Goal: Task Accomplishment & Management: Manage account settings

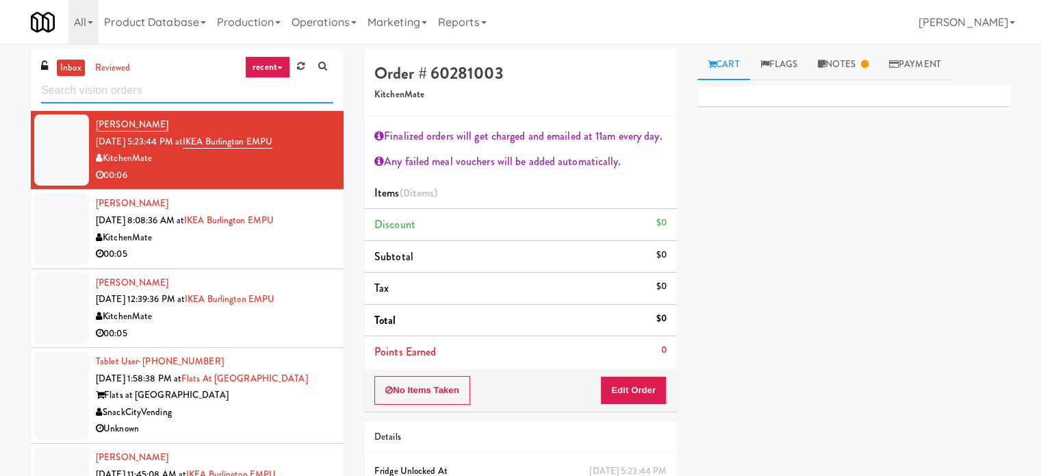
click at [178, 90] on input "text" at bounding box center [187, 90] width 292 height 25
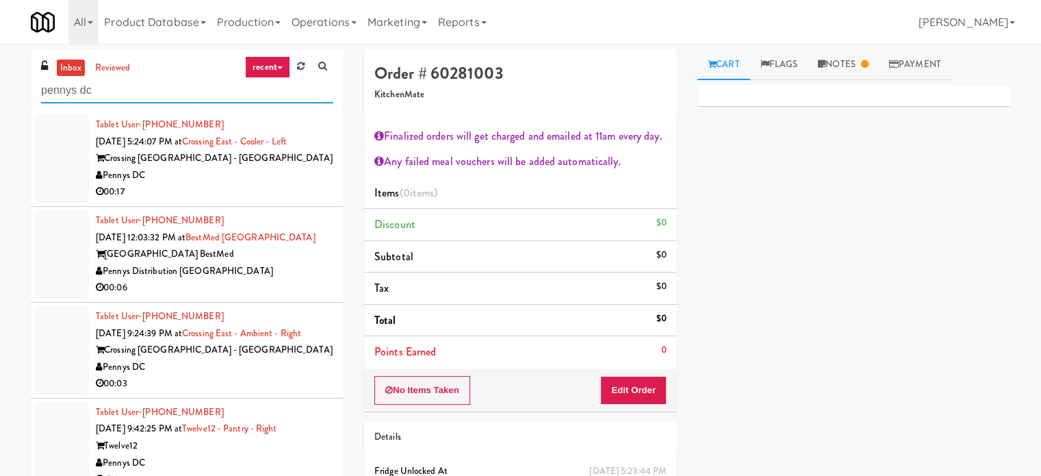
type input "pennys dc"
click at [214, 194] on div "00:17" at bounding box center [215, 192] width 238 height 17
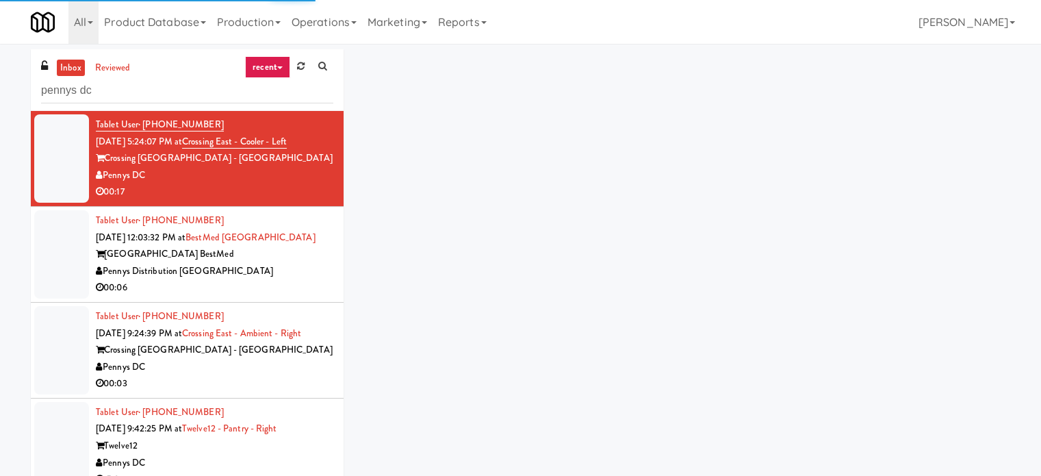
click at [279, 369] on div "Pennys DC" at bounding box center [215, 367] width 238 height 17
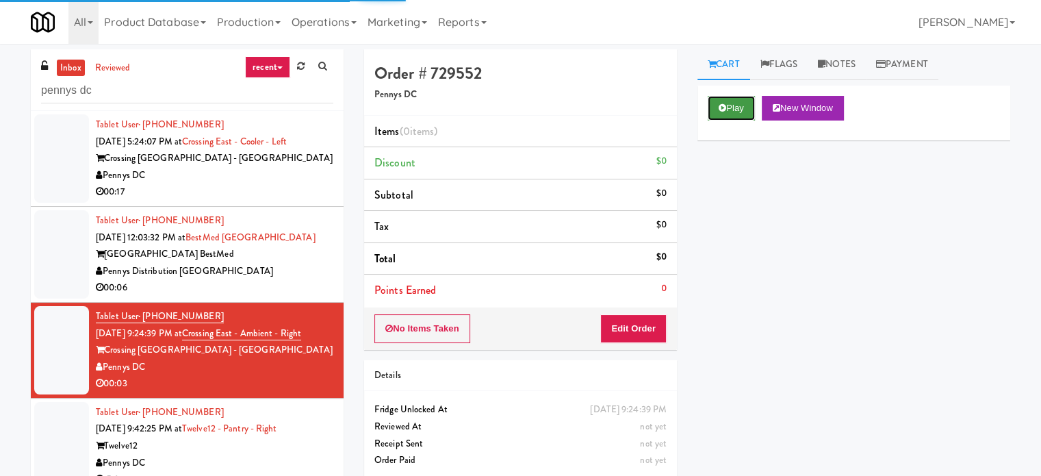
click at [722, 105] on icon at bounding box center [723, 107] width 8 height 9
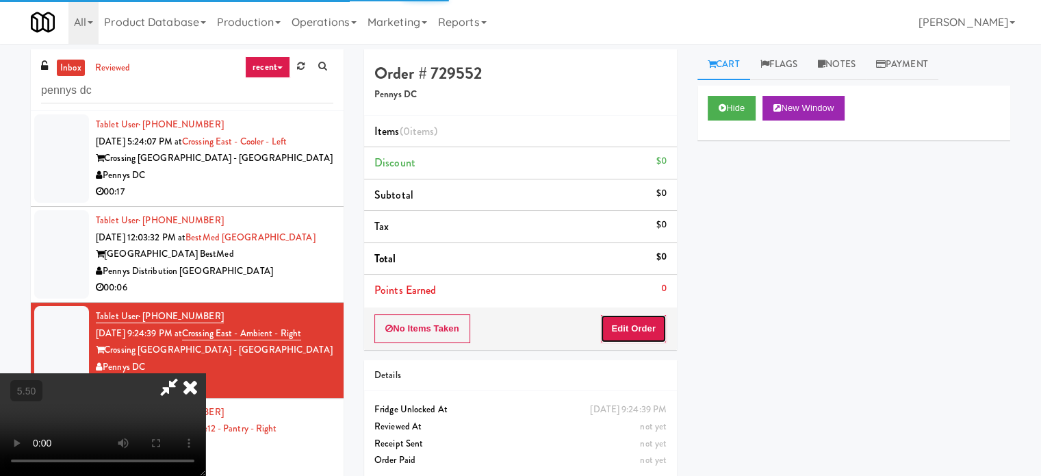
click at [651, 333] on button "Edit Order" at bounding box center [634, 328] width 66 height 29
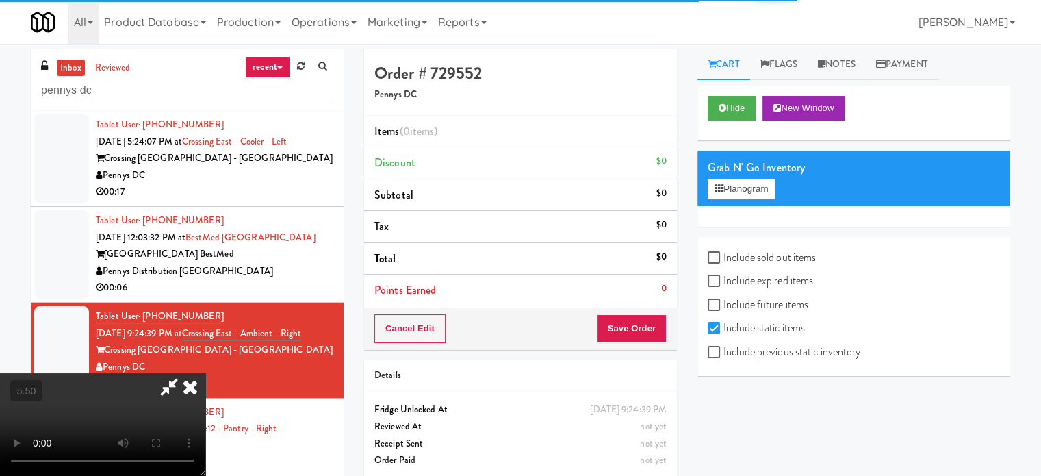
drag, startPoint x: 559, startPoint y: 195, endPoint x: 561, endPoint y: 186, distance: 9.3
click at [205, 373] on video at bounding box center [102, 424] width 205 height 103
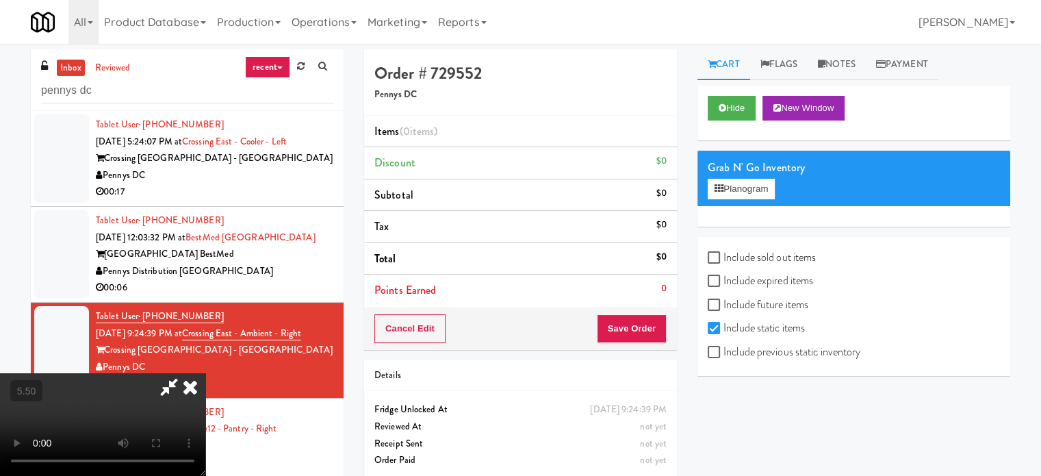
drag, startPoint x: 208, startPoint y: 358, endPoint x: 211, endPoint y: 349, distance: 9.3
click at [205, 373] on video at bounding box center [102, 424] width 205 height 103
drag, startPoint x: 212, startPoint y: 344, endPoint x: 218, endPoint y: 394, distance: 51.0
click at [205, 373] on video at bounding box center [102, 424] width 205 height 103
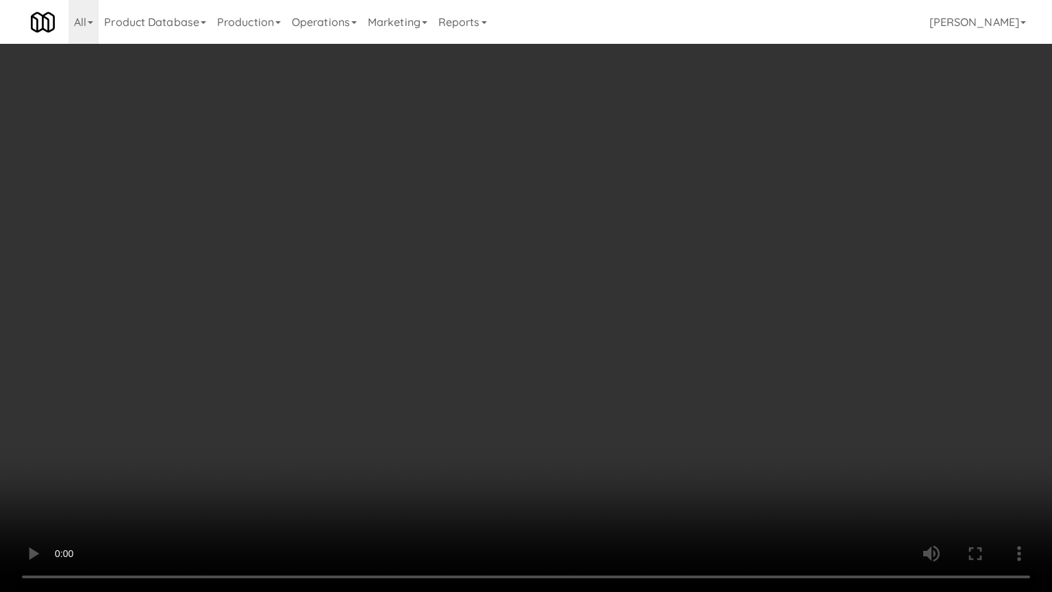
click at [490, 174] on video at bounding box center [526, 296] width 1052 height 592
click at [507, 266] on video at bounding box center [526, 296] width 1052 height 592
click at [336, 364] on video at bounding box center [526, 296] width 1052 height 592
click at [372, 334] on video at bounding box center [526, 296] width 1052 height 592
drag, startPoint x: 342, startPoint y: 389, endPoint x: 434, endPoint y: 325, distance: 111.7
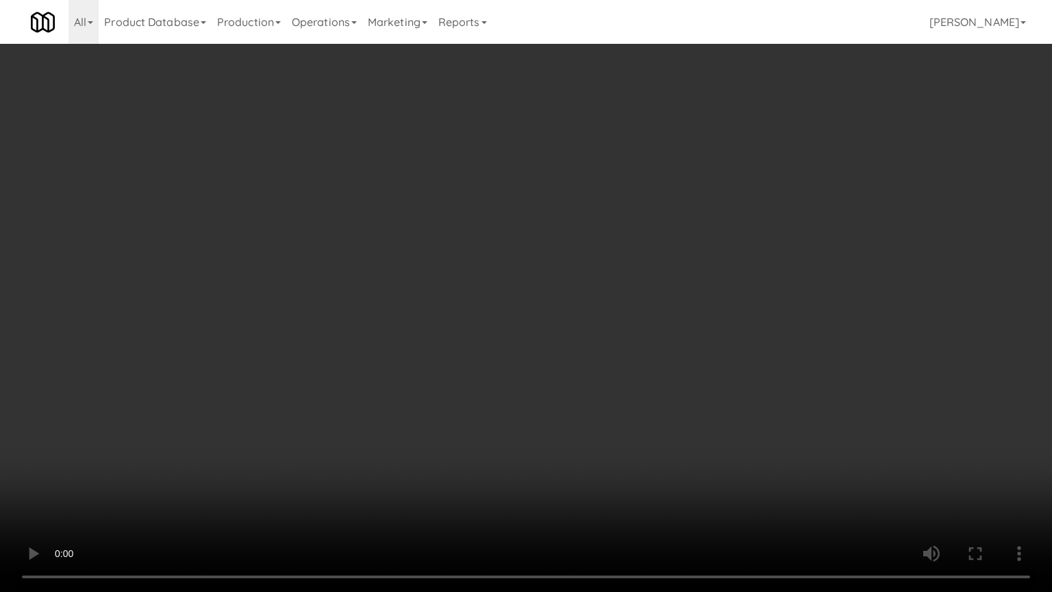
click at [343, 389] on video at bounding box center [526, 296] width 1052 height 592
click at [435, 327] on video at bounding box center [526, 296] width 1052 height 592
click at [435, 329] on video at bounding box center [526, 296] width 1052 height 592
click at [464, 342] on video at bounding box center [526, 296] width 1052 height 592
click at [458, 340] on video at bounding box center [526, 296] width 1052 height 592
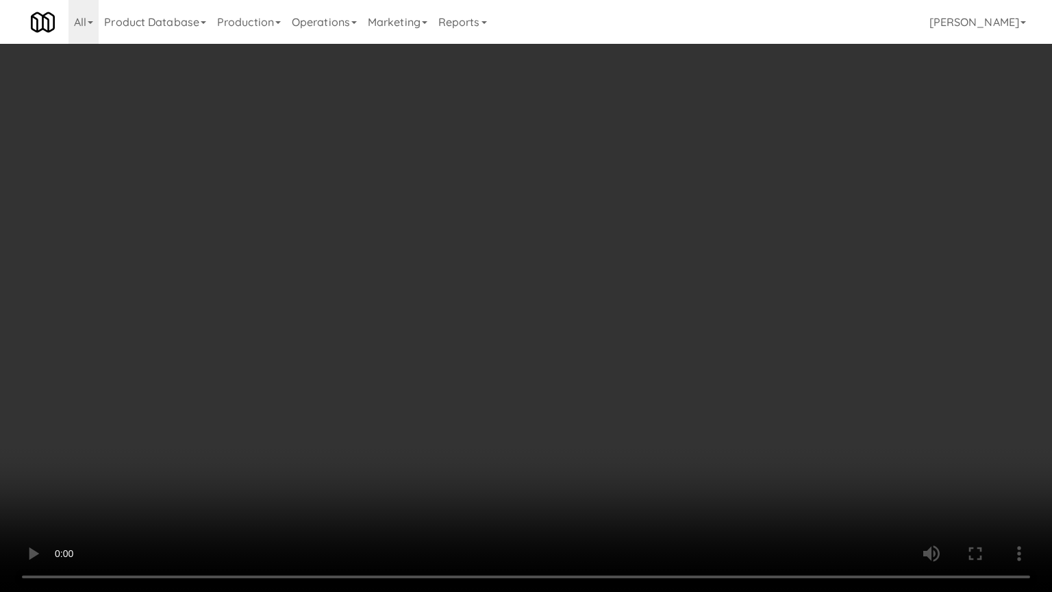
click at [494, 347] on video at bounding box center [526, 296] width 1052 height 592
click at [488, 353] on video at bounding box center [526, 296] width 1052 height 592
click at [608, 364] on video at bounding box center [526, 296] width 1052 height 592
click at [548, 355] on video at bounding box center [526, 296] width 1052 height 592
click at [551, 342] on video at bounding box center [526, 296] width 1052 height 592
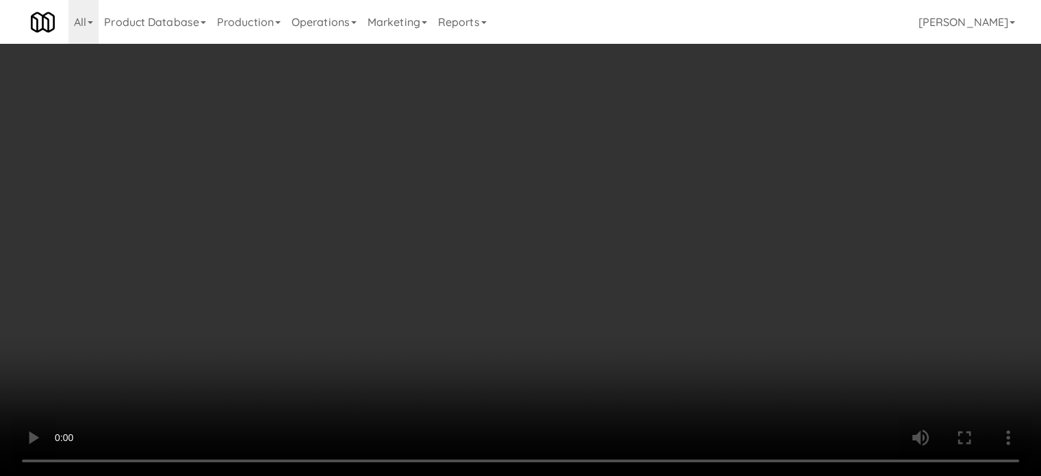
drag, startPoint x: 498, startPoint y: 220, endPoint x: 696, endPoint y: 142, distance: 212.5
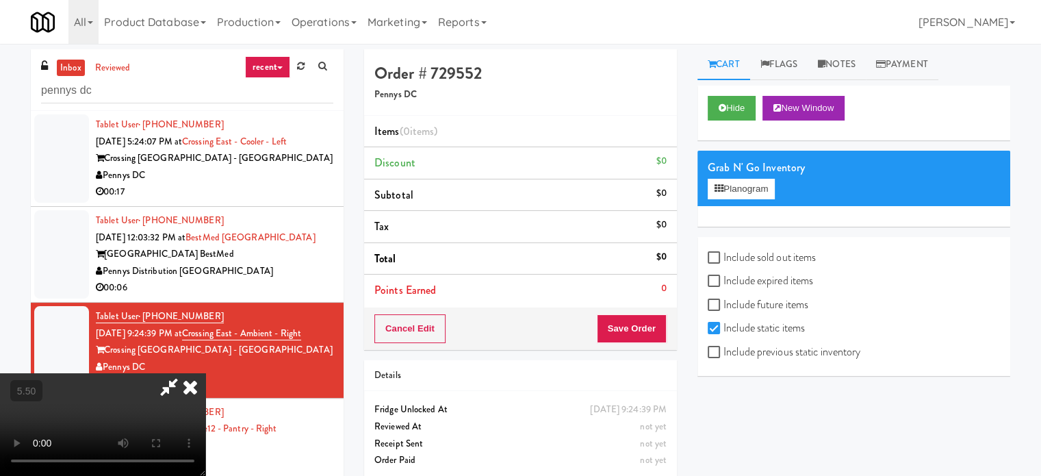
click at [205, 373] on video at bounding box center [102, 424] width 205 height 103
click at [205, 373] on icon at bounding box center [190, 386] width 30 height 27
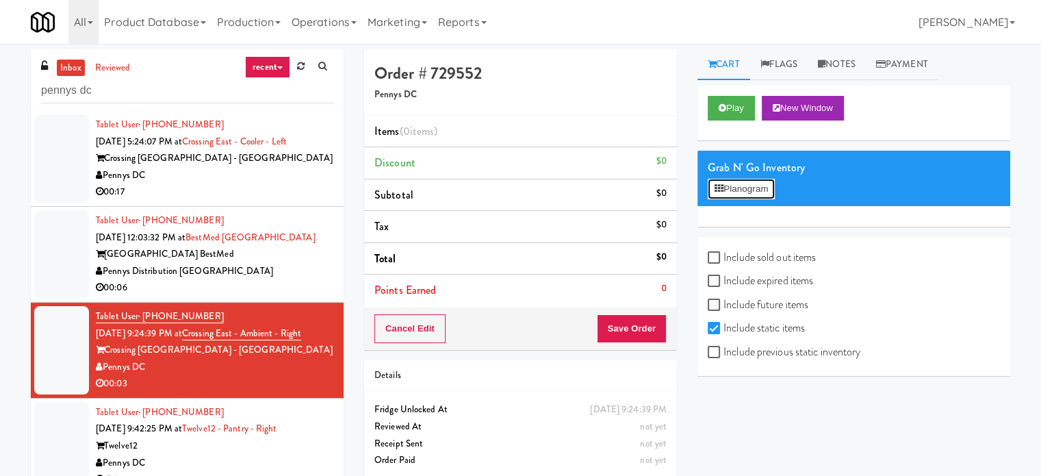
click at [748, 188] on button "Planogram" at bounding box center [741, 189] width 67 height 21
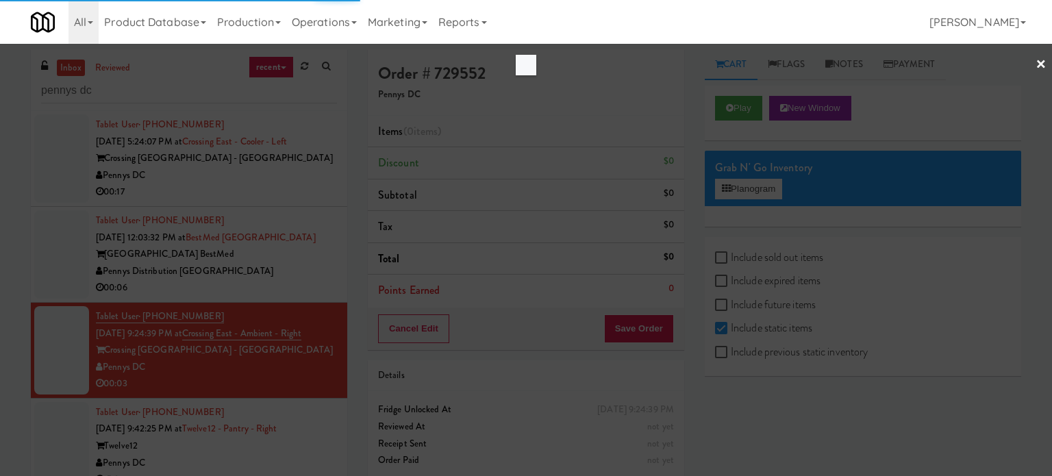
click at [632, 132] on div at bounding box center [526, 238] width 1052 height 476
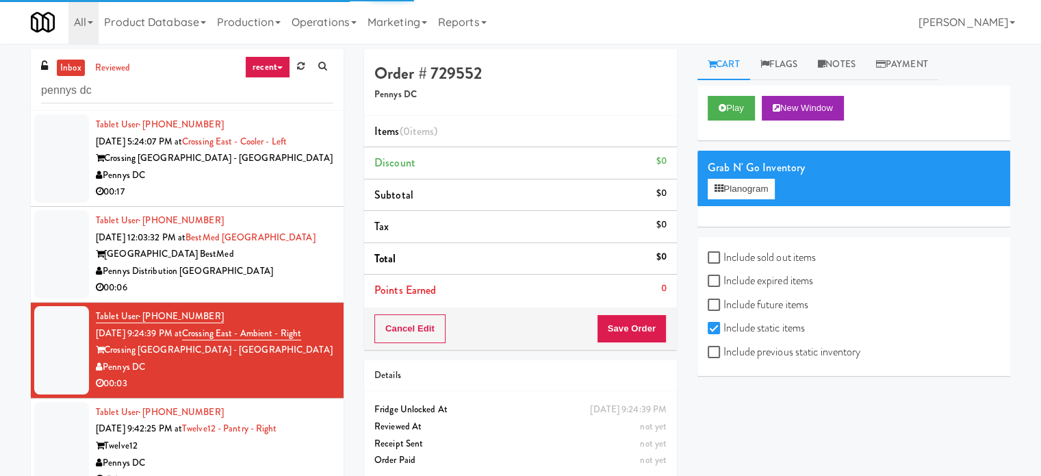
click at [279, 268] on div "Pennys Distribution [GEOGRAPHIC_DATA]" at bounding box center [215, 271] width 238 height 17
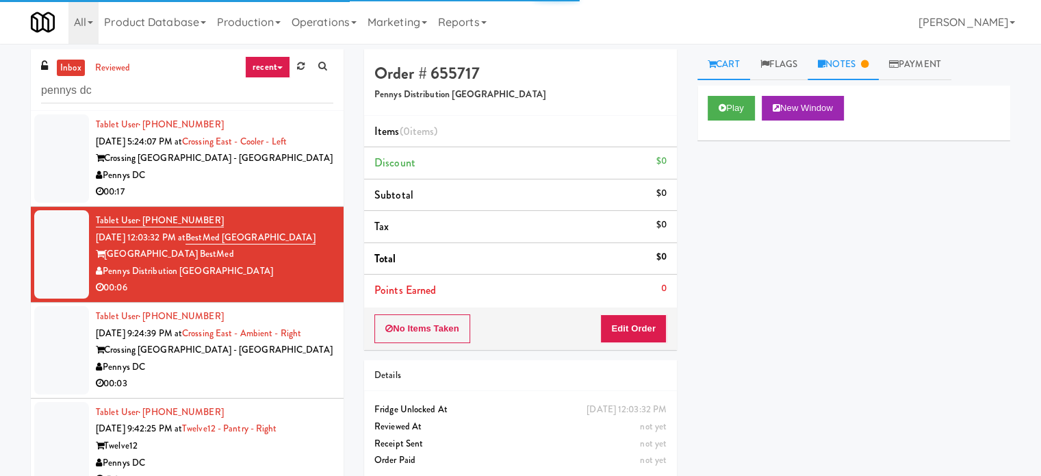
click at [844, 68] on link "Notes" at bounding box center [843, 64] width 71 height 31
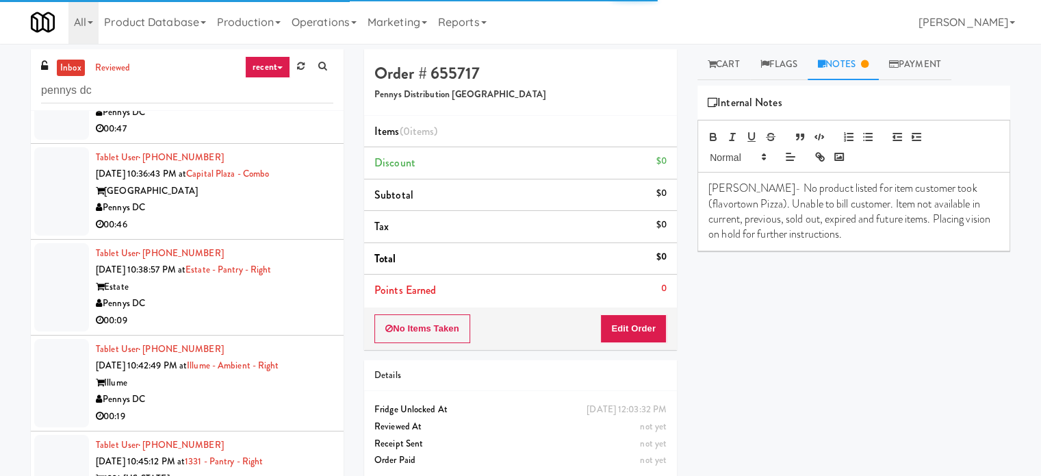
scroll to position [1369, 0]
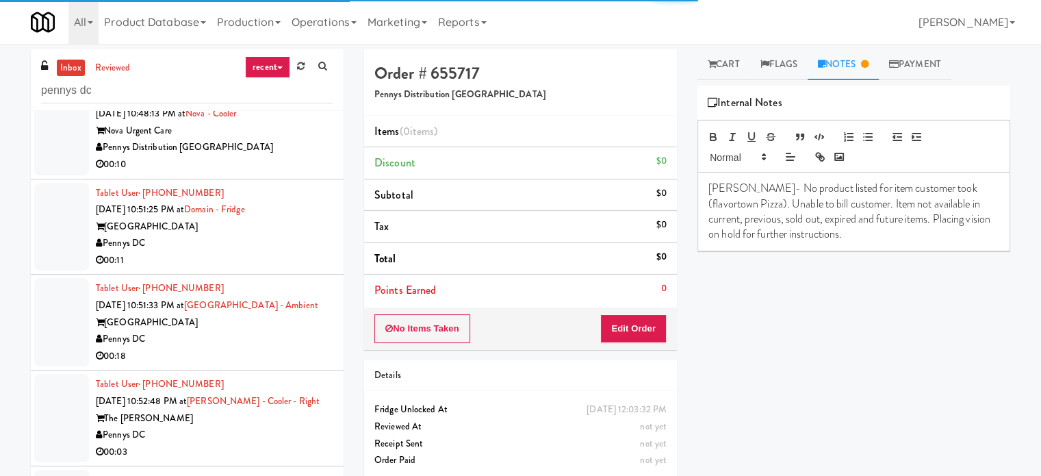
click at [278, 252] on div "Pennys DC" at bounding box center [215, 243] width 238 height 17
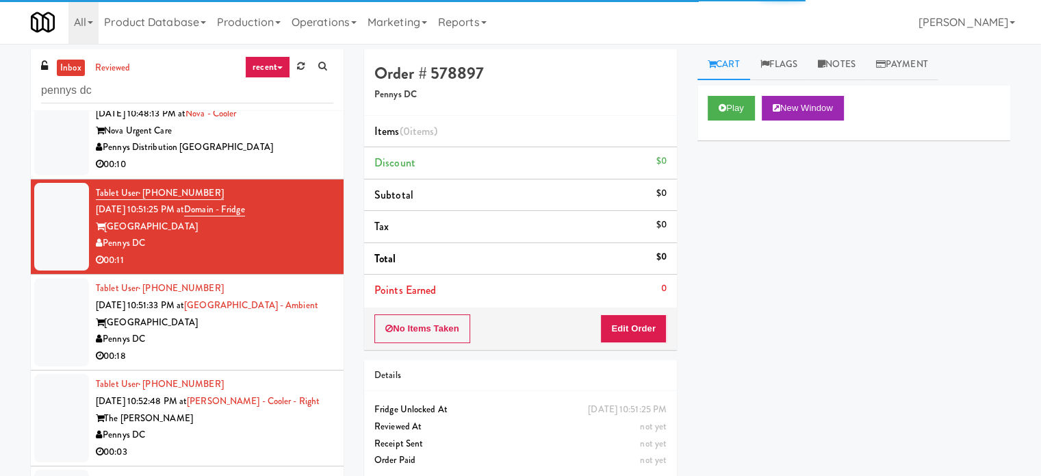
scroll to position [1027, 0]
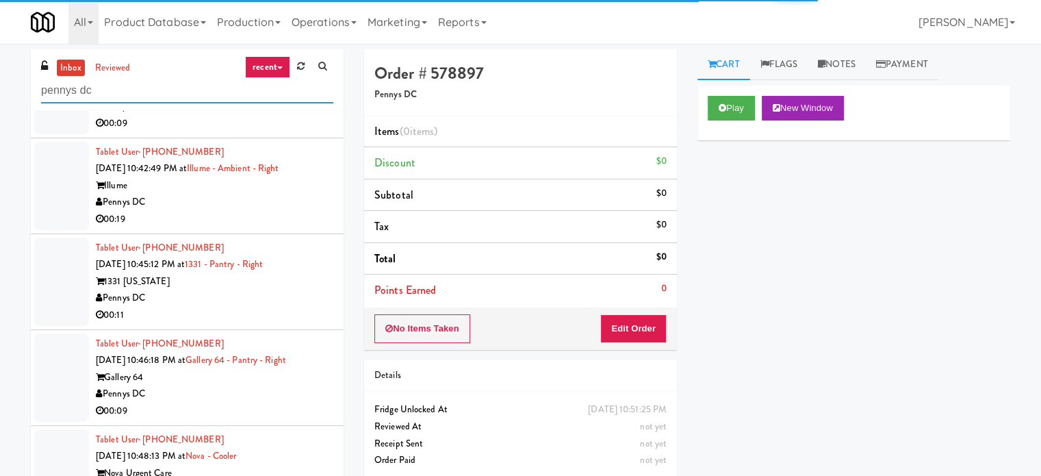
click at [151, 90] on input "pennys dc" at bounding box center [187, 90] width 292 height 25
paste input "BMP - Cooler"
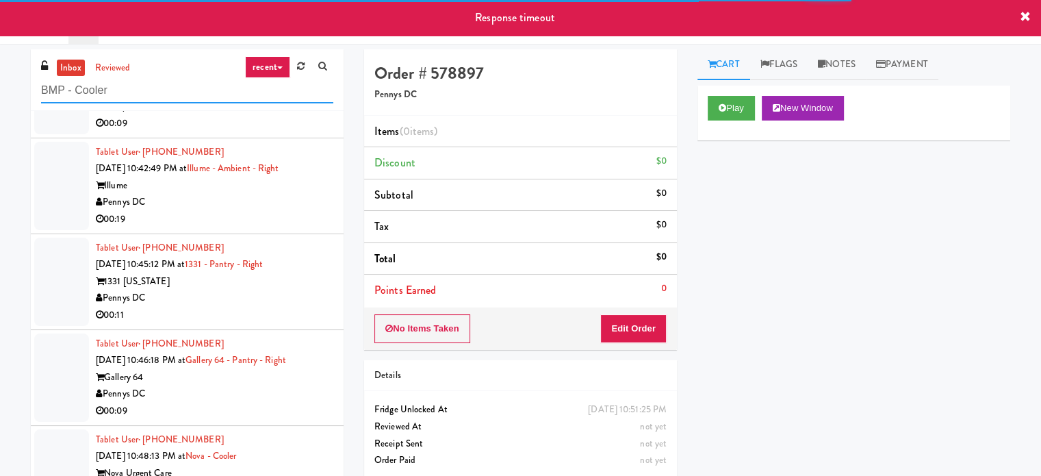
scroll to position [0, 0]
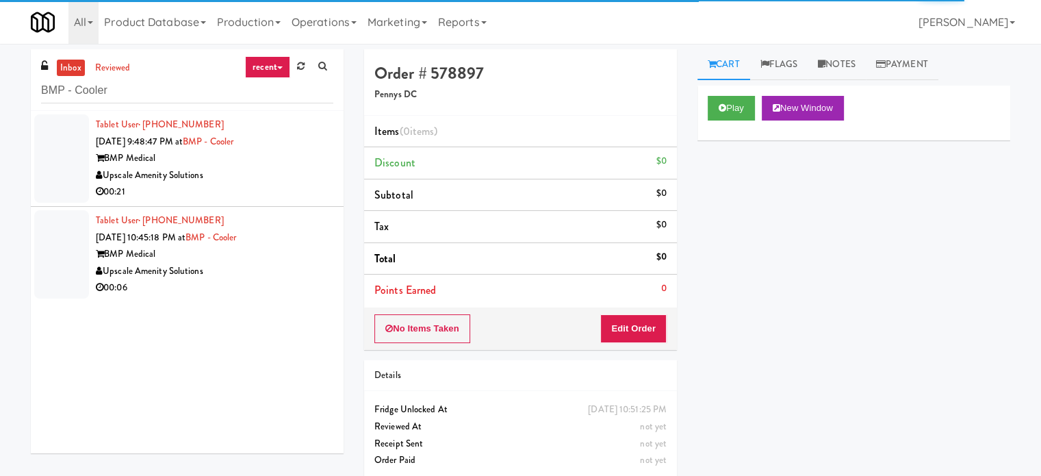
click at [286, 186] on div "00:21" at bounding box center [215, 192] width 238 height 17
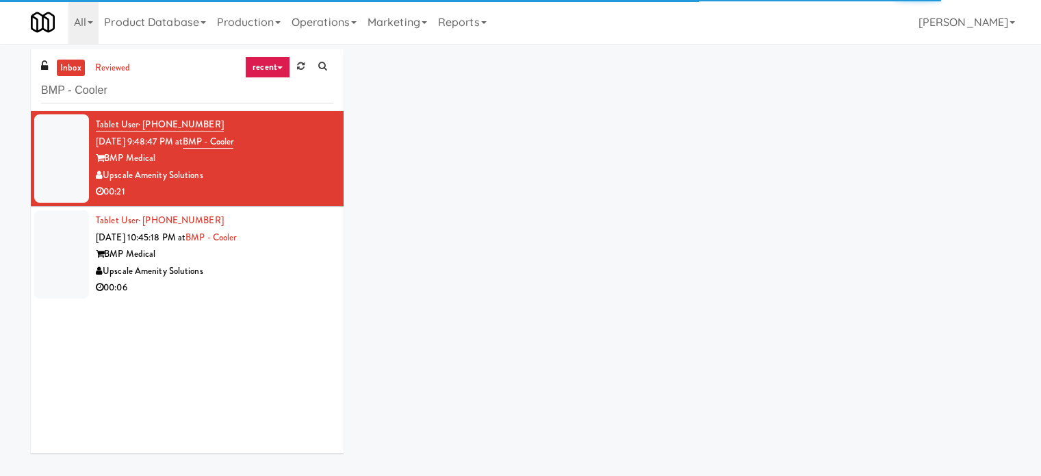
click at [288, 281] on div "00:06" at bounding box center [215, 287] width 238 height 17
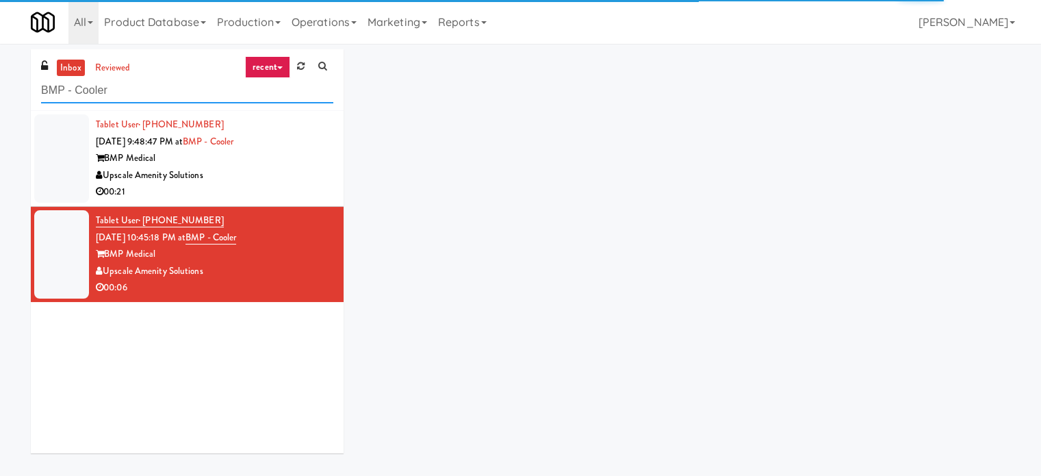
click at [143, 90] on input "BMP - Cooler" at bounding box center [187, 90] width 292 height 25
click at [143, 91] on input "BMP - Cooler" at bounding box center [187, 90] width 292 height 25
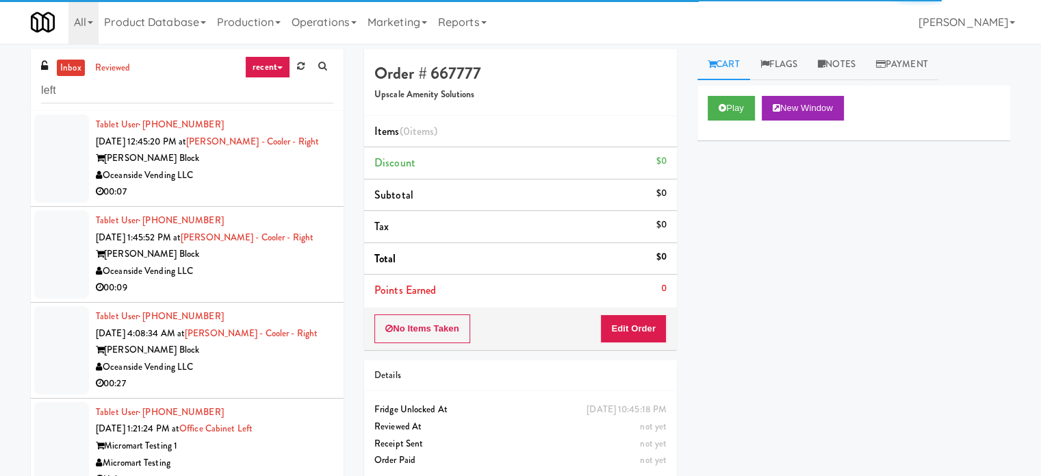
drag, startPoint x: 283, startPoint y: 191, endPoint x: 581, endPoint y: 121, distance: 306.8
click at [285, 190] on div "00:07" at bounding box center [215, 192] width 238 height 17
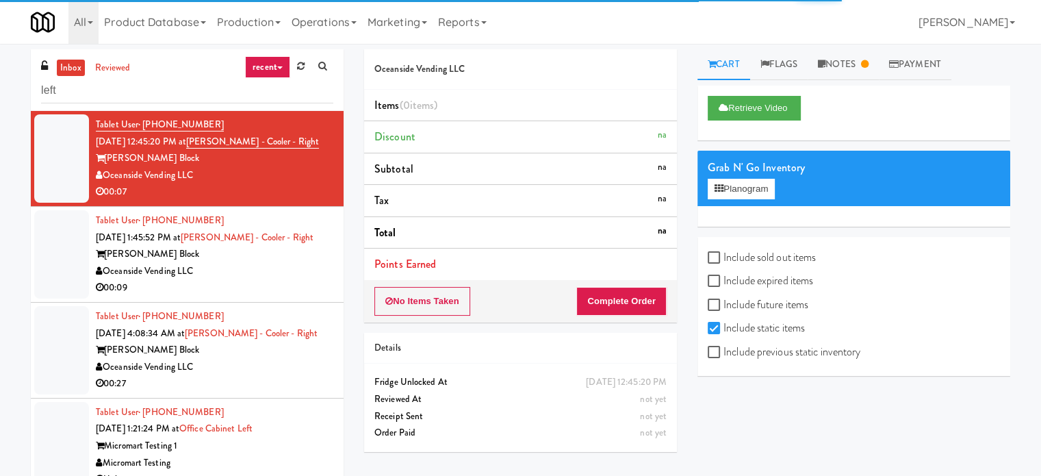
drag, startPoint x: 282, startPoint y: 276, endPoint x: 283, endPoint y: 262, distance: 13.8
click at [282, 276] on div "Oceanside Vending LLC" at bounding box center [215, 271] width 238 height 17
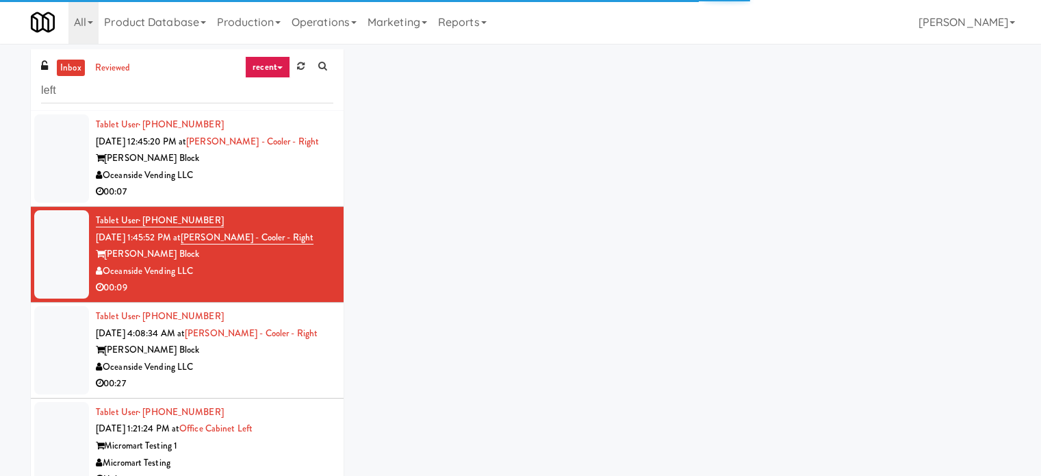
drag, startPoint x: 278, startPoint y: 186, endPoint x: 295, endPoint y: 181, distance: 17.8
click at [282, 184] on div "00:07" at bounding box center [215, 192] width 238 height 17
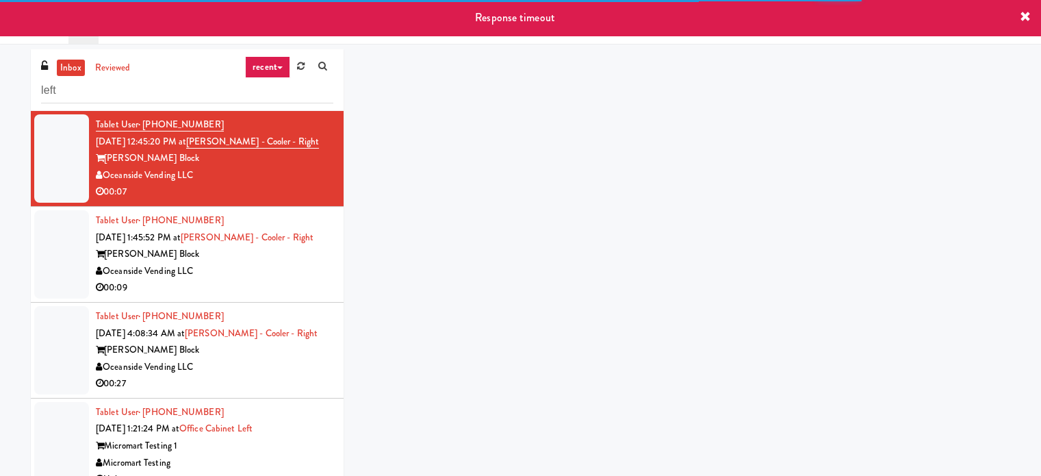
click at [274, 266] on div "Oceanside Vending LLC" at bounding box center [215, 271] width 238 height 17
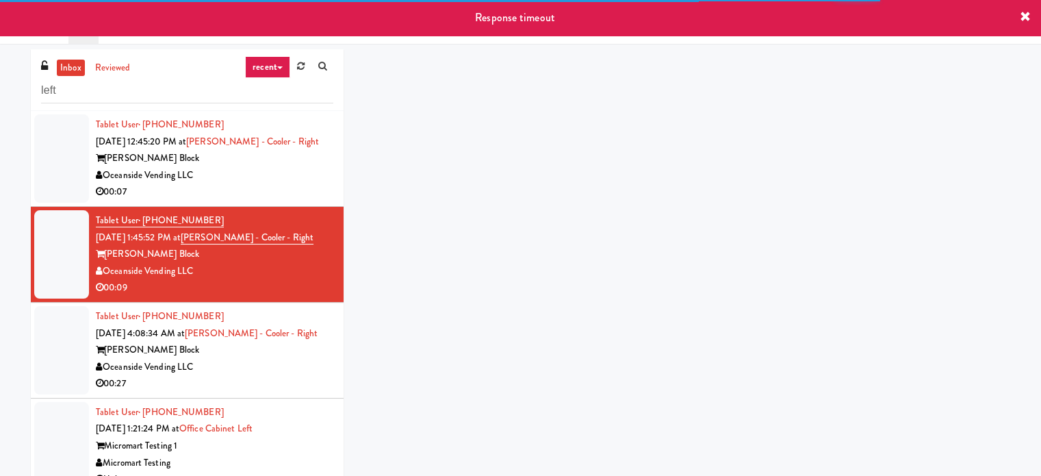
drag, startPoint x: 281, startPoint y: 378, endPoint x: 282, endPoint y: 332, distance: 45.9
click at [281, 379] on div "00:27" at bounding box center [215, 383] width 238 height 17
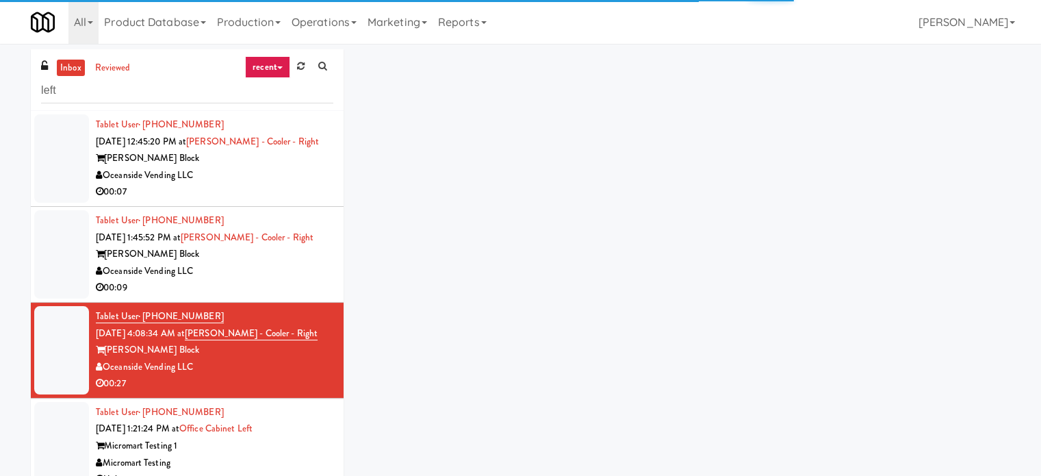
drag, startPoint x: 280, startPoint y: 290, endPoint x: 281, endPoint y: 229, distance: 60.3
click at [280, 290] on div "00:09" at bounding box center [215, 287] width 238 height 17
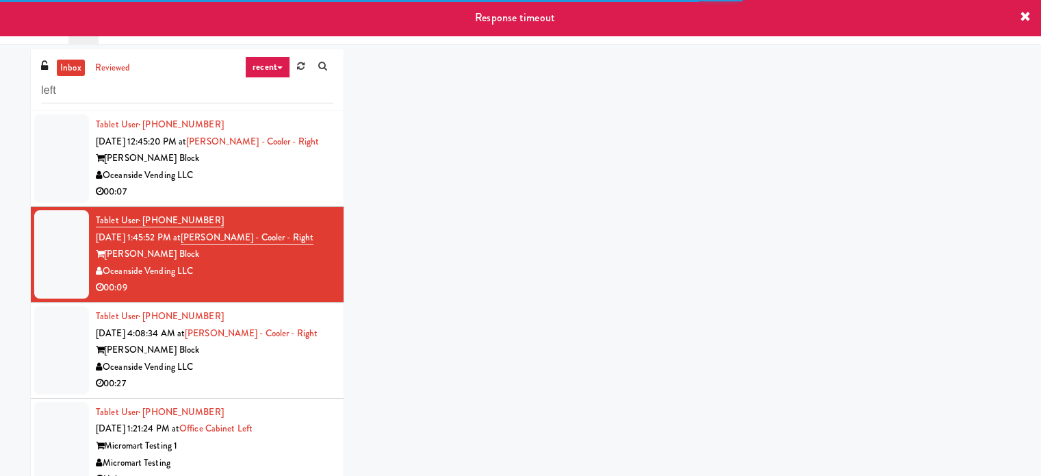
drag, startPoint x: 274, startPoint y: 194, endPoint x: 286, endPoint y: 199, distance: 12.6
click at [282, 199] on div "00:07" at bounding box center [215, 192] width 238 height 17
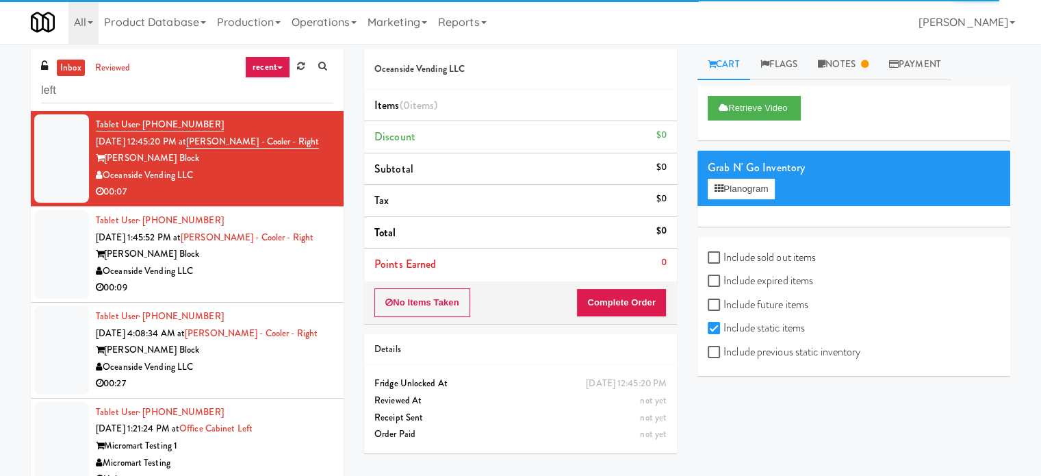
drag, startPoint x: 264, startPoint y: 268, endPoint x: 315, endPoint y: 254, distance: 52.5
click at [266, 268] on div "Oceanside Vending LLC" at bounding box center [215, 271] width 238 height 17
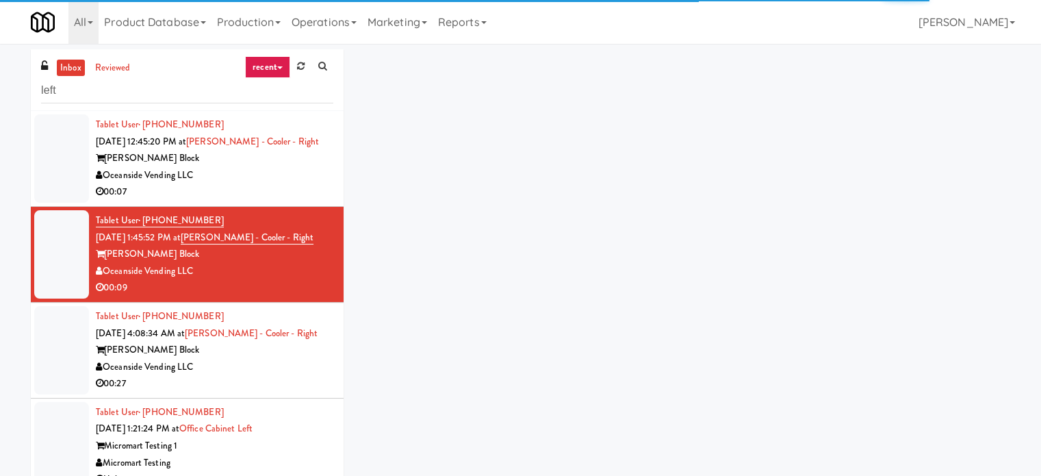
drag, startPoint x: 285, startPoint y: 366, endPoint x: 340, endPoint y: 331, distance: 65.9
click at [285, 366] on div "Oceanside Vending LLC" at bounding box center [215, 367] width 238 height 17
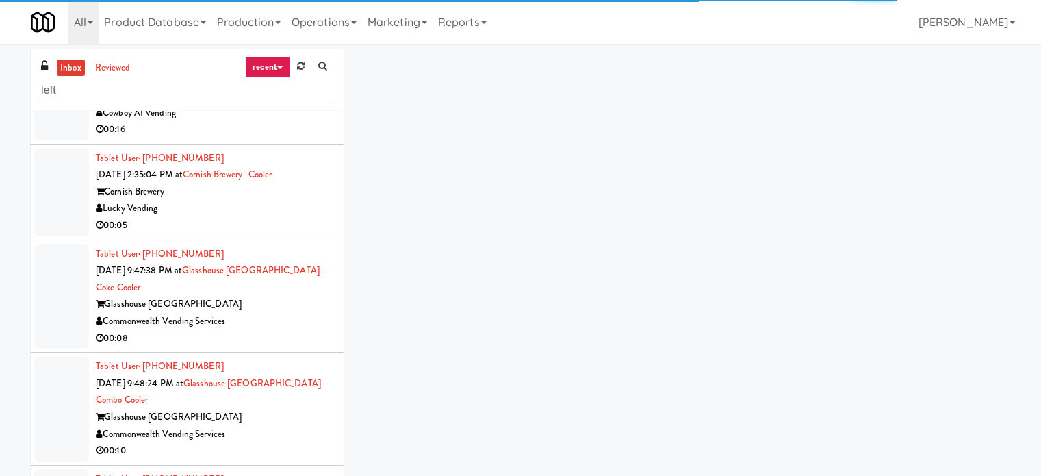
scroll to position [1027, 0]
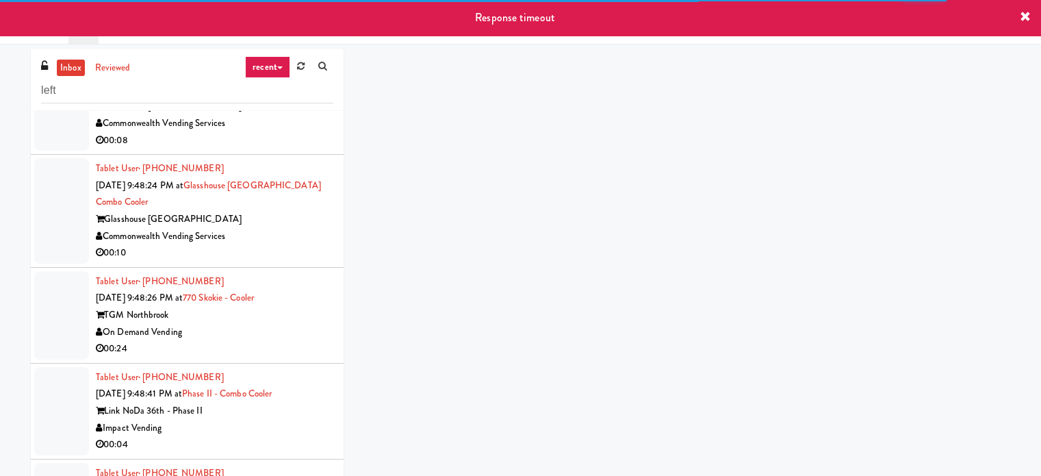
drag, startPoint x: 244, startPoint y: 240, endPoint x: 321, endPoint y: 213, distance: 82.1
click at [247, 240] on div "Commonwealth Vending Services" at bounding box center [215, 236] width 238 height 17
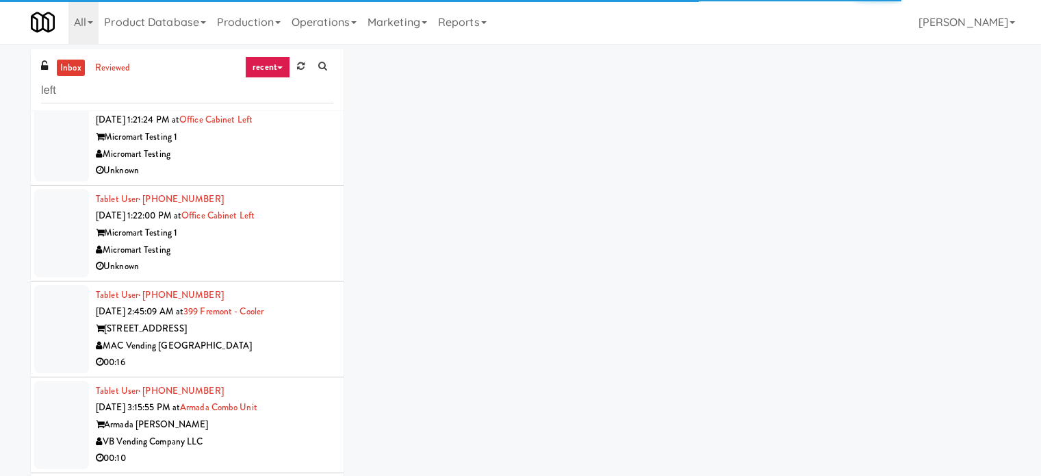
scroll to position [259, 0]
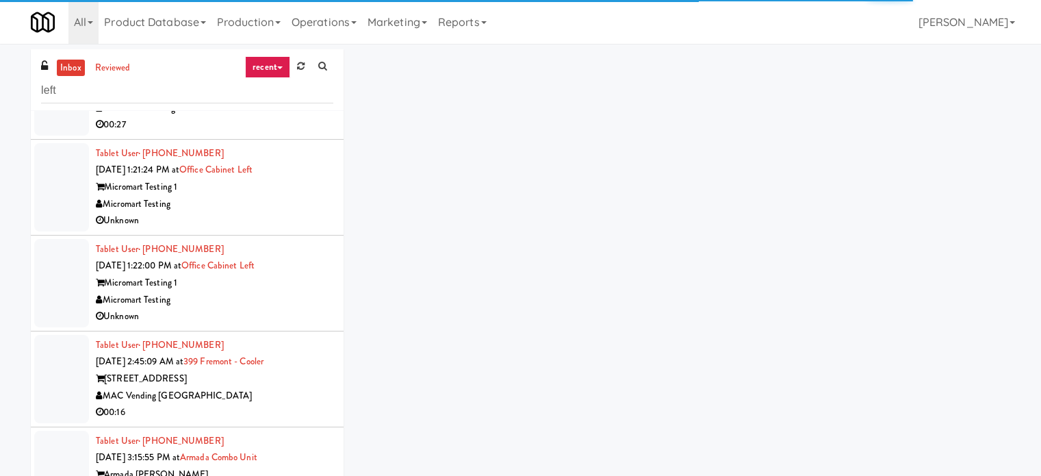
drag, startPoint x: 282, startPoint y: 201, endPoint x: 341, endPoint y: 190, distance: 59.9
click at [283, 201] on div "Micromart Testing" at bounding box center [215, 204] width 238 height 17
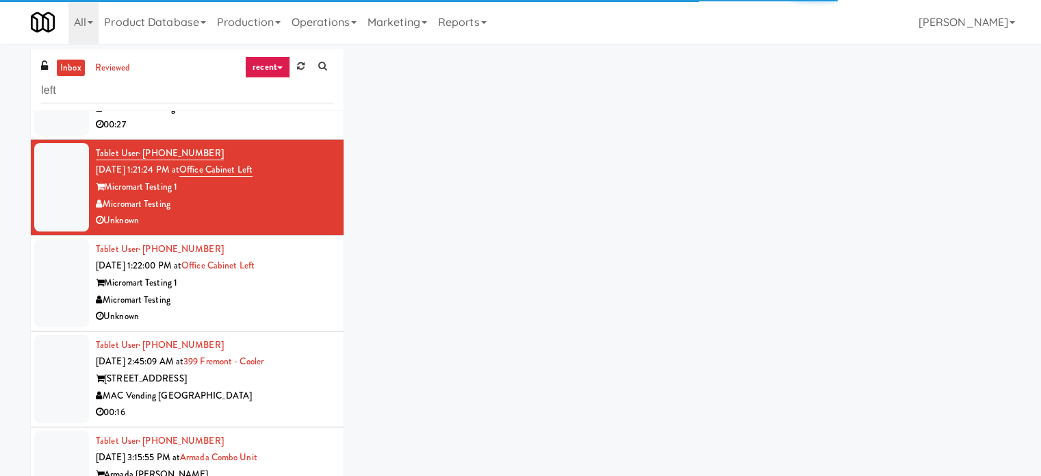
click at [279, 399] on div "MAC Vending [GEOGRAPHIC_DATA]" at bounding box center [215, 396] width 238 height 17
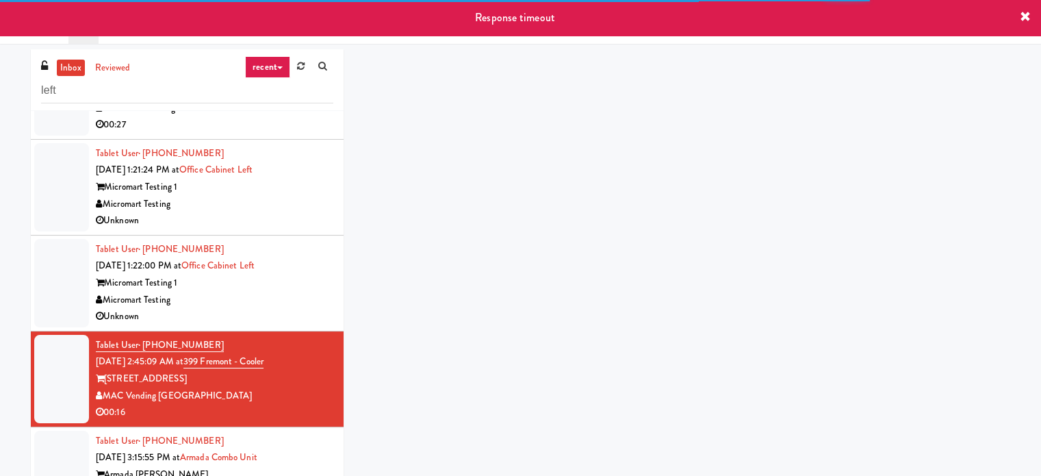
scroll to position [601, 0]
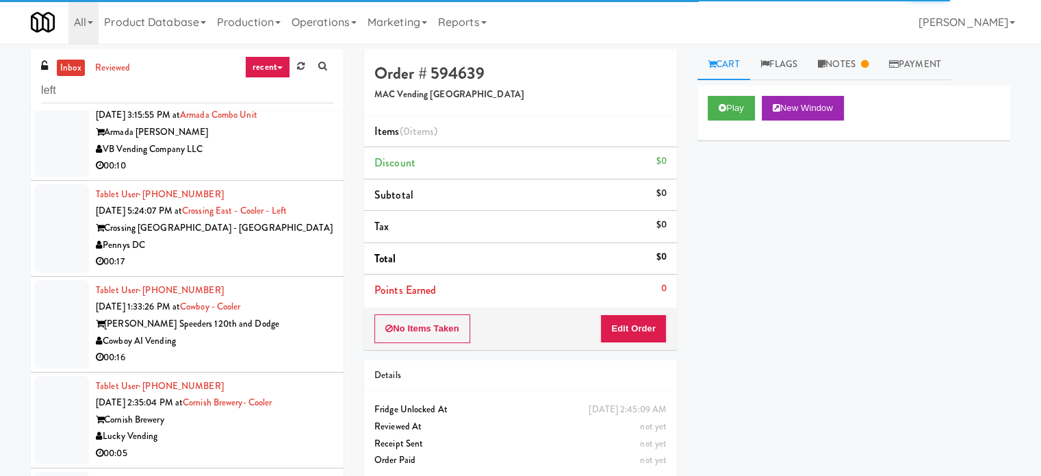
click at [269, 361] on div "00:16" at bounding box center [215, 357] width 238 height 17
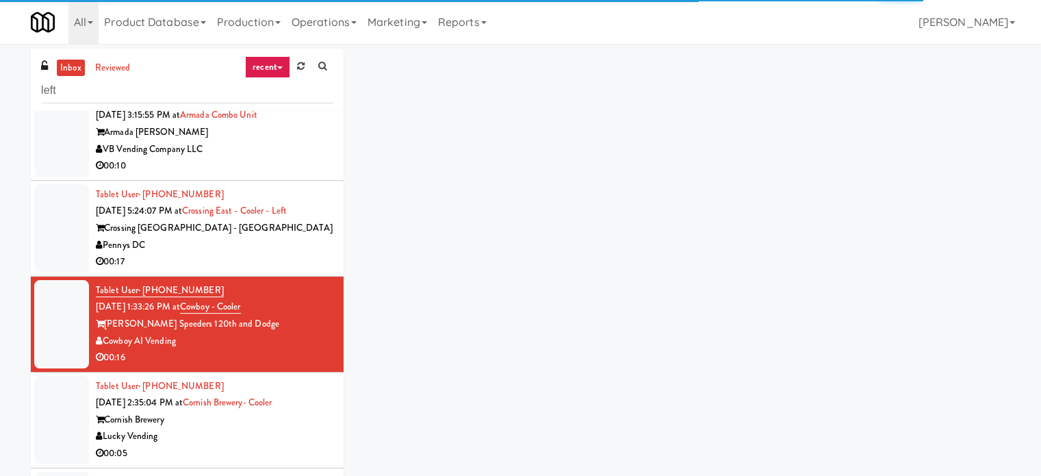
click at [288, 223] on div "Crossing [GEOGRAPHIC_DATA] - [GEOGRAPHIC_DATA]" at bounding box center [215, 228] width 238 height 17
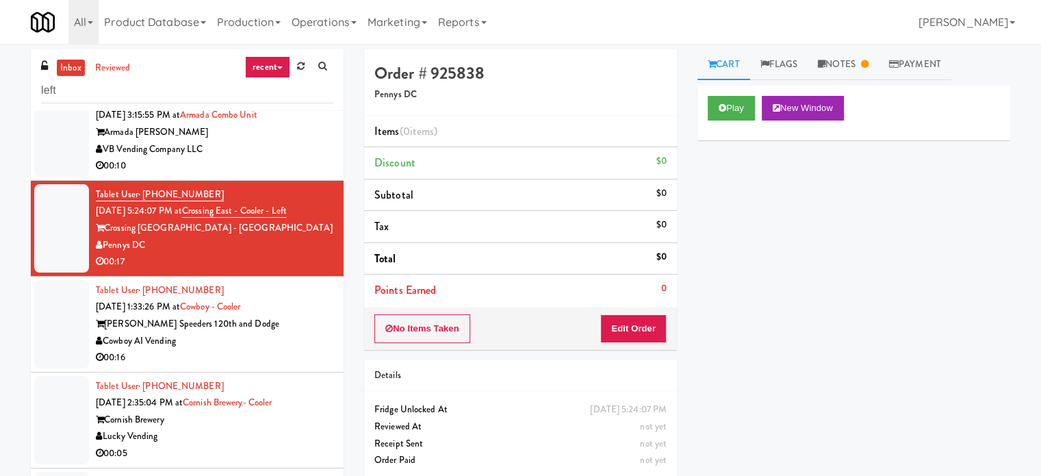
drag, startPoint x: 306, startPoint y: 303, endPoint x: 310, endPoint y: 285, distance: 18.8
click at [306, 303] on div "Tablet User · (402) 957-4179 Aug 19, 2025 1:33:26 PM at Cowboy - Cooler Russell…" at bounding box center [215, 324] width 238 height 84
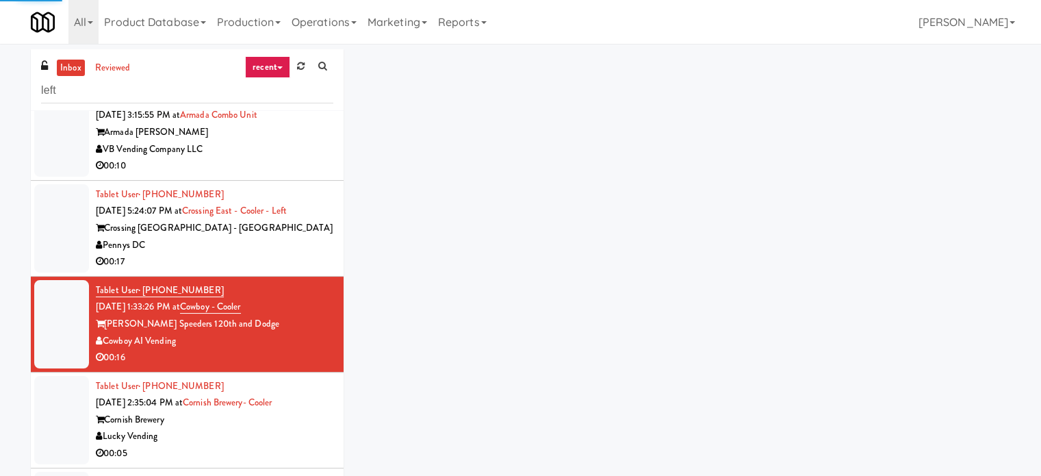
click at [301, 256] on div "00:17" at bounding box center [215, 261] width 238 height 17
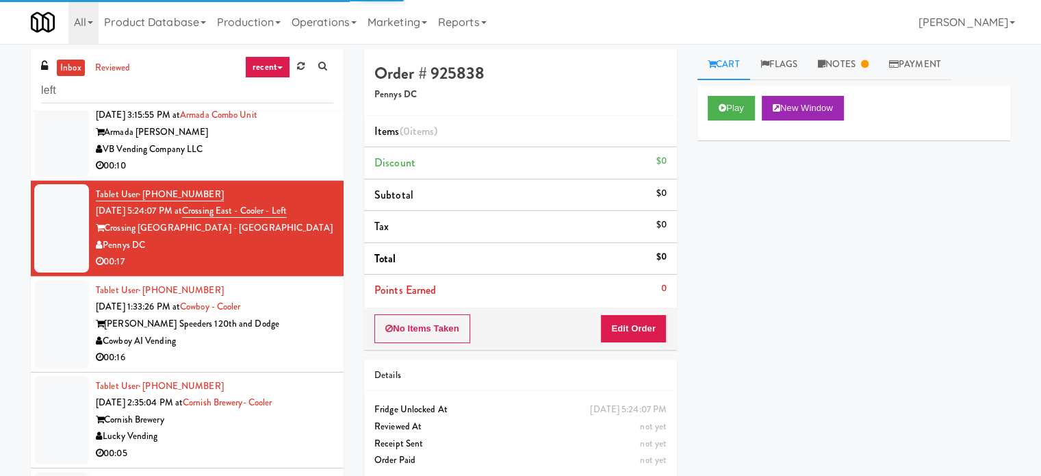
click at [241, 338] on div "Cowboy AI Vending" at bounding box center [215, 341] width 238 height 17
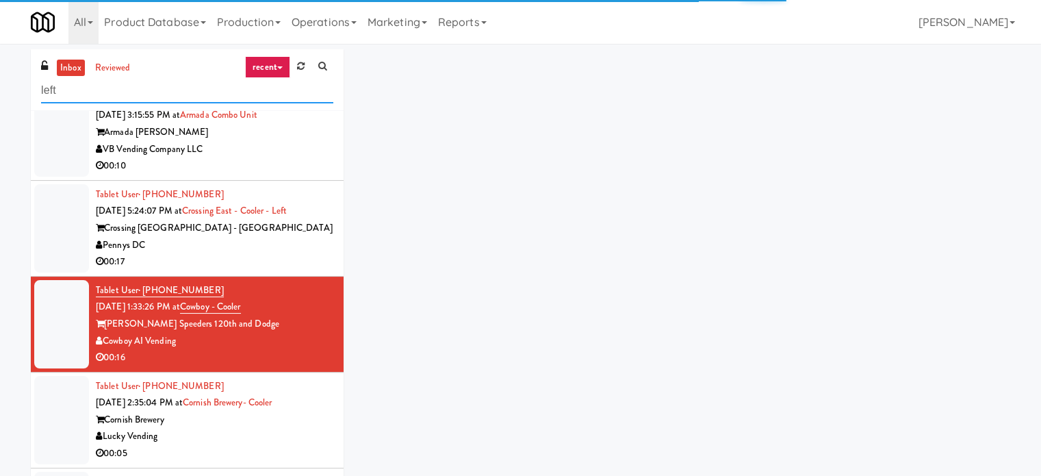
click at [98, 92] on input "left" at bounding box center [187, 90] width 292 height 25
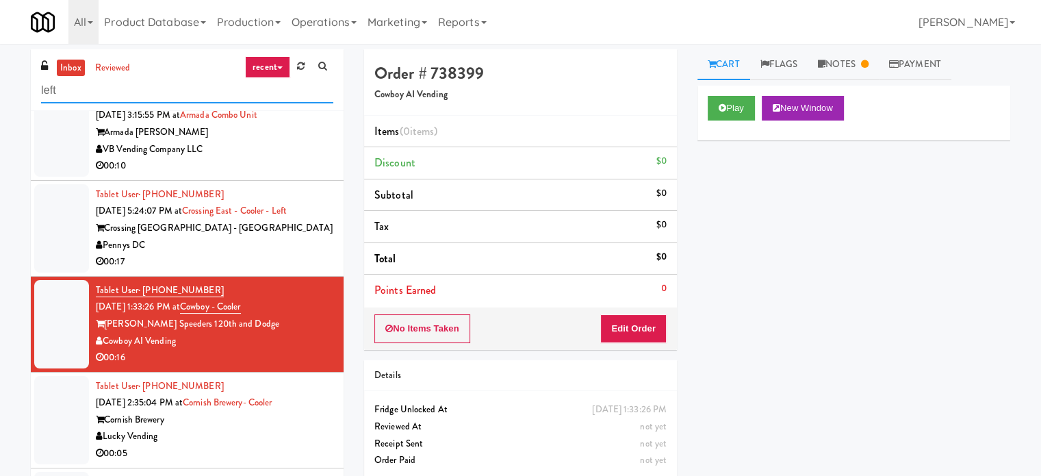
click at [175, 93] on input "left" at bounding box center [187, 90] width 292 height 25
click at [283, 66] on link "recent" at bounding box center [267, 67] width 45 height 22
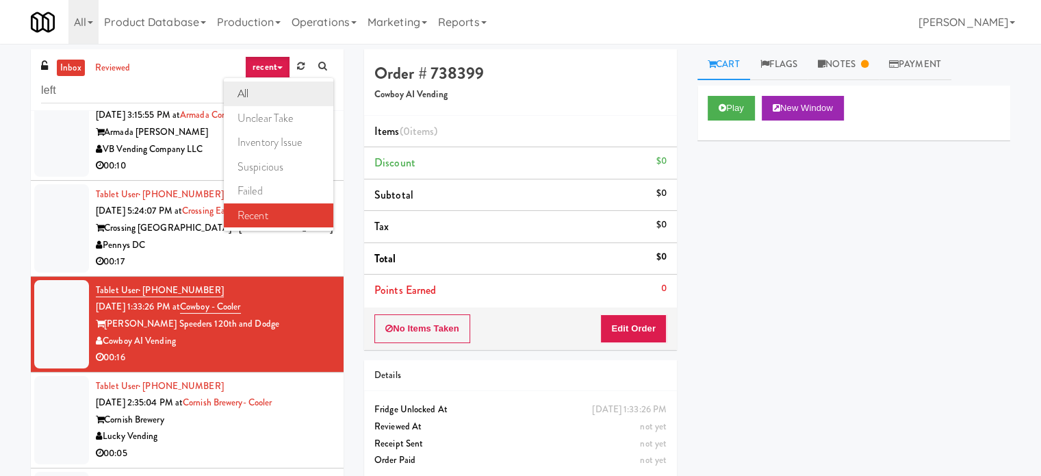
click at [243, 92] on link "all" at bounding box center [279, 93] width 110 height 25
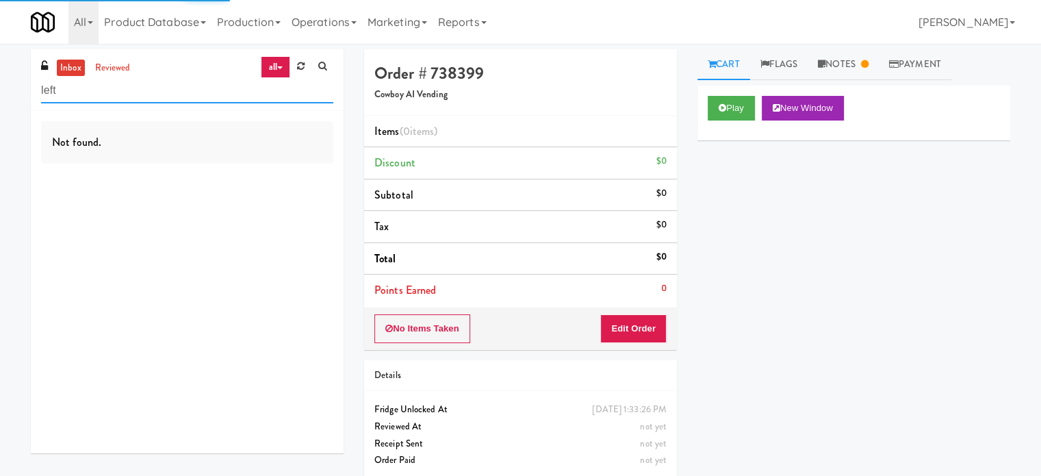
click at [97, 92] on input "left" at bounding box center [187, 90] width 292 height 25
paste input "Essex Luxe - Ambient - Right"
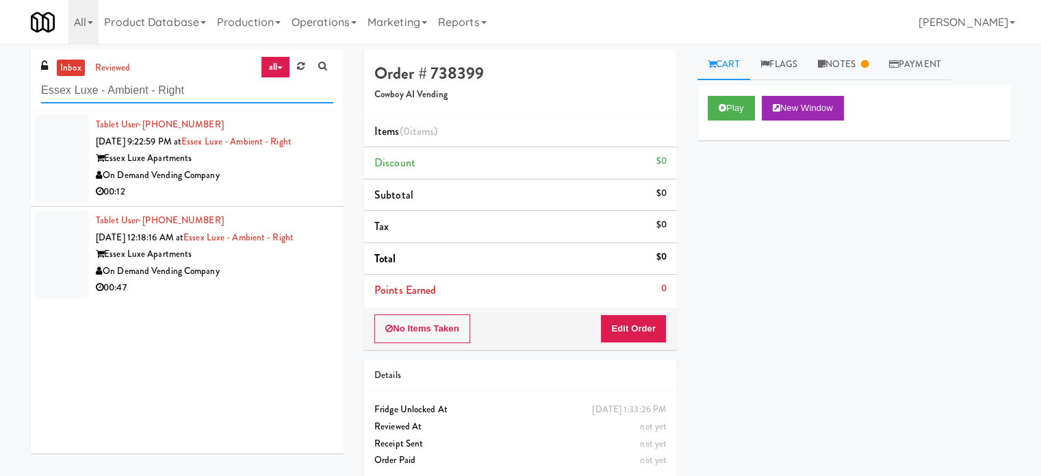
type input "Essex Luxe - Ambient - Right"
click at [298, 186] on div "00:12" at bounding box center [215, 192] width 238 height 17
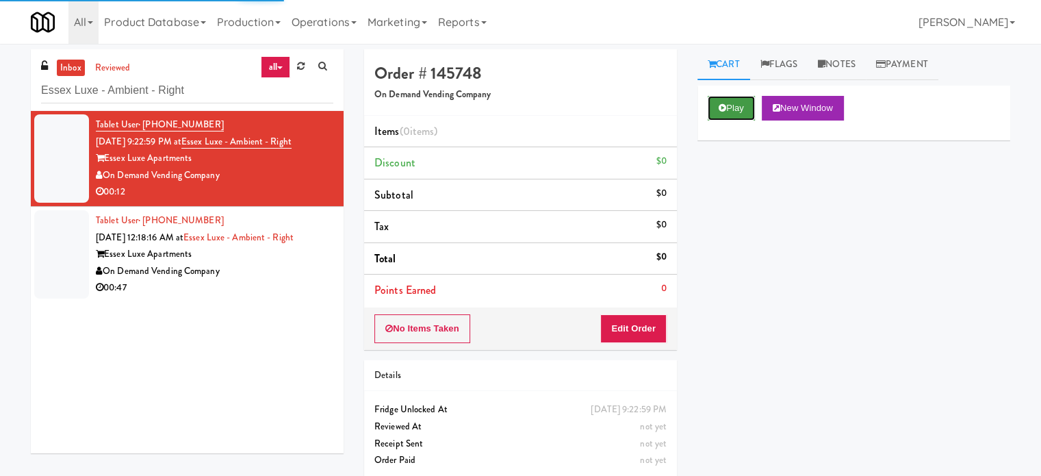
click at [733, 104] on button "Play" at bounding box center [731, 108] width 47 height 25
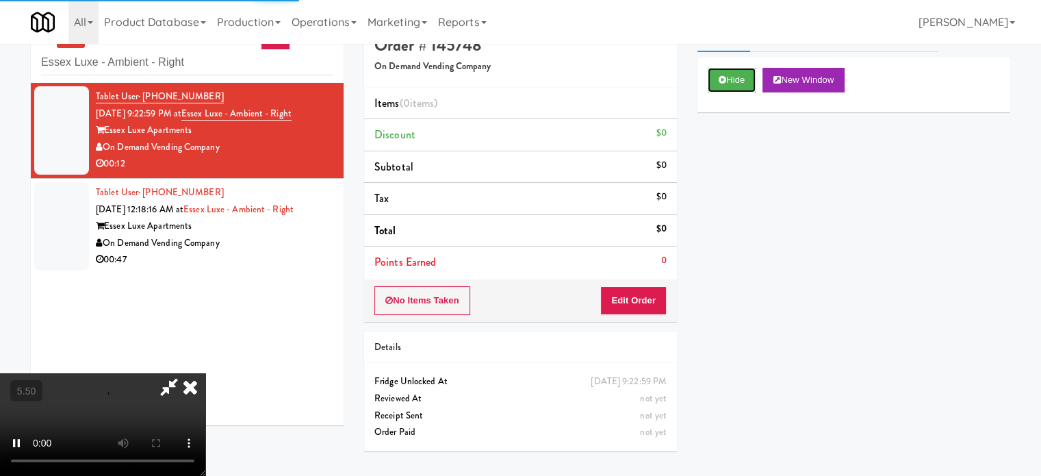
scroll to position [44, 0]
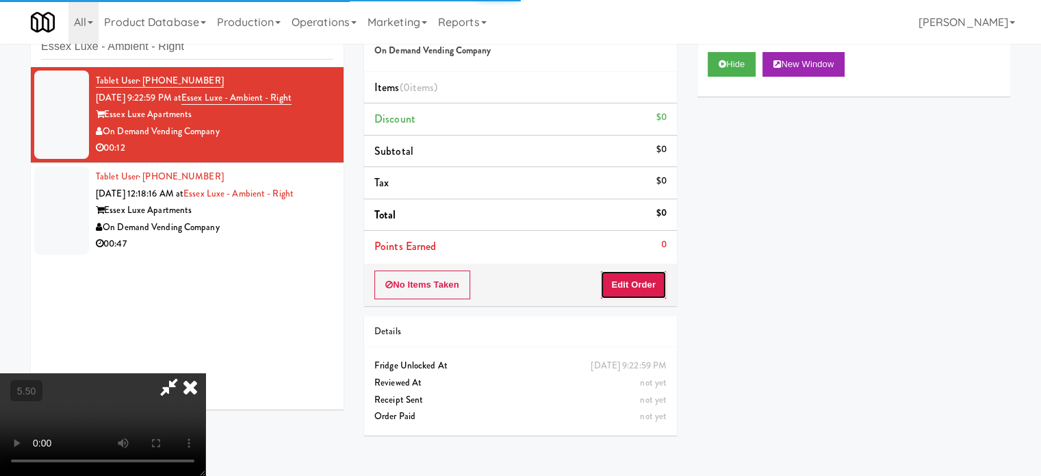
click at [638, 287] on button "Edit Order" at bounding box center [634, 284] width 66 height 29
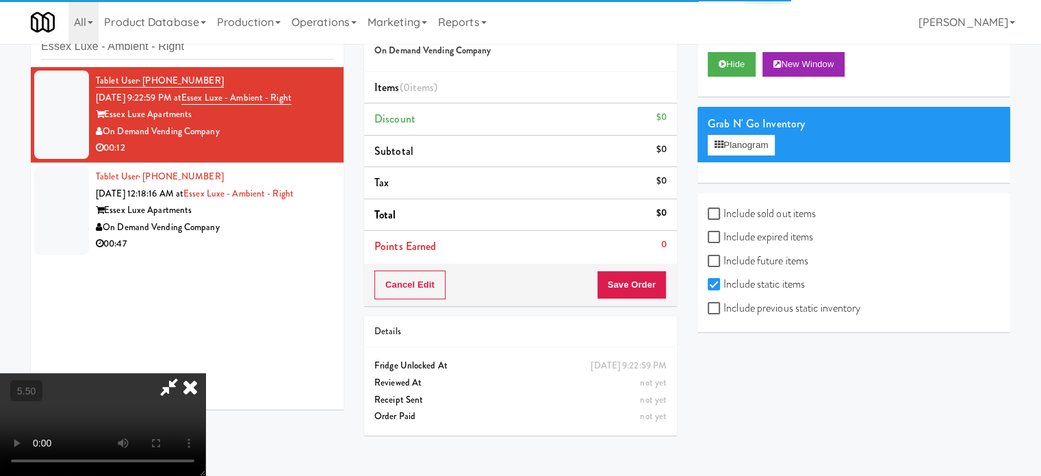
click at [205, 373] on video at bounding box center [102, 424] width 205 height 103
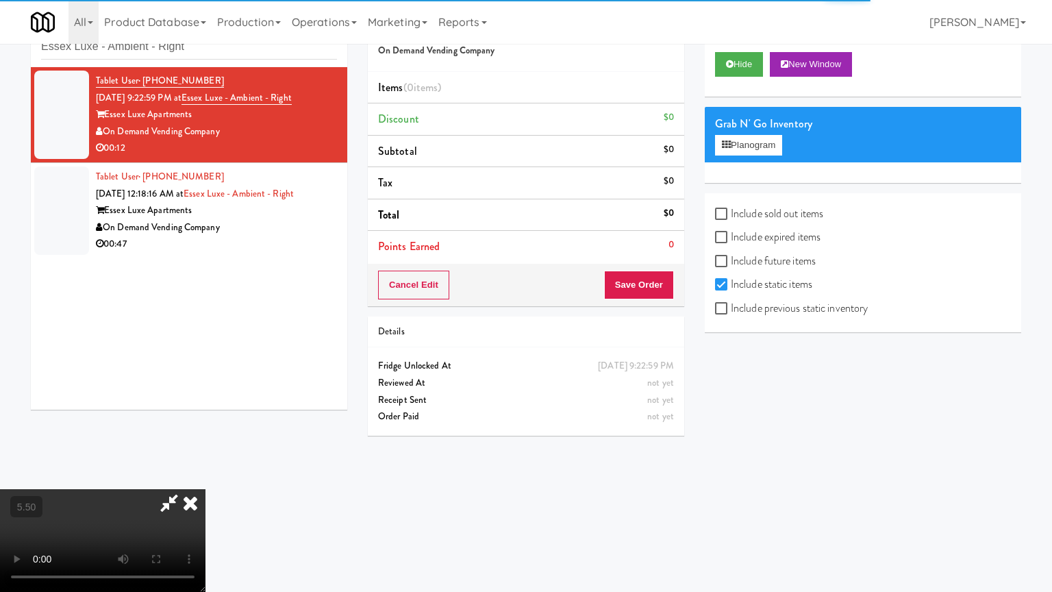
click at [205, 475] on video at bounding box center [102, 540] width 205 height 103
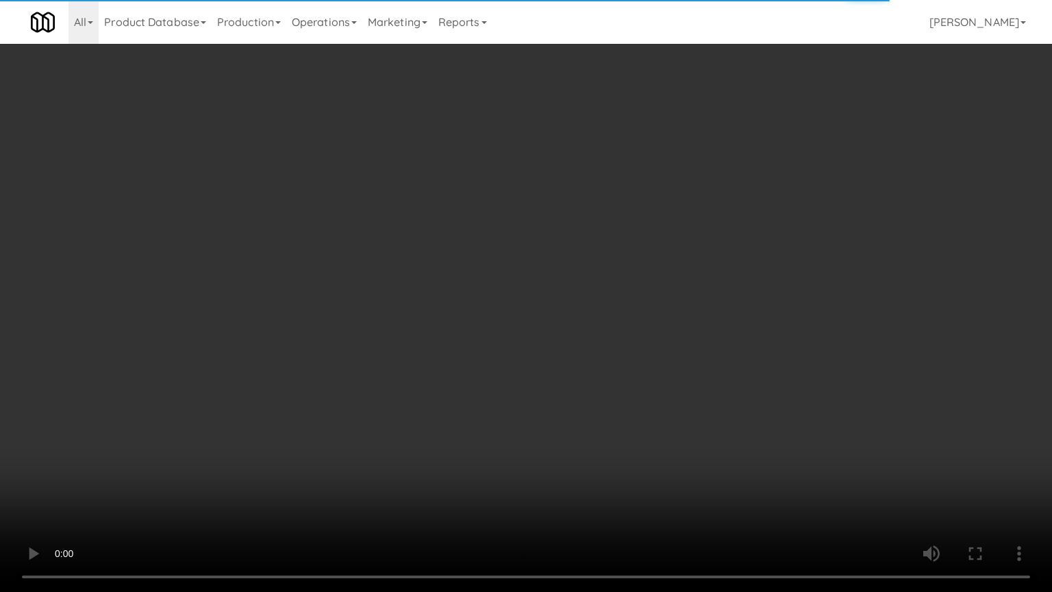
click at [453, 306] on video at bounding box center [526, 296] width 1052 height 592
click at [490, 307] on video at bounding box center [526, 296] width 1052 height 592
click at [492, 305] on video at bounding box center [526, 296] width 1052 height 592
click at [504, 287] on video at bounding box center [526, 296] width 1052 height 592
click at [463, 378] on video at bounding box center [526, 296] width 1052 height 592
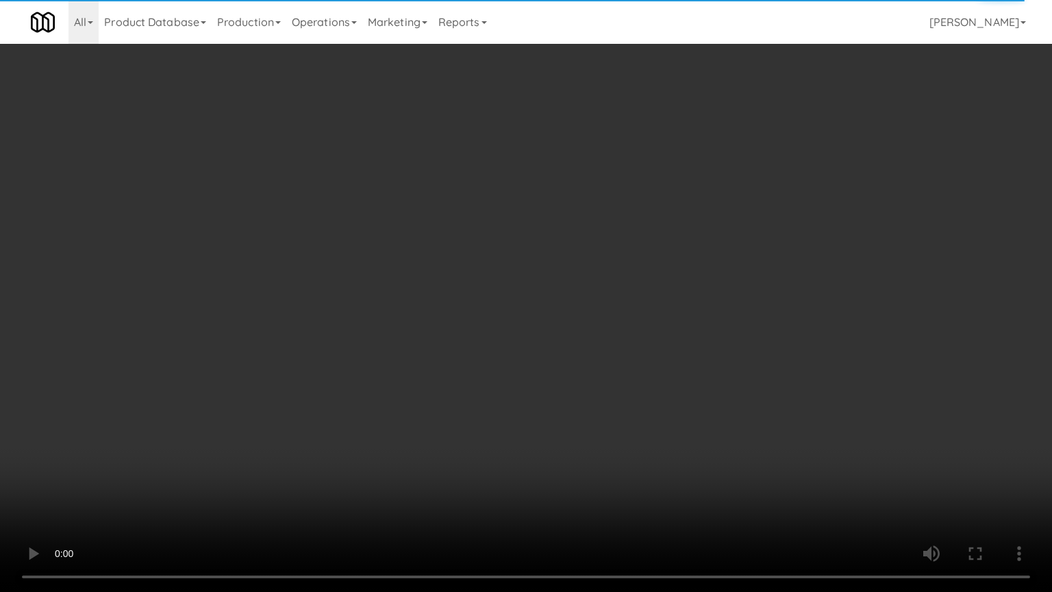
click at [473, 329] on video at bounding box center [526, 296] width 1052 height 592
click at [474, 328] on video at bounding box center [526, 296] width 1052 height 592
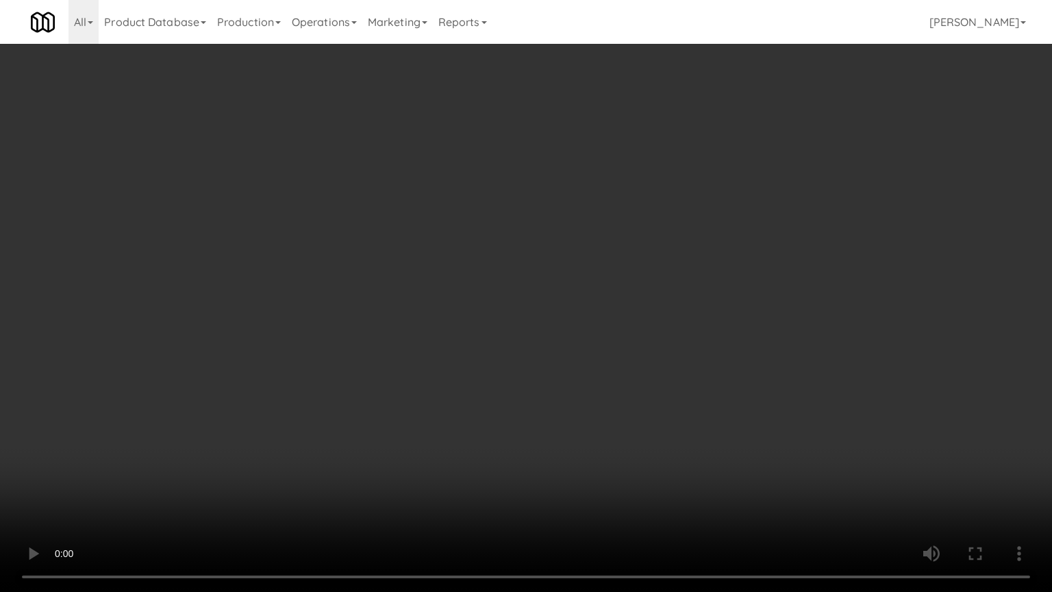
click at [477, 312] on video at bounding box center [526, 296] width 1052 height 592
click at [320, 381] on video at bounding box center [526, 296] width 1052 height 592
click at [441, 315] on video at bounding box center [526, 296] width 1052 height 592
click at [279, 441] on video at bounding box center [526, 296] width 1052 height 592
click at [350, 374] on video at bounding box center [526, 296] width 1052 height 592
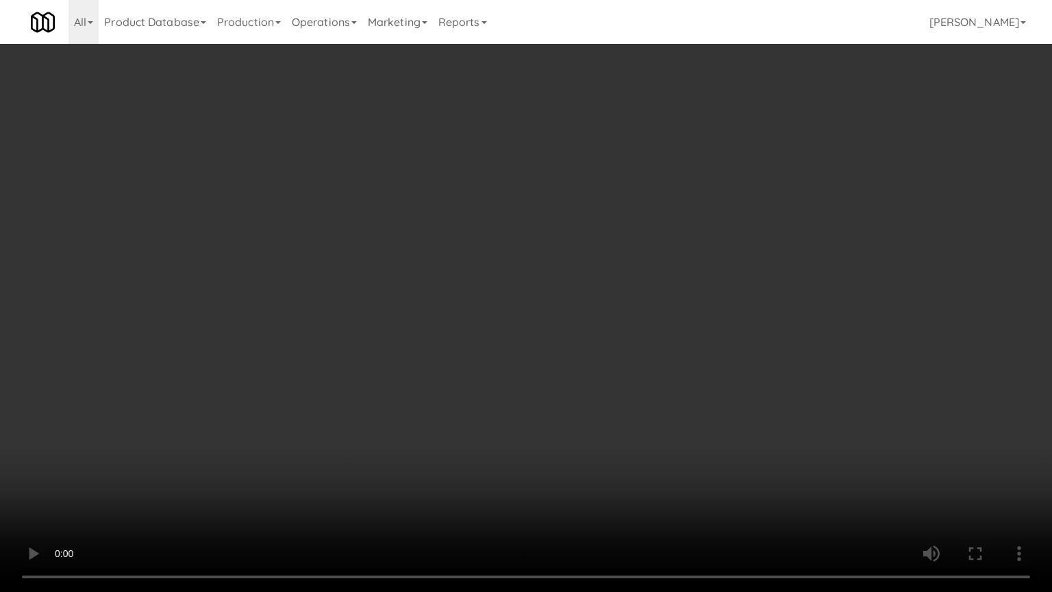
click at [364, 378] on video at bounding box center [526, 296] width 1052 height 592
click at [366, 372] on video at bounding box center [526, 296] width 1052 height 592
click at [366, 367] on video at bounding box center [526, 296] width 1052 height 592
click at [366, 364] on video at bounding box center [526, 296] width 1052 height 592
click at [382, 368] on video at bounding box center [526, 296] width 1052 height 592
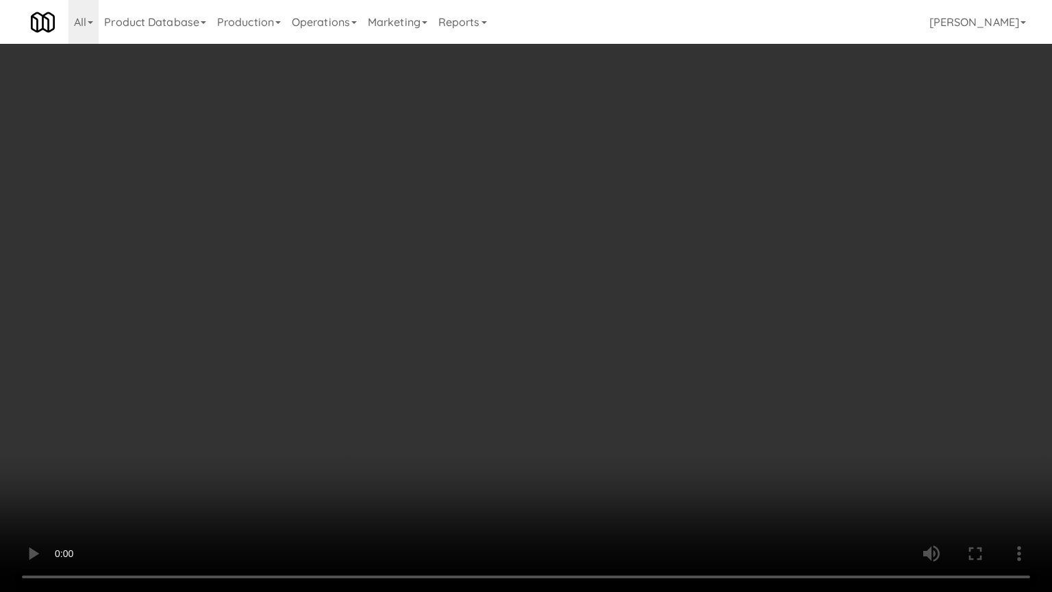
click at [403, 367] on video at bounding box center [526, 296] width 1052 height 592
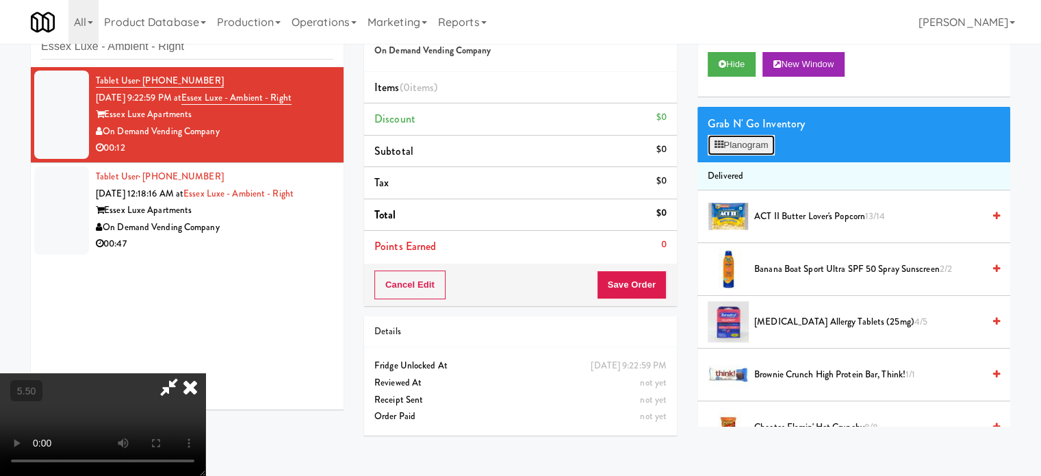
click at [767, 139] on button "Planogram" at bounding box center [741, 145] width 67 height 21
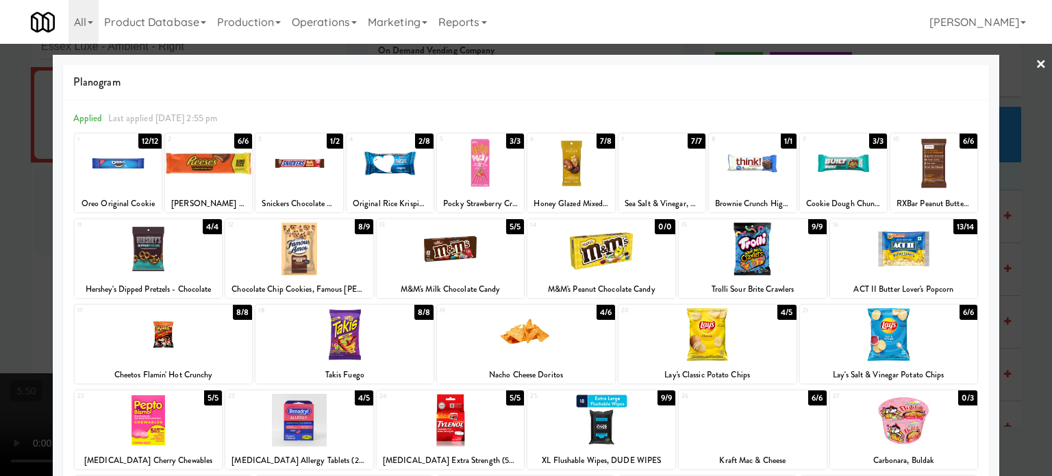
click at [597, 315] on div "4/6" at bounding box center [605, 312] width 18 height 15
click at [363, 226] on div "8/9" at bounding box center [364, 226] width 18 height 15
click at [1019, 250] on div at bounding box center [526, 238] width 1052 height 476
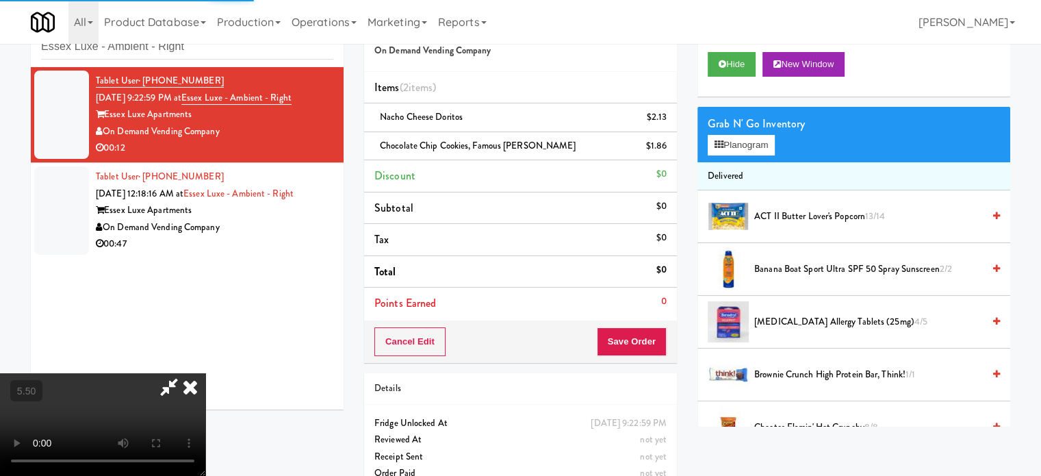
click at [205, 373] on video at bounding box center [102, 424] width 205 height 103
drag, startPoint x: 338, startPoint y: 277, endPoint x: 313, endPoint y: 382, distance: 107.8
click at [205, 373] on video at bounding box center [102, 424] width 205 height 103
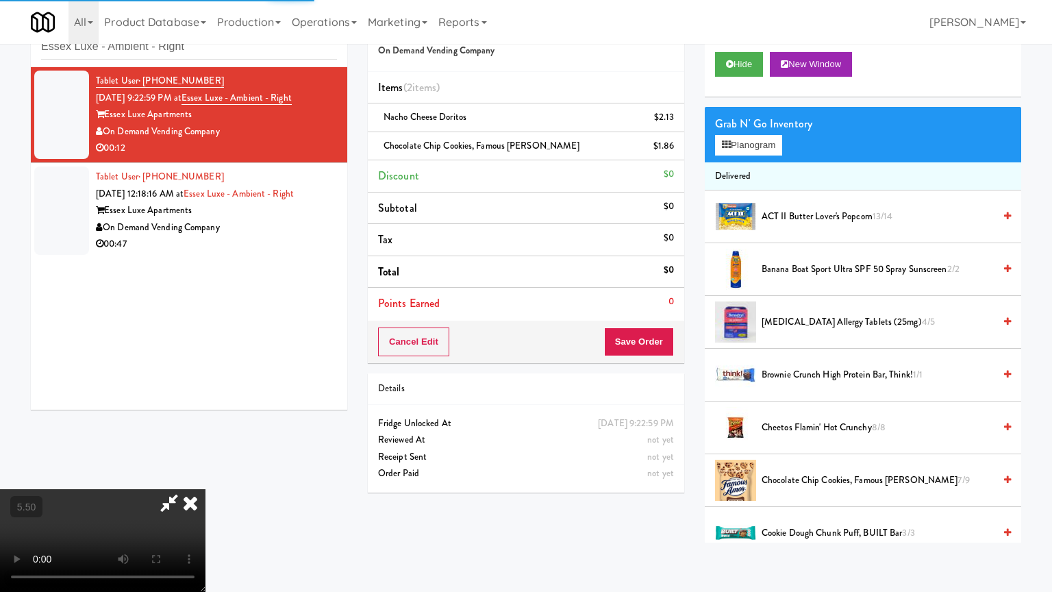
click at [205, 475] on video at bounding box center [102, 540] width 205 height 103
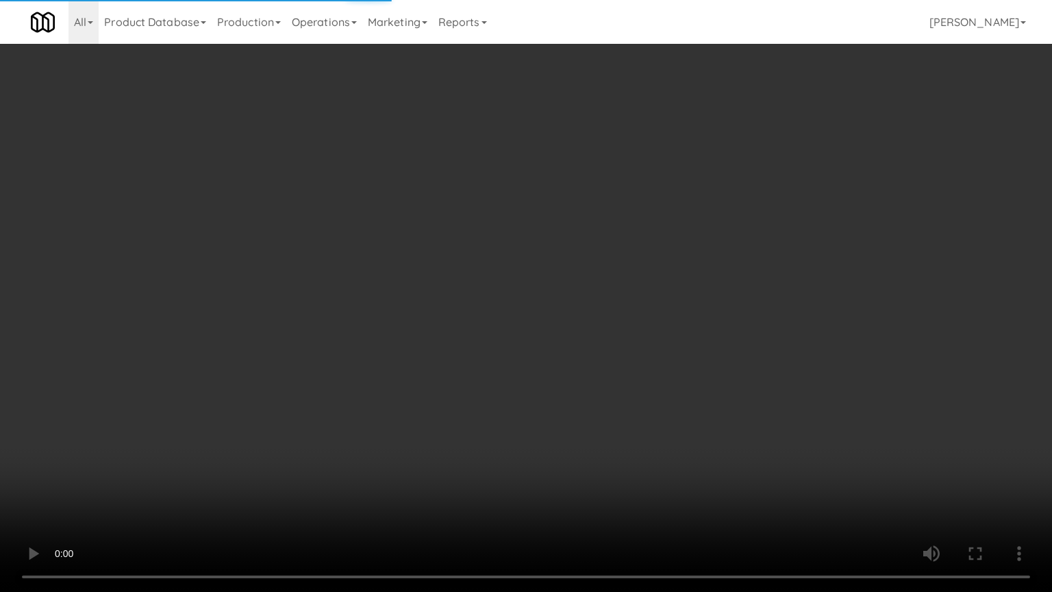
click at [342, 351] on video at bounding box center [526, 296] width 1052 height 592
click at [417, 324] on video at bounding box center [526, 296] width 1052 height 592
click at [430, 311] on video at bounding box center [526, 296] width 1052 height 592
click at [430, 313] on video at bounding box center [526, 296] width 1052 height 592
click at [452, 299] on video at bounding box center [526, 296] width 1052 height 592
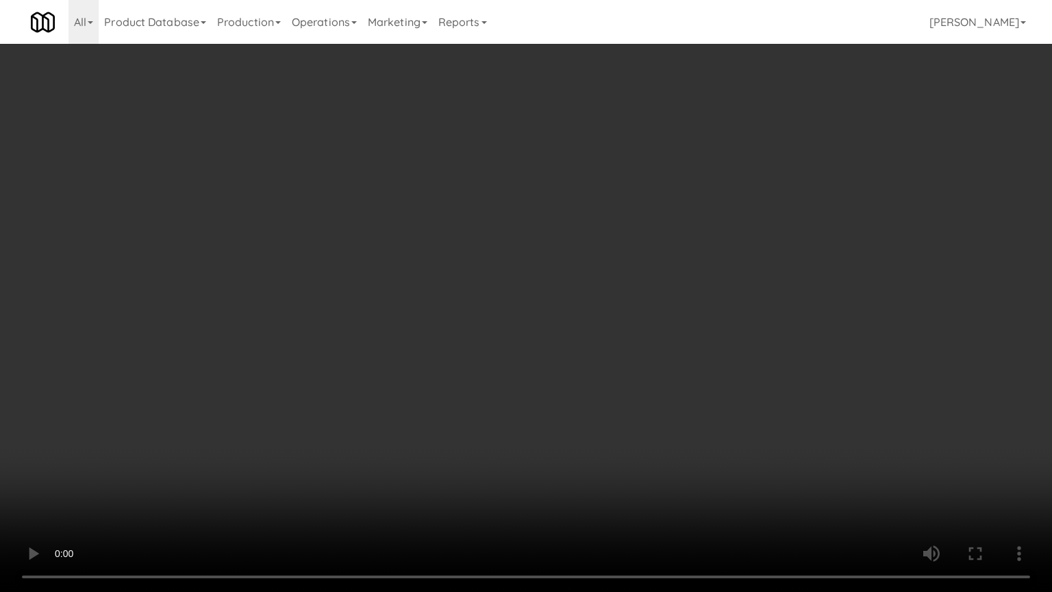
click at [456, 299] on video at bounding box center [526, 296] width 1052 height 592
click at [475, 299] on video at bounding box center [526, 296] width 1052 height 592
drag, startPoint x: 479, startPoint y: 296, endPoint x: 520, endPoint y: 138, distance: 162.8
click at [479, 293] on video at bounding box center [526, 296] width 1052 height 592
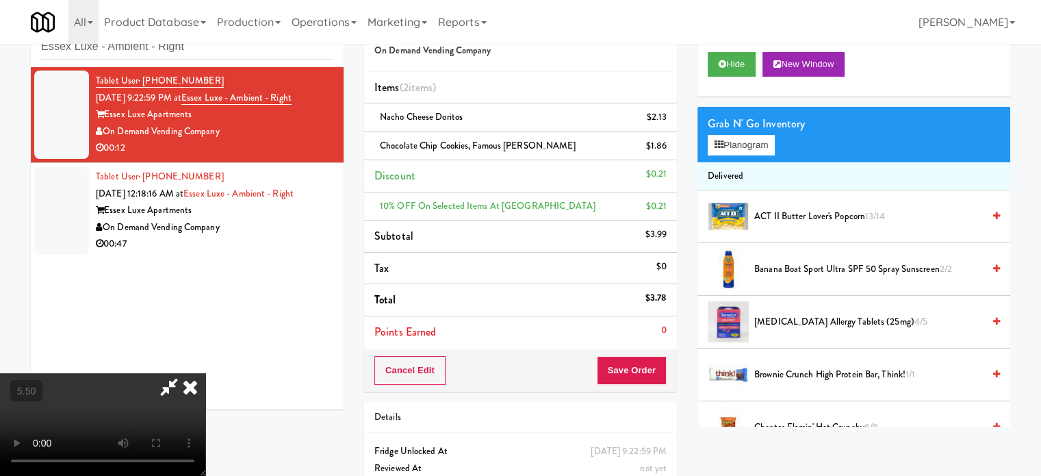
click at [205, 373] on icon at bounding box center [190, 386] width 30 height 27
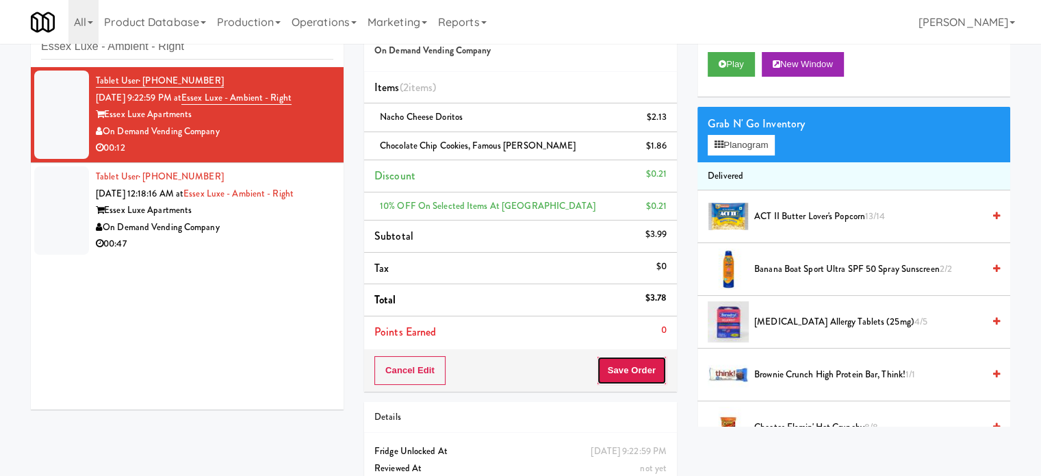
drag, startPoint x: 642, startPoint y: 375, endPoint x: 588, endPoint y: 306, distance: 87.4
click at [642, 375] on button "Save Order" at bounding box center [632, 370] width 70 height 29
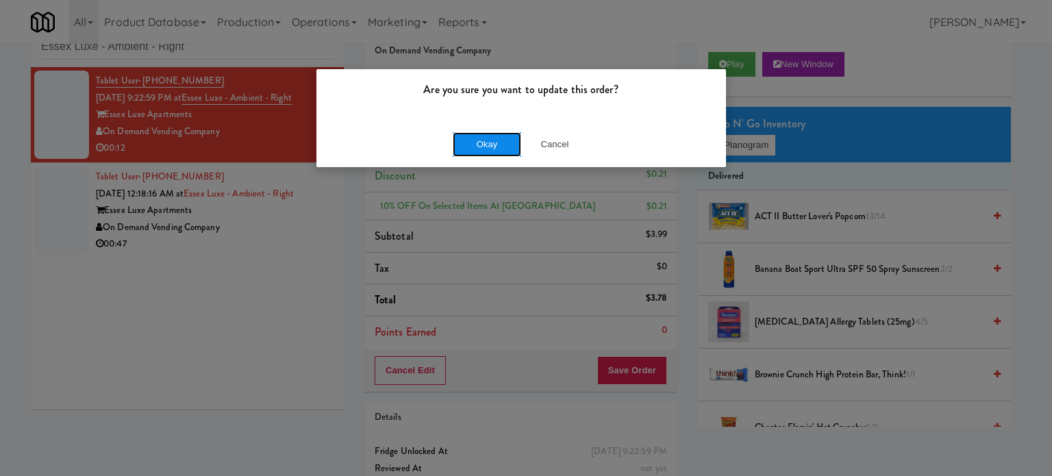
click at [494, 142] on button "Okay" at bounding box center [487, 144] width 68 height 25
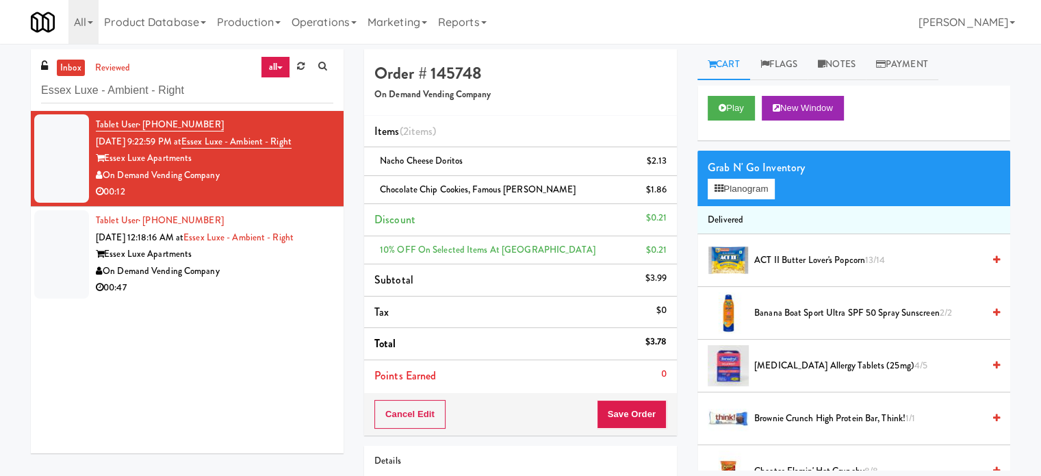
click at [272, 260] on div "Essex Luxe Apartments" at bounding box center [215, 254] width 238 height 17
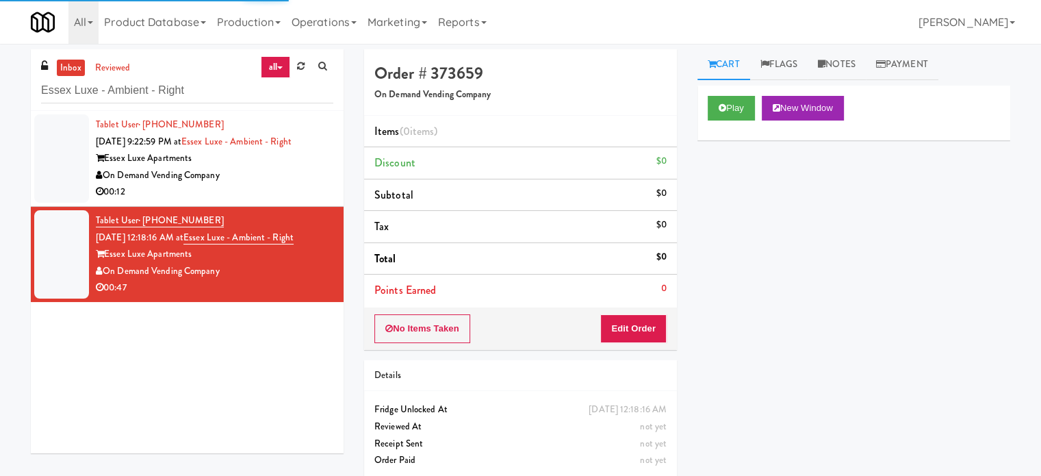
click at [622, 225] on li "Tax $0" at bounding box center [520, 227] width 313 height 32
click at [731, 108] on button "Play" at bounding box center [731, 108] width 47 height 25
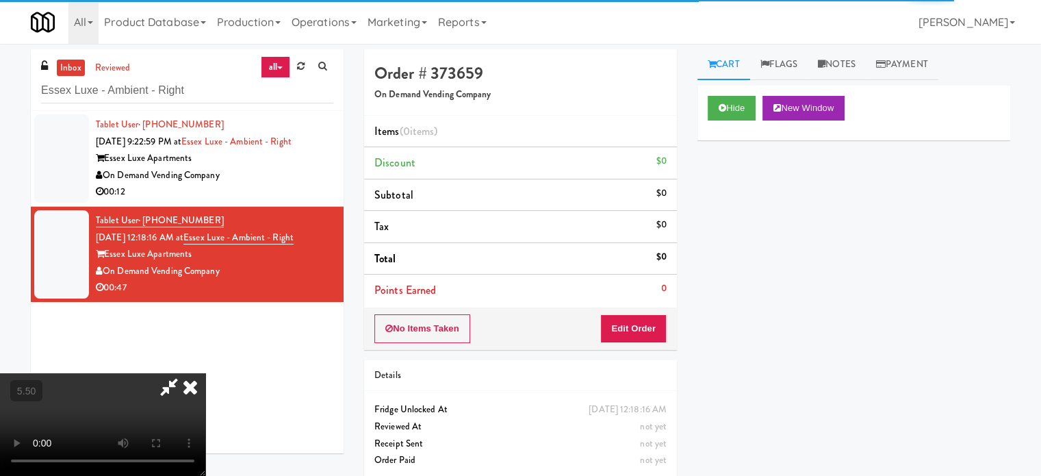
click at [205, 373] on video at bounding box center [102, 424] width 205 height 103
click at [666, 332] on button "Edit Order" at bounding box center [634, 328] width 66 height 29
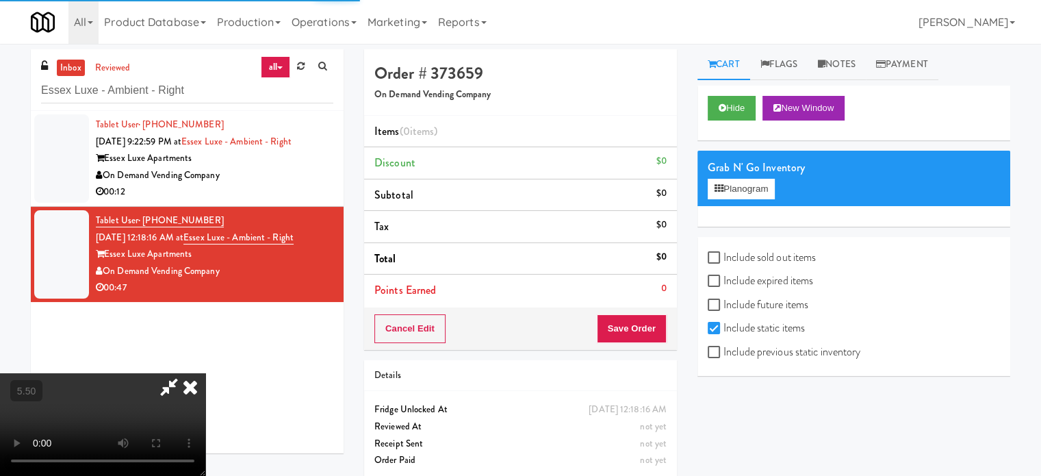
click at [205, 373] on video at bounding box center [102, 424] width 205 height 103
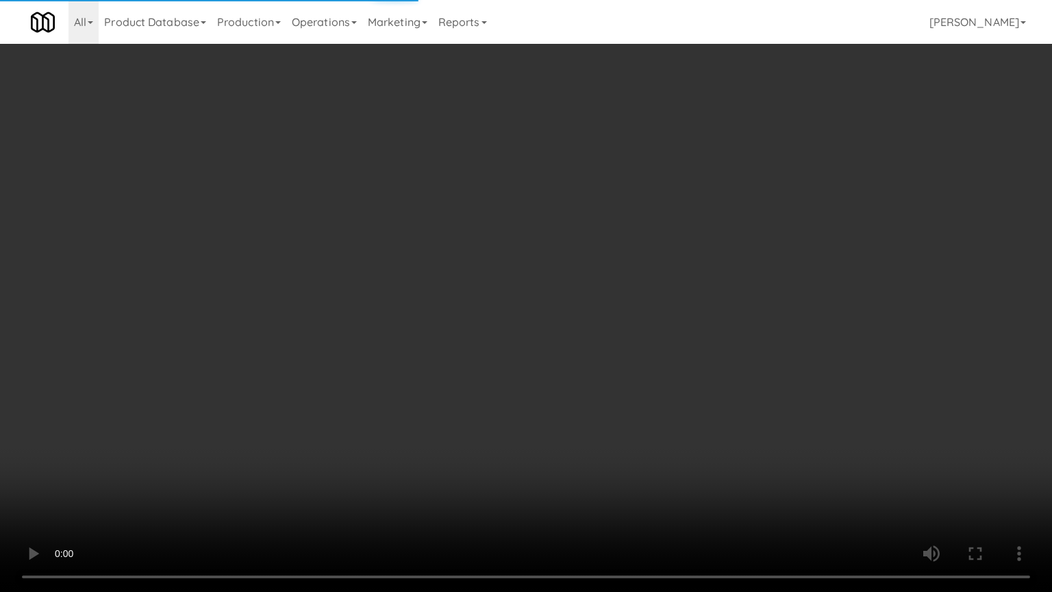
drag, startPoint x: 411, startPoint y: 321, endPoint x: 464, endPoint y: 288, distance: 62.7
click at [411, 321] on video at bounding box center [526, 296] width 1052 height 592
click at [466, 292] on video at bounding box center [526, 296] width 1052 height 592
click at [470, 305] on video at bounding box center [526, 296] width 1052 height 592
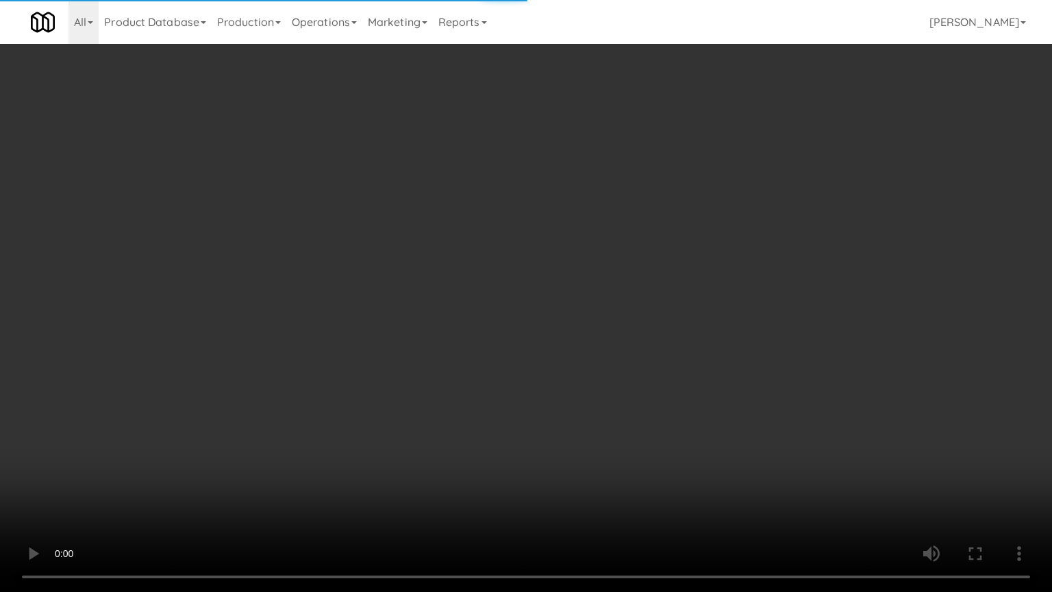
click at [474, 310] on video at bounding box center [526, 296] width 1052 height 592
click at [531, 312] on video at bounding box center [526, 296] width 1052 height 592
click at [548, 312] on video at bounding box center [526, 296] width 1052 height 592
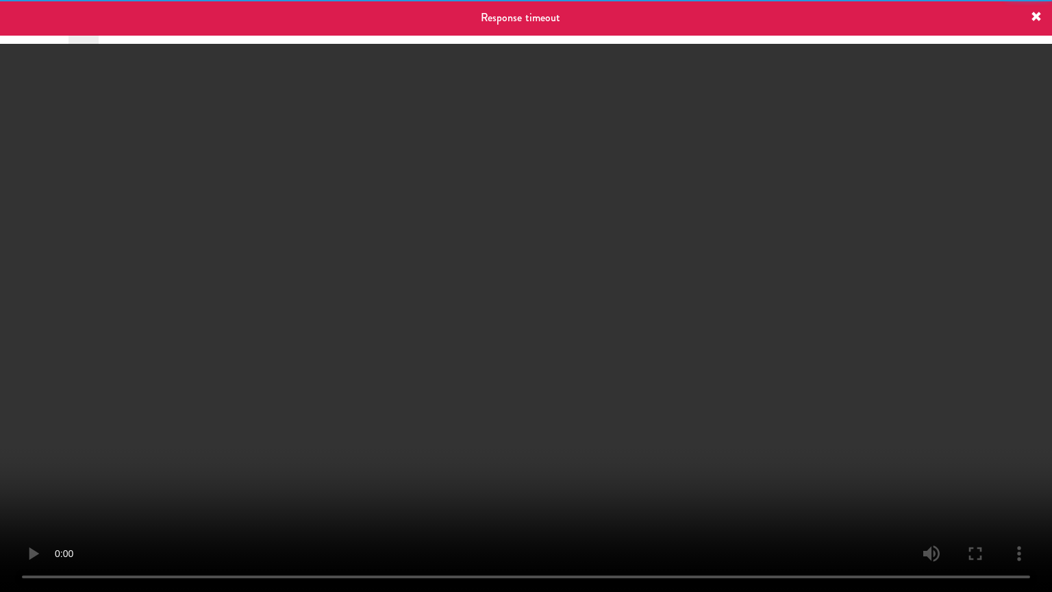
click at [551, 310] on video at bounding box center [526, 296] width 1052 height 592
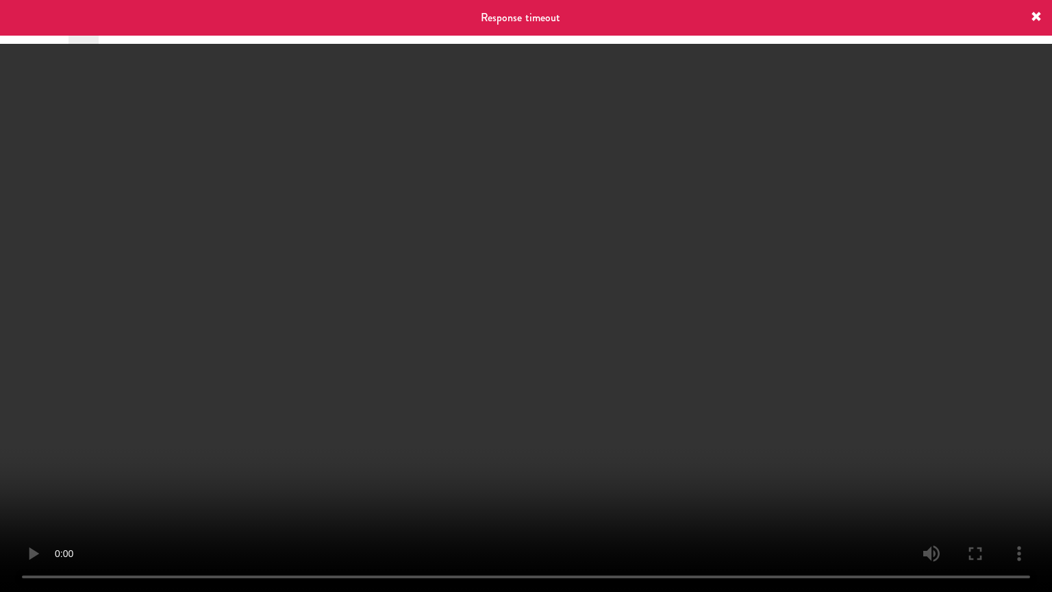
click at [551, 310] on video at bounding box center [526, 296] width 1052 height 592
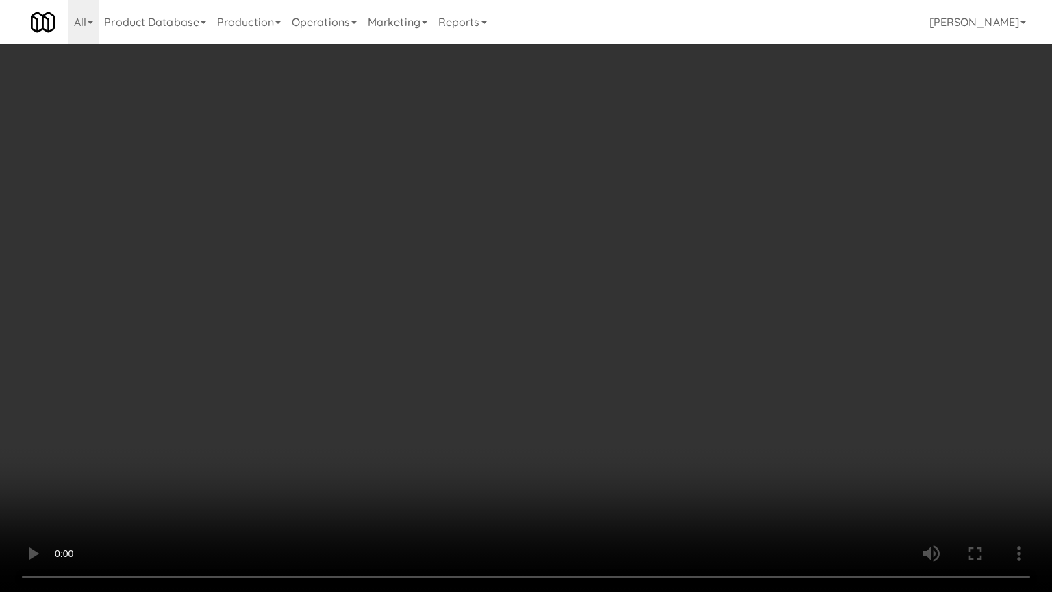
click at [551, 310] on video at bounding box center [526, 296] width 1052 height 592
click at [581, 290] on video at bounding box center [526, 296] width 1052 height 592
click at [582, 291] on video at bounding box center [526, 296] width 1052 height 592
click at [593, 307] on video at bounding box center [526, 296] width 1052 height 592
click at [596, 303] on video at bounding box center [526, 296] width 1052 height 592
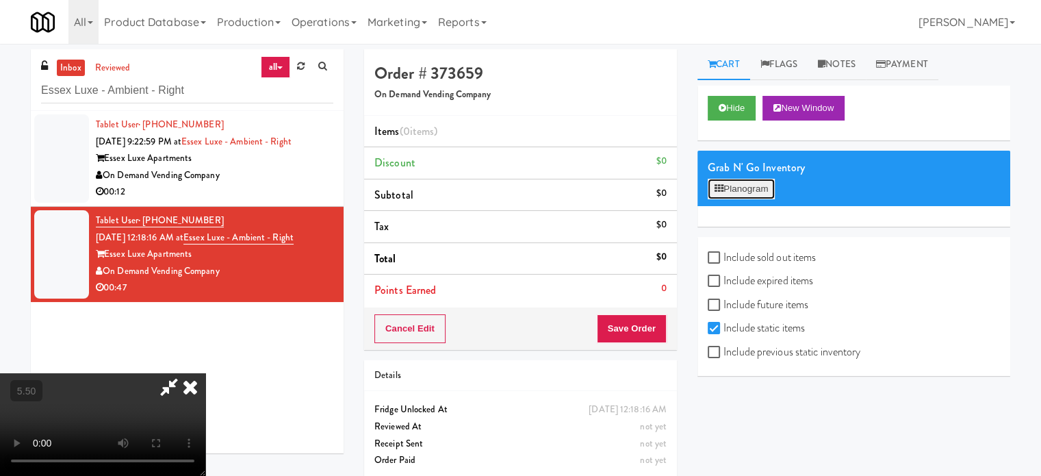
click at [751, 191] on button "Planogram" at bounding box center [741, 189] width 67 height 21
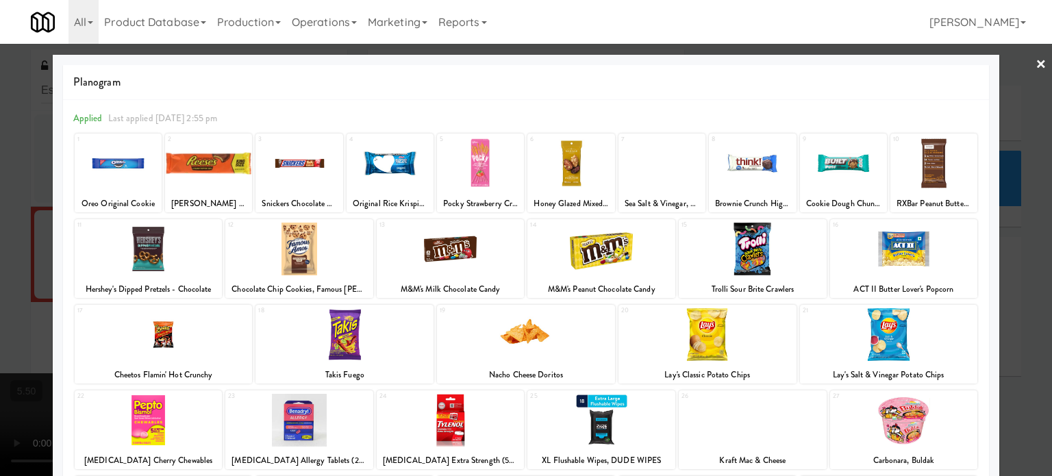
drag, startPoint x: 144, startPoint y: 144, endPoint x: 162, endPoint y: 135, distance: 19.6
click at [145, 144] on div at bounding box center [118, 163] width 87 height 53
click at [1008, 136] on div at bounding box center [526, 238] width 1052 height 476
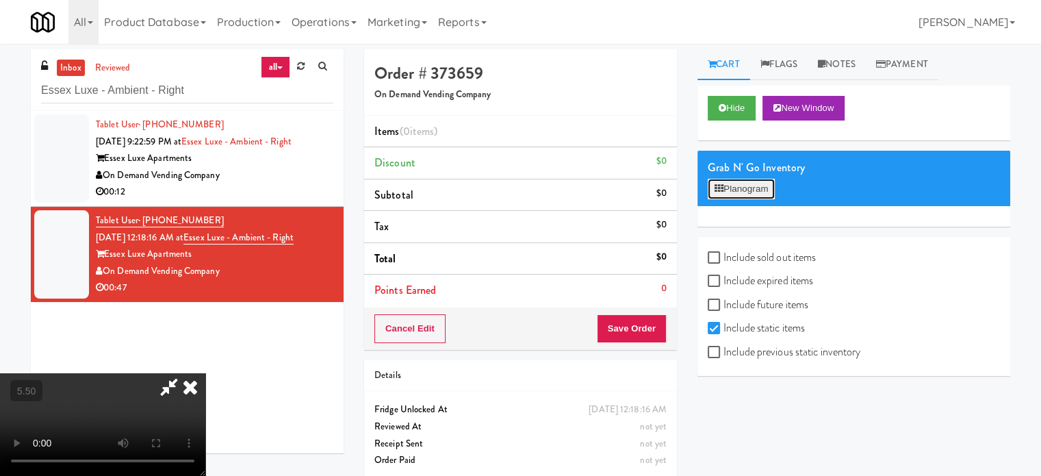
click at [745, 192] on button "Planogram" at bounding box center [741, 189] width 67 height 21
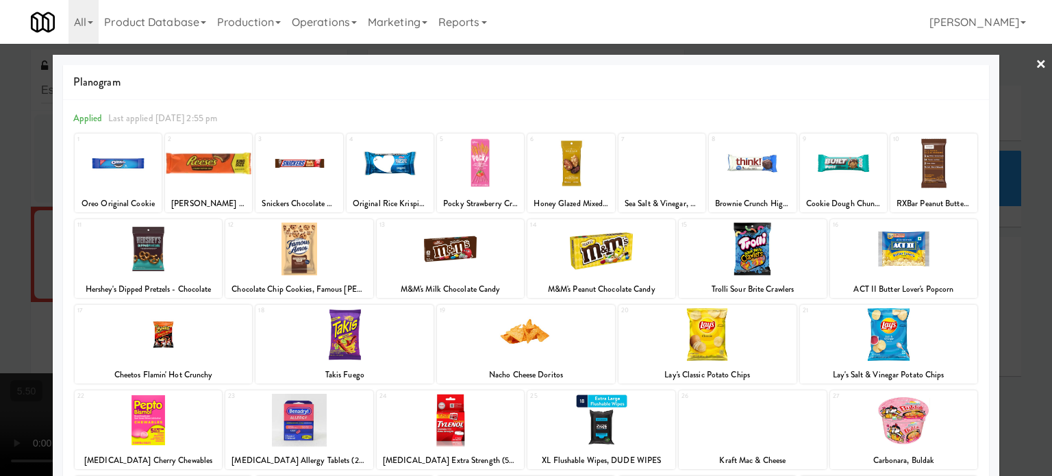
click at [31, 170] on div at bounding box center [526, 238] width 1052 height 476
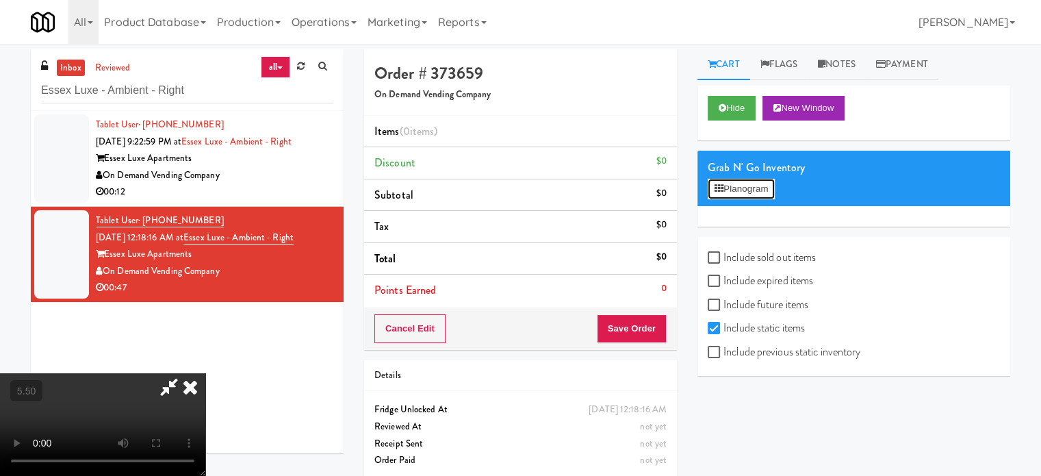
click at [742, 190] on button "Planogram" at bounding box center [741, 189] width 67 height 21
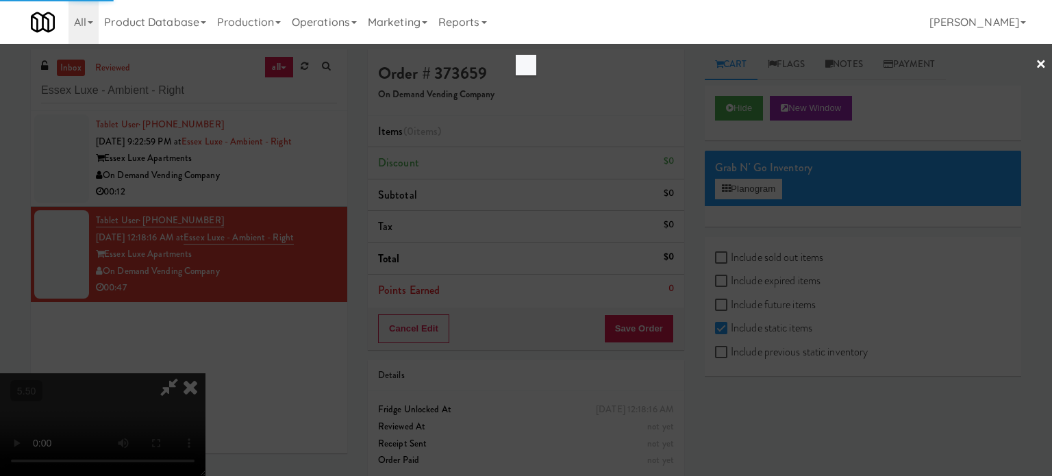
click at [671, 113] on div at bounding box center [526, 238] width 1052 height 476
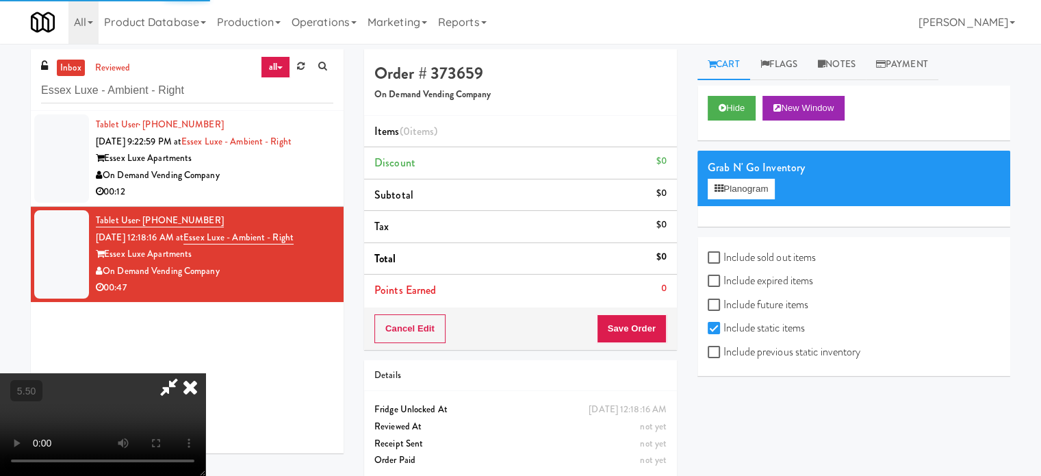
click at [205, 373] on icon at bounding box center [190, 386] width 30 height 27
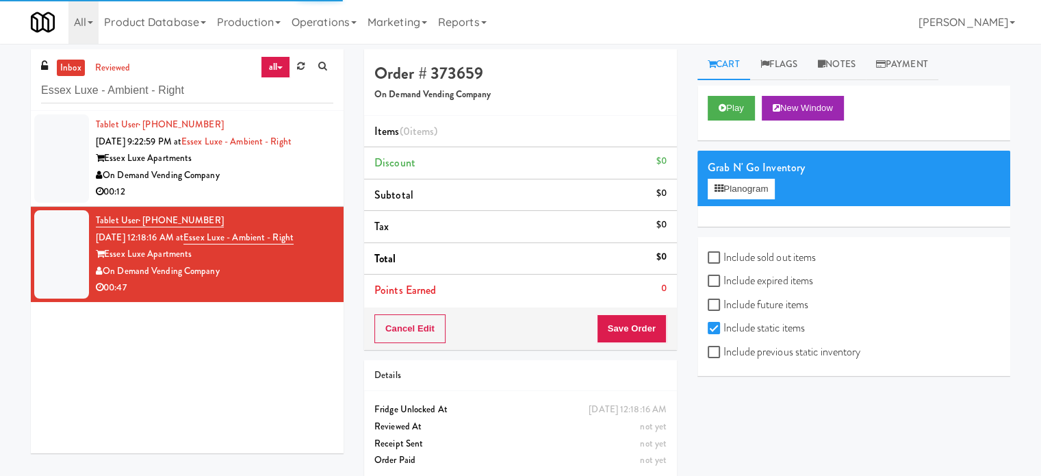
click at [279, 180] on div "On Demand Vending Company" at bounding box center [215, 175] width 238 height 17
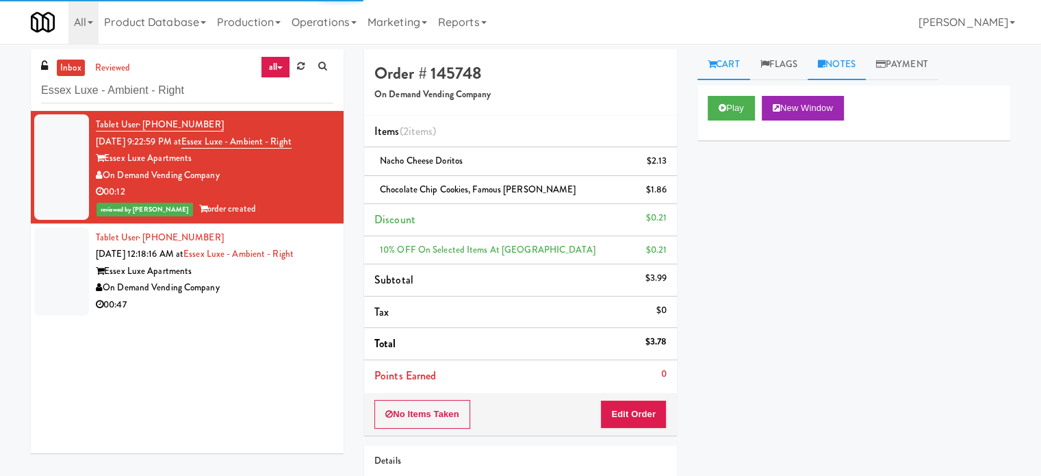
click at [845, 69] on link "Notes" at bounding box center [837, 64] width 58 height 31
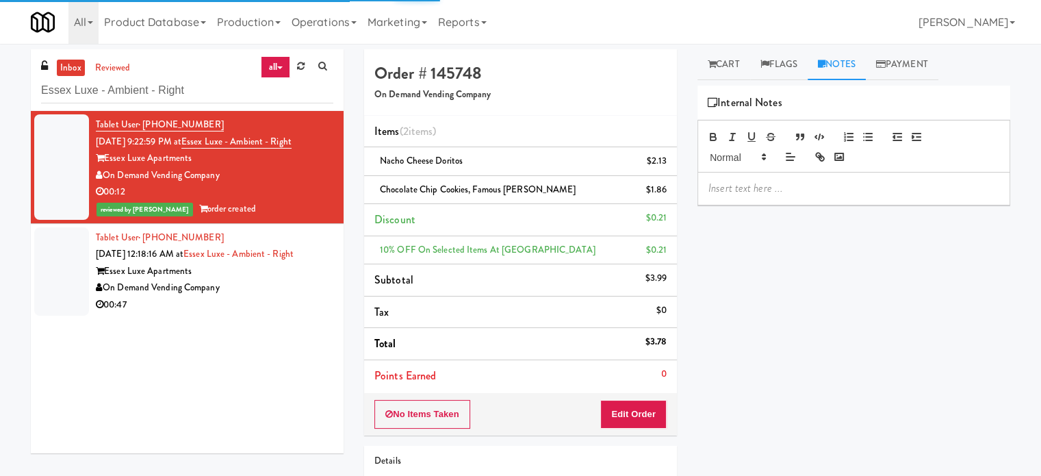
click at [772, 195] on p at bounding box center [854, 188] width 291 height 15
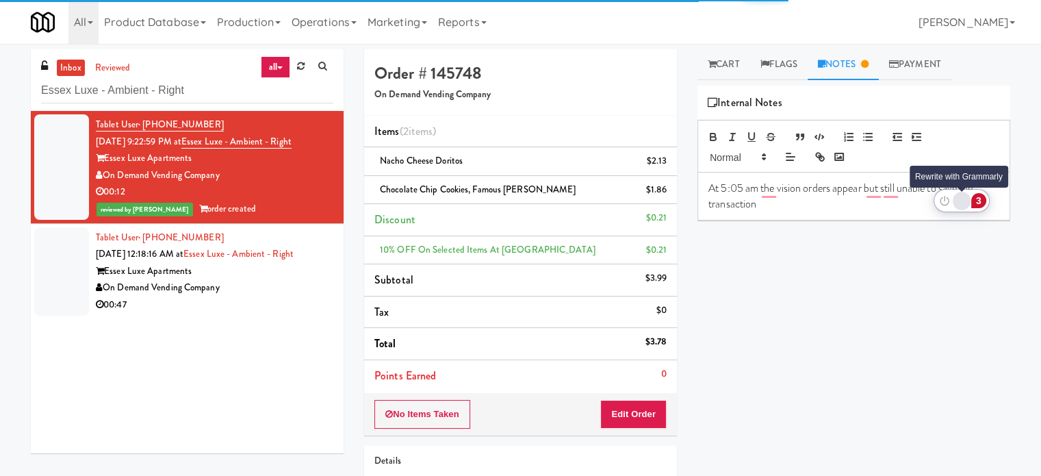
click at [959, 203] on div "Rewrite with Grammarly" at bounding box center [962, 201] width 15 height 16
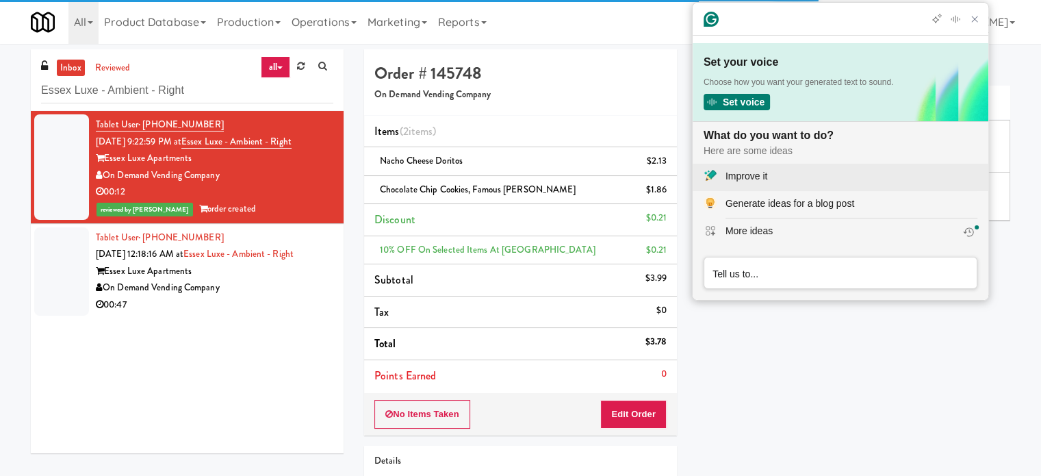
click at [773, 179] on div "Improve it" at bounding box center [852, 176] width 252 height 14
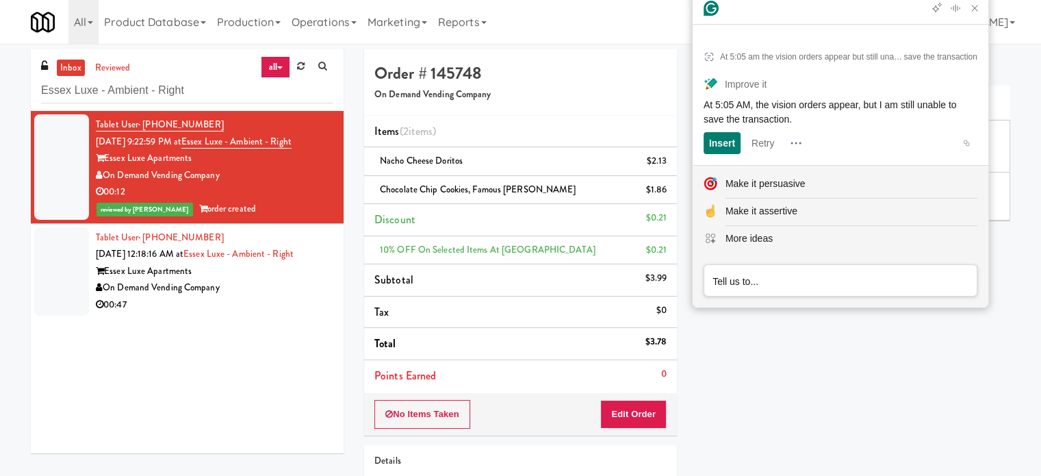
drag, startPoint x: 703, startPoint y: 103, endPoint x: 844, endPoint y: 131, distance: 143.8
click at [844, 131] on article "At 5:05 am the vision orders appear but still unable to save the transaction Im…" at bounding box center [841, 98] width 296 height 133
click at [301, 282] on div "On Demand Vending Company" at bounding box center [215, 287] width 238 height 17
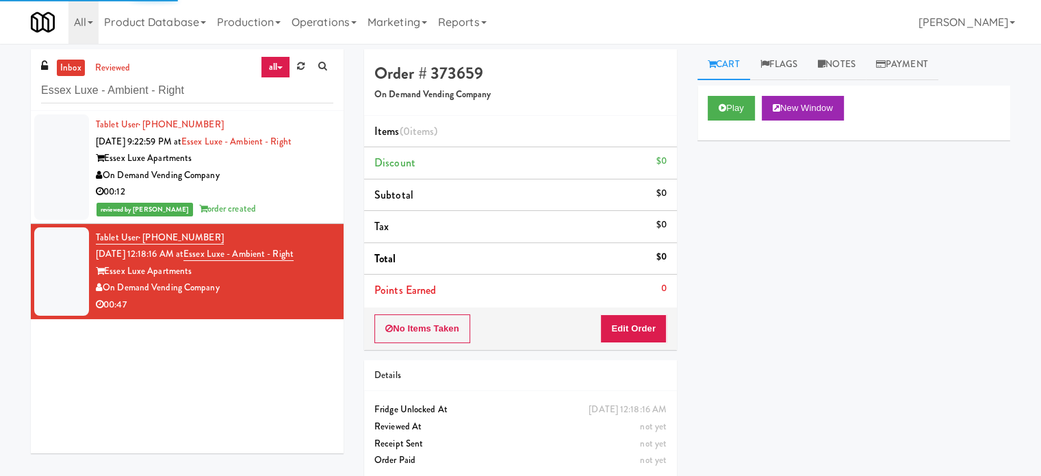
click at [640, 345] on div "No Items Taken Edit Order" at bounding box center [520, 328] width 313 height 42
click at [637, 327] on button "Edit Order" at bounding box center [634, 328] width 66 height 29
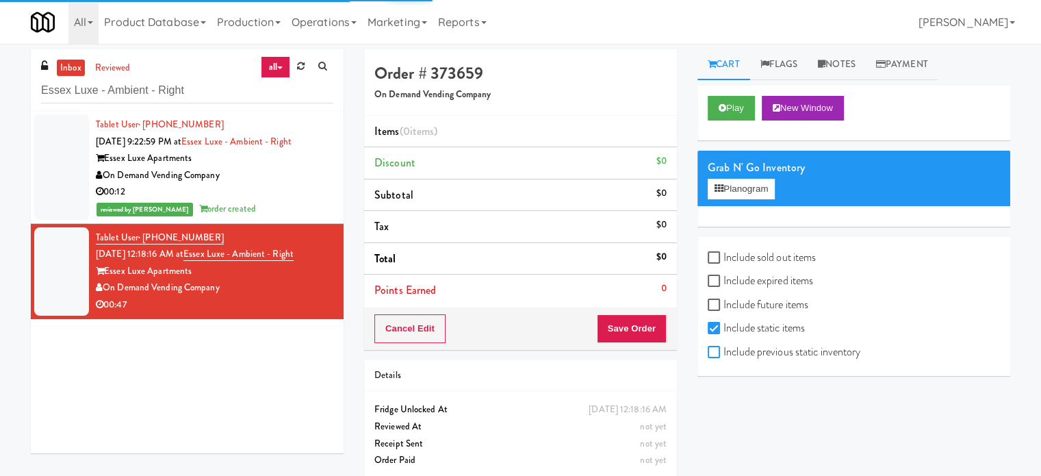
click at [718, 353] on input "Include previous static inventory" at bounding box center [716, 352] width 16 height 11
checkbox input "true"
click at [718, 350] on input "Include previous static inventory" at bounding box center [716, 352] width 16 height 11
checkbox input "false"
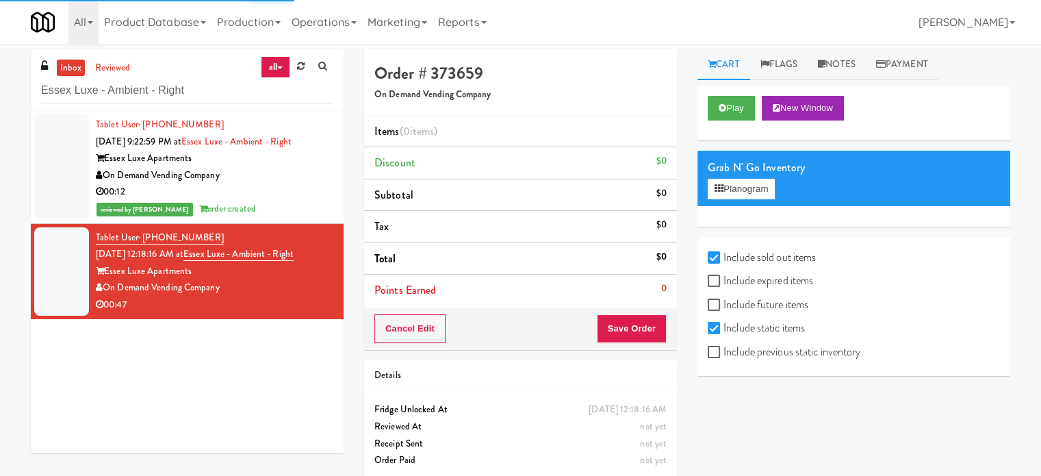
click at [712, 253] on input "Include sold out items" at bounding box center [716, 258] width 16 height 11
checkbox input "false"
click at [749, 184] on button "Planogram" at bounding box center [741, 189] width 67 height 21
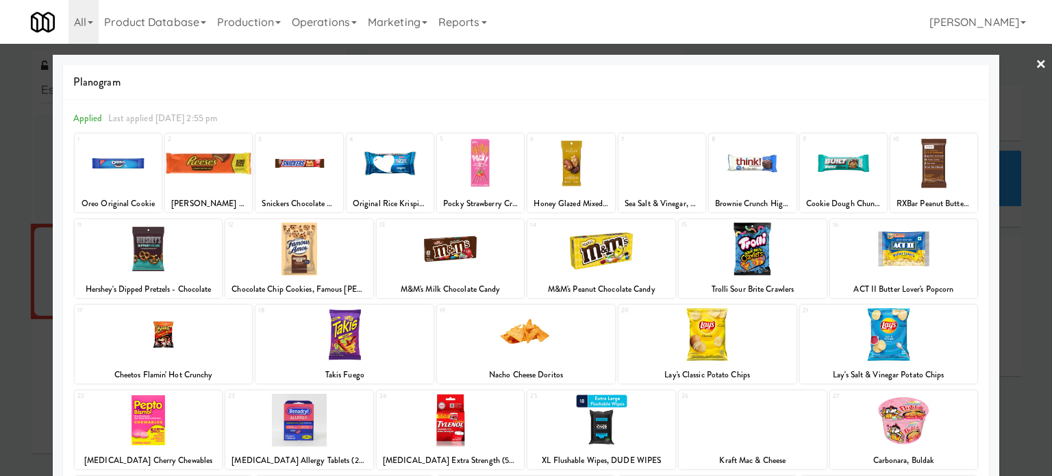
click at [1009, 105] on div at bounding box center [526, 238] width 1052 height 476
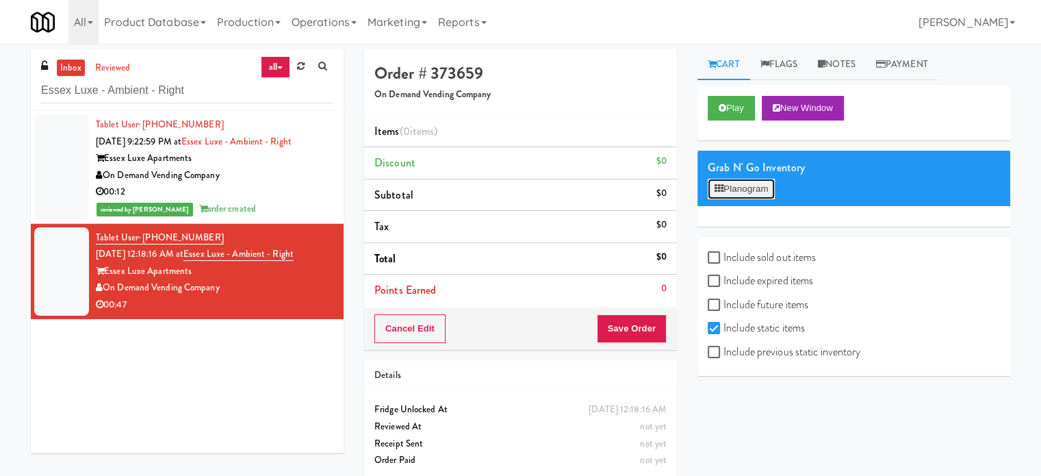
click at [745, 186] on button "Planogram" at bounding box center [741, 189] width 67 height 21
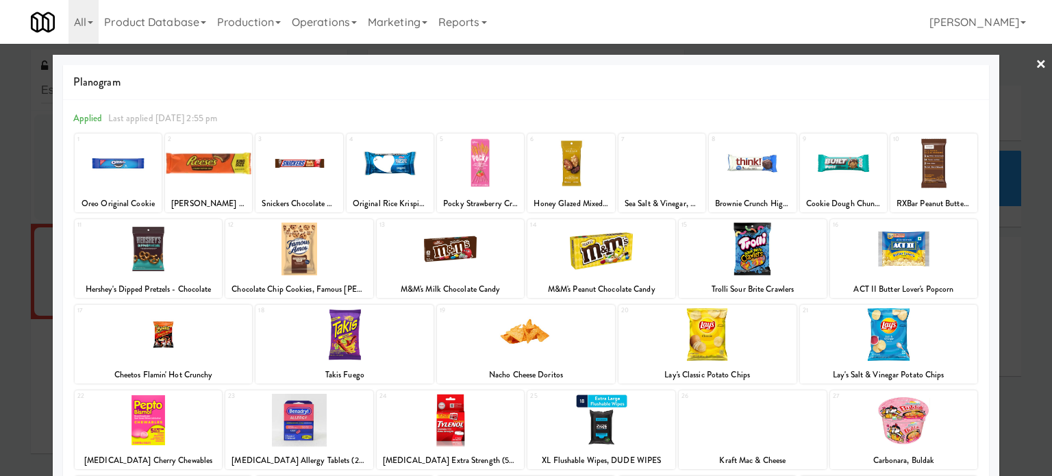
click at [149, 142] on div at bounding box center [118, 163] width 87 height 53
click at [1012, 122] on div at bounding box center [526, 238] width 1052 height 476
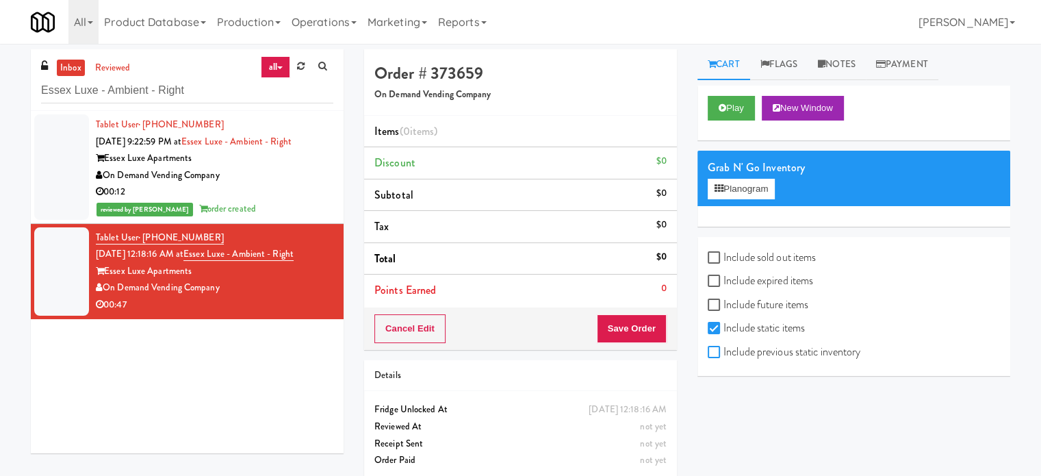
click at [715, 355] on input "Include previous static inventory" at bounding box center [716, 352] width 16 height 11
checkbox input "true"
click at [740, 188] on button "Planogram" at bounding box center [741, 189] width 67 height 21
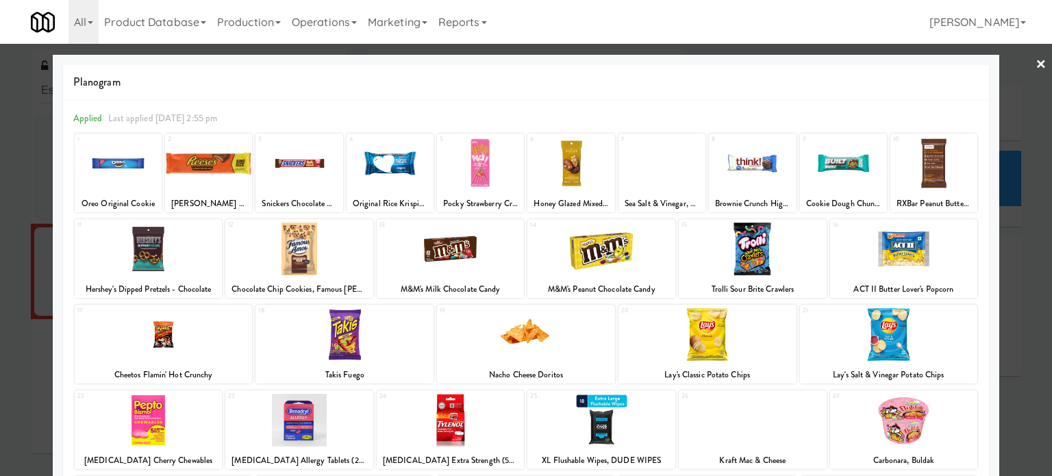
click at [42, 132] on div at bounding box center [526, 238] width 1052 height 476
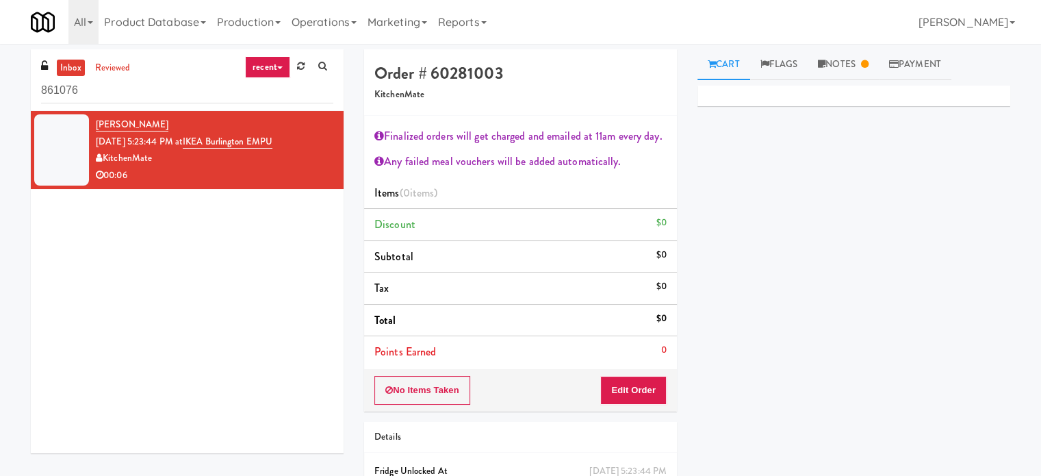
click at [305, 245] on div "Hong-yiu Tong Aug 7, 2025 5:23:44 PM at IKEA Burlington EMPU KitchenMate 00:06" at bounding box center [187, 282] width 313 height 342
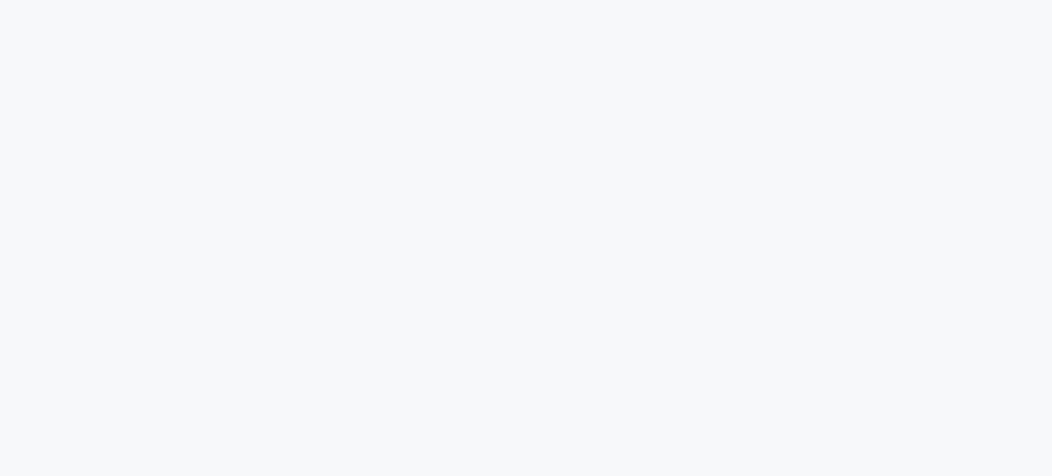
click at [492, 0] on html at bounding box center [526, 0] width 1052 height 0
click at [494, 0] on html at bounding box center [526, 0] width 1052 height 0
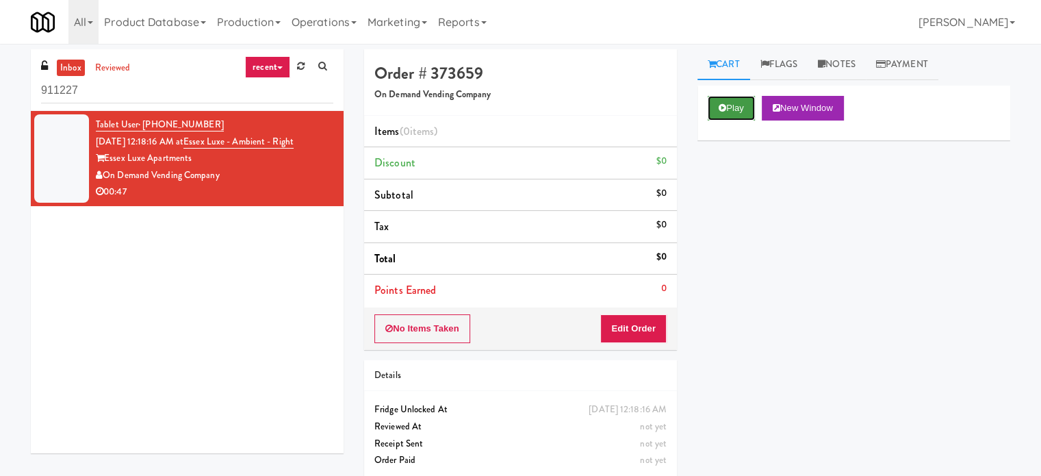
drag, startPoint x: 739, startPoint y: 107, endPoint x: 716, endPoint y: 157, distance: 55.8
click at [740, 106] on button "Play" at bounding box center [731, 108] width 47 height 25
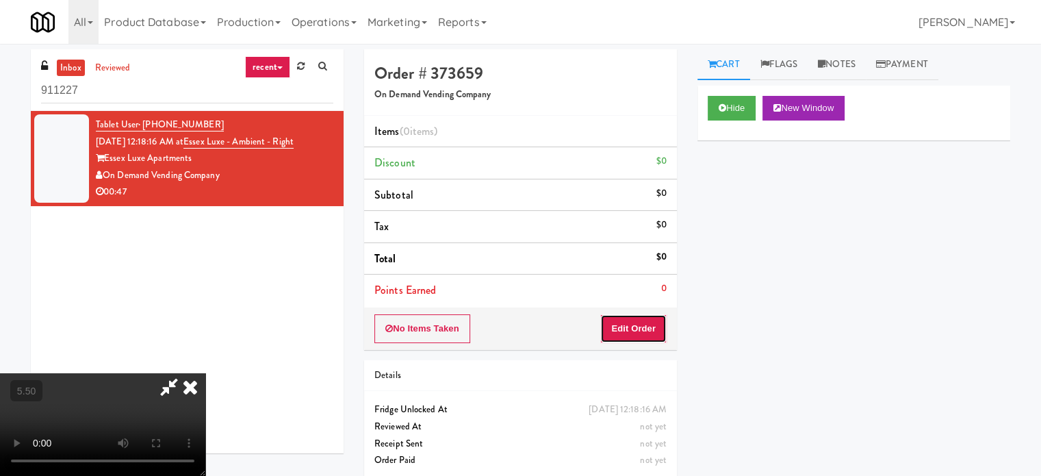
click at [631, 325] on button "Edit Order" at bounding box center [634, 328] width 66 height 29
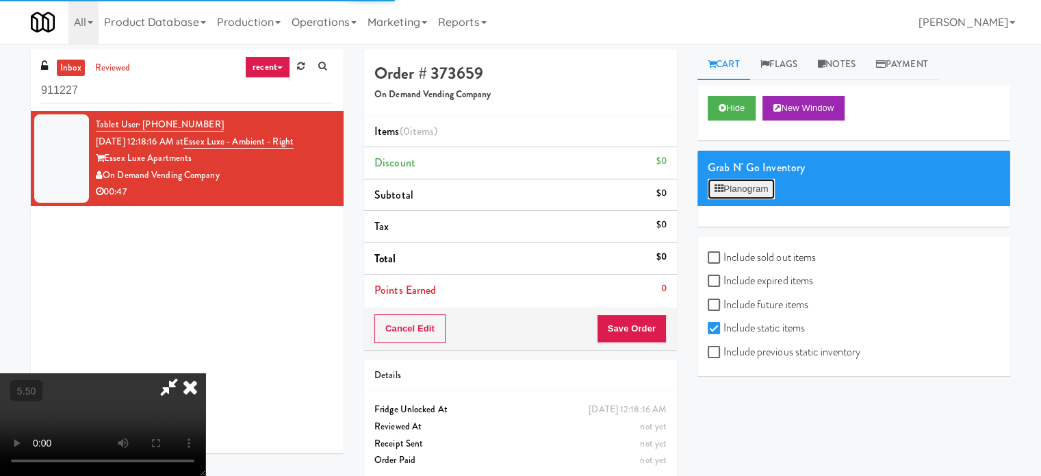
click at [759, 185] on button "Planogram" at bounding box center [741, 189] width 67 height 21
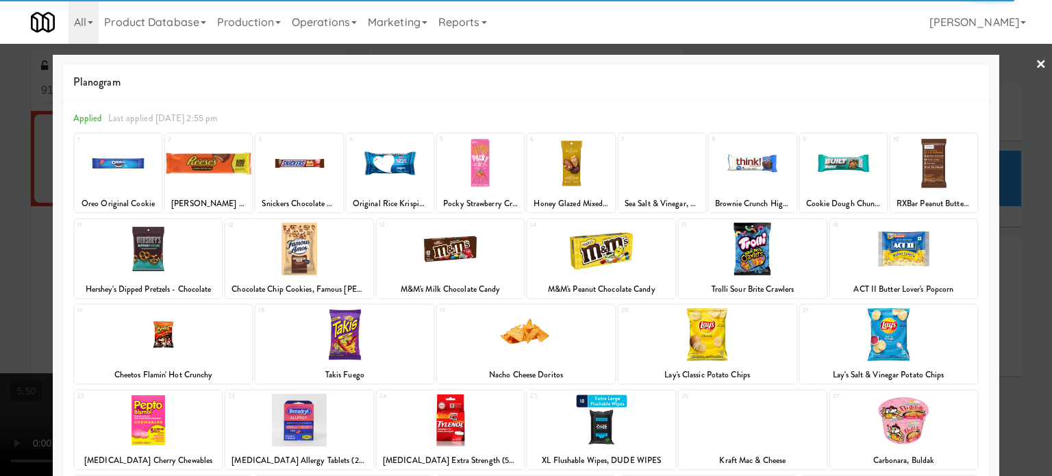
click at [148, 145] on div at bounding box center [118, 163] width 87 height 53
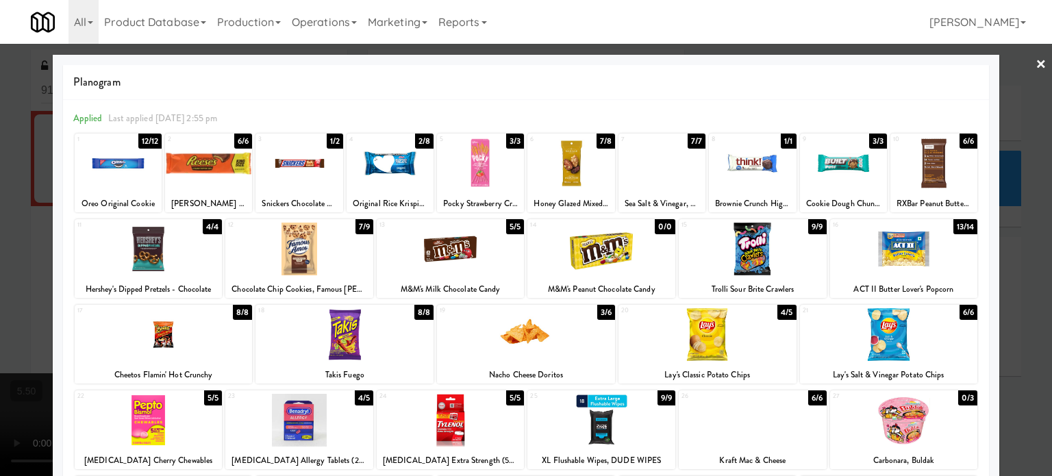
click at [148, 147] on div "12/12" at bounding box center [150, 141] width 24 height 15
drag, startPoint x: 137, startPoint y: 138, endPoint x: 250, endPoint y: 138, distance: 113.0
click at [138, 138] on div "12/12" at bounding box center [150, 141] width 24 height 15
click at [1022, 164] on div at bounding box center [526, 238] width 1052 height 476
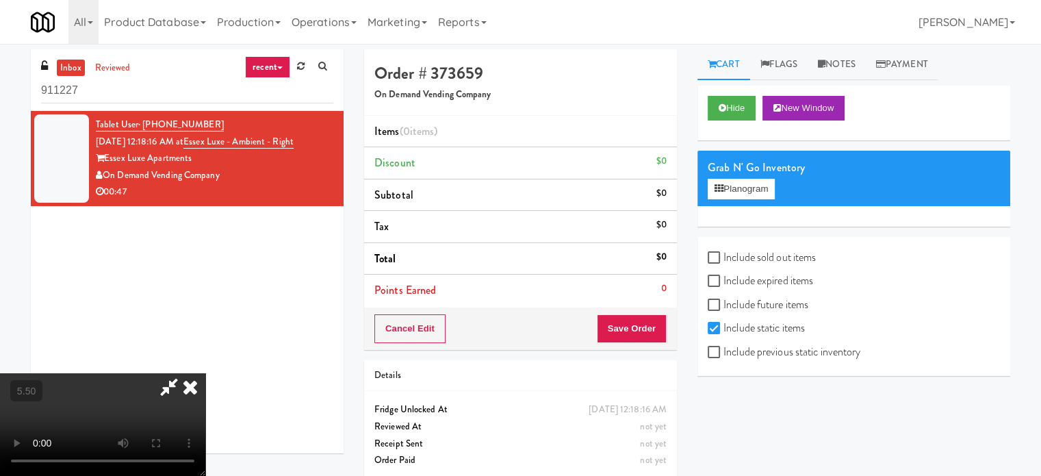
drag, startPoint x: 712, startPoint y: 360, endPoint x: 714, endPoint y: 353, distance: 7.8
click at [712, 359] on label "Include previous static inventory" at bounding box center [784, 352] width 153 height 21
click at [712, 358] on input "Include previous static inventory" at bounding box center [716, 352] width 16 height 11
checkbox input "true"
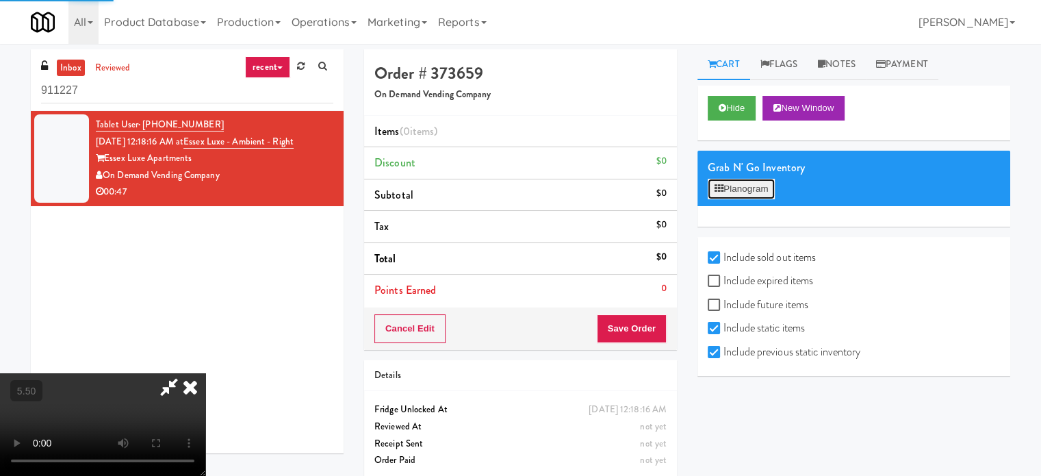
click at [746, 185] on button "Planogram" at bounding box center [741, 189] width 67 height 21
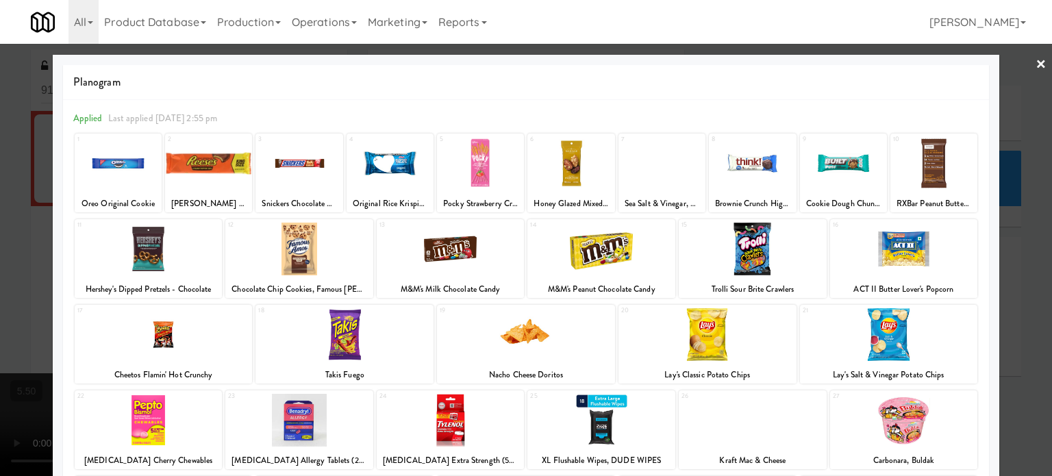
click at [0, 219] on div at bounding box center [526, 238] width 1052 height 476
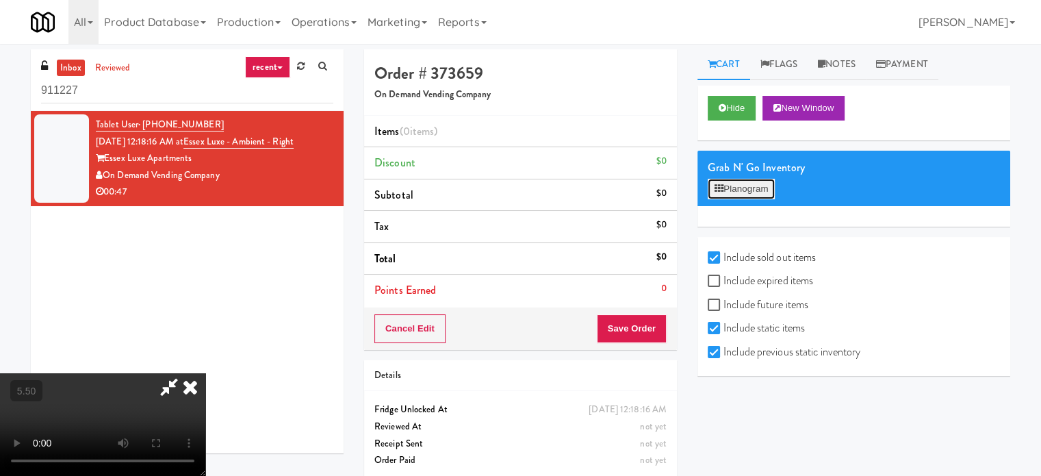
click at [753, 191] on button "Planogram" at bounding box center [741, 189] width 67 height 21
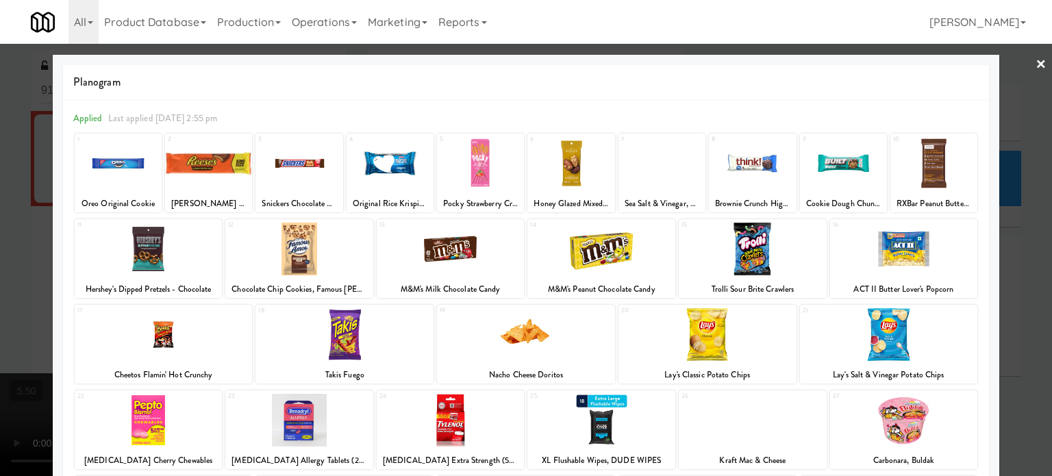
click at [13, 168] on div at bounding box center [526, 238] width 1052 height 476
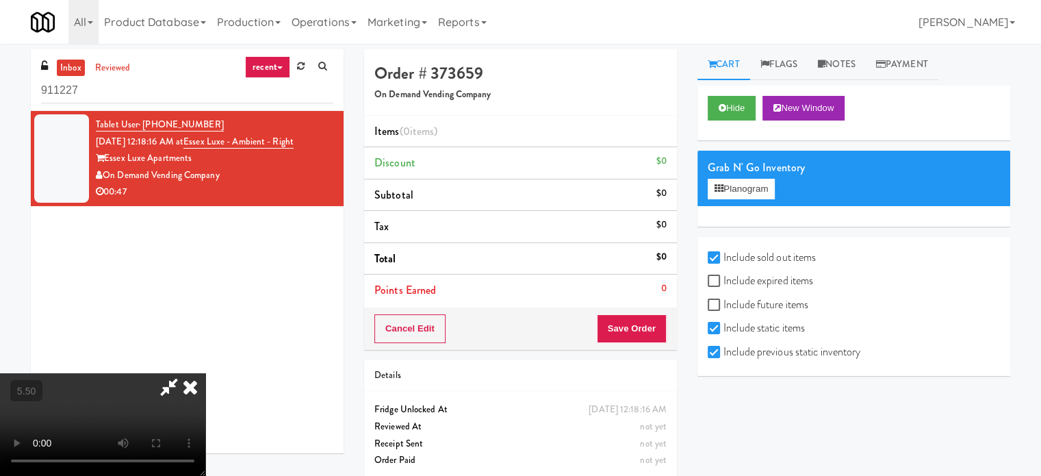
click at [205, 373] on icon at bounding box center [190, 386] width 30 height 27
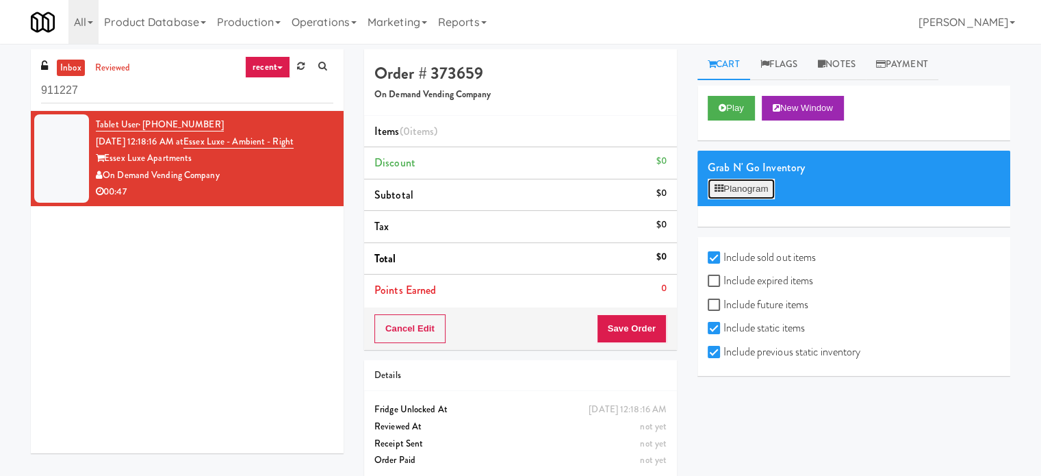
click at [737, 192] on button "Planogram" at bounding box center [741, 189] width 67 height 21
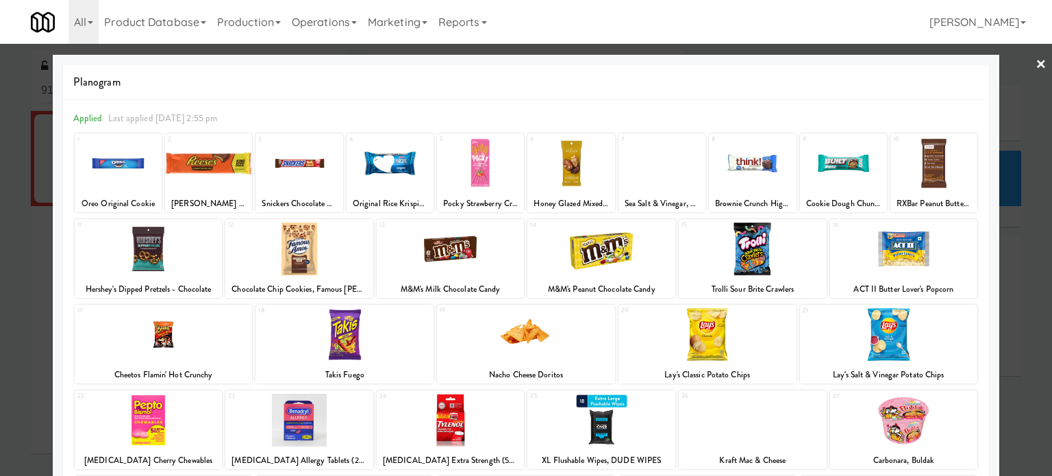
click at [0, 136] on div at bounding box center [526, 238] width 1052 height 476
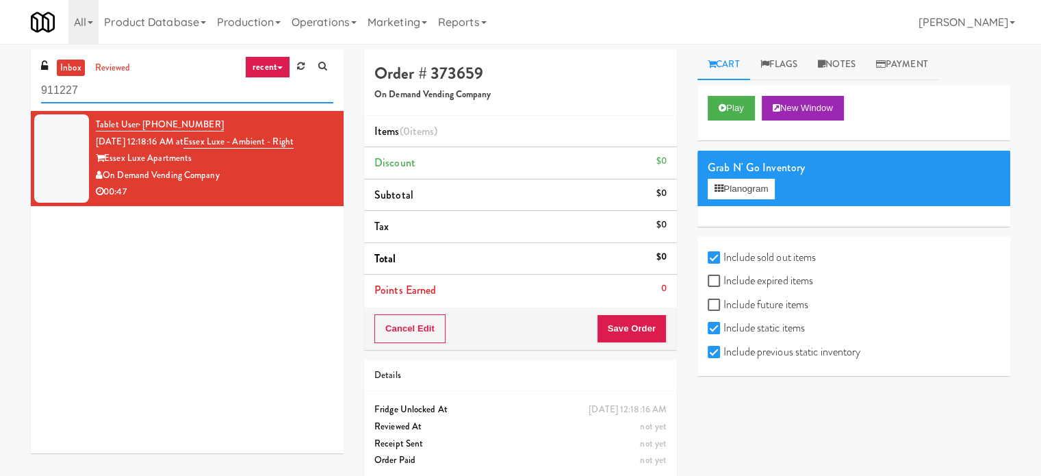
click at [139, 97] on input "911227" at bounding box center [187, 90] width 292 height 25
click at [139, 92] on input "911227" at bounding box center [187, 90] width 292 height 25
paste input "1140 S Wabash - Right - Ambient"
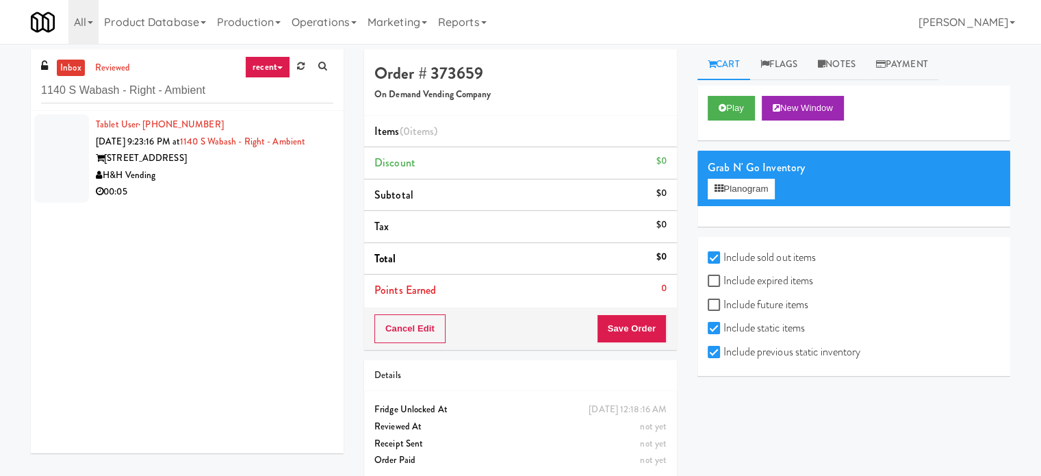
click at [264, 184] on div "H&H Vending" at bounding box center [215, 175] width 238 height 17
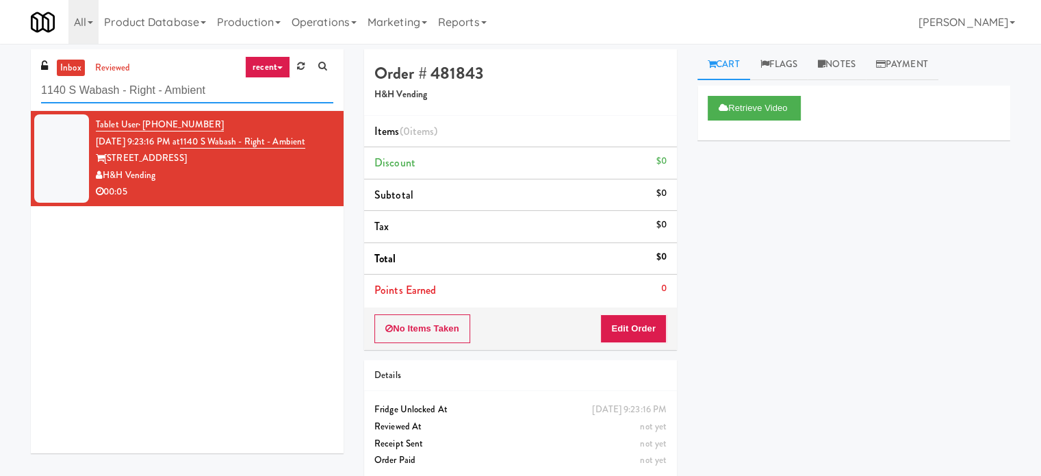
click at [220, 87] on input "1140 S Wabash - Right - Ambient" at bounding box center [187, 90] width 292 height 25
paste input "Crossing East - Ambient - Righ"
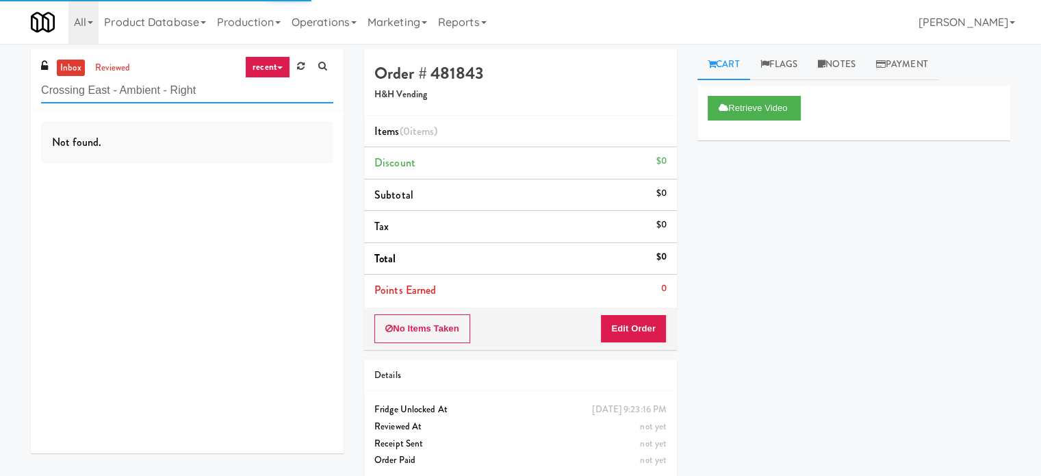
type input "Crossing East - Ambient - Right"
click at [279, 68] on icon at bounding box center [279, 67] width 5 height 3
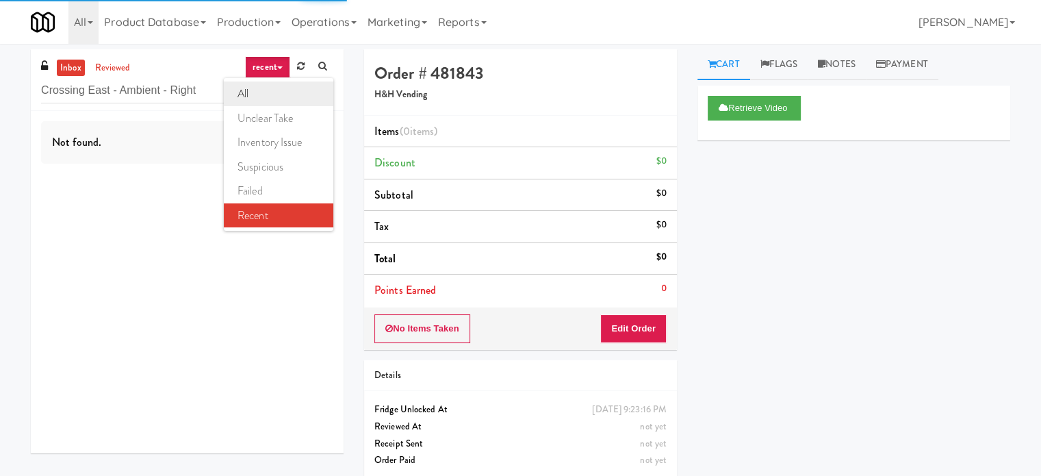
click at [247, 89] on link "all" at bounding box center [279, 93] width 110 height 25
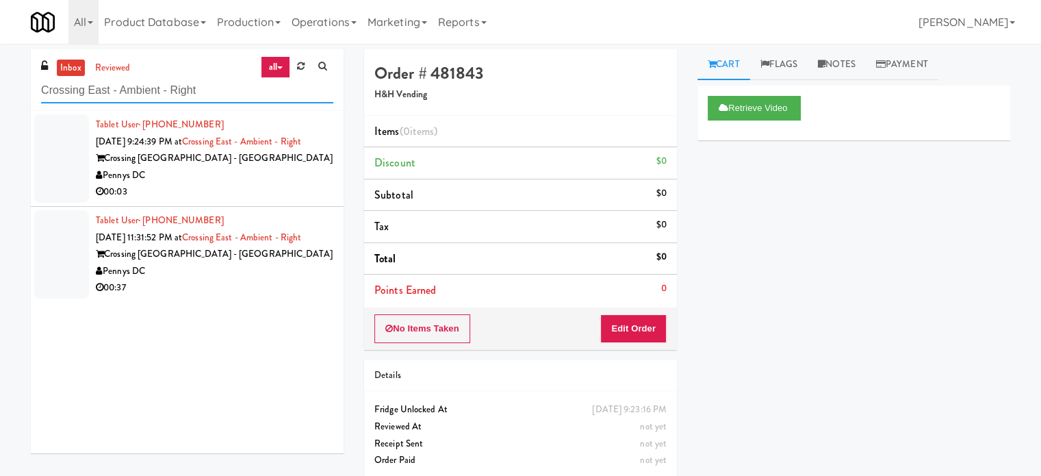
click at [205, 89] on input "Crossing East - Ambient - Right" at bounding box center [187, 90] width 292 height 25
click at [205, 92] on input "Crossing East - Ambient - Right" at bounding box center [187, 90] width 292 height 25
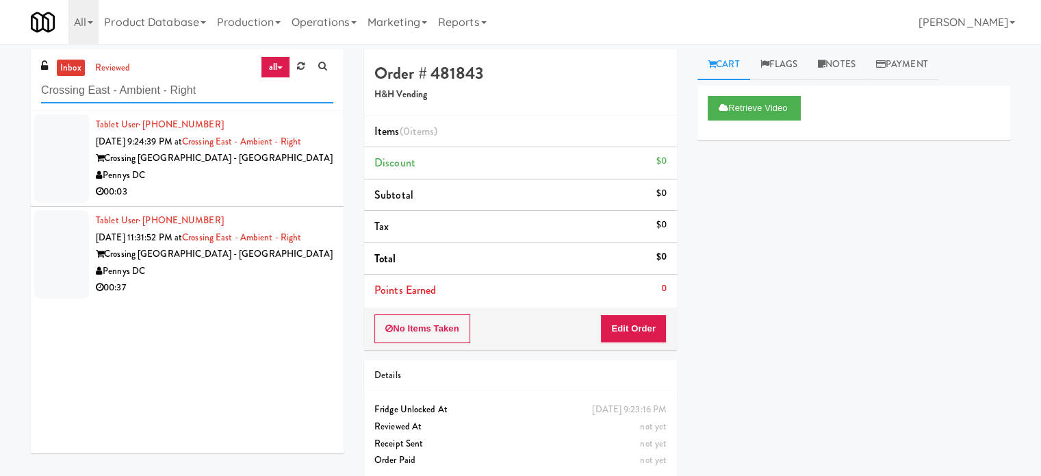
click at [205, 92] on input "Crossing East - Ambient - Right" at bounding box center [187, 90] width 292 height 25
click at [281, 197] on div "00:03" at bounding box center [215, 192] width 238 height 17
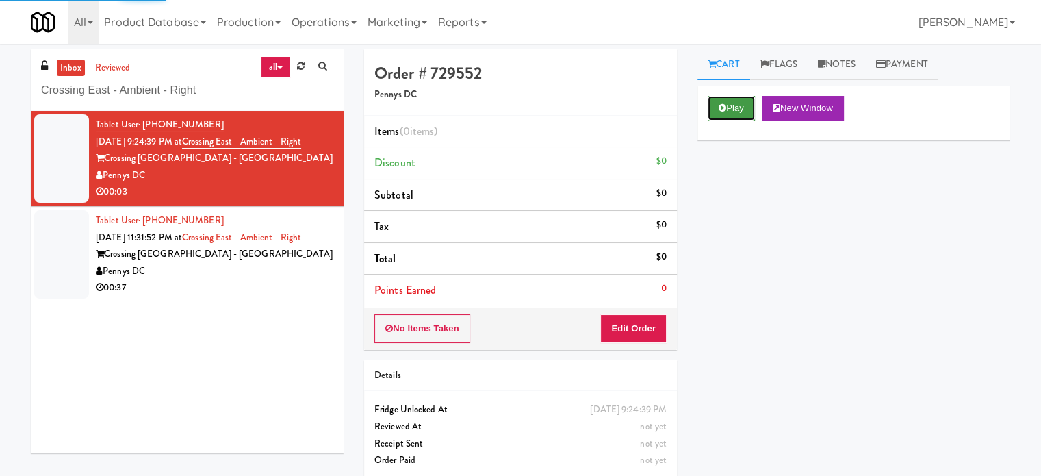
click at [744, 101] on button "Play" at bounding box center [731, 108] width 47 height 25
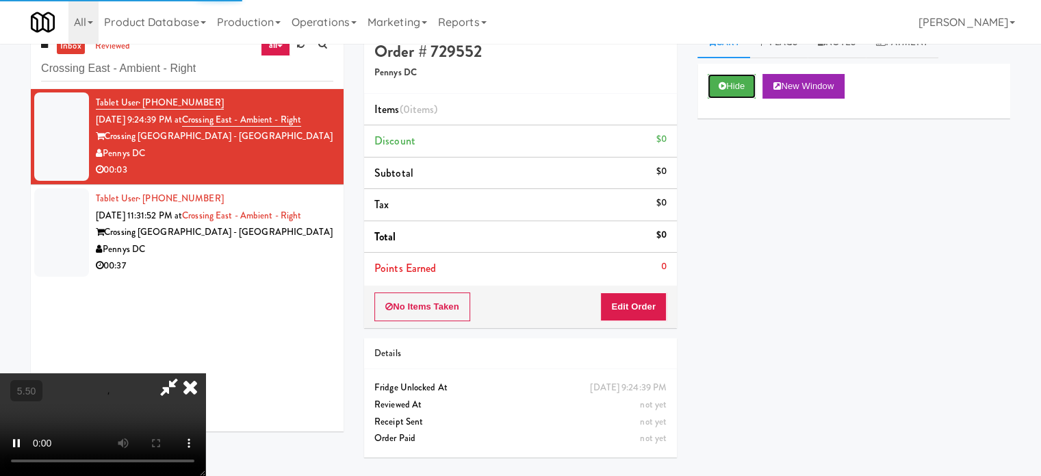
scroll to position [44, 0]
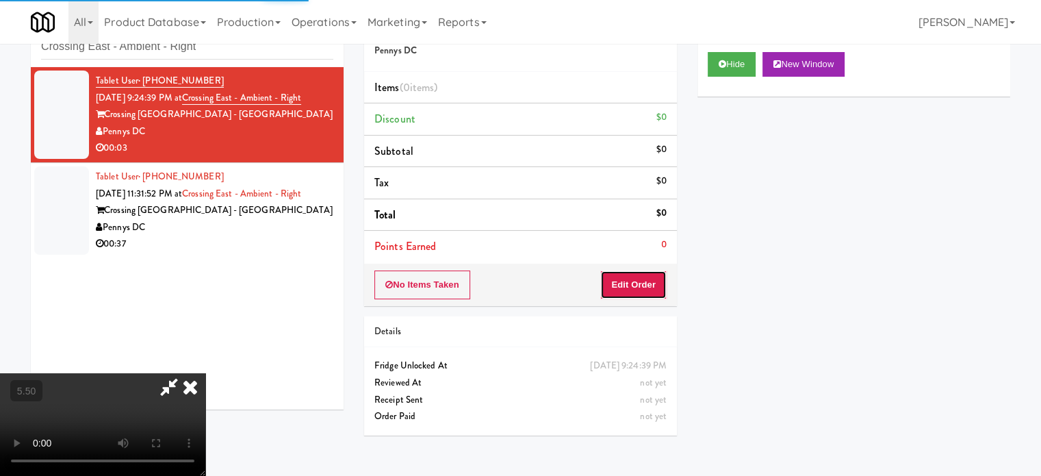
click at [625, 290] on button "Edit Order" at bounding box center [634, 284] width 66 height 29
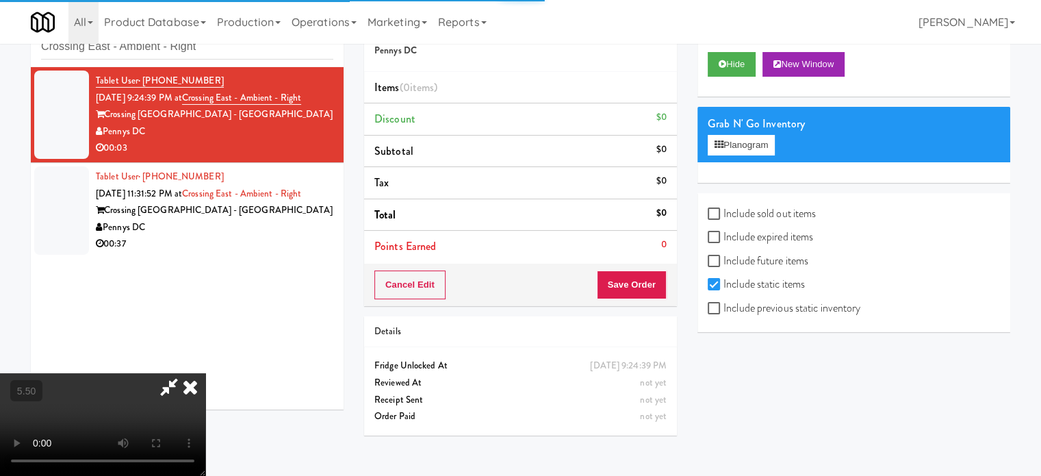
click at [205, 373] on video at bounding box center [102, 424] width 205 height 103
drag, startPoint x: 410, startPoint y: 251, endPoint x: 390, endPoint y: 306, distance: 58.5
click at [205, 373] on video at bounding box center [102, 424] width 205 height 103
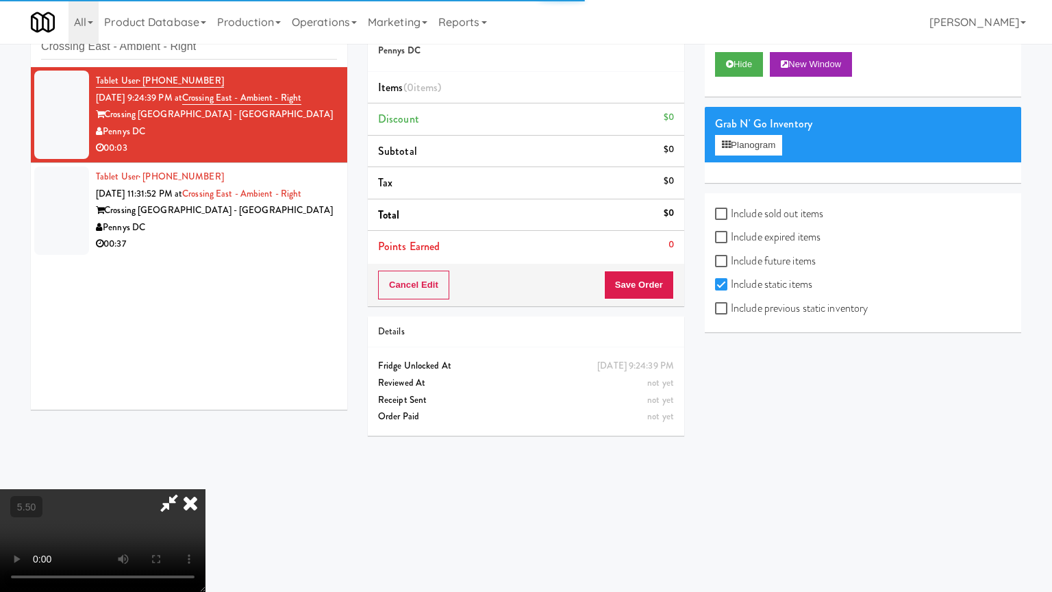
click at [205, 475] on video at bounding box center [102, 540] width 205 height 103
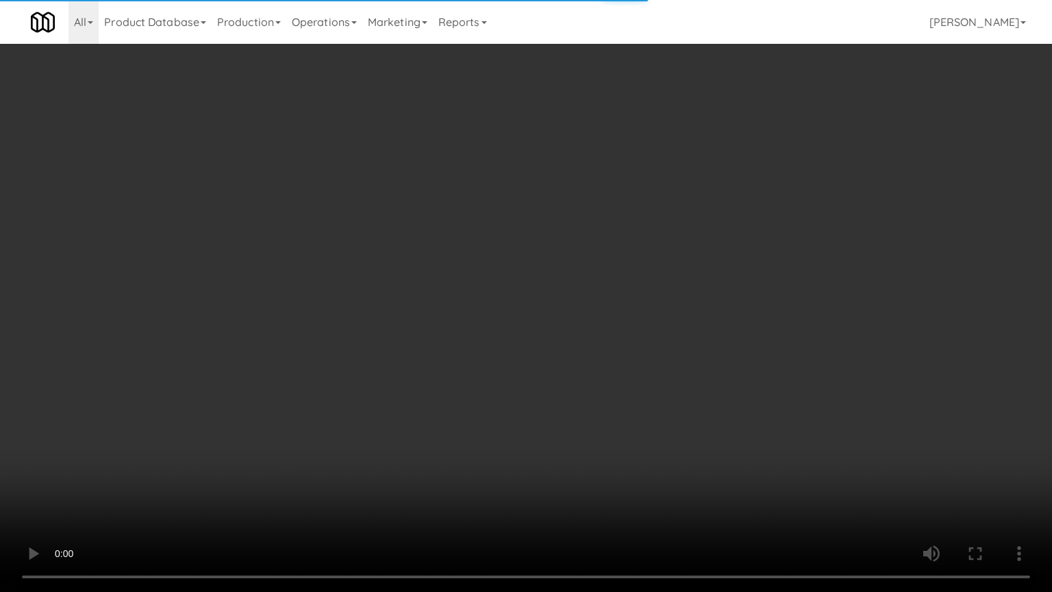
click at [320, 414] on video at bounding box center [526, 296] width 1052 height 592
click at [372, 350] on video at bounding box center [526, 296] width 1052 height 592
click at [438, 354] on video at bounding box center [526, 296] width 1052 height 592
click at [438, 355] on video at bounding box center [526, 296] width 1052 height 592
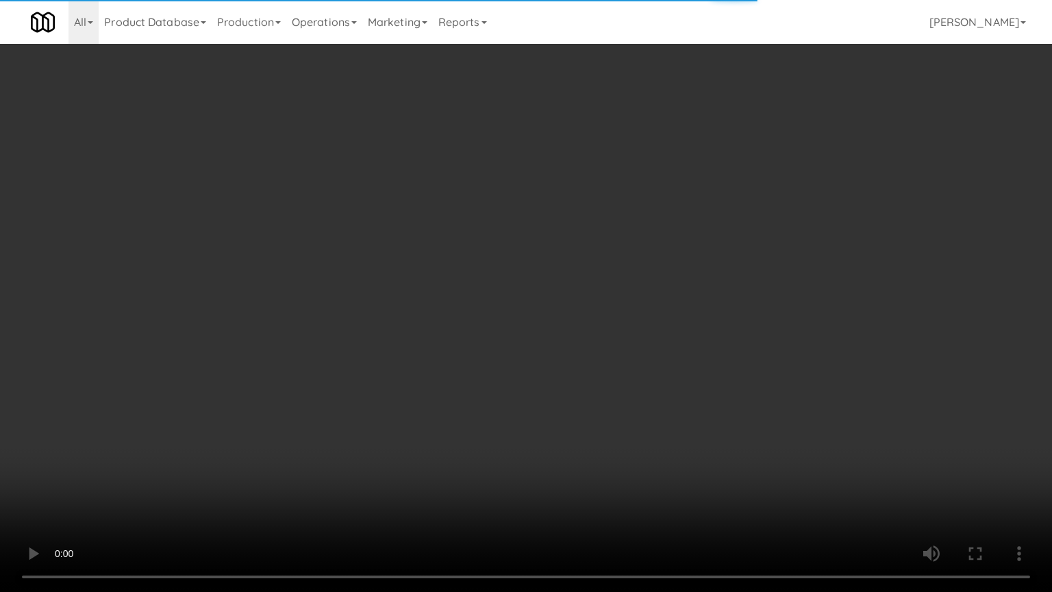
click at [449, 362] on video at bounding box center [526, 296] width 1052 height 592
click at [448, 359] on video at bounding box center [526, 296] width 1052 height 592
click at [460, 347] on video at bounding box center [526, 296] width 1052 height 592
click at [461, 342] on video at bounding box center [526, 296] width 1052 height 592
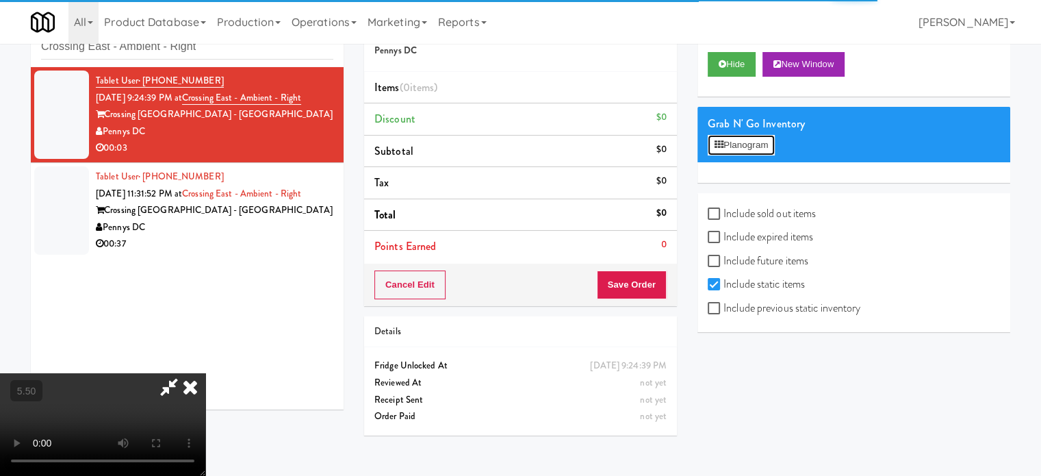
click at [748, 151] on button "Planogram" at bounding box center [741, 145] width 67 height 21
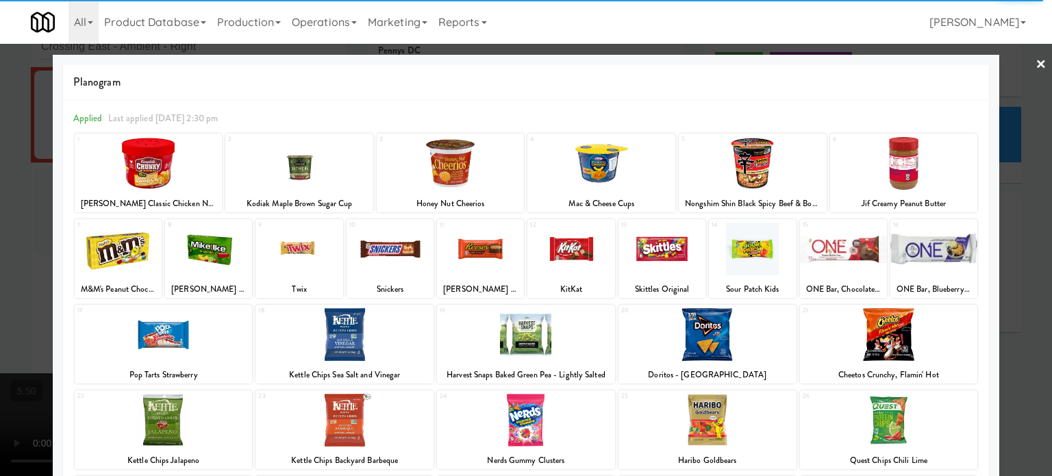
click at [596, 408] on div at bounding box center [526, 420] width 178 height 53
click at [595, 407] on div at bounding box center [526, 420] width 178 height 53
click at [595, 403] on div at bounding box center [526, 420] width 178 height 53
drag, startPoint x: 1026, startPoint y: 337, endPoint x: 924, endPoint y: 316, distance: 104.7
click at [1026, 338] on div at bounding box center [526, 238] width 1052 height 476
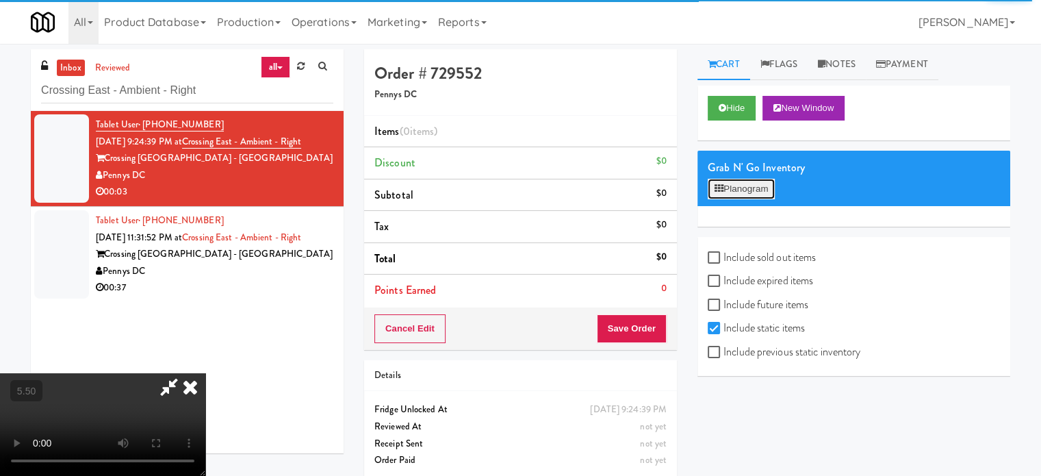
click at [739, 191] on button "Planogram" at bounding box center [741, 189] width 67 height 21
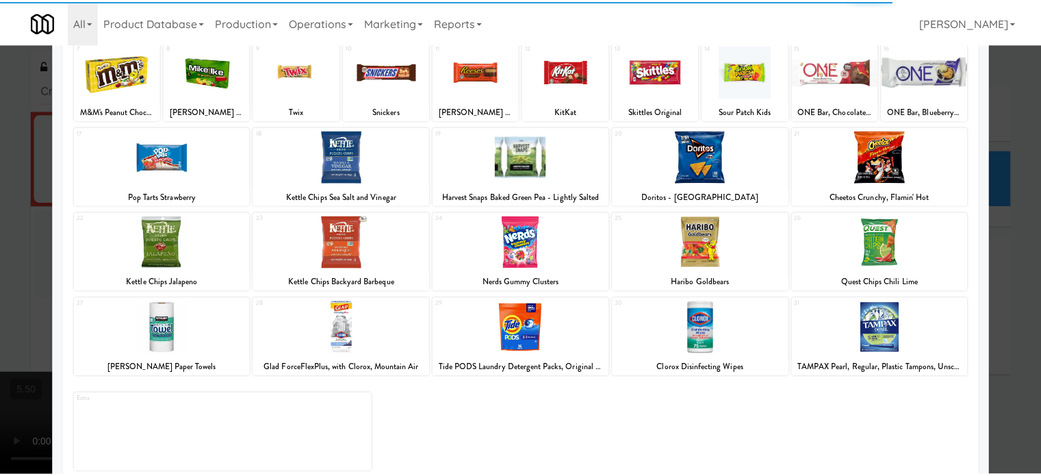
scroll to position [196, 0]
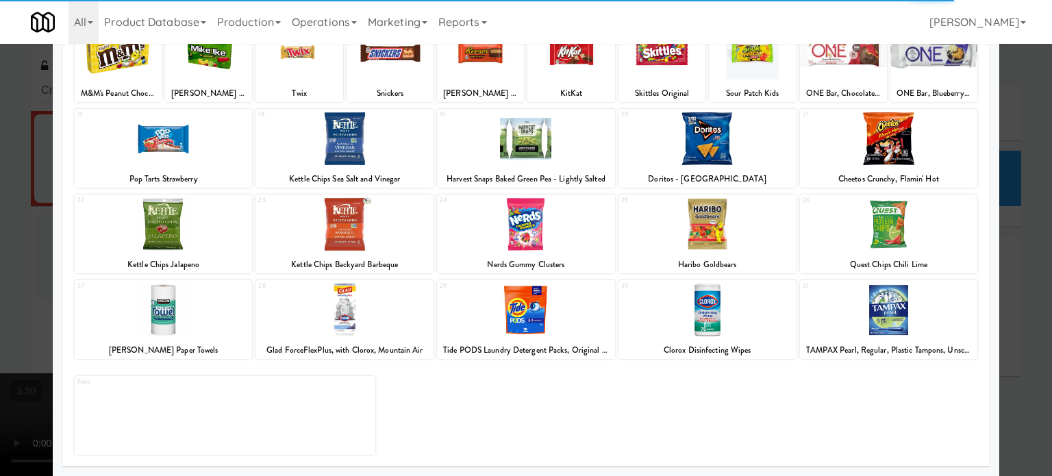
click at [587, 205] on div at bounding box center [526, 224] width 178 height 53
click at [592, 206] on div at bounding box center [526, 224] width 178 height 53
click at [592, 205] on div at bounding box center [526, 224] width 178 height 53
click at [1019, 224] on div at bounding box center [526, 238] width 1052 height 476
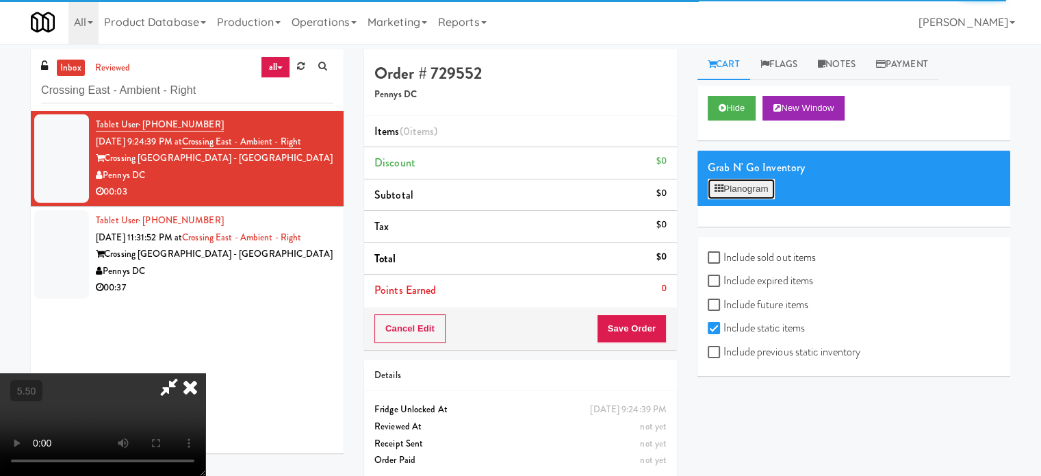
click at [753, 188] on button "Planogram" at bounding box center [741, 189] width 67 height 21
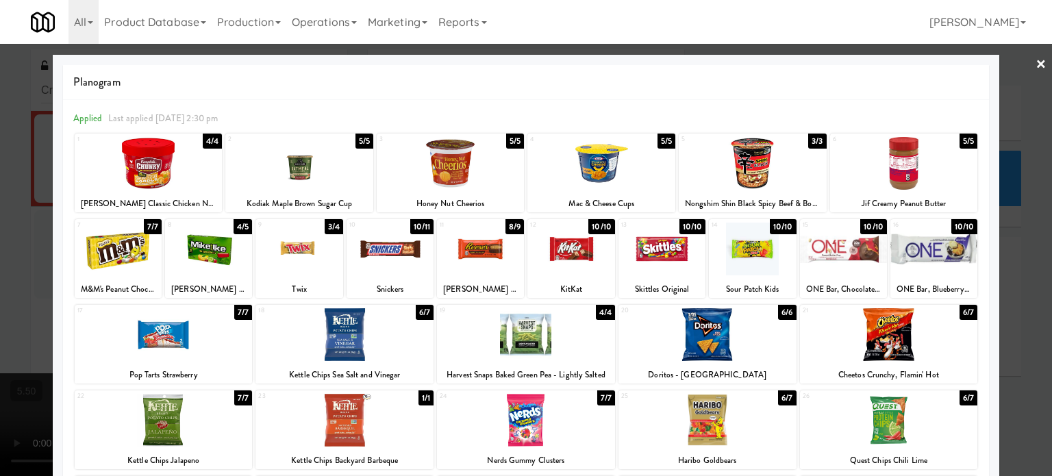
click at [600, 399] on div "7/7" at bounding box center [606, 397] width 18 height 15
click at [602, 396] on div "7/7" at bounding box center [606, 397] width 18 height 15
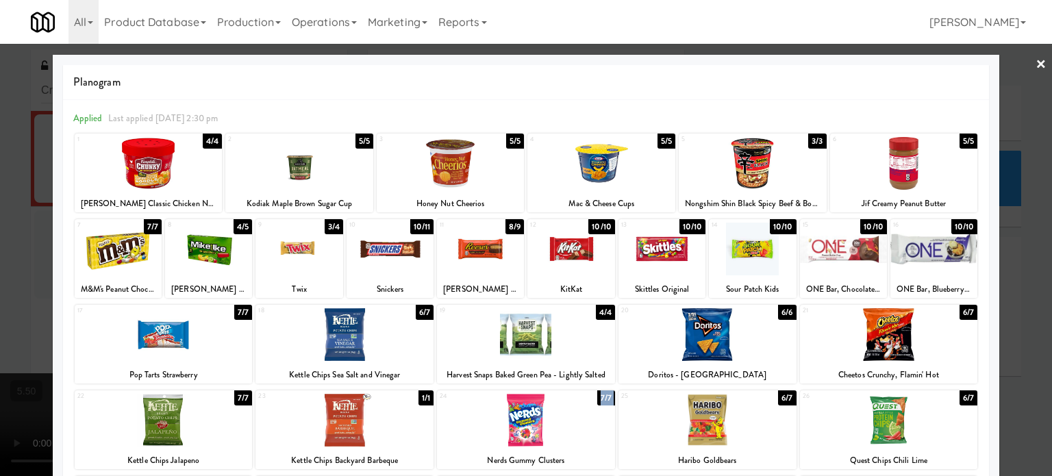
click at [602, 396] on div "7/7" at bounding box center [606, 397] width 18 height 15
click at [1015, 340] on div at bounding box center [526, 238] width 1052 height 476
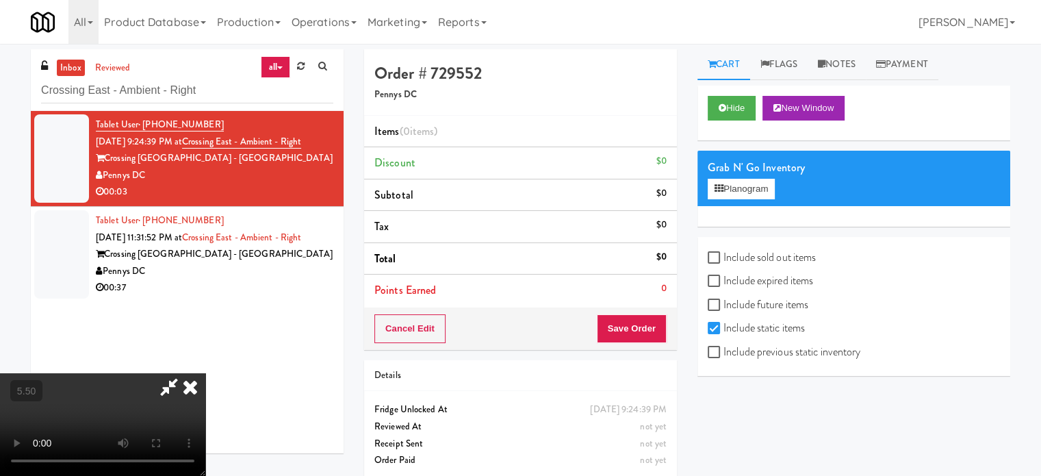
click at [755, 204] on div "Grab N' Go Inventory Planogram" at bounding box center [854, 178] width 313 height 55
click at [757, 191] on button "Planogram" at bounding box center [741, 189] width 67 height 21
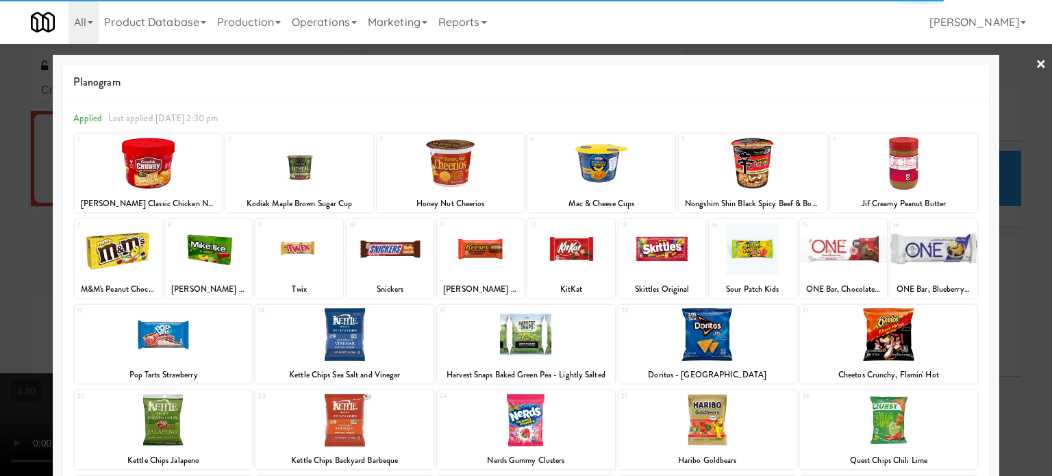
click at [1008, 231] on div at bounding box center [526, 238] width 1052 height 476
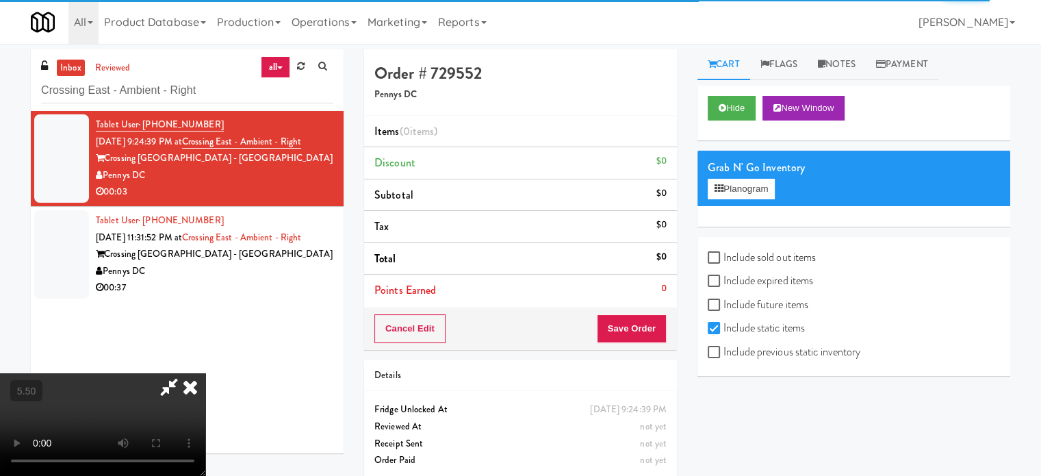
click at [205, 373] on icon at bounding box center [190, 386] width 30 height 27
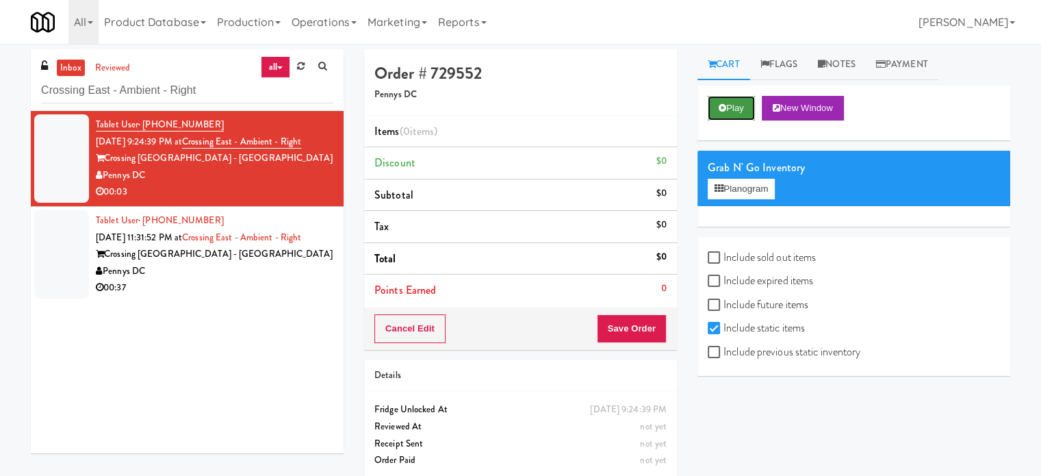
click at [733, 103] on button "Play" at bounding box center [731, 108] width 47 height 25
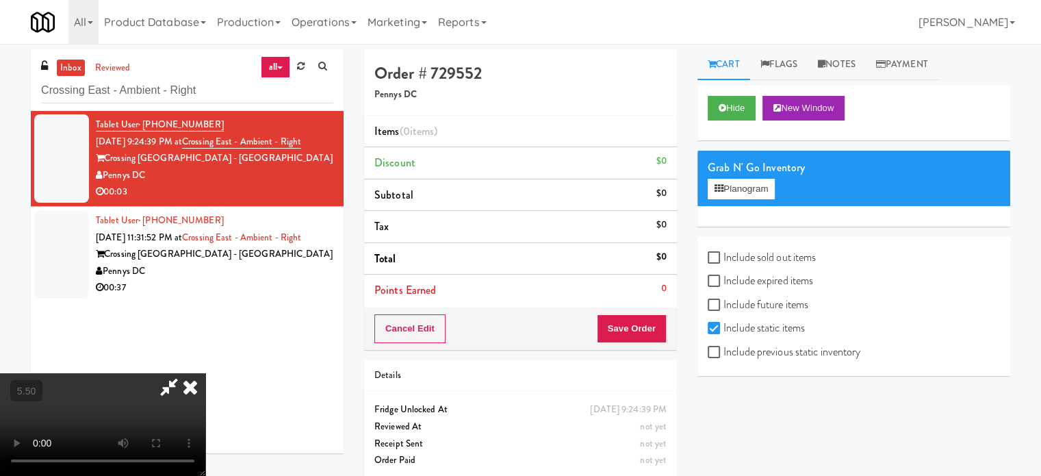
click at [205, 373] on video at bounding box center [102, 424] width 205 height 103
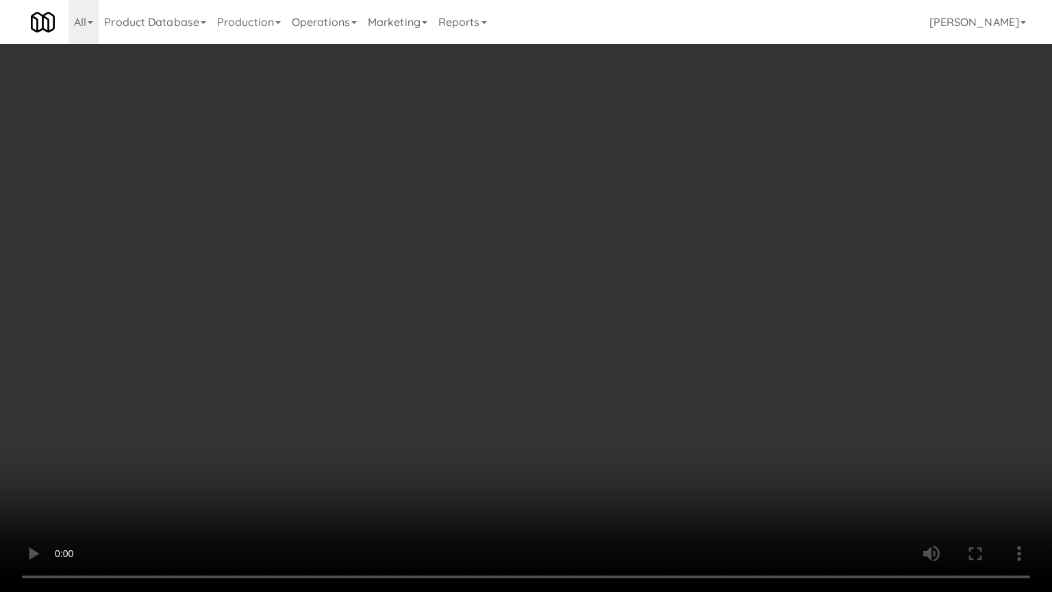
click at [525, 236] on video at bounding box center [526, 296] width 1052 height 592
drag, startPoint x: 437, startPoint y: 403, endPoint x: 511, endPoint y: 346, distance: 93.4
click at [438, 403] on video at bounding box center [526, 296] width 1052 height 592
click at [518, 329] on video at bounding box center [526, 296] width 1052 height 592
click at [529, 312] on video at bounding box center [526, 296] width 1052 height 592
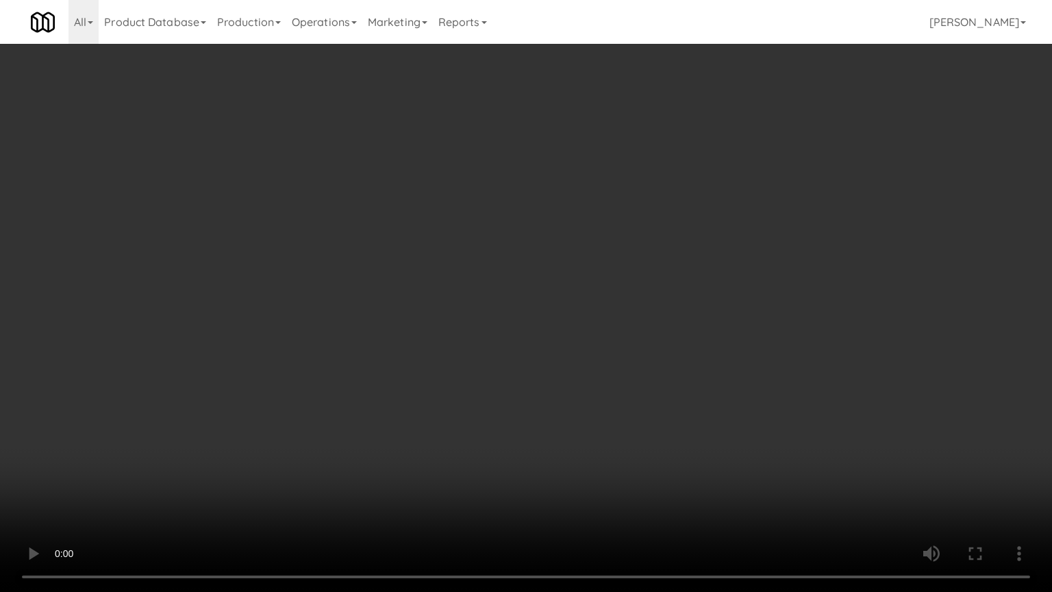
click at [534, 277] on video at bounding box center [526, 296] width 1052 height 592
drag, startPoint x: 535, startPoint y: 293, endPoint x: 692, endPoint y: 285, distance: 157.0
click at [535, 293] on video at bounding box center [526, 296] width 1052 height 592
drag, startPoint x: 589, startPoint y: 281, endPoint x: 589, endPoint y: 270, distance: 11.0
click at [589, 281] on video at bounding box center [526, 296] width 1052 height 592
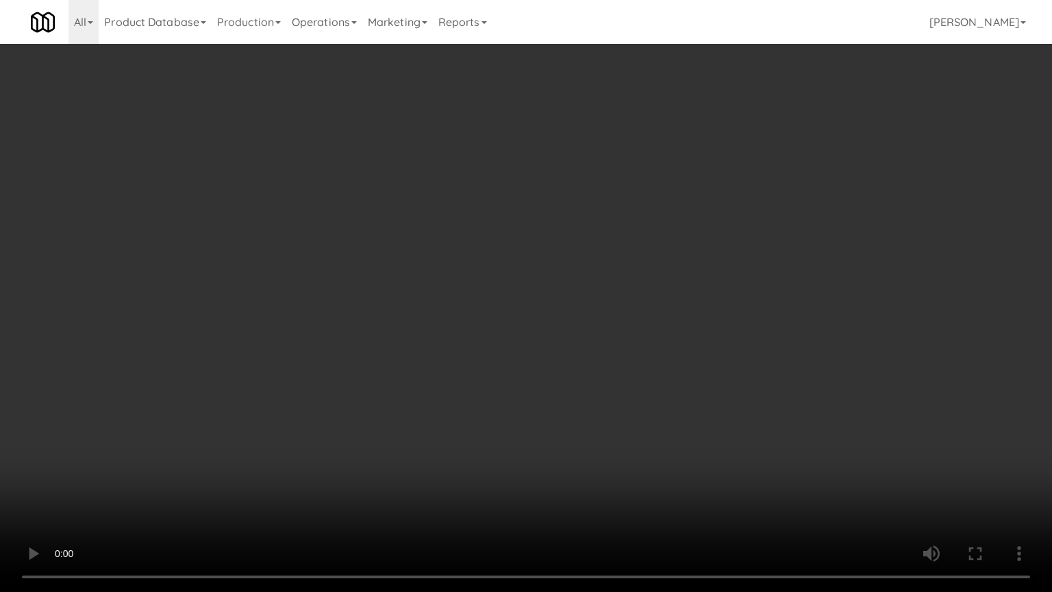
click at [589, 270] on video at bounding box center [526, 296] width 1052 height 592
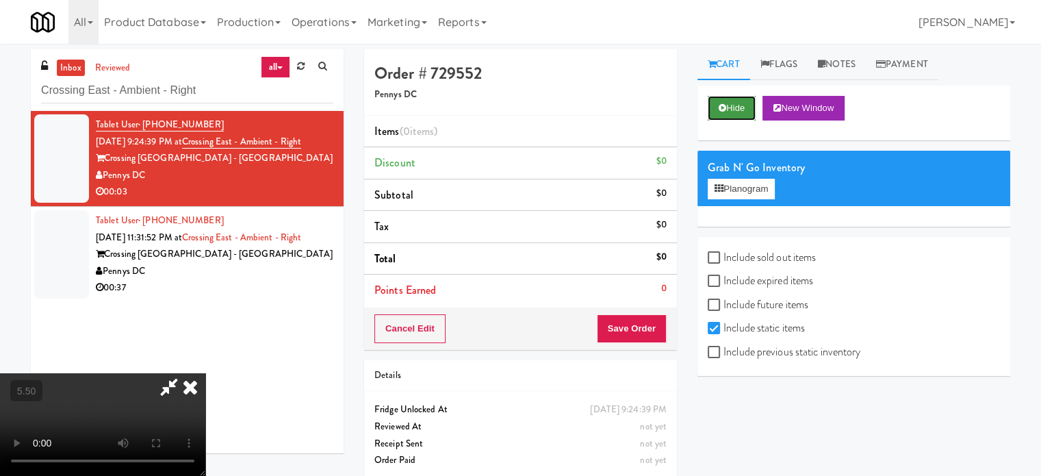
click at [729, 110] on button "Hide" at bounding box center [732, 108] width 48 height 25
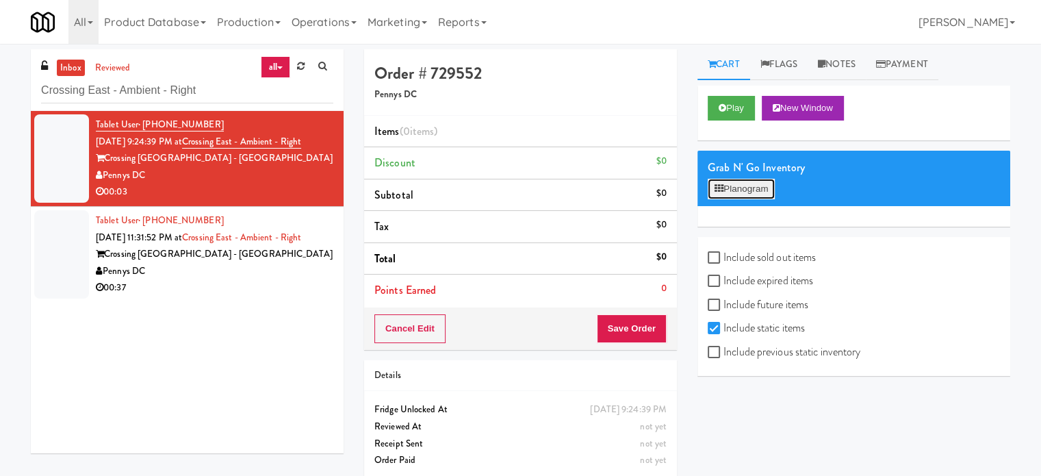
click at [734, 194] on button "Planogram" at bounding box center [741, 189] width 67 height 21
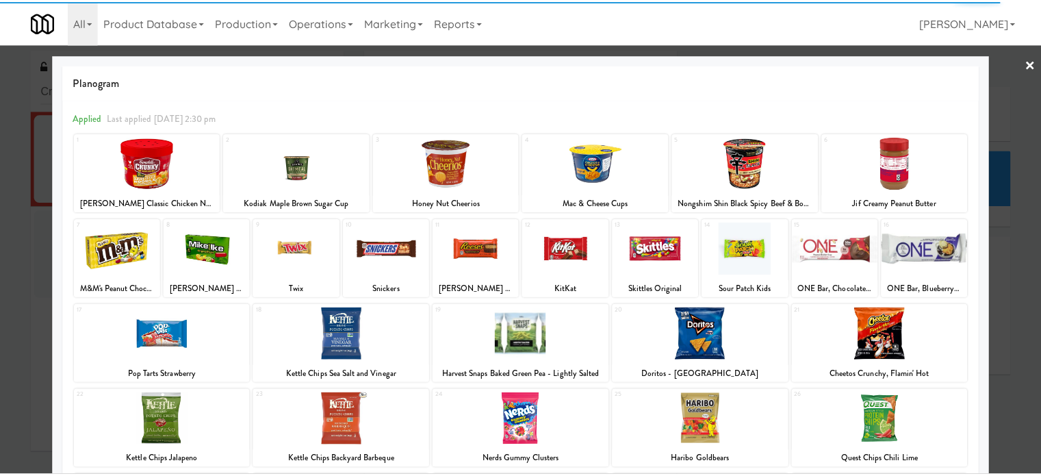
scroll to position [196, 0]
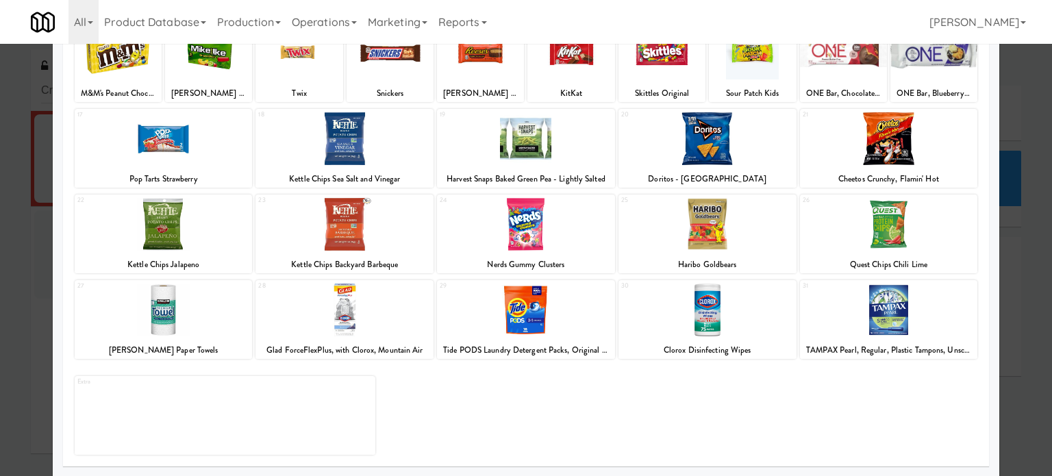
click at [603, 210] on div at bounding box center [526, 224] width 178 height 53
click at [604, 209] on div at bounding box center [526, 224] width 178 height 53
click at [994, 117] on div at bounding box center [526, 238] width 1052 height 476
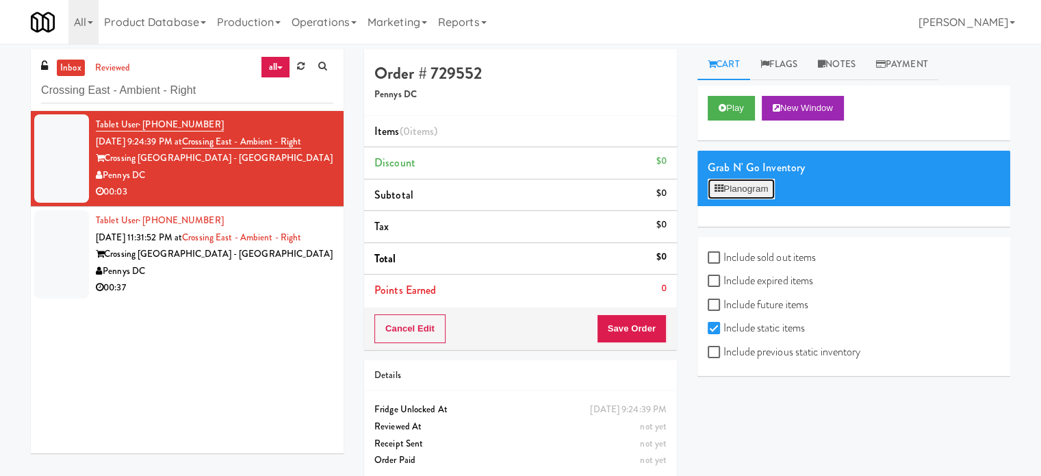
click at [744, 192] on button "Planogram" at bounding box center [741, 189] width 67 height 21
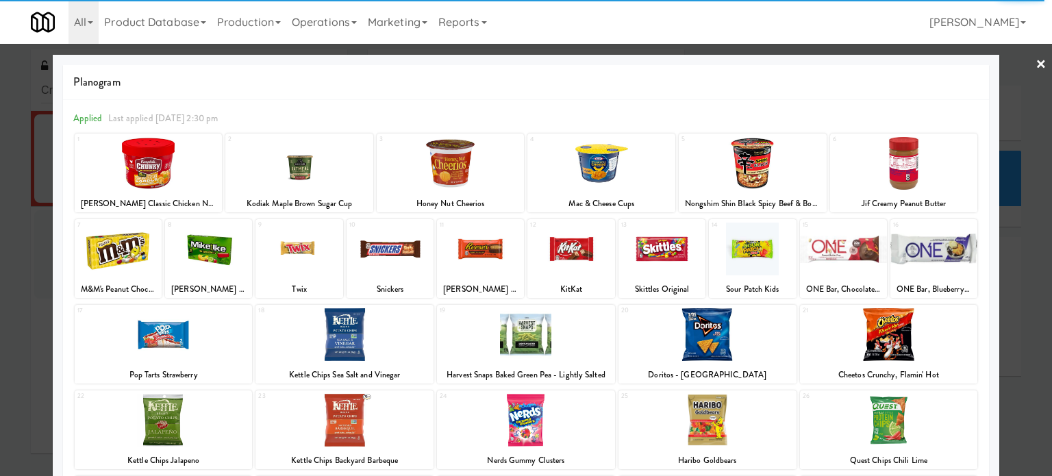
click at [598, 407] on div at bounding box center [526, 420] width 178 height 53
click at [596, 403] on div at bounding box center [526, 420] width 178 height 53
click at [596, 410] on div at bounding box center [526, 420] width 178 height 53
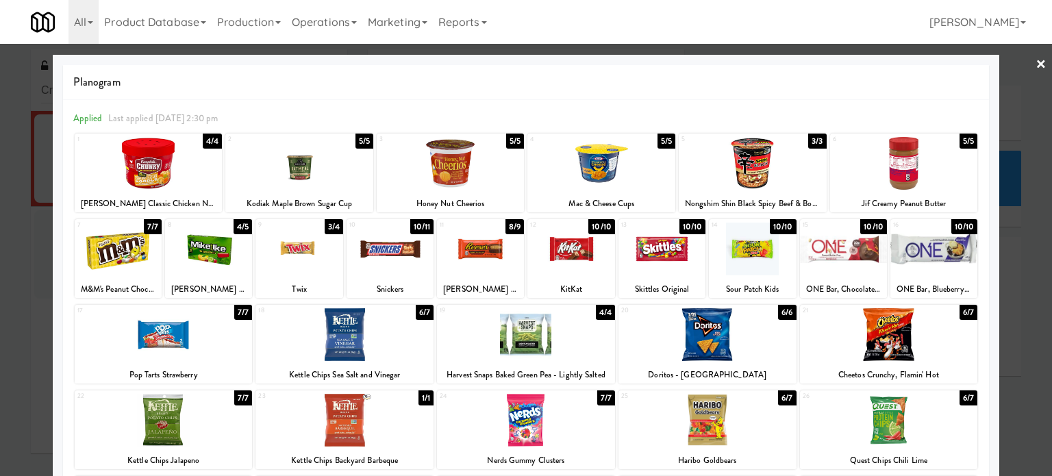
click at [596, 413] on div at bounding box center [526, 420] width 178 height 53
click at [599, 401] on div "7/7" at bounding box center [606, 397] width 18 height 15
click at [599, 397] on div "7/7" at bounding box center [606, 397] width 18 height 15
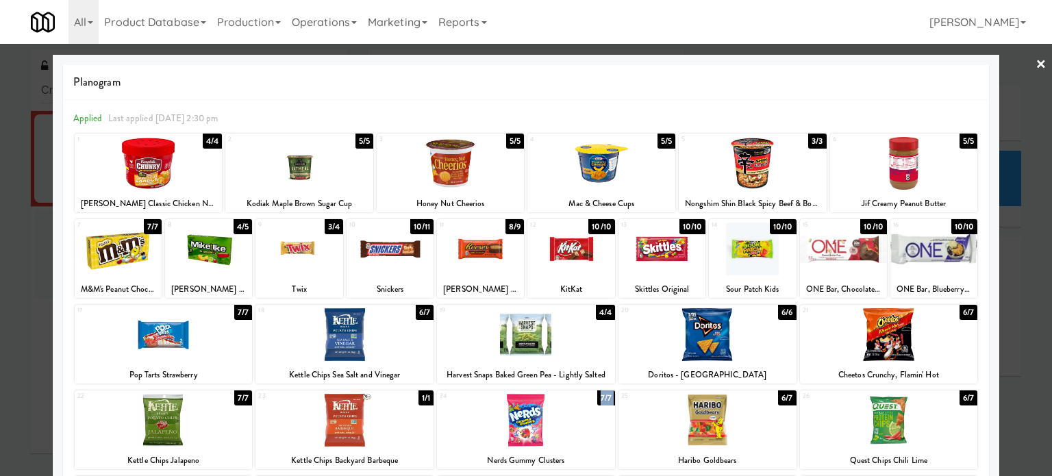
click at [599, 397] on div "7/7" at bounding box center [606, 397] width 18 height 15
click at [597, 399] on div "7/7" at bounding box center [606, 397] width 18 height 15
drag, startPoint x: 601, startPoint y: 391, endPoint x: 570, endPoint y: 396, distance: 31.2
click at [601, 391] on div "7/7" at bounding box center [606, 397] width 18 height 15
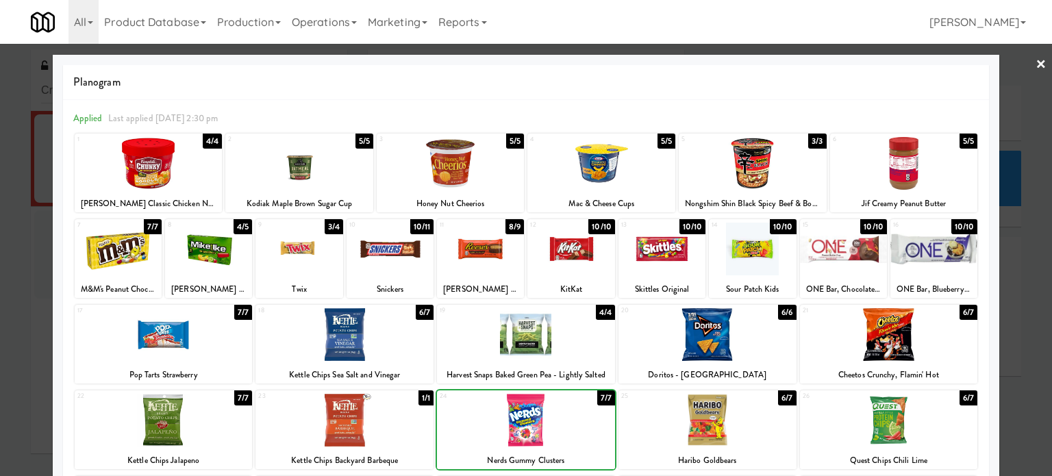
click at [565, 396] on div at bounding box center [526, 420] width 178 height 53
click at [588, 400] on div at bounding box center [526, 420] width 178 height 53
drag, startPoint x: 591, startPoint y: 400, endPoint x: 1051, endPoint y: 318, distance: 467.4
click at [597, 400] on div "7/7" at bounding box center [606, 397] width 18 height 15
click at [1008, 283] on div at bounding box center [526, 238] width 1052 height 476
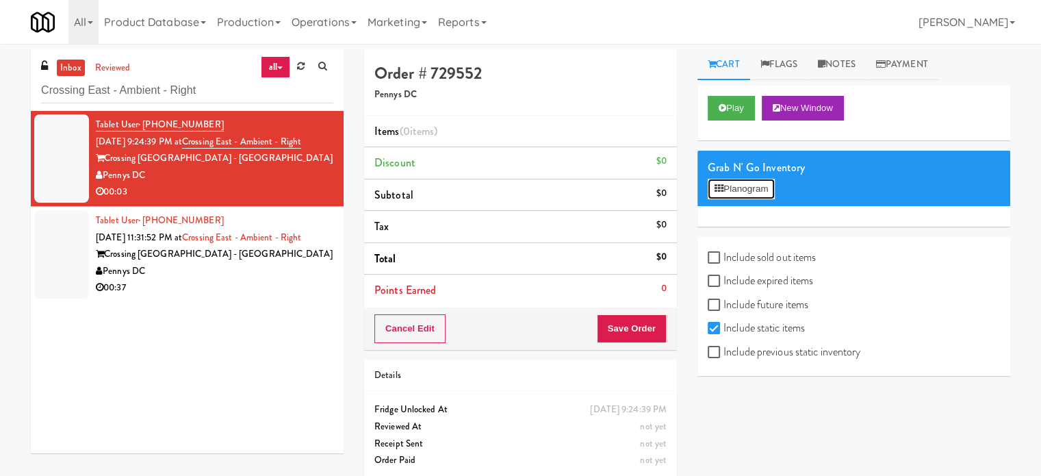
click at [742, 199] on div "Grab N' Go Inventory Planogram" at bounding box center [854, 178] width 313 height 55
click at [761, 186] on button "Planogram" at bounding box center [741, 189] width 67 height 21
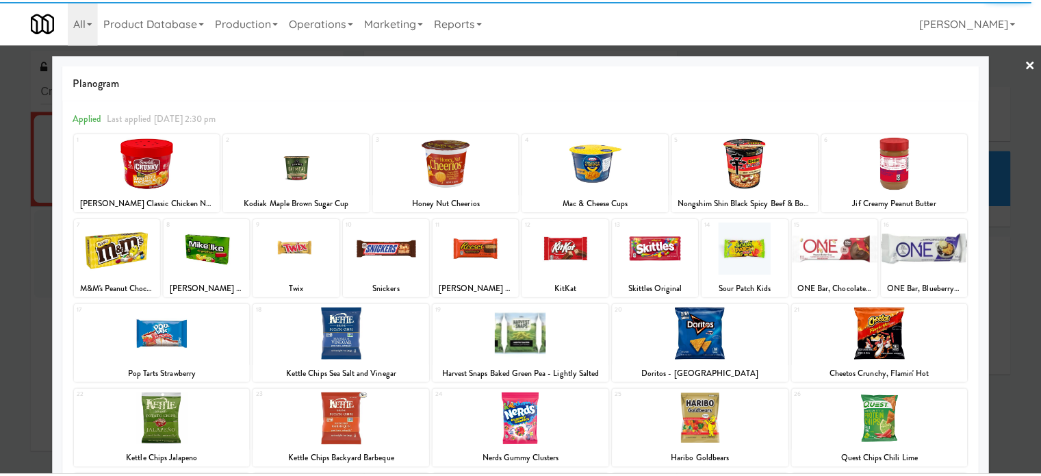
scroll to position [196, 0]
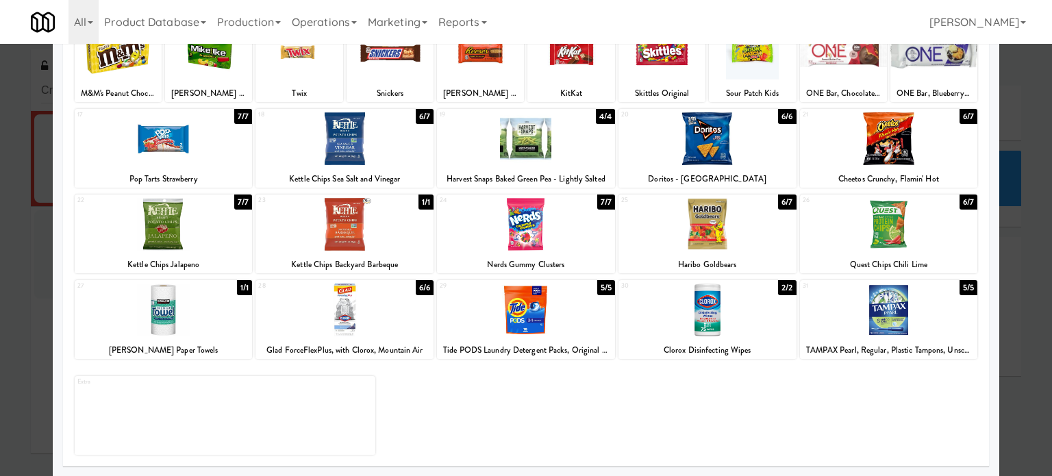
click at [597, 207] on div "7/7" at bounding box center [606, 201] width 18 height 15
click at [604, 200] on div "7/7" at bounding box center [606, 201] width 18 height 15
click at [603, 203] on div "7/7" at bounding box center [606, 201] width 18 height 15
click at [601, 204] on div "7/7" at bounding box center [606, 201] width 18 height 15
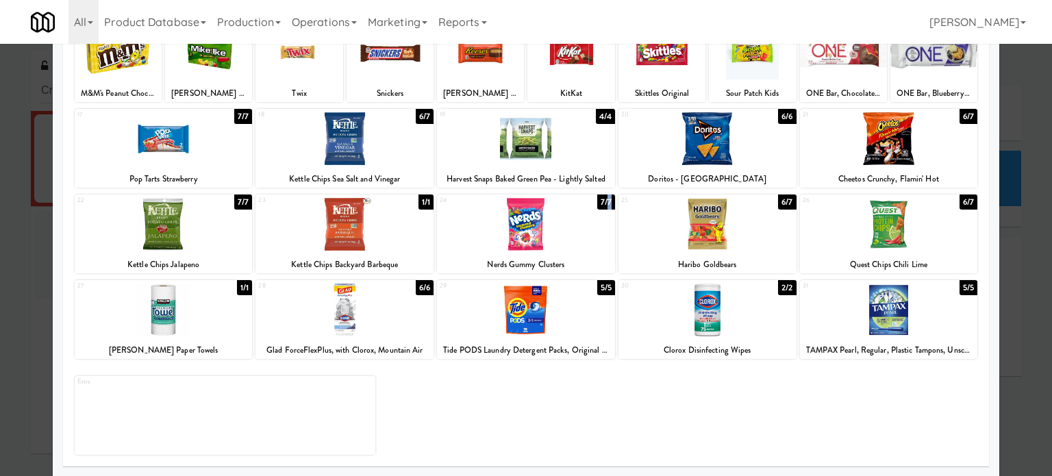
click at [601, 200] on div "7/7" at bounding box center [606, 201] width 18 height 15
click at [601, 197] on div "7/7" at bounding box center [606, 201] width 18 height 15
click at [1005, 258] on div at bounding box center [526, 238] width 1052 height 476
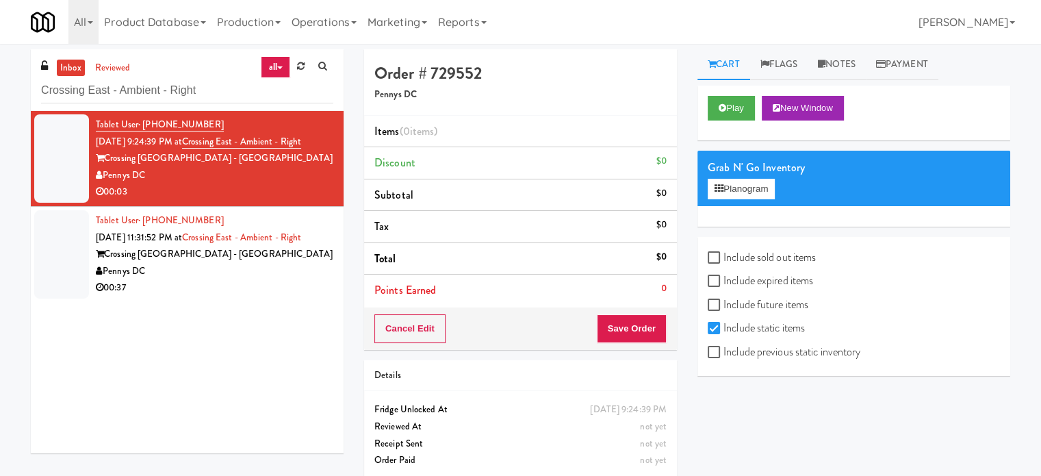
click at [223, 260] on div "Crossing [GEOGRAPHIC_DATA] - [GEOGRAPHIC_DATA]" at bounding box center [215, 254] width 238 height 17
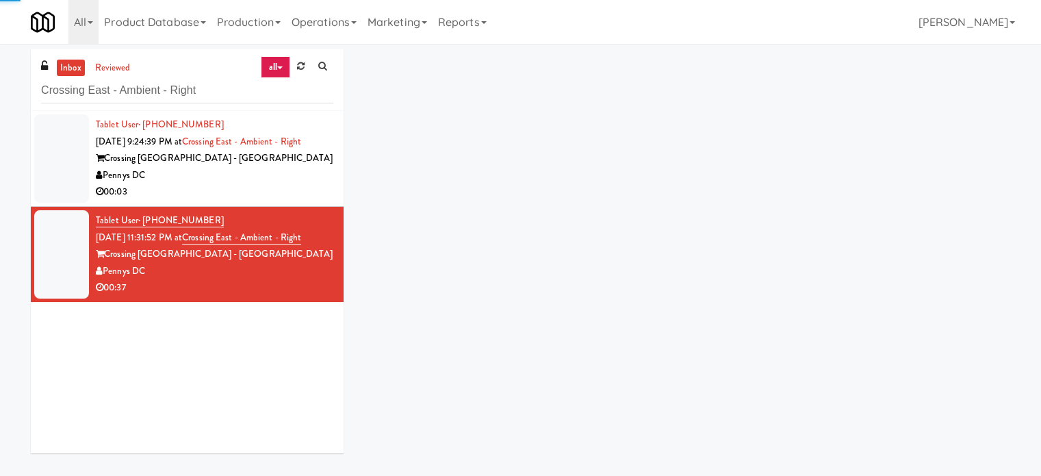
click at [245, 203] on li "Tablet User · (573) 248-7370 Aug 19, 2025 9:24:39 PM at Crossing East - Ambient…" at bounding box center [187, 159] width 313 height 96
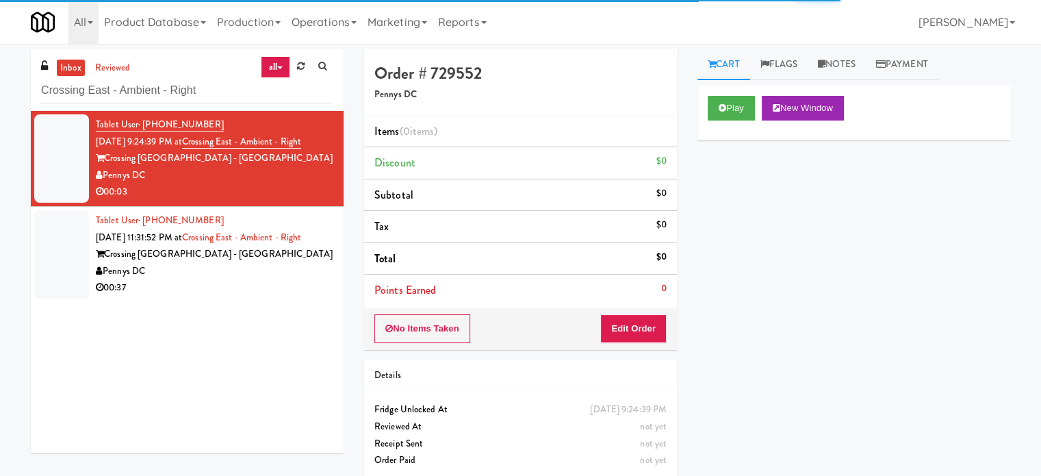
click at [185, 285] on div "00:37" at bounding box center [215, 287] width 238 height 17
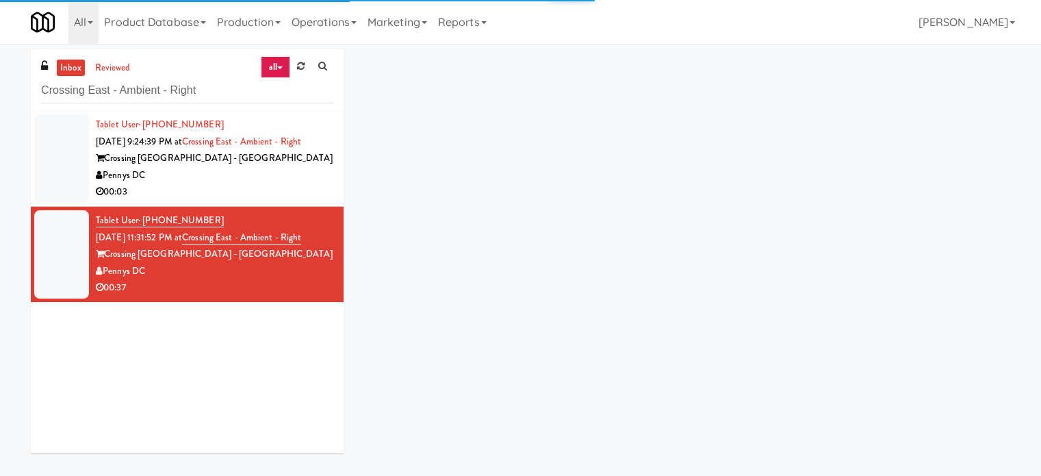
click at [304, 183] on div "Tablet User · (573) 248-7370 Aug 19, 2025 9:24:39 PM at Crossing East - Ambient…" at bounding box center [215, 158] width 238 height 84
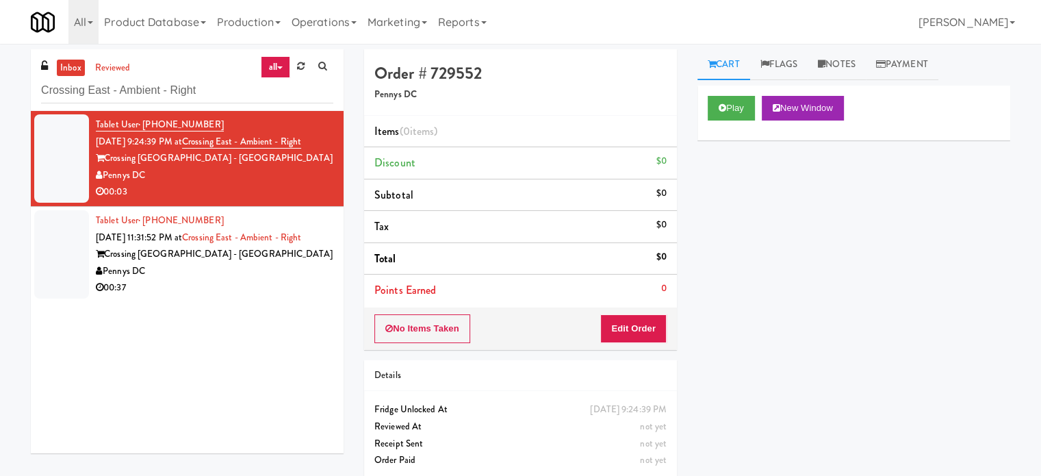
click at [293, 265] on div "Pennys DC" at bounding box center [215, 271] width 238 height 17
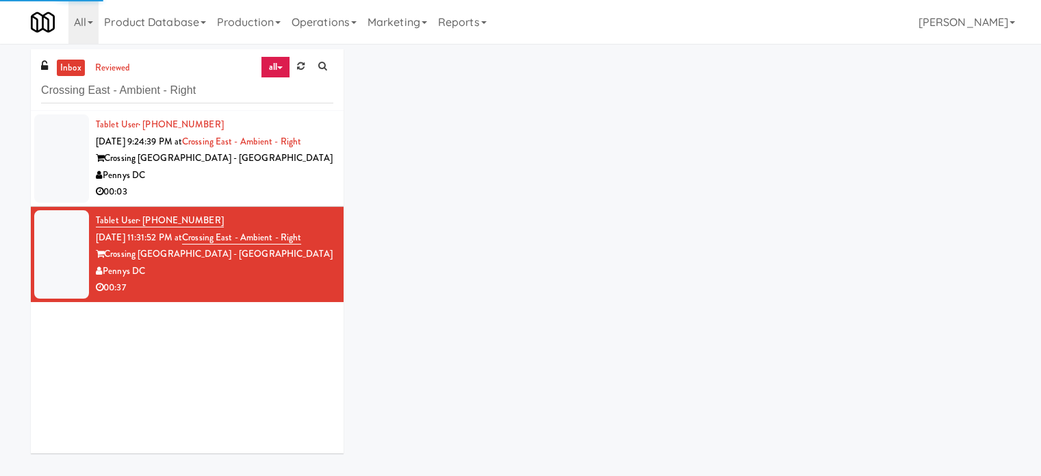
click at [280, 188] on div "00:03" at bounding box center [215, 192] width 238 height 17
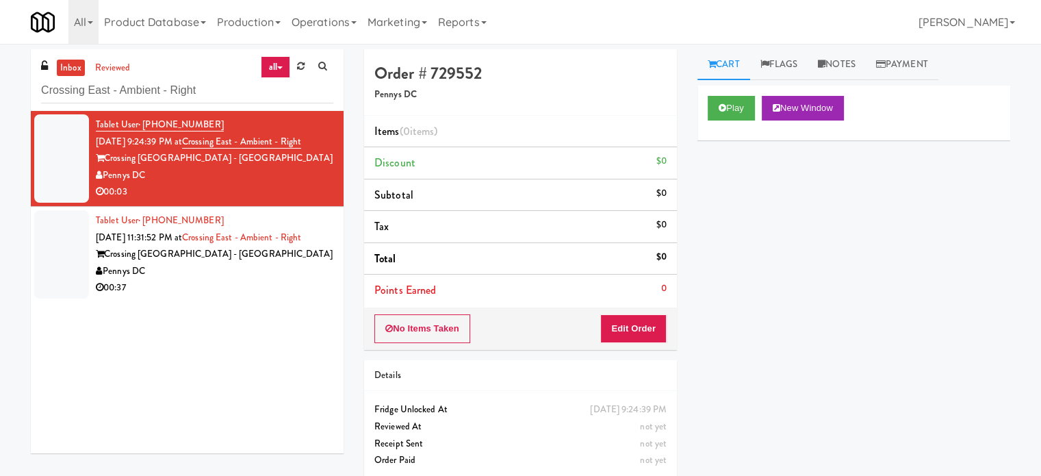
click at [302, 292] on div "00:37" at bounding box center [215, 287] width 238 height 17
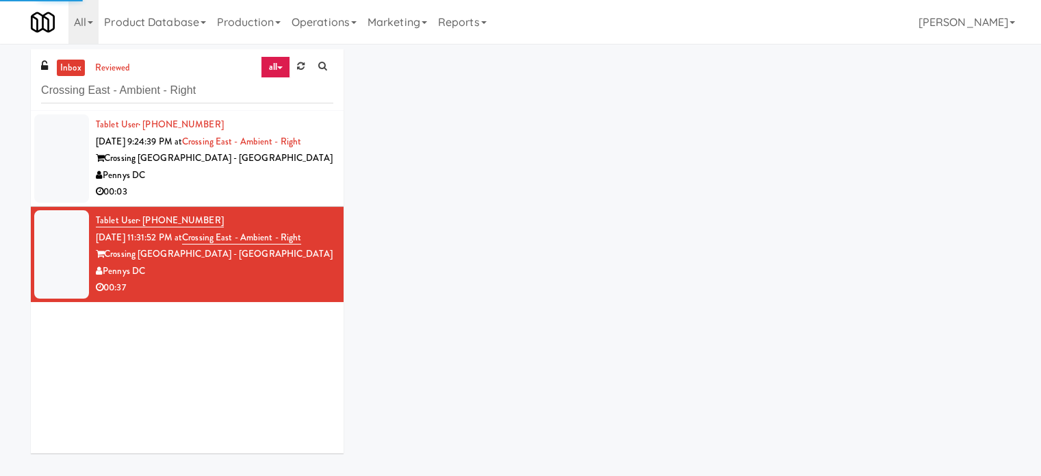
click at [290, 187] on div "00:03" at bounding box center [215, 192] width 238 height 17
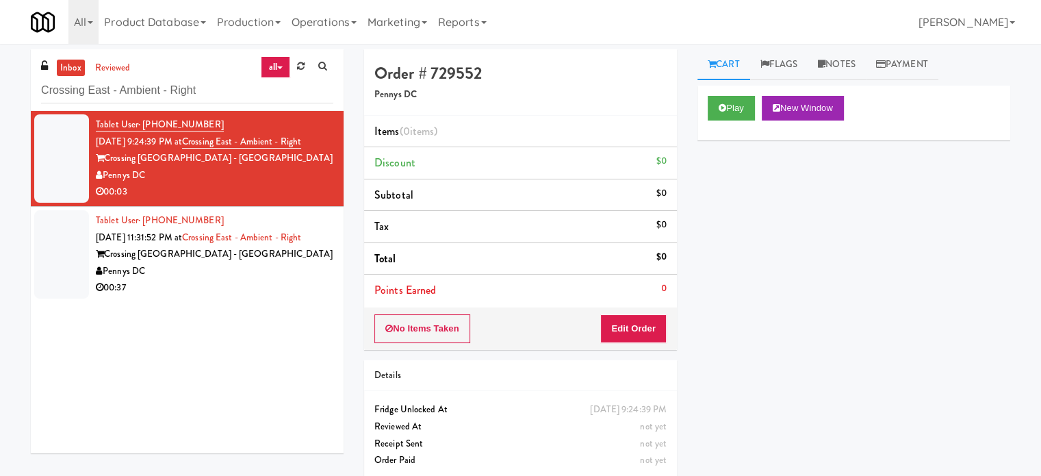
drag, startPoint x: 255, startPoint y: 279, endPoint x: 266, endPoint y: 197, distance: 82.2
click at [255, 276] on div "Tablet User · (469) 233-2019 Aug 19, 2025 11:31:52 PM at Crossing East - Ambien…" at bounding box center [215, 254] width 238 height 84
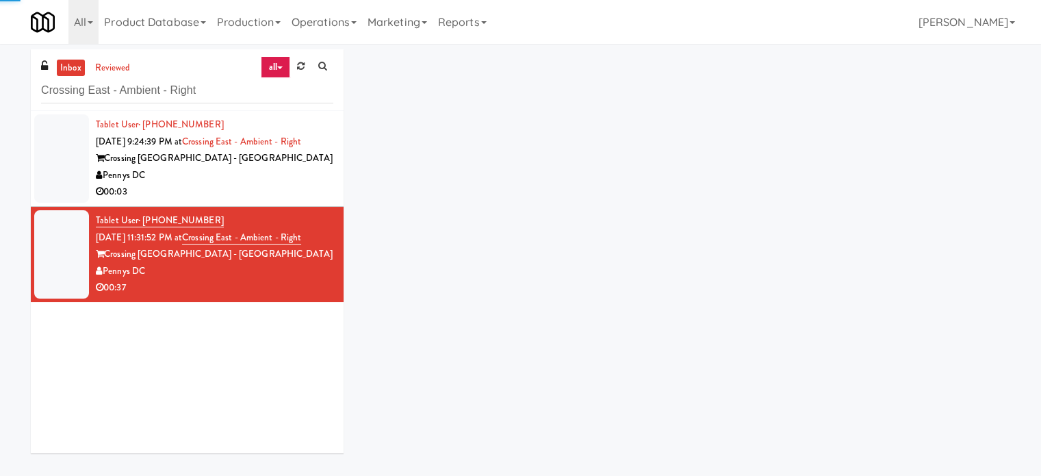
click at [266, 179] on div "Pennys DC" at bounding box center [215, 175] width 238 height 17
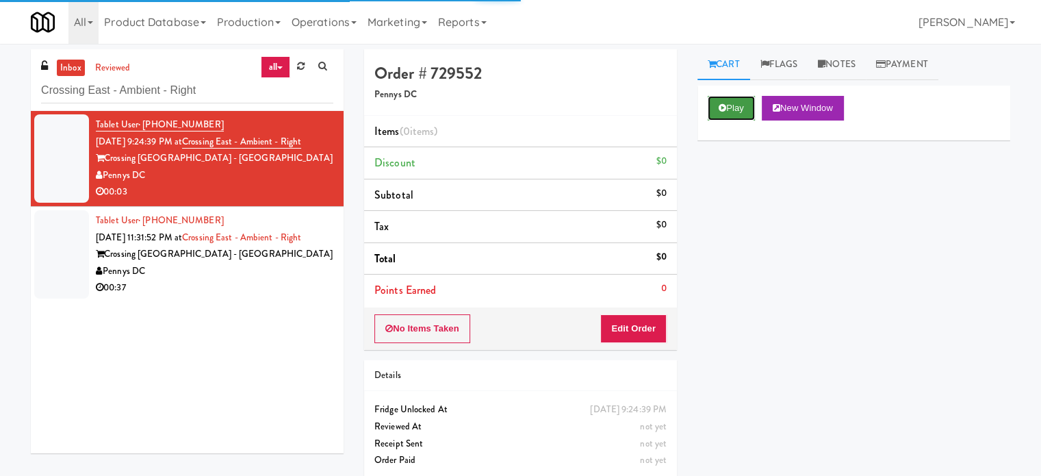
click at [734, 109] on button "Play" at bounding box center [731, 108] width 47 height 25
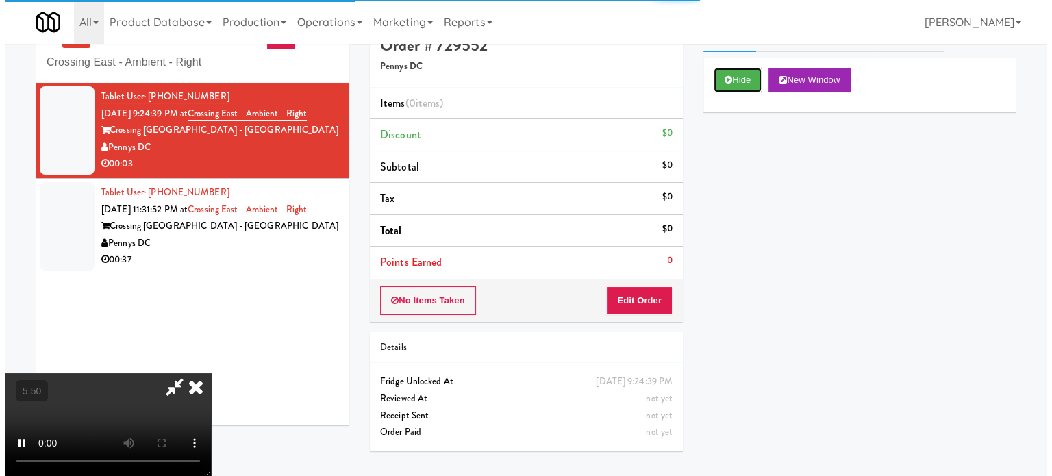
scroll to position [44, 0]
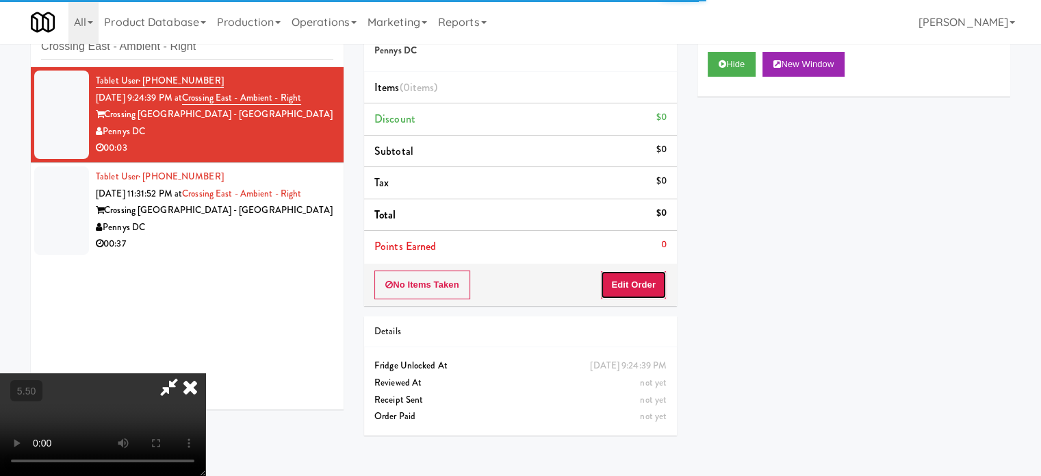
click at [649, 286] on button "Edit Order" at bounding box center [634, 284] width 66 height 29
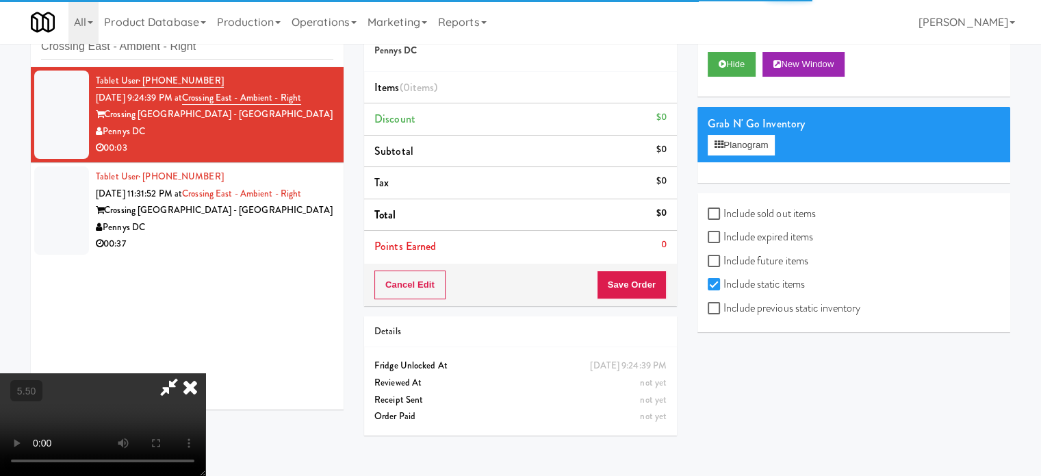
click at [205, 373] on video at bounding box center [102, 424] width 205 height 103
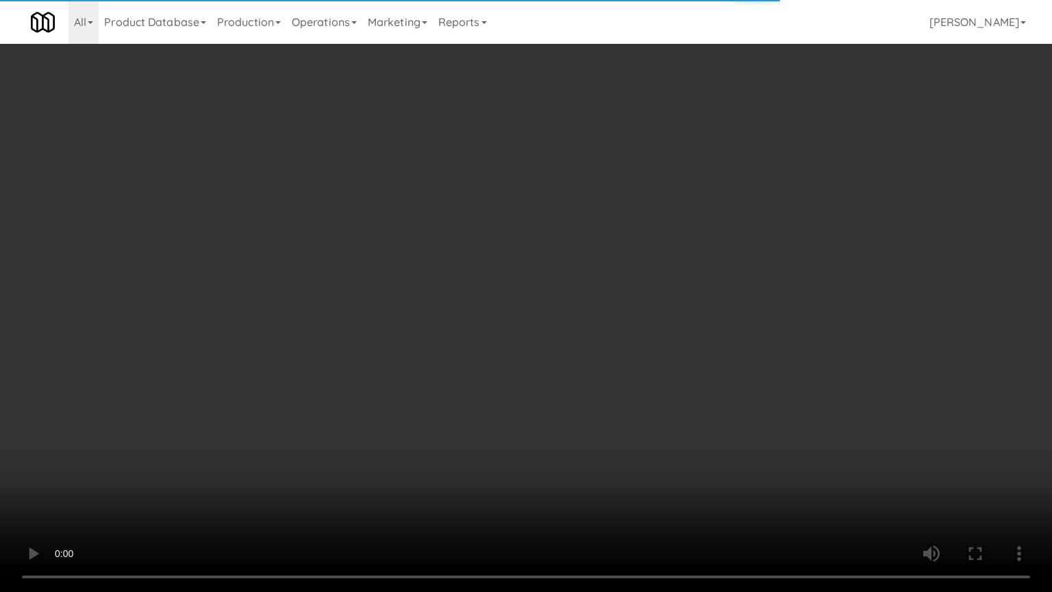
click at [458, 310] on video at bounding box center [526, 296] width 1052 height 592
click at [314, 396] on video at bounding box center [526, 296] width 1052 height 592
click at [399, 337] on video at bounding box center [526, 296] width 1052 height 592
click at [401, 334] on video at bounding box center [526, 296] width 1052 height 592
click at [583, 264] on video at bounding box center [526, 296] width 1052 height 592
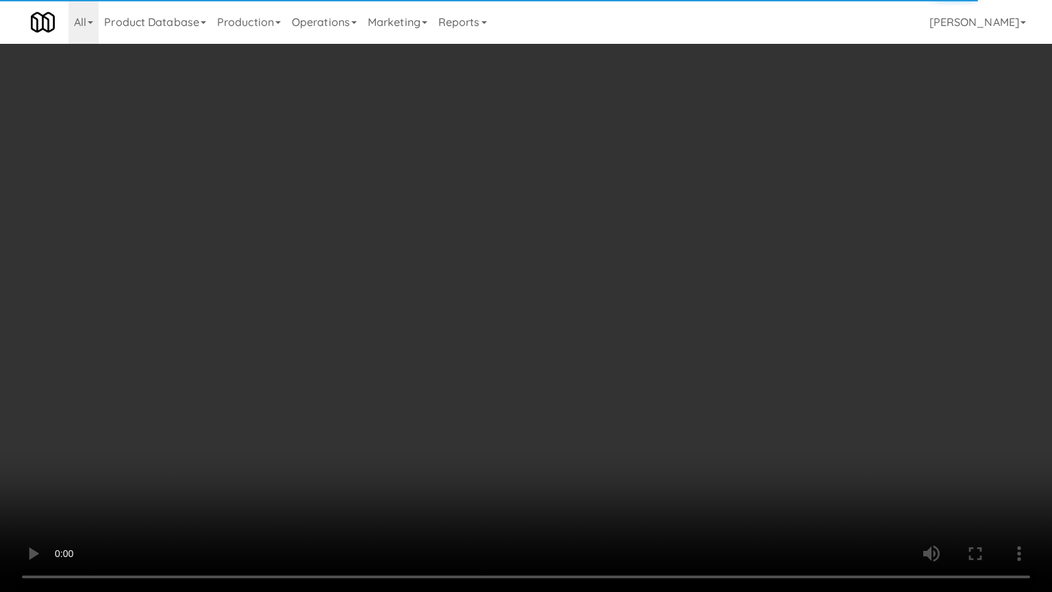
click at [583, 261] on video at bounding box center [526, 296] width 1052 height 592
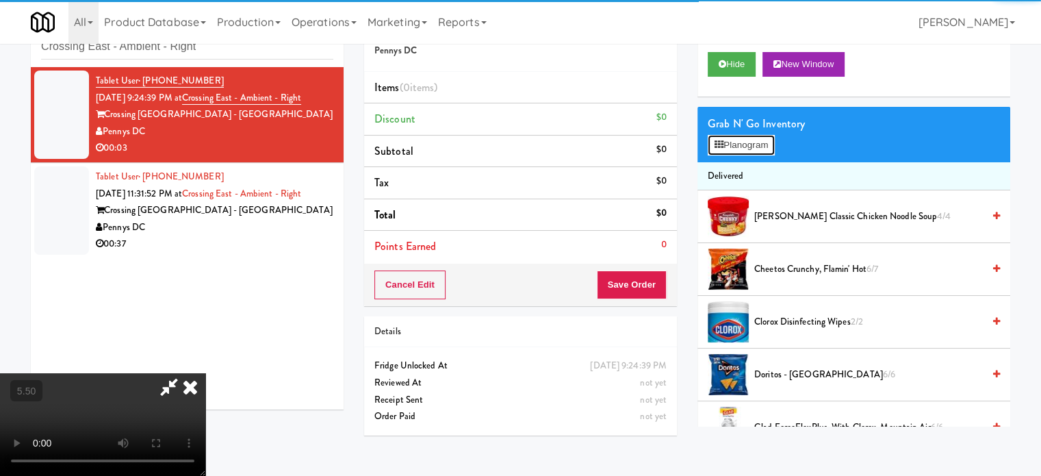
click at [748, 143] on button "Planogram" at bounding box center [741, 145] width 67 height 21
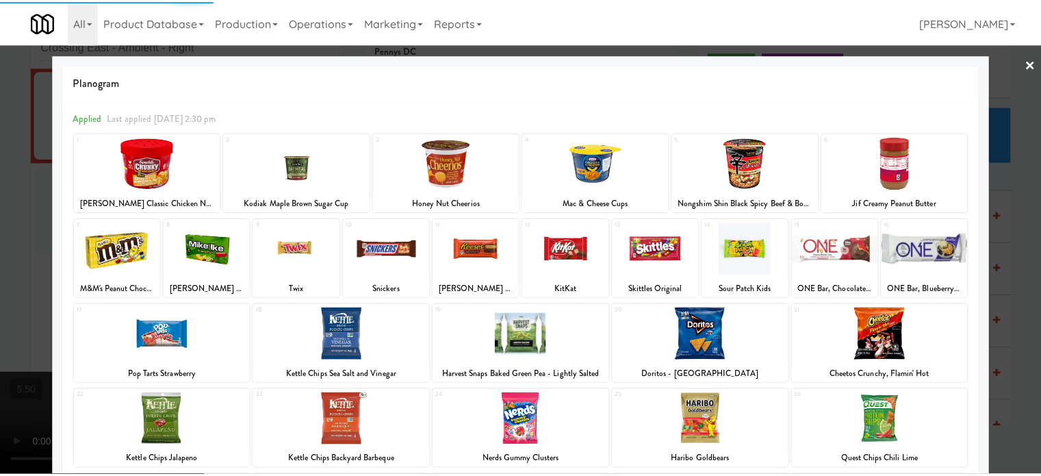
scroll to position [196, 0]
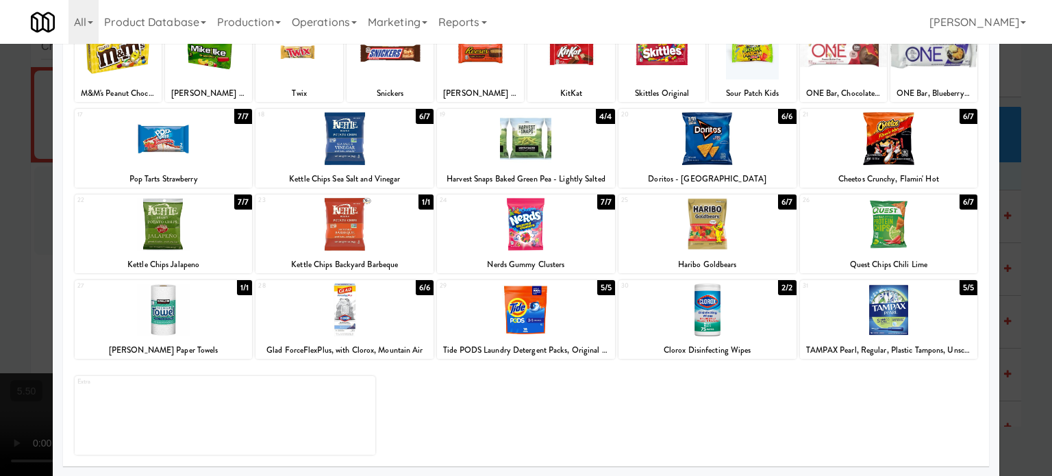
click at [599, 204] on div "7/7" at bounding box center [606, 201] width 18 height 15
click at [1031, 240] on div at bounding box center [526, 238] width 1052 height 476
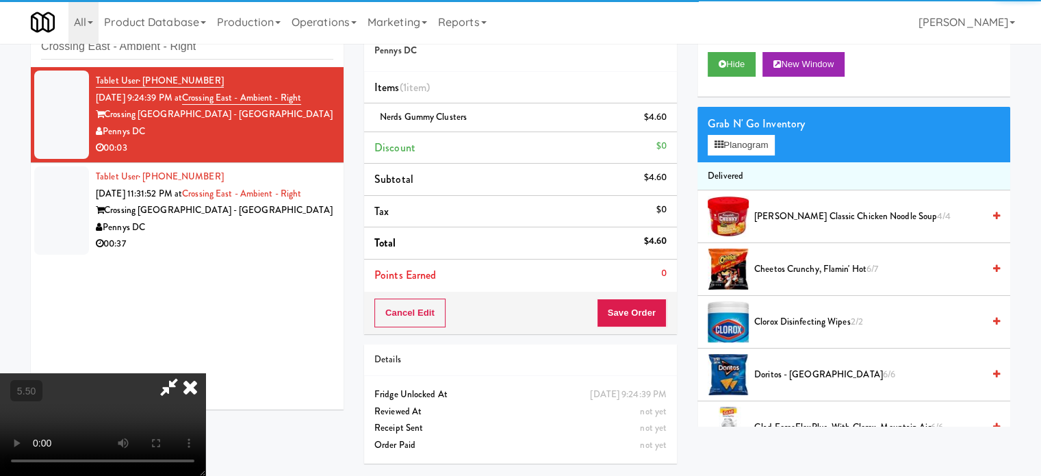
click at [205, 373] on icon at bounding box center [190, 386] width 30 height 27
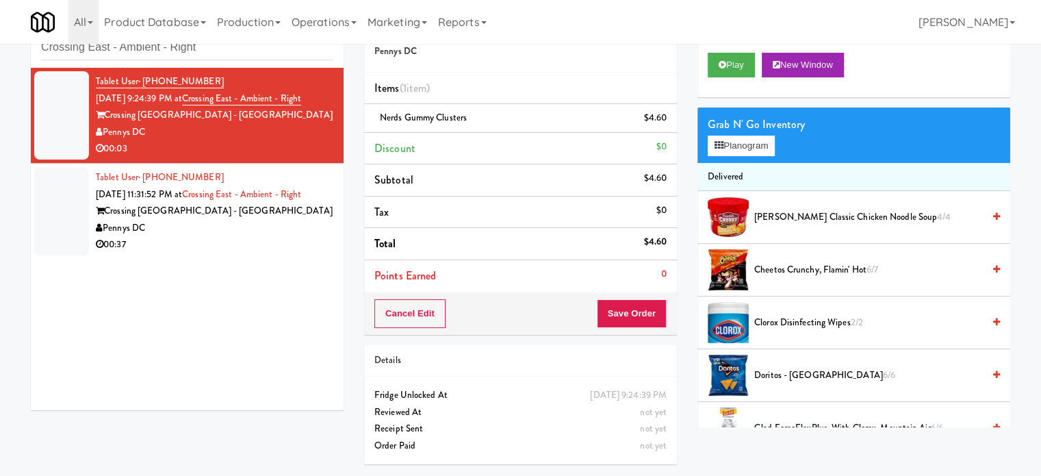
scroll to position [44, 0]
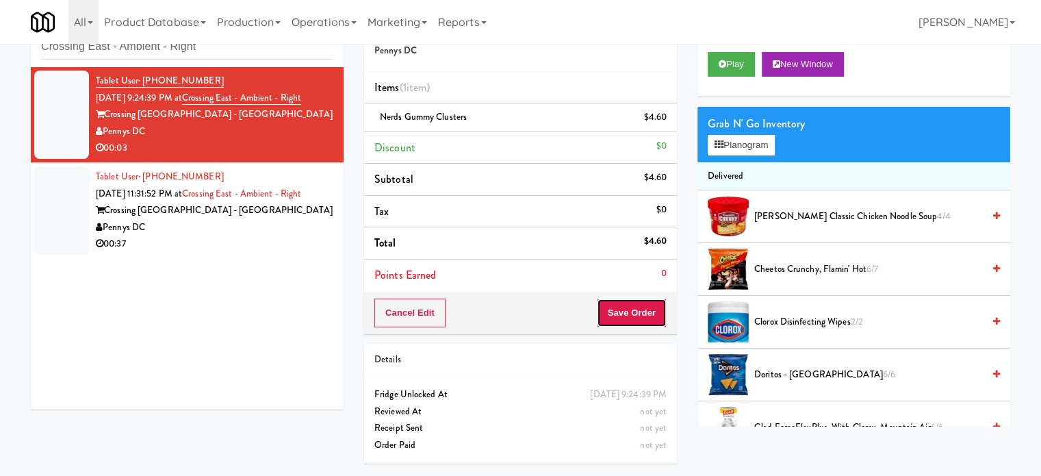
drag, startPoint x: 642, startPoint y: 317, endPoint x: 434, endPoint y: 177, distance: 250.5
click at [641, 317] on button "Save Order" at bounding box center [632, 313] width 70 height 29
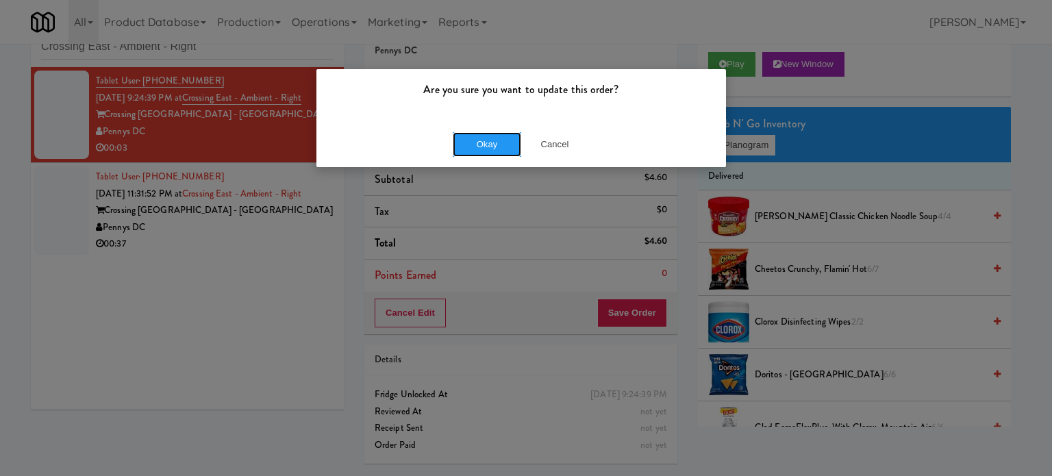
click at [483, 157] on div "Okay Cancel" at bounding box center [520, 144] width 409 height 46
click at [485, 142] on button "Okay" at bounding box center [487, 144] width 68 height 25
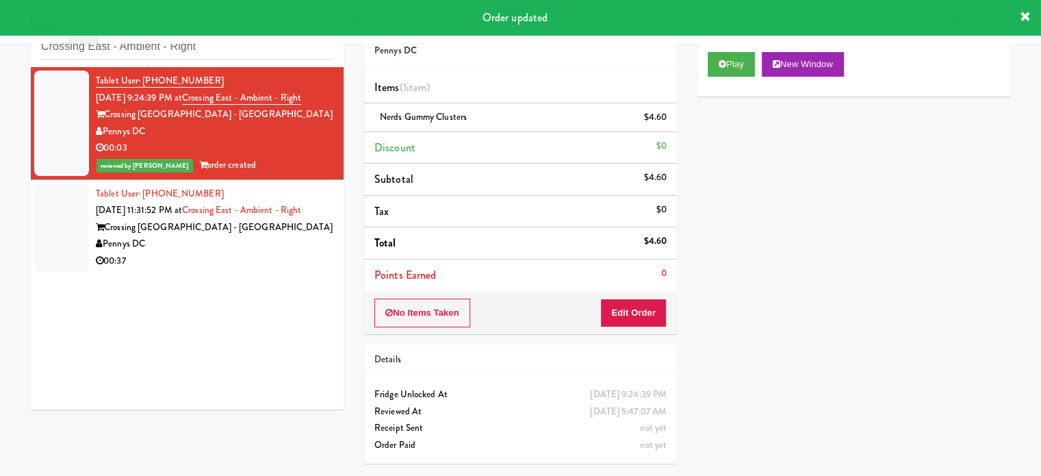
click at [296, 251] on div "Tablet User · (469) 233-2019 Aug 19, 2025 11:31:52 PM at Crossing East - Ambien…" at bounding box center [215, 228] width 238 height 84
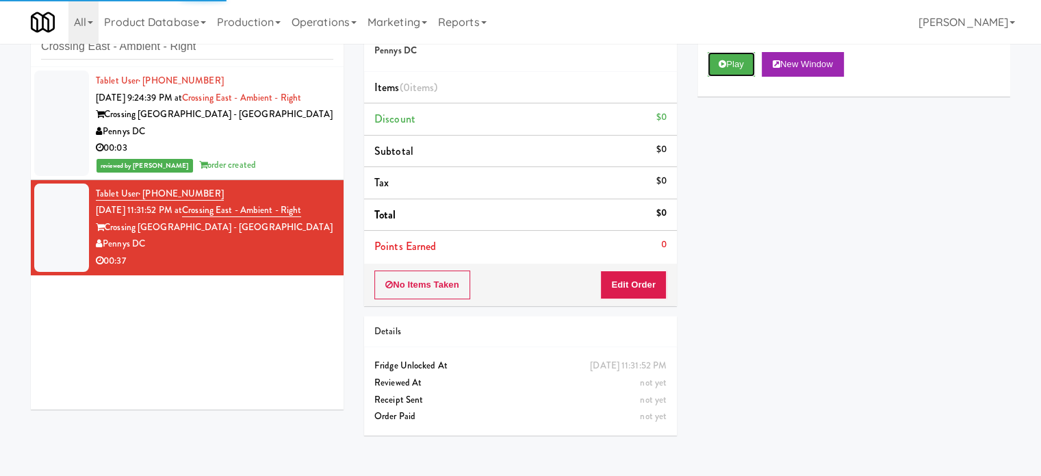
drag, startPoint x: 721, startPoint y: 63, endPoint x: 466, endPoint y: 171, distance: 277.4
click at [722, 63] on icon at bounding box center [723, 64] width 8 height 9
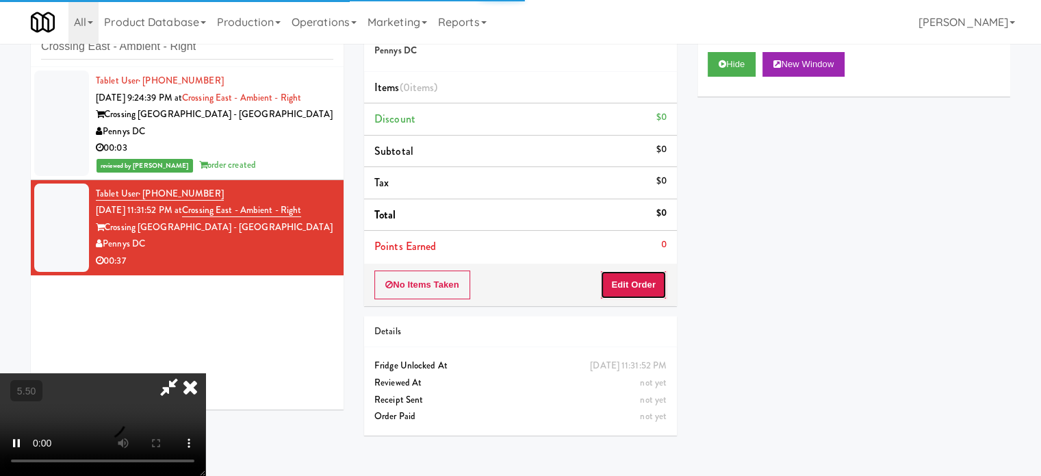
click at [625, 290] on button "Edit Order" at bounding box center [634, 284] width 66 height 29
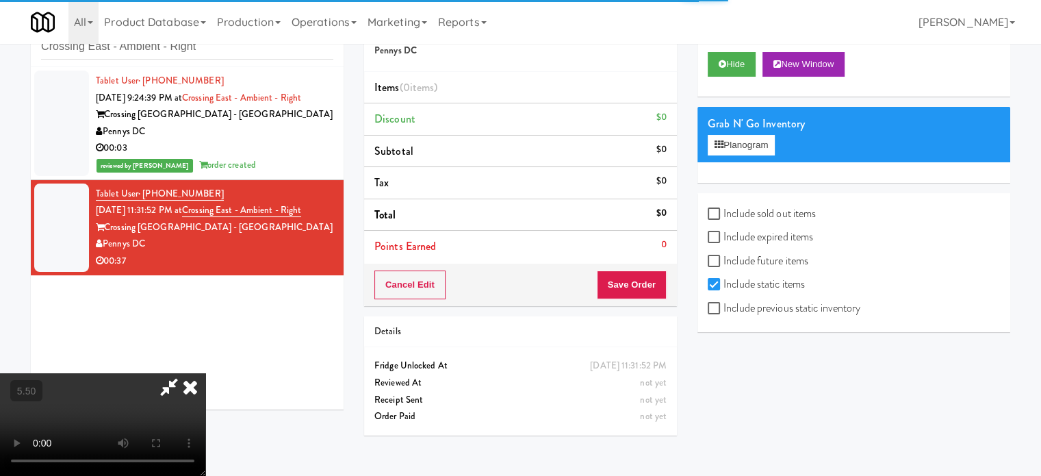
click at [205, 373] on video at bounding box center [102, 424] width 205 height 103
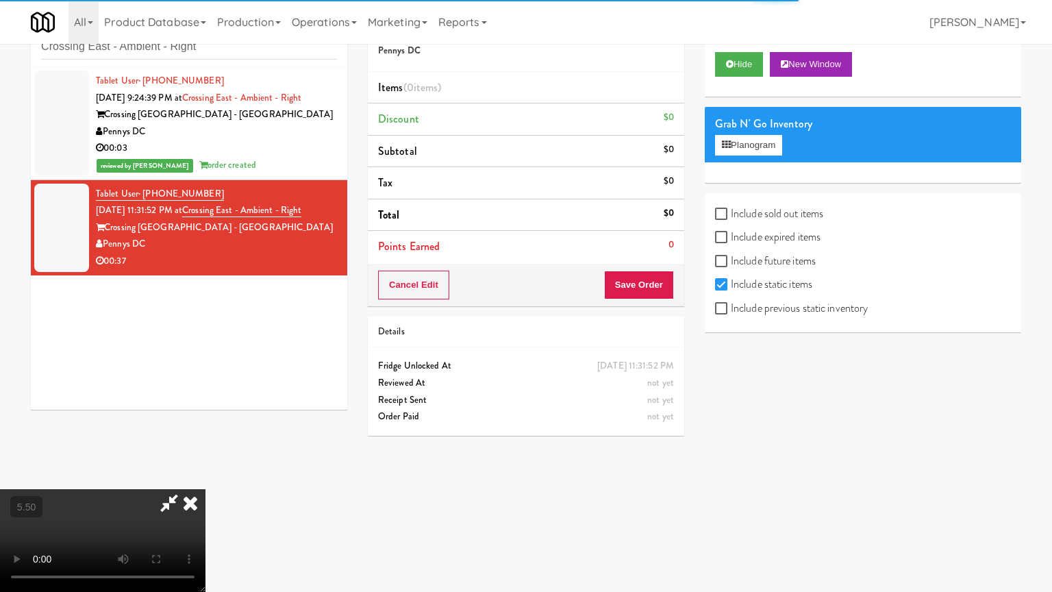
drag, startPoint x: 377, startPoint y: 236, endPoint x: 395, endPoint y: 236, distance: 17.8
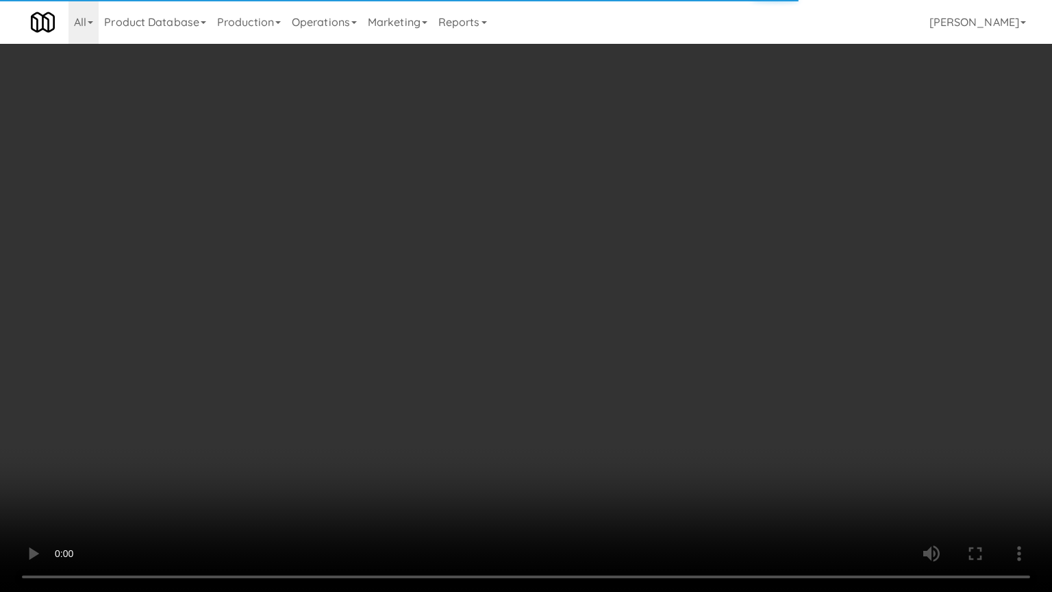
click at [377, 236] on video at bounding box center [526, 296] width 1052 height 592
click at [413, 242] on video at bounding box center [526, 296] width 1052 height 592
click at [437, 247] on video at bounding box center [526, 296] width 1052 height 592
click at [436, 247] on video at bounding box center [526, 296] width 1052 height 592
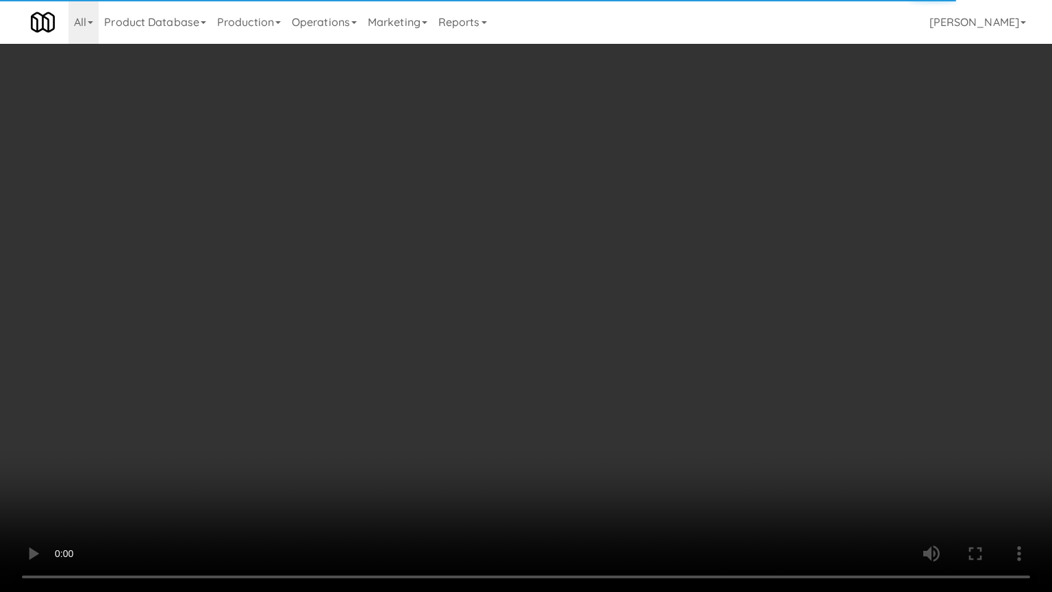
click at [443, 257] on video at bounding box center [526, 296] width 1052 height 592
click at [432, 260] on video at bounding box center [526, 296] width 1052 height 592
drag, startPoint x: 484, startPoint y: 268, endPoint x: 422, endPoint y: 269, distance: 62.3
click at [484, 268] on video at bounding box center [526, 296] width 1052 height 592
click at [356, 263] on video at bounding box center [526, 296] width 1052 height 592
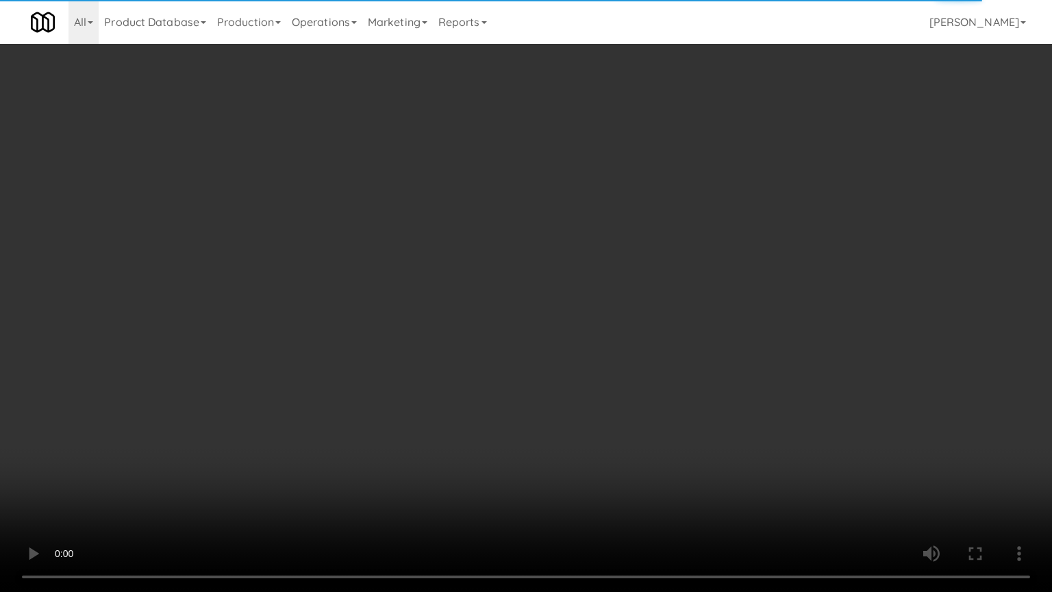
click at [428, 263] on video at bounding box center [526, 296] width 1052 height 592
click at [346, 266] on video at bounding box center [526, 296] width 1052 height 592
click at [396, 252] on video at bounding box center [526, 296] width 1052 height 592
click at [352, 255] on video at bounding box center [526, 296] width 1052 height 592
click at [360, 222] on video at bounding box center [526, 296] width 1052 height 592
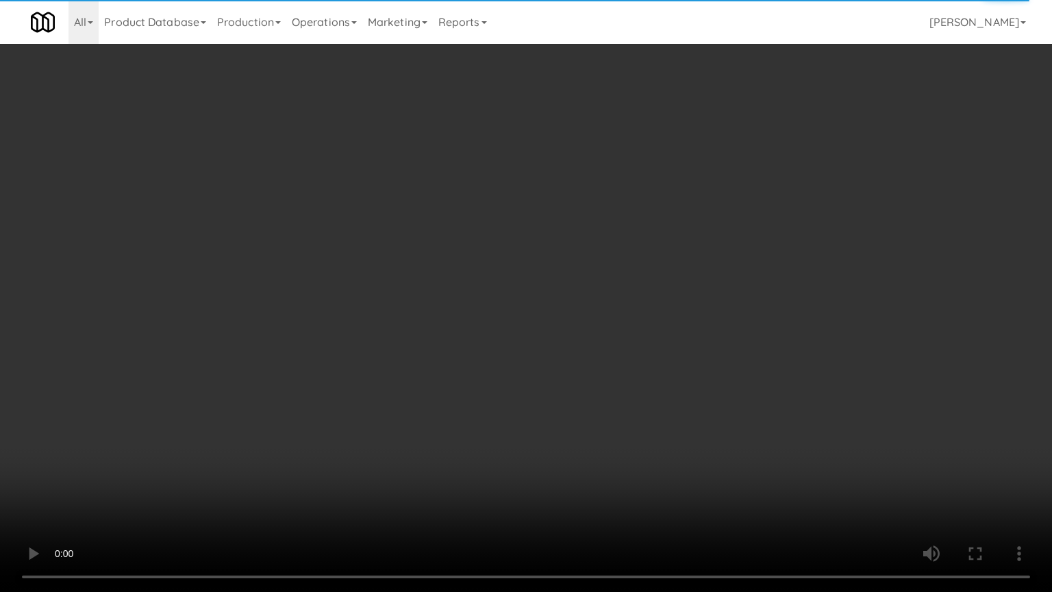
click at [360, 221] on video at bounding box center [526, 296] width 1052 height 592
click at [363, 214] on video at bounding box center [526, 296] width 1052 height 592
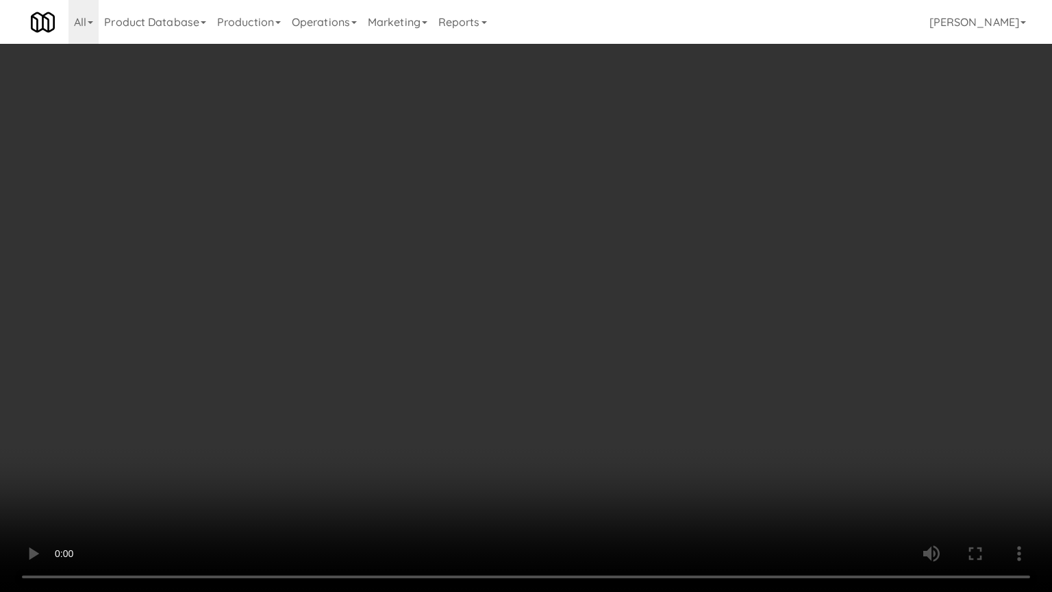
click at [363, 214] on video at bounding box center [526, 296] width 1052 height 592
click at [372, 212] on video at bounding box center [526, 296] width 1052 height 592
click at [367, 212] on video at bounding box center [526, 296] width 1052 height 592
click at [364, 186] on video at bounding box center [526, 296] width 1052 height 592
click at [364, 185] on video at bounding box center [526, 296] width 1052 height 592
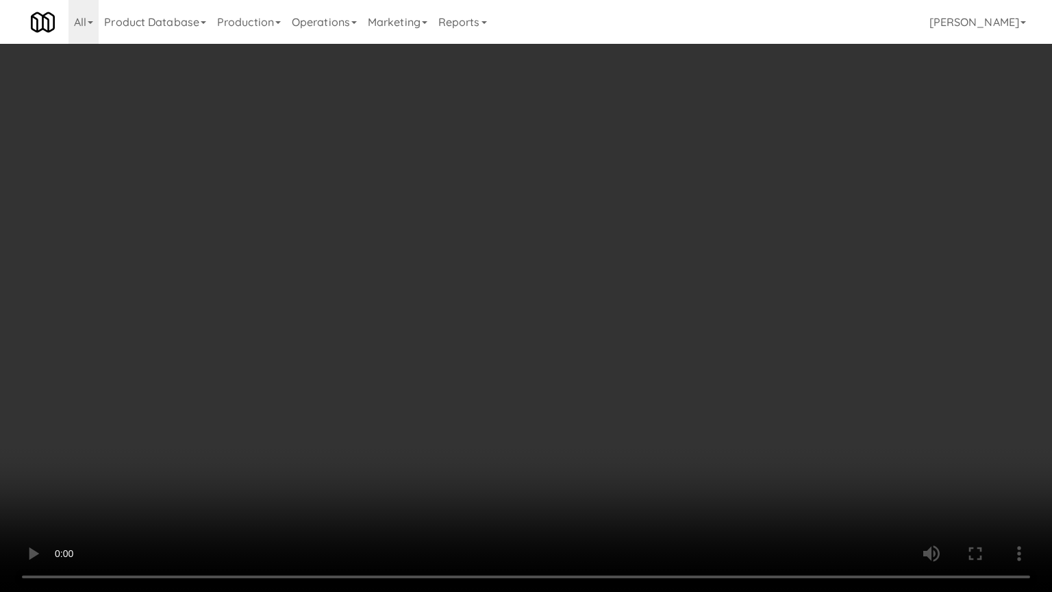
click at [368, 182] on video at bounding box center [526, 296] width 1052 height 592
click at [407, 190] on video at bounding box center [526, 296] width 1052 height 592
click at [400, 189] on video at bounding box center [526, 296] width 1052 height 592
click at [405, 182] on video at bounding box center [526, 296] width 1052 height 592
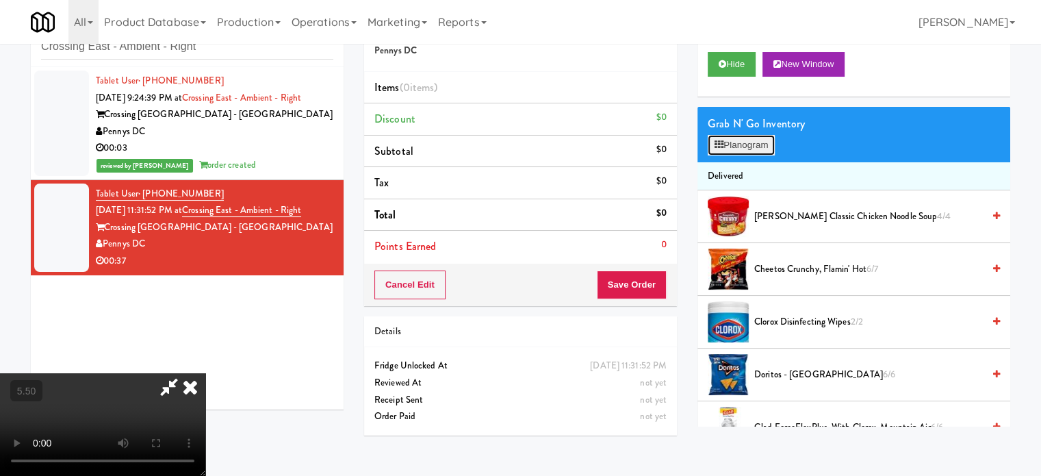
click at [735, 148] on button "Planogram" at bounding box center [741, 145] width 67 height 21
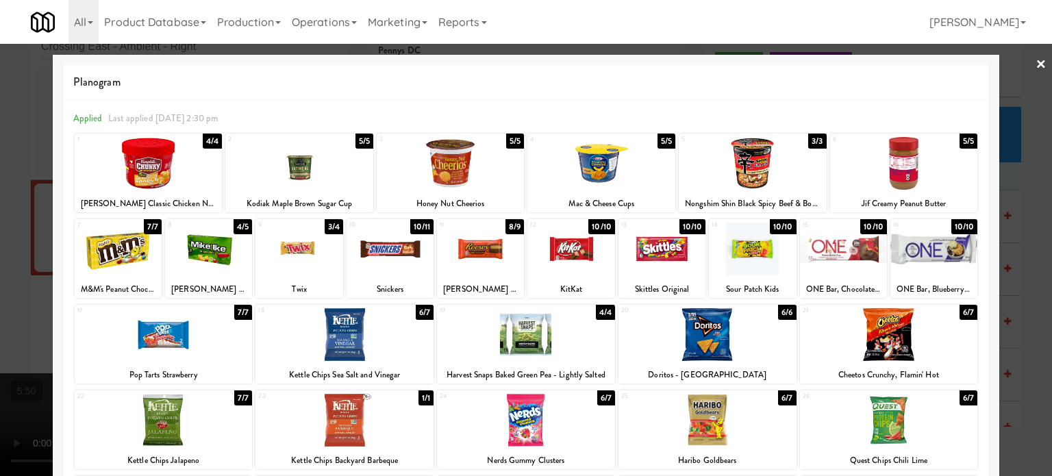
click at [598, 224] on div "10/10" at bounding box center [601, 226] width 27 height 15
click at [238, 310] on div "7/7" at bounding box center [243, 312] width 18 height 15
click at [959, 316] on div "6/7" at bounding box center [968, 312] width 18 height 15
drag, startPoint x: 1012, startPoint y: 302, endPoint x: 959, endPoint y: 301, distance: 53.4
click at [1012, 303] on div at bounding box center [526, 238] width 1052 height 476
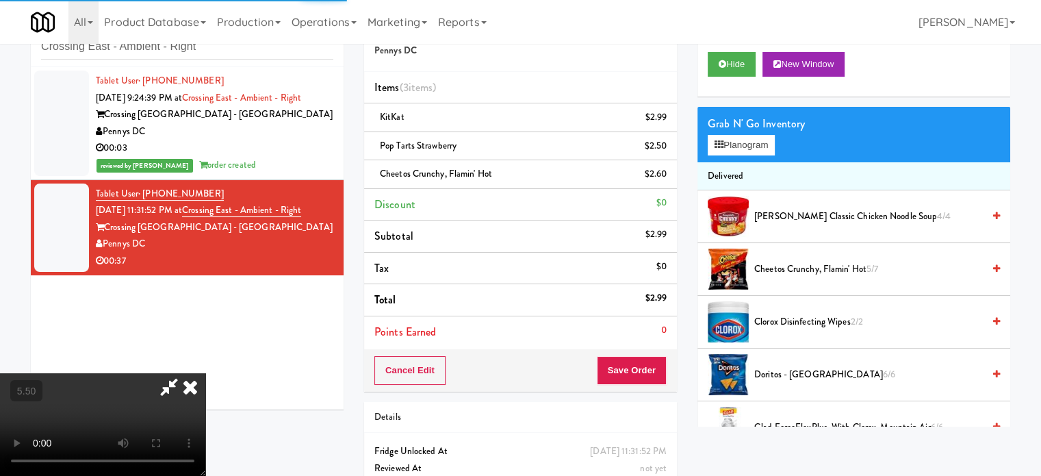
click at [205, 373] on video at bounding box center [102, 424] width 205 height 103
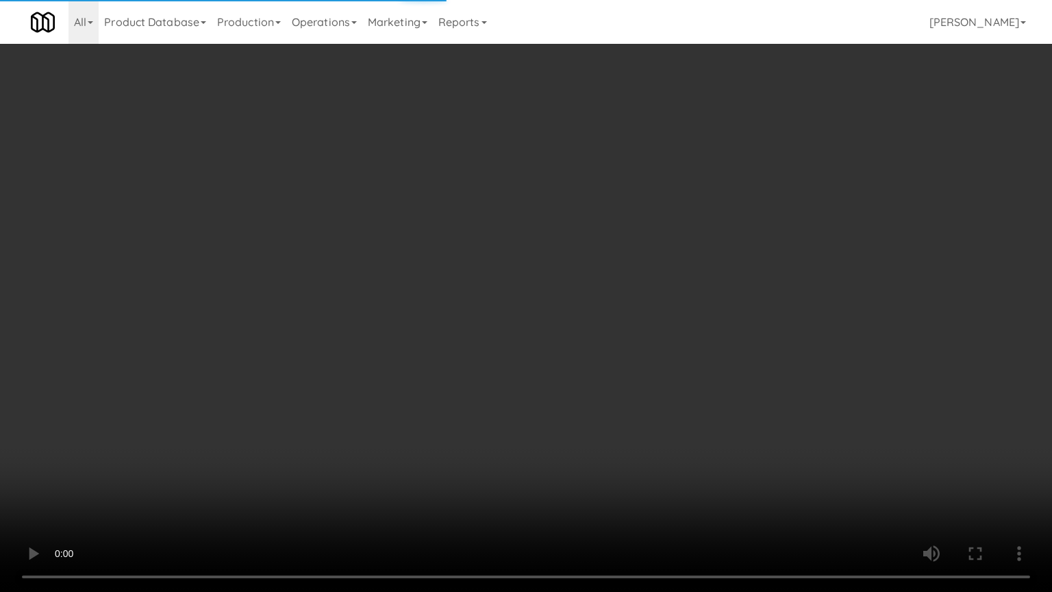
drag, startPoint x: 431, startPoint y: 324, endPoint x: 467, endPoint y: 317, distance: 36.3
click at [431, 325] on video at bounding box center [526, 296] width 1052 height 592
click at [490, 266] on video at bounding box center [526, 296] width 1052 height 592
click at [464, 262] on video at bounding box center [526, 296] width 1052 height 592
click at [464, 255] on video at bounding box center [526, 296] width 1052 height 592
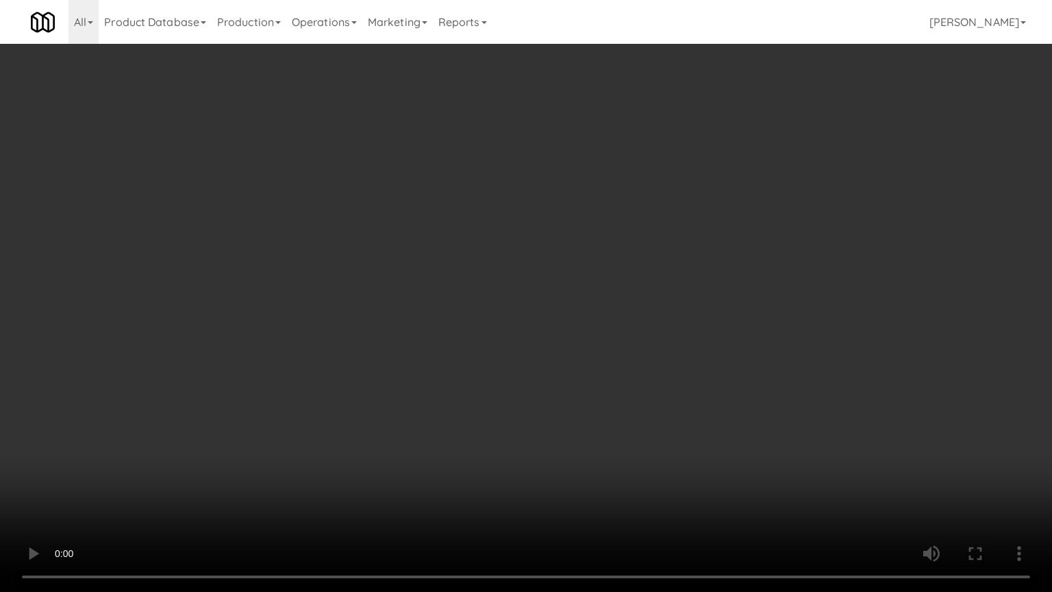
click at [464, 252] on video at bounding box center [526, 296] width 1052 height 592
click at [460, 234] on video at bounding box center [526, 296] width 1052 height 592
click at [477, 227] on video at bounding box center [526, 296] width 1052 height 592
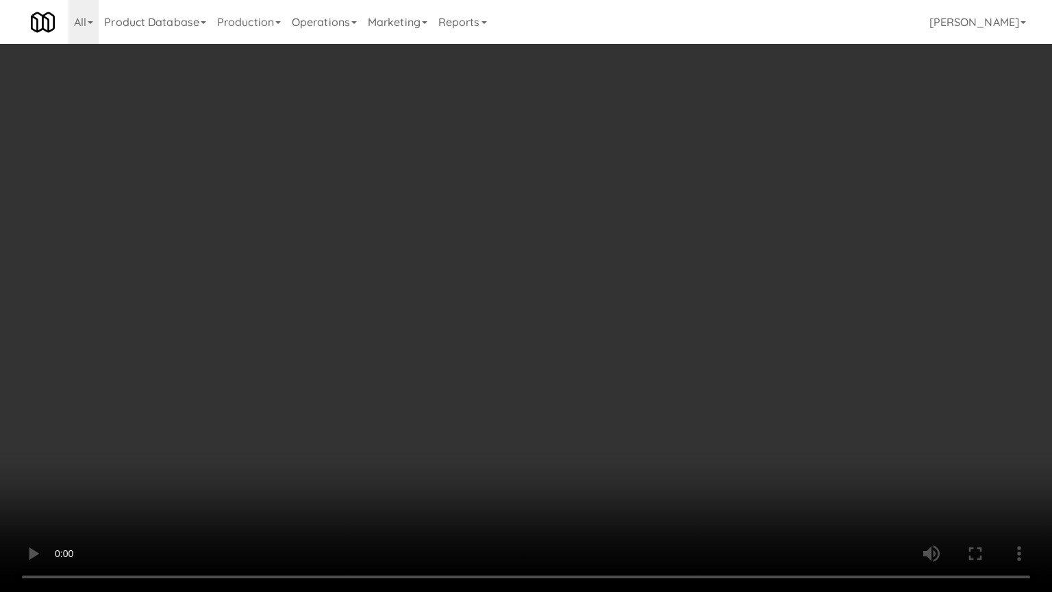
click at [478, 227] on video at bounding box center [526, 296] width 1052 height 592
click at [479, 224] on video at bounding box center [526, 296] width 1052 height 592
click at [490, 209] on video at bounding box center [526, 296] width 1052 height 592
click at [490, 210] on video at bounding box center [526, 296] width 1052 height 592
click at [567, 237] on video at bounding box center [526, 296] width 1052 height 592
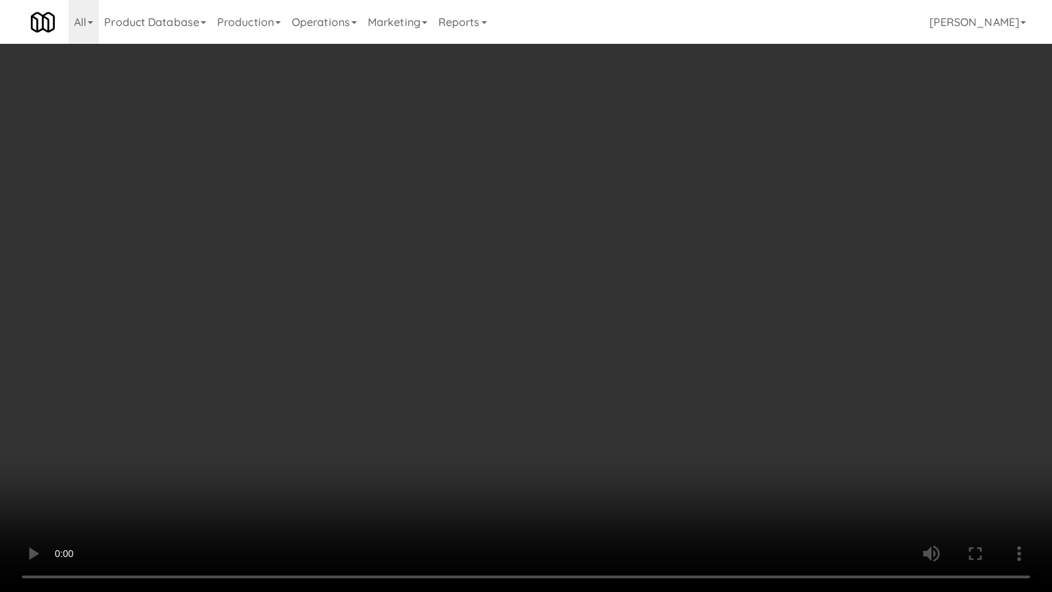
click at [566, 245] on video at bounding box center [526, 296] width 1052 height 592
click at [566, 247] on video at bounding box center [526, 296] width 1052 height 592
click at [587, 253] on video at bounding box center [526, 296] width 1052 height 592
click at [605, 266] on video at bounding box center [526, 296] width 1052 height 592
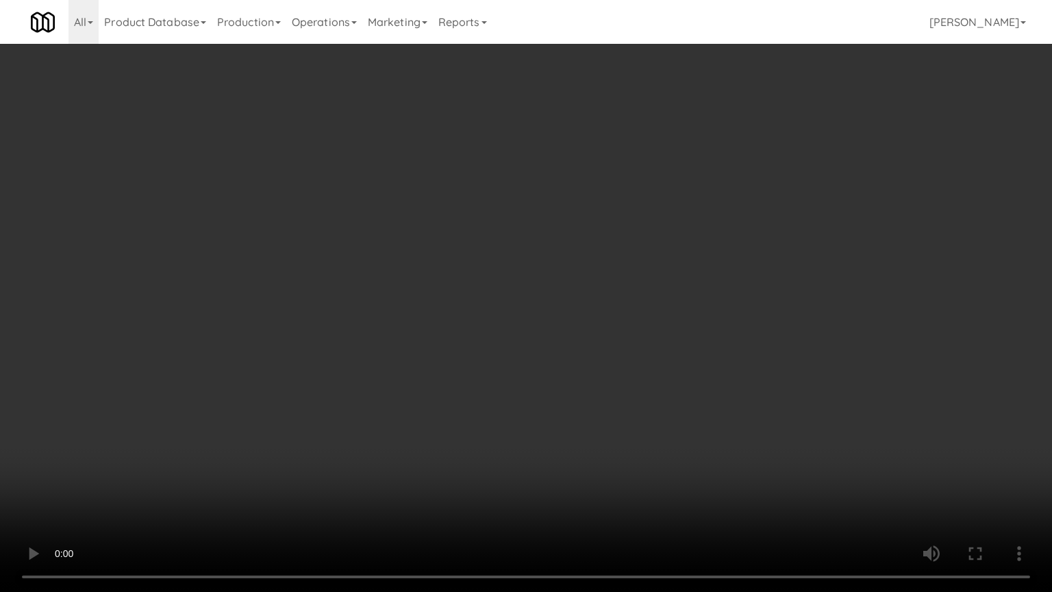
click at [614, 257] on video at bounding box center [526, 296] width 1052 height 592
click at [618, 255] on video at bounding box center [526, 296] width 1052 height 592
click at [619, 255] on video at bounding box center [526, 296] width 1052 height 592
click at [699, 255] on video at bounding box center [526, 296] width 1052 height 592
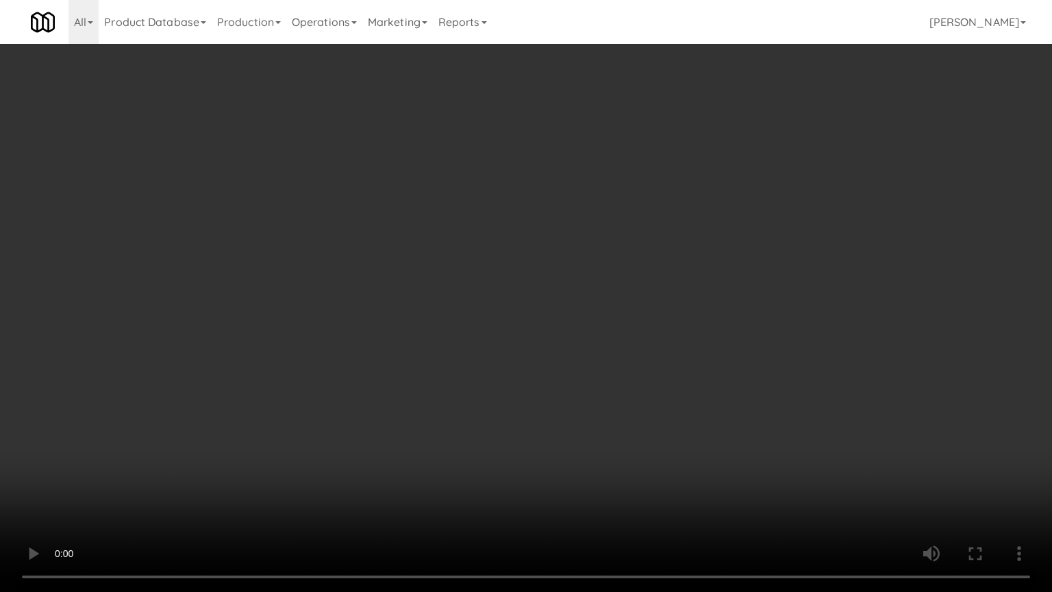
drag, startPoint x: 700, startPoint y: 255, endPoint x: 845, endPoint y: 178, distance: 164.2
click at [701, 255] on video at bounding box center [526, 296] width 1052 height 592
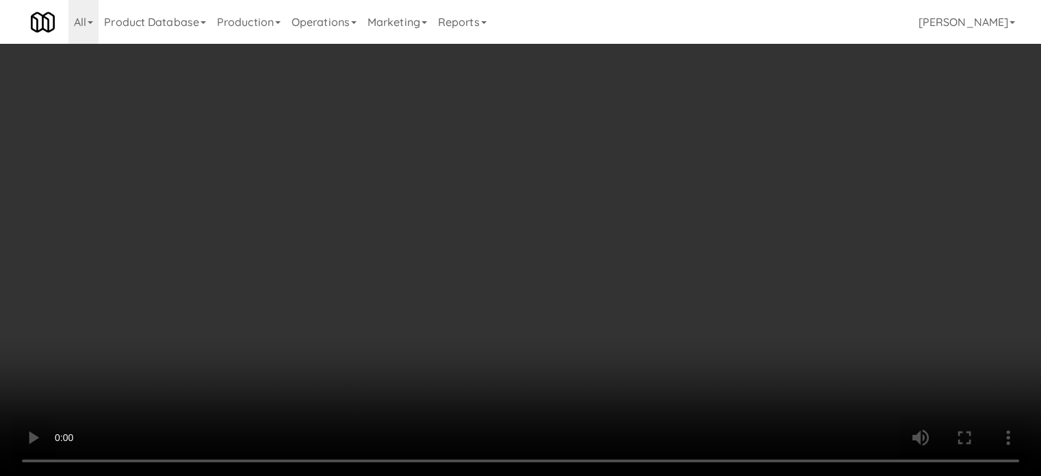
scroll to position [685, 0]
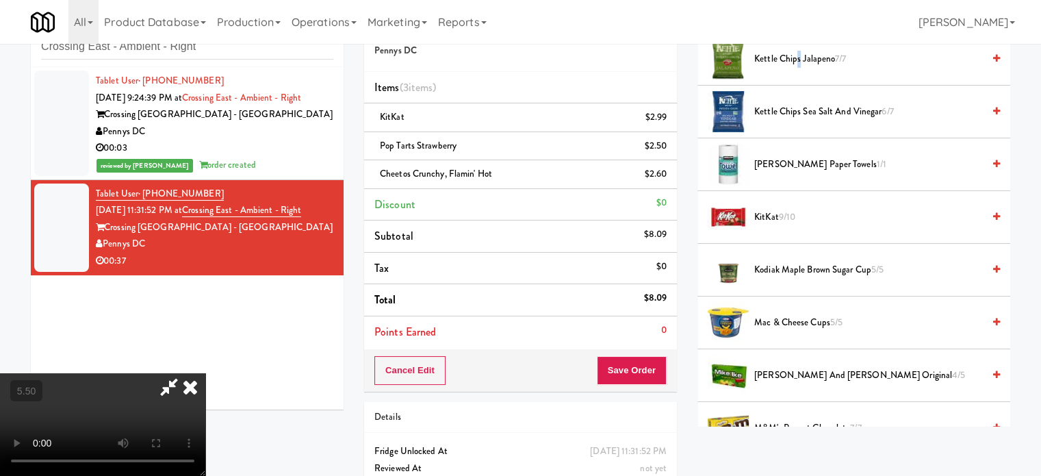
click at [798, 55] on span "Kettle Chips Jalapeno 7/7" at bounding box center [869, 59] width 229 height 17
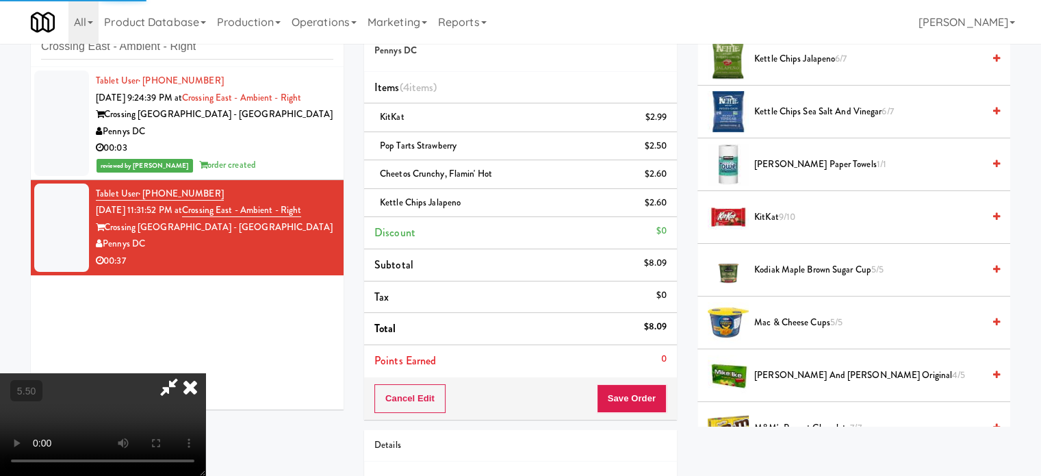
click at [205, 373] on icon at bounding box center [190, 386] width 30 height 27
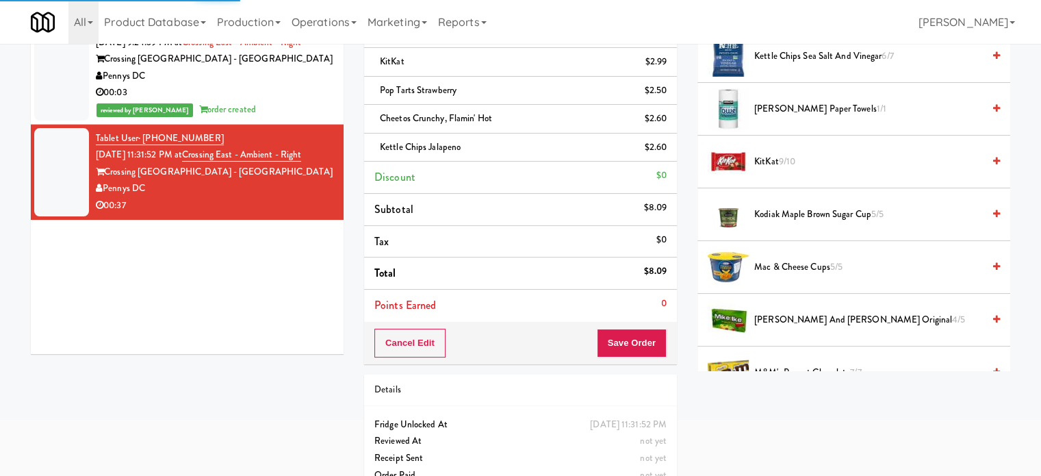
scroll to position [125, 0]
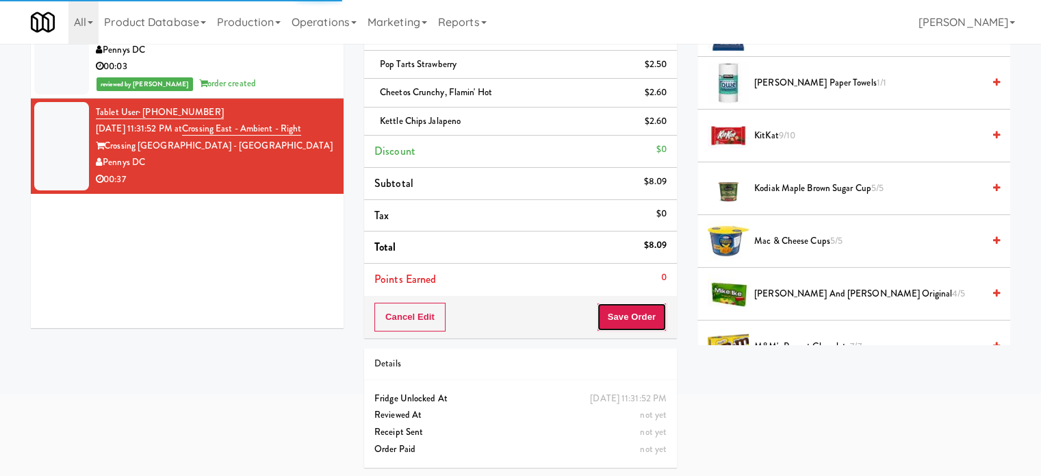
click at [627, 318] on button "Save Order" at bounding box center [632, 317] width 70 height 29
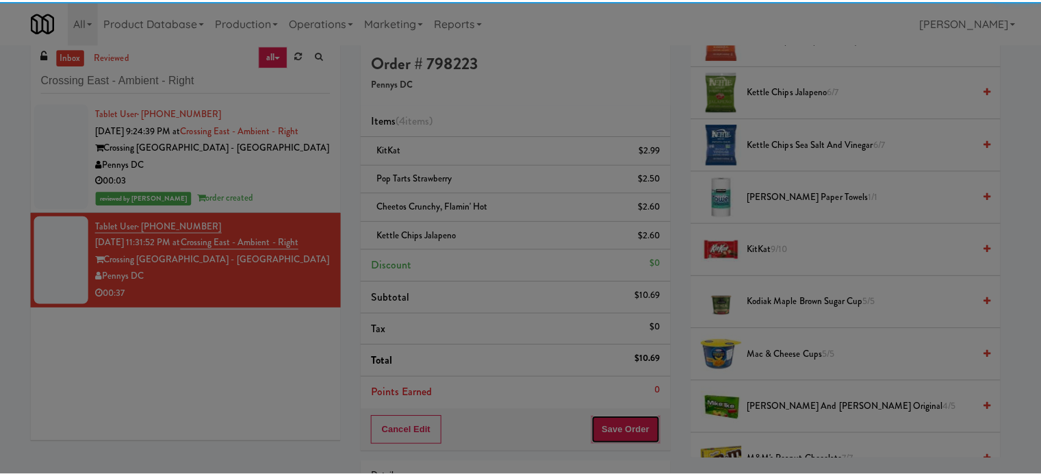
scroll to position [0, 0]
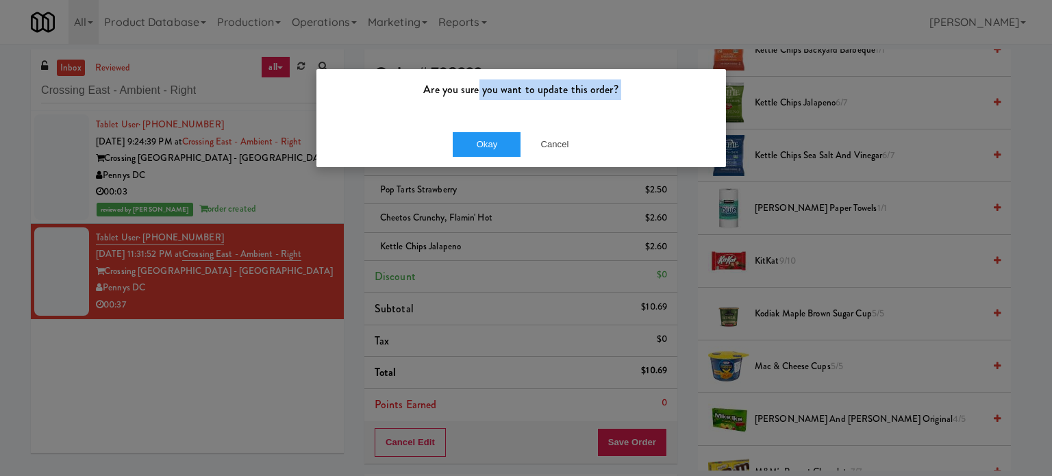
click at [479, 119] on div "Are you sure you want to update this order? Okay Cancel" at bounding box center [521, 117] width 411 height 99
click at [477, 139] on button "Okay" at bounding box center [487, 144] width 68 height 25
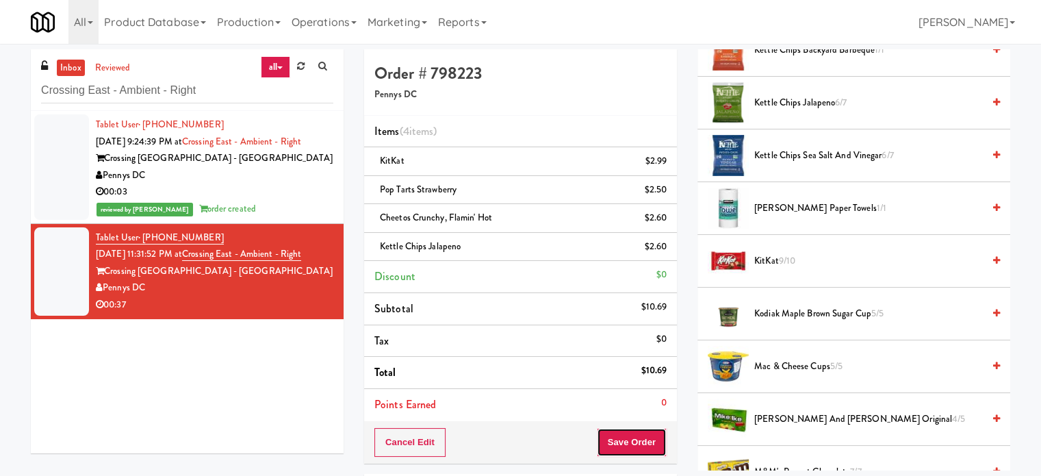
click at [621, 446] on button "Save Order" at bounding box center [632, 442] width 70 height 29
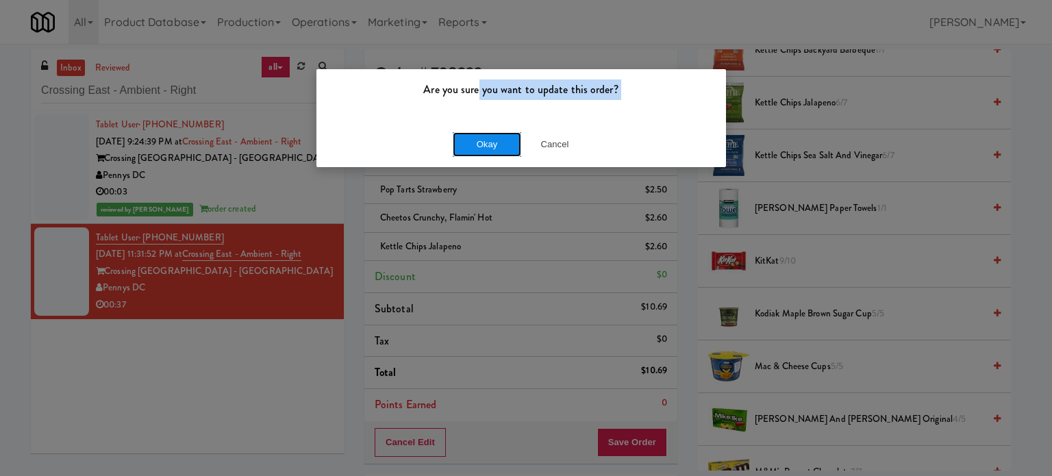
click at [485, 145] on button "Okay" at bounding box center [487, 144] width 68 height 25
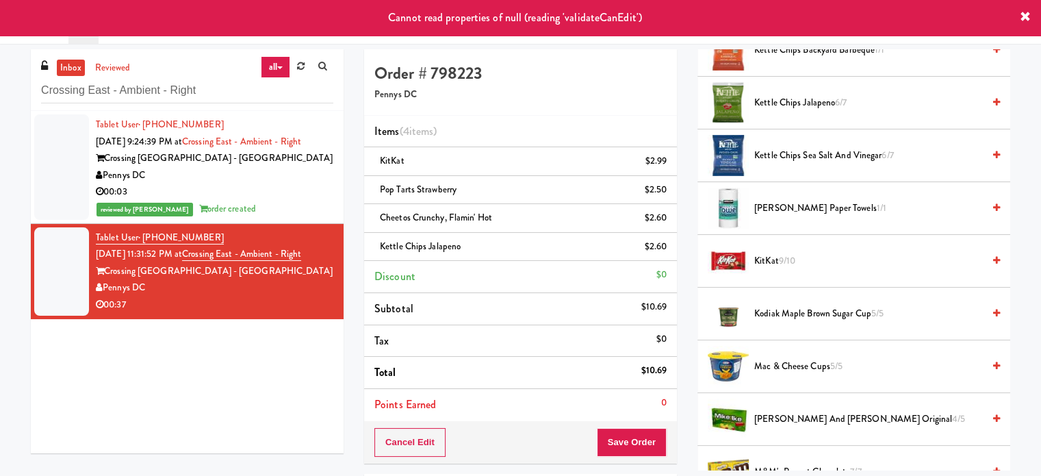
click at [270, 207] on div "reviewed by Jenet R order created" at bounding box center [215, 209] width 238 height 17
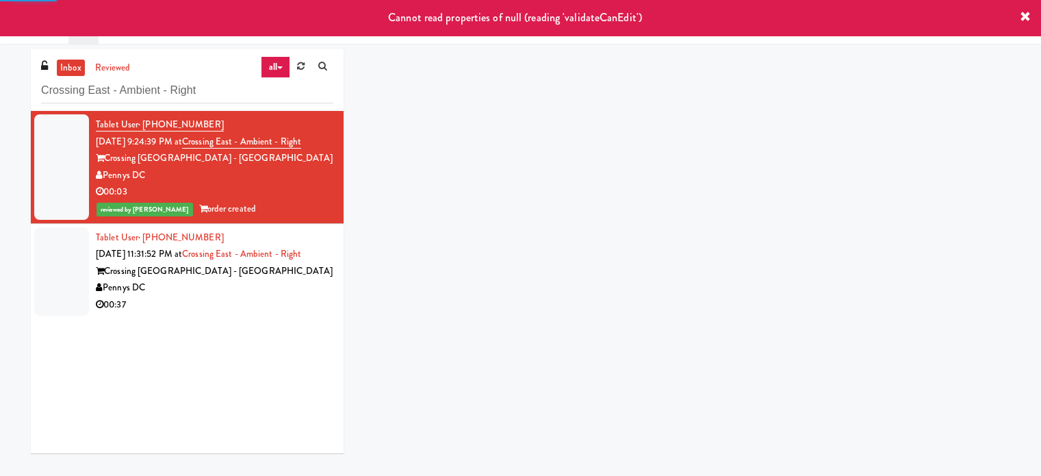
drag, startPoint x: 267, startPoint y: 308, endPoint x: 273, endPoint y: 277, distance: 32.1
click at [267, 307] on div "00:37" at bounding box center [215, 304] width 238 height 17
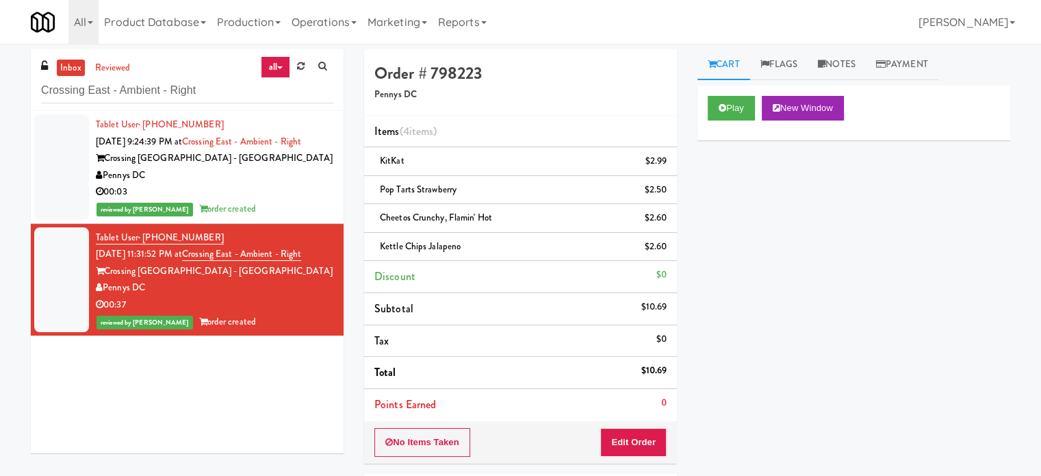
click at [180, 71] on div "inbox reviewed all all unclear take inventory issue suspicious failed recent Cr…" at bounding box center [187, 80] width 313 height 62
click at [175, 89] on input "Crossing East - Ambient - Right" at bounding box center [187, 90] width 292 height 25
paste input "1140 S Wabash - Right - Ambien"
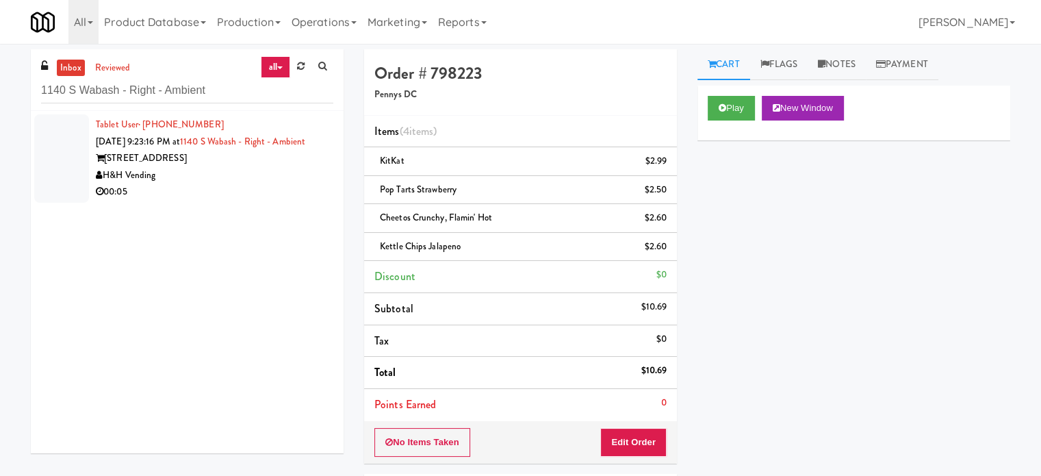
drag, startPoint x: 247, startPoint y: 199, endPoint x: 276, endPoint y: 184, distance: 32.8
click at [246, 184] on div "H&H Vending" at bounding box center [215, 175] width 238 height 17
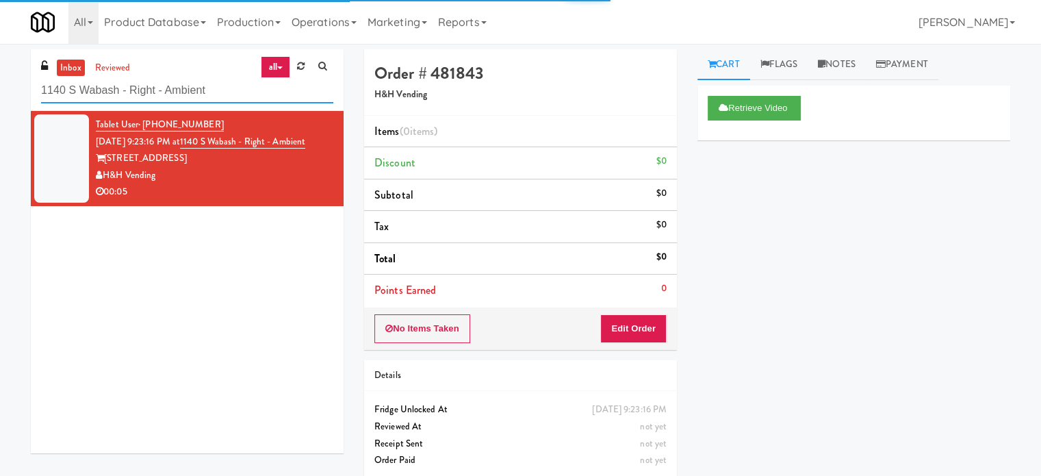
click at [192, 94] on input "1140 S Wabash - Right - Ambient" at bounding box center [187, 90] width 292 height 25
paste input "Archer Tower Pantry"
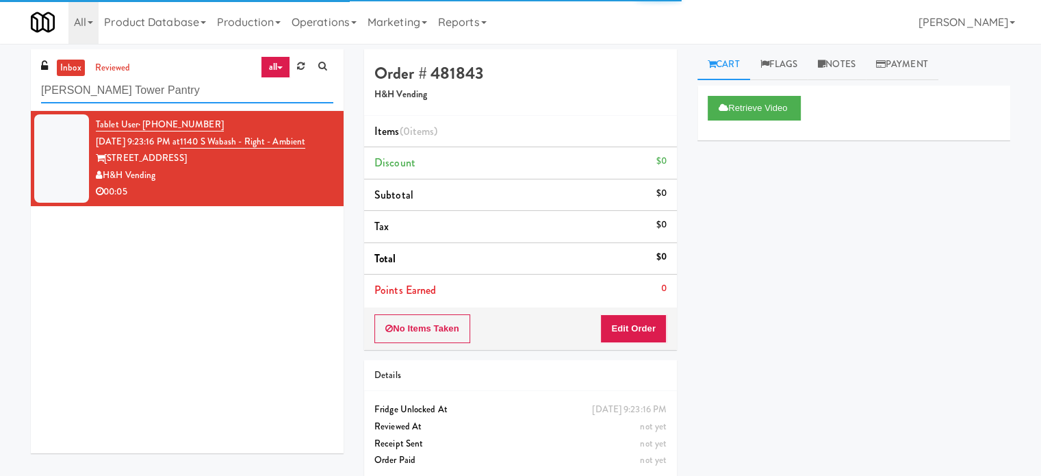
drag, startPoint x: 189, startPoint y: 81, endPoint x: 218, endPoint y: 84, distance: 29.6
click at [210, 83] on input "Archer Tower Pantry" at bounding box center [187, 90] width 292 height 25
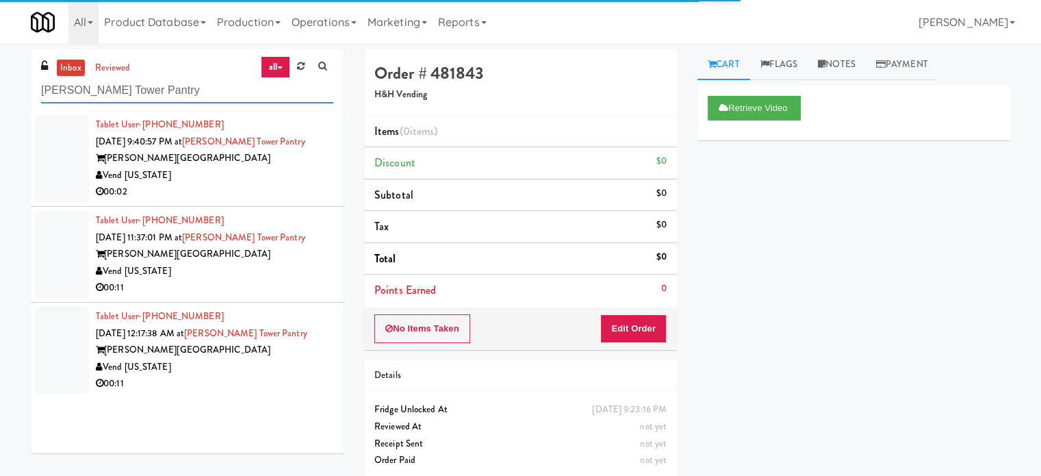
type input "Archer Tower Pantry"
click at [253, 163] on div "Archer Tower" at bounding box center [215, 158] width 238 height 17
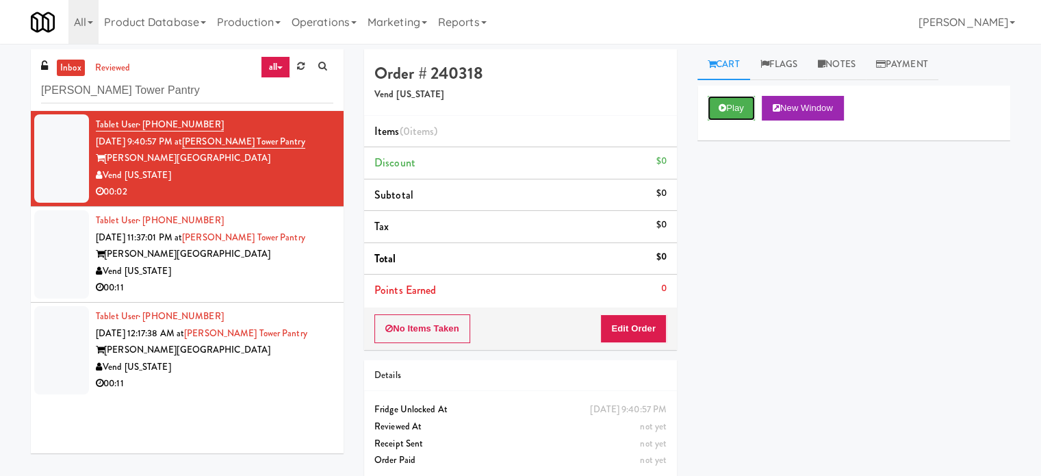
drag, startPoint x: 722, startPoint y: 105, endPoint x: 679, endPoint y: 159, distance: 69.2
click at [724, 104] on icon at bounding box center [723, 107] width 8 height 9
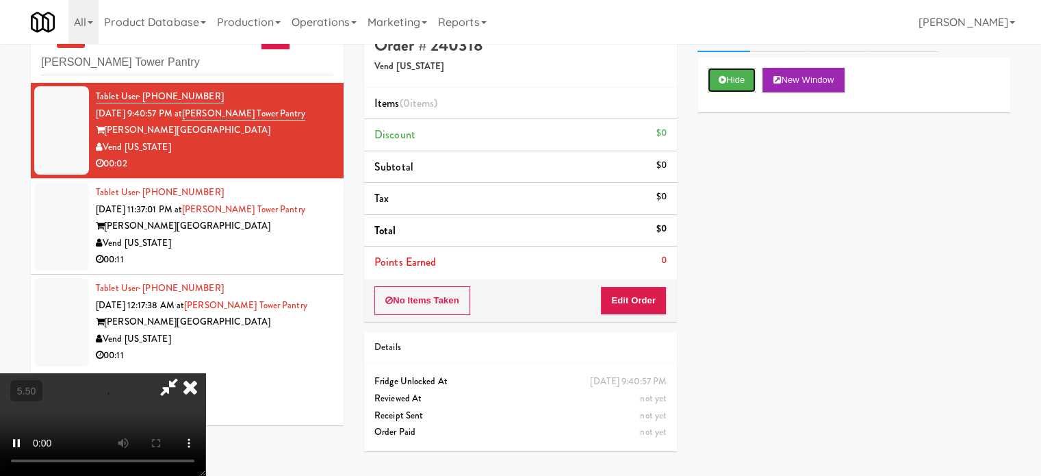
scroll to position [44, 0]
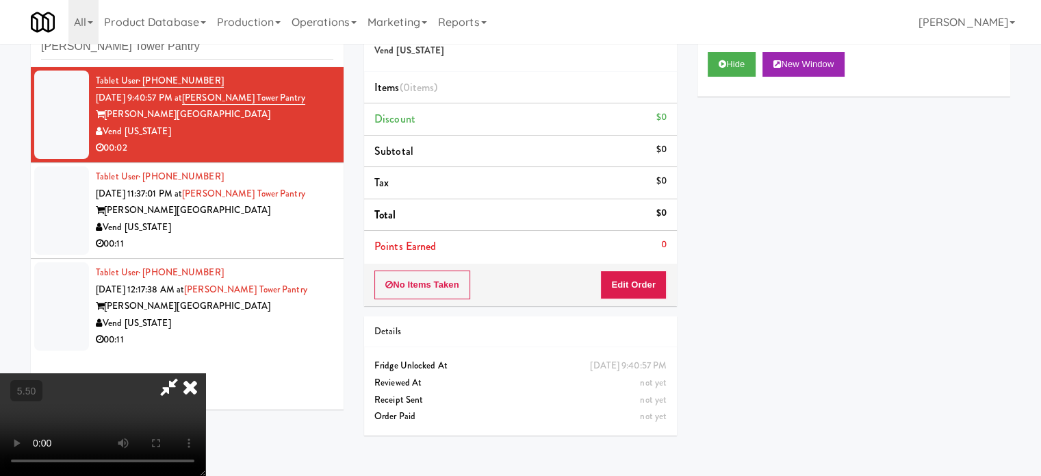
click at [205, 373] on video at bounding box center [102, 424] width 205 height 103
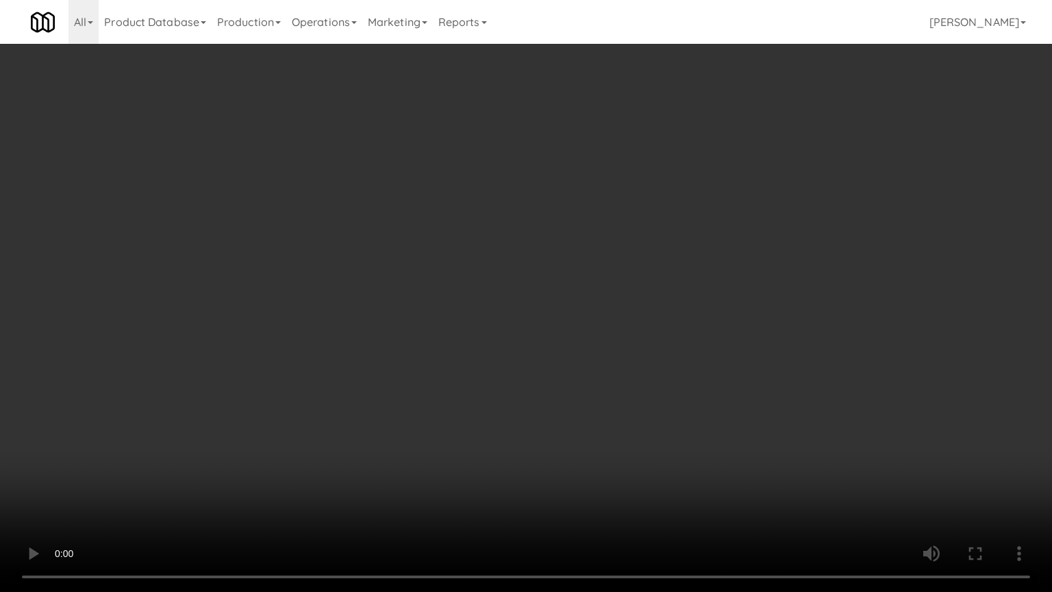
click at [434, 288] on video at bounding box center [526, 296] width 1052 height 592
drag, startPoint x: 329, startPoint y: 387, endPoint x: 400, endPoint y: 327, distance: 92.8
click at [329, 386] on video at bounding box center [526, 296] width 1052 height 592
click at [427, 337] on video at bounding box center [526, 296] width 1052 height 592
drag, startPoint x: 396, startPoint y: 331, endPoint x: 500, endPoint y: 276, distance: 117.6
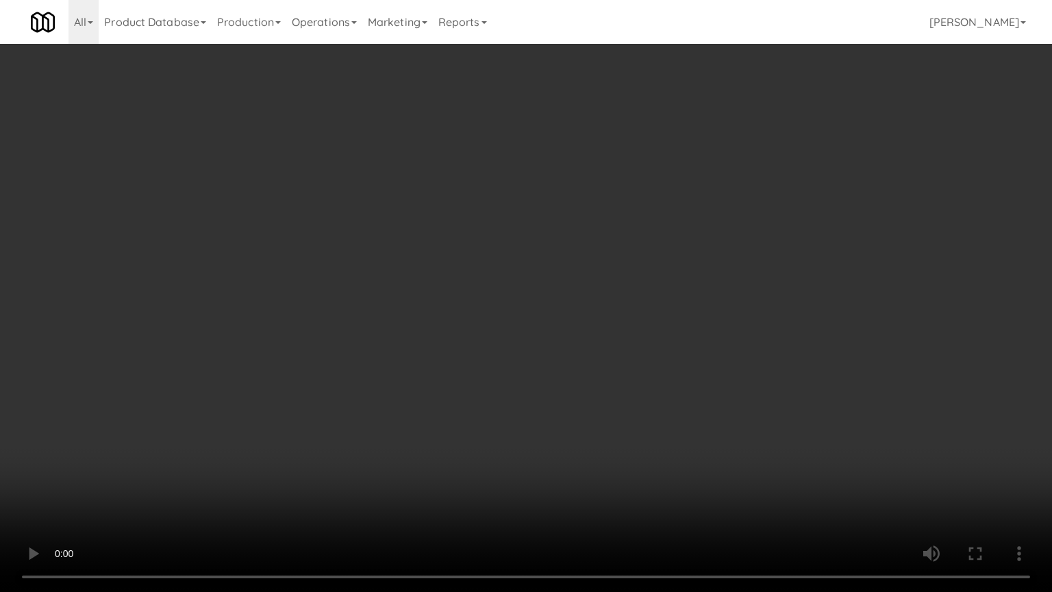
click at [396, 329] on video at bounding box center [526, 296] width 1052 height 592
drag, startPoint x: 504, startPoint y: 296, endPoint x: 505, endPoint y: 314, distance: 17.9
click at [504, 296] on video at bounding box center [526, 296] width 1052 height 592
click at [405, 405] on video at bounding box center [526, 296] width 1052 height 592
drag, startPoint x: 474, startPoint y: 351, endPoint x: 474, endPoint y: 368, distance: 17.1
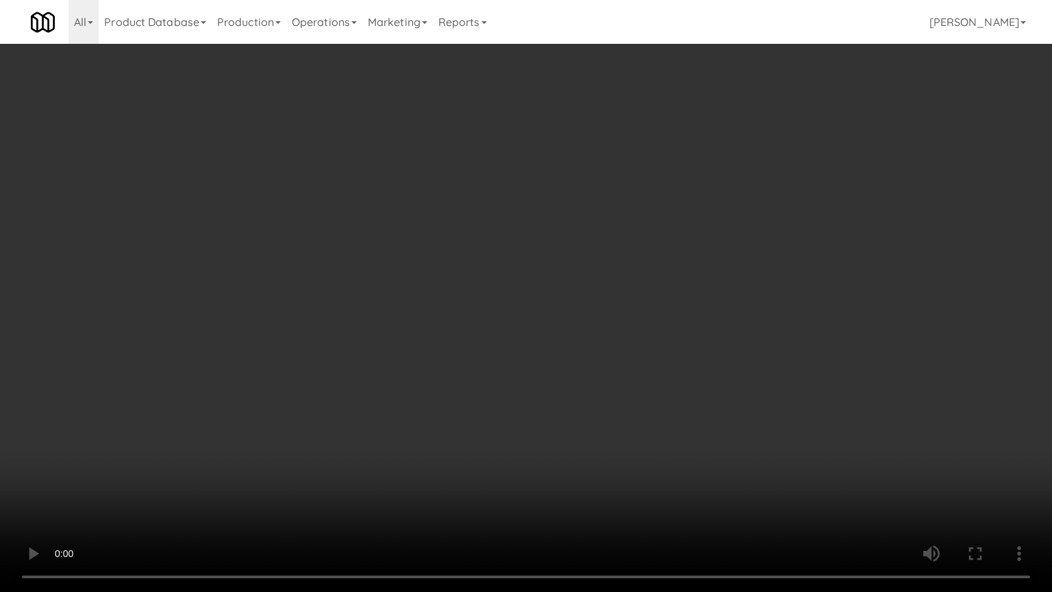
click at [474, 352] on video at bounding box center [526, 296] width 1052 height 592
click at [372, 446] on video at bounding box center [526, 296] width 1052 height 592
click at [462, 403] on video at bounding box center [526, 296] width 1052 height 592
drag, startPoint x: 464, startPoint y: 390, endPoint x: 490, endPoint y: 383, distance: 26.9
click at [467, 390] on video at bounding box center [526, 296] width 1052 height 592
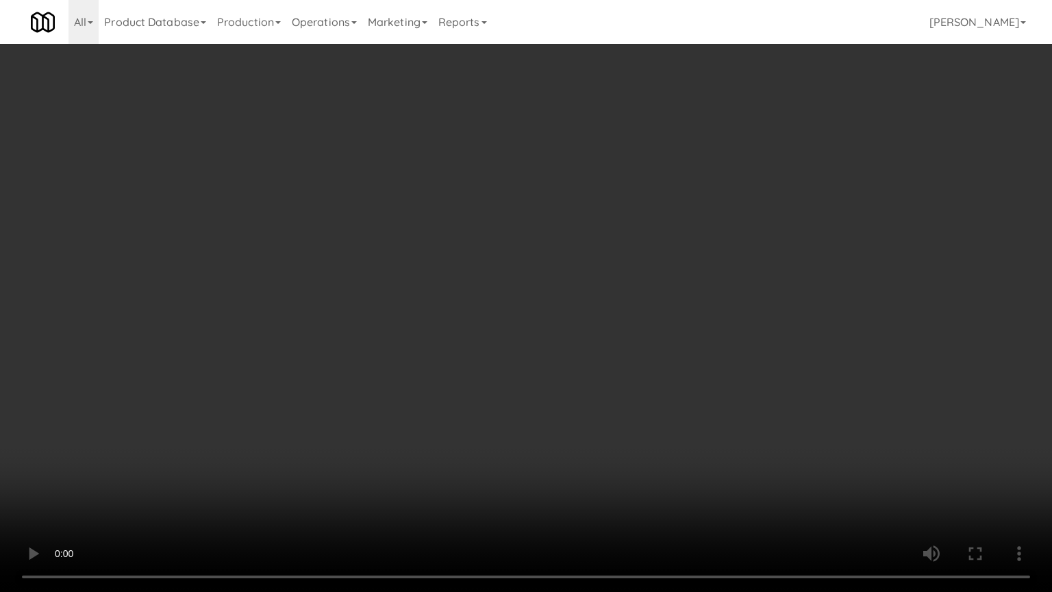
click at [491, 380] on video at bounding box center [526, 296] width 1052 height 592
click at [482, 375] on video at bounding box center [526, 296] width 1052 height 592
click at [480, 359] on video at bounding box center [526, 296] width 1052 height 592
click at [485, 364] on video at bounding box center [526, 296] width 1052 height 592
drag, startPoint x: 510, startPoint y: 346, endPoint x: 522, endPoint y: 340, distance: 13.8
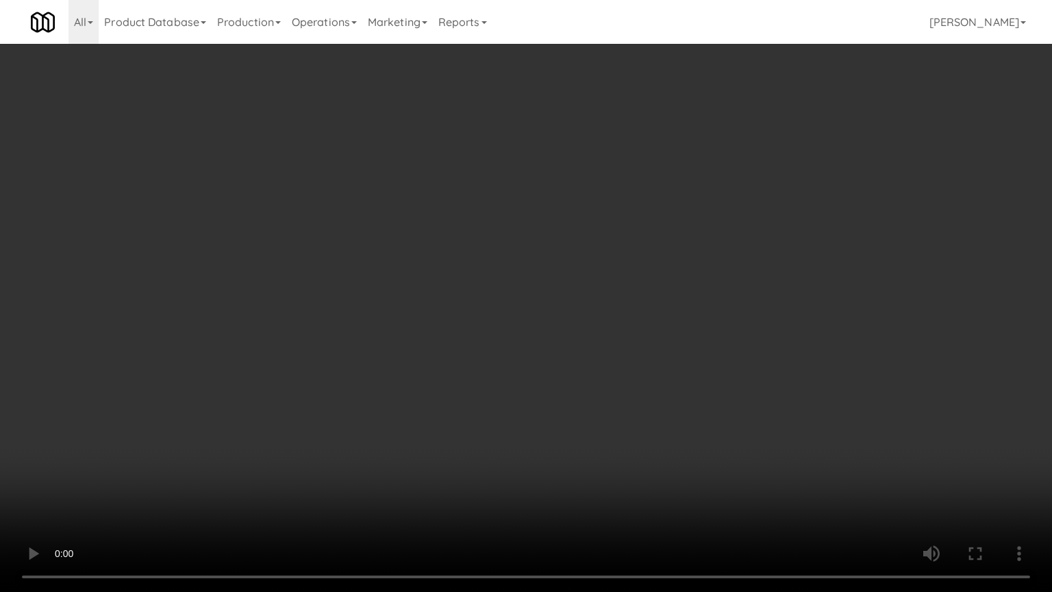
click at [511, 346] on video at bounding box center [526, 296] width 1052 height 592
click at [526, 337] on video at bounding box center [526, 296] width 1052 height 592
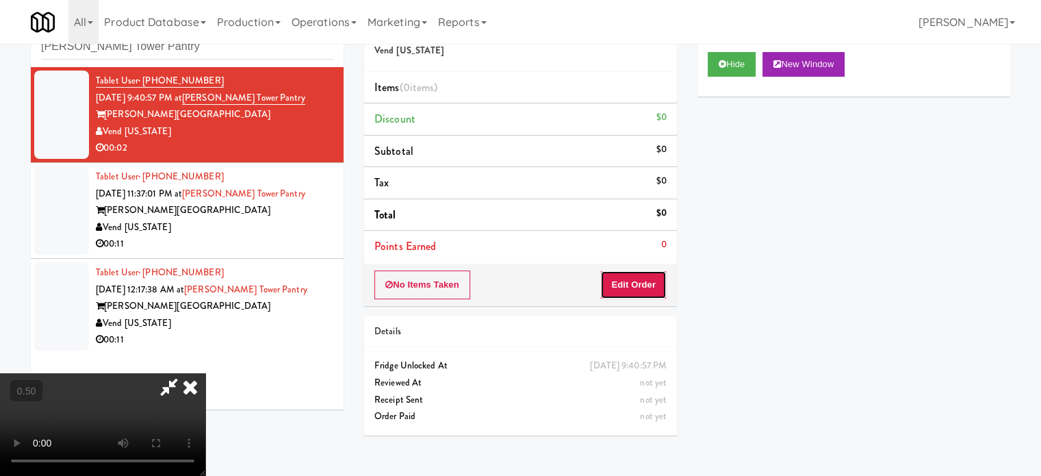
click at [645, 288] on button "Edit Order" at bounding box center [634, 284] width 66 height 29
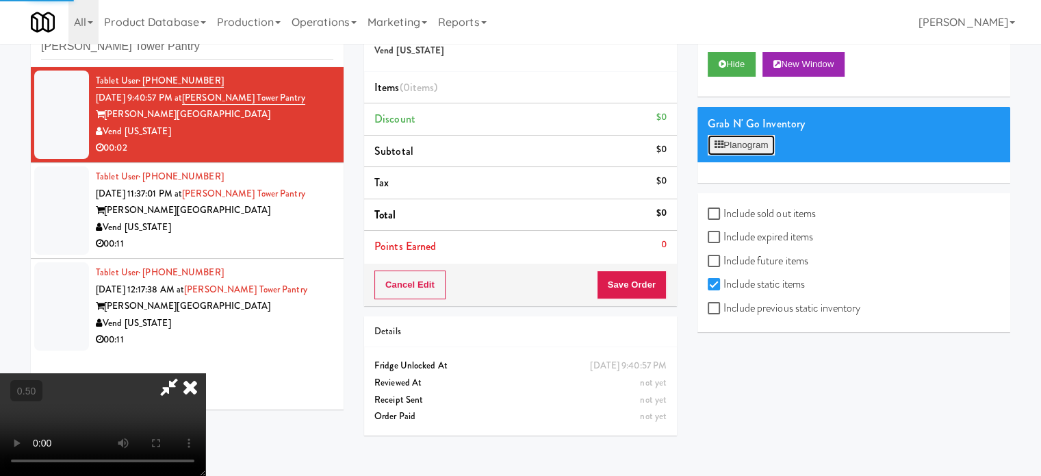
click at [744, 147] on button "Planogram" at bounding box center [741, 145] width 67 height 21
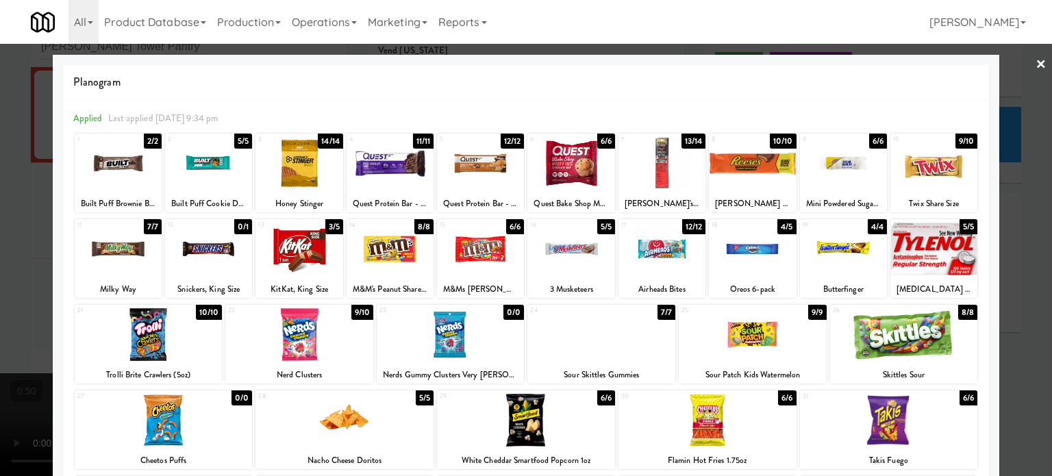
click at [419, 400] on div "5/5" at bounding box center [425, 397] width 18 height 15
click at [422, 394] on div "5/5" at bounding box center [425, 397] width 18 height 15
click at [424, 399] on div "5/5" at bounding box center [425, 397] width 18 height 15
click at [424, 396] on div "5/5" at bounding box center [425, 397] width 18 height 15
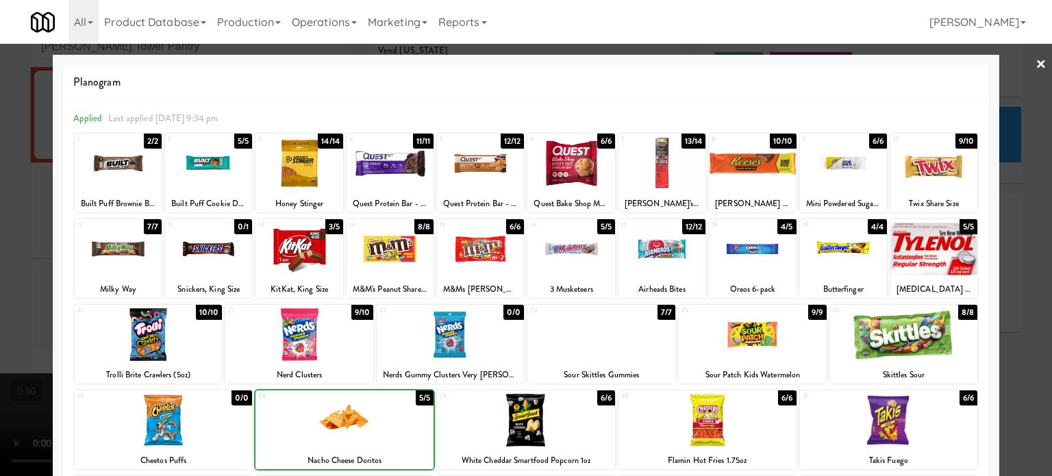
click at [424, 396] on div "5/5" at bounding box center [425, 397] width 18 height 15
click at [1019, 364] on div at bounding box center [526, 238] width 1052 height 476
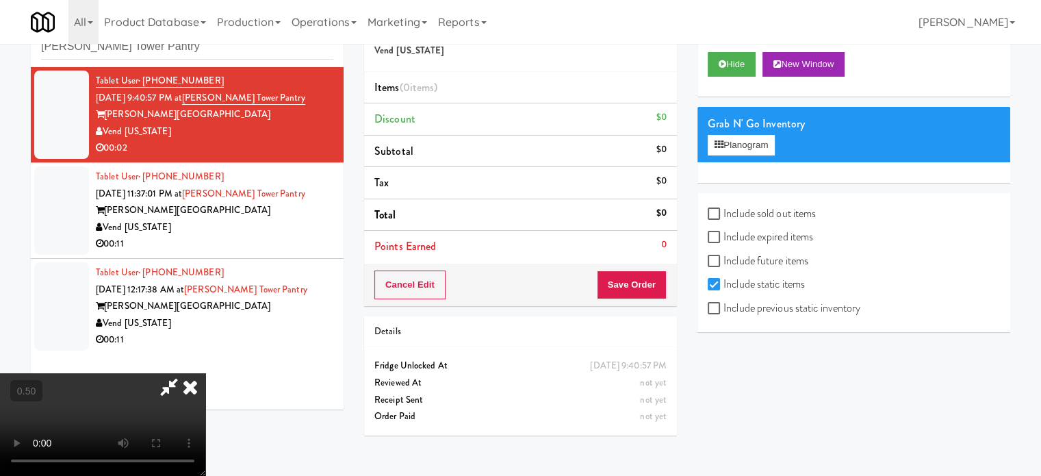
click at [205, 373] on video at bounding box center [102, 424] width 205 height 103
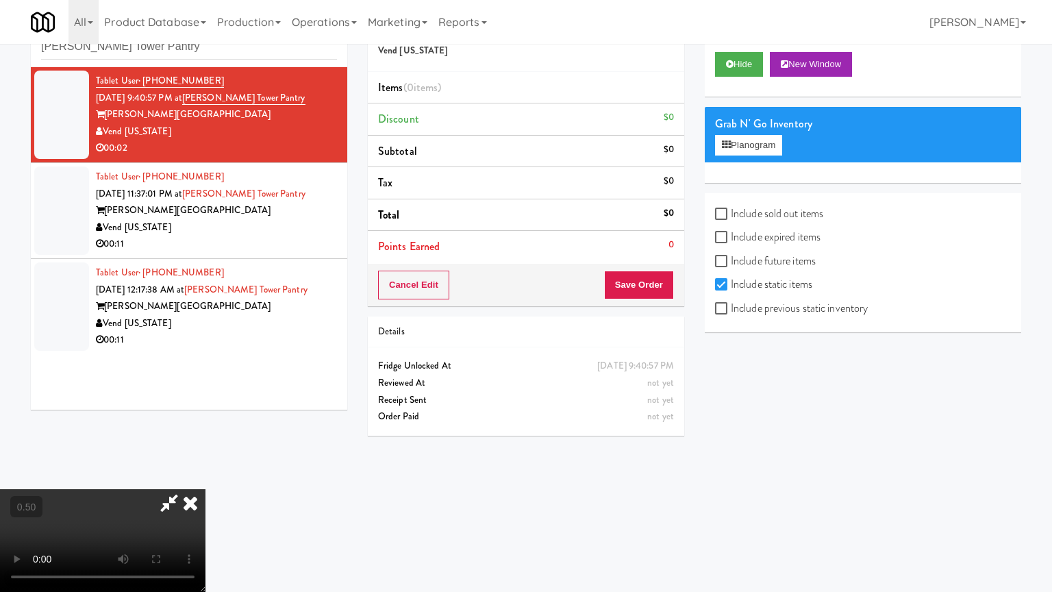
click at [205, 475] on video at bounding box center [102, 540] width 205 height 103
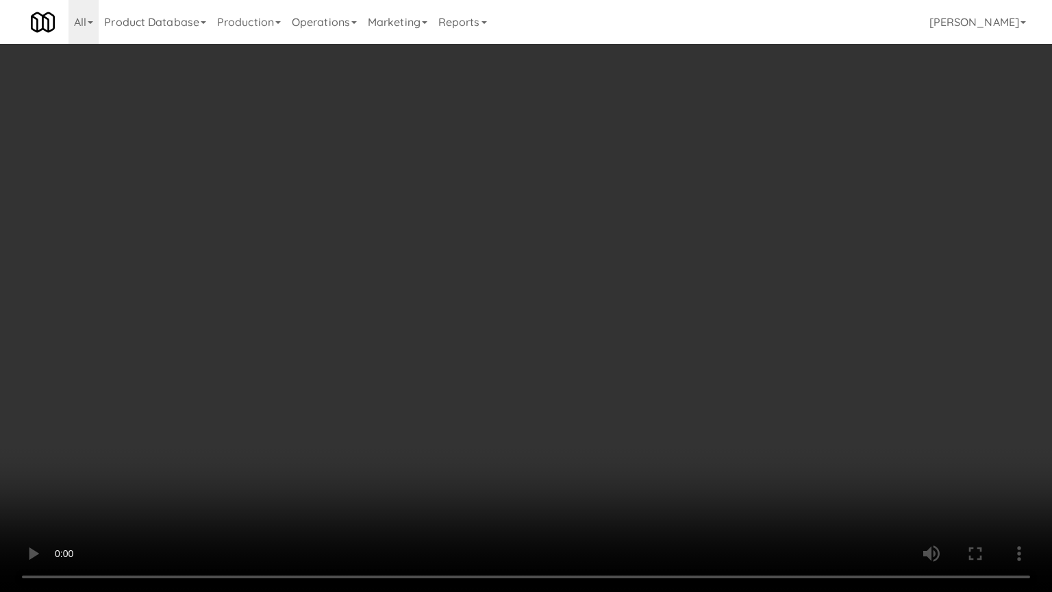
click at [586, 368] on video at bounding box center [526, 296] width 1052 height 592
click at [589, 362] on video at bounding box center [526, 296] width 1052 height 592
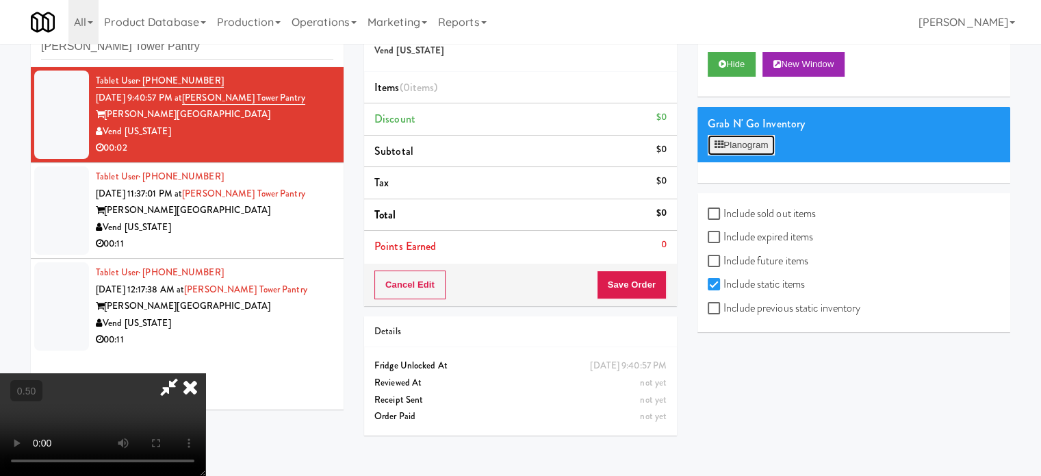
click at [764, 142] on button "Planogram" at bounding box center [741, 145] width 67 height 21
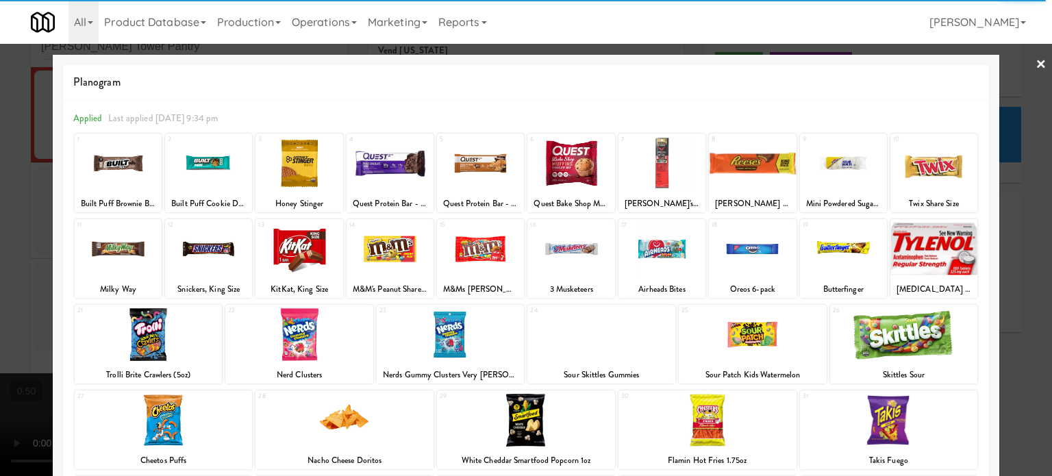
click at [1024, 346] on div at bounding box center [526, 238] width 1052 height 476
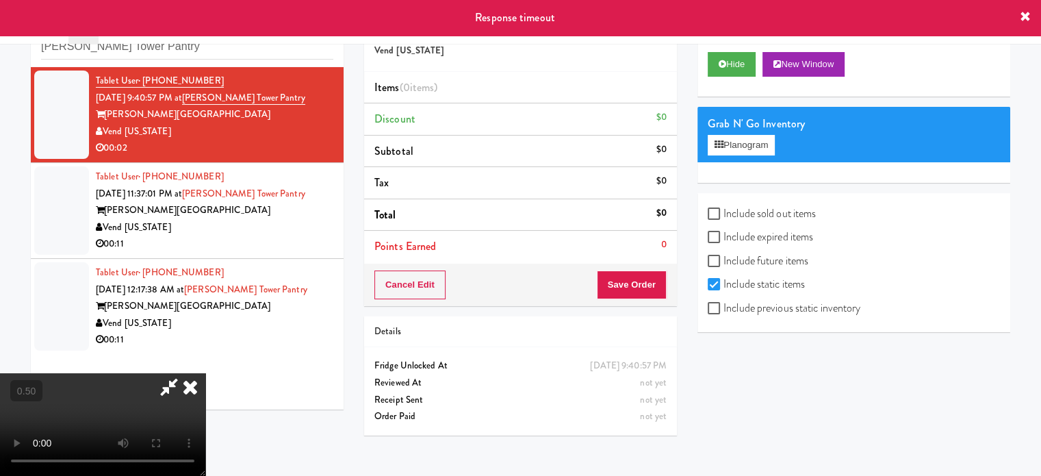
click at [205, 373] on icon at bounding box center [190, 386] width 30 height 27
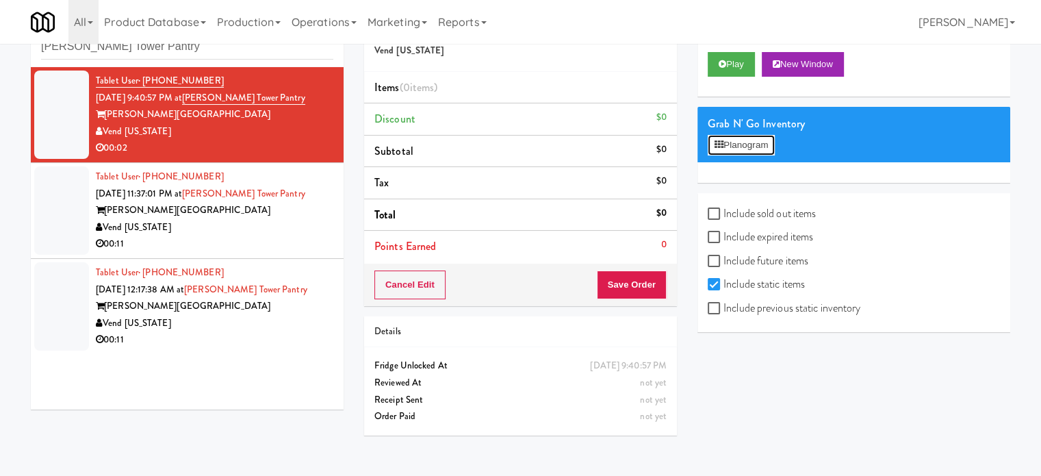
click at [759, 148] on button "Planogram" at bounding box center [741, 145] width 67 height 21
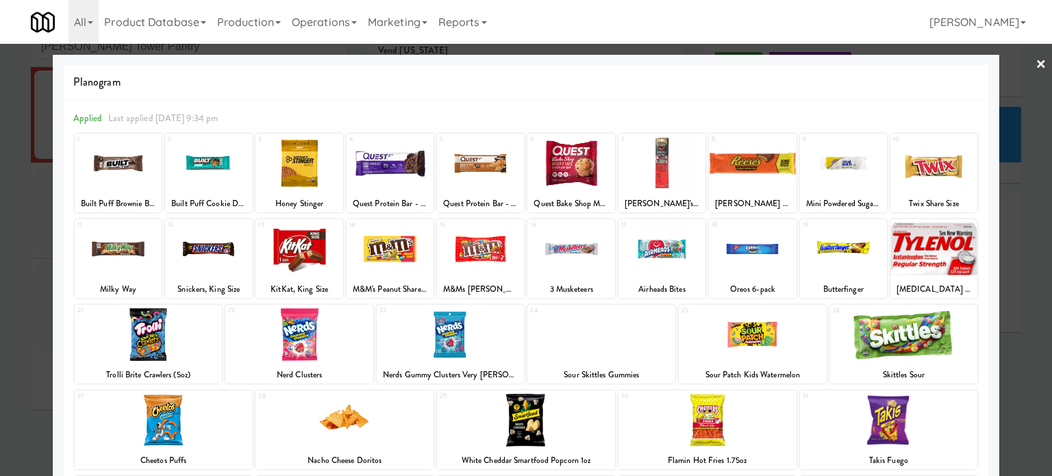
drag, startPoint x: 419, startPoint y: 398, endPoint x: 1011, endPoint y: 345, distance: 594.0
click at [420, 399] on div at bounding box center [344, 420] width 178 height 53
click at [1014, 347] on div at bounding box center [526, 238] width 1052 height 476
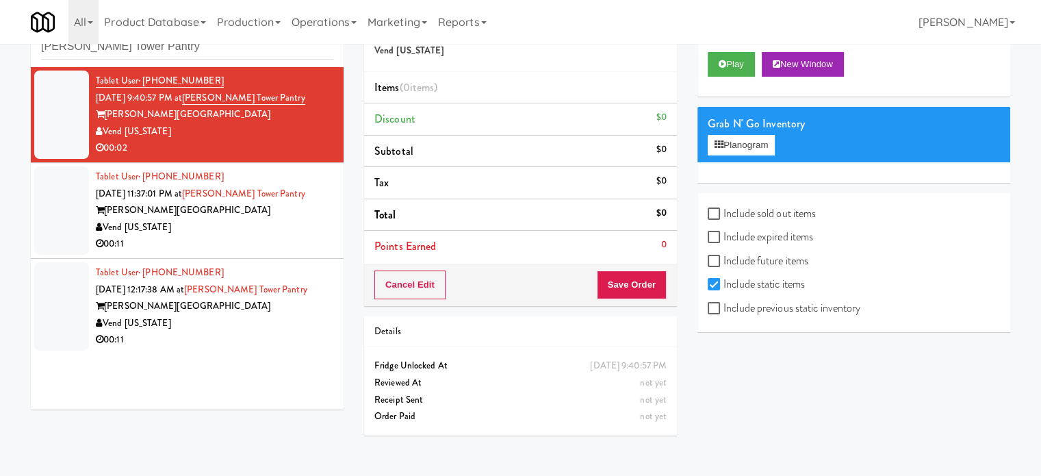
click at [307, 242] on div "00:11" at bounding box center [215, 244] width 238 height 17
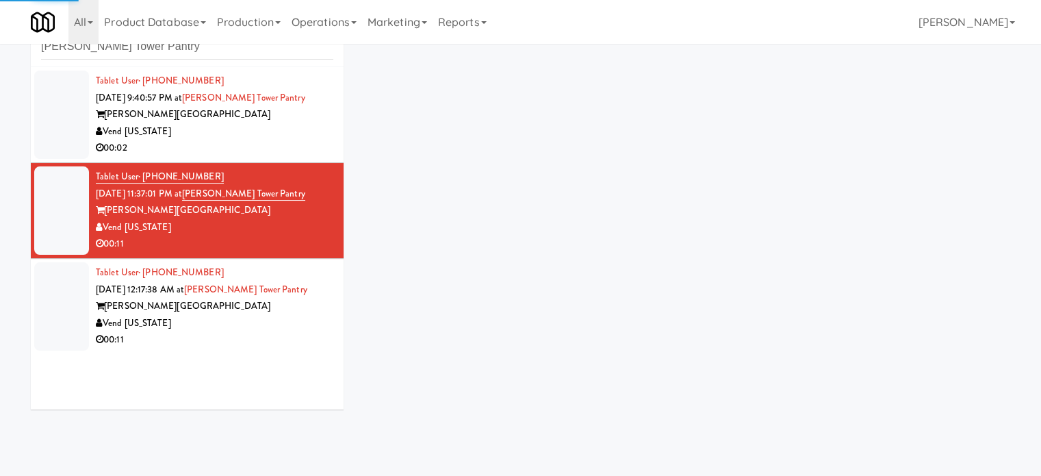
drag, startPoint x: 315, startPoint y: 128, endPoint x: 348, endPoint y: 112, distance: 36.4
click at [315, 129] on div "Vend [US_STATE]" at bounding box center [215, 131] width 238 height 17
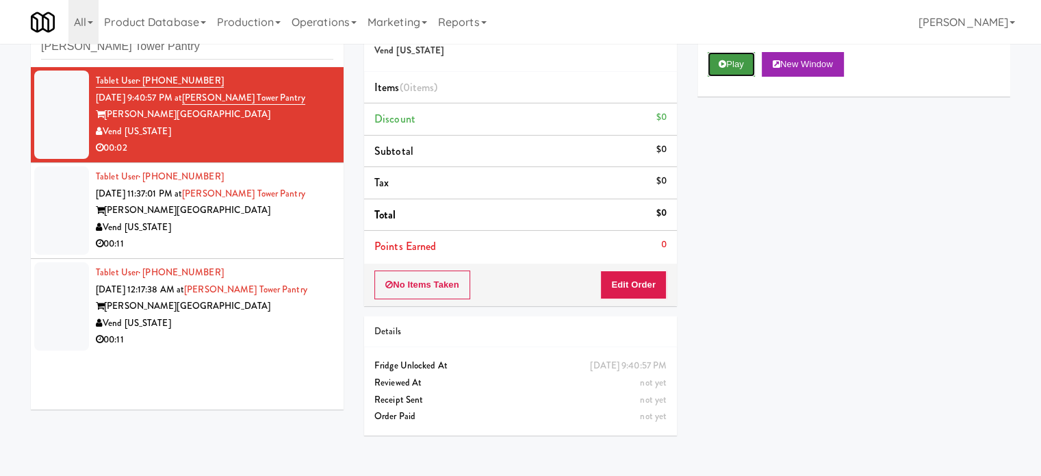
click at [741, 52] on button "Play" at bounding box center [731, 64] width 47 height 25
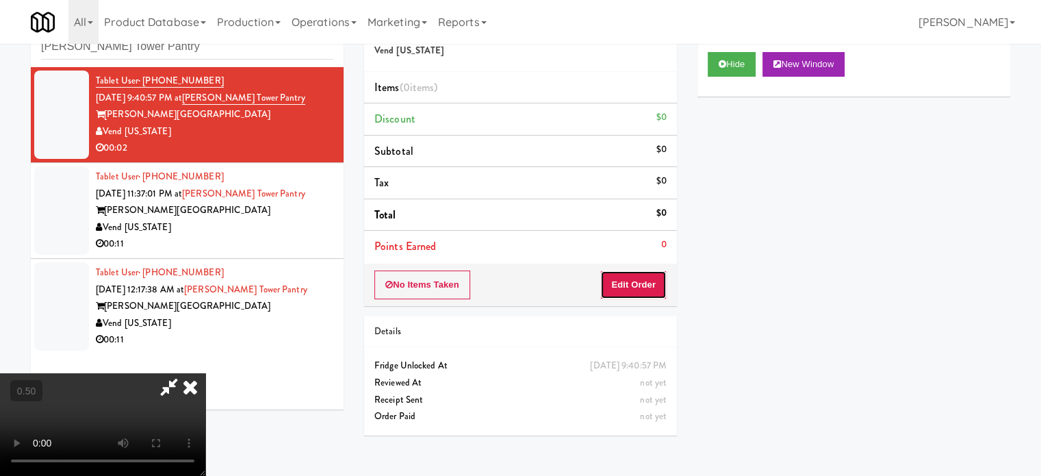
click at [655, 290] on button "Edit Order" at bounding box center [634, 284] width 66 height 29
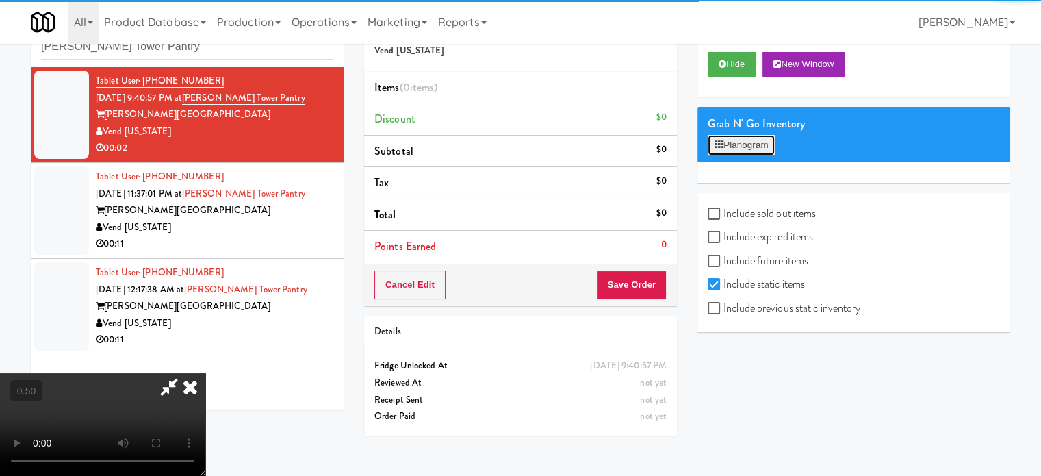
click at [748, 144] on button "Planogram" at bounding box center [741, 145] width 67 height 21
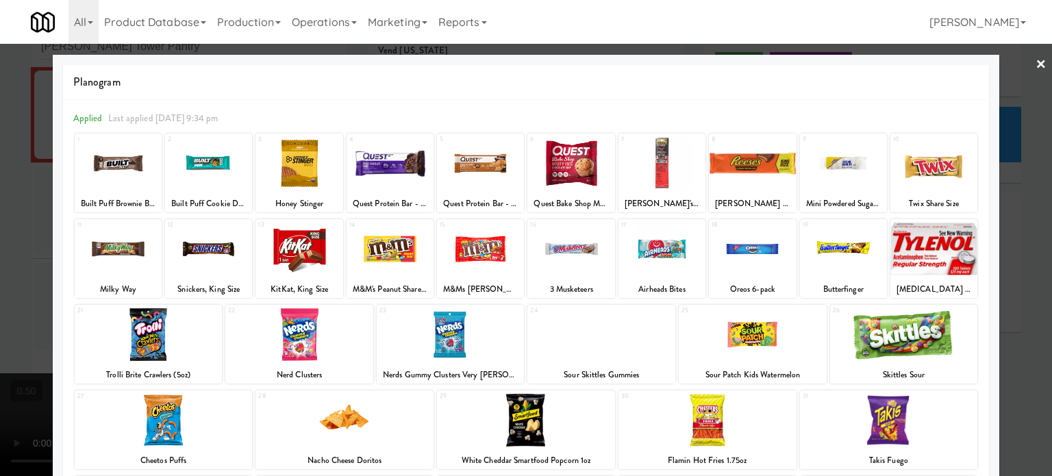
click at [391, 424] on div at bounding box center [344, 420] width 178 height 53
click at [409, 409] on div at bounding box center [344, 420] width 178 height 53
click at [1033, 327] on div at bounding box center [526, 238] width 1052 height 476
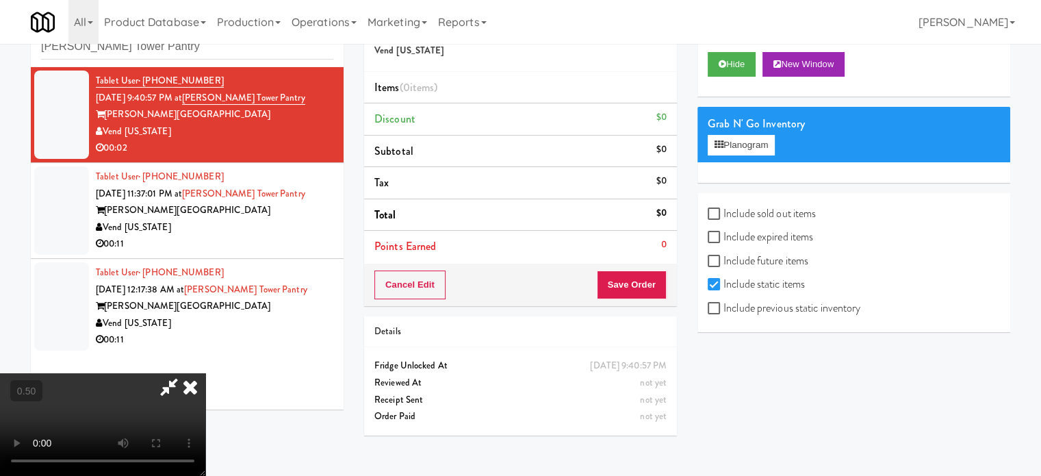
click at [205, 373] on video at bounding box center [102, 424] width 205 height 103
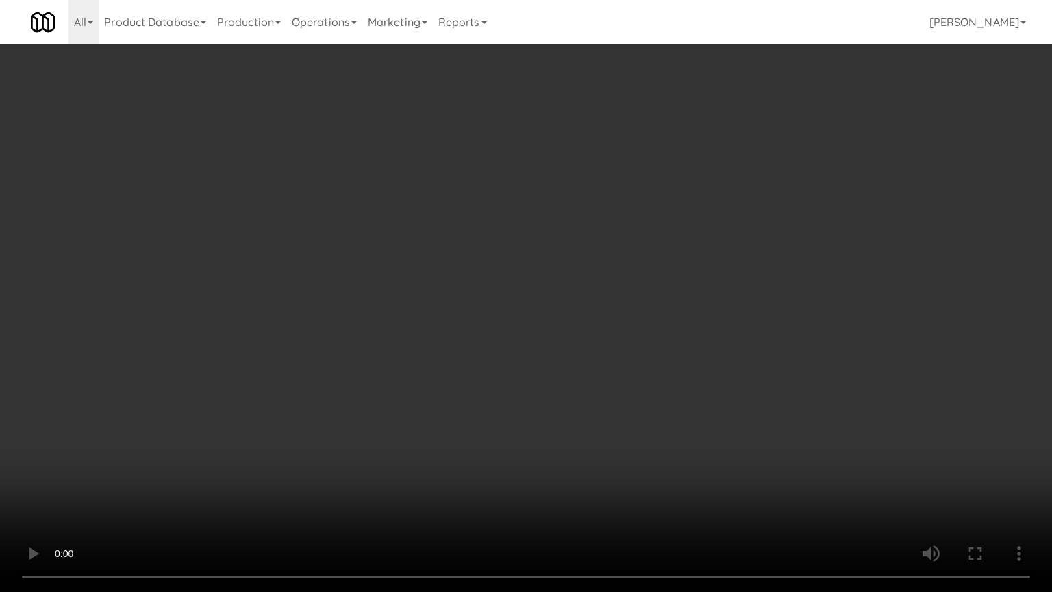
drag, startPoint x: 379, startPoint y: 386, endPoint x: 542, endPoint y: 264, distance: 203.5
click at [381, 386] on video at bounding box center [526, 296] width 1052 height 592
click at [568, 259] on video at bounding box center [526, 296] width 1052 height 592
click at [646, 247] on video at bounding box center [526, 296] width 1052 height 592
click at [600, 245] on video at bounding box center [526, 296] width 1052 height 592
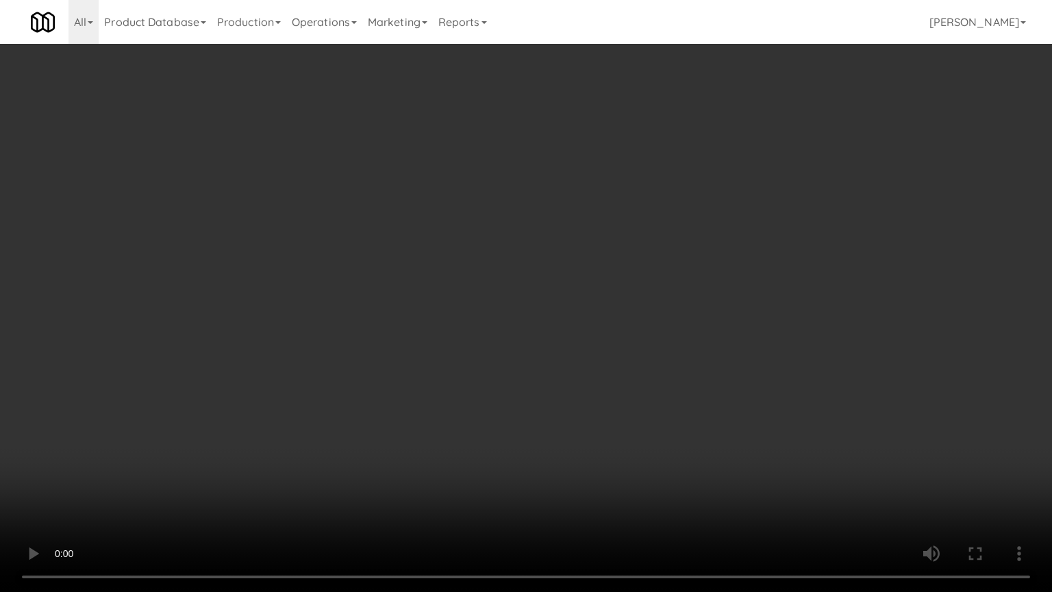
click at [600, 247] on video at bounding box center [526, 296] width 1052 height 592
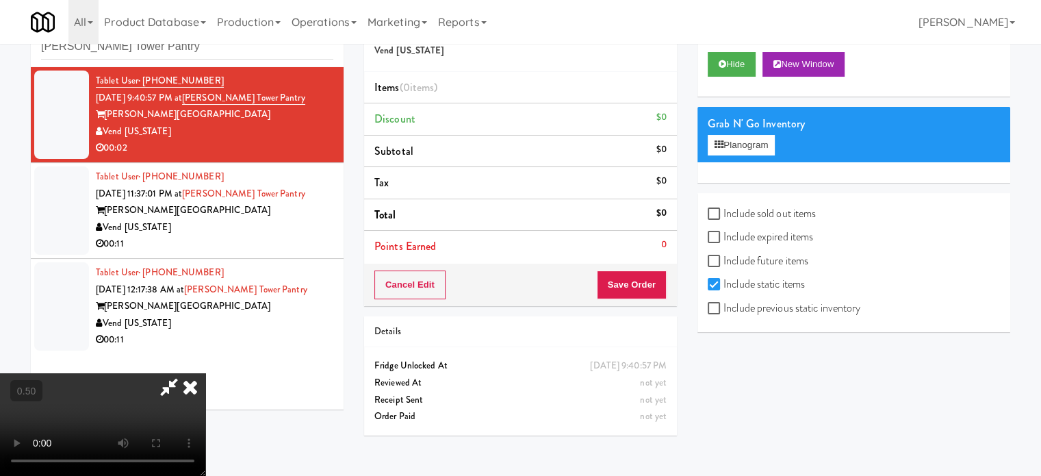
click at [748, 132] on div "Grab N' Go Inventory" at bounding box center [854, 124] width 292 height 21
click at [748, 142] on button "Planogram" at bounding box center [741, 145] width 67 height 21
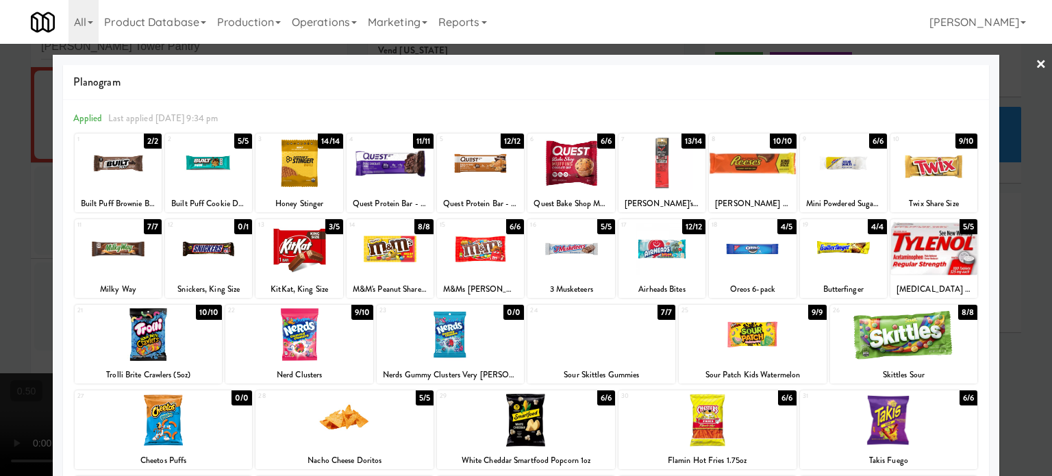
click at [421, 397] on div "5/5" at bounding box center [425, 397] width 18 height 15
click at [420, 401] on div "5/5" at bounding box center [425, 397] width 18 height 15
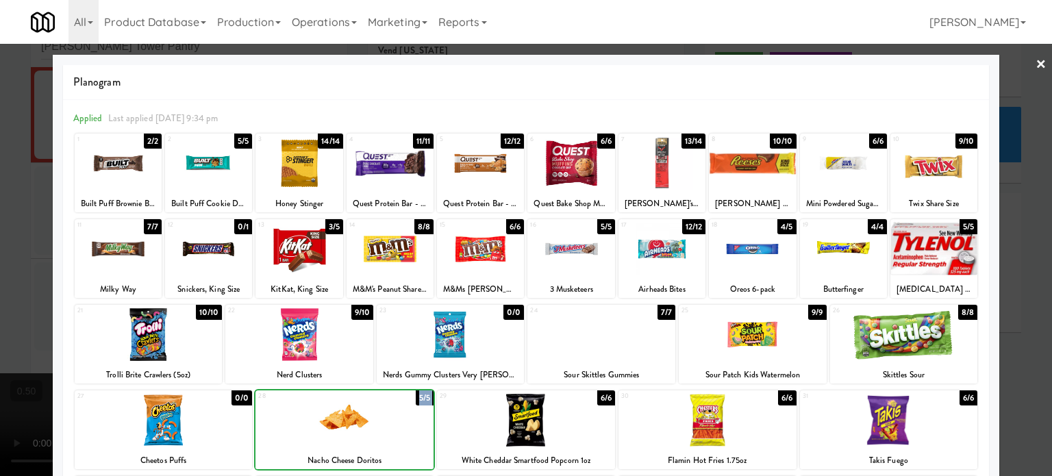
click at [420, 401] on div "5/5" at bounding box center [425, 397] width 18 height 15
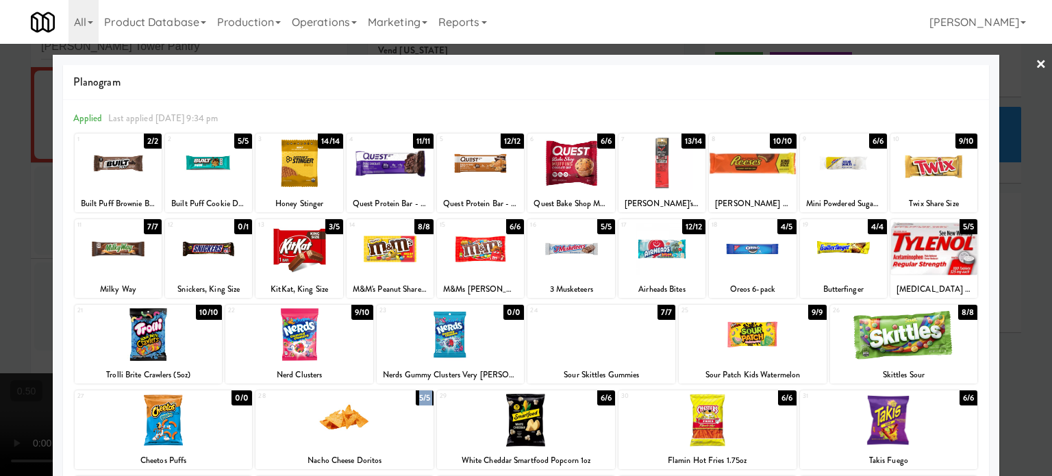
click at [420, 401] on div "5/5" at bounding box center [425, 397] width 18 height 15
drag, startPoint x: 1013, startPoint y: 343, endPoint x: 972, endPoint y: 327, distance: 44.0
click at [1014, 344] on div at bounding box center [526, 238] width 1052 height 476
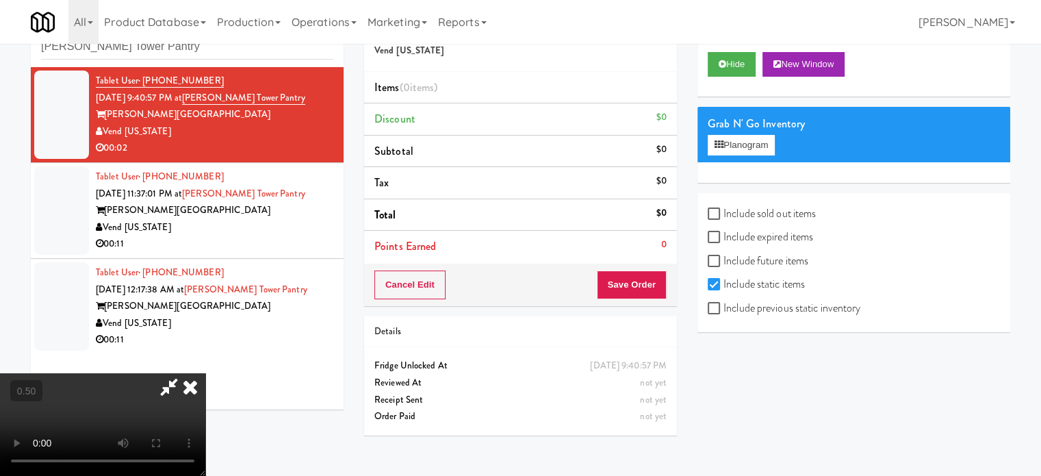
click at [205, 373] on icon at bounding box center [190, 386] width 30 height 27
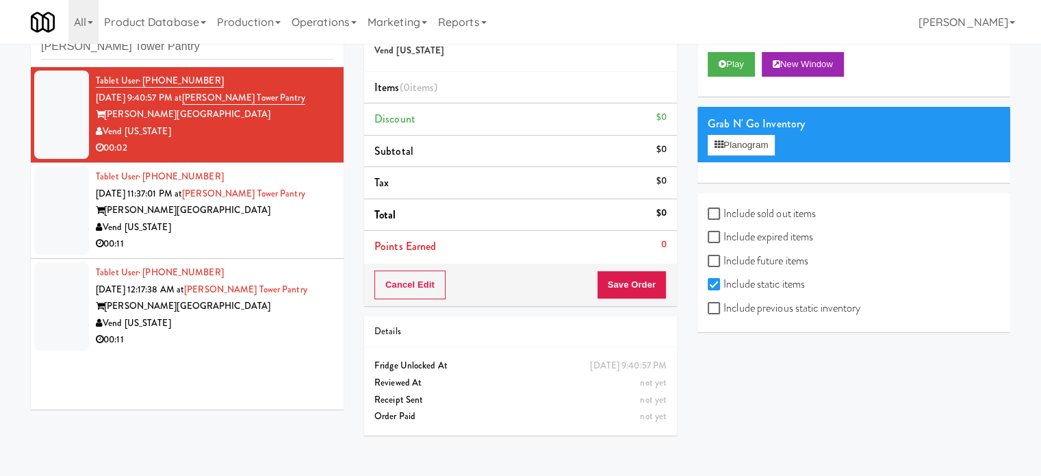
drag, startPoint x: 268, startPoint y: 257, endPoint x: 270, endPoint y: 236, distance: 20.7
click at [268, 254] on li "Tablet User · (909) 815-6019 Aug 19, 2025 11:37:01 PM at Archer Tower Pantry Ar…" at bounding box center [187, 211] width 313 height 96
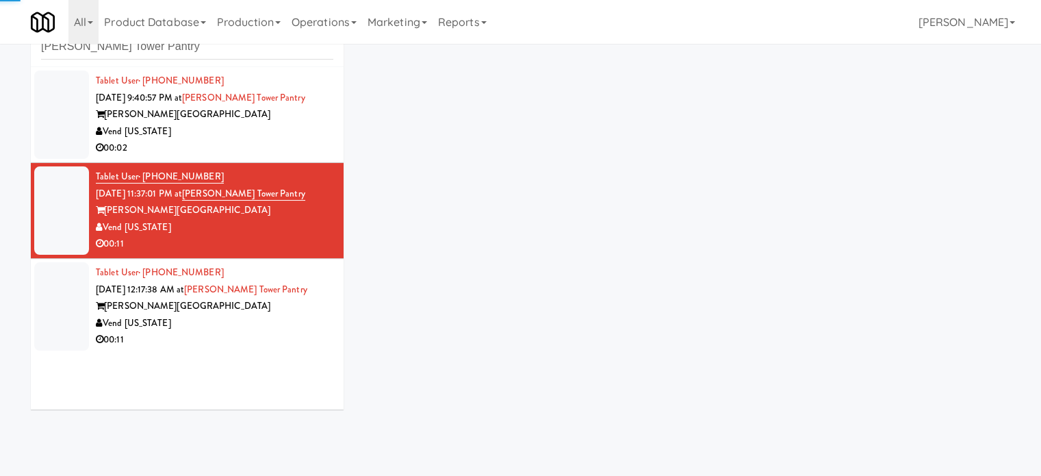
click at [278, 137] on div "Vend [US_STATE]" at bounding box center [215, 131] width 238 height 17
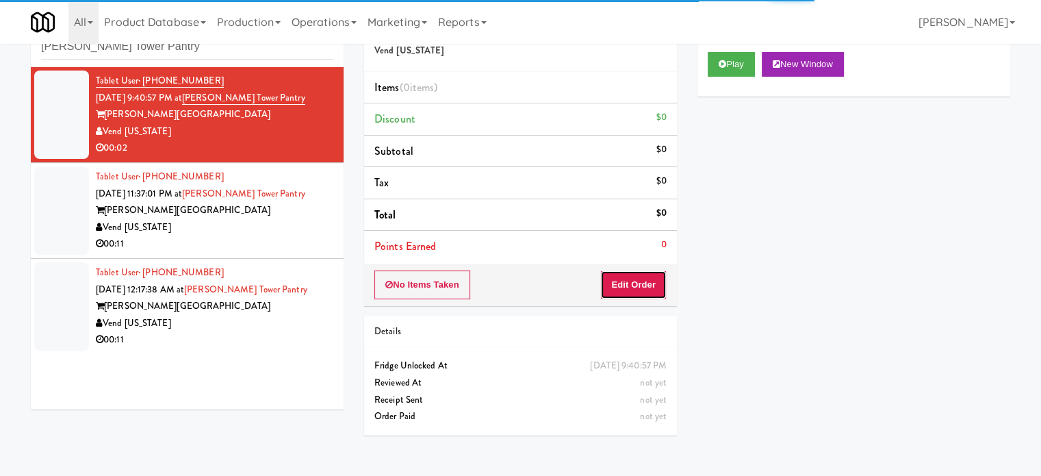
click at [638, 276] on button "Edit Order" at bounding box center [634, 284] width 66 height 29
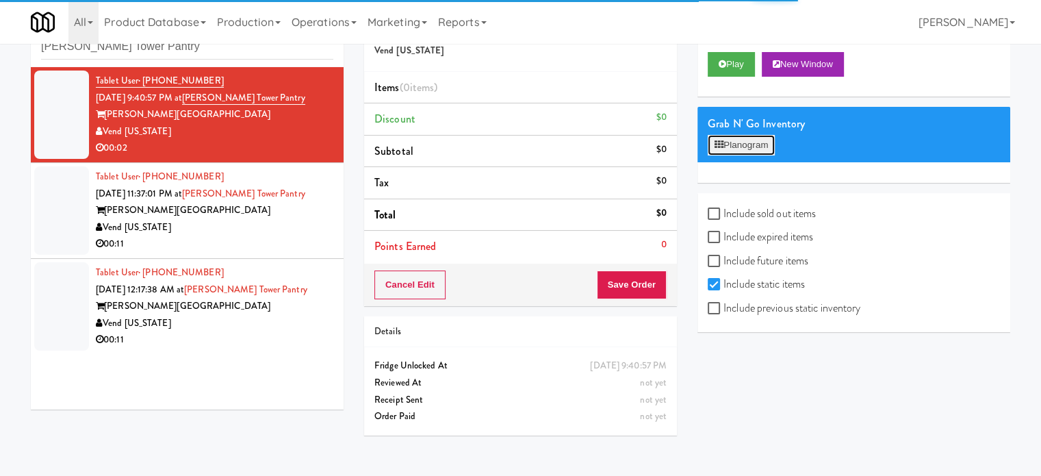
click at [770, 145] on button "Planogram" at bounding box center [741, 145] width 67 height 21
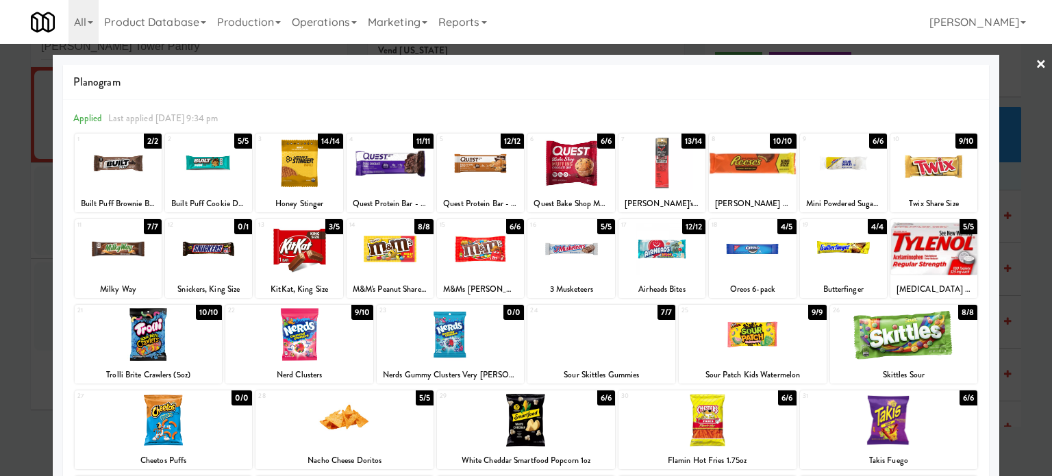
click at [419, 402] on div "5/5" at bounding box center [425, 397] width 18 height 15
click at [1024, 309] on div at bounding box center [526, 238] width 1052 height 476
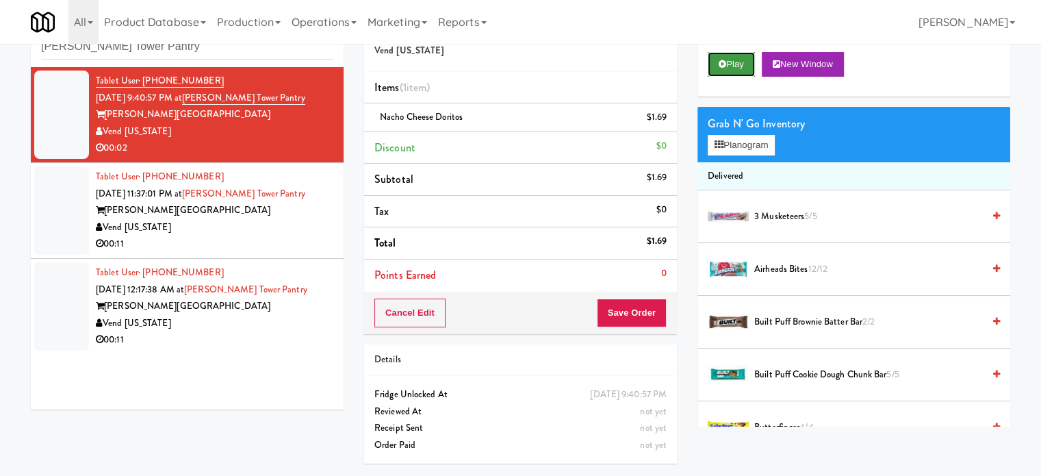
click at [720, 60] on icon at bounding box center [723, 64] width 8 height 9
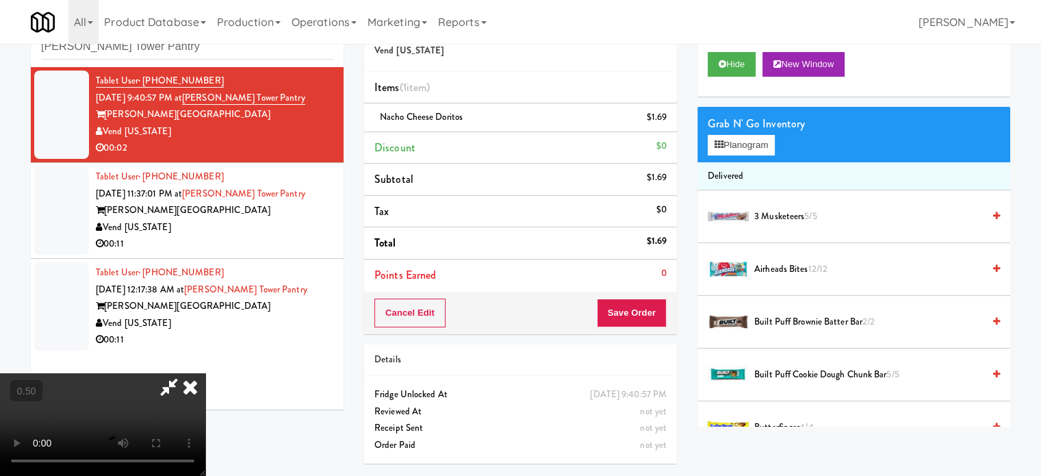
click at [205, 373] on video at bounding box center [102, 424] width 205 height 103
drag, startPoint x: 418, startPoint y: 279, endPoint x: 436, endPoint y: 293, distance: 23.0
click at [205, 373] on video at bounding box center [102, 424] width 205 height 103
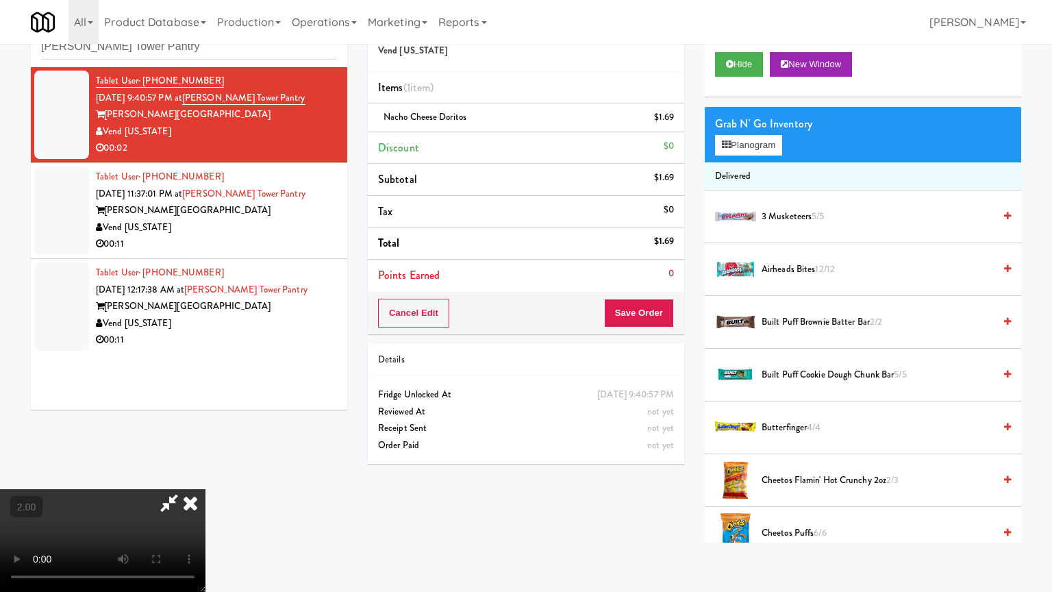
drag, startPoint x: 484, startPoint y: 268, endPoint x: 518, endPoint y: 257, distance: 35.3
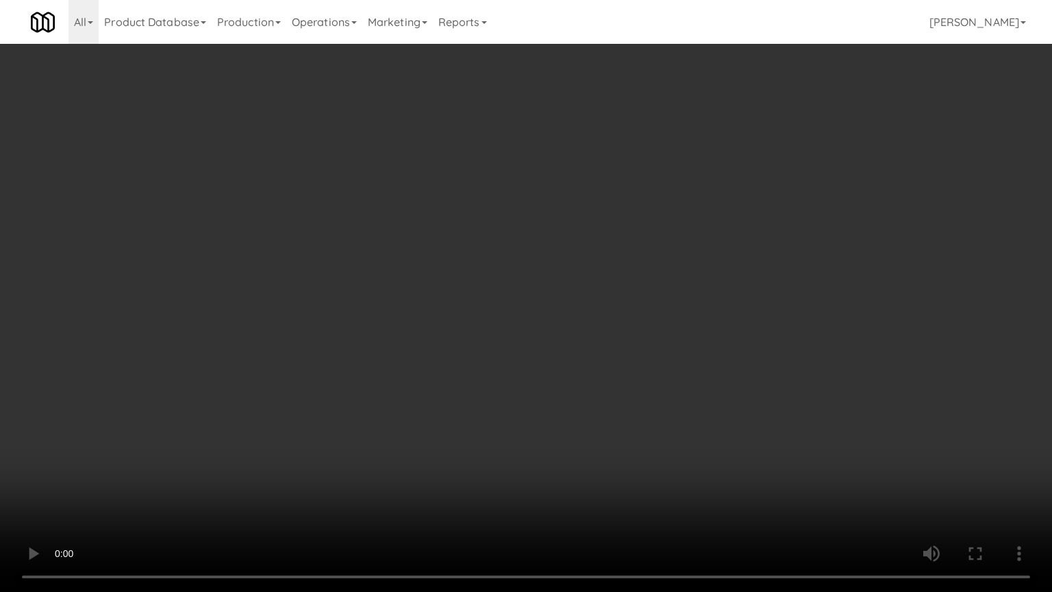
click at [515, 259] on video at bounding box center [526, 296] width 1052 height 592
drag, startPoint x: 518, startPoint y: 257, endPoint x: 588, endPoint y: 123, distance: 151.3
click at [519, 257] on video at bounding box center [526, 296] width 1052 height 592
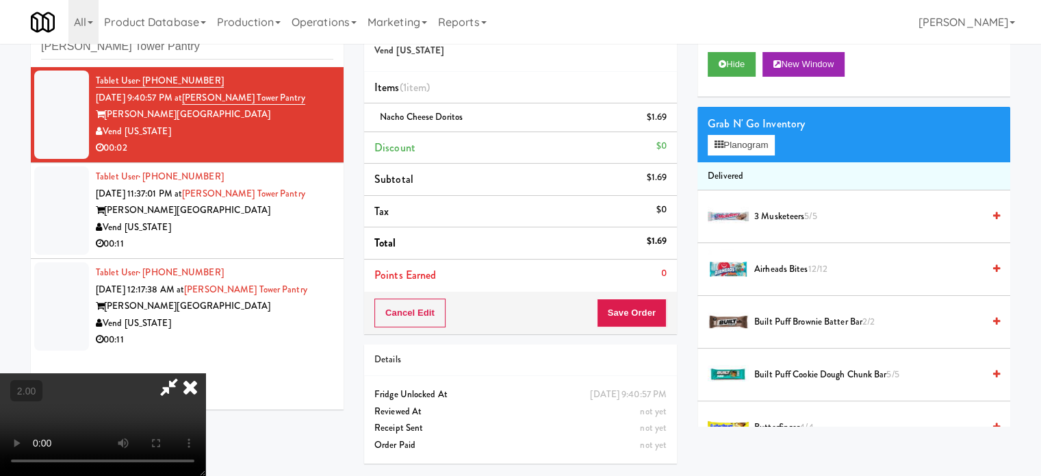
click at [205, 373] on icon at bounding box center [190, 386] width 30 height 27
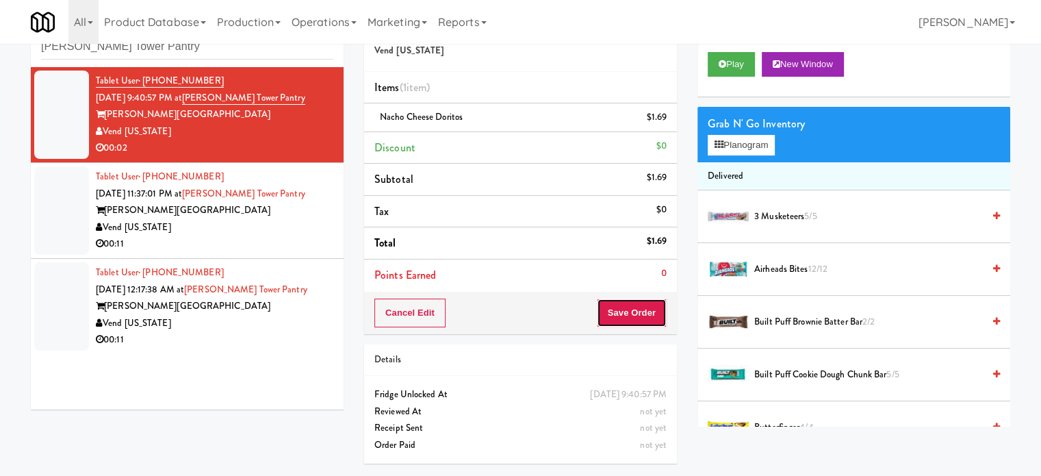
drag, startPoint x: 633, startPoint y: 307, endPoint x: 580, endPoint y: 278, distance: 60.4
click at [633, 307] on button "Save Order" at bounding box center [632, 313] width 70 height 29
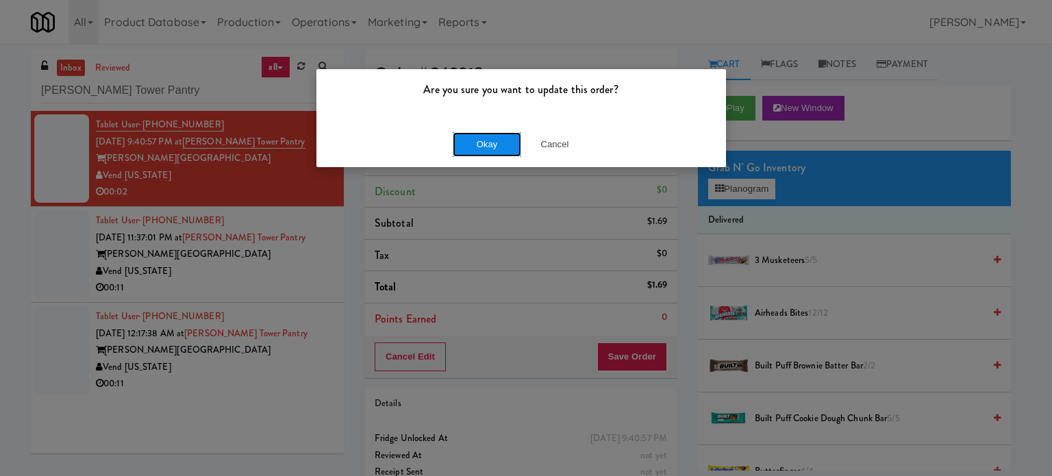
click at [493, 142] on button "Okay" at bounding box center [487, 144] width 68 height 25
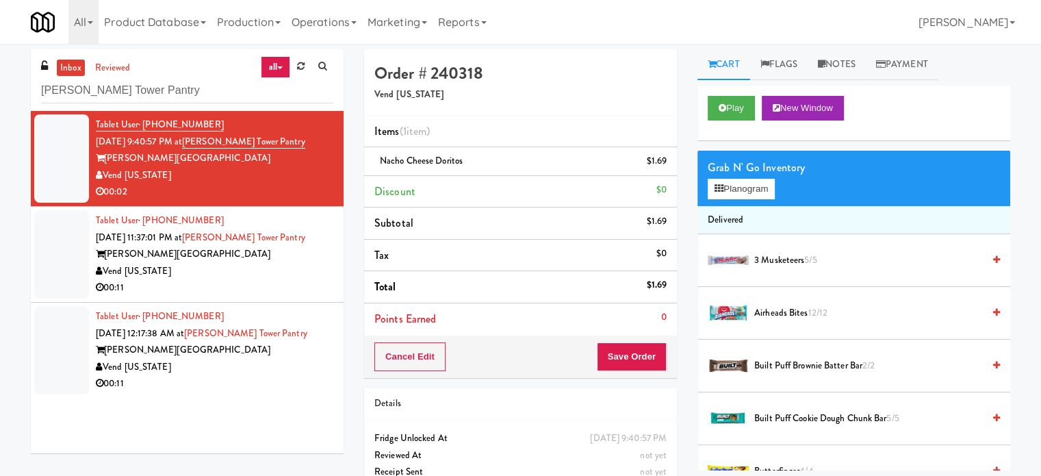
click at [623, 370] on div "Cancel Edit Save Order" at bounding box center [520, 357] width 313 height 42
click at [317, 180] on div "Vend [US_STATE]" at bounding box center [215, 175] width 238 height 17
click at [318, 183] on div "Tablet User · (303) 548-3043 Aug 19, 2025 9:40:57 PM at Archer Tower Pantry Arc…" at bounding box center [215, 158] width 238 height 84
click at [636, 357] on button "Save Order" at bounding box center [632, 356] width 70 height 29
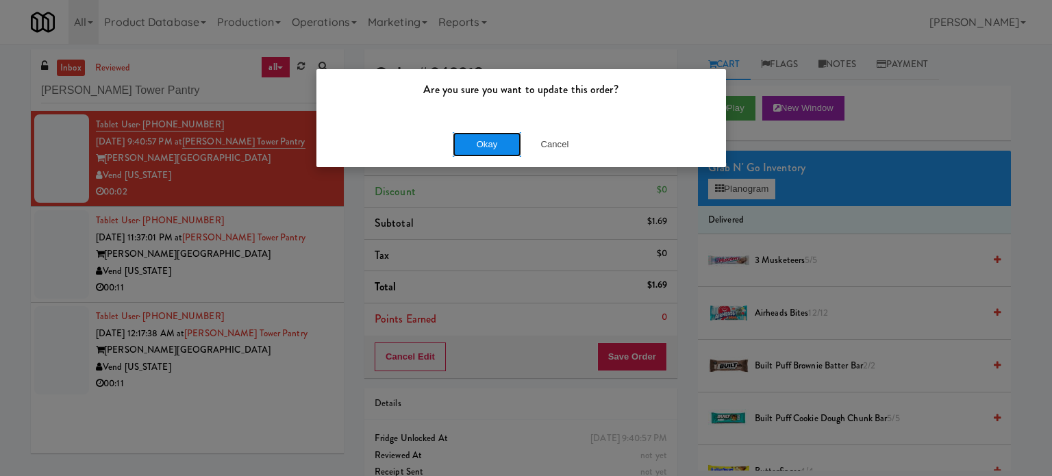
click at [494, 142] on button "Okay" at bounding box center [487, 144] width 68 height 25
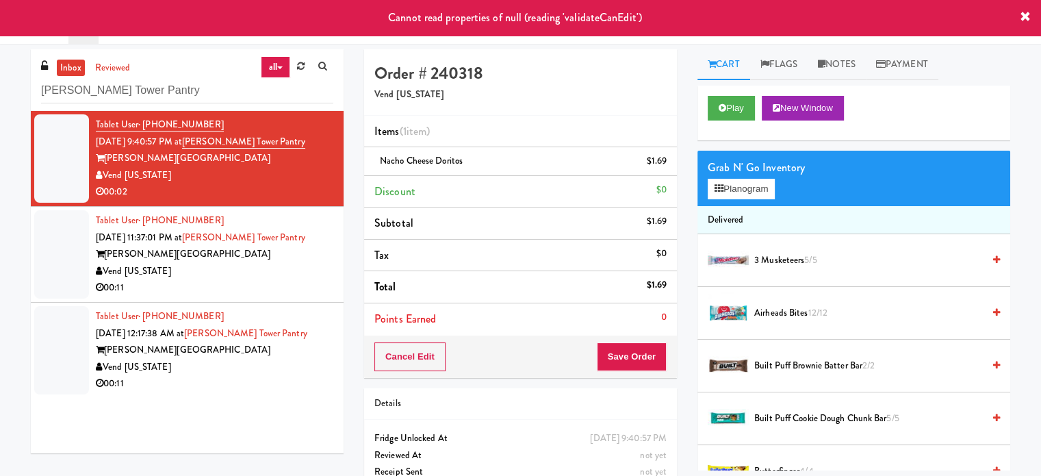
click at [316, 270] on div "Vend [US_STATE]" at bounding box center [215, 271] width 238 height 17
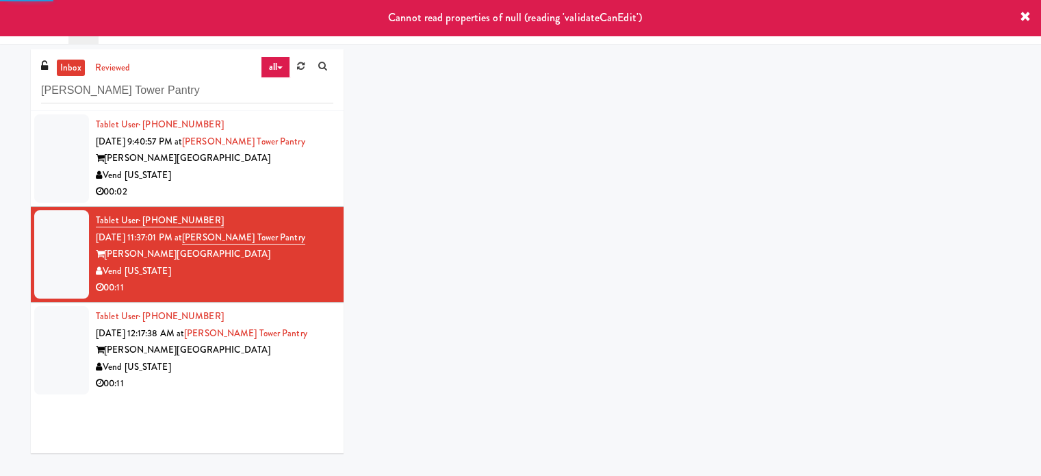
click at [315, 197] on div "00:02" at bounding box center [215, 192] width 238 height 17
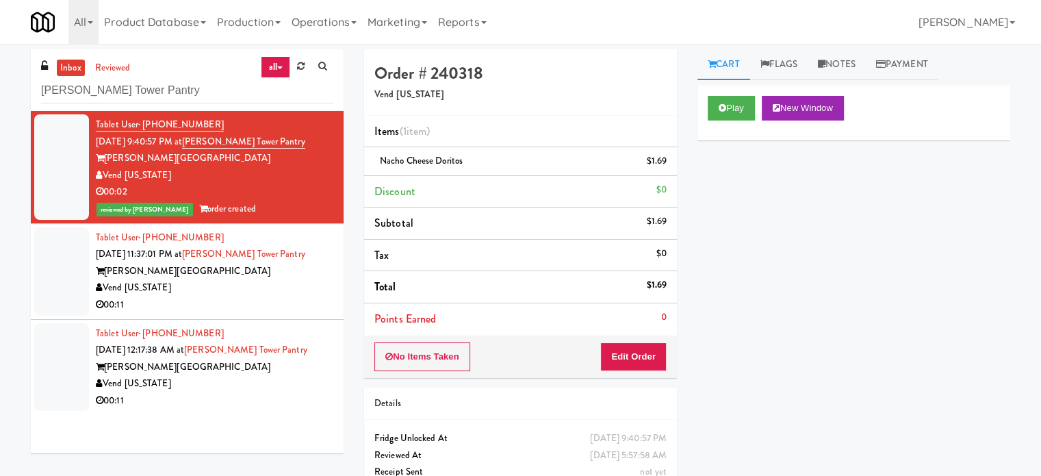
click at [302, 306] on div "00:11" at bounding box center [215, 304] width 238 height 17
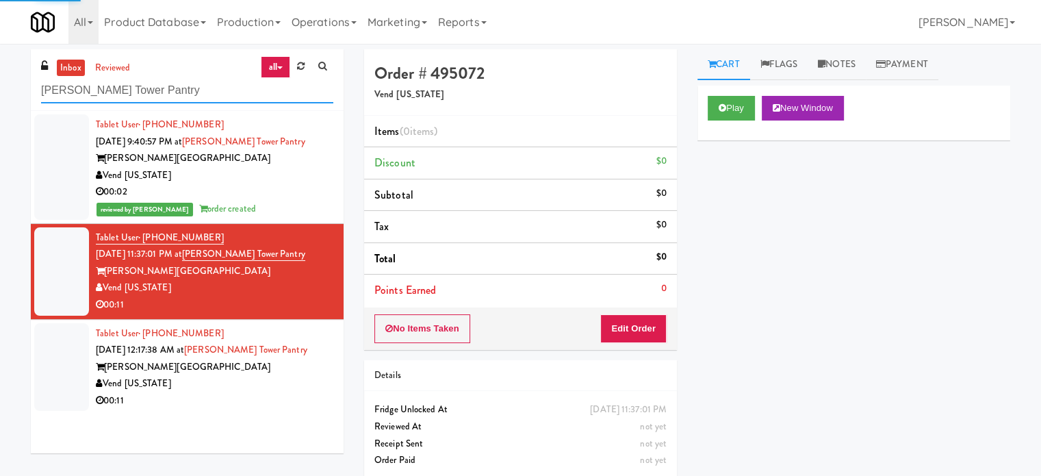
click at [147, 84] on input "Archer Tower Pantry" at bounding box center [187, 90] width 292 height 25
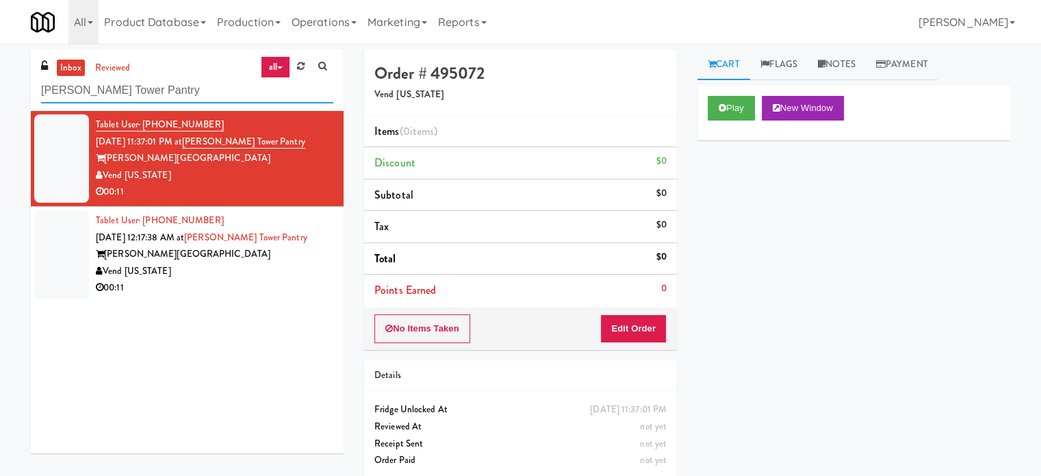
click at [191, 90] on input "Archer Tower Pantry" at bounding box center [187, 90] width 292 height 25
paste input "Twelve12 - Pantry - Right"
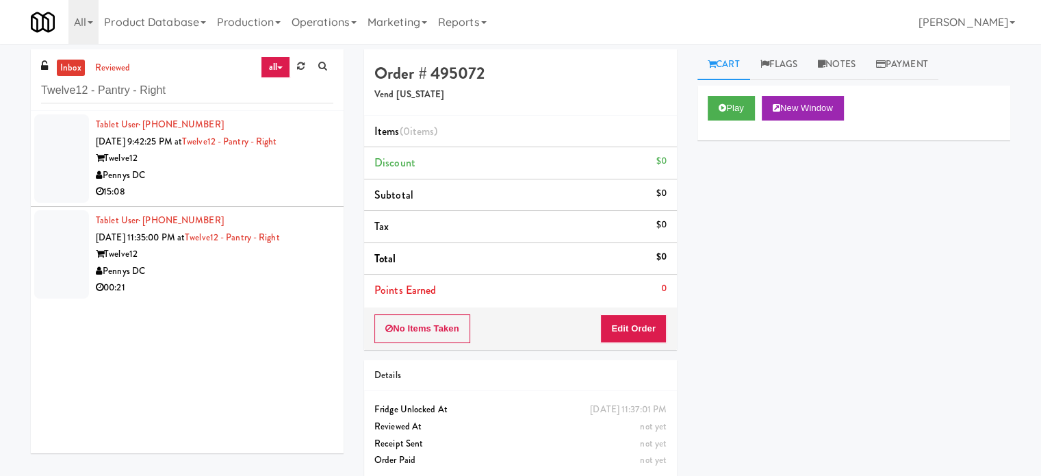
click at [267, 187] on div "15:08" at bounding box center [215, 192] width 238 height 17
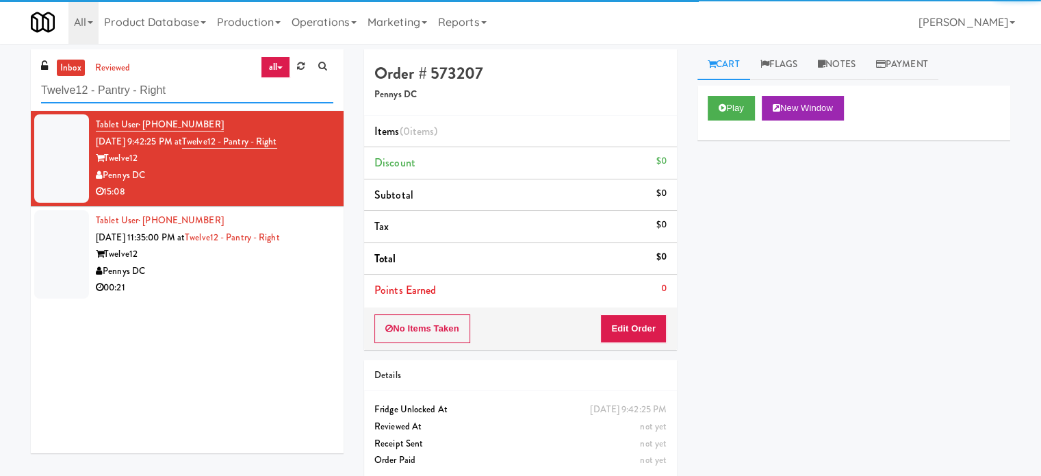
click at [203, 85] on input "Twelve12 - Pantry - Right" at bounding box center [187, 90] width 292 height 25
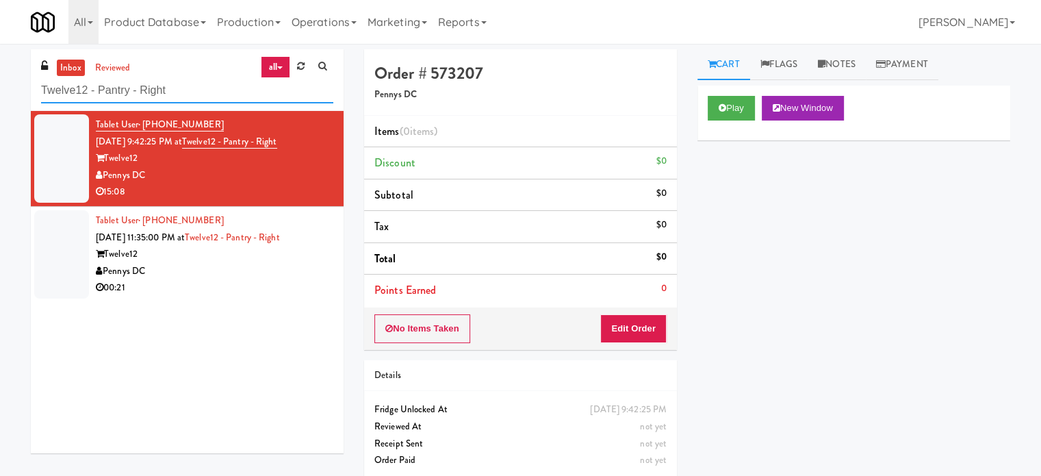
click at [203, 85] on input "Twelve12 - Pantry - Right" at bounding box center [187, 90] width 292 height 25
paste input "Rowan - Ambient"
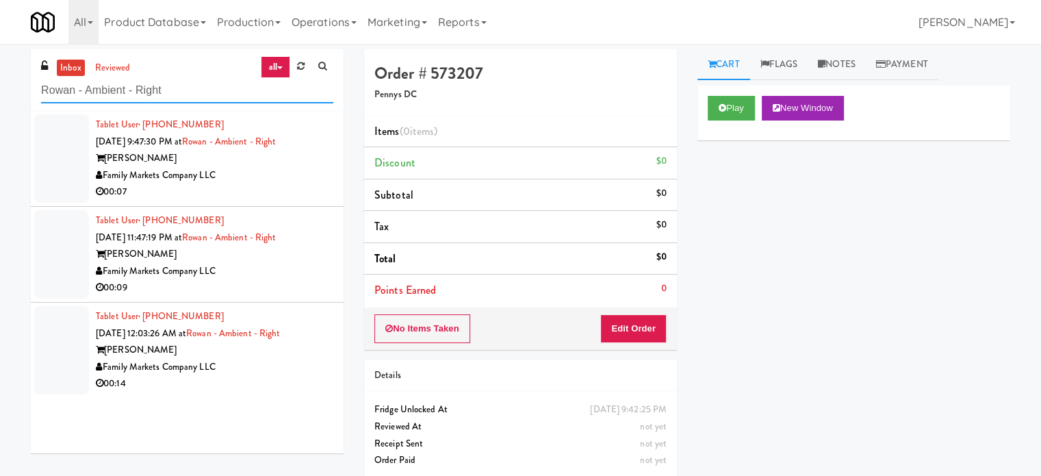
type input "Rowan - Ambient - Right"
drag, startPoint x: 246, startPoint y: 188, endPoint x: 374, endPoint y: 164, distance: 130.4
click at [247, 188] on div "00:07" at bounding box center [215, 192] width 238 height 17
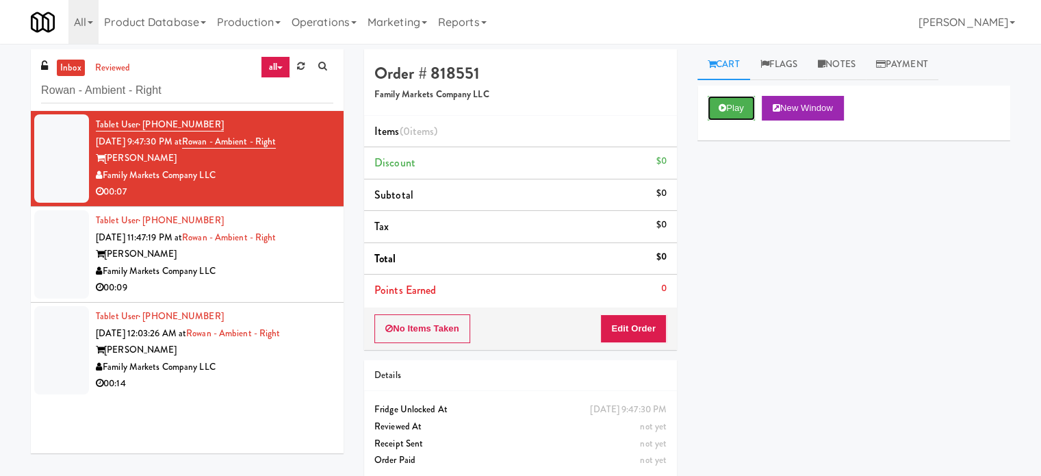
drag, startPoint x: 737, startPoint y: 103, endPoint x: 687, endPoint y: 112, distance: 50.0
click at [737, 103] on button "Play" at bounding box center [731, 108] width 47 height 25
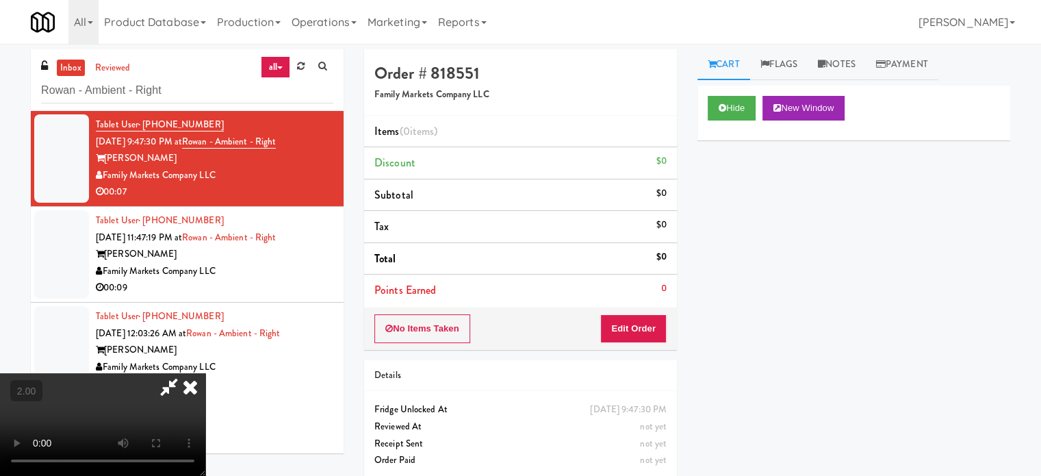
click at [205, 373] on video at bounding box center [102, 424] width 205 height 103
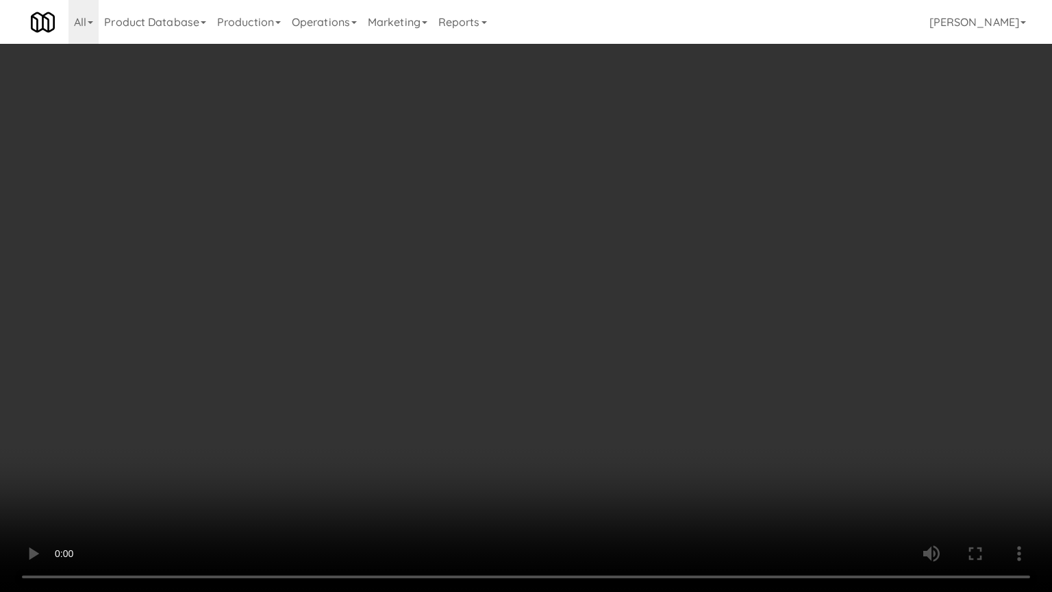
click at [414, 336] on video at bounding box center [526, 296] width 1052 height 592
click at [415, 339] on video at bounding box center [526, 296] width 1052 height 592
click at [419, 336] on video at bounding box center [526, 296] width 1052 height 592
click at [424, 336] on video at bounding box center [526, 296] width 1052 height 592
drag, startPoint x: 469, startPoint y: 332, endPoint x: 479, endPoint y: 333, distance: 10.3
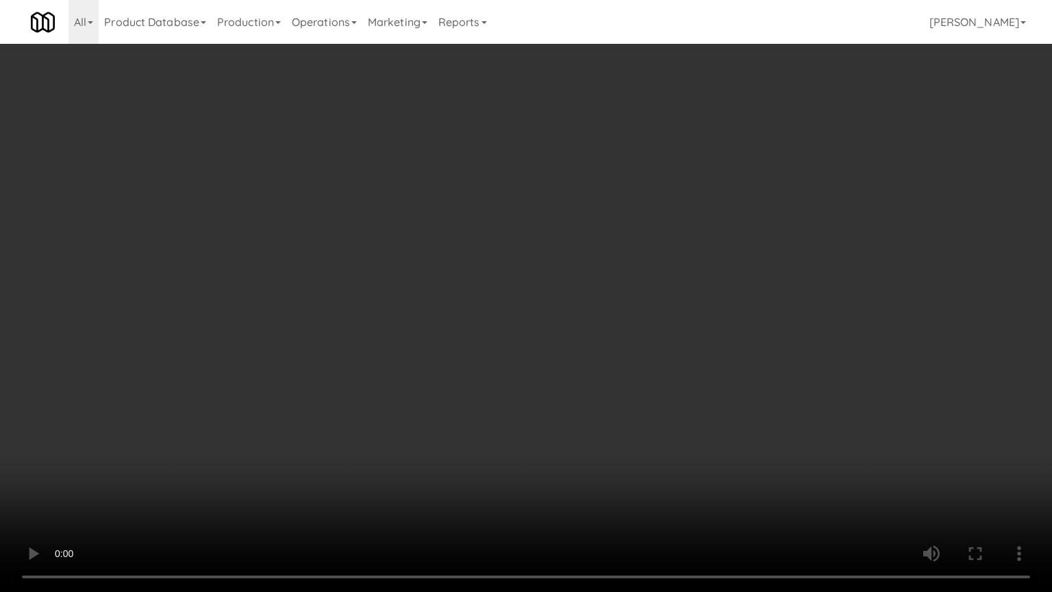
click at [472, 333] on video at bounding box center [526, 296] width 1052 height 592
click at [479, 333] on video at bounding box center [526, 296] width 1052 height 592
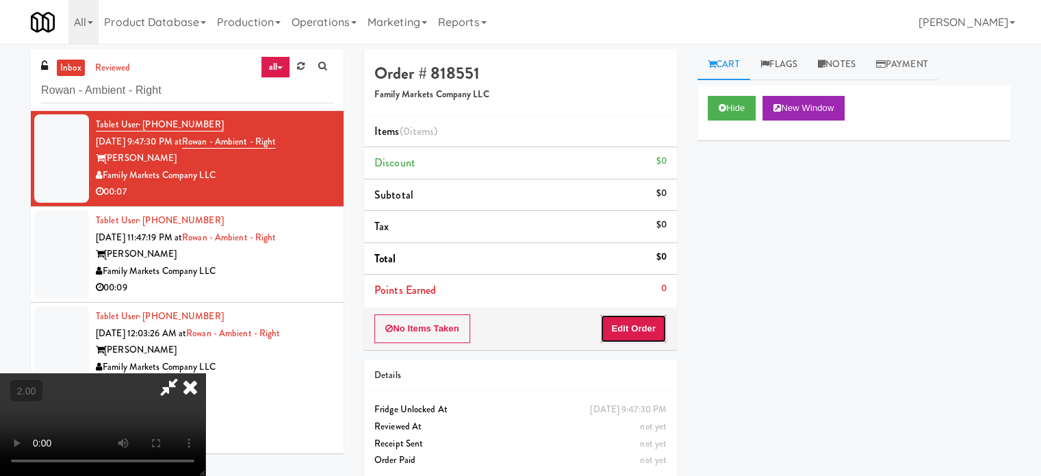
click at [649, 327] on button "Edit Order" at bounding box center [634, 328] width 66 height 29
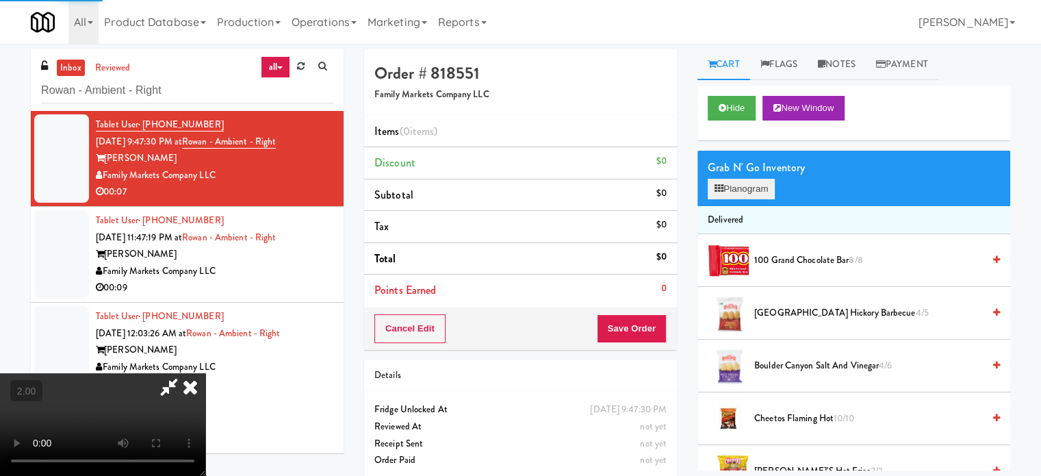
click at [753, 178] on div "Grab N' Go Inventory Planogram" at bounding box center [854, 178] width 313 height 55
click at [733, 194] on button "Planogram" at bounding box center [741, 189] width 67 height 21
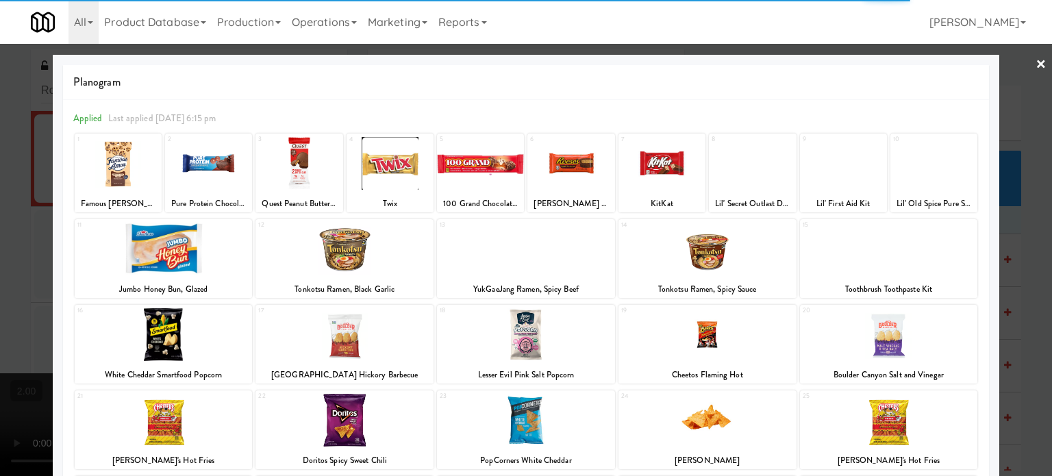
click at [1035, 64] on link "×" at bounding box center [1040, 65] width 11 height 42
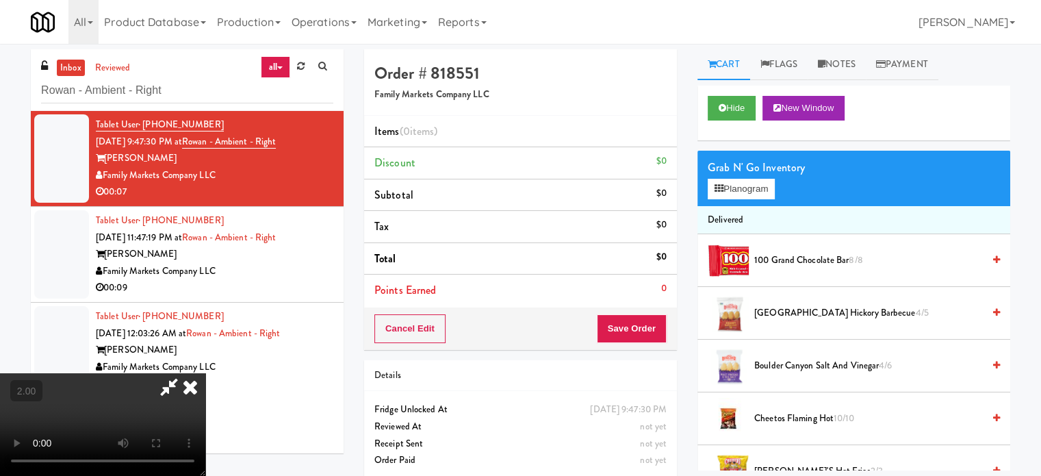
click at [205, 373] on icon at bounding box center [190, 386] width 30 height 27
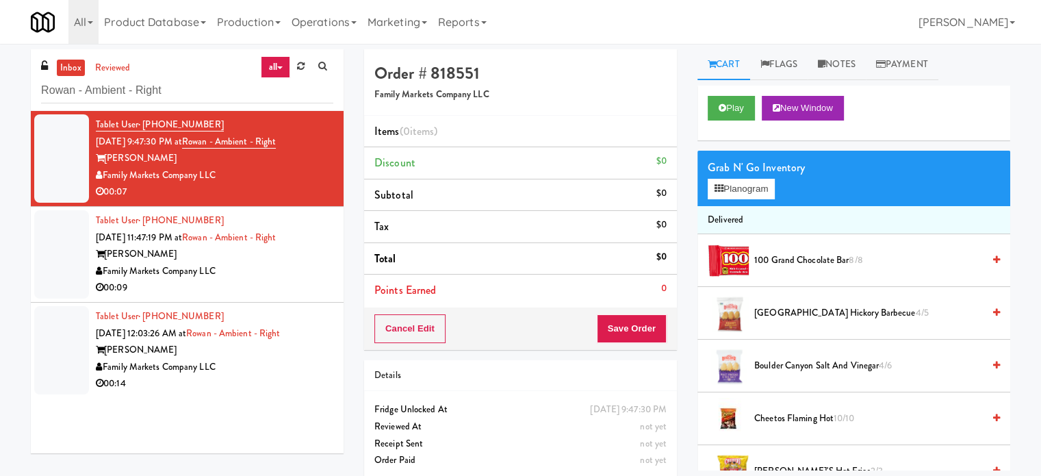
click at [314, 270] on div "Family Markets Company LLC" at bounding box center [215, 271] width 238 height 17
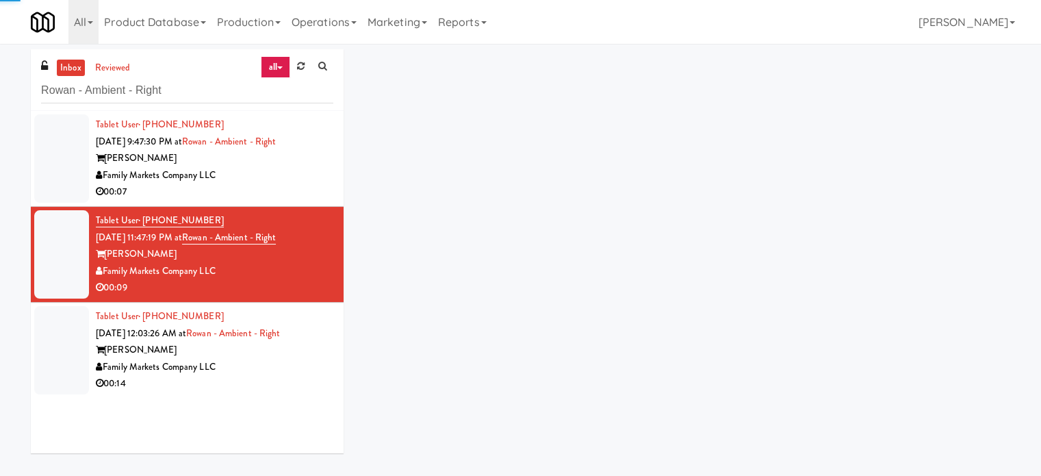
click at [297, 151] on div "[PERSON_NAME]" at bounding box center [215, 158] width 238 height 17
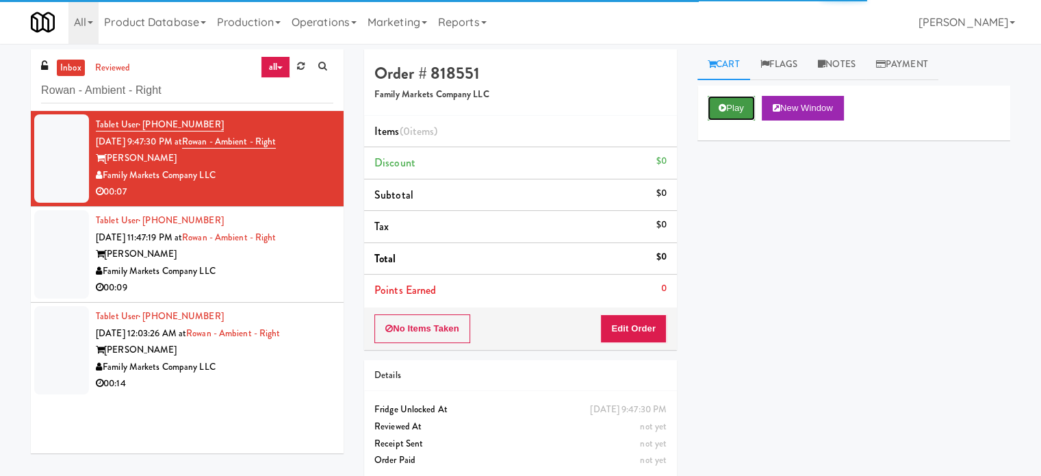
click at [735, 100] on button "Play" at bounding box center [731, 108] width 47 height 25
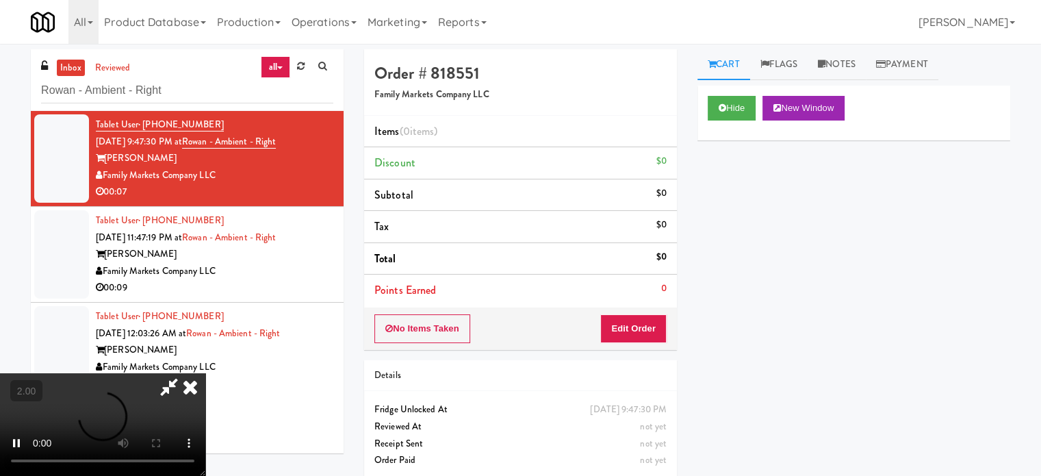
drag, startPoint x: 360, startPoint y: 310, endPoint x: 364, endPoint y: 303, distance: 7.4
click at [205, 373] on video at bounding box center [102, 424] width 205 height 103
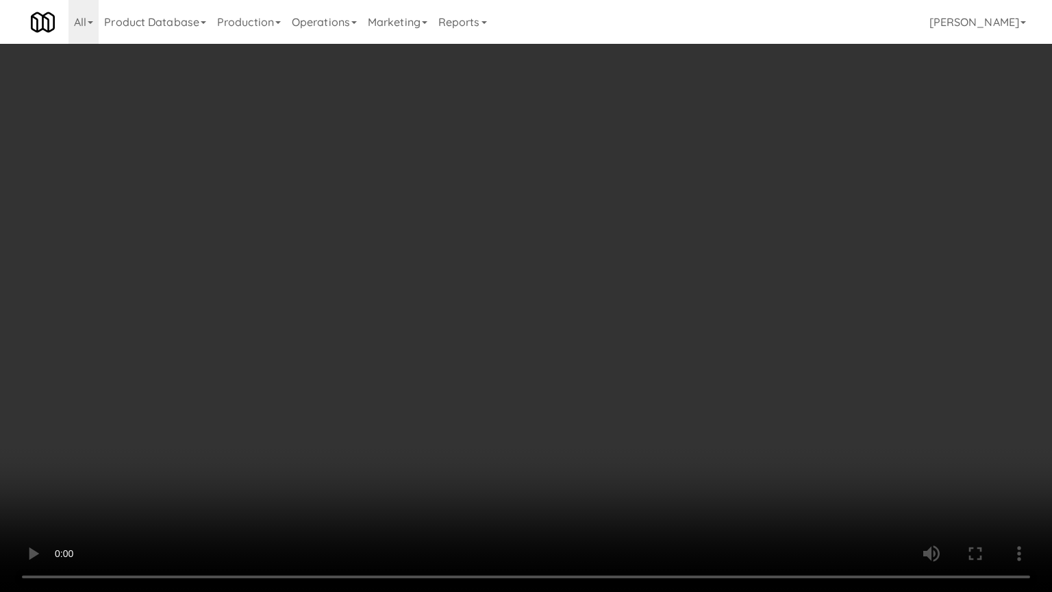
click at [442, 333] on video at bounding box center [526, 296] width 1052 height 592
click at [449, 330] on video at bounding box center [526, 296] width 1052 height 592
click at [451, 326] on video at bounding box center [526, 296] width 1052 height 592
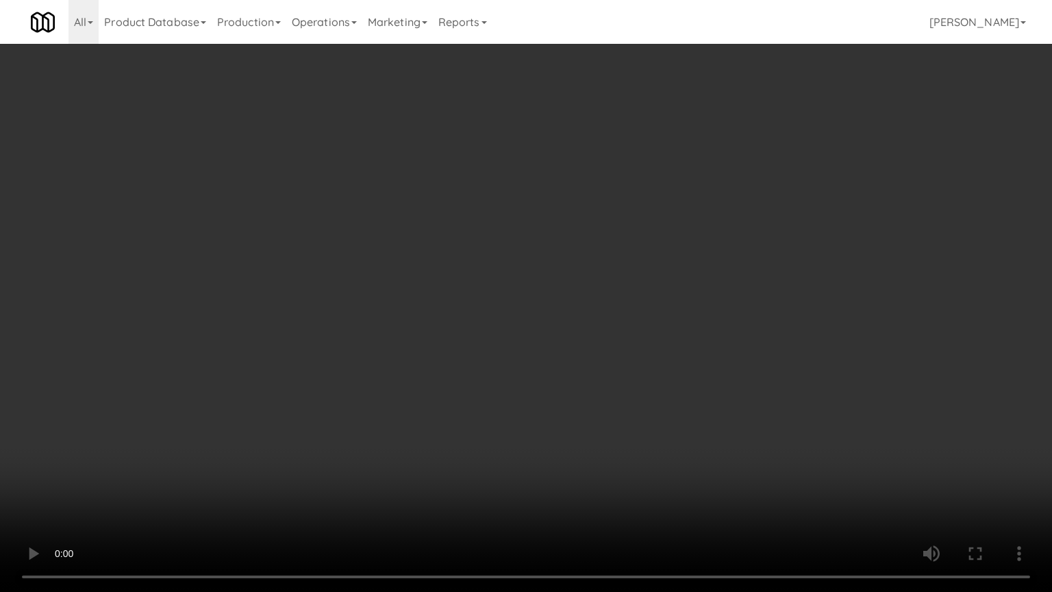
click at [451, 325] on video at bounding box center [526, 296] width 1052 height 592
click at [479, 321] on video at bounding box center [526, 296] width 1052 height 592
click at [481, 320] on video at bounding box center [526, 296] width 1052 height 592
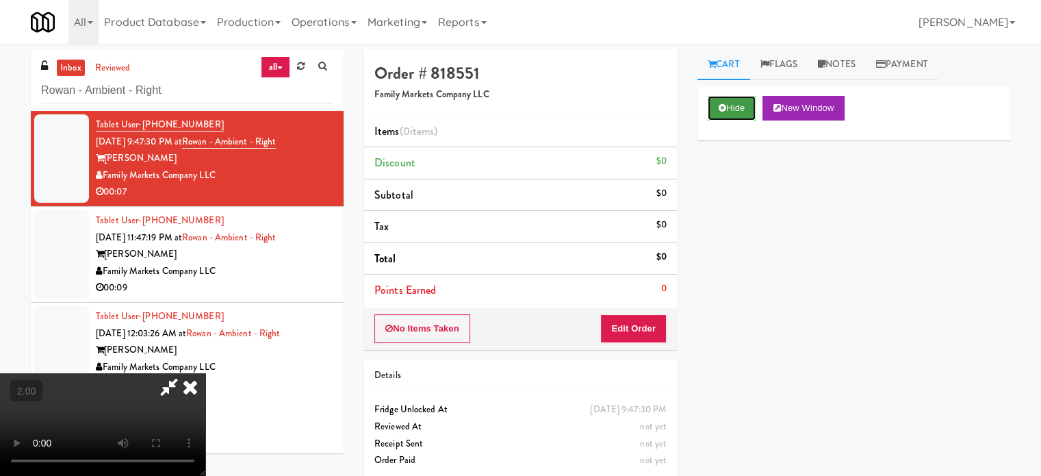
click at [740, 106] on button "Hide" at bounding box center [732, 108] width 48 height 25
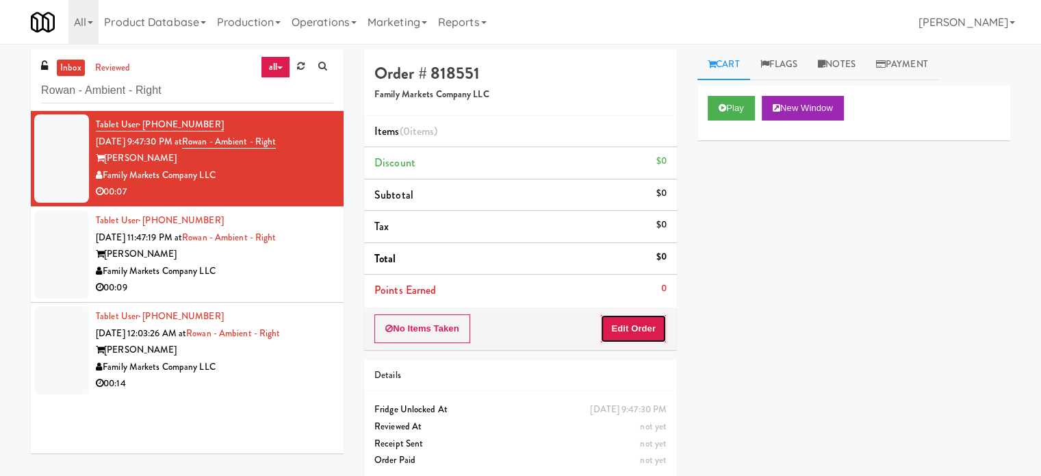
click at [647, 325] on button "Edit Order" at bounding box center [634, 328] width 66 height 29
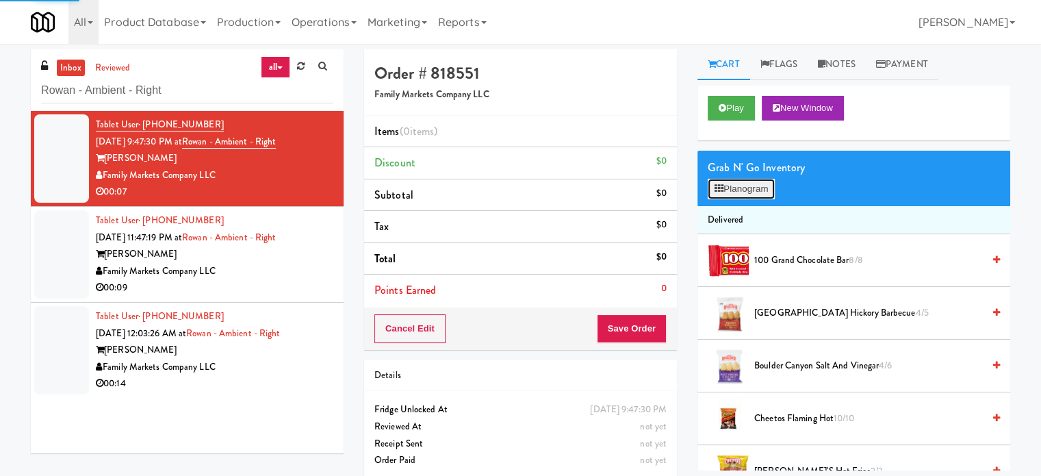
click at [770, 191] on button "Planogram" at bounding box center [741, 189] width 67 height 21
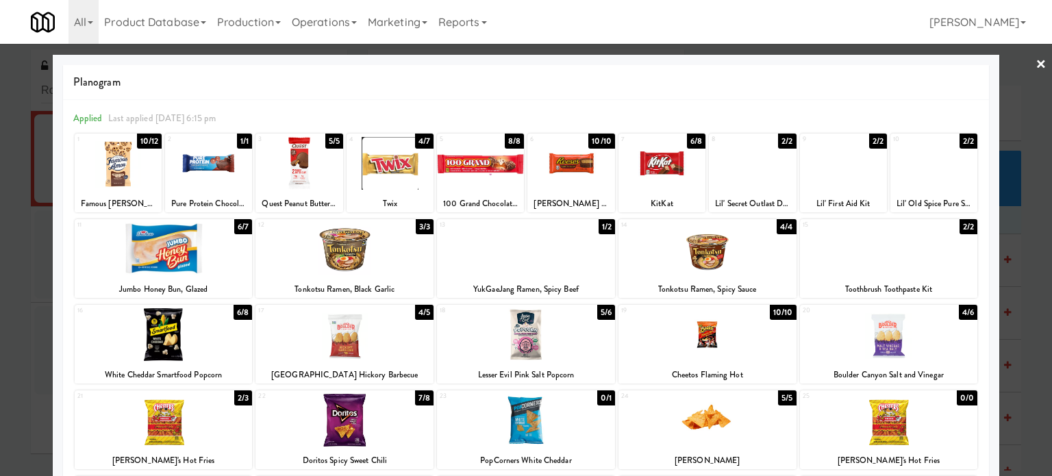
click at [142, 139] on div "10/12" at bounding box center [149, 141] width 25 height 15
click at [600, 139] on div "10/10" at bounding box center [601, 141] width 27 height 15
click at [1016, 223] on div at bounding box center [526, 238] width 1052 height 476
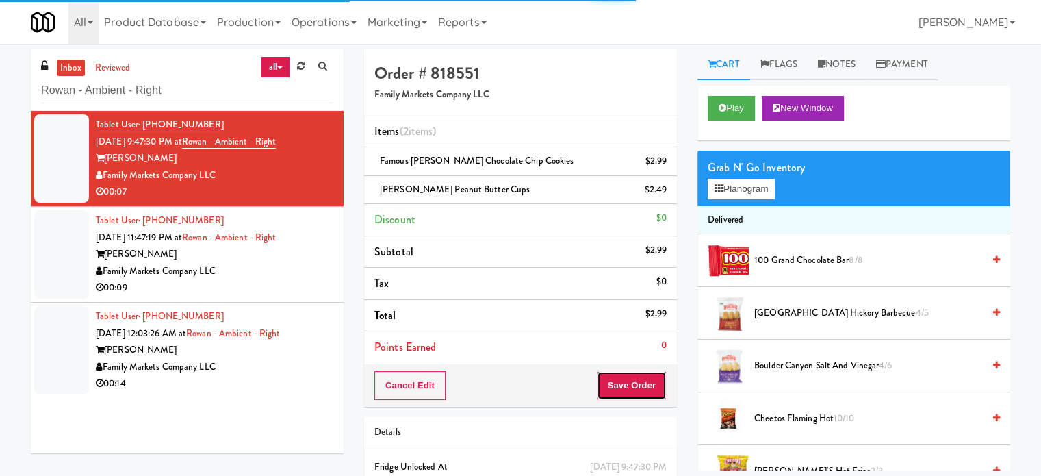
drag, startPoint x: 641, startPoint y: 375, endPoint x: 594, endPoint y: 349, distance: 53.3
click at [641, 375] on button "Save Order" at bounding box center [632, 385] width 70 height 29
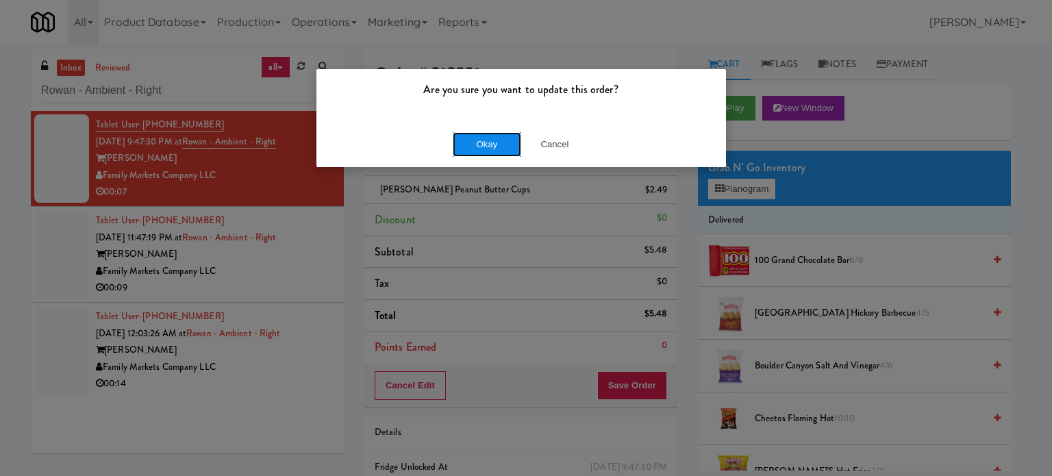
click at [485, 144] on button "Okay" at bounding box center [487, 144] width 68 height 25
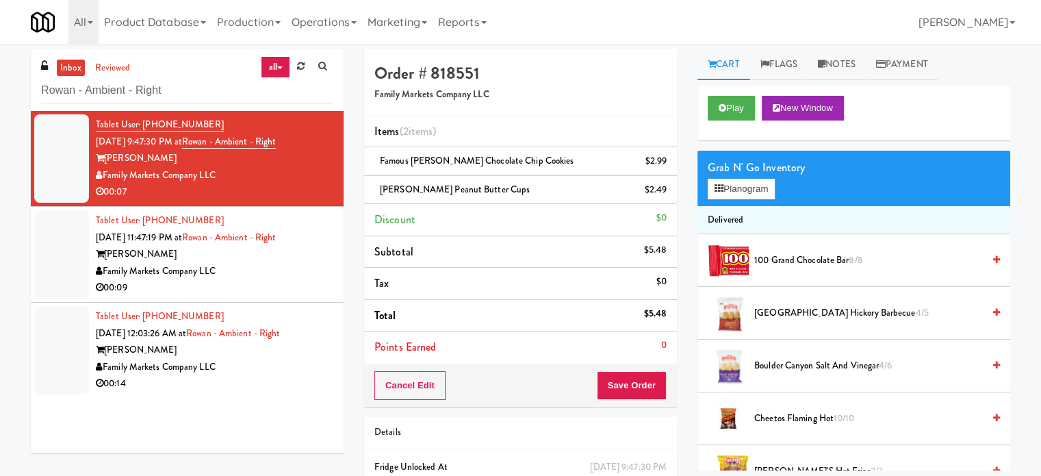
click at [315, 273] on div "Family Markets Company LLC" at bounding box center [215, 271] width 238 height 17
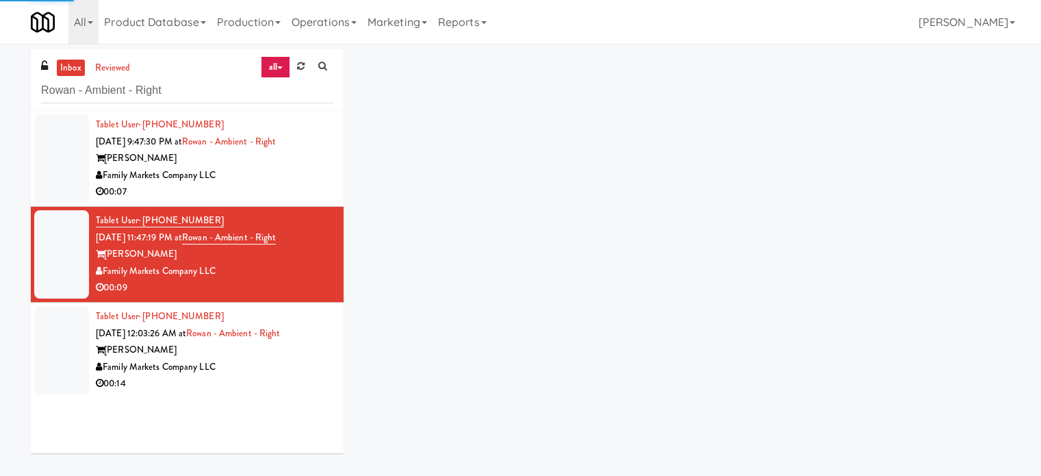
click at [305, 192] on div "00:07" at bounding box center [215, 192] width 238 height 17
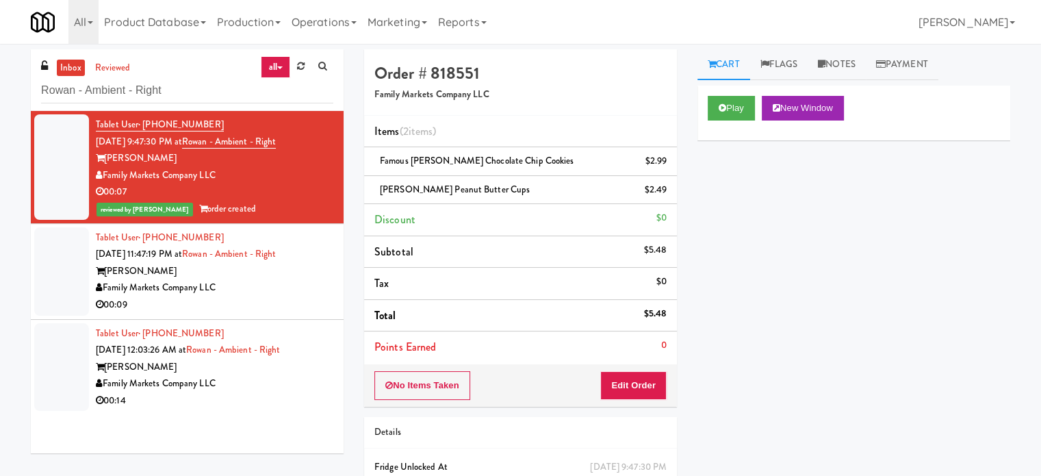
click at [1035, 343] on div "inbox reviewed all all unclear take inventory issue suspicious failed recent Ro…" at bounding box center [520, 297] width 1041 height 497
click at [304, 304] on div "00:09" at bounding box center [215, 304] width 238 height 17
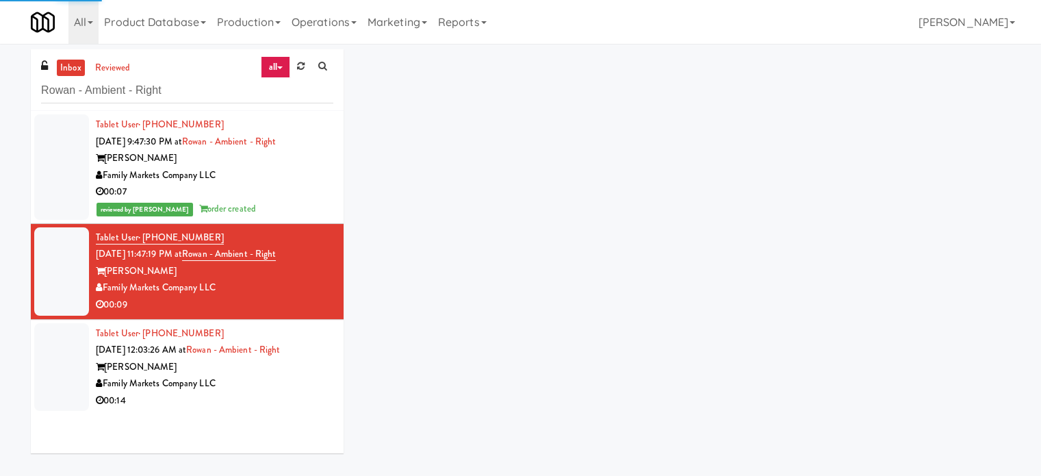
click at [296, 216] on div "reviewed by Jenet R order created" at bounding box center [215, 209] width 238 height 17
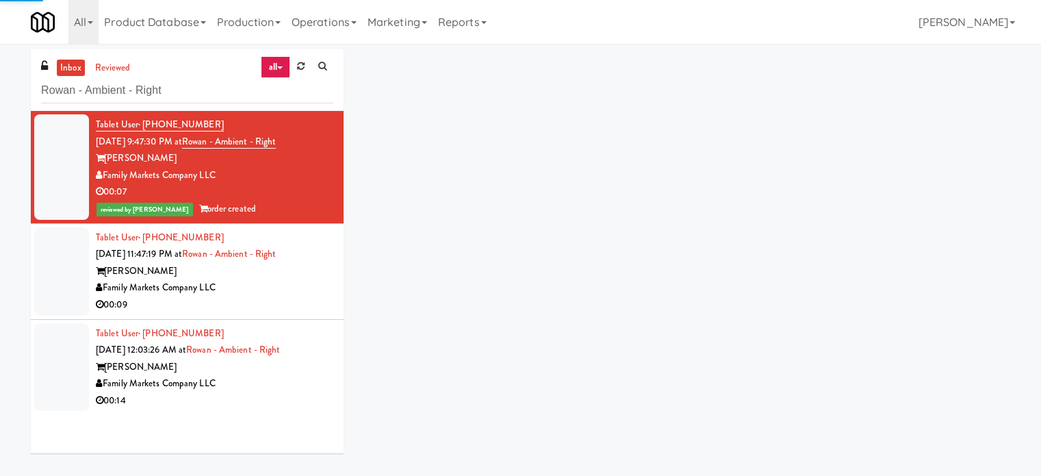
click at [294, 283] on div "Family Markets Company LLC" at bounding box center [215, 287] width 238 height 17
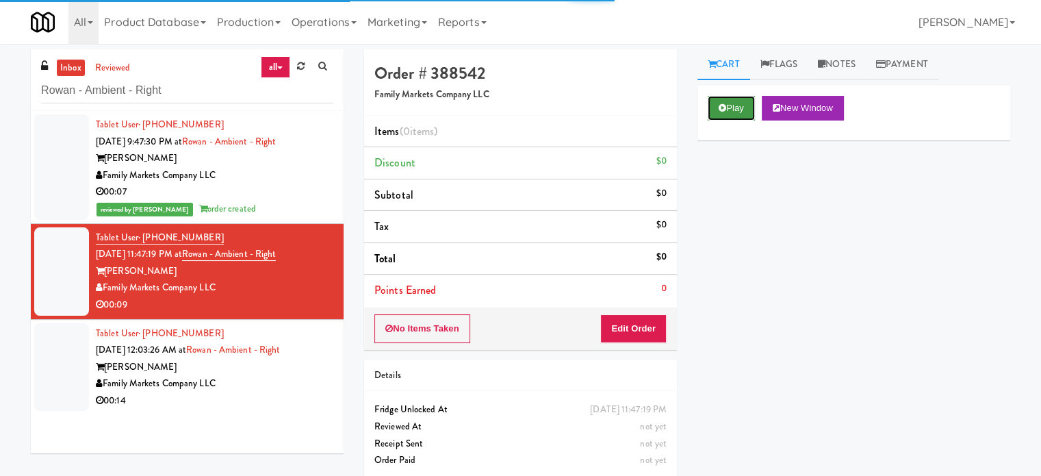
click at [735, 112] on button "Play" at bounding box center [731, 108] width 47 height 25
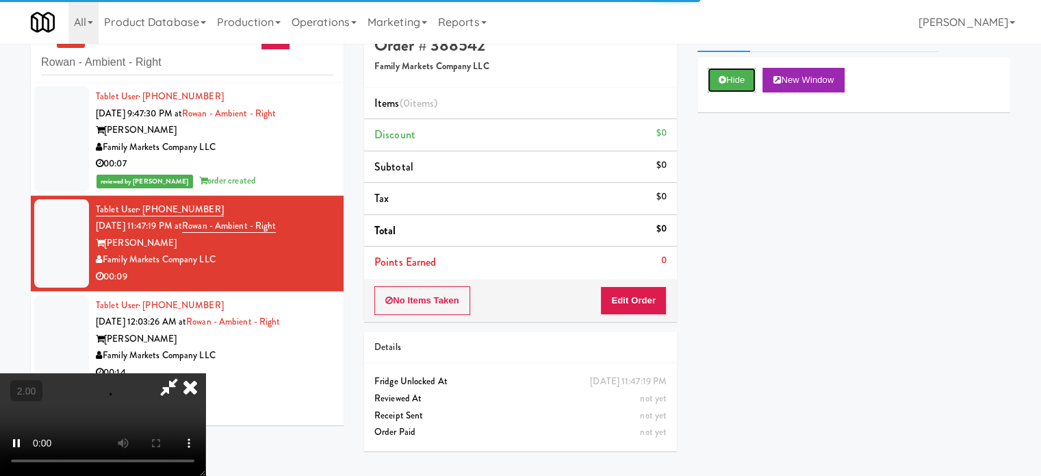
scroll to position [44, 0]
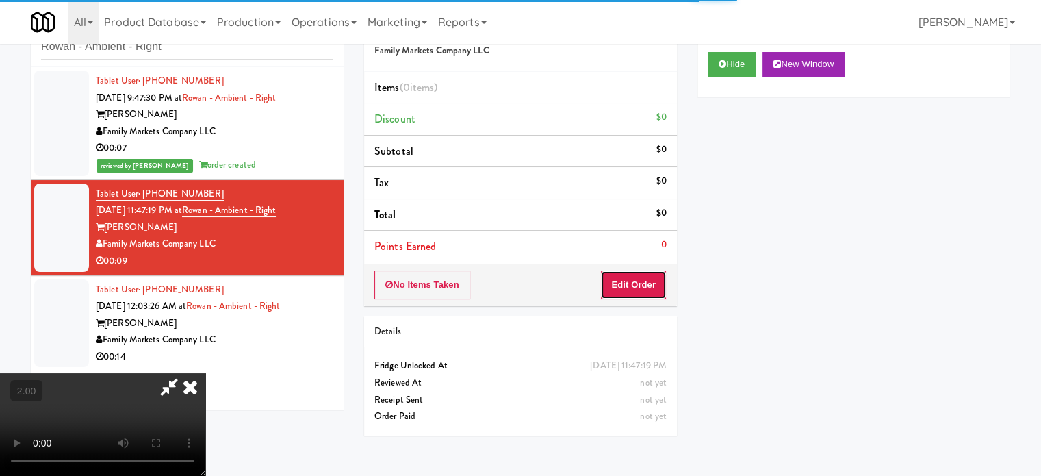
click at [631, 287] on button "Edit Order" at bounding box center [634, 284] width 66 height 29
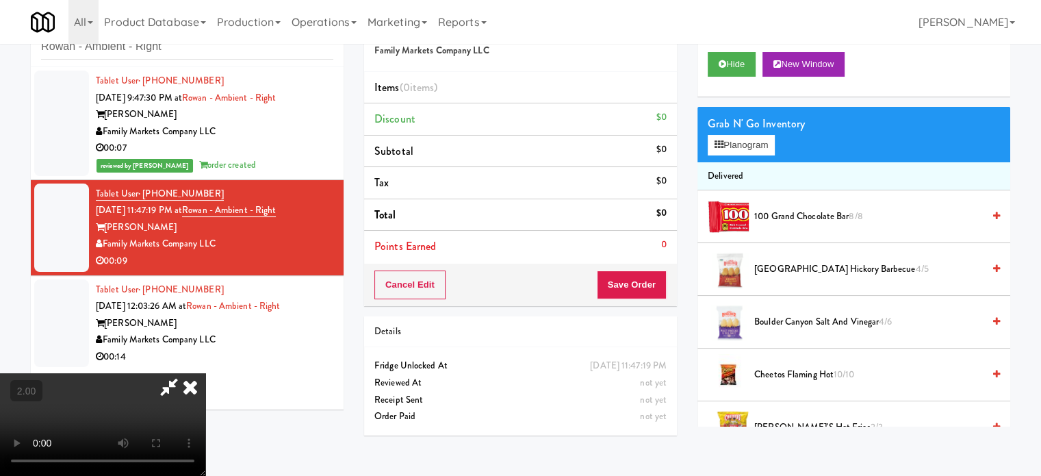
click at [205, 373] on video at bounding box center [102, 424] width 205 height 103
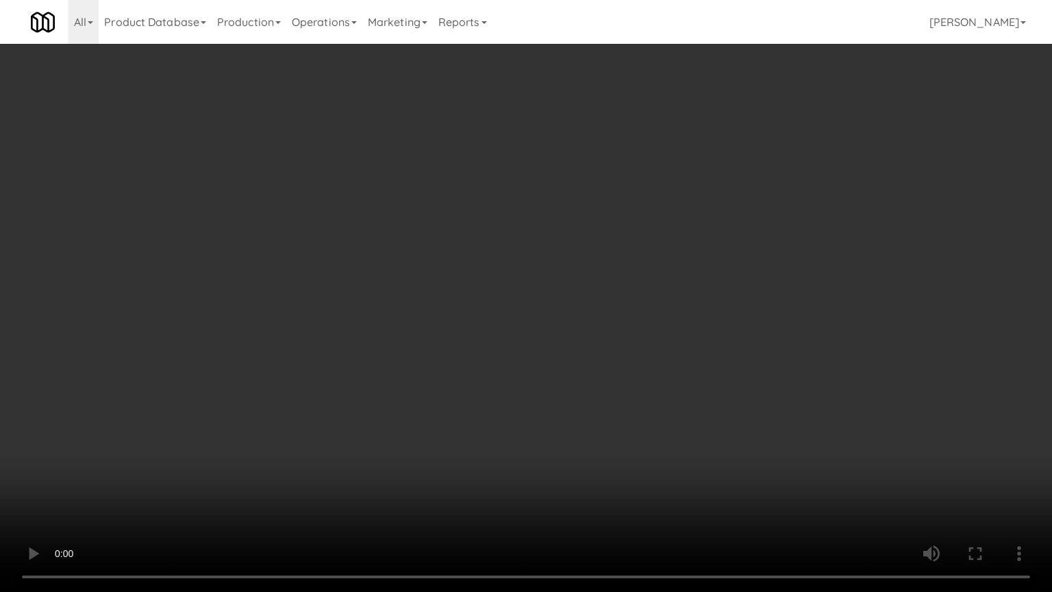
click at [506, 336] on video at bounding box center [526, 296] width 1052 height 592
click at [515, 326] on video at bounding box center [526, 296] width 1052 height 592
click at [516, 308] on video at bounding box center [526, 296] width 1052 height 592
click at [435, 459] on video at bounding box center [526, 296] width 1052 height 592
click at [439, 362] on video at bounding box center [526, 296] width 1052 height 592
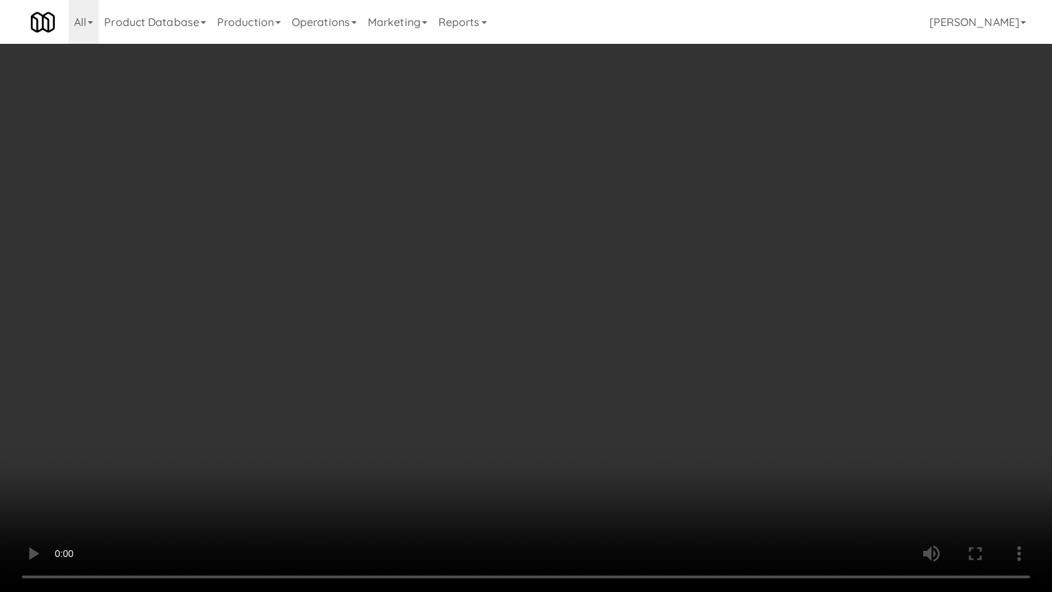
click at [290, 436] on video at bounding box center [526, 296] width 1052 height 592
click at [355, 367] on video at bounding box center [526, 296] width 1052 height 592
click at [357, 364] on video at bounding box center [526, 296] width 1052 height 592
click at [367, 356] on video at bounding box center [526, 296] width 1052 height 592
click at [362, 356] on video at bounding box center [526, 296] width 1052 height 592
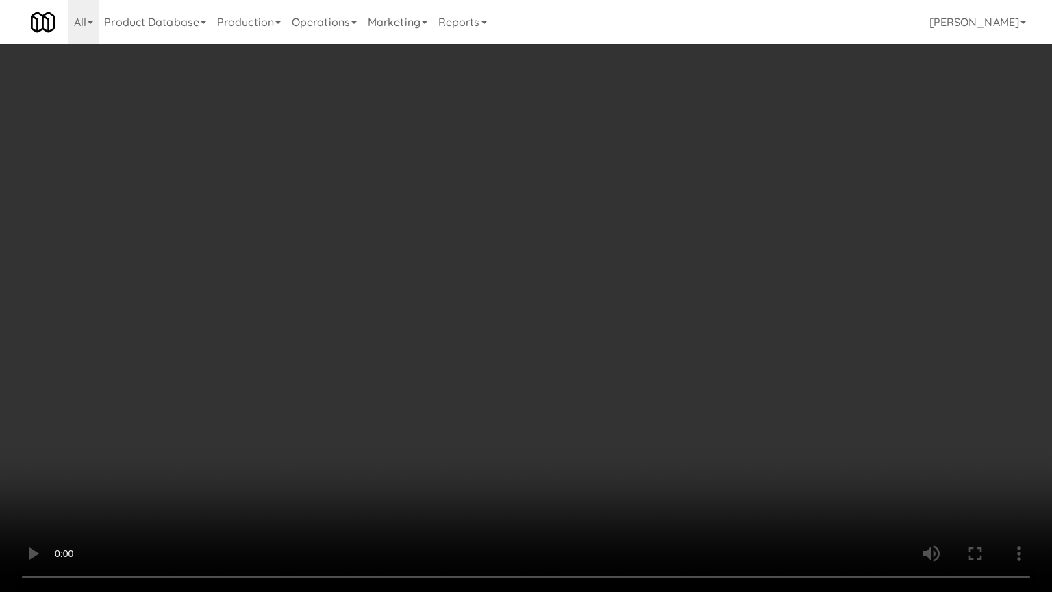
click at [440, 355] on video at bounding box center [526, 296] width 1052 height 592
click at [439, 356] on video at bounding box center [526, 296] width 1052 height 592
drag, startPoint x: 472, startPoint y: 359, endPoint x: 503, endPoint y: 359, distance: 31.5
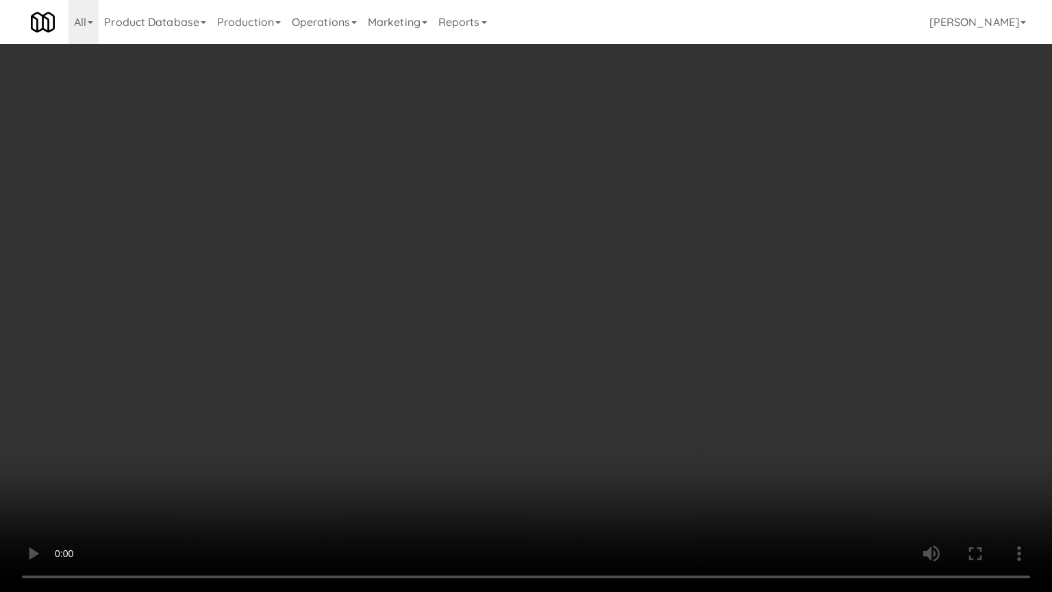
click at [491, 359] on video at bounding box center [526, 296] width 1052 height 592
drag, startPoint x: 503, startPoint y: 359, endPoint x: 742, endPoint y: 215, distance: 278.9
click at [505, 359] on video at bounding box center [526, 296] width 1052 height 592
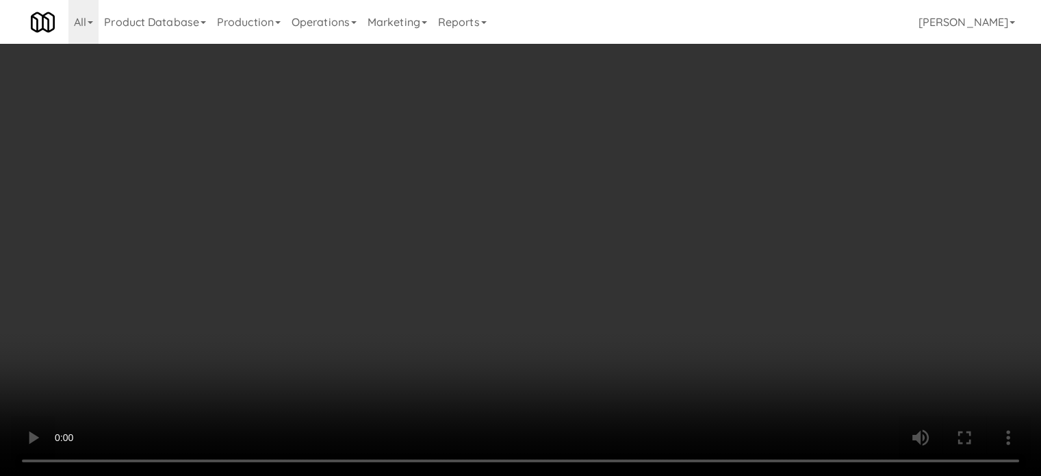
scroll to position [1052, 0]
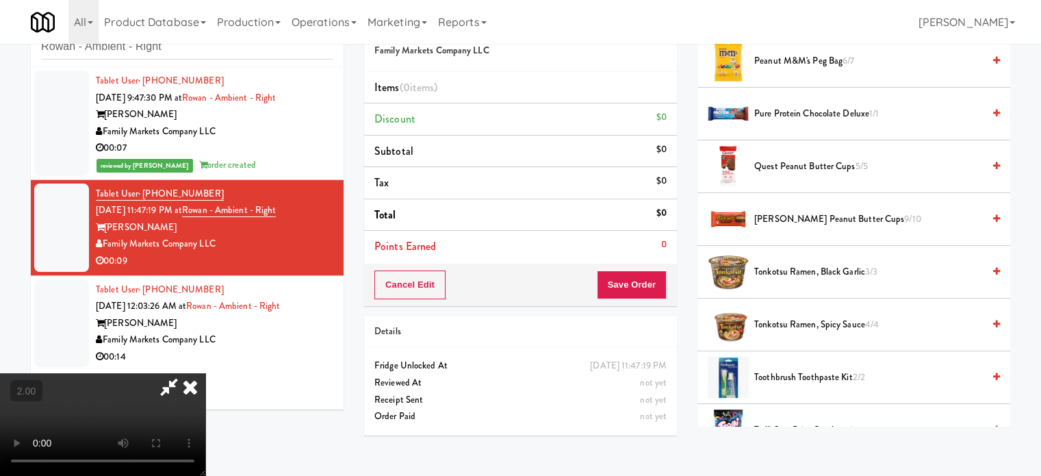
click at [800, 218] on span "Reese's Peanut Butter Cups 9/10" at bounding box center [869, 219] width 229 height 17
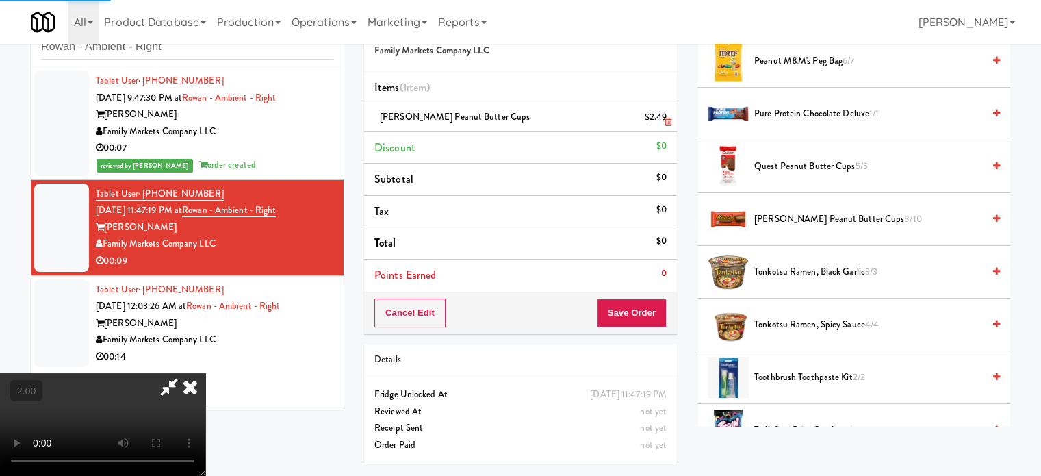
drag, startPoint x: 596, startPoint y: 57, endPoint x: 622, endPoint y: 123, distance: 71.1
click at [205, 373] on icon at bounding box center [190, 386] width 30 height 27
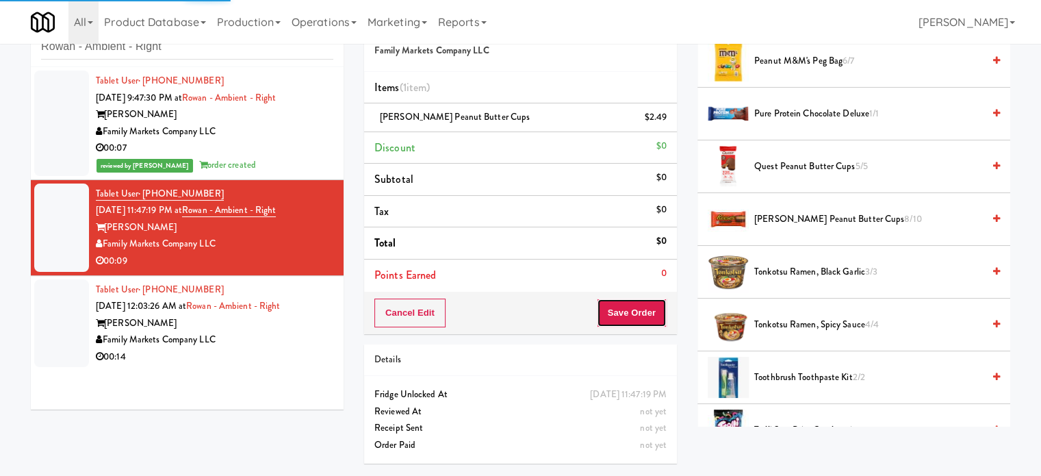
click at [646, 305] on button "Save Order" at bounding box center [632, 313] width 70 height 29
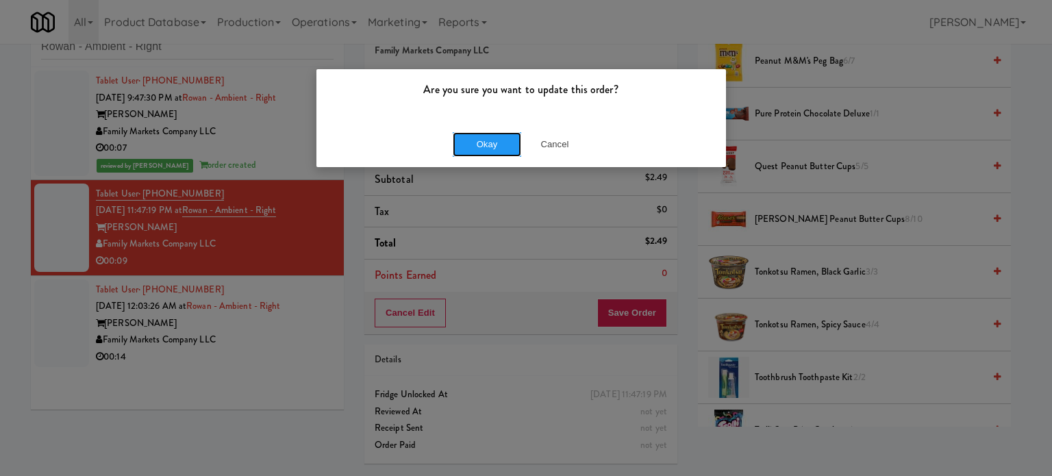
click at [487, 155] on button "Okay" at bounding box center [487, 144] width 68 height 25
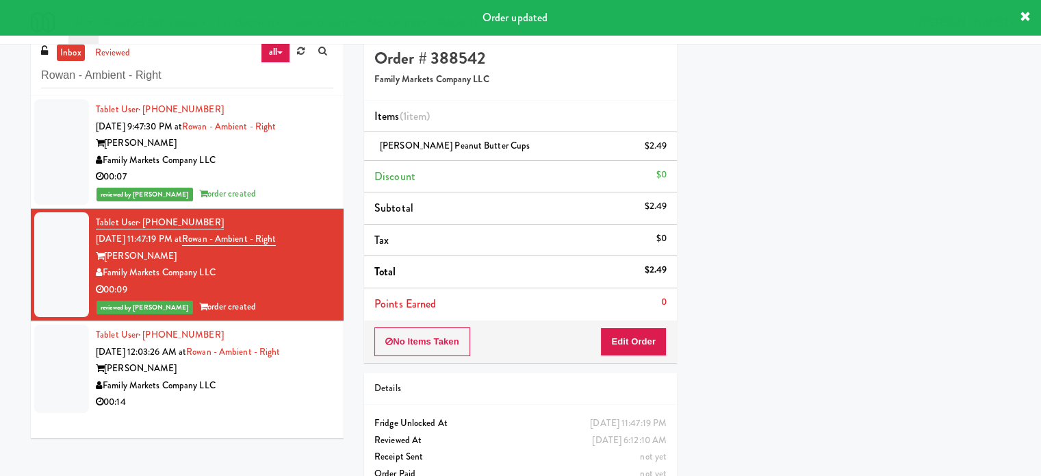
scroll to position [0, 0]
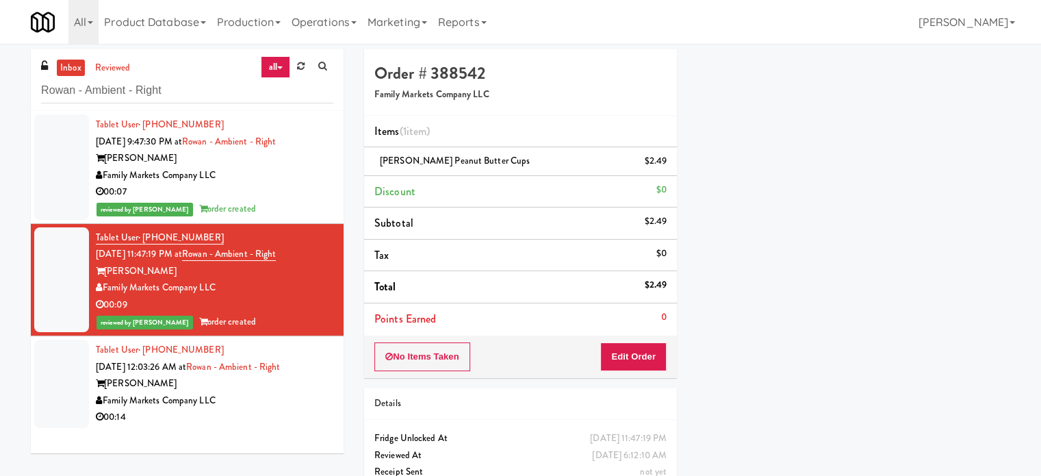
click at [289, 407] on div "Family Markets Company LLC" at bounding box center [215, 400] width 238 height 17
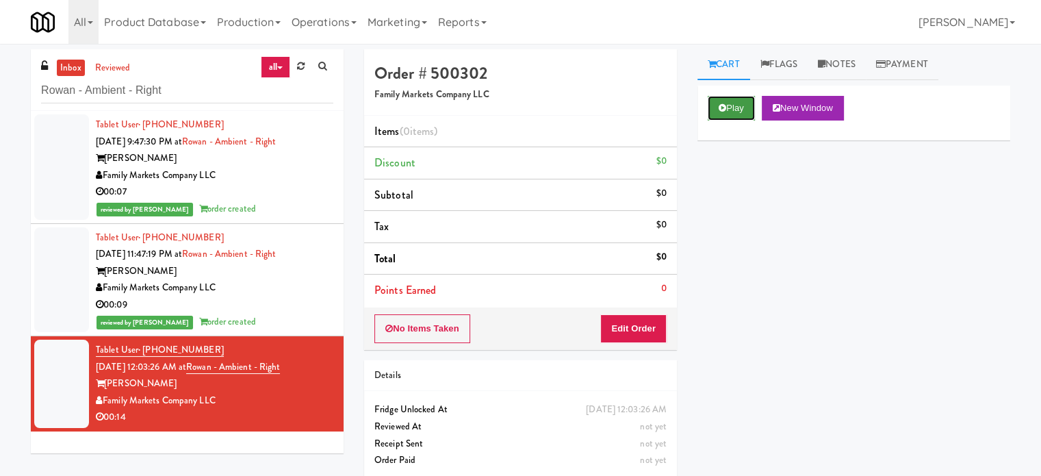
click at [736, 97] on button "Play" at bounding box center [731, 108] width 47 height 25
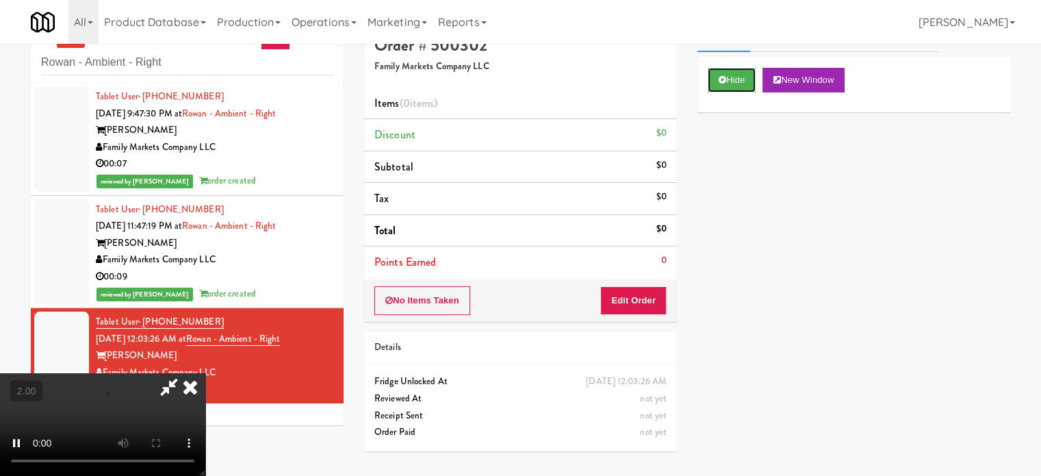
scroll to position [44, 0]
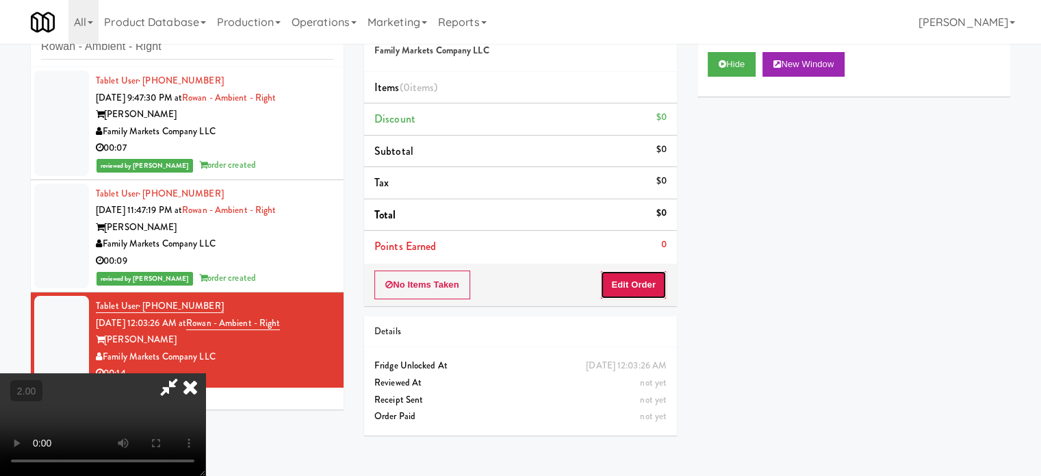
click at [635, 281] on button "Edit Order" at bounding box center [634, 284] width 66 height 29
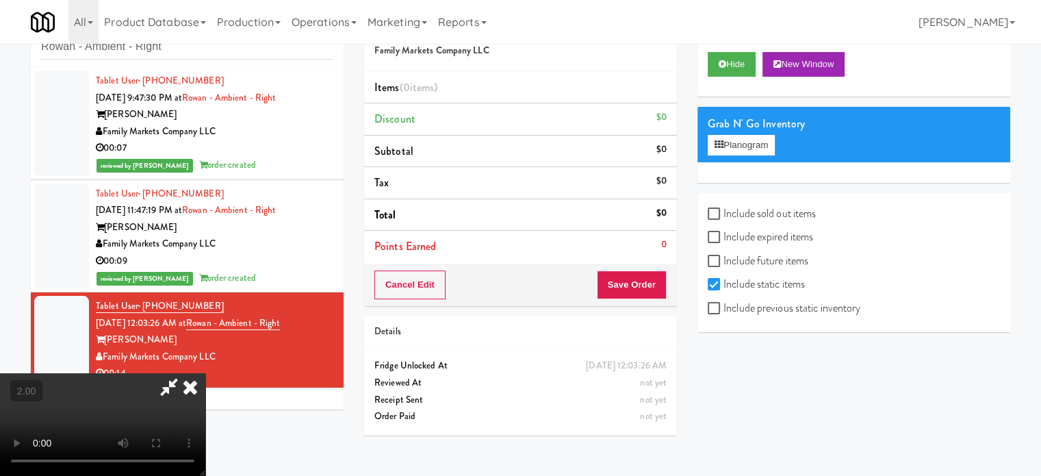
click at [205, 373] on icon at bounding box center [190, 386] width 30 height 27
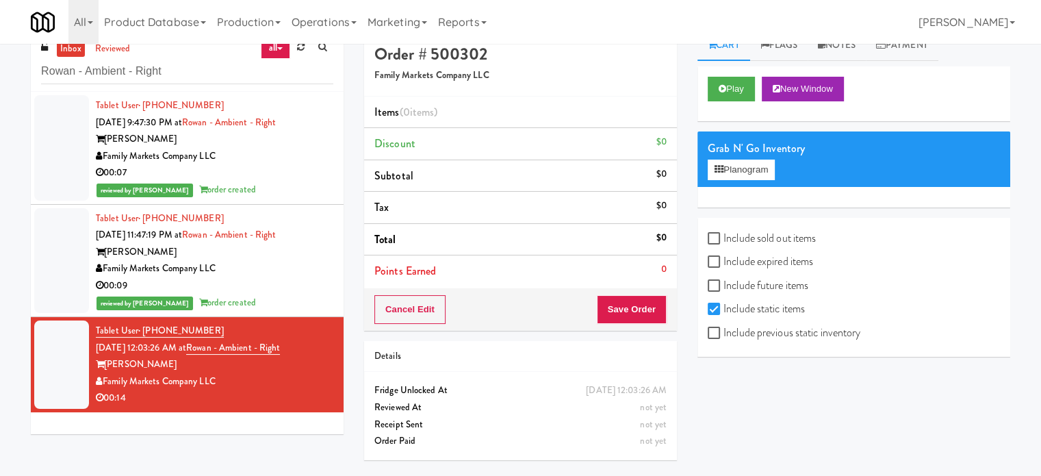
scroll to position [0, 0]
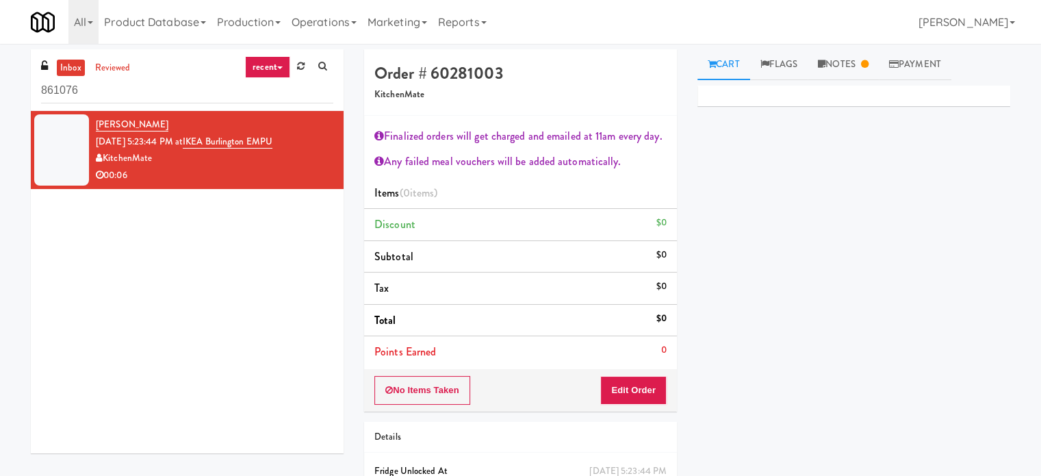
click at [285, 68] on link "recent" at bounding box center [267, 67] width 45 height 22
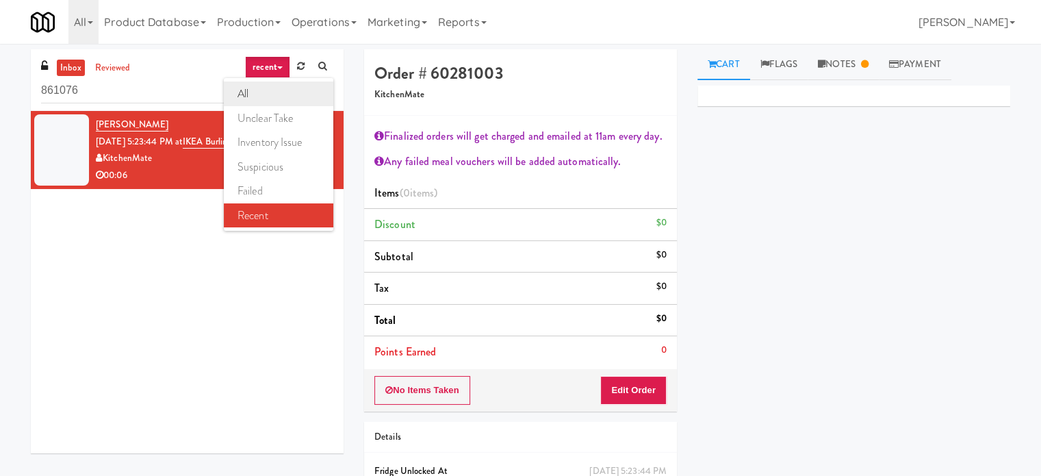
click at [263, 97] on link "all" at bounding box center [279, 93] width 110 height 25
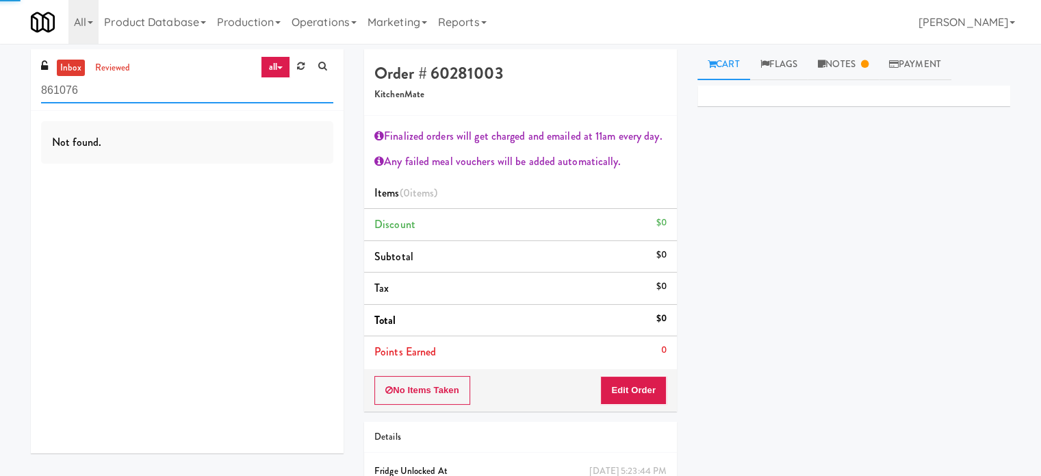
click at [143, 90] on input "861076" at bounding box center [187, 90] width 292 height 25
click at [143, 91] on input "861076" at bounding box center [187, 90] width 292 height 25
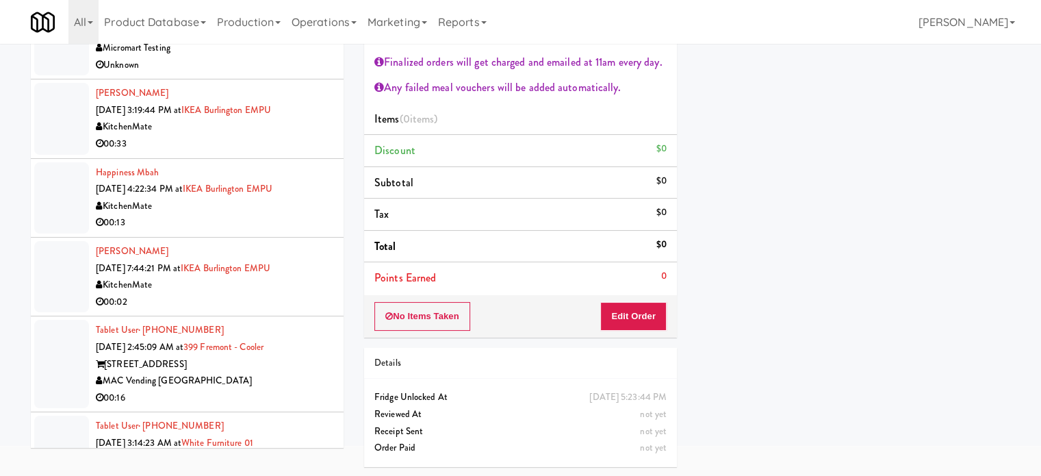
scroll to position [3856, 0]
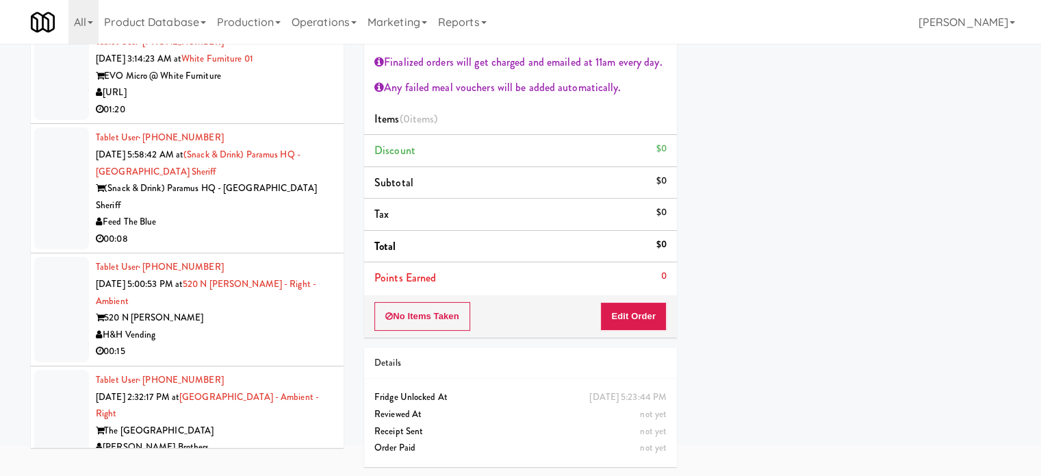
click at [307, 327] on div "H&H Vending" at bounding box center [215, 335] width 238 height 17
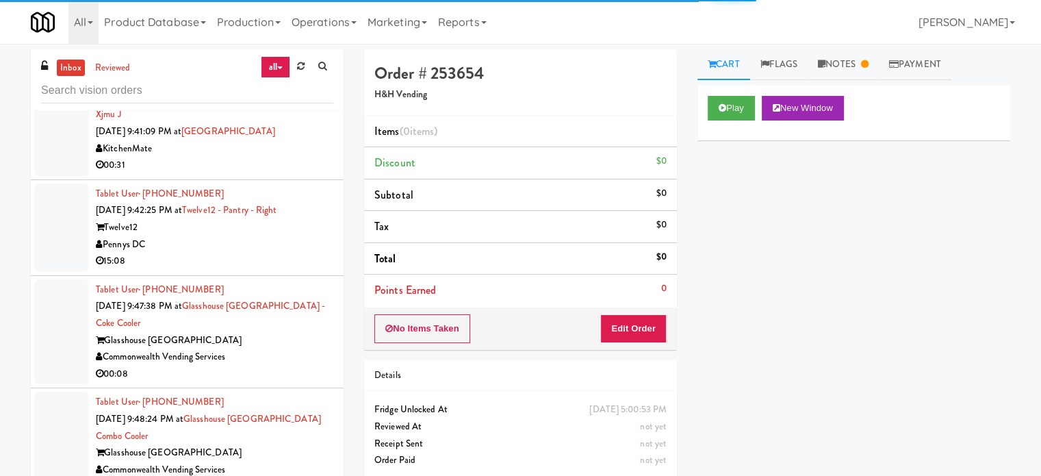
scroll to position [4541, 0]
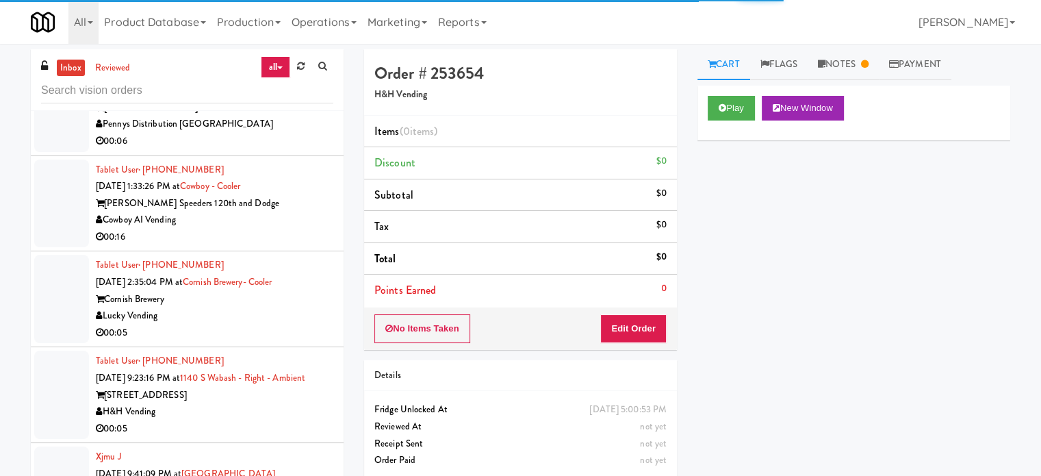
click at [292, 229] on div "00:16" at bounding box center [215, 237] width 238 height 17
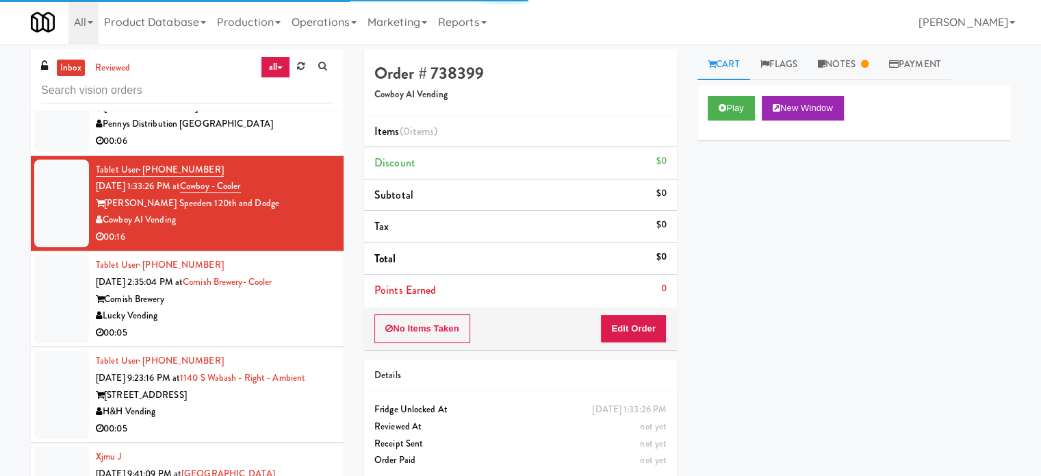
click at [278, 307] on div "Lucky Vending" at bounding box center [215, 315] width 238 height 17
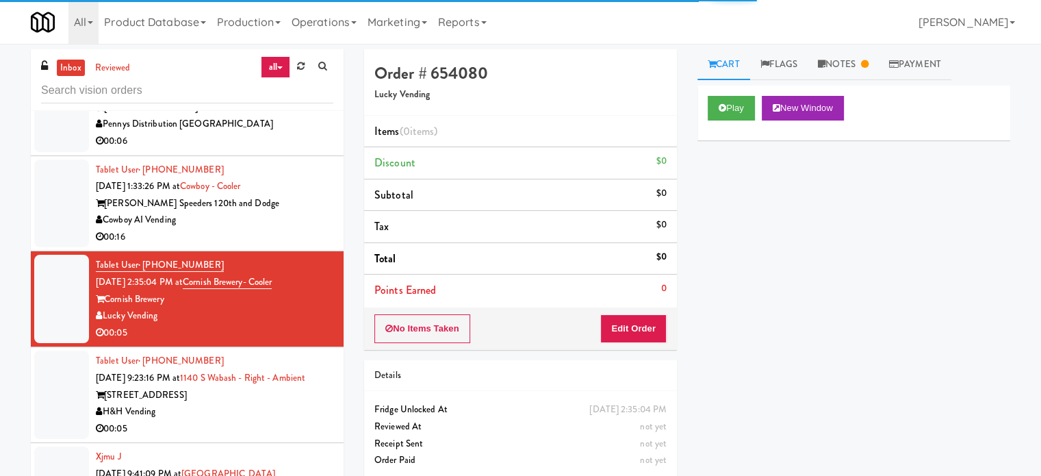
click at [257, 420] on div "00:05" at bounding box center [215, 428] width 238 height 17
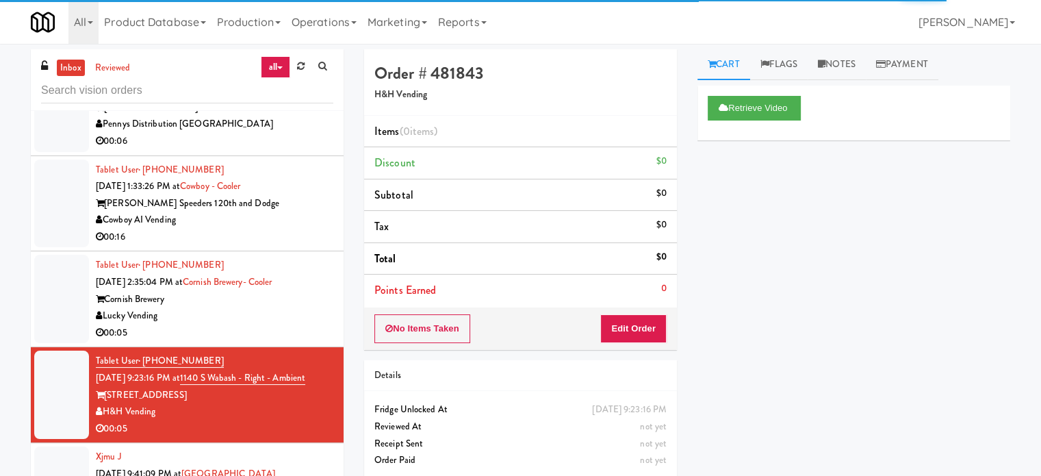
click at [301, 325] on div "00:05" at bounding box center [215, 333] width 238 height 17
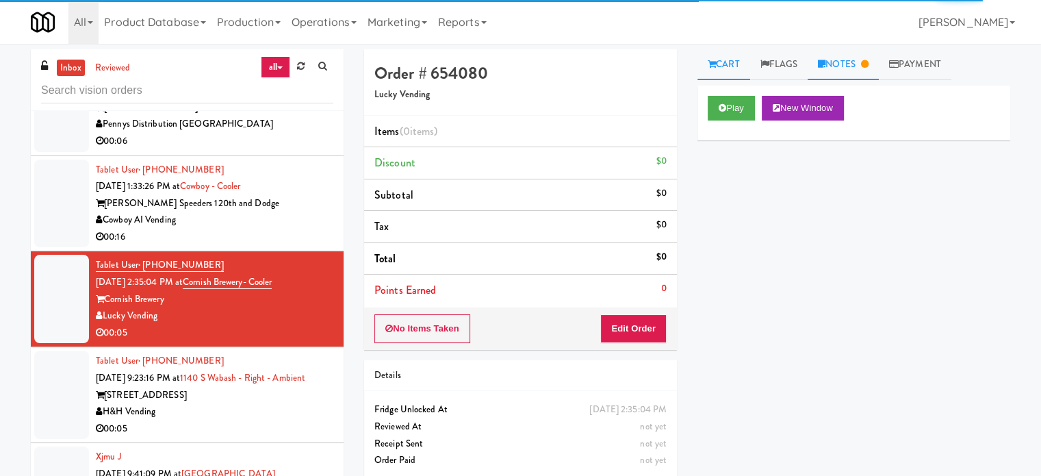
click at [868, 60] on icon at bounding box center [865, 64] width 8 height 9
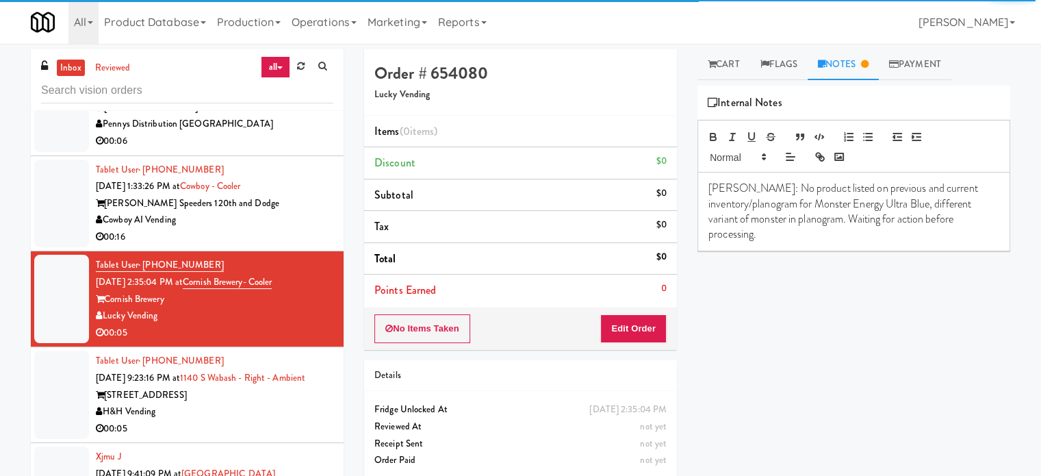
scroll to position [4564, 0]
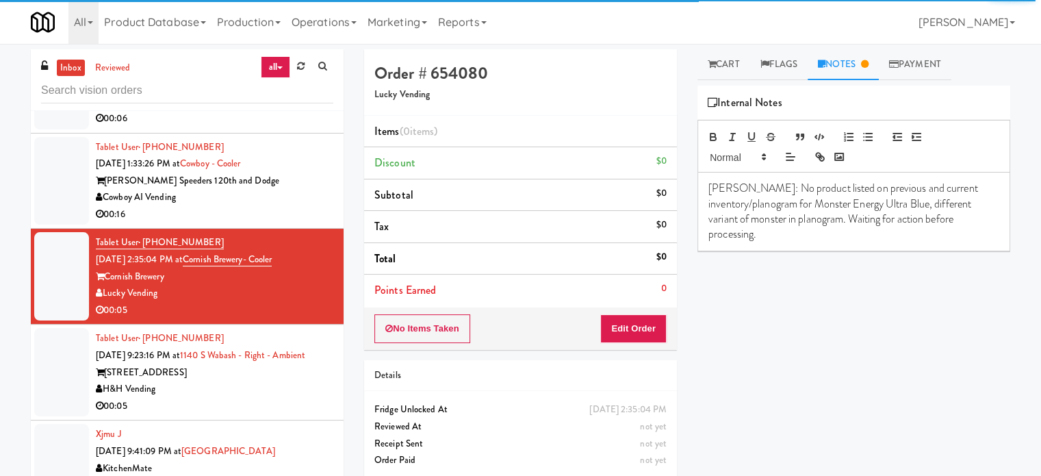
click at [301, 381] on div "H&H Vending" at bounding box center [215, 389] width 238 height 17
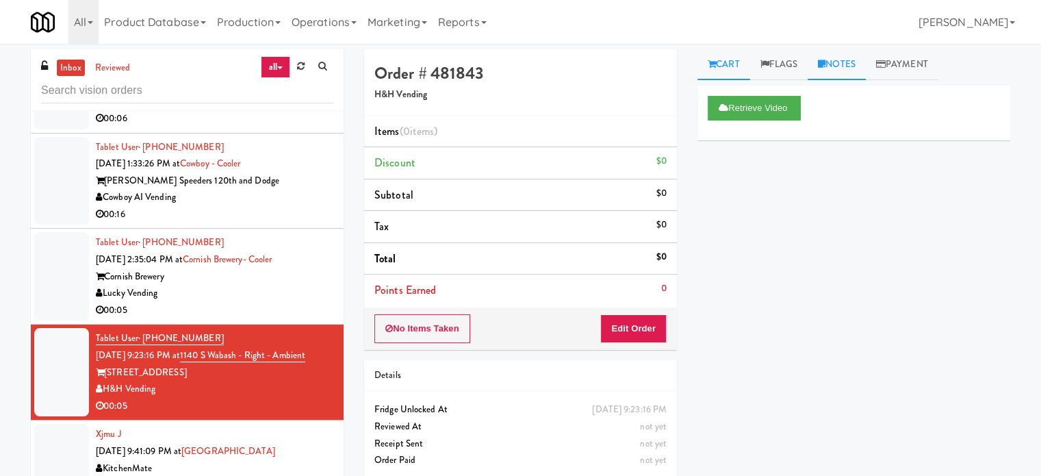
click at [852, 67] on link "Notes" at bounding box center [837, 64] width 58 height 31
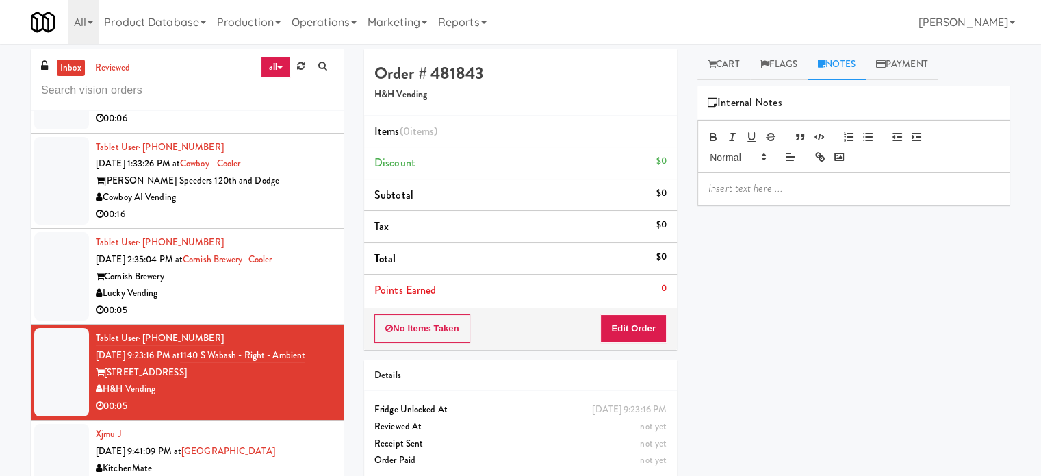
click at [783, 188] on p at bounding box center [854, 188] width 291 height 15
click at [301, 438] on div "Xjmu J Aug 19, 2025 9:41:09 PM at St. Joseph's Health Centre KitchenMate 00:31" at bounding box center [215, 459] width 238 height 67
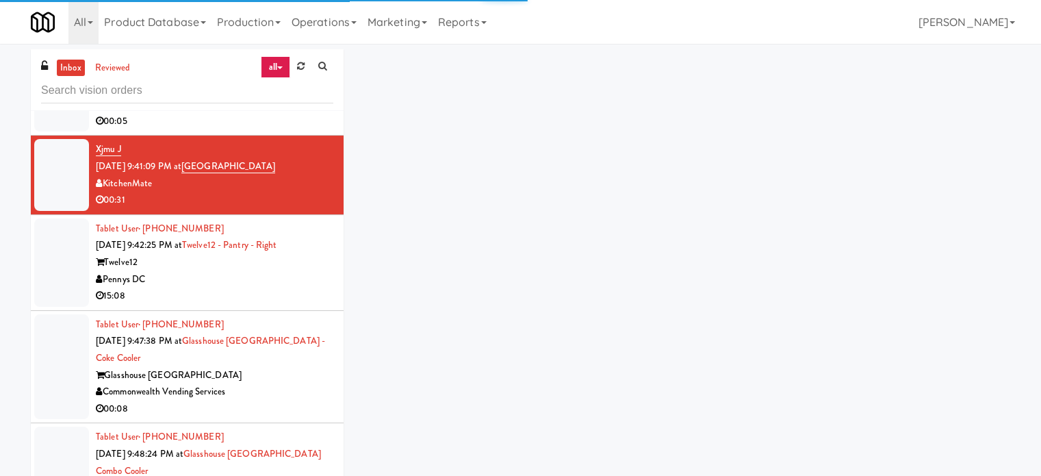
scroll to position [4855, 0]
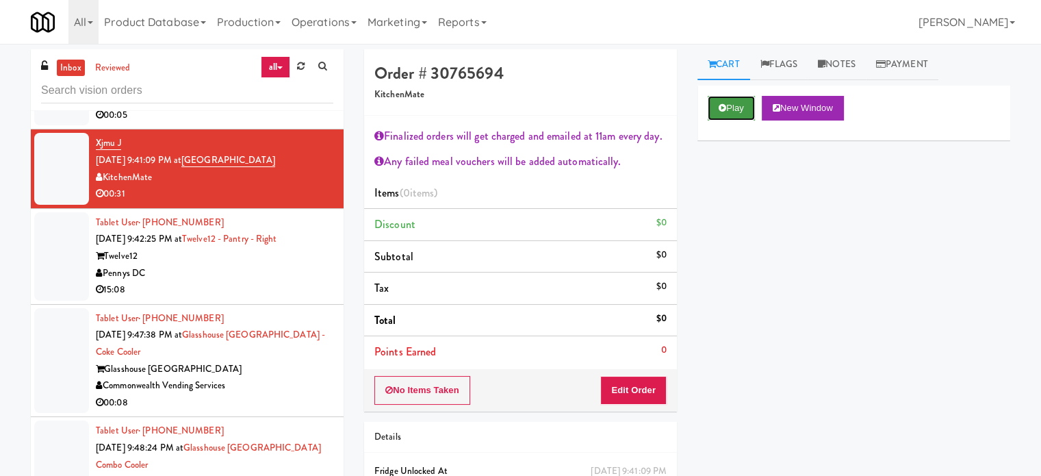
click at [726, 103] on icon at bounding box center [723, 107] width 8 height 9
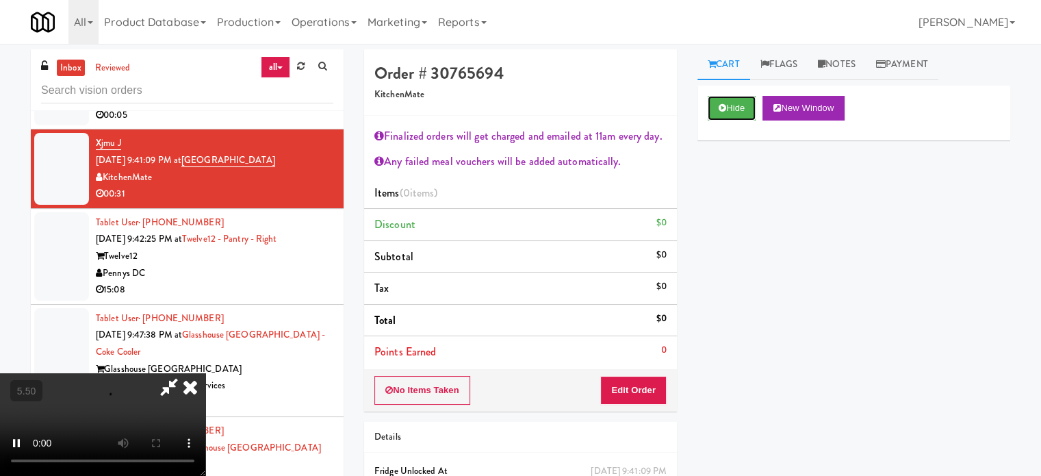
scroll to position [74, 0]
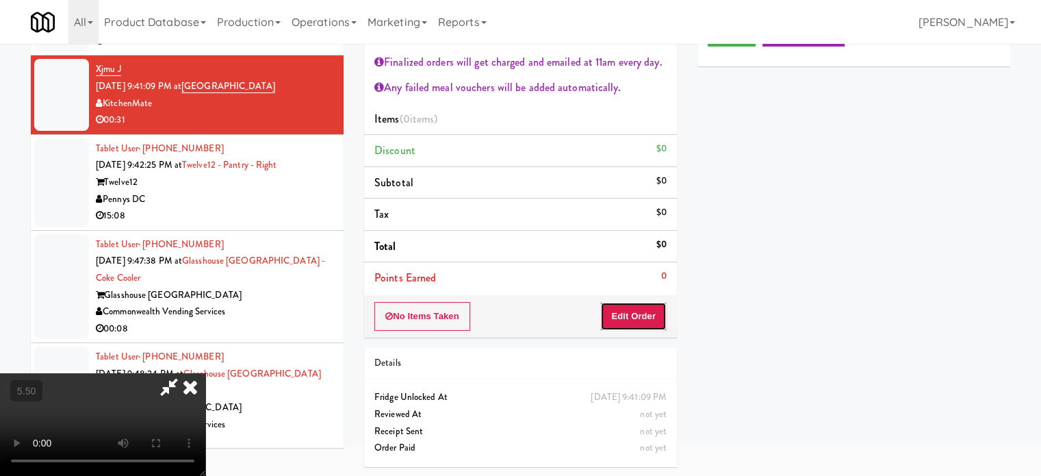
click at [642, 312] on button "Edit Order" at bounding box center [634, 316] width 66 height 29
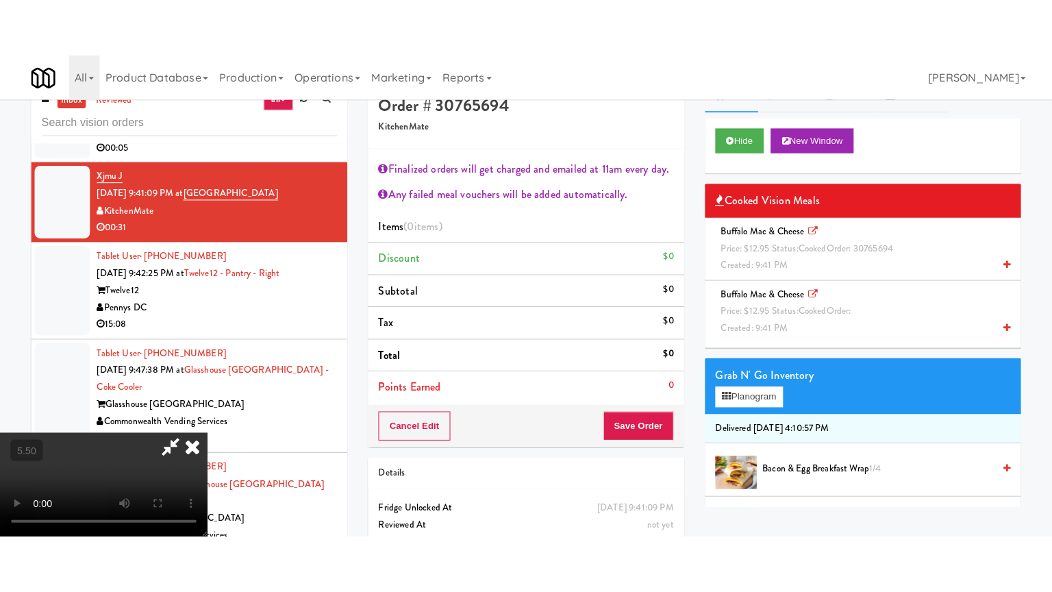
scroll to position [0, 0]
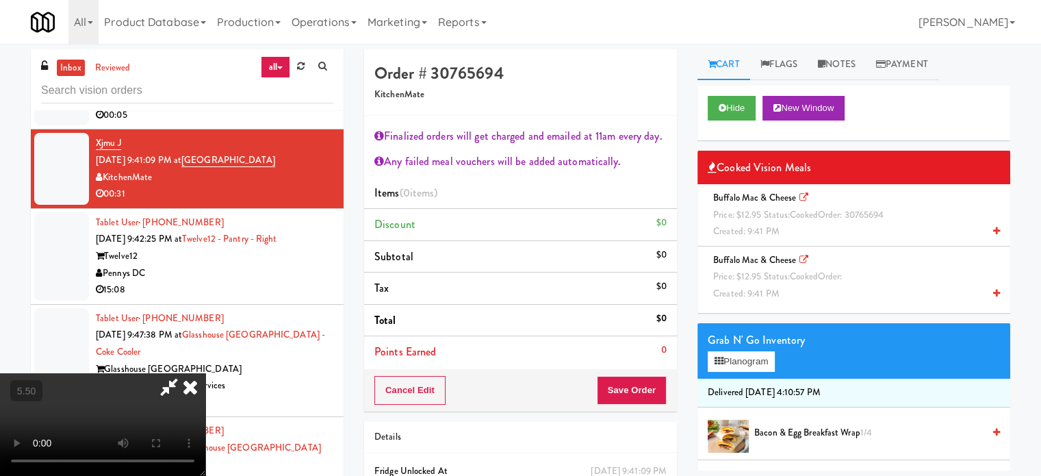
click at [205, 373] on video at bounding box center [102, 424] width 205 height 103
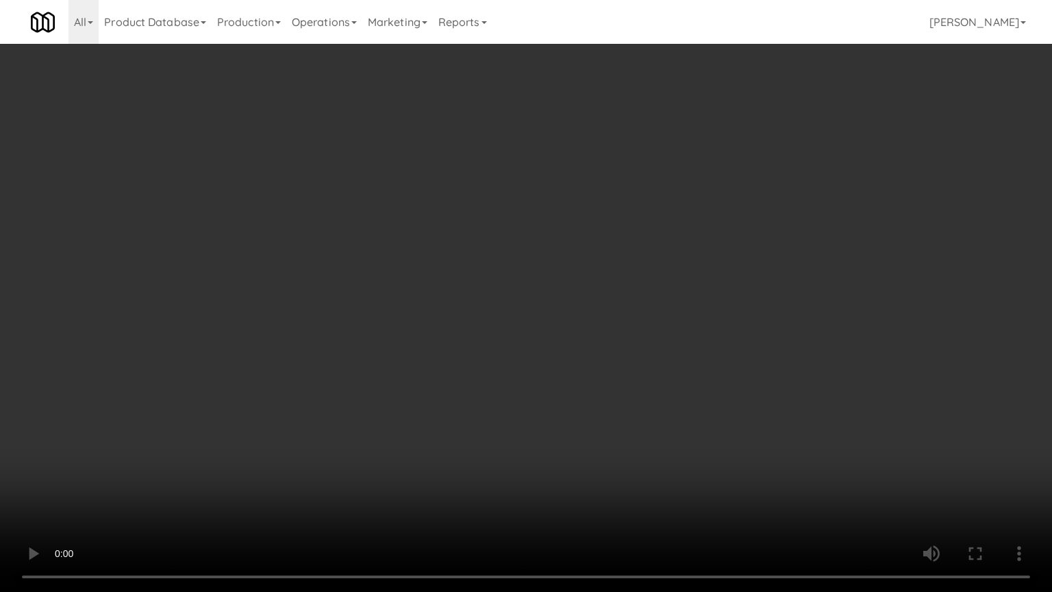
drag, startPoint x: 303, startPoint y: 412, endPoint x: 389, endPoint y: 293, distance: 146.7
click at [304, 412] on video at bounding box center [526, 296] width 1052 height 592
click at [430, 349] on video at bounding box center [526, 296] width 1052 height 592
click at [468, 355] on video at bounding box center [526, 296] width 1052 height 592
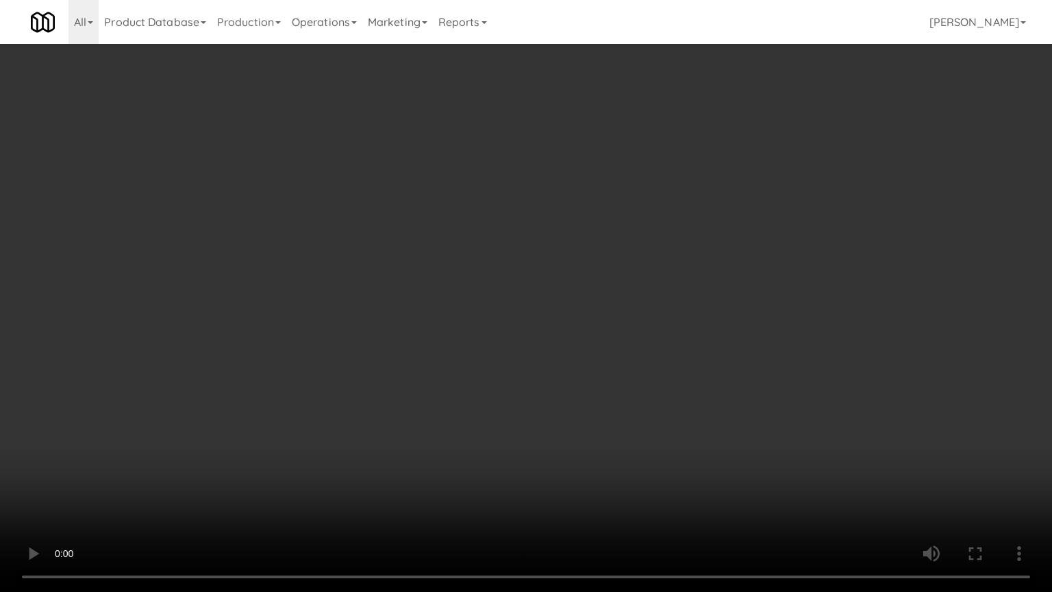
click at [468, 355] on video at bounding box center [526, 296] width 1052 height 592
click at [478, 353] on video at bounding box center [526, 296] width 1052 height 592
click at [480, 351] on video at bounding box center [526, 296] width 1052 height 592
click at [481, 349] on video at bounding box center [526, 296] width 1052 height 592
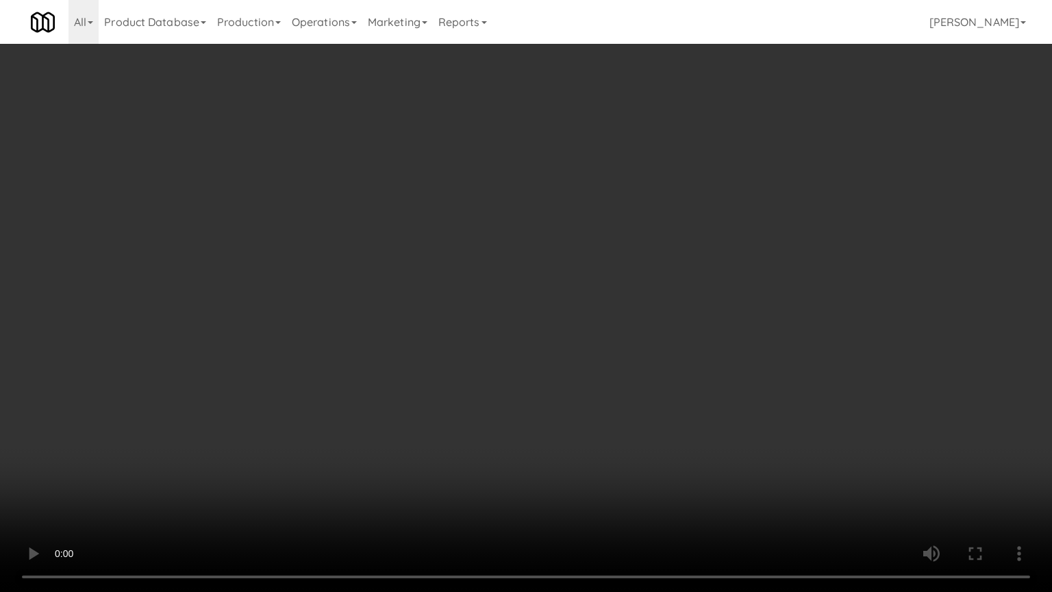
click at [501, 355] on video at bounding box center [526, 296] width 1052 height 592
click at [504, 353] on video at bounding box center [526, 296] width 1052 height 592
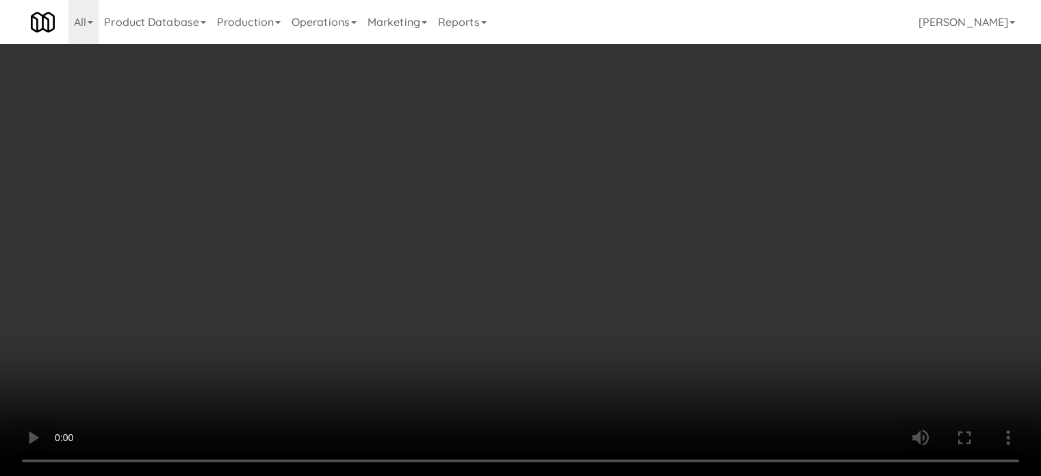
scroll to position [4855, 0]
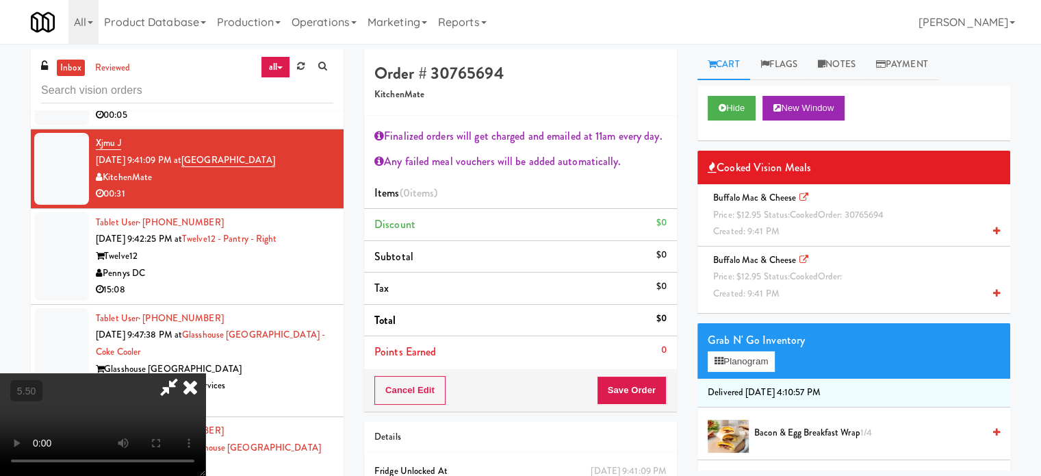
click at [205, 373] on icon at bounding box center [190, 386] width 30 height 27
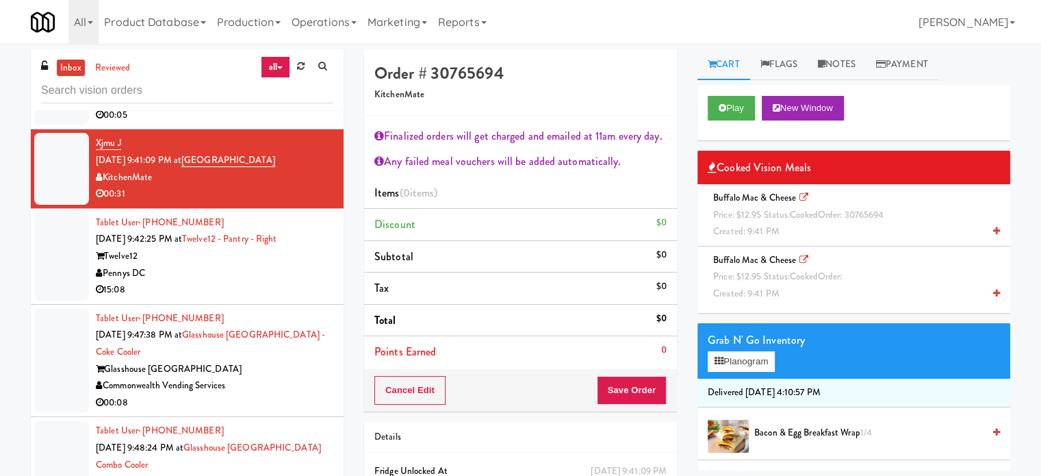
click at [772, 270] on span "Price: $12.95 Status: cooked Order:" at bounding box center [777, 276] width 129 height 13
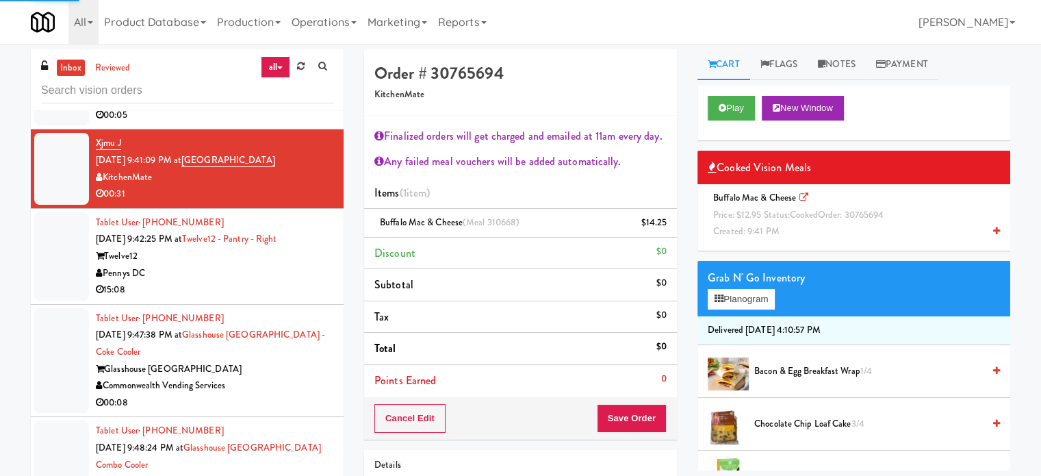
click at [772, 212] on span "Price: $12.95 Status: cooked Order: 30765694" at bounding box center [798, 214] width 170 height 13
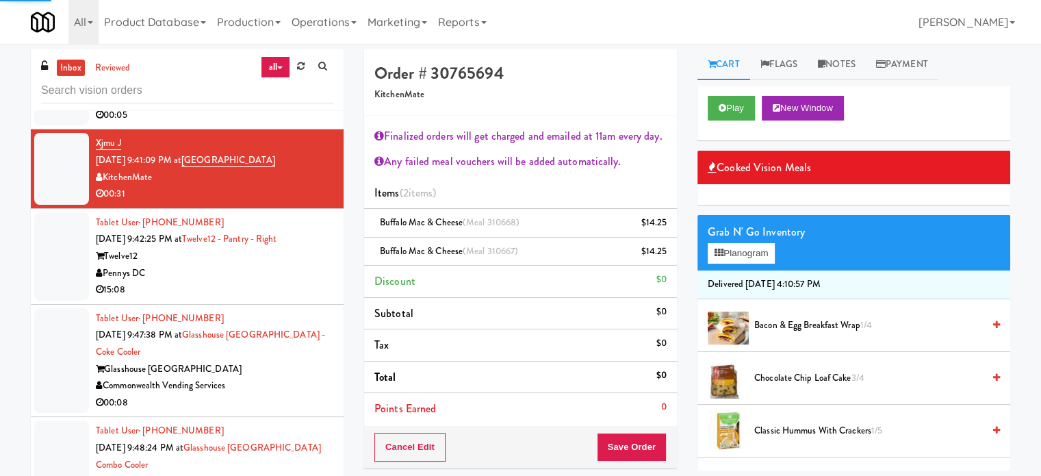
scroll to position [342, 0]
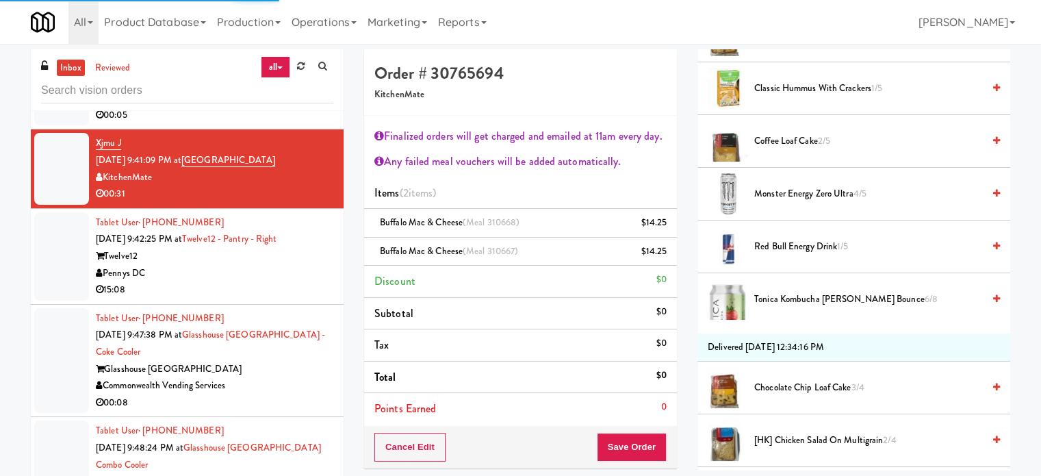
click at [809, 87] on span "Classic Hummus With Crackers 1/5" at bounding box center [869, 88] width 229 height 17
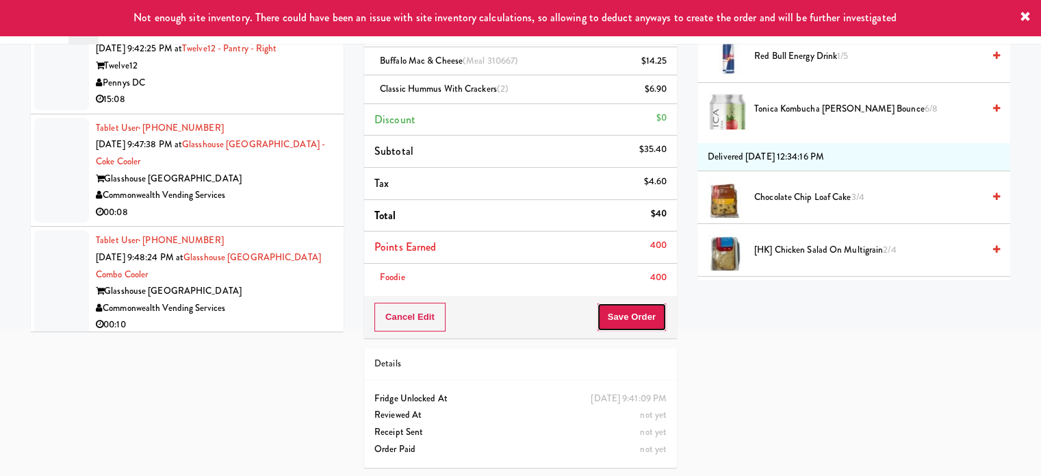
click at [624, 314] on button "Save Order" at bounding box center [632, 317] width 70 height 29
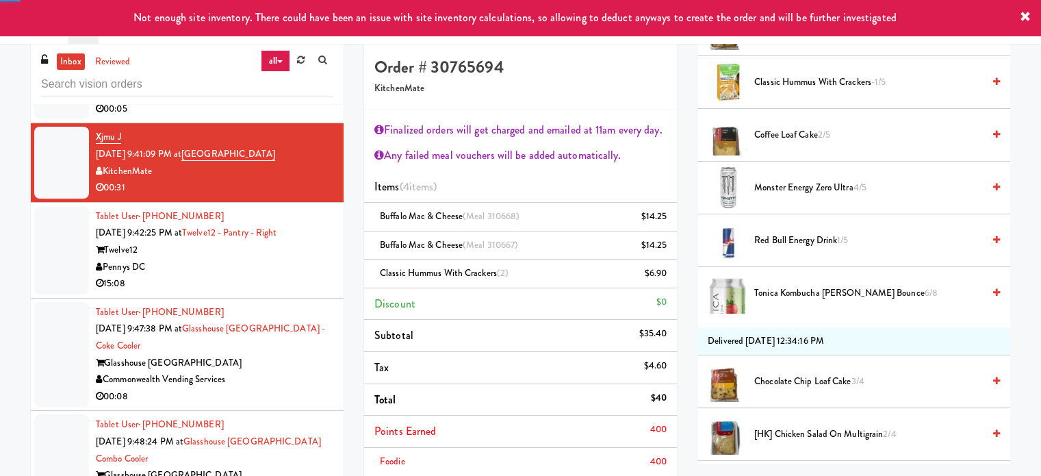
scroll to position [0, 0]
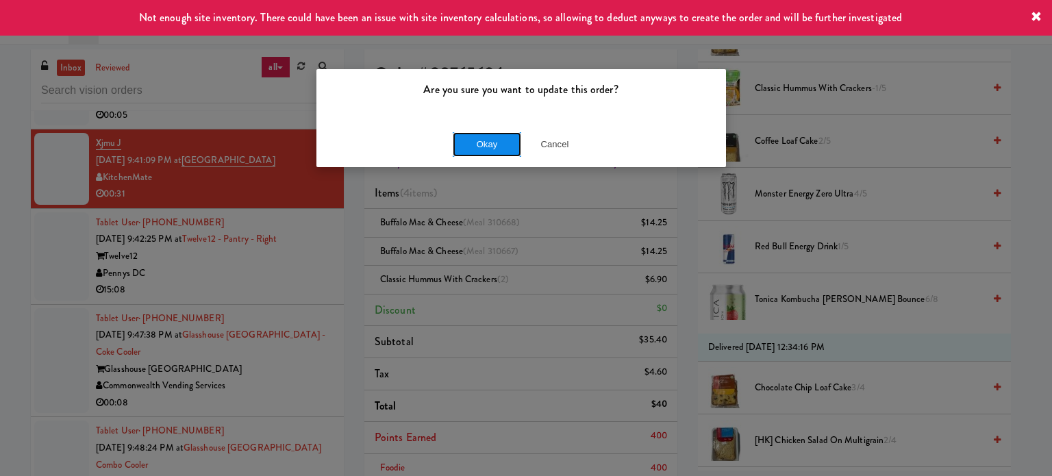
click at [493, 147] on button "Okay" at bounding box center [487, 144] width 68 height 25
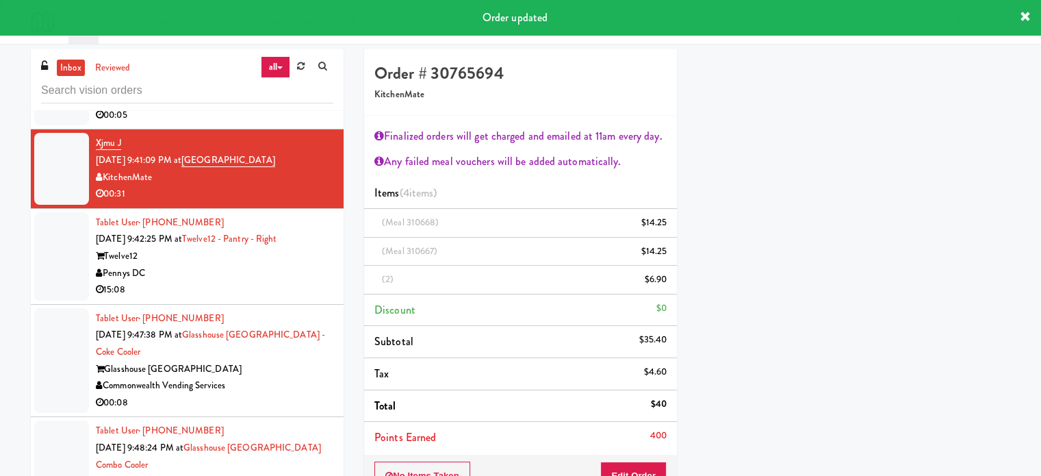
scroll to position [128, 0]
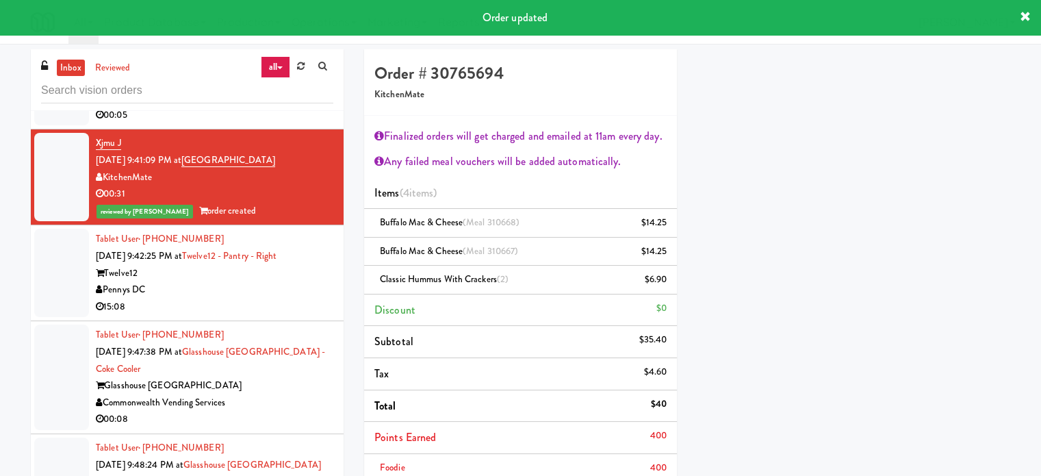
click at [285, 288] on div "Pennys DC" at bounding box center [215, 289] width 238 height 17
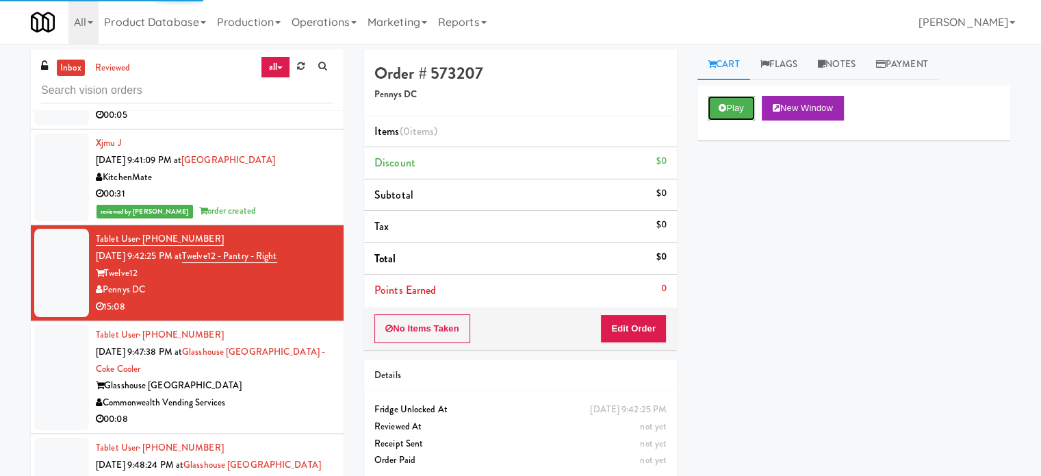
click at [723, 109] on icon at bounding box center [723, 107] width 8 height 9
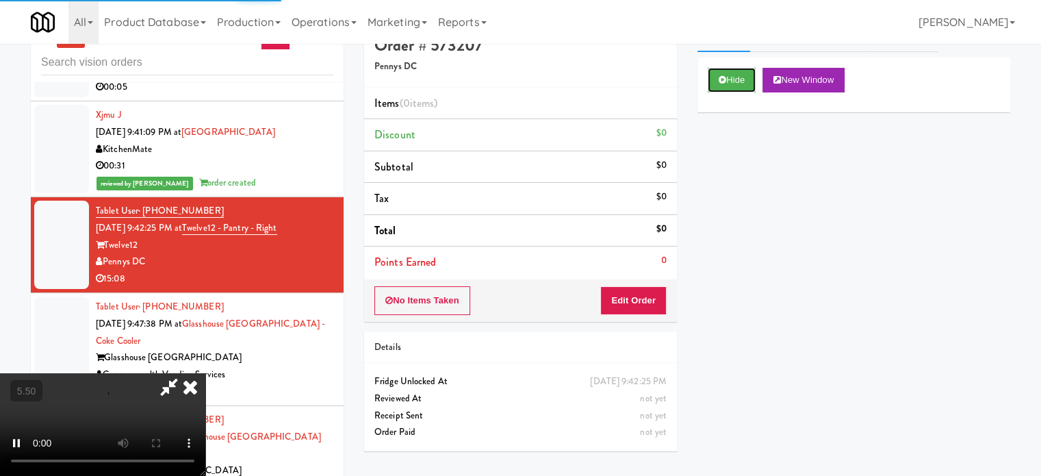
scroll to position [55, 0]
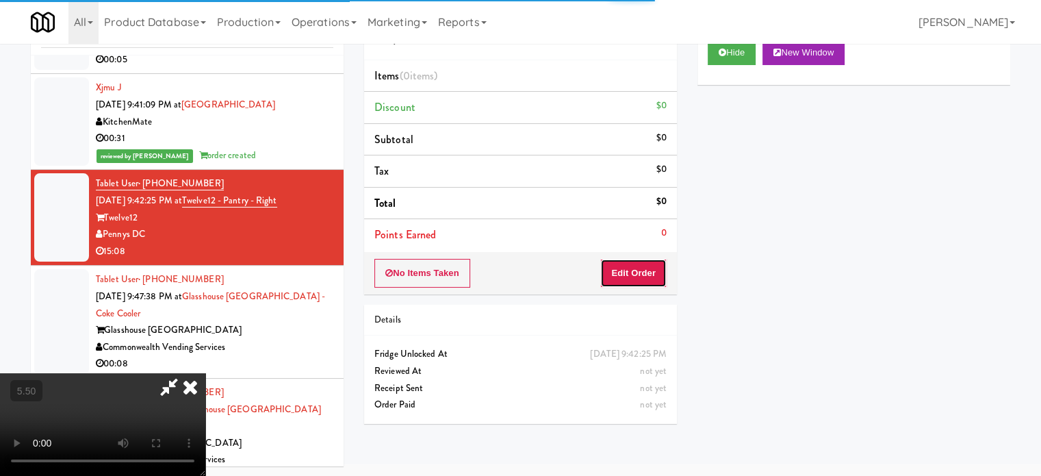
click at [622, 272] on button "Edit Order" at bounding box center [634, 273] width 66 height 29
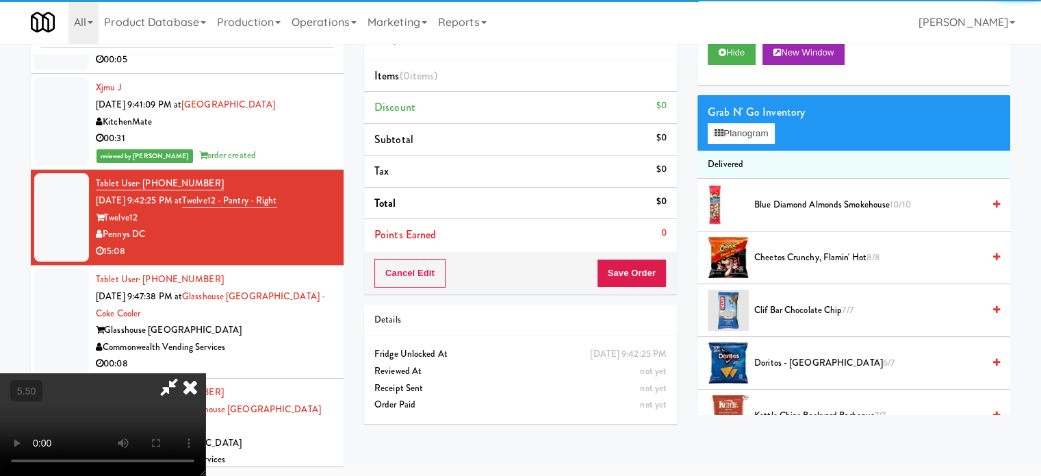
click at [205, 373] on video at bounding box center [102, 424] width 205 height 103
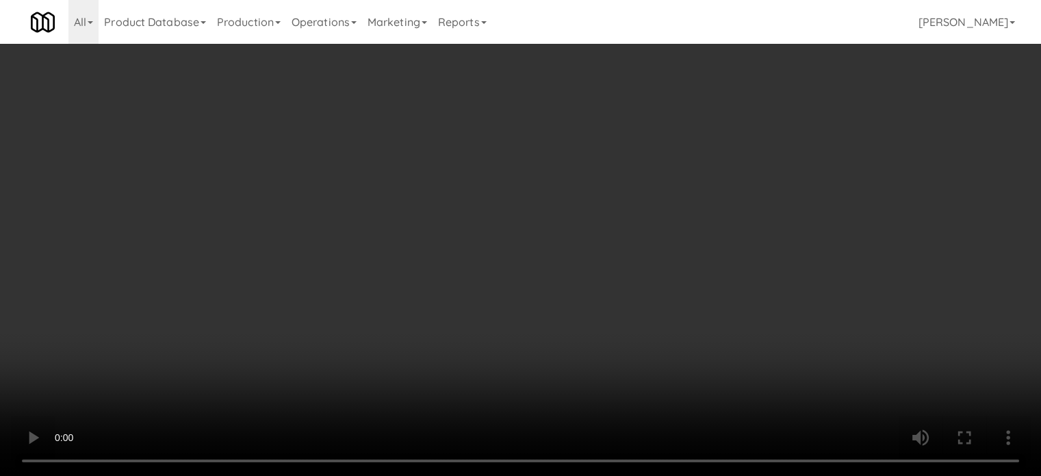
scroll to position [4838, 0]
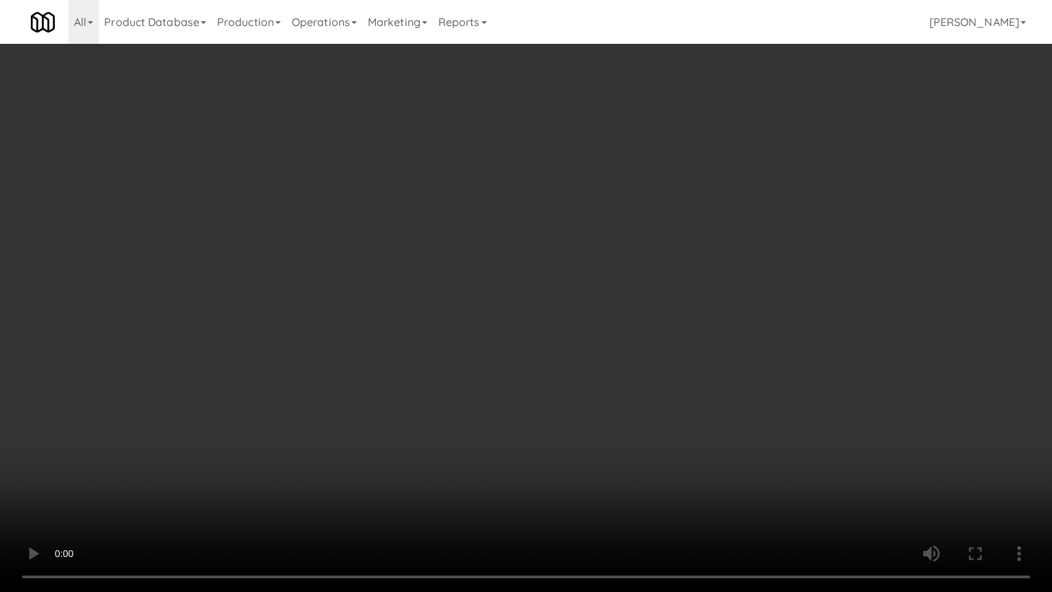
click at [438, 348] on video at bounding box center [526, 296] width 1052 height 592
click at [435, 347] on video at bounding box center [526, 296] width 1052 height 592
click at [439, 344] on video at bounding box center [526, 296] width 1052 height 592
click at [440, 340] on video at bounding box center [526, 296] width 1052 height 592
click at [440, 338] on video at bounding box center [526, 296] width 1052 height 592
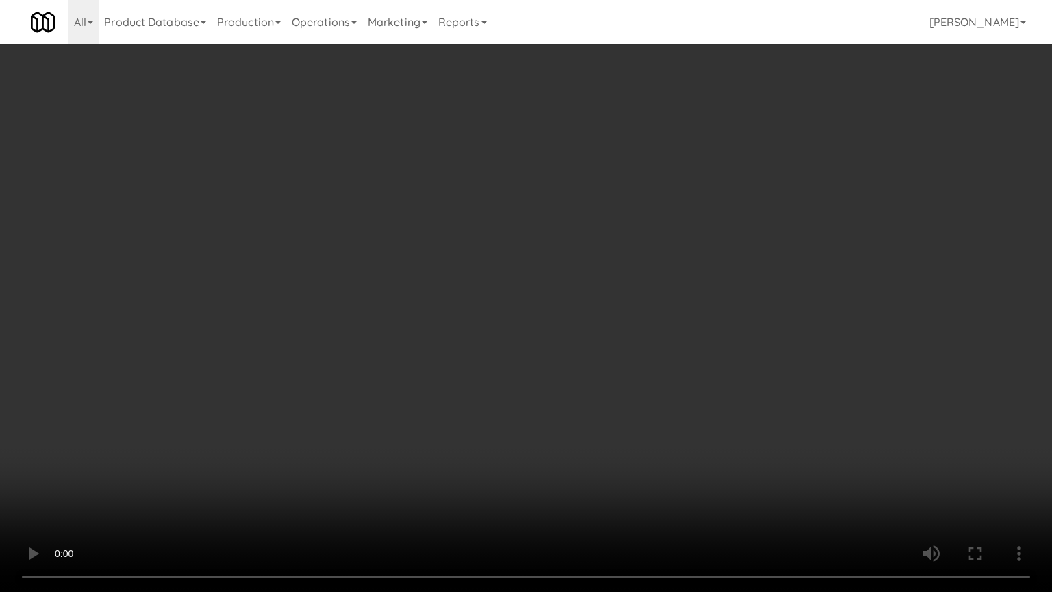
click at [440, 340] on video at bounding box center [526, 296] width 1052 height 592
click at [313, 379] on video at bounding box center [526, 296] width 1052 height 592
click at [371, 341] on video at bounding box center [526, 296] width 1052 height 592
drag, startPoint x: 407, startPoint y: 312, endPoint x: 426, endPoint y: 303, distance: 20.8
click at [412, 312] on video at bounding box center [526, 296] width 1052 height 592
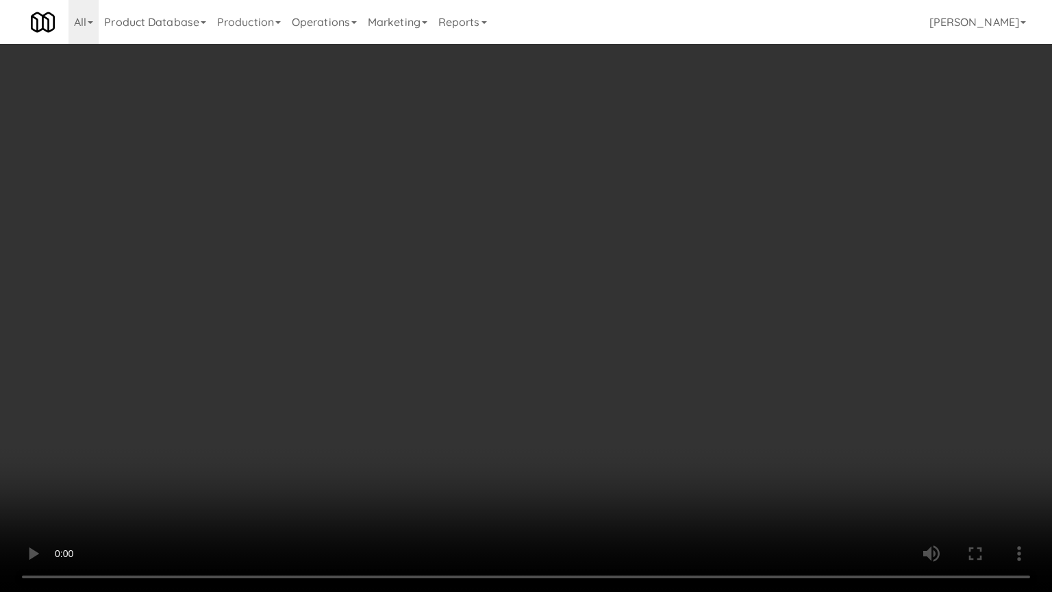
drag, startPoint x: 426, startPoint y: 303, endPoint x: 583, endPoint y: 207, distance: 184.4
click at [427, 301] on video at bounding box center [526, 296] width 1052 height 592
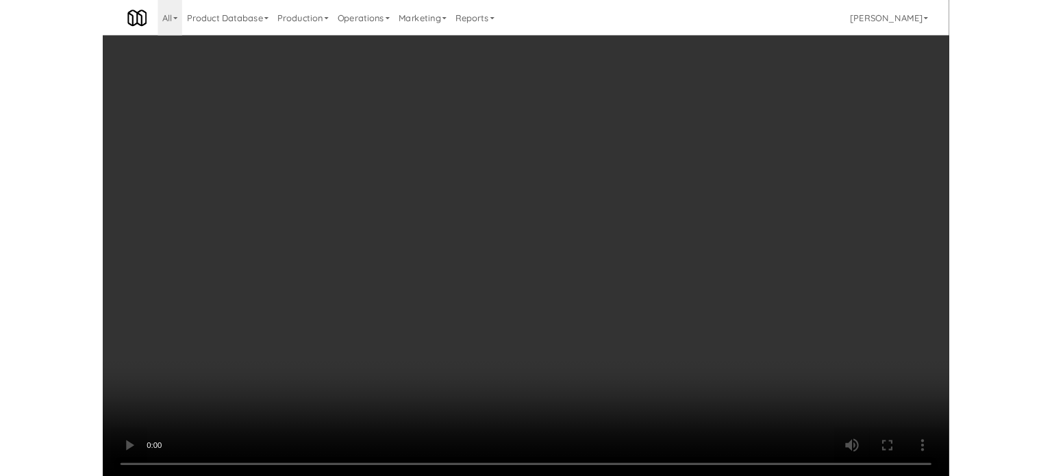
scroll to position [4855, 0]
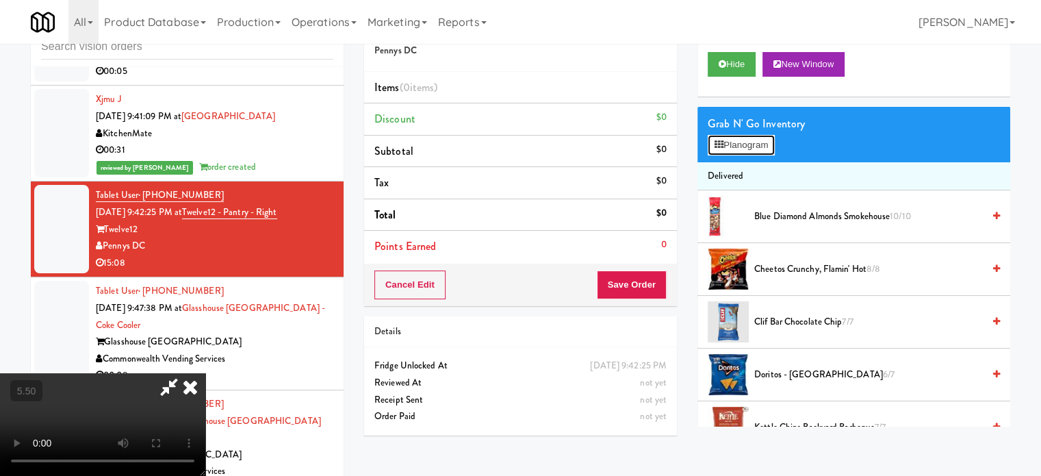
click at [760, 143] on button "Planogram" at bounding box center [741, 145] width 67 height 21
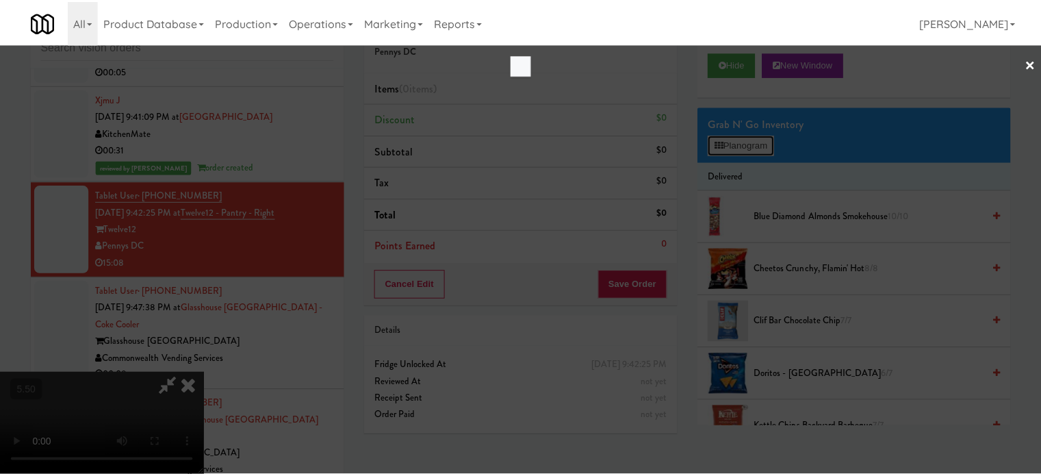
scroll to position [4838, 0]
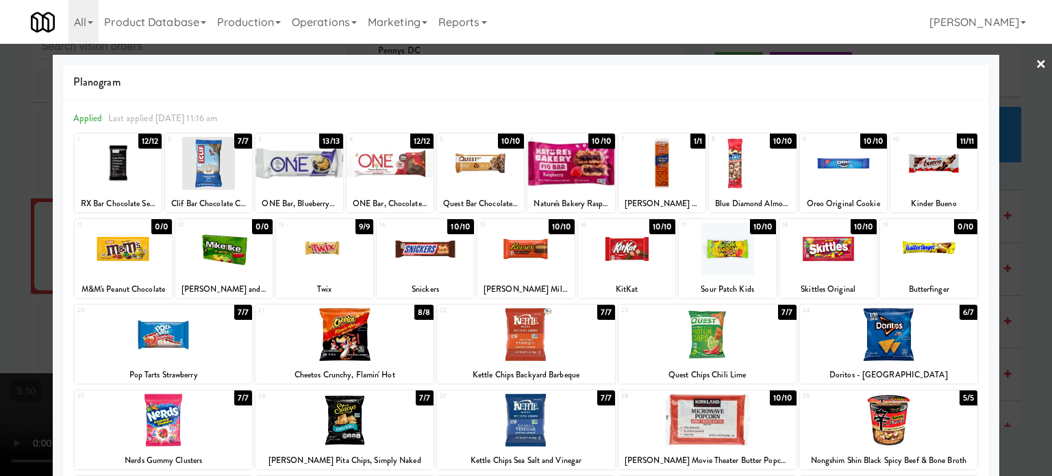
click at [555, 227] on div "10/10" at bounding box center [561, 226] width 27 height 15
click at [657, 227] on div "10/10" at bounding box center [662, 226] width 27 height 15
click at [1004, 257] on div at bounding box center [526, 238] width 1052 height 476
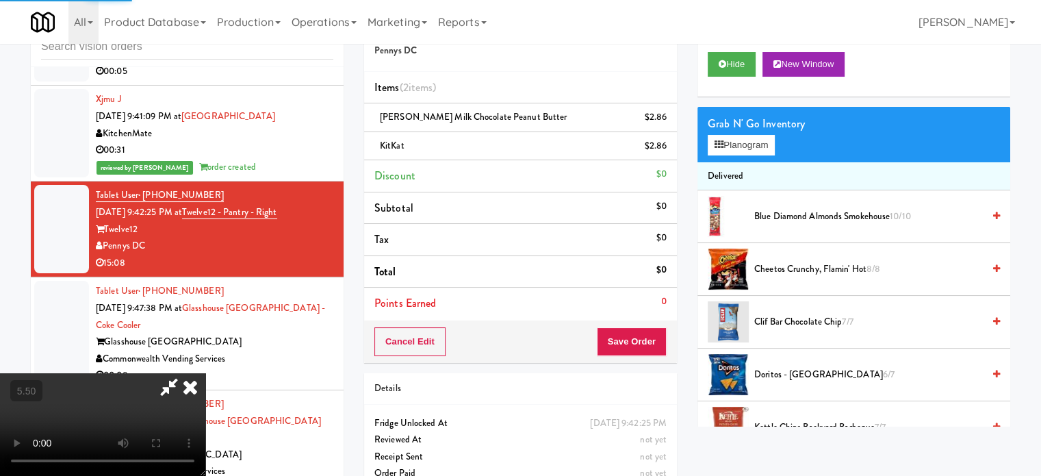
click at [205, 373] on video at bounding box center [102, 424] width 205 height 103
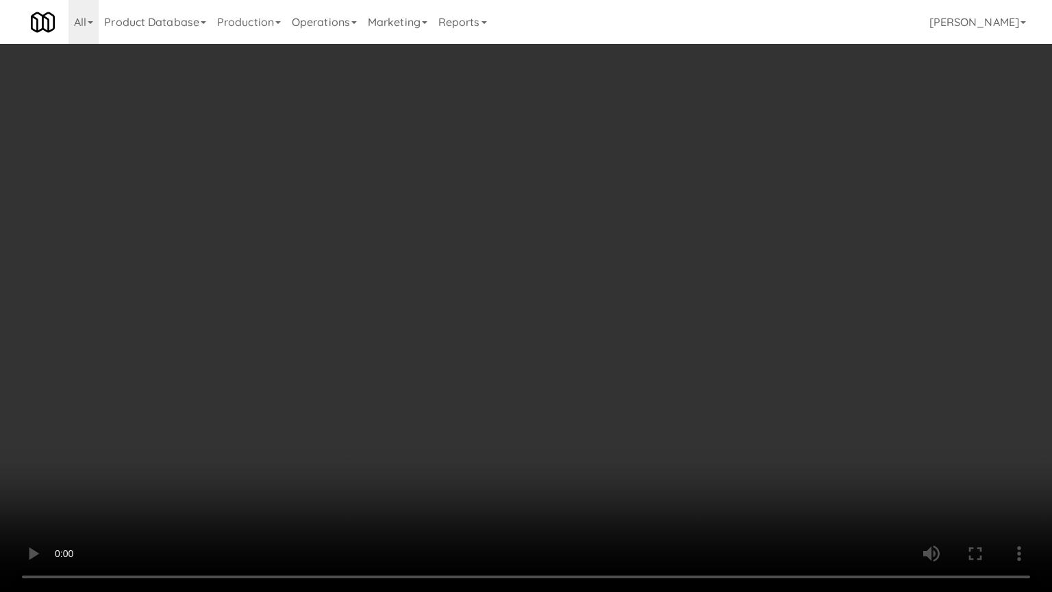
click at [433, 253] on video at bounding box center [526, 296] width 1052 height 592
click at [438, 251] on video at bounding box center [526, 296] width 1052 height 592
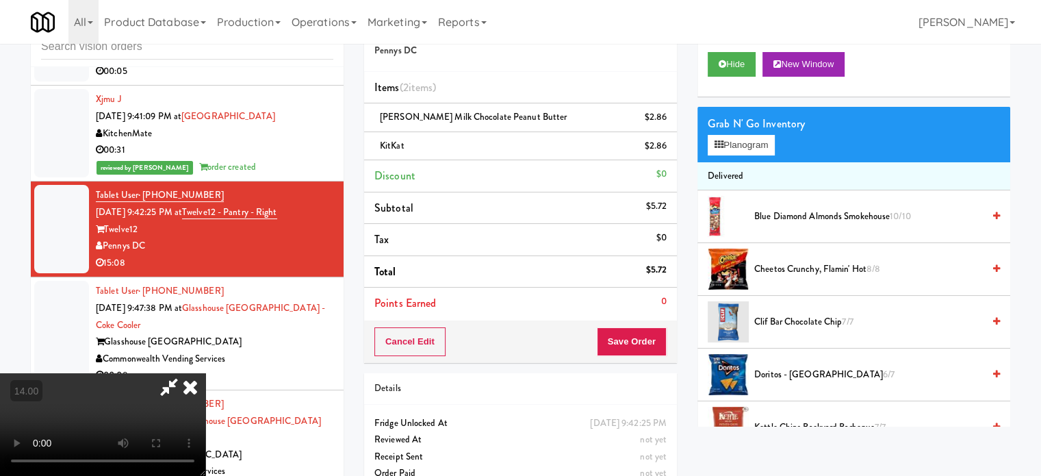
scroll to position [216, 0]
click at [205, 420] on video at bounding box center [102, 424] width 205 height 103
click at [205, 373] on video at bounding box center [102, 424] width 205 height 103
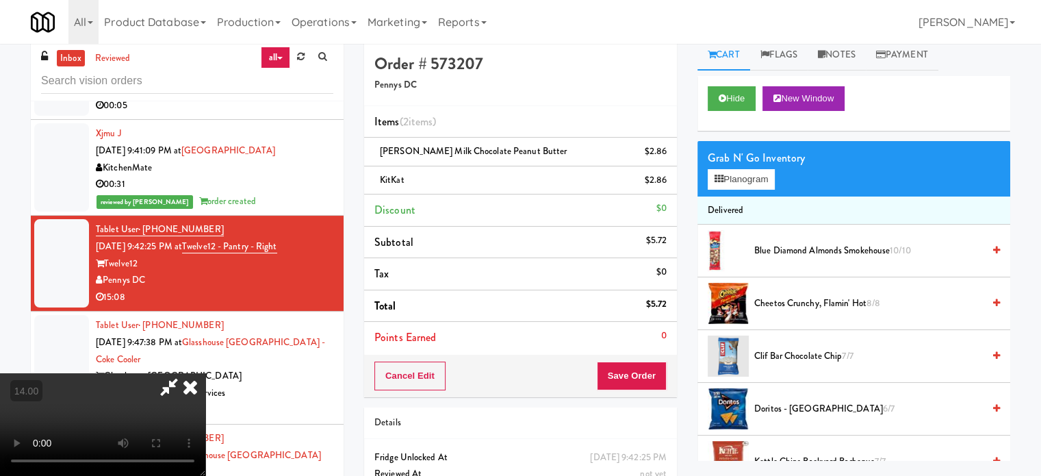
scroll to position [0, 0]
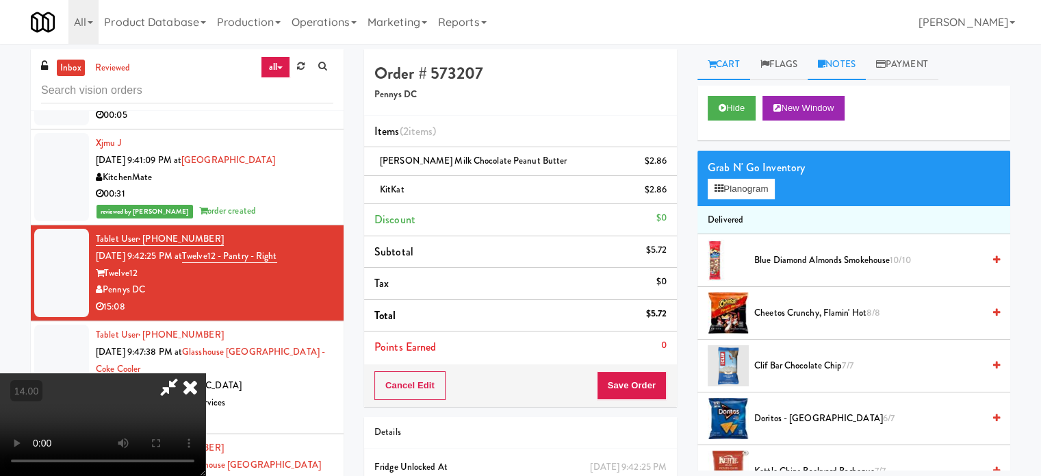
click at [839, 65] on link "Notes" at bounding box center [837, 64] width 58 height 31
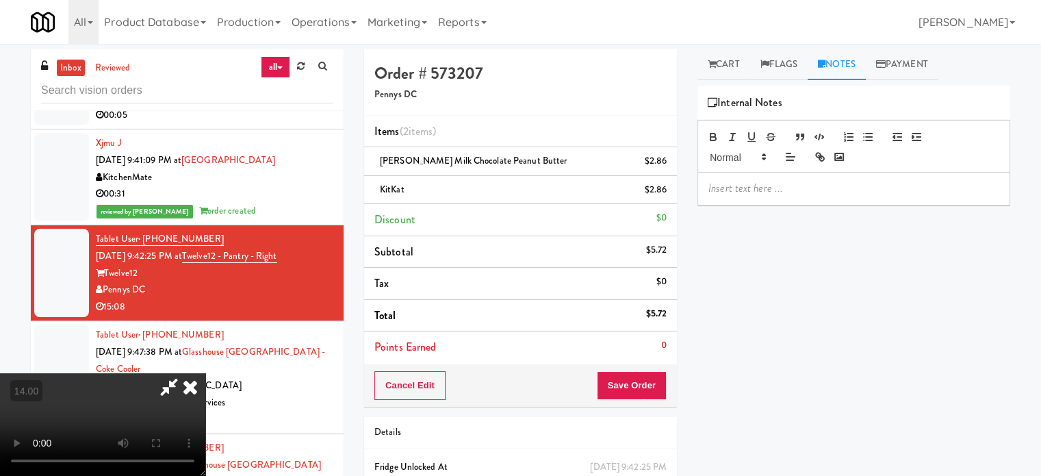
click at [801, 199] on div at bounding box center [854, 188] width 312 height 31
click at [798, 188] on p "To enrich screen reader interactions, please activate Accessibility in Grammarl…" at bounding box center [854, 188] width 291 height 15
click at [205, 373] on icon at bounding box center [190, 386] width 30 height 27
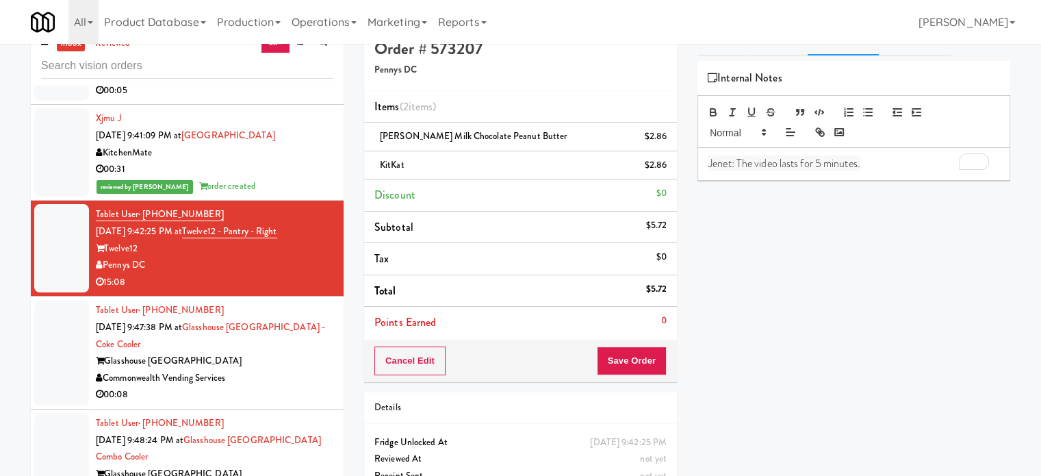
scroll to position [68, 0]
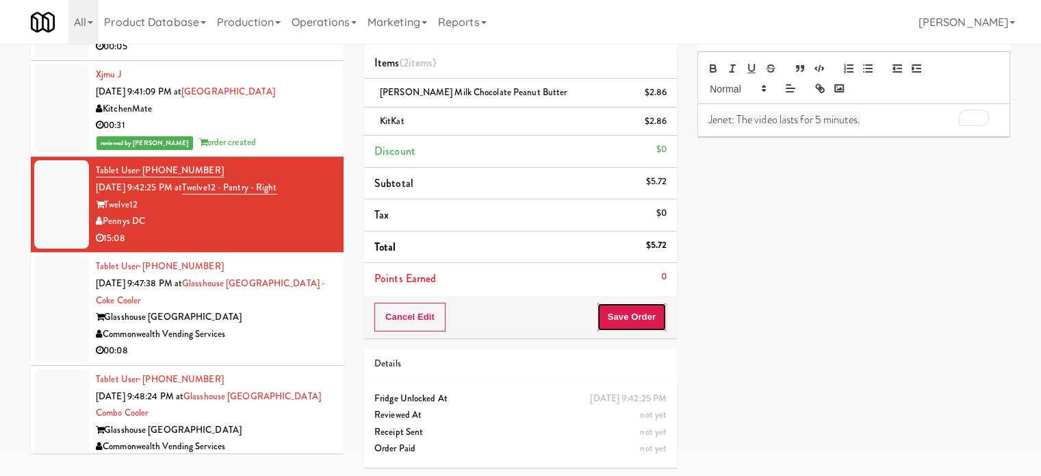
click at [634, 308] on button "Save Order" at bounding box center [632, 317] width 70 height 29
click at [635, 314] on button "Save Order" at bounding box center [632, 317] width 70 height 29
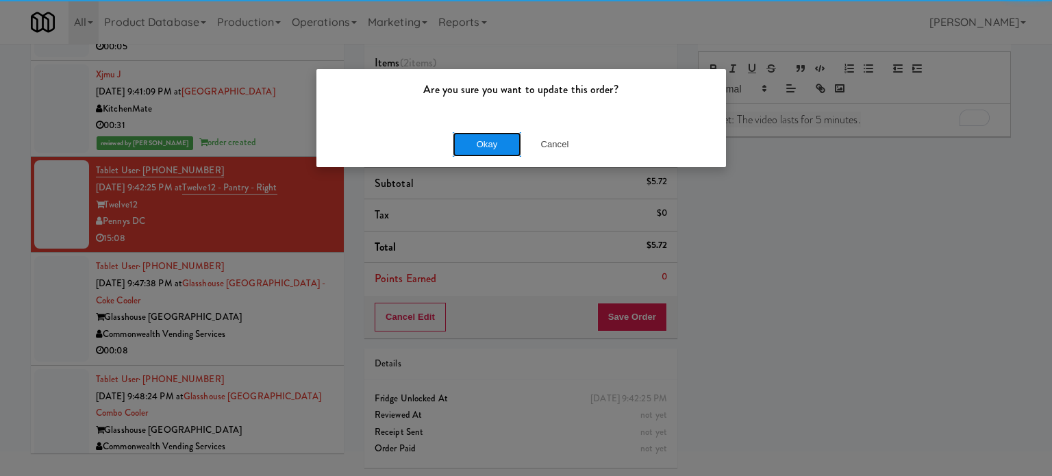
click at [486, 152] on button "Okay" at bounding box center [487, 144] width 68 height 25
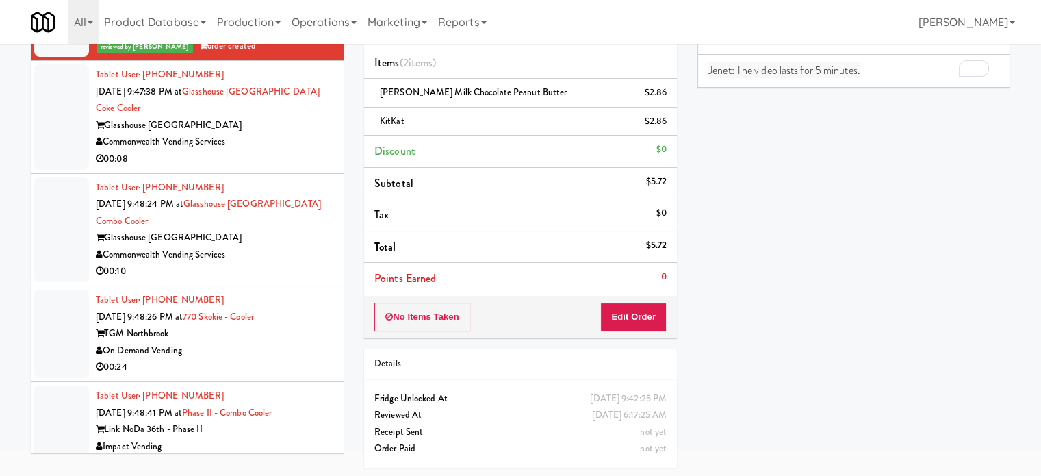
scroll to position [5012, 0]
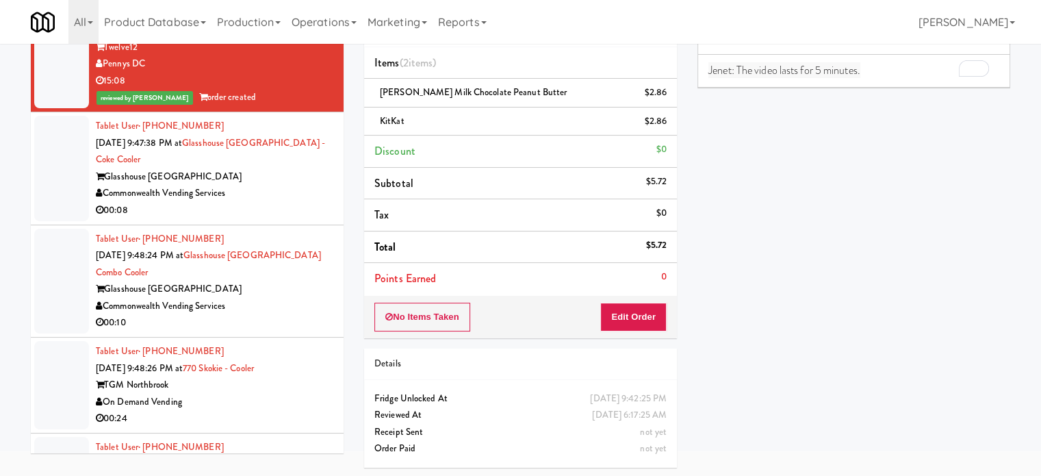
drag, startPoint x: 294, startPoint y: 210, endPoint x: 326, endPoint y: 181, distance: 43.1
click at [295, 210] on div "00:08" at bounding box center [215, 210] width 238 height 17
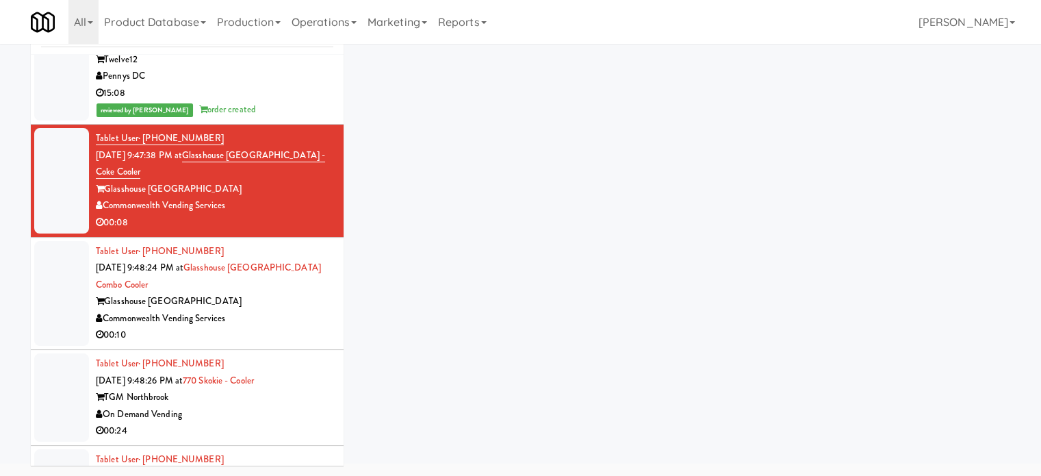
scroll to position [55, 0]
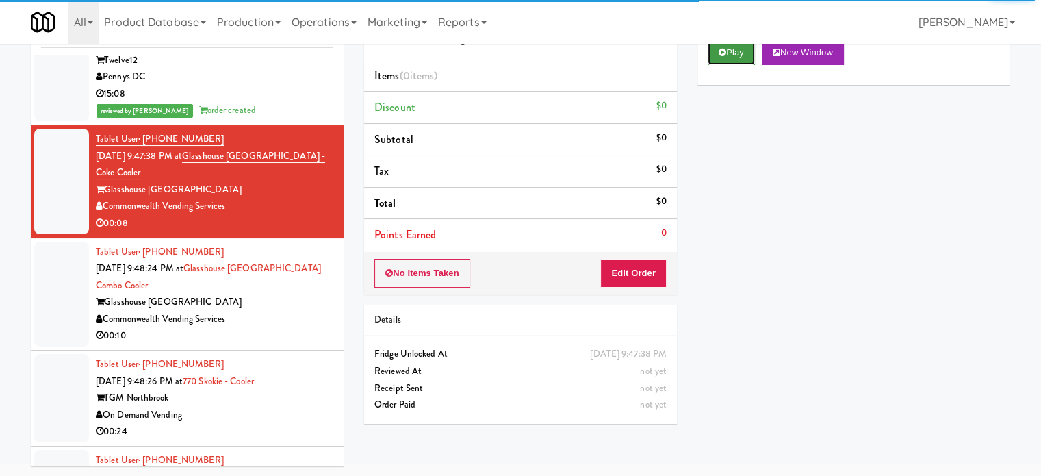
click at [729, 50] on button "Play" at bounding box center [731, 52] width 47 height 25
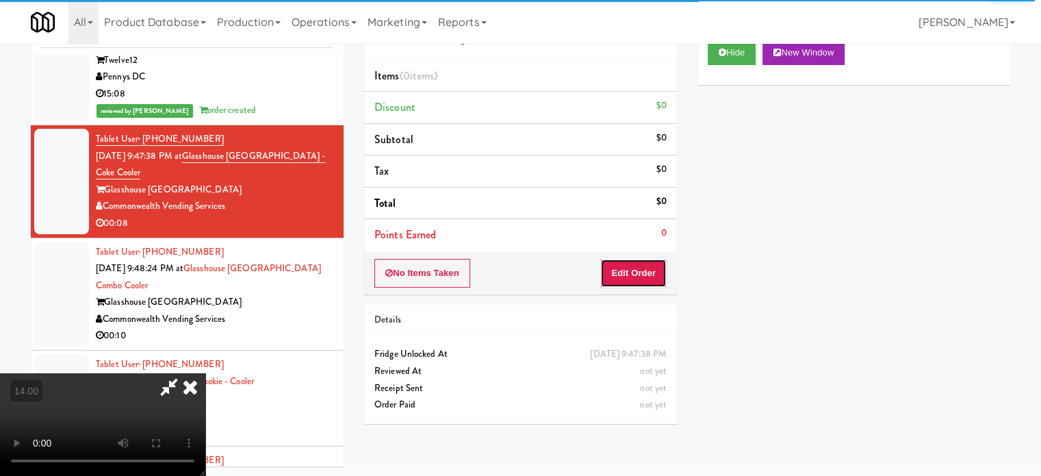
click at [638, 281] on button "Edit Order" at bounding box center [634, 273] width 66 height 29
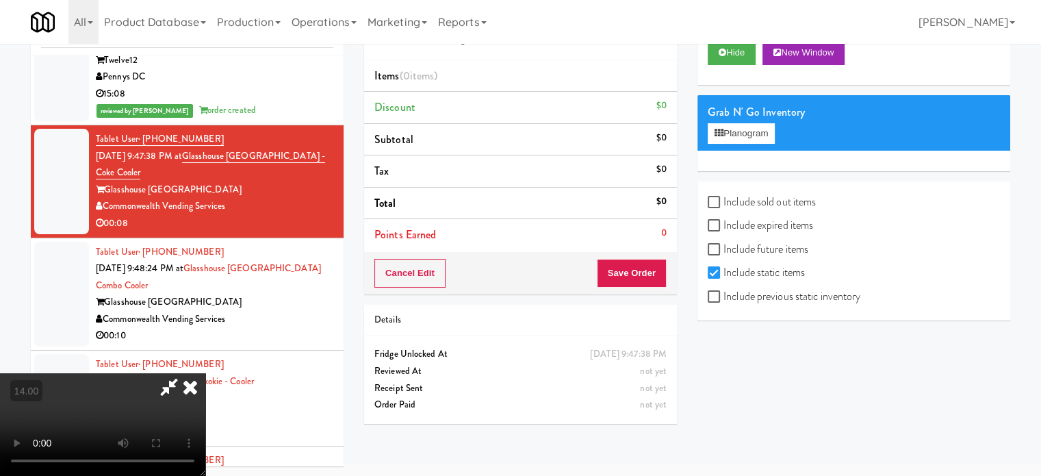
click at [205, 373] on video at bounding box center [102, 424] width 205 height 103
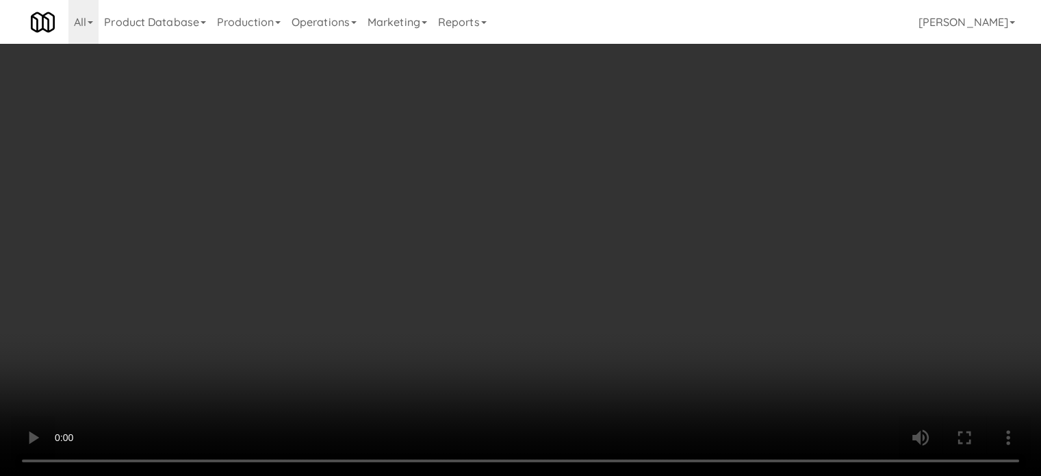
scroll to position [4996, 0]
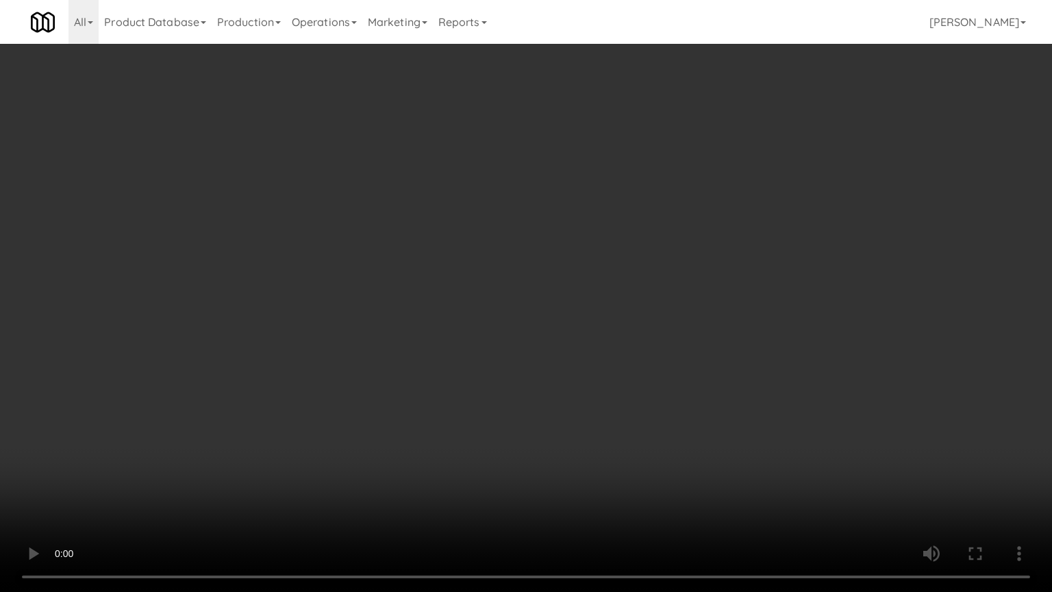
click at [433, 299] on video at bounding box center [526, 296] width 1052 height 592
click at [257, 451] on video at bounding box center [526, 296] width 1052 height 592
click at [506, 297] on video at bounding box center [526, 296] width 1052 height 592
click at [504, 294] on video at bounding box center [526, 296] width 1052 height 592
drag, startPoint x: 407, startPoint y: 433, endPoint x: 426, endPoint y: 394, distance: 42.9
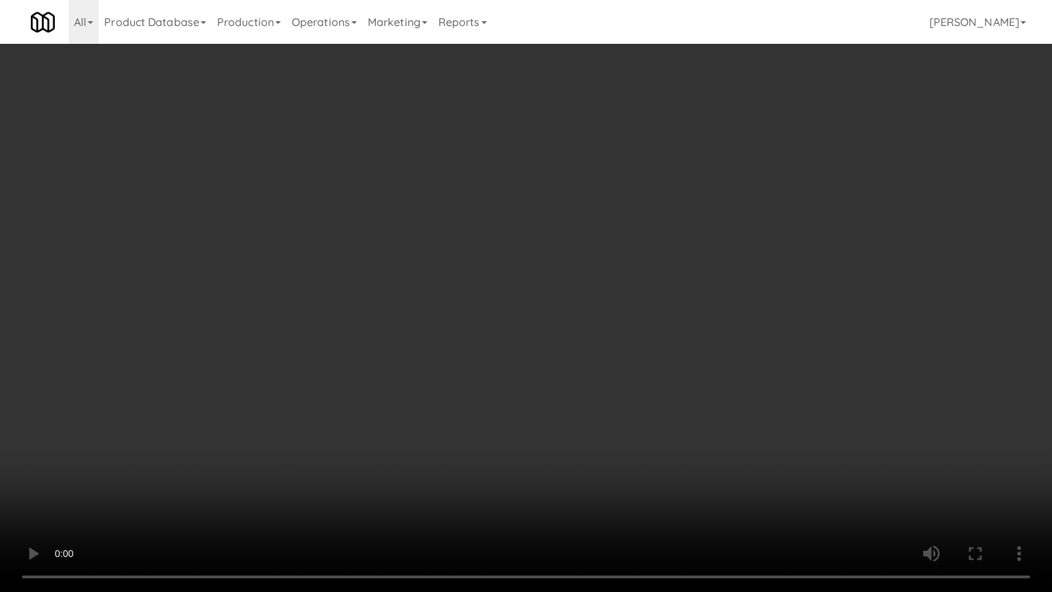
click at [408, 430] on video at bounding box center [526, 296] width 1052 height 592
click at [467, 316] on video at bounding box center [526, 296] width 1052 height 592
click at [509, 322] on video at bounding box center [526, 296] width 1052 height 592
click at [511, 312] on video at bounding box center [526, 296] width 1052 height 592
click at [727, 455] on video at bounding box center [526, 296] width 1052 height 592
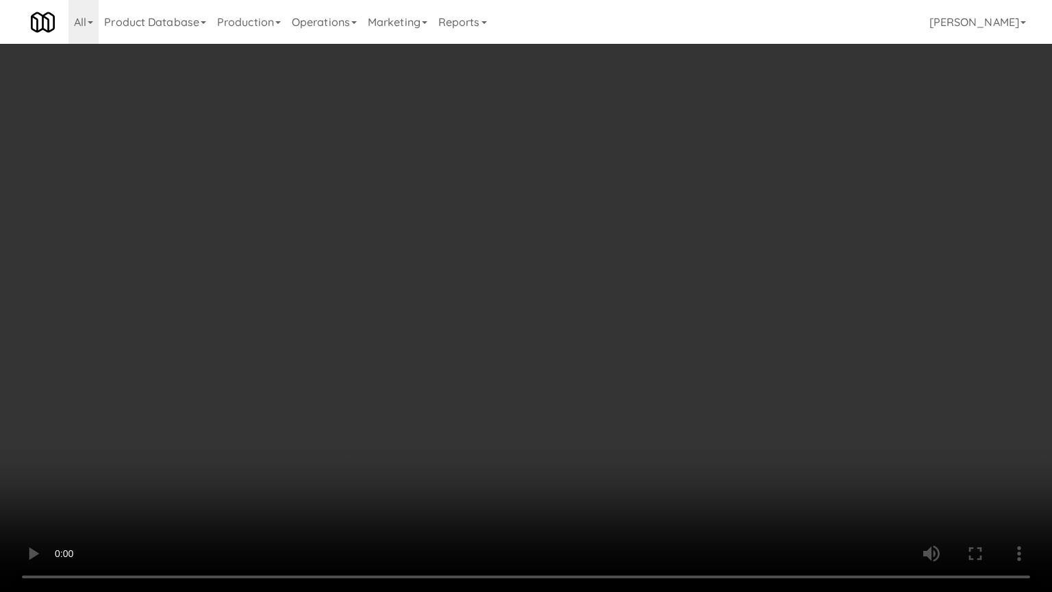
click at [626, 342] on video at bounding box center [526, 296] width 1052 height 592
click at [626, 325] on video at bounding box center [526, 296] width 1052 height 592
click at [559, 432] on video at bounding box center [526, 296] width 1052 height 592
click at [552, 356] on video at bounding box center [526, 296] width 1052 height 592
click at [635, 475] on video at bounding box center [526, 296] width 1052 height 592
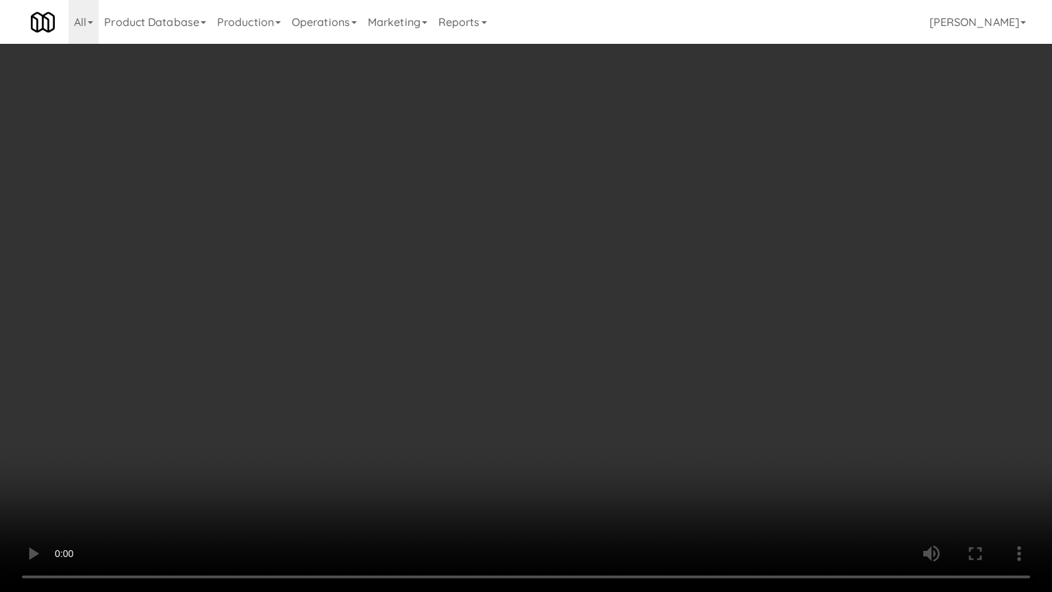
click at [603, 407] on video at bounding box center [526, 296] width 1052 height 592
click at [556, 454] on video at bounding box center [526, 296] width 1052 height 592
click at [548, 399] on video at bounding box center [526, 296] width 1052 height 592
click at [546, 363] on video at bounding box center [526, 296] width 1052 height 592
click at [578, 379] on video at bounding box center [526, 296] width 1052 height 592
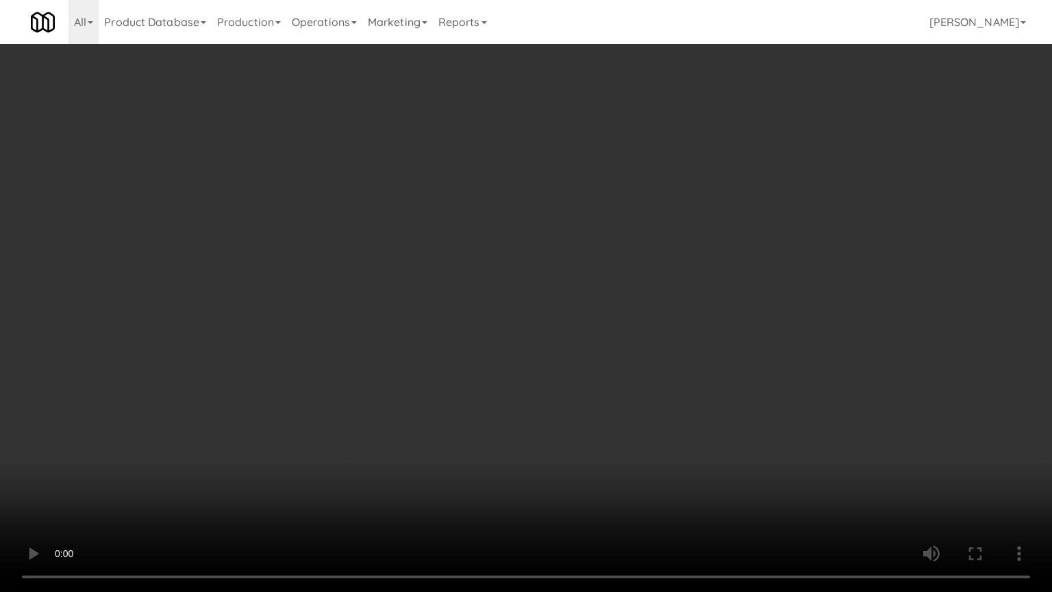
click at [581, 343] on video at bounding box center [526, 296] width 1052 height 592
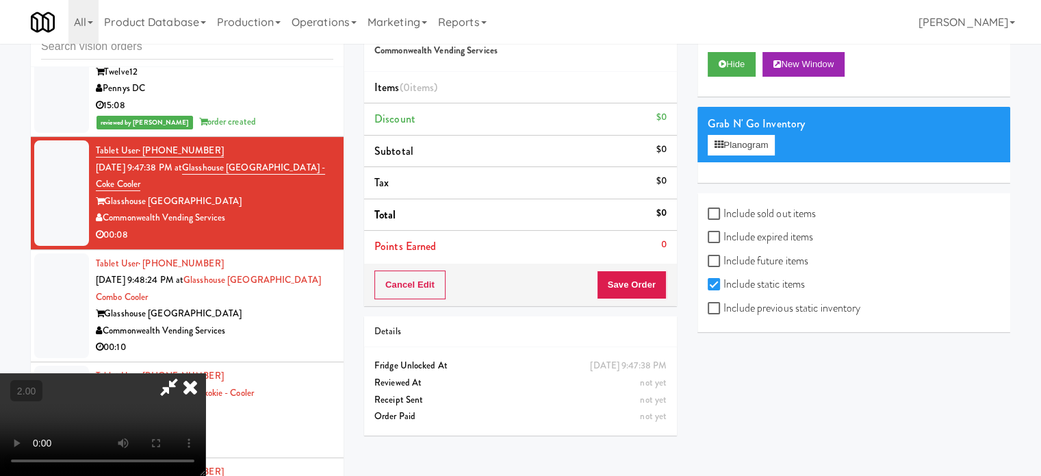
drag, startPoint x: 583, startPoint y: 229, endPoint x: 597, endPoint y: 214, distance: 20.9
click at [205, 373] on video at bounding box center [102, 424] width 205 height 103
click at [205, 373] on icon at bounding box center [190, 386] width 30 height 27
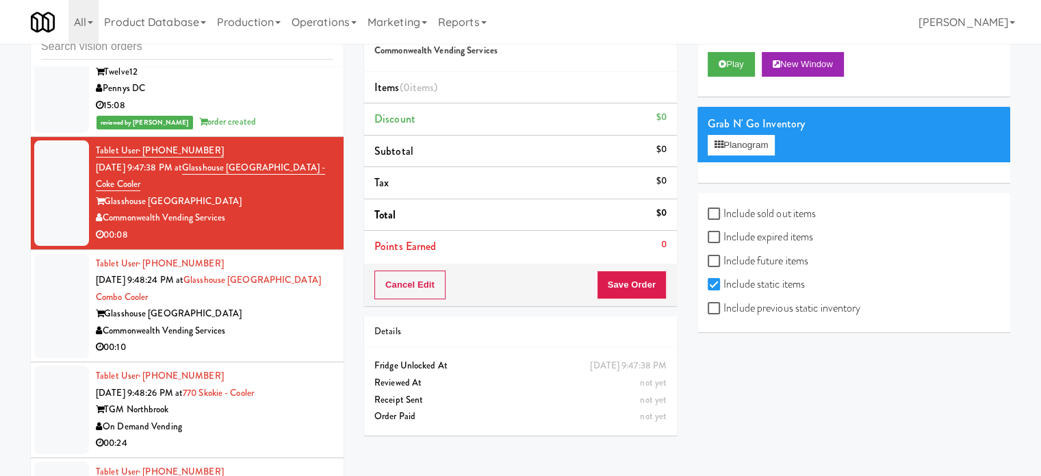
drag, startPoint x: 295, startPoint y: 119, endPoint x: 288, endPoint y: 129, distance: 12.2
click at [295, 119] on div "reviewed by Jenet R order created" at bounding box center [215, 122] width 238 height 17
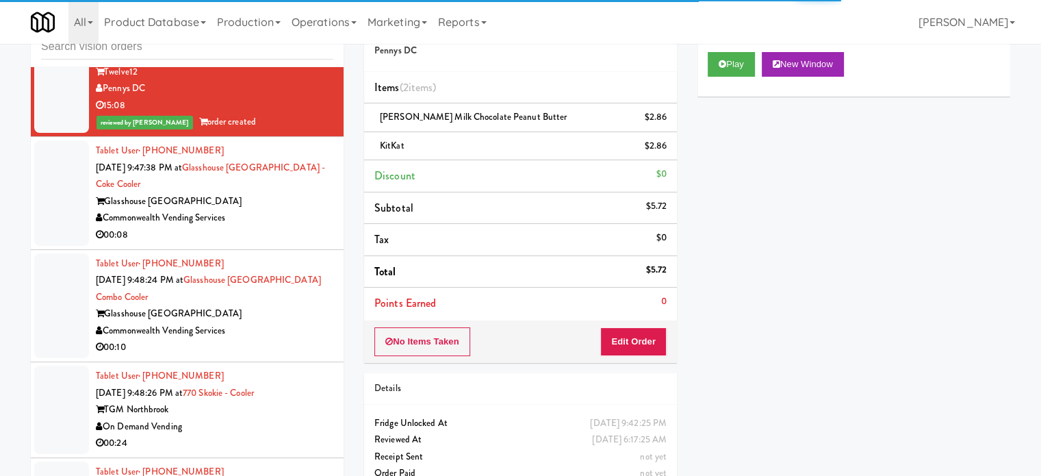
click at [268, 216] on div "Commonwealth Vending Services" at bounding box center [215, 218] width 238 height 17
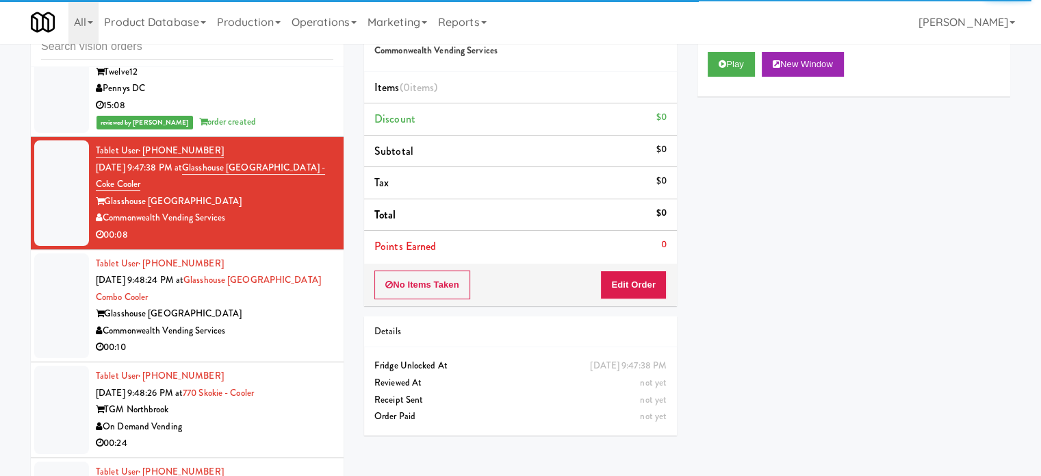
click at [292, 212] on div "Commonwealth Vending Services" at bounding box center [215, 218] width 238 height 17
click at [712, 69] on button "Play" at bounding box center [731, 64] width 47 height 25
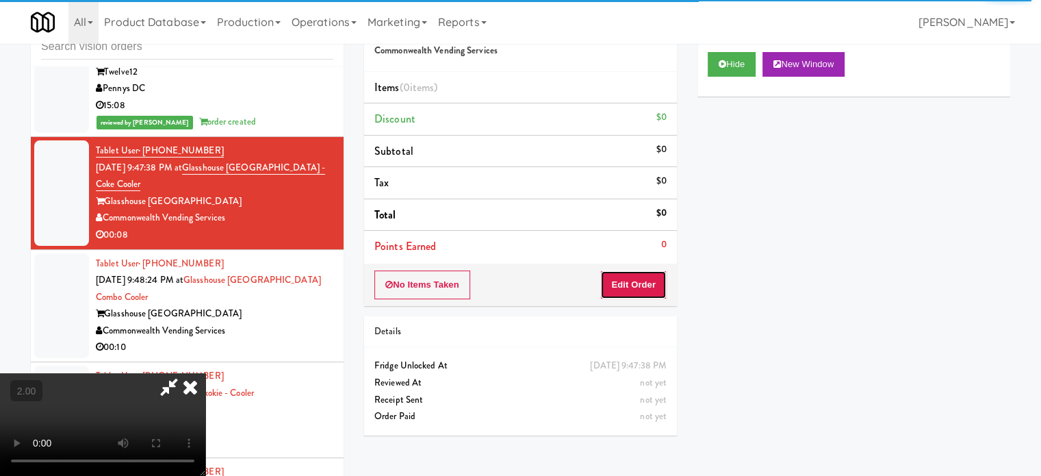
click at [636, 287] on button "Edit Order" at bounding box center [634, 284] width 66 height 29
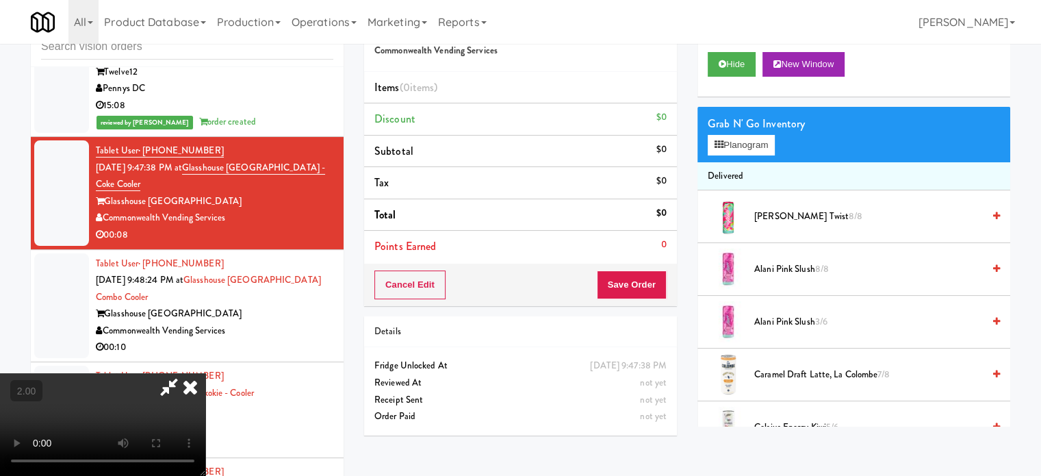
click at [205, 373] on video at bounding box center [102, 424] width 205 height 103
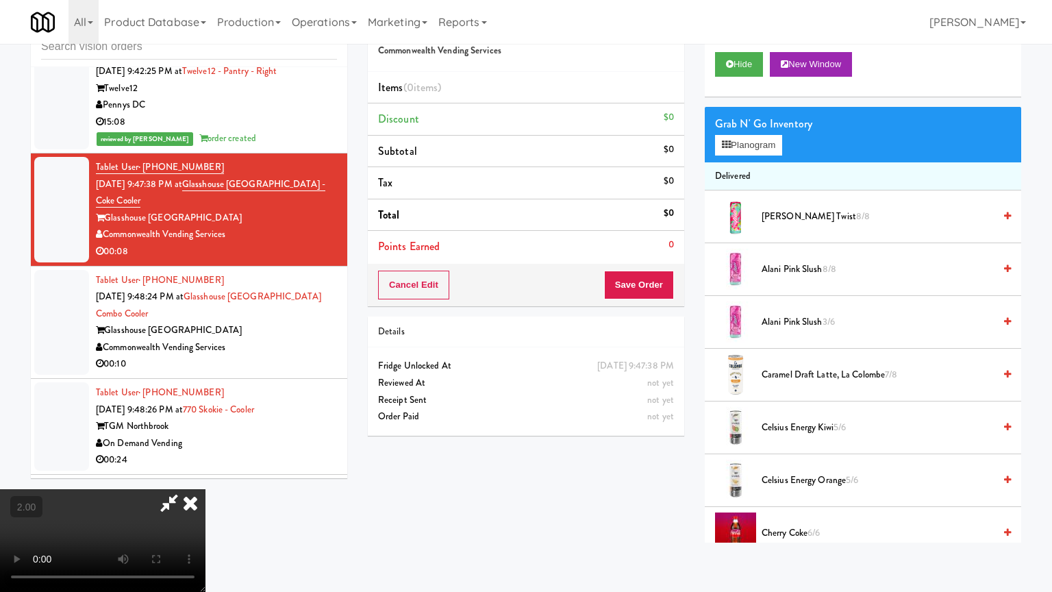
click at [205, 475] on video at bounding box center [102, 540] width 205 height 103
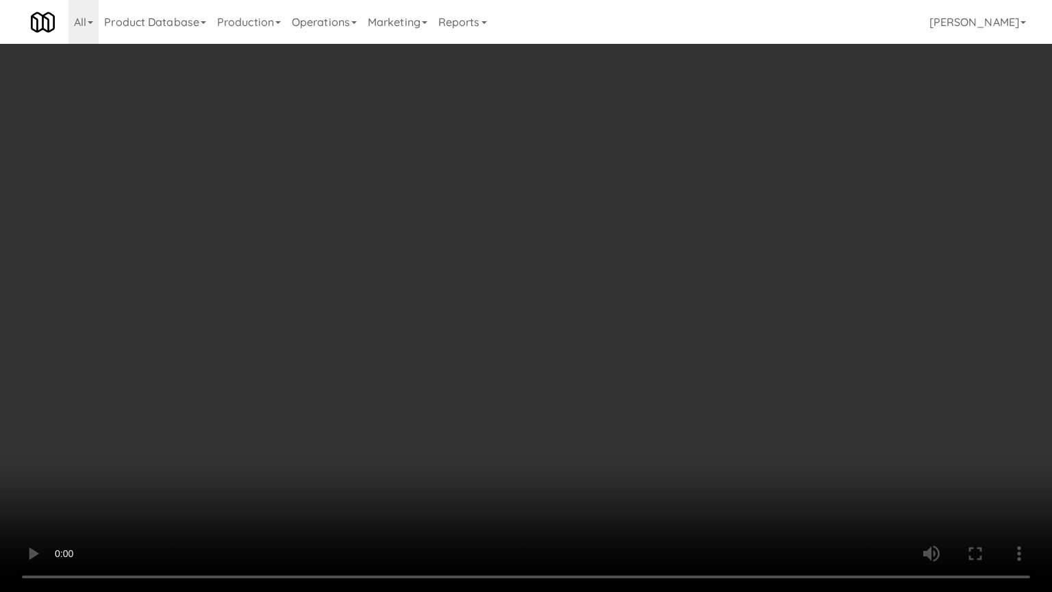
drag, startPoint x: 591, startPoint y: 273, endPoint x: 615, endPoint y: 155, distance: 119.5
click at [593, 273] on video at bounding box center [526, 296] width 1052 height 592
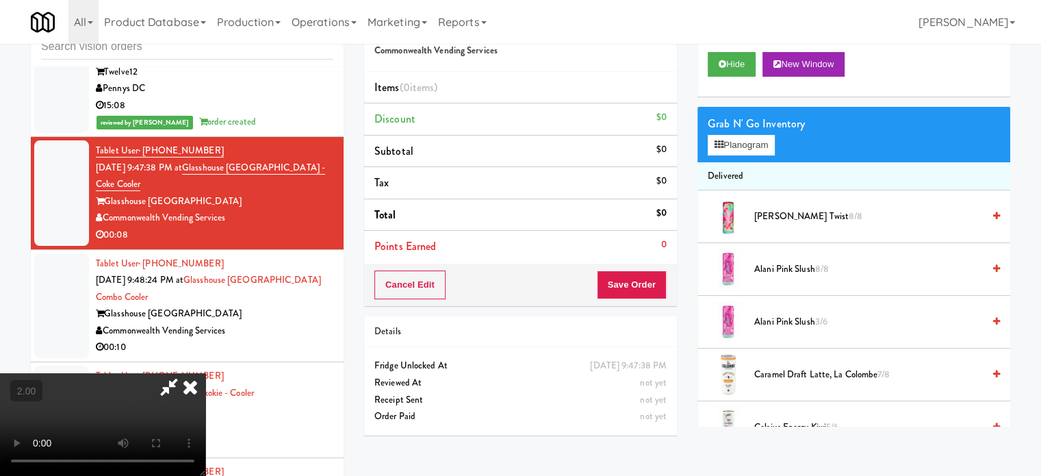
click at [205, 373] on icon at bounding box center [190, 386] width 30 height 27
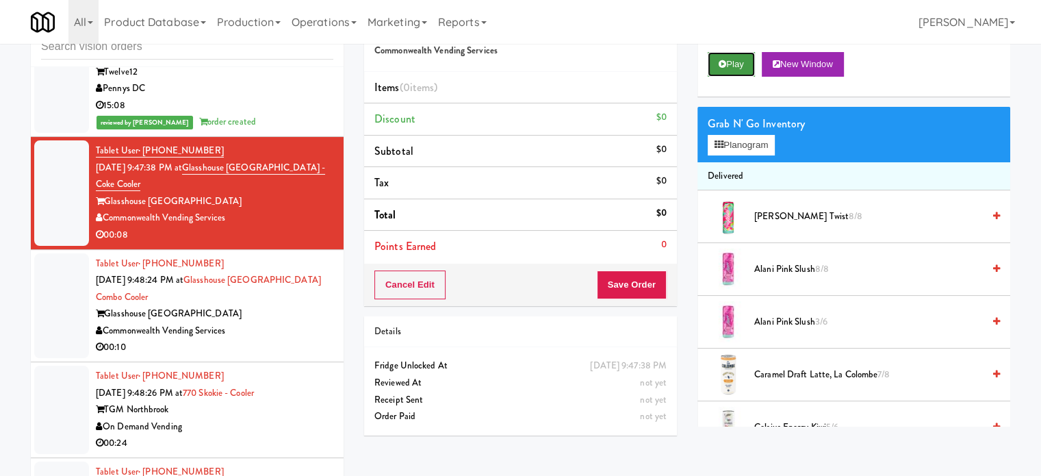
click at [742, 64] on button "Play" at bounding box center [731, 64] width 47 height 25
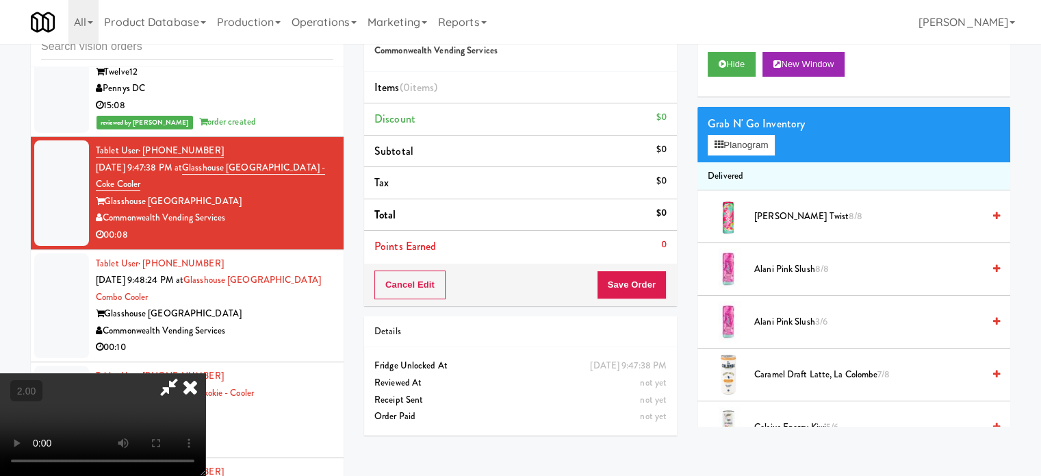
click at [205, 373] on video at bounding box center [102, 424] width 205 height 103
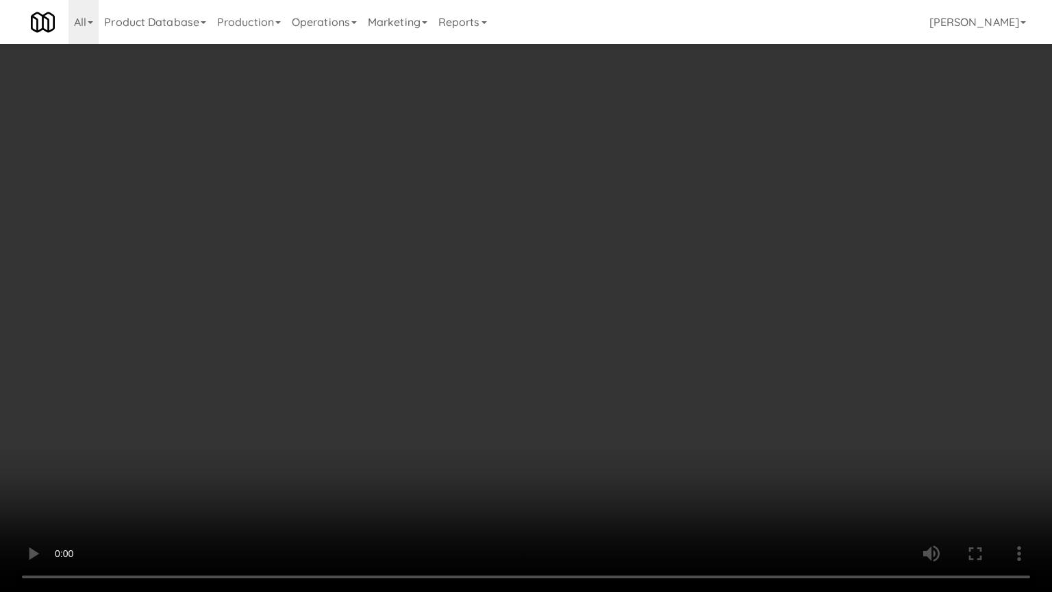
click at [562, 304] on video at bounding box center [526, 296] width 1052 height 592
click at [553, 295] on video at bounding box center [526, 296] width 1052 height 592
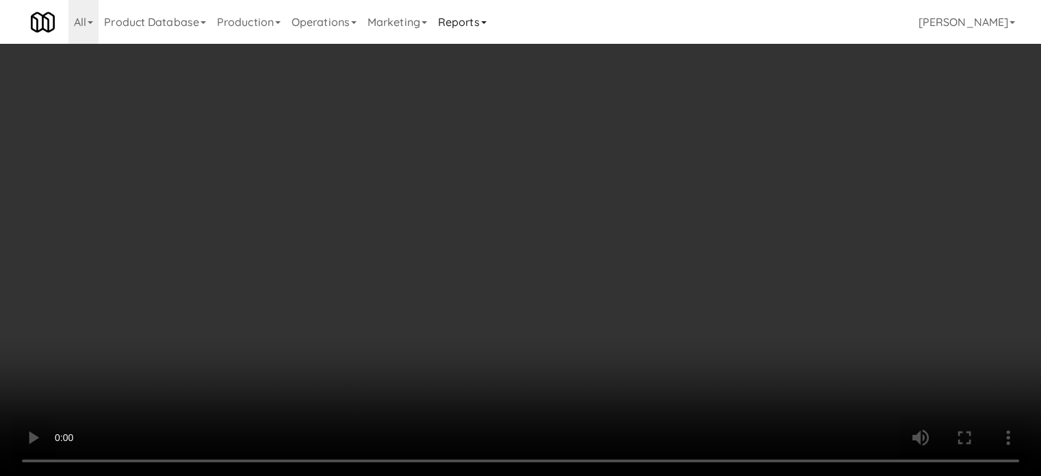
scroll to position [5012, 0]
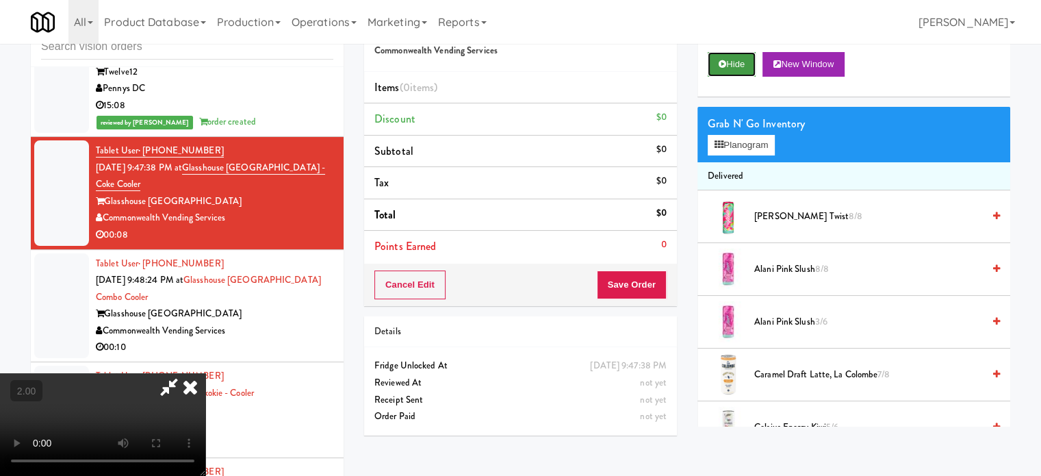
click at [745, 65] on button "Hide" at bounding box center [732, 64] width 48 height 25
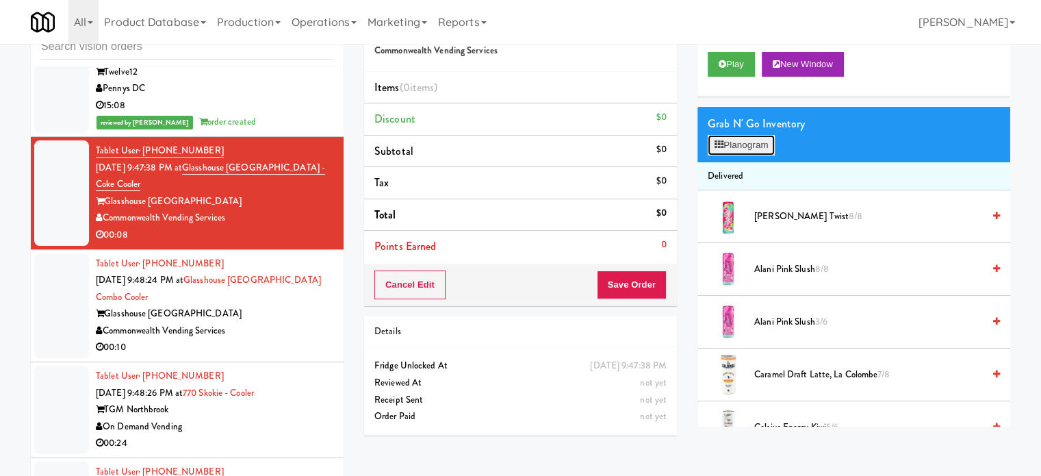
click at [746, 145] on button "Planogram" at bounding box center [741, 145] width 67 height 21
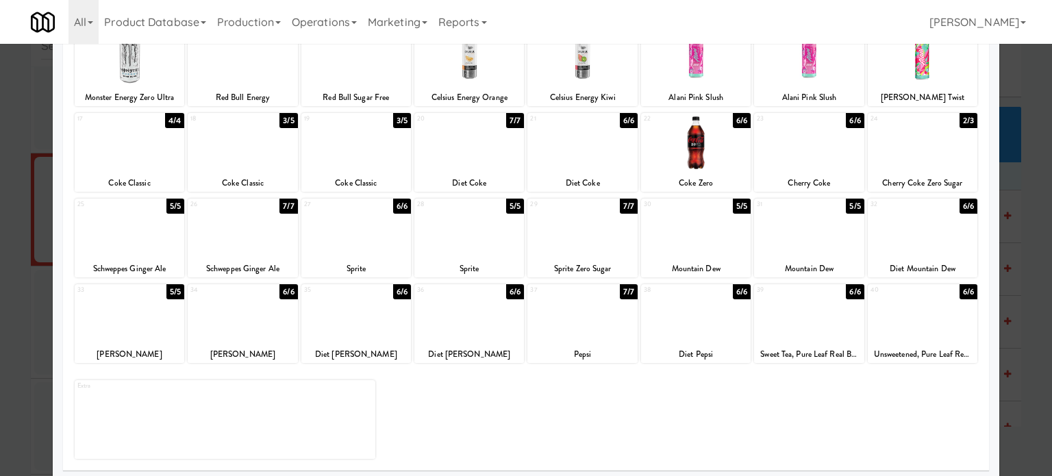
scroll to position [196, 0]
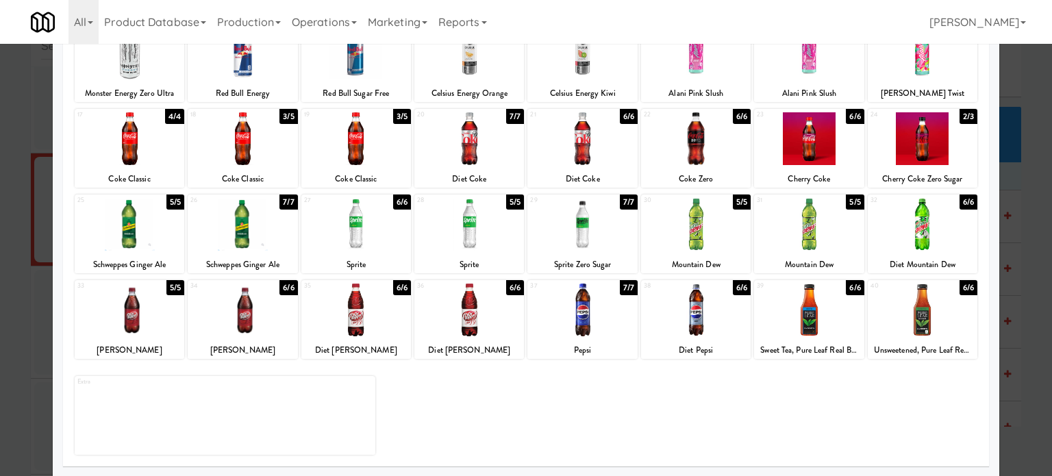
click at [959, 288] on div "6/6" at bounding box center [968, 287] width 18 height 15
click at [959, 286] on div "5/6" at bounding box center [968, 287] width 18 height 15
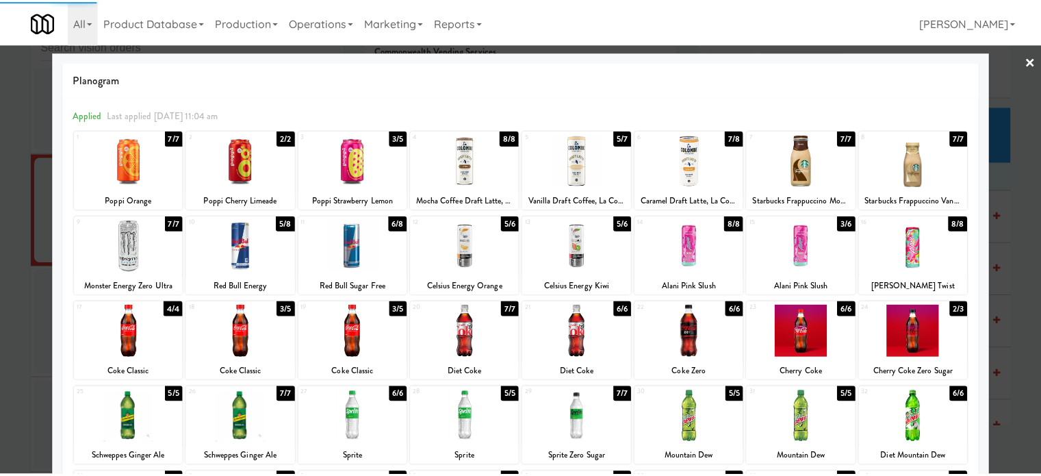
scroll to position [0, 0]
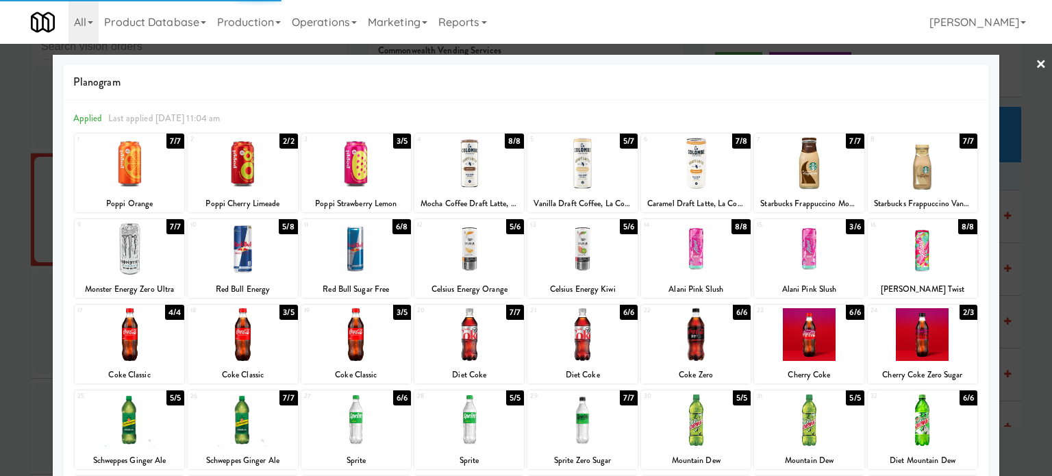
click at [399, 144] on div "3/5" at bounding box center [402, 141] width 18 height 15
click at [1011, 219] on div at bounding box center [526, 238] width 1052 height 476
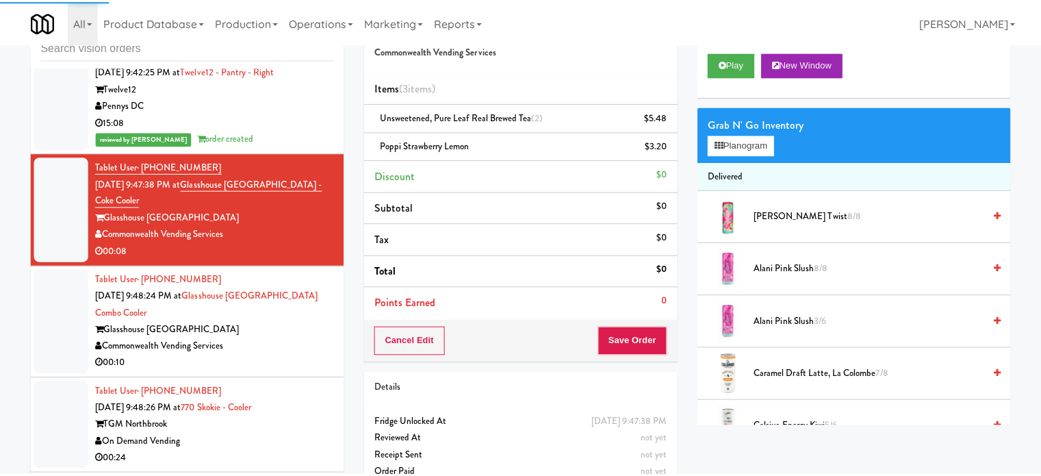
scroll to position [5012, 0]
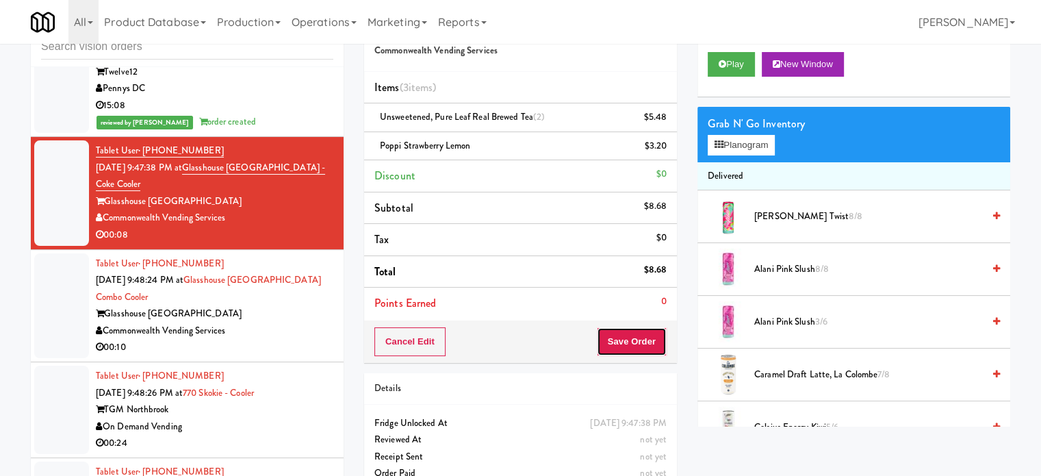
click at [641, 329] on button "Save Order" at bounding box center [632, 341] width 70 height 29
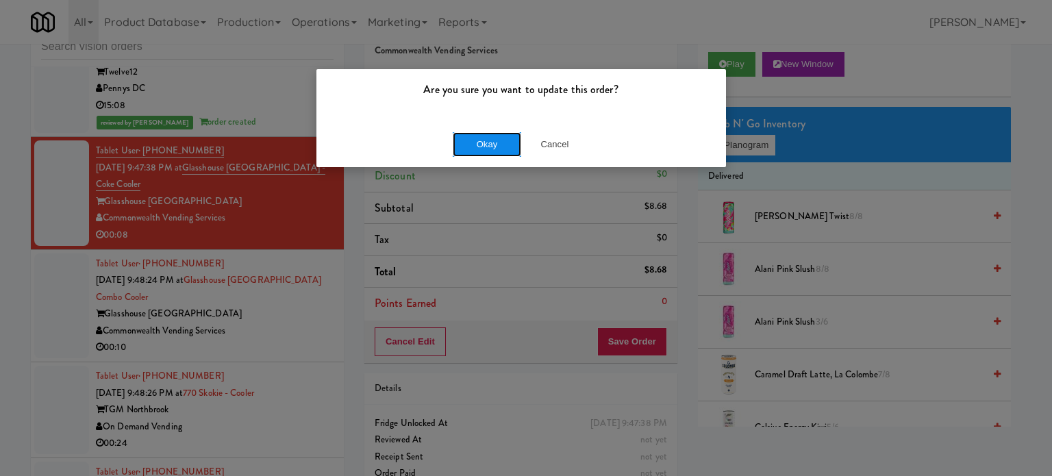
click at [490, 144] on button "Okay" at bounding box center [487, 144] width 68 height 25
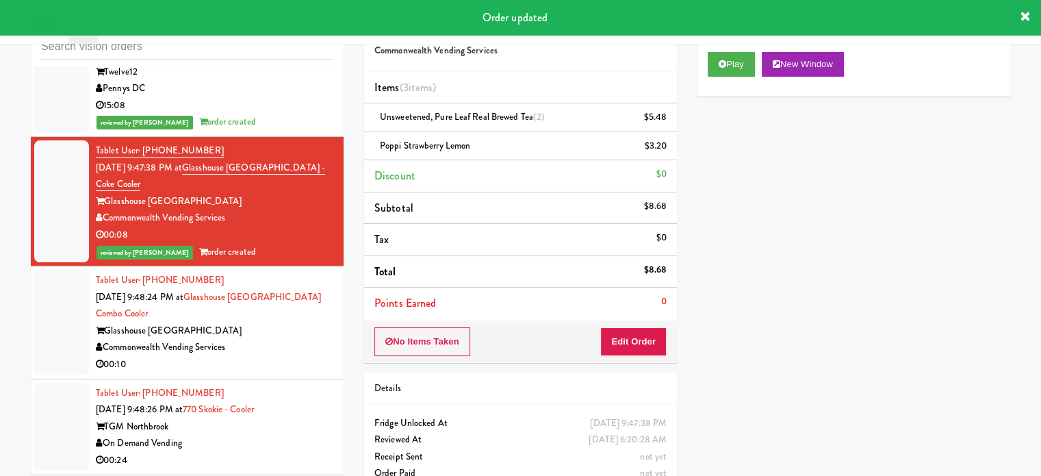
click at [283, 330] on div "Glasshouse [GEOGRAPHIC_DATA]" at bounding box center [215, 331] width 238 height 17
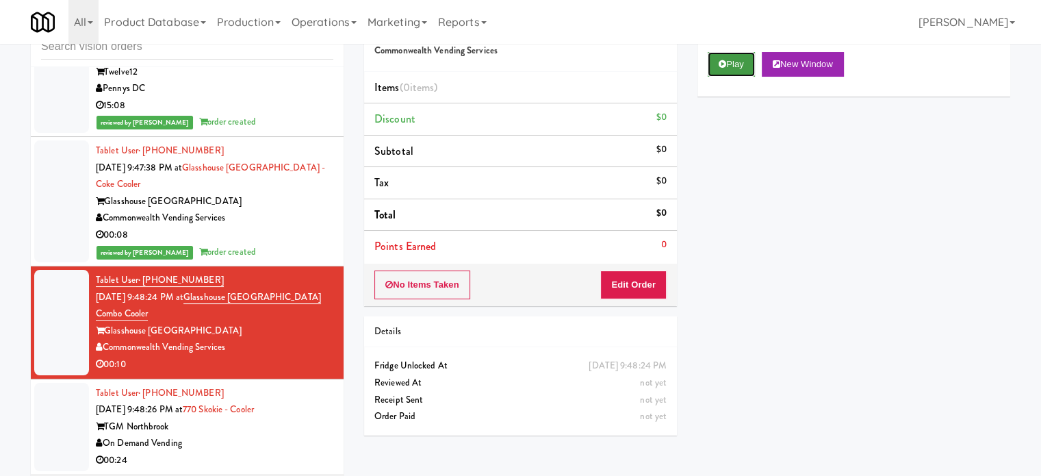
click at [728, 58] on button "Play" at bounding box center [731, 64] width 47 height 25
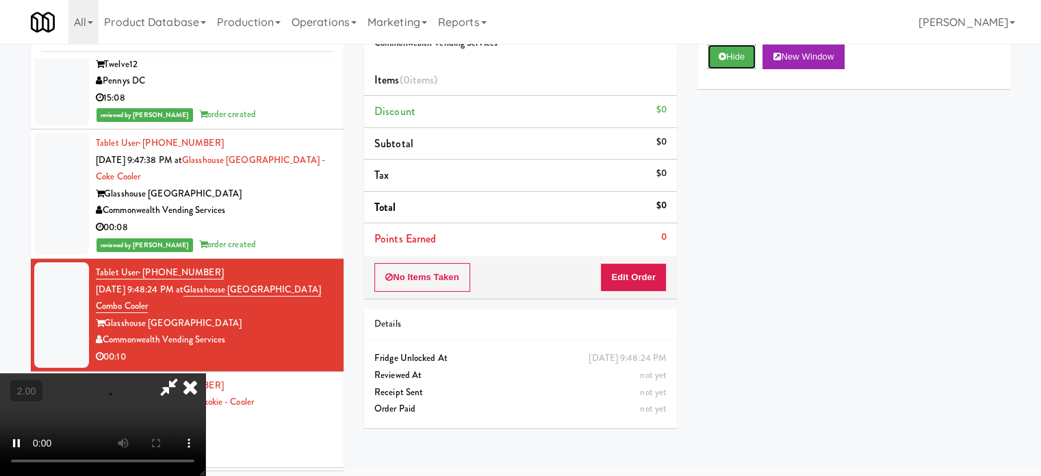
scroll to position [55, 0]
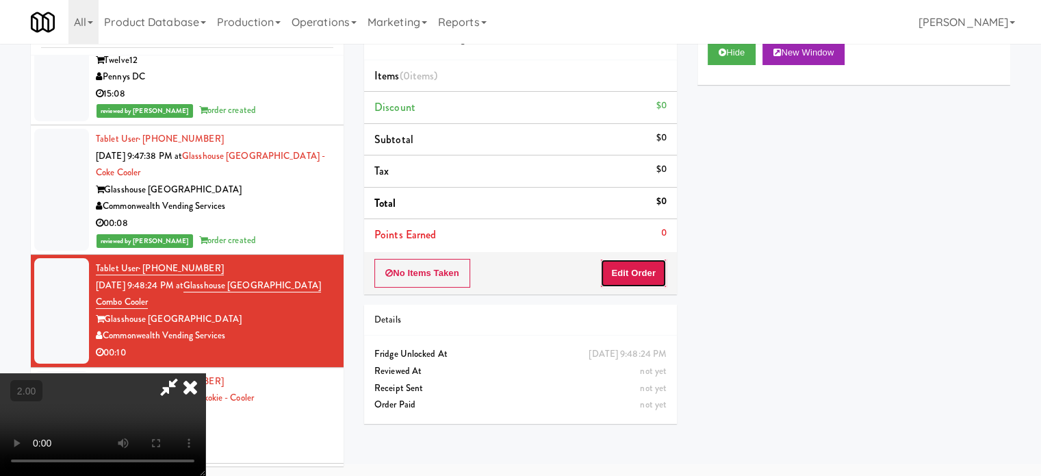
click at [646, 264] on button "Edit Order" at bounding box center [634, 273] width 66 height 29
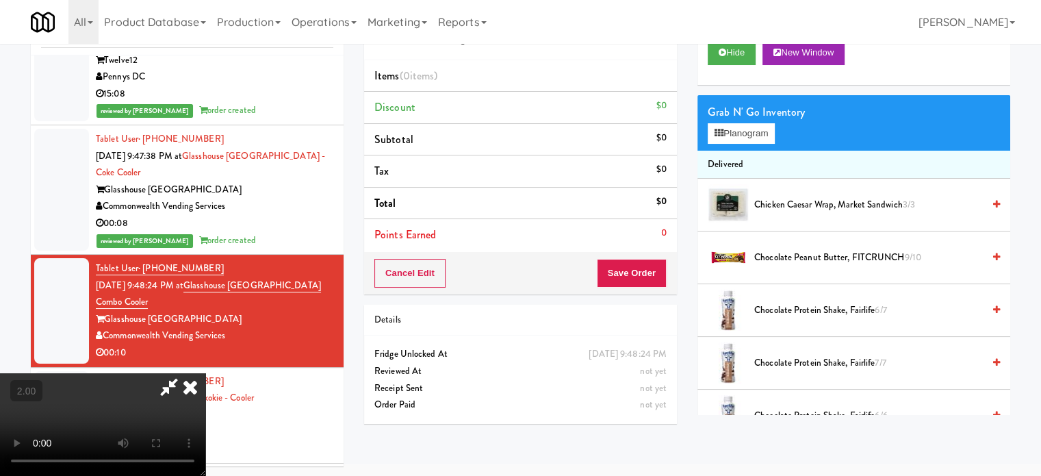
click at [205, 373] on video at bounding box center [102, 424] width 205 height 103
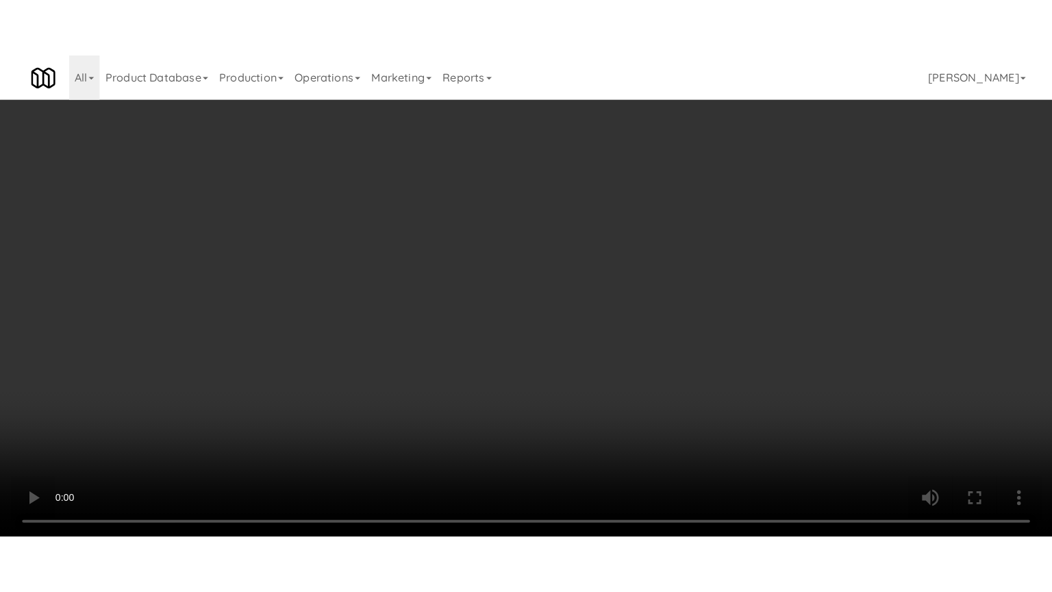
scroll to position [4996, 0]
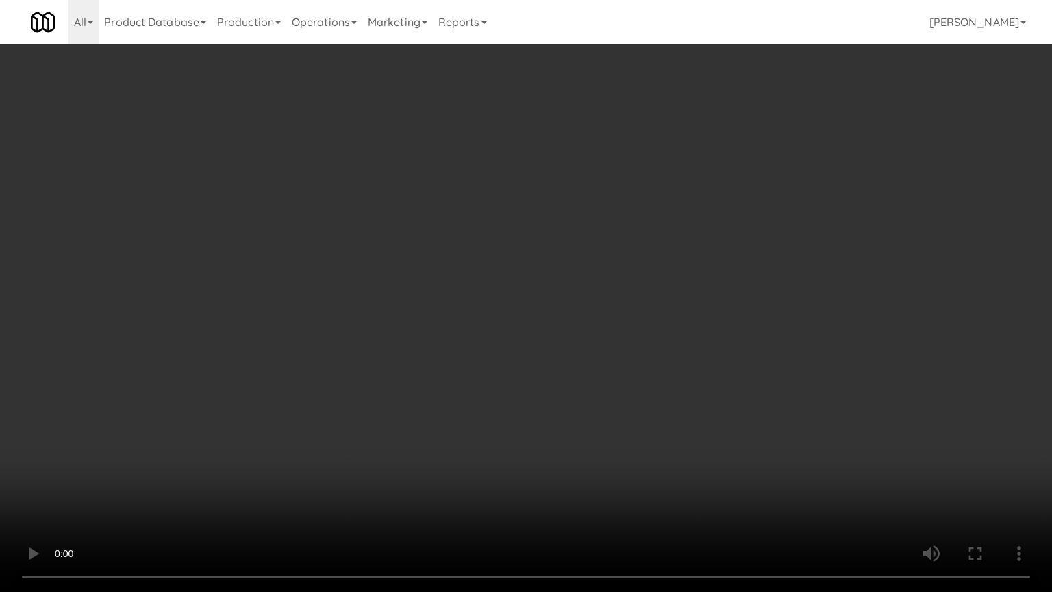
click at [475, 277] on video at bounding box center [526, 296] width 1052 height 592
click at [492, 278] on video at bounding box center [526, 296] width 1052 height 592
click at [552, 254] on video at bounding box center [526, 296] width 1052 height 592
drag, startPoint x: 555, startPoint y: 253, endPoint x: 794, endPoint y: 105, distance: 281.6
click at [557, 253] on video at bounding box center [526, 296] width 1052 height 592
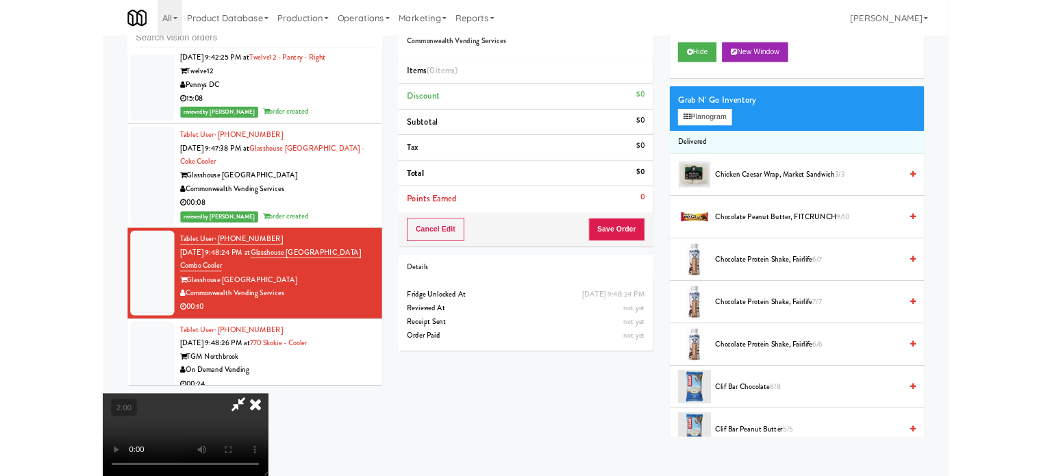
scroll to position [5012, 0]
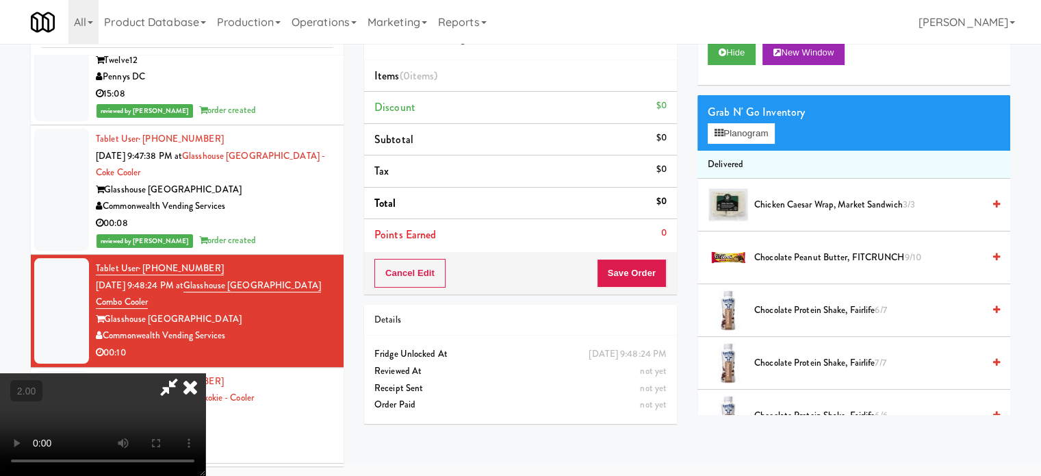
drag, startPoint x: 735, startPoint y: 144, endPoint x: 766, endPoint y: 131, distance: 33.4
click at [737, 144] on div "Grab N' Go Inventory Planogram" at bounding box center [854, 122] width 313 height 55
click at [766, 131] on button "Planogram" at bounding box center [741, 133] width 67 height 21
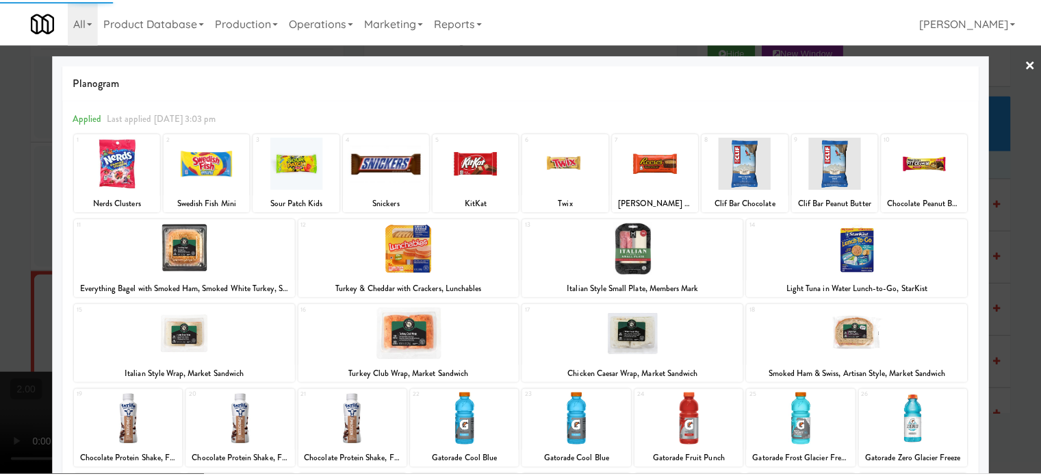
scroll to position [196, 0]
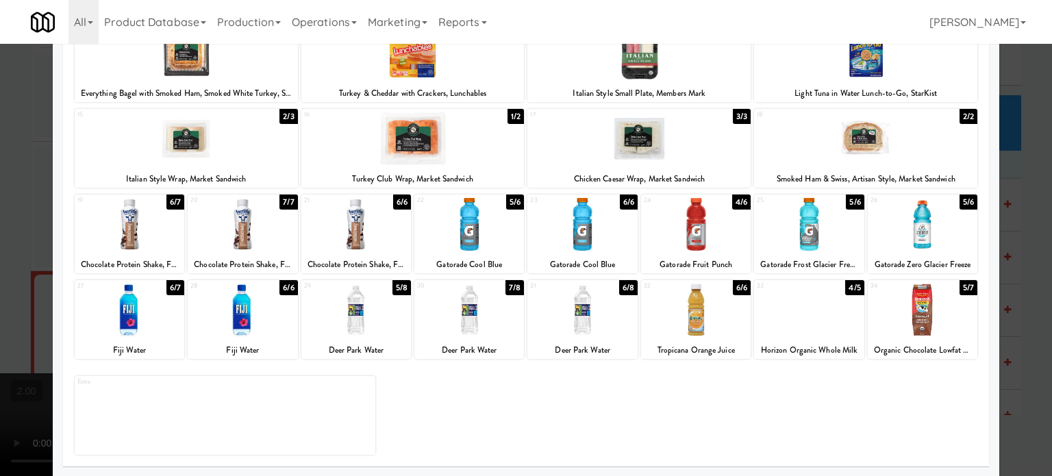
click at [510, 287] on div "7/8" at bounding box center [514, 287] width 18 height 15
click at [510, 287] on div "6/8" at bounding box center [514, 287] width 18 height 15
click at [1005, 264] on div at bounding box center [526, 238] width 1052 height 476
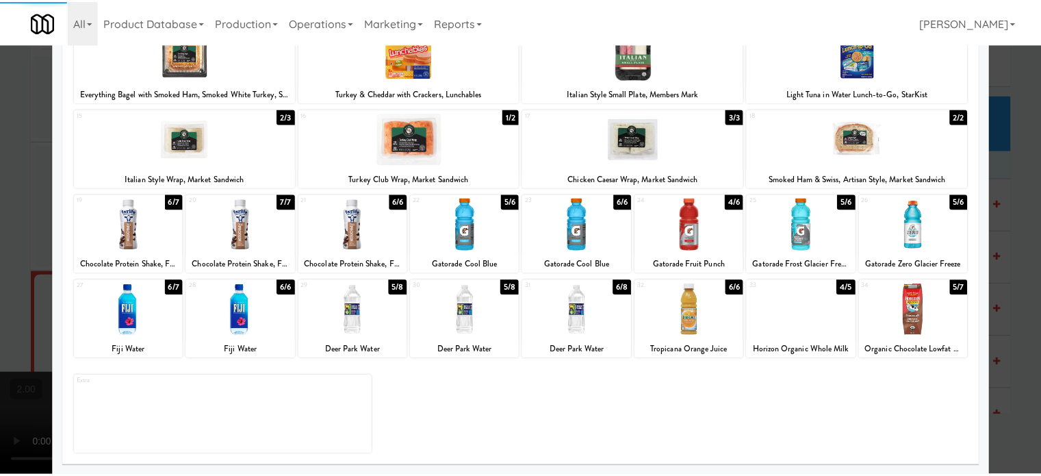
scroll to position [5012, 0]
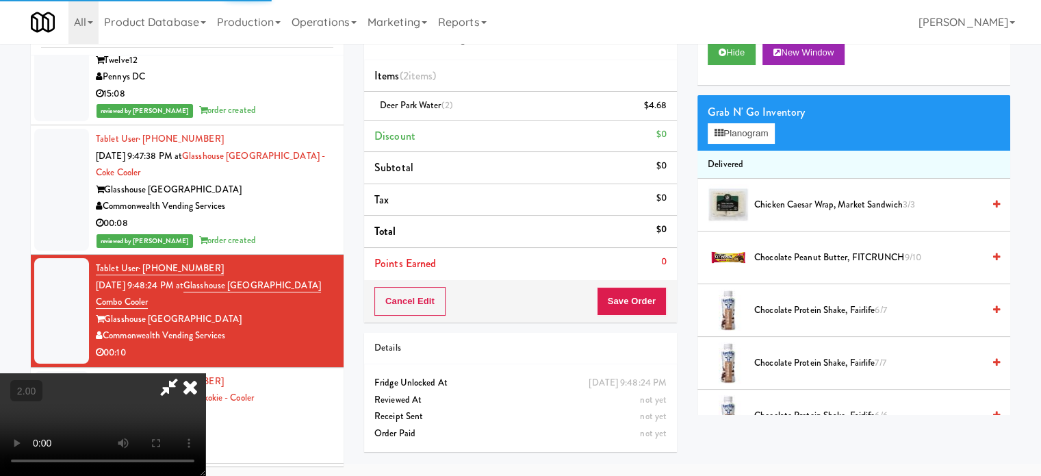
click at [205, 373] on icon at bounding box center [190, 386] width 30 height 27
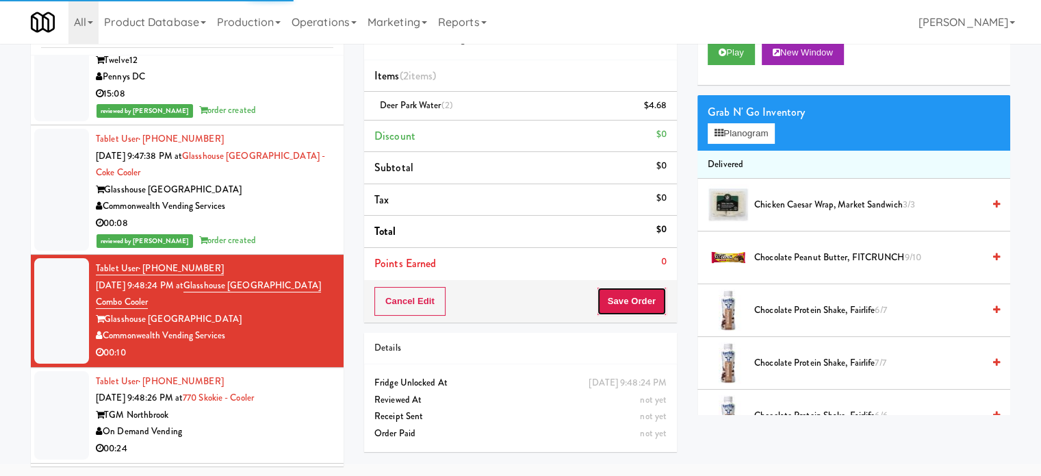
click at [652, 301] on button "Save Order" at bounding box center [632, 301] width 70 height 29
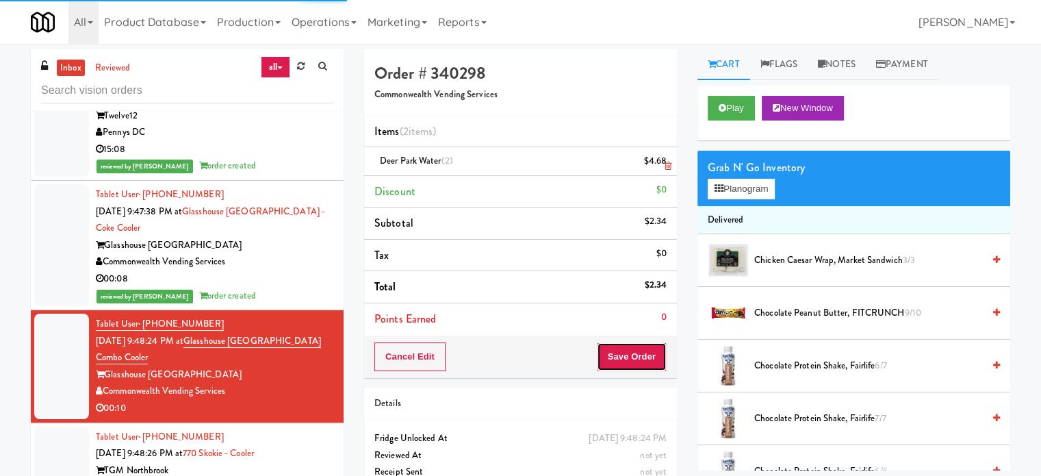
scroll to position [0, 0]
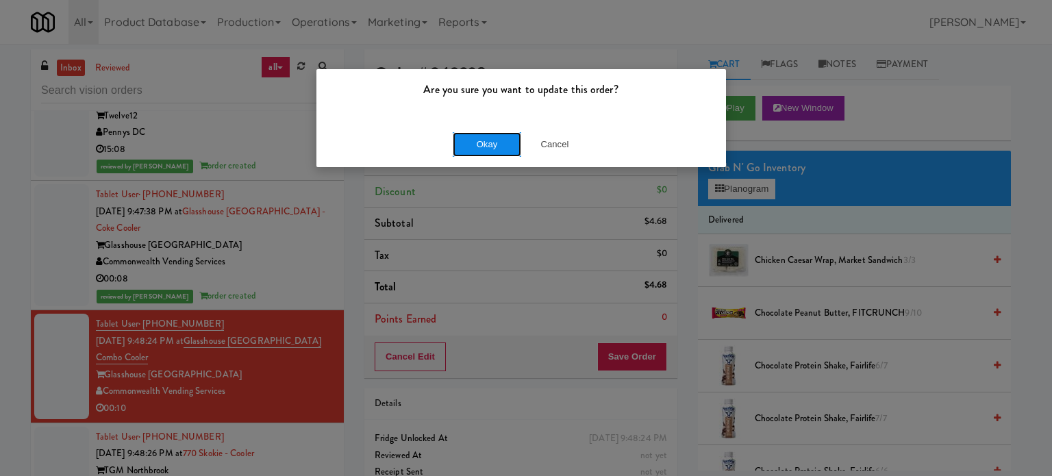
click at [501, 144] on button "Okay" at bounding box center [487, 144] width 68 height 25
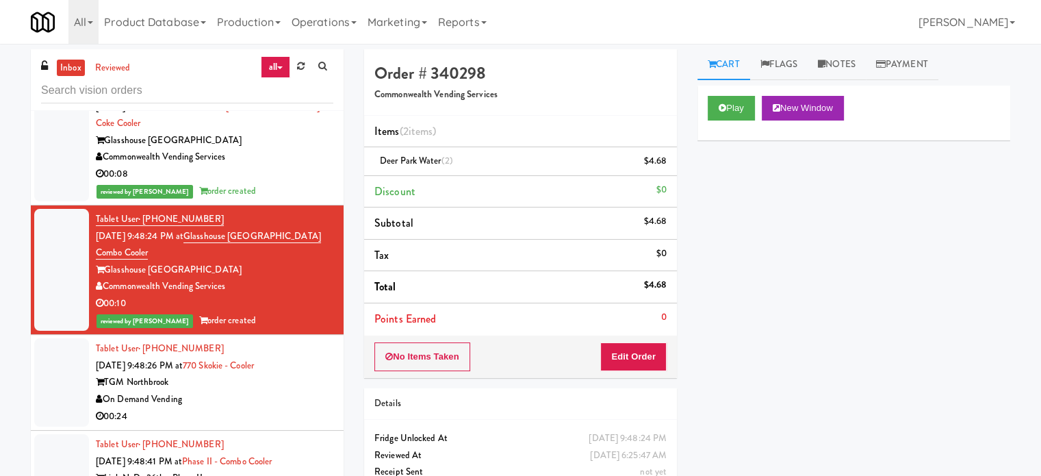
scroll to position [5179, 0]
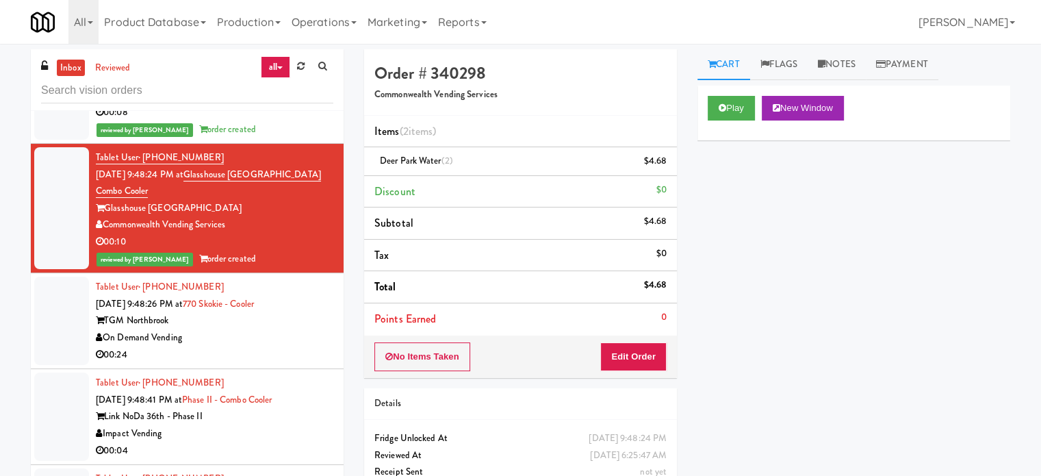
click at [275, 331] on div "On Demand Vending" at bounding box center [215, 337] width 238 height 17
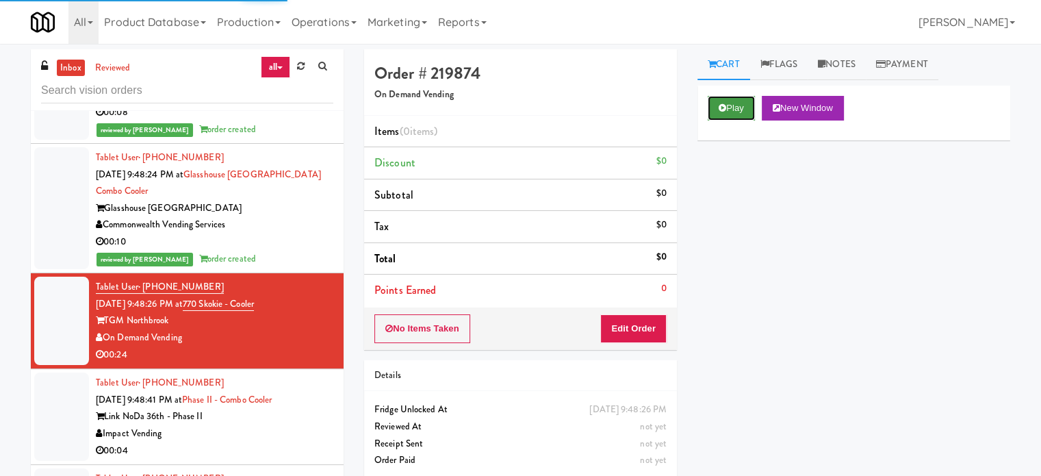
click at [739, 109] on button "Play" at bounding box center [731, 108] width 47 height 25
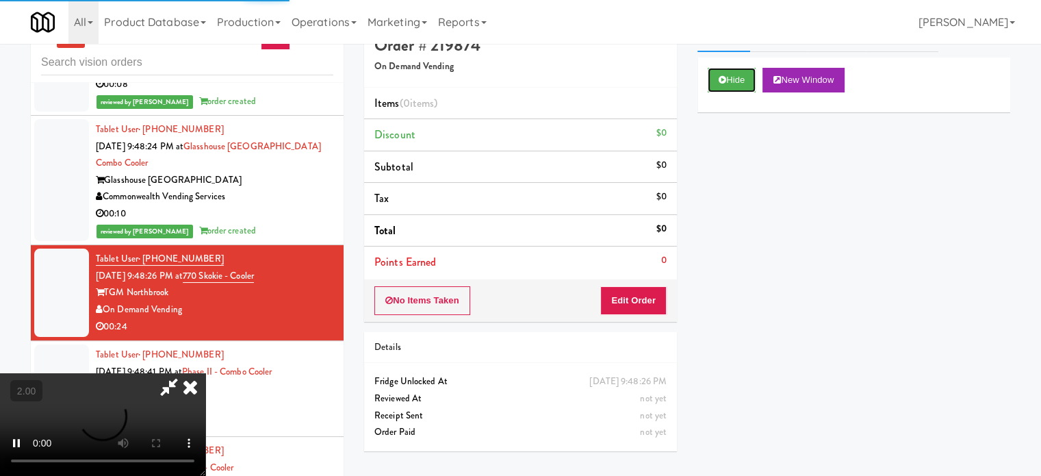
scroll to position [55, 0]
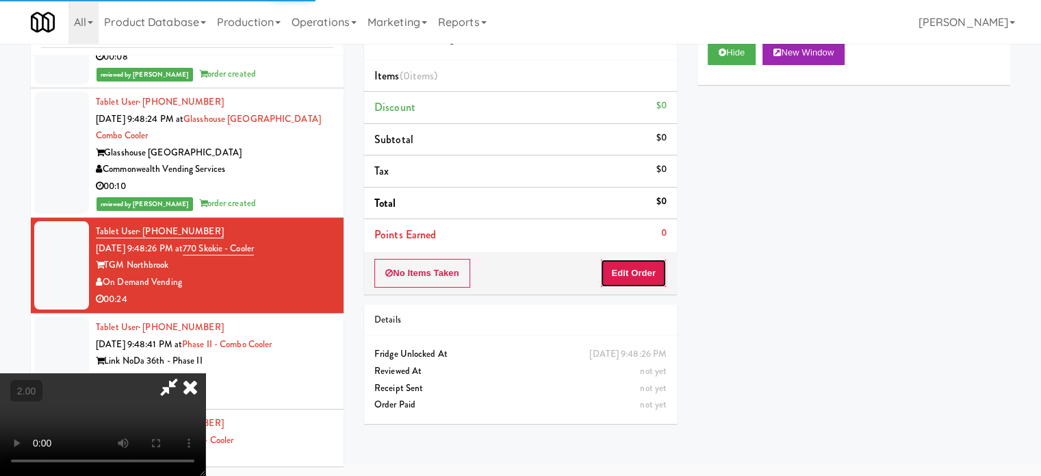
click at [633, 269] on button "Edit Order" at bounding box center [634, 273] width 66 height 29
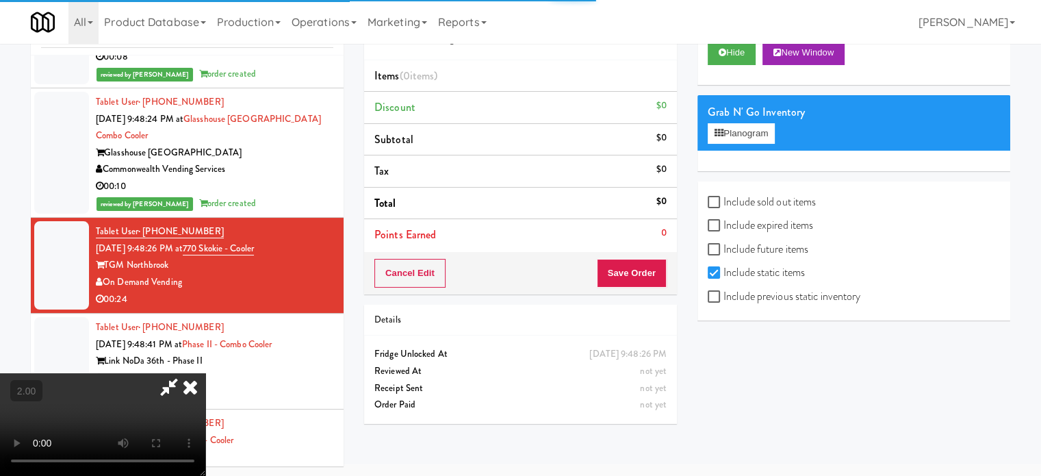
click at [205, 373] on video at bounding box center [102, 424] width 205 height 103
drag, startPoint x: 386, startPoint y: 284, endPoint x: 359, endPoint y: 213, distance: 76.3
click at [205, 373] on video at bounding box center [102, 424] width 205 height 103
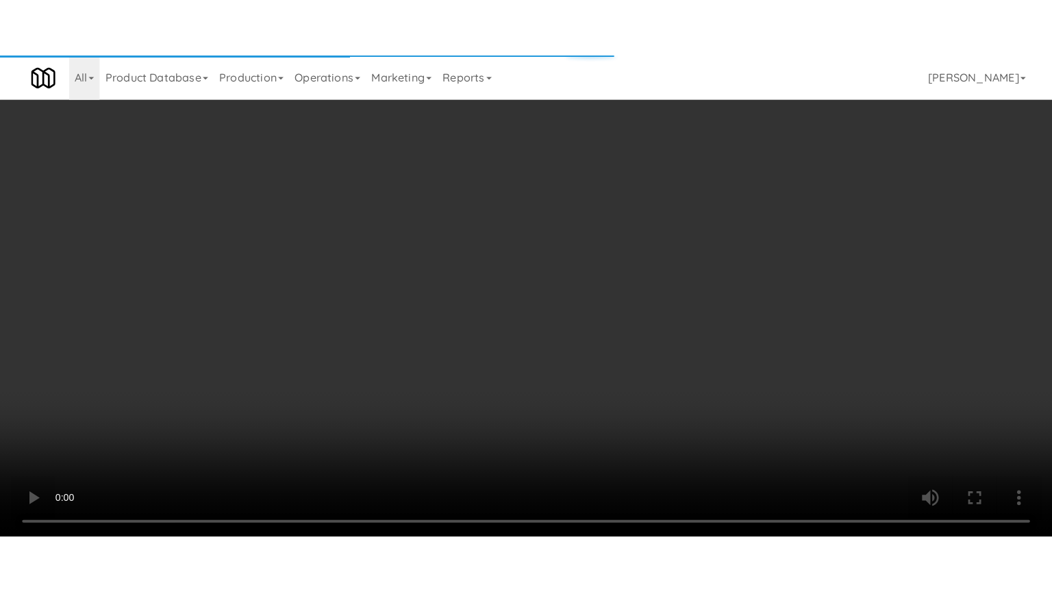
scroll to position [5162, 0]
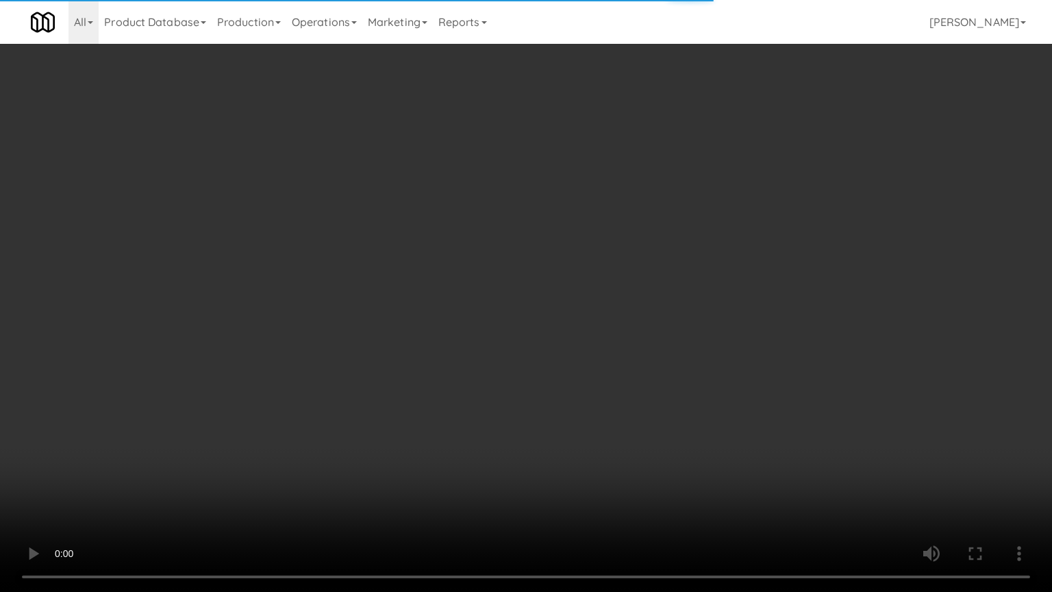
click at [464, 307] on video at bounding box center [526, 296] width 1052 height 592
click at [483, 304] on video at bounding box center [526, 296] width 1052 height 592
click at [494, 305] on video at bounding box center [526, 296] width 1052 height 592
click at [559, 303] on video at bounding box center [526, 296] width 1052 height 592
click at [532, 323] on video at bounding box center [526, 296] width 1052 height 592
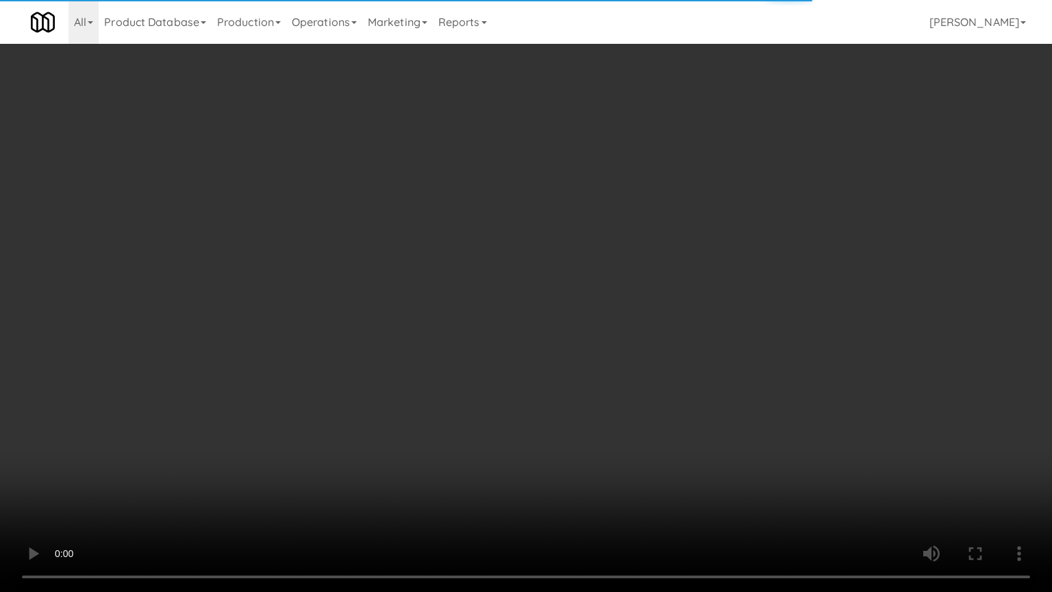
click at [538, 323] on video at bounding box center [526, 296] width 1052 height 592
click at [646, 301] on video at bounding box center [526, 296] width 1052 height 592
click at [605, 296] on video at bounding box center [526, 296] width 1052 height 592
click at [598, 304] on video at bounding box center [526, 296] width 1052 height 592
click at [611, 303] on video at bounding box center [526, 296] width 1052 height 592
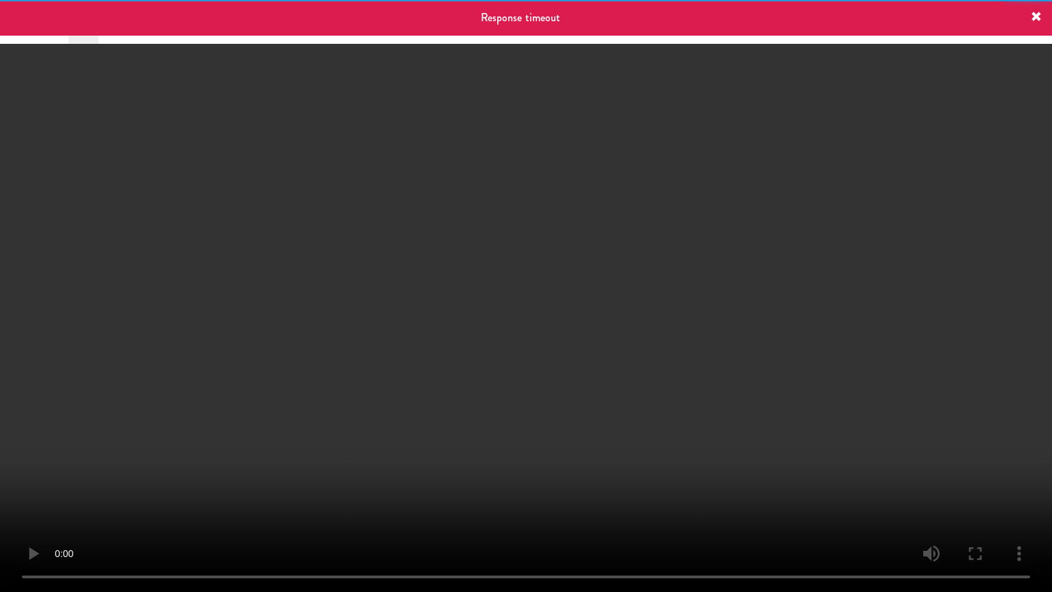
click at [638, 310] on video at bounding box center [526, 296] width 1052 height 592
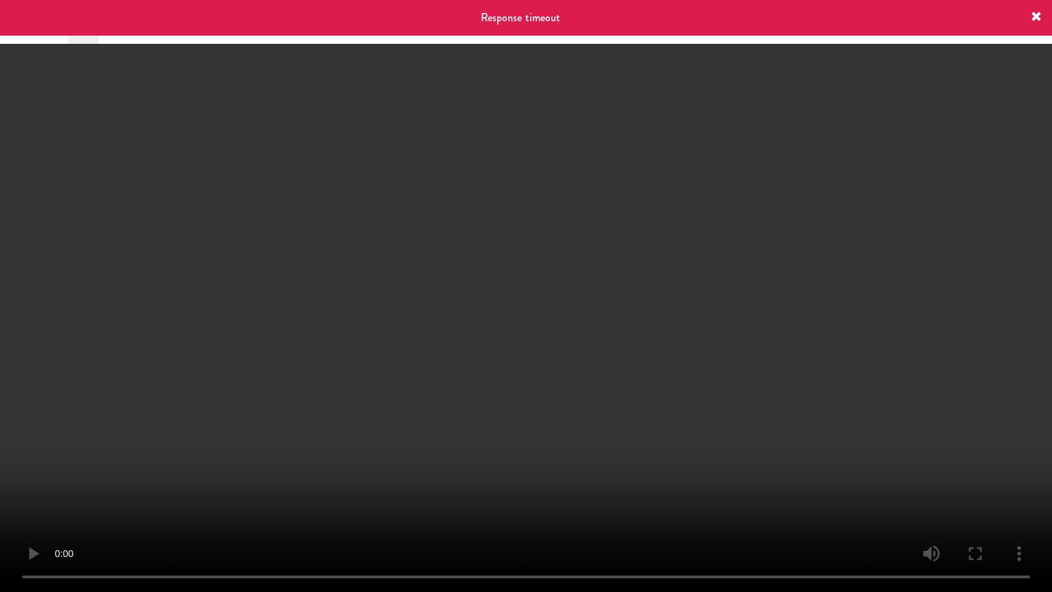
click at [616, 312] on video at bounding box center [526, 296] width 1052 height 592
click at [671, 312] on video at bounding box center [526, 296] width 1052 height 592
drag, startPoint x: 669, startPoint y: 305, endPoint x: 671, endPoint y: 299, distance: 7.1
click at [669, 306] on video at bounding box center [526, 296] width 1052 height 592
click at [672, 302] on video at bounding box center [526, 296] width 1052 height 592
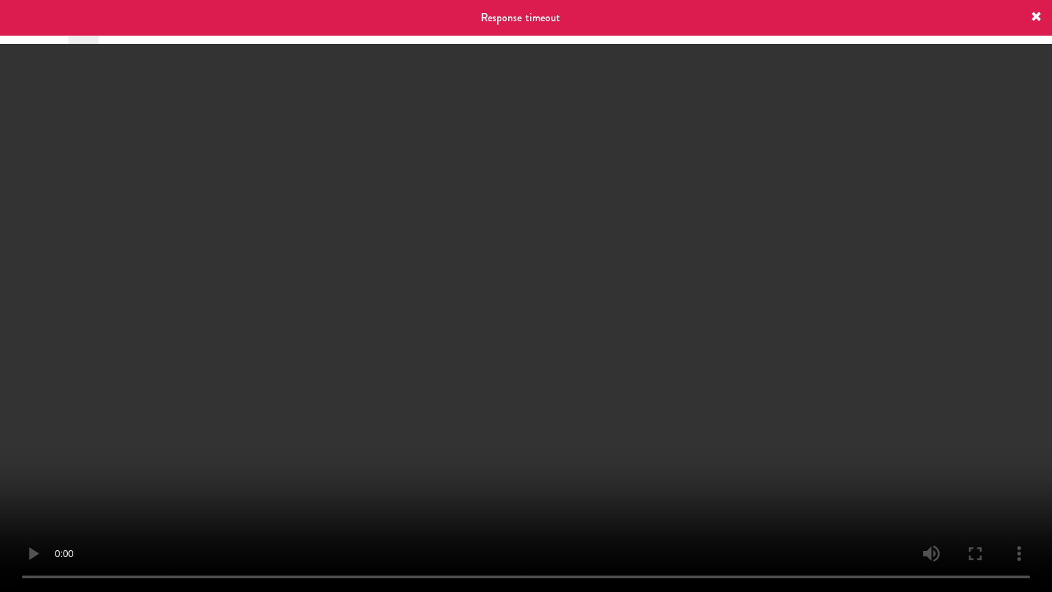
drag, startPoint x: 657, startPoint y: 319, endPoint x: 649, endPoint y: 299, distance: 21.9
click at [656, 319] on video at bounding box center [526, 296] width 1052 height 592
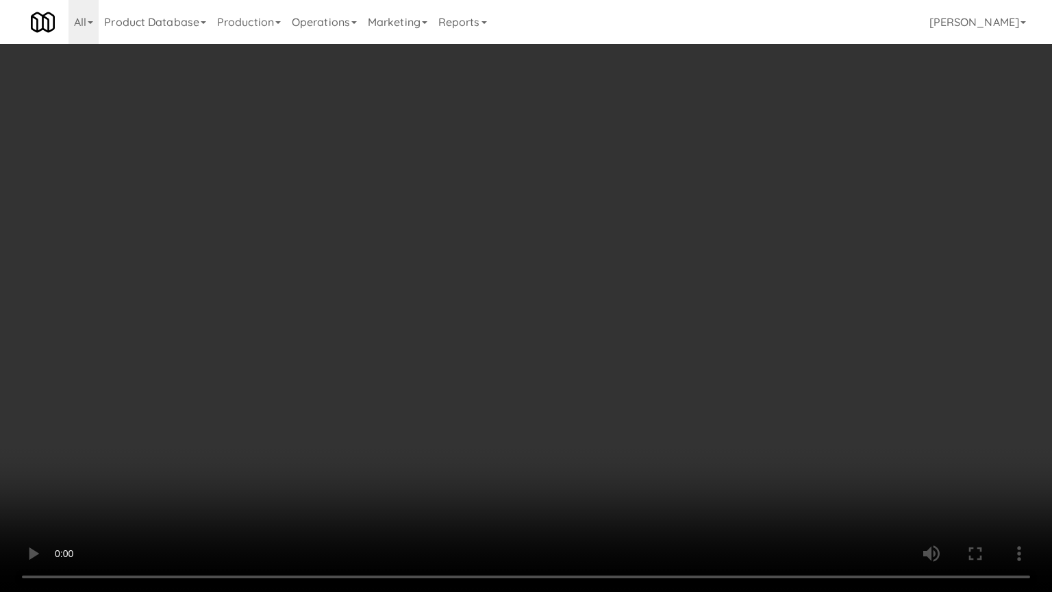
click at [653, 307] on video at bounding box center [526, 296] width 1052 height 592
click at [663, 299] on video at bounding box center [526, 296] width 1052 height 592
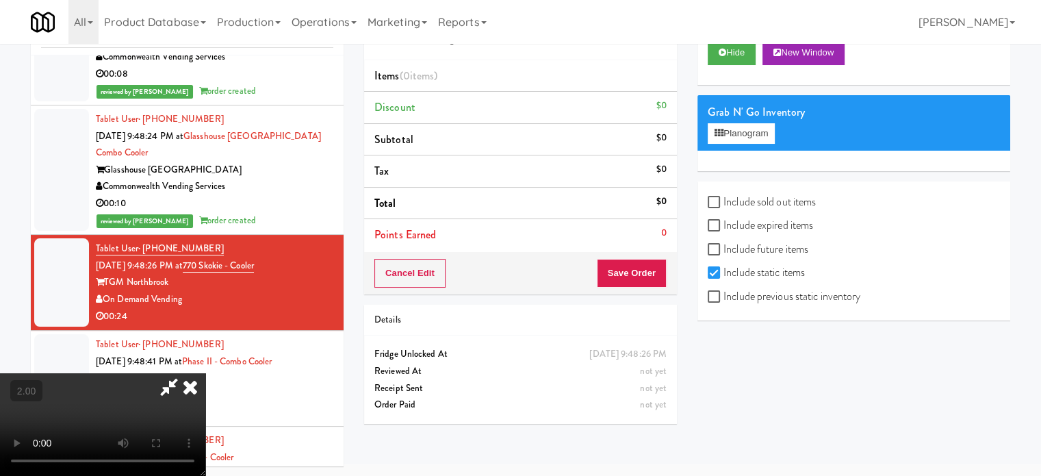
scroll to position [5179, 0]
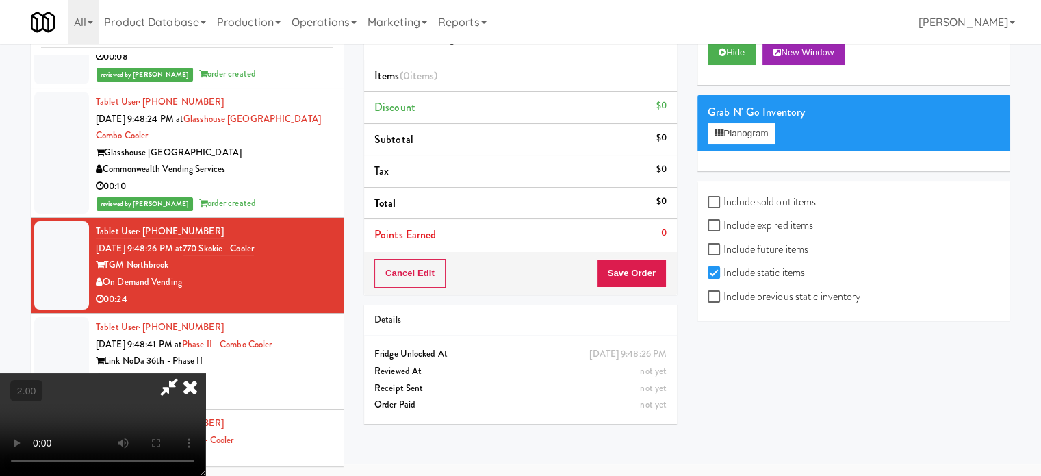
click at [205, 373] on video at bounding box center [102, 424] width 205 height 103
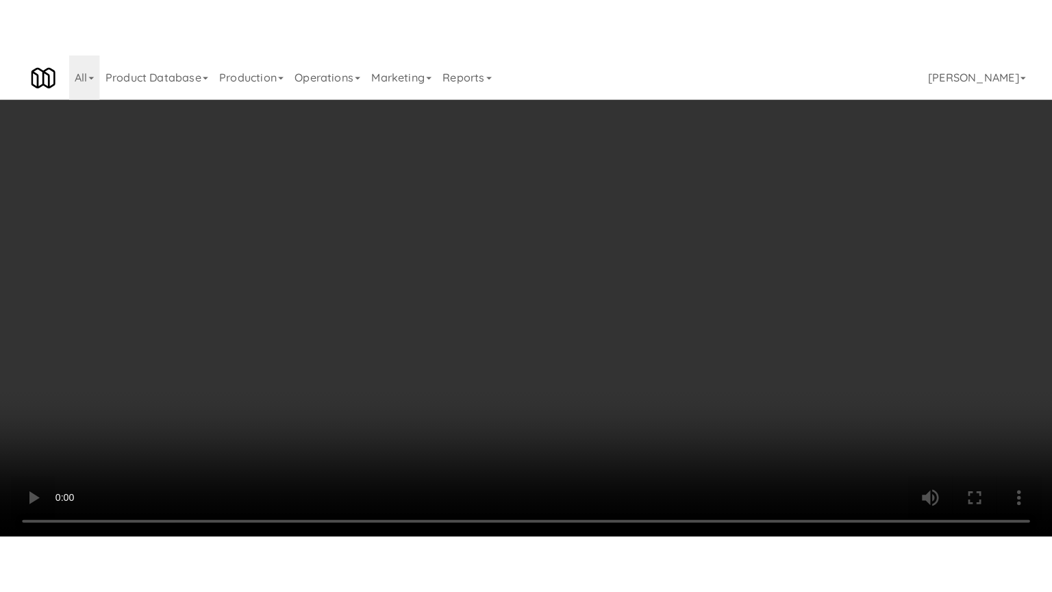
scroll to position [5162, 0]
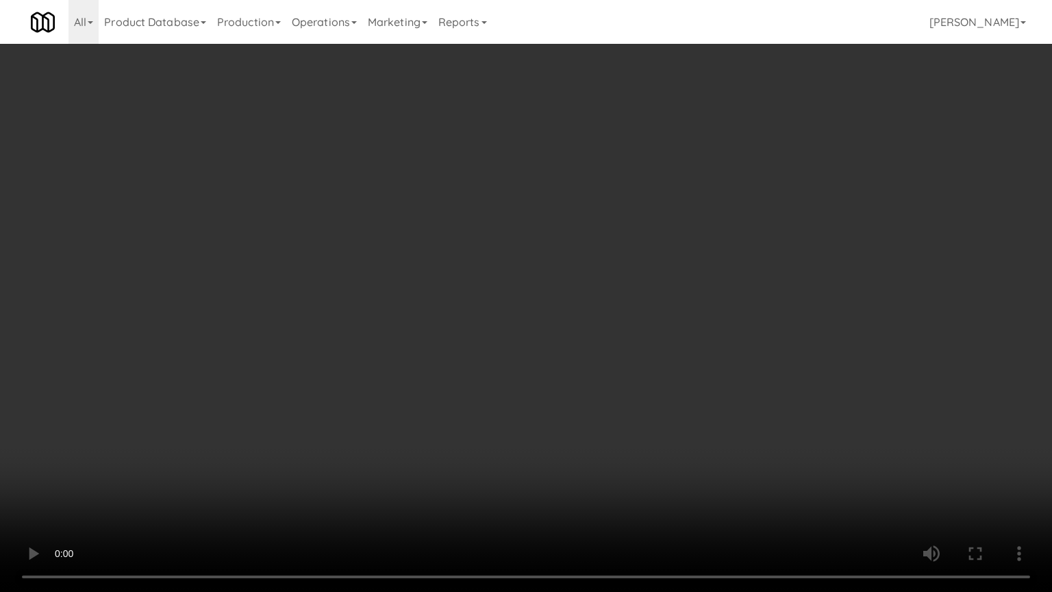
click at [557, 282] on video at bounding box center [526, 296] width 1052 height 592
click at [559, 279] on video at bounding box center [526, 296] width 1052 height 592
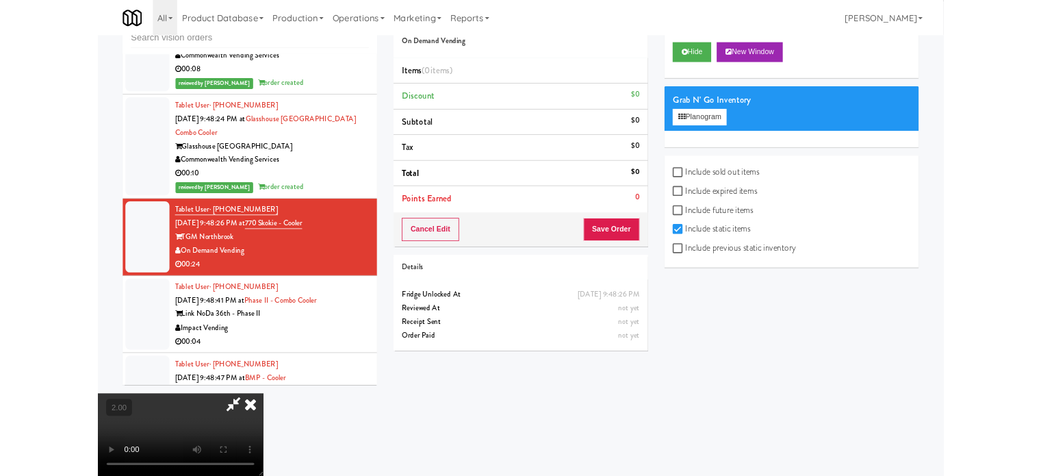
scroll to position [5179, 0]
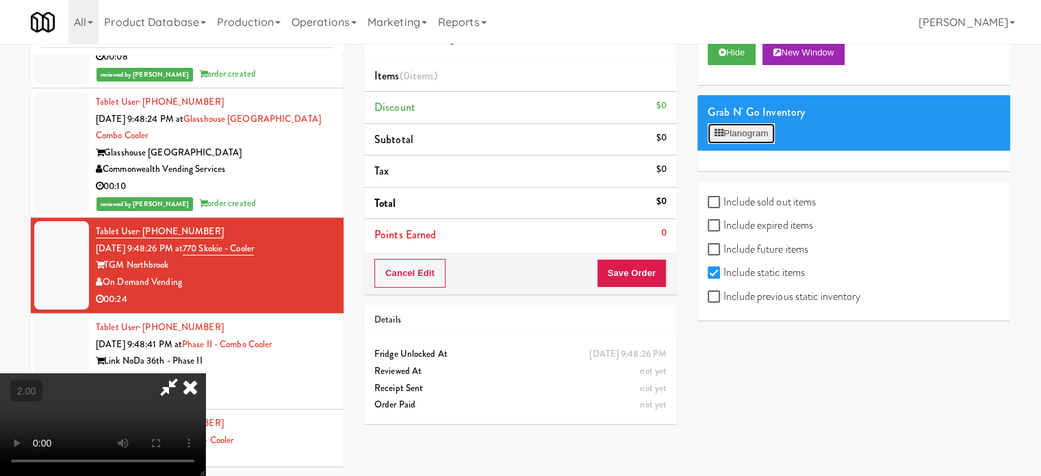
click at [745, 135] on button "Planogram" at bounding box center [741, 133] width 67 height 21
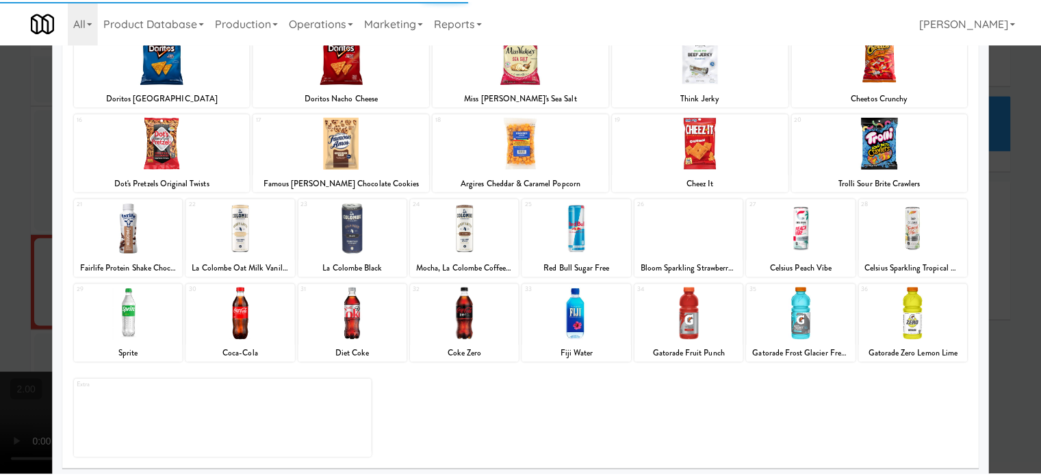
scroll to position [196, 0]
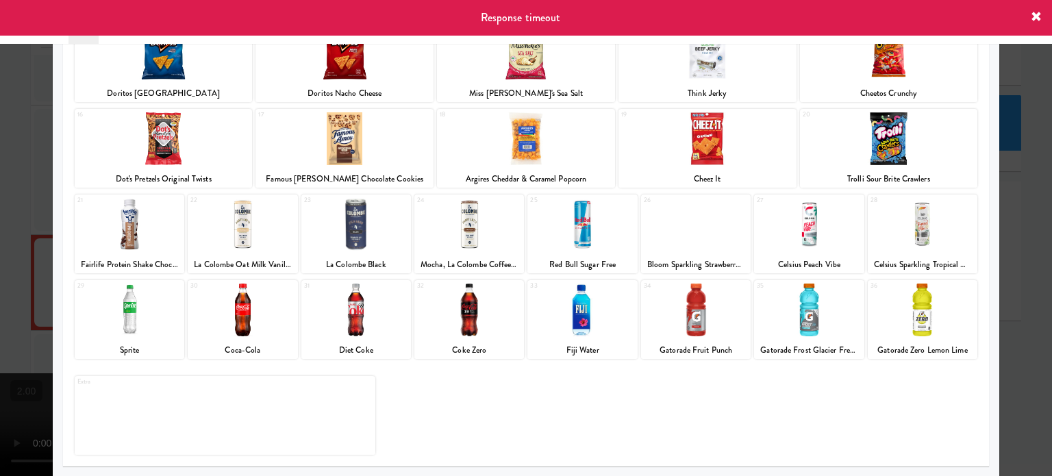
click at [1005, 326] on div at bounding box center [526, 238] width 1052 height 476
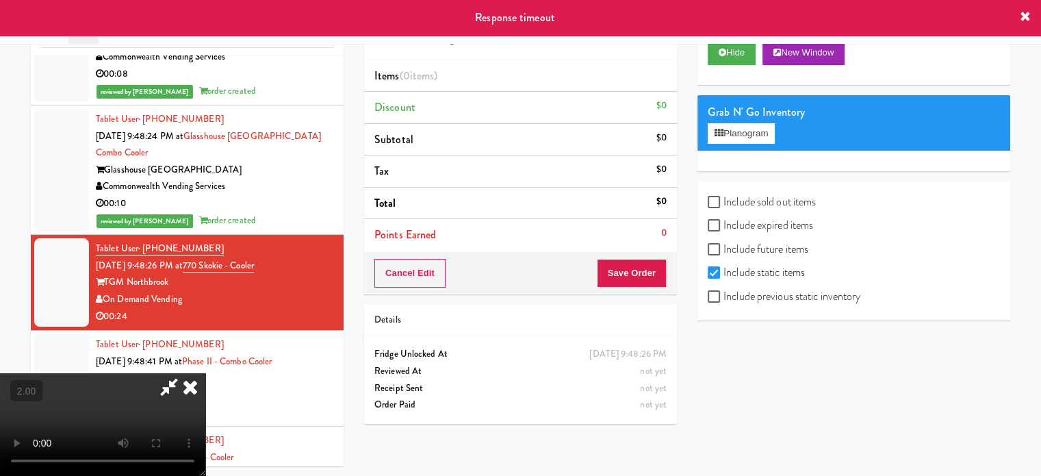
scroll to position [5179, 0]
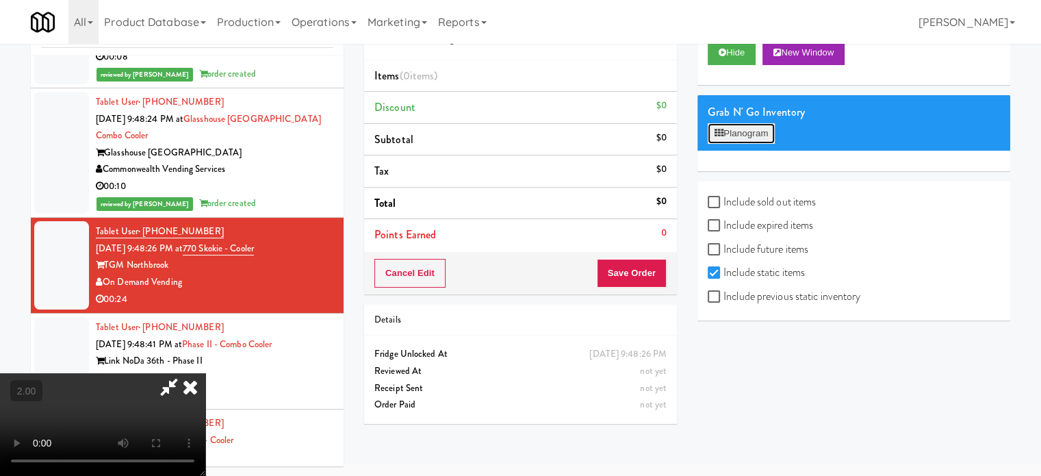
click at [750, 130] on button "Planogram" at bounding box center [741, 133] width 67 height 21
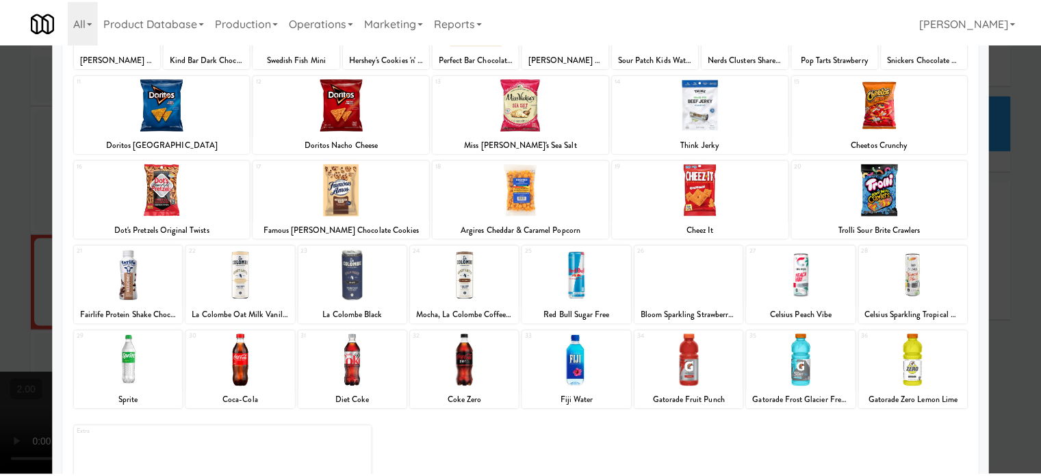
scroll to position [196, 0]
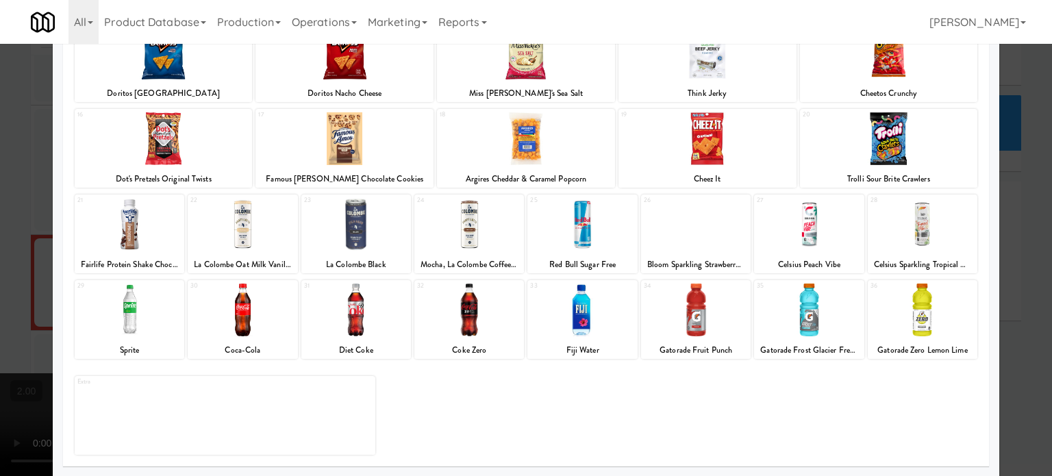
click at [953, 286] on div at bounding box center [923, 309] width 110 height 53
click at [997, 273] on div at bounding box center [526, 238] width 1052 height 476
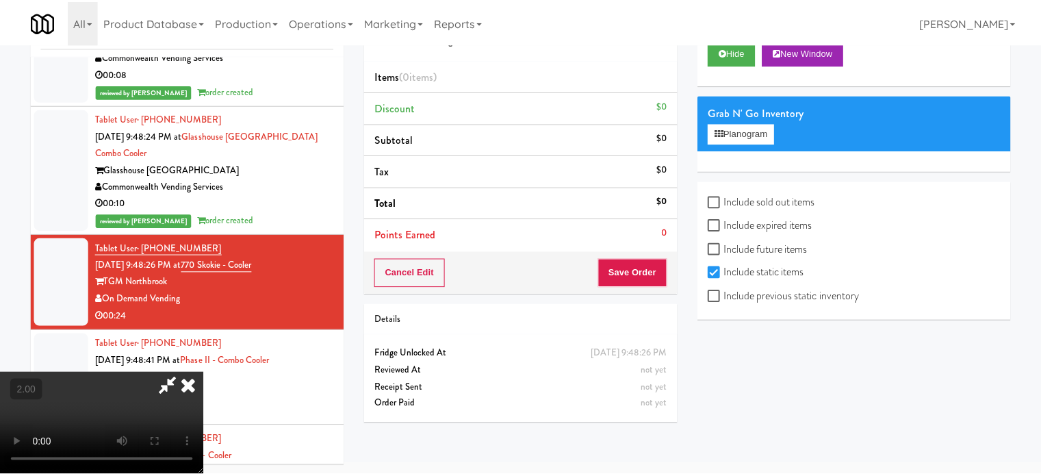
scroll to position [5179, 0]
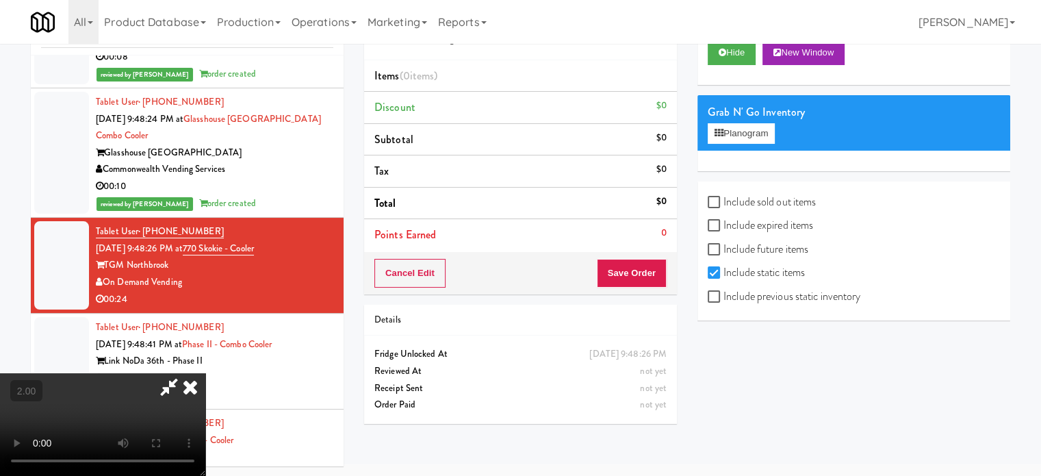
click at [205, 373] on icon at bounding box center [190, 386] width 30 height 27
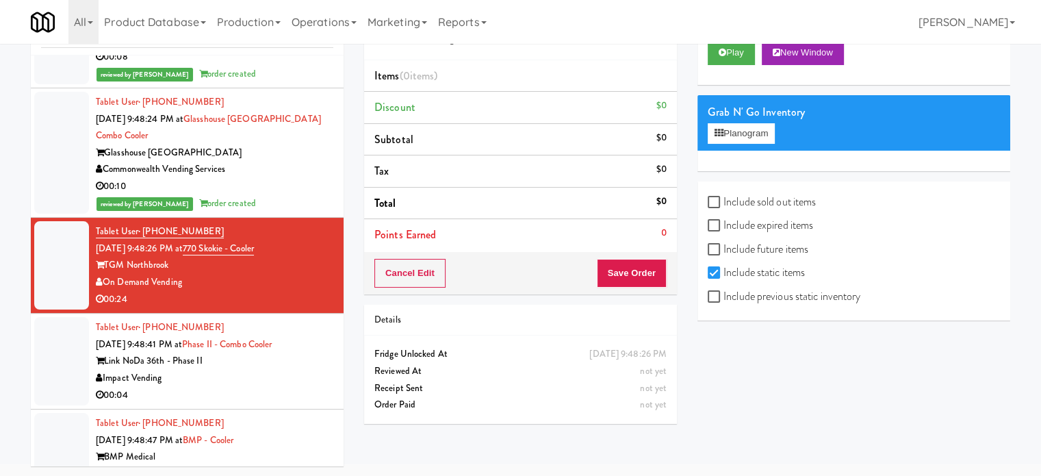
click at [296, 353] on div "Link NoDa 36th - Phase II" at bounding box center [215, 361] width 238 height 17
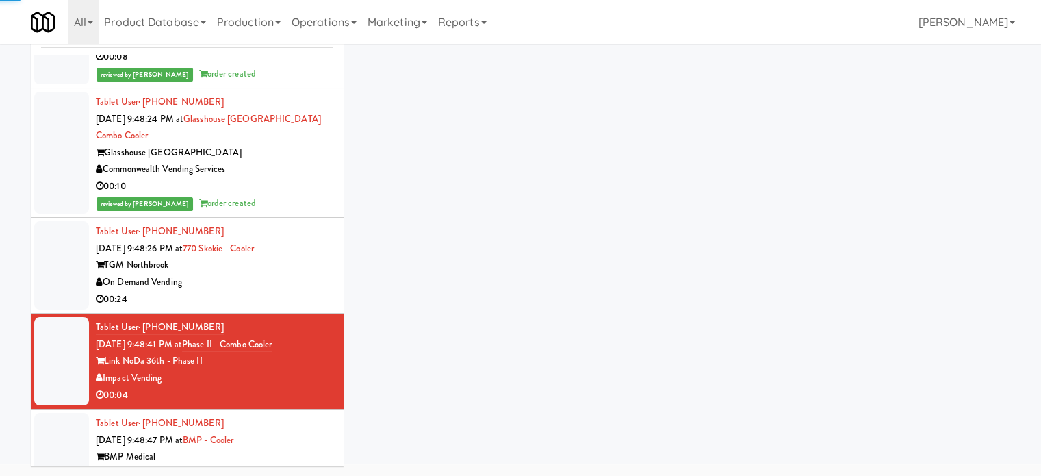
click at [301, 291] on div "00:24" at bounding box center [215, 299] width 238 height 17
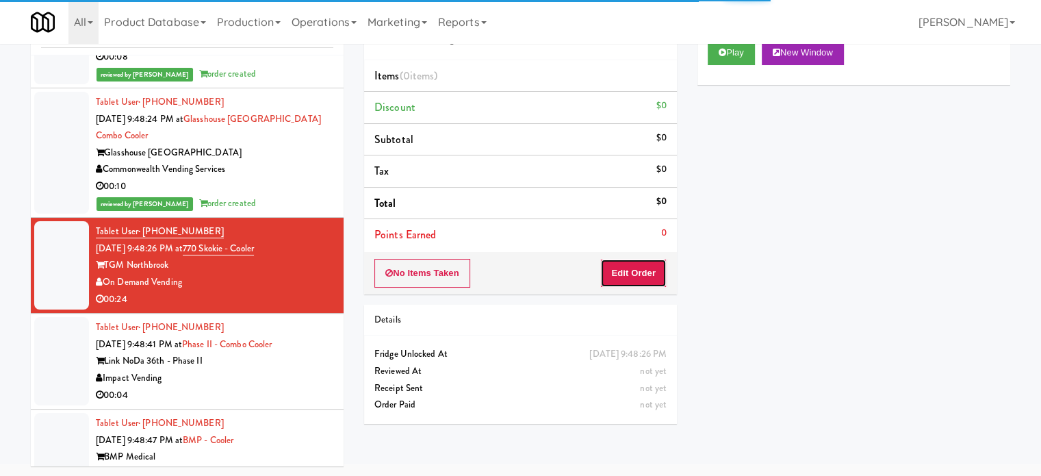
click at [641, 274] on button "Edit Order" at bounding box center [634, 273] width 66 height 29
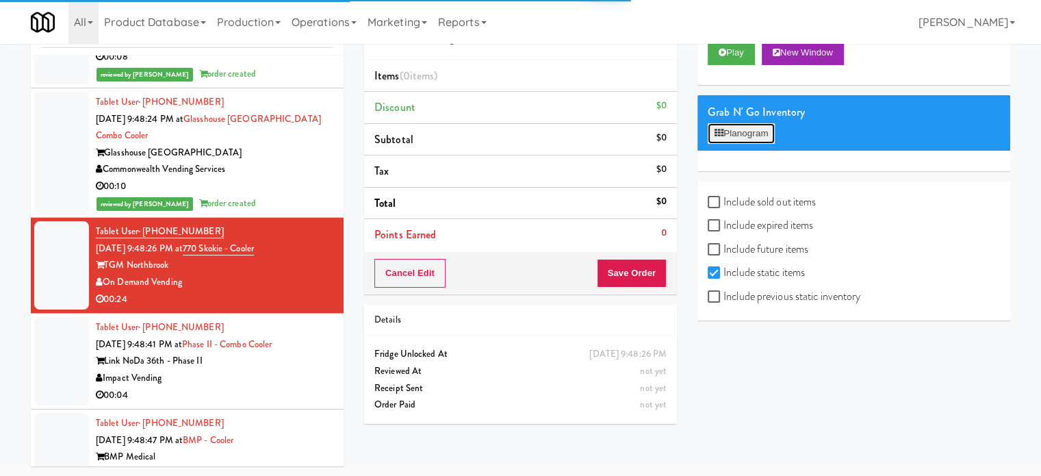
click at [745, 136] on button "Planogram" at bounding box center [741, 133] width 67 height 21
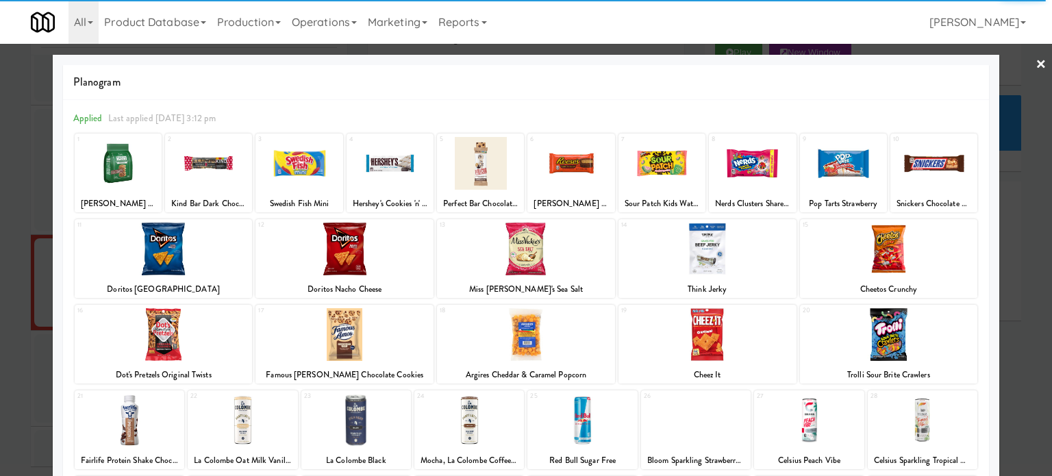
click at [1012, 229] on div at bounding box center [526, 238] width 1052 height 476
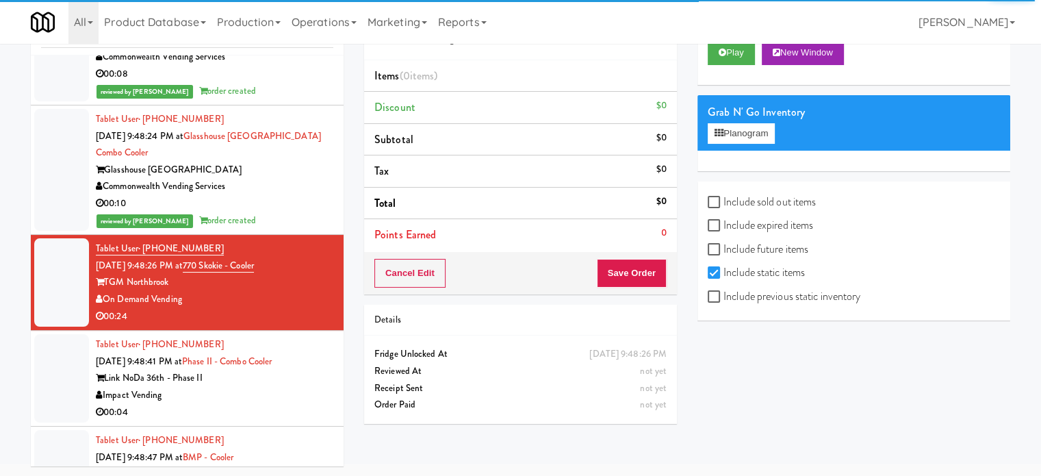
scroll to position [5179, 0]
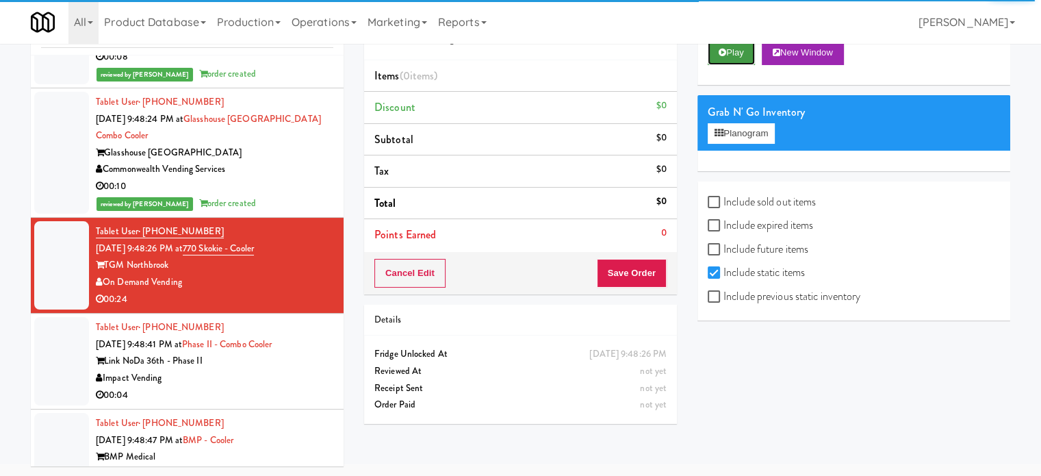
click at [748, 55] on button "Play" at bounding box center [731, 52] width 47 height 25
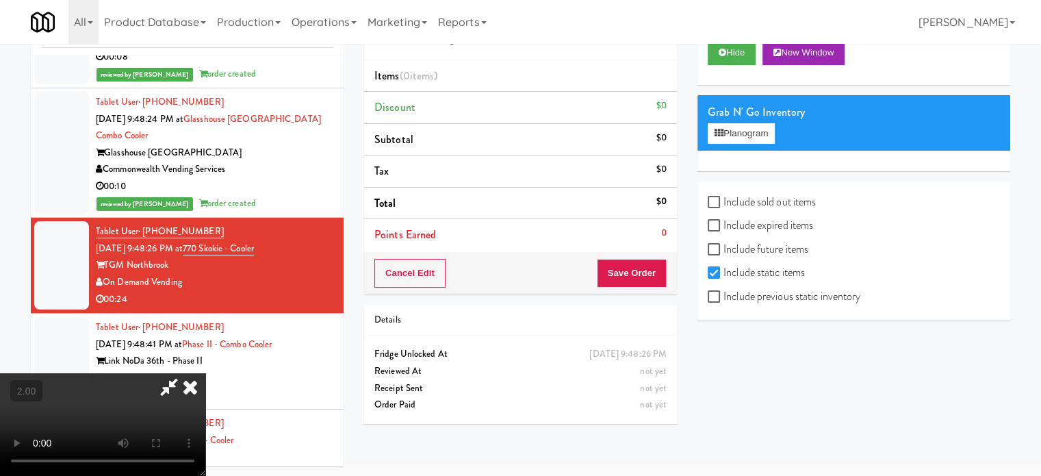
click at [205, 373] on video at bounding box center [102, 424] width 205 height 103
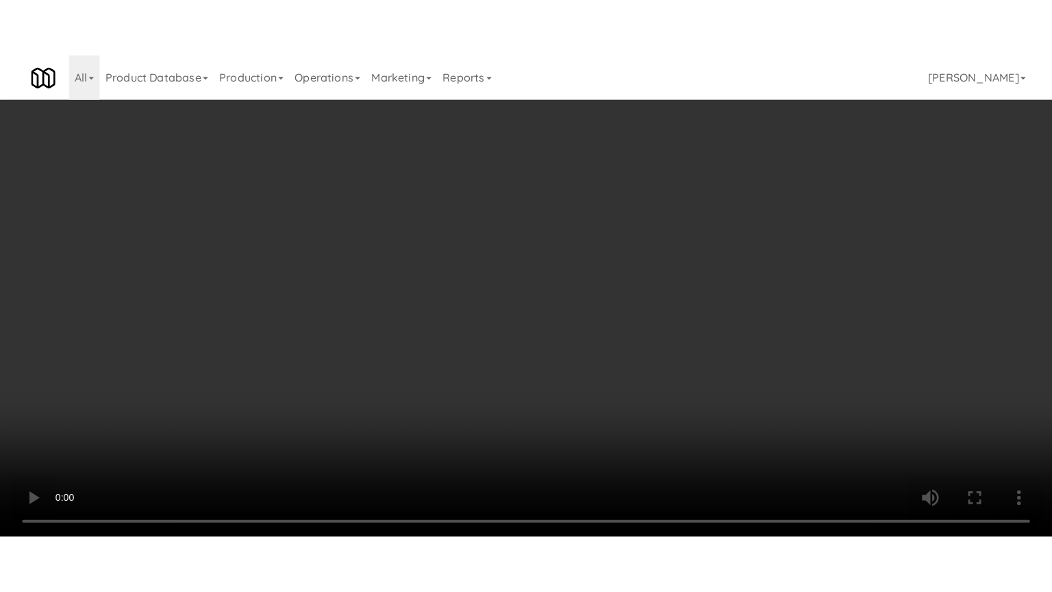
scroll to position [5162, 0]
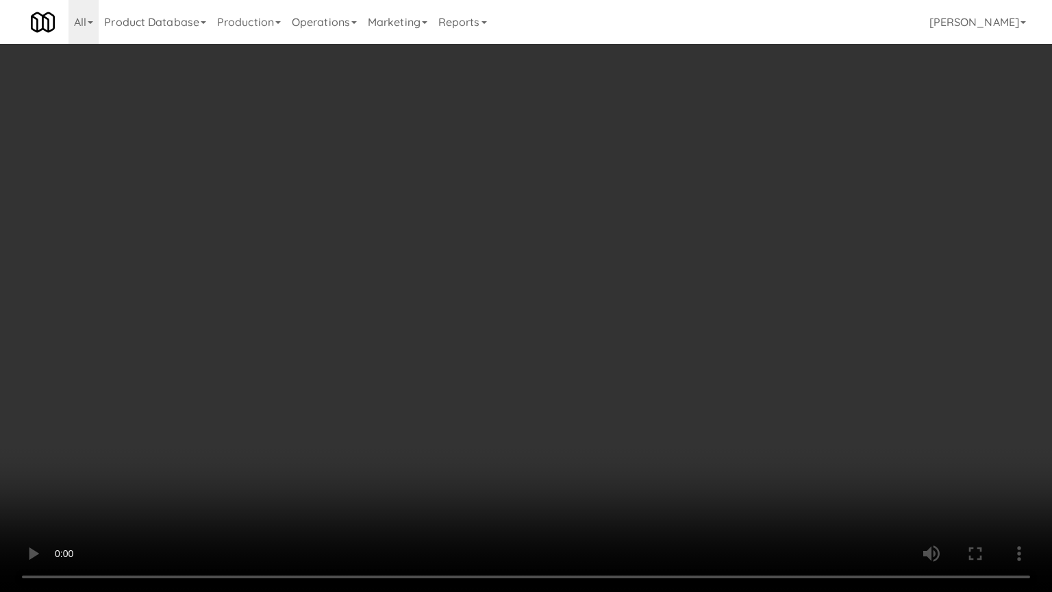
click at [509, 263] on video at bounding box center [526, 296] width 1052 height 592
drag, startPoint x: 510, startPoint y: 262, endPoint x: 516, endPoint y: 177, distance: 85.1
click at [511, 264] on video at bounding box center [526, 296] width 1052 height 592
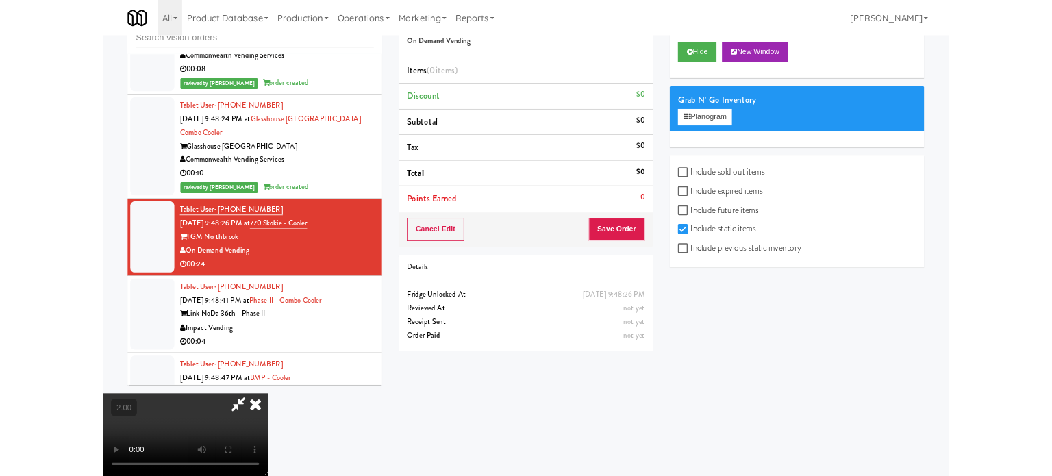
scroll to position [5179, 0]
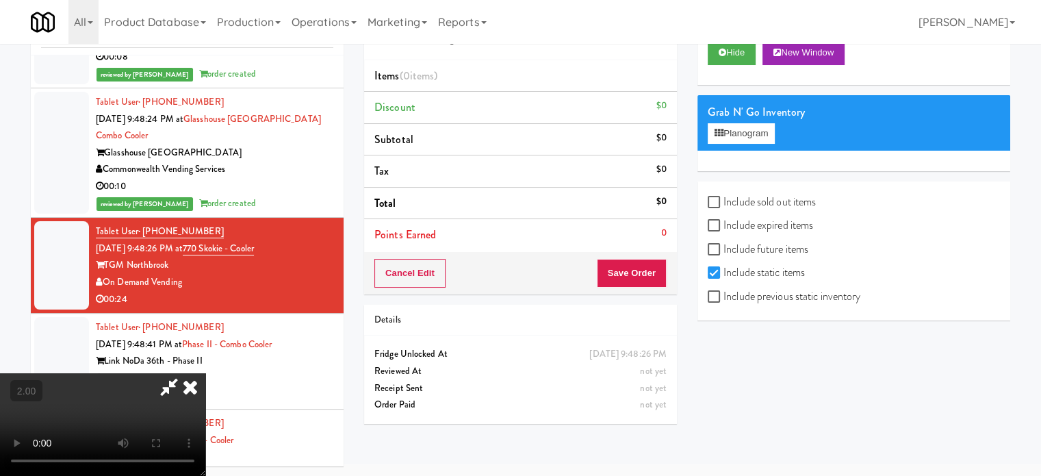
click at [205, 373] on icon at bounding box center [190, 386] width 30 height 27
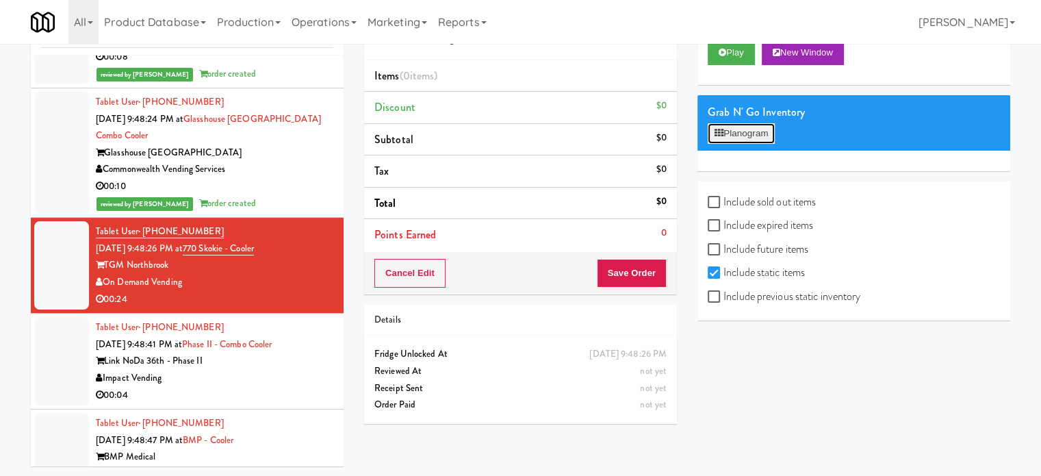
click at [750, 128] on button "Planogram" at bounding box center [741, 133] width 67 height 21
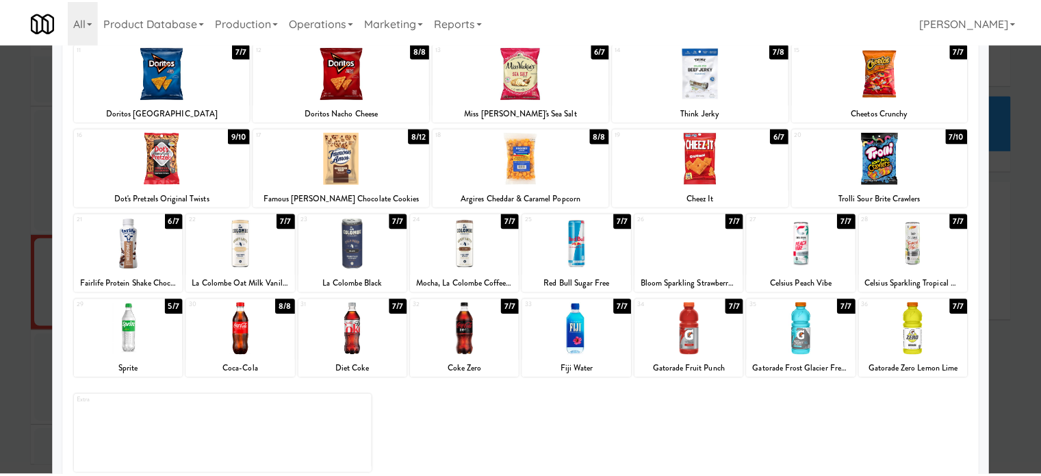
scroll to position [196, 0]
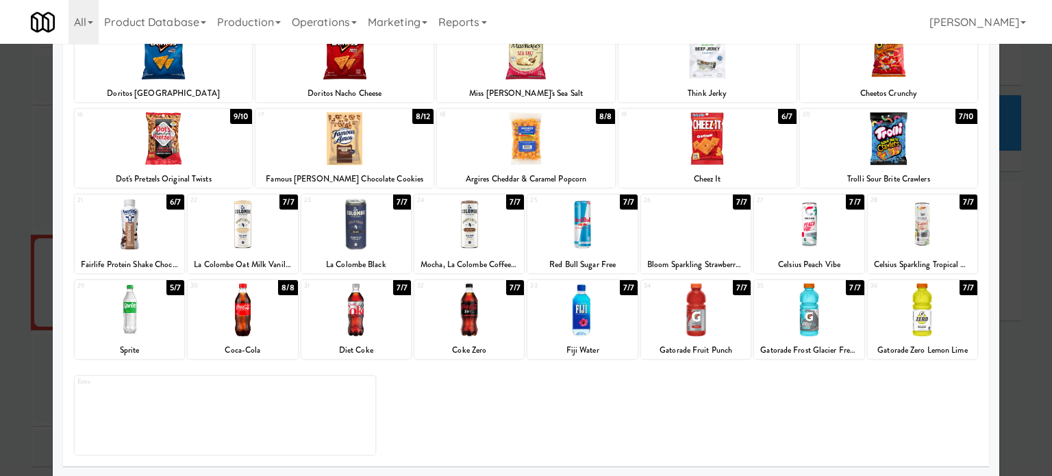
click at [959, 288] on div "7/7" at bounding box center [968, 287] width 18 height 15
click at [963, 290] on div "7/7" at bounding box center [968, 287] width 18 height 15
click at [962, 290] on div "7/7" at bounding box center [968, 287] width 18 height 15
click at [1010, 291] on div at bounding box center [526, 238] width 1052 height 476
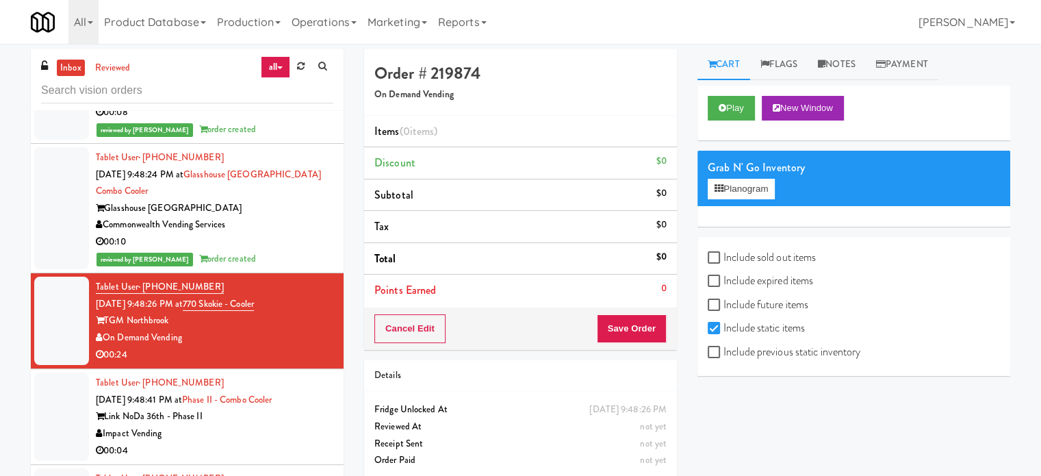
click at [320, 243] on div "00:10" at bounding box center [215, 241] width 238 height 17
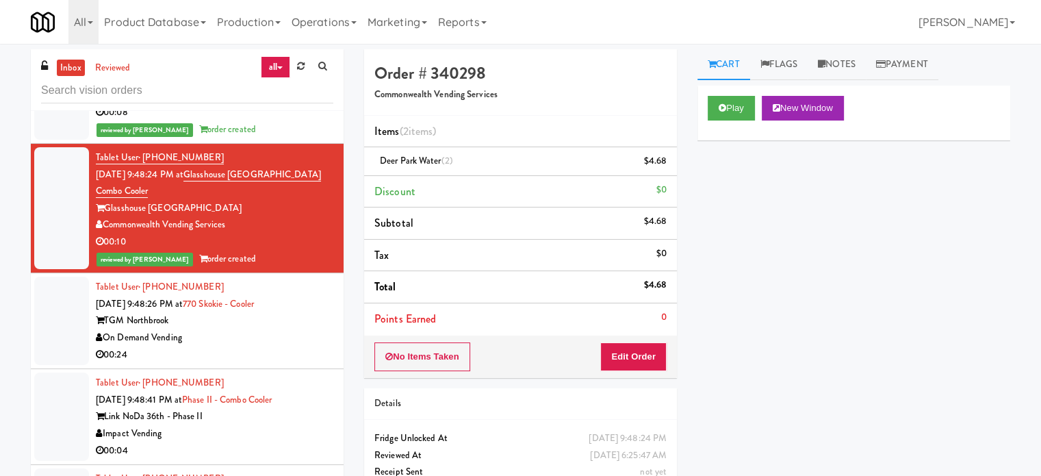
click at [287, 329] on div "On Demand Vending" at bounding box center [215, 337] width 238 height 17
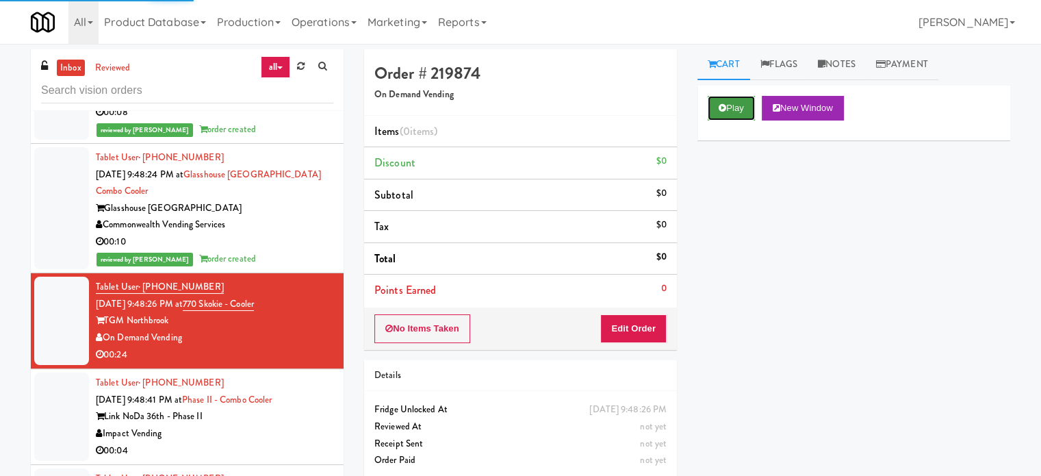
click at [736, 109] on button "Play" at bounding box center [731, 108] width 47 height 25
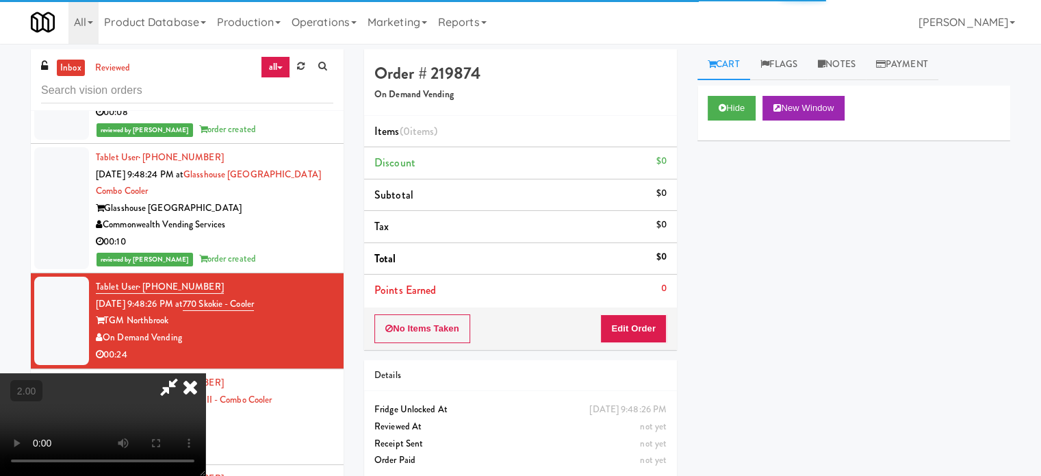
click at [205, 373] on video at bounding box center [102, 424] width 205 height 103
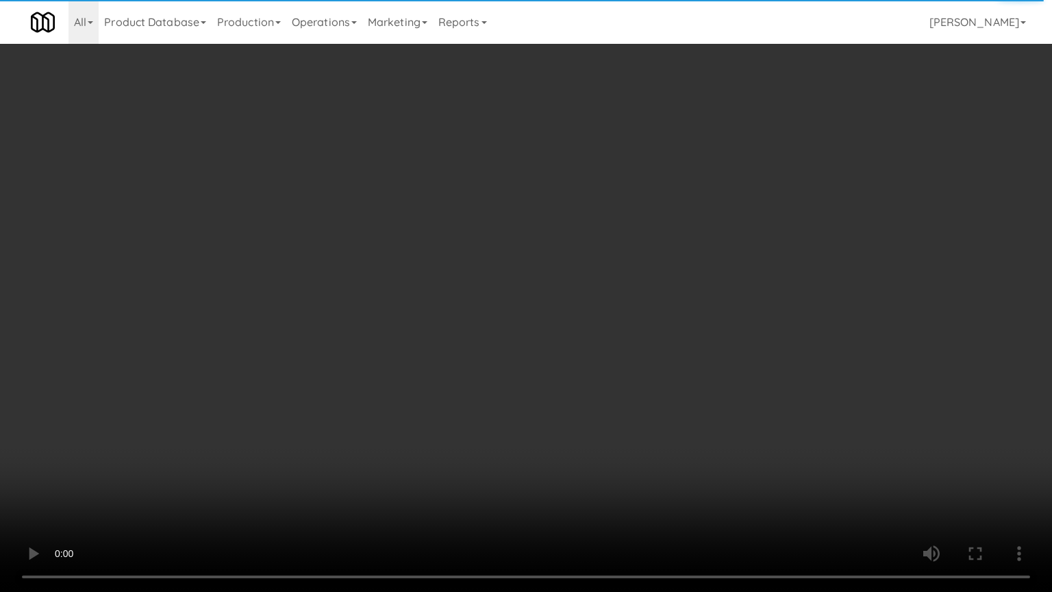
click at [544, 273] on video at bounding box center [526, 296] width 1052 height 592
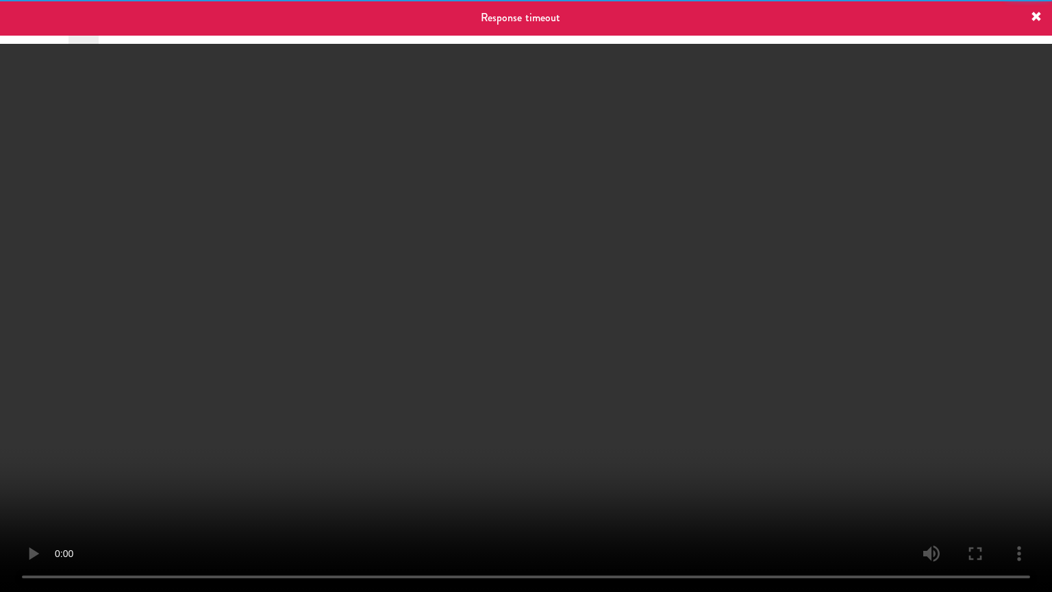
drag, startPoint x: 546, startPoint y: 272, endPoint x: 551, endPoint y: 264, distance: 9.5
click at [549, 271] on video at bounding box center [526, 296] width 1052 height 592
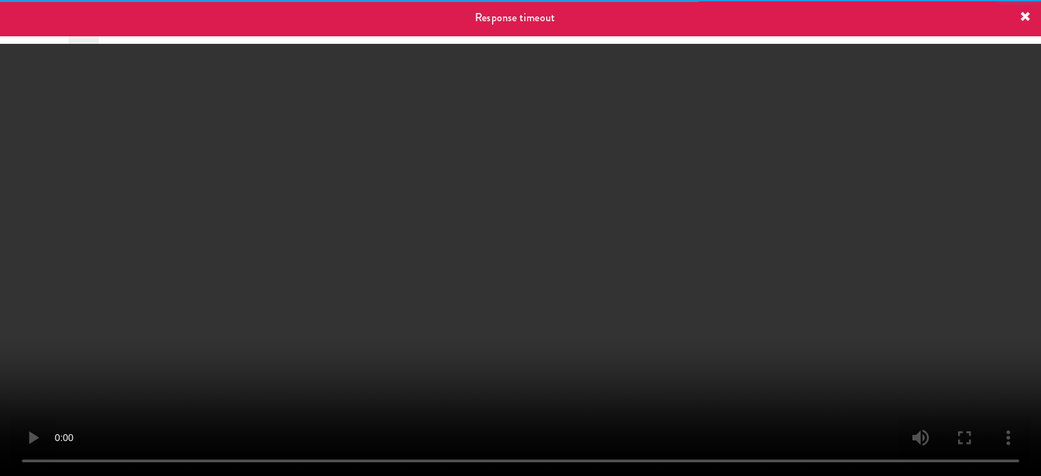
scroll to position [5179, 0]
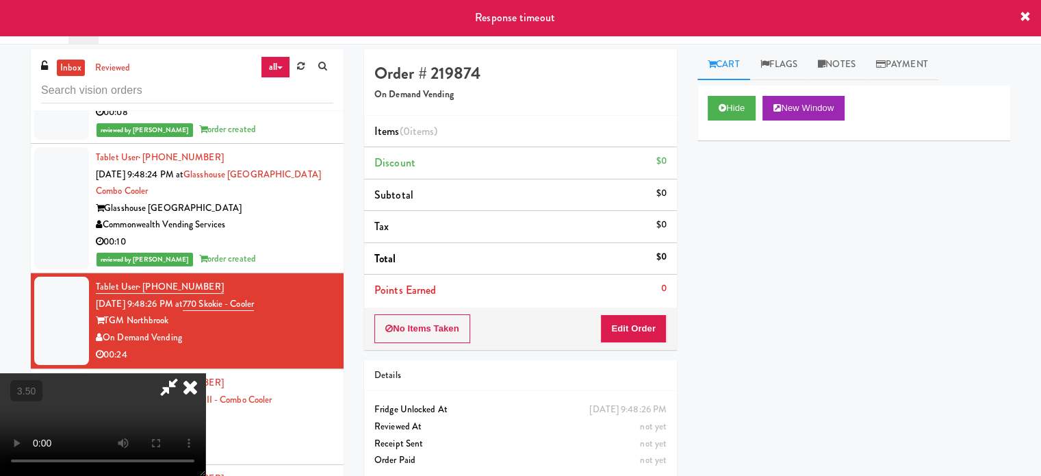
click at [205, 373] on icon at bounding box center [190, 386] width 30 height 27
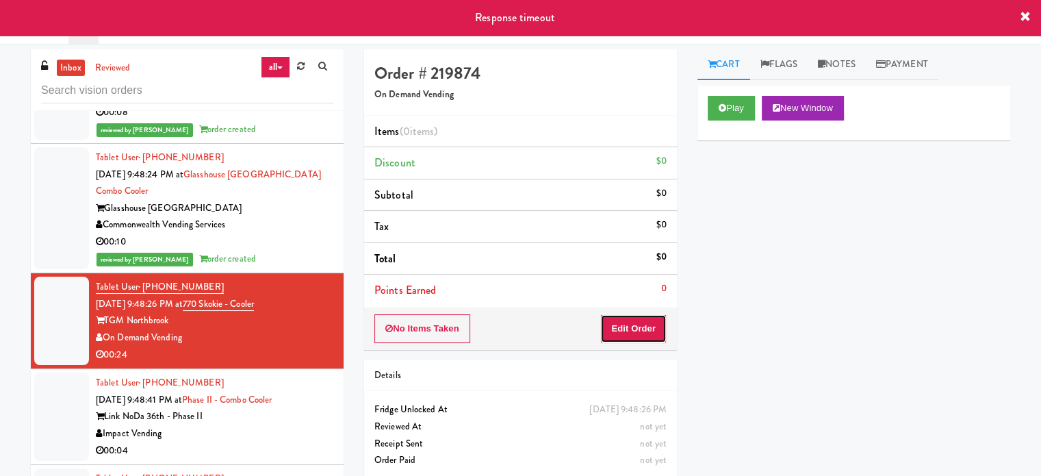
click at [623, 326] on button "Edit Order" at bounding box center [634, 328] width 66 height 29
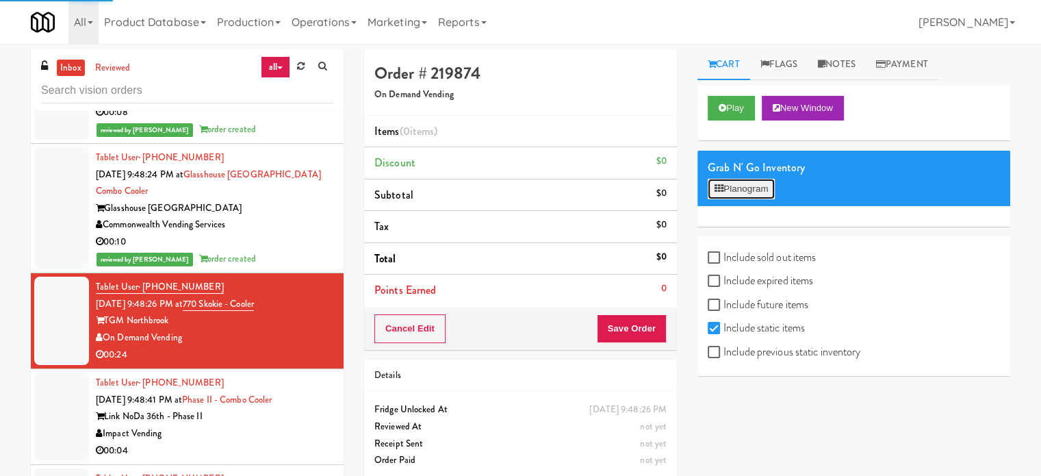
click at [754, 186] on button "Planogram" at bounding box center [741, 189] width 67 height 21
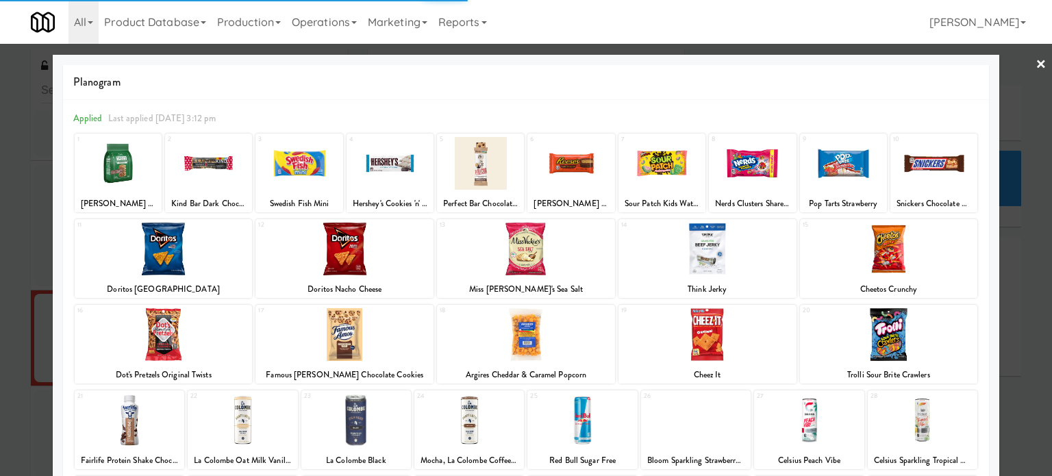
scroll to position [196, 0]
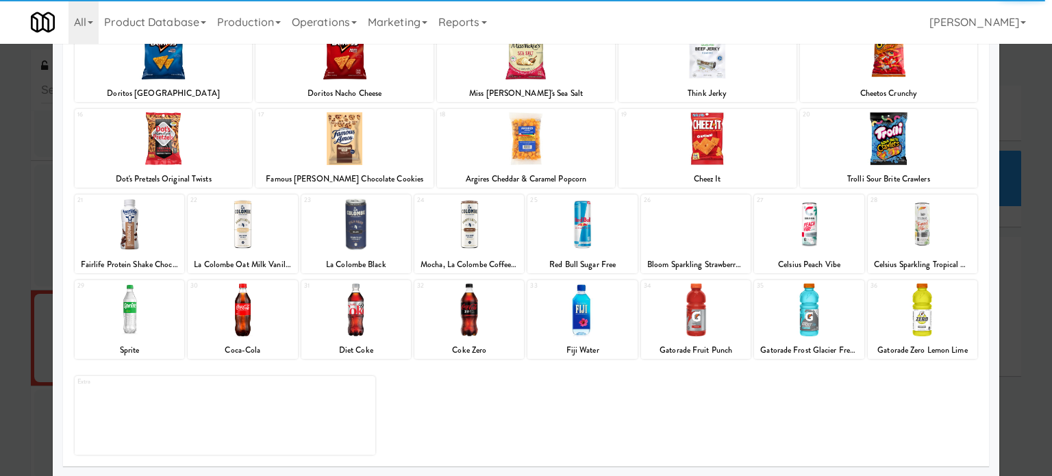
click at [953, 299] on div at bounding box center [923, 309] width 110 height 53
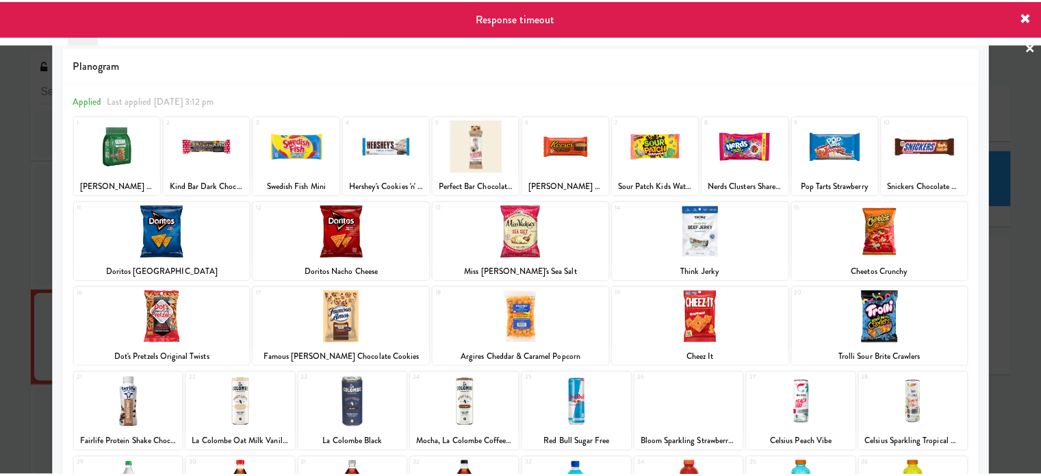
scroll to position [0, 0]
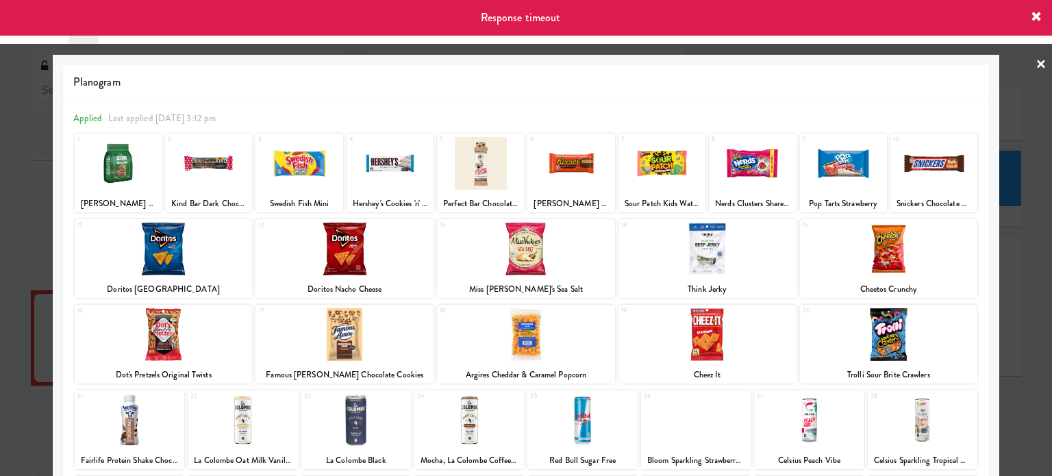
click at [1002, 242] on div at bounding box center [526, 238] width 1052 height 476
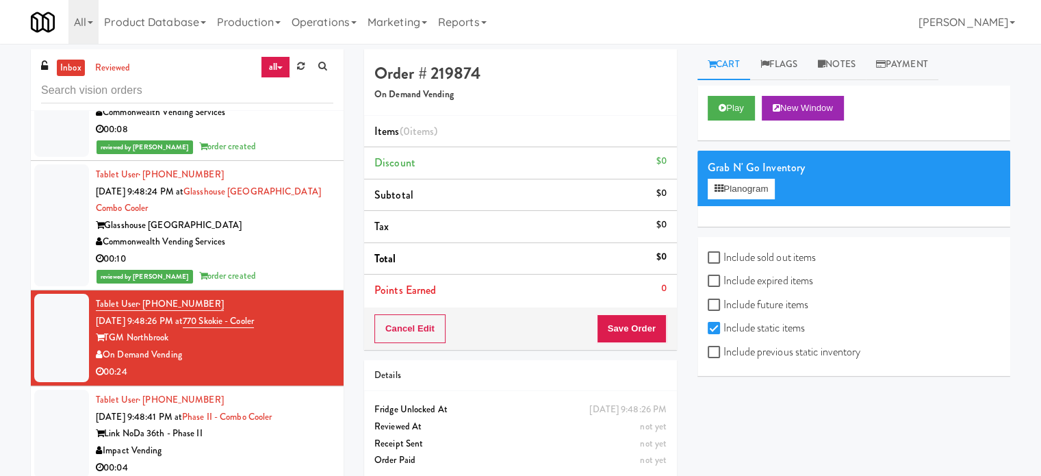
scroll to position [5179, 0]
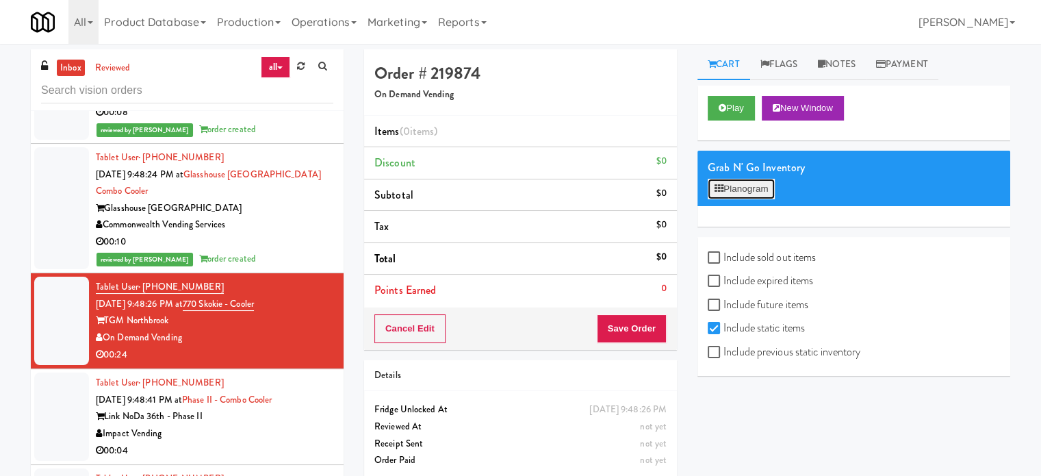
click at [753, 192] on button "Planogram" at bounding box center [741, 189] width 67 height 21
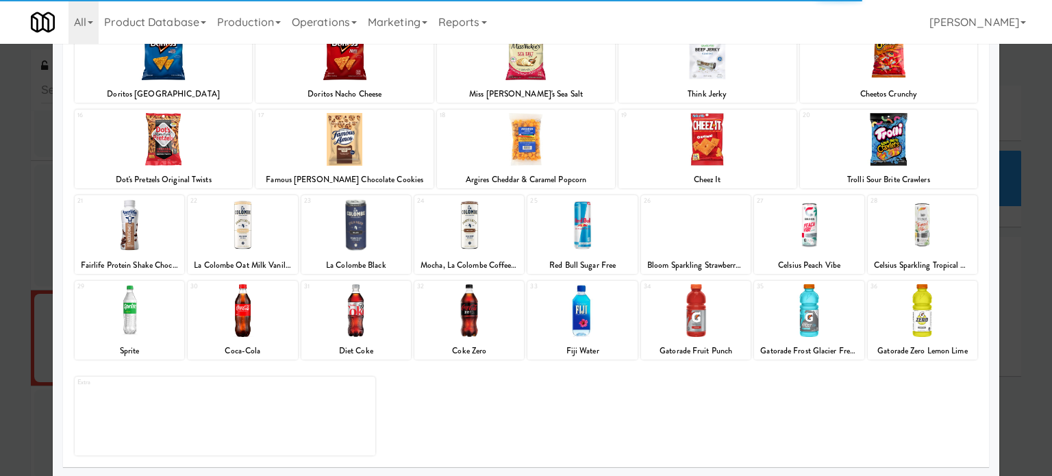
scroll to position [196, 0]
click at [938, 295] on div at bounding box center [923, 309] width 110 height 53
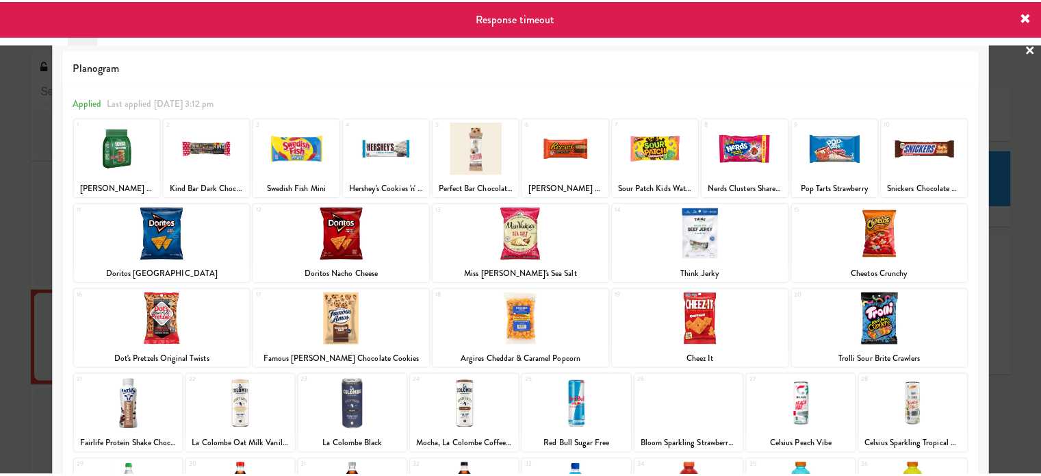
scroll to position [0, 0]
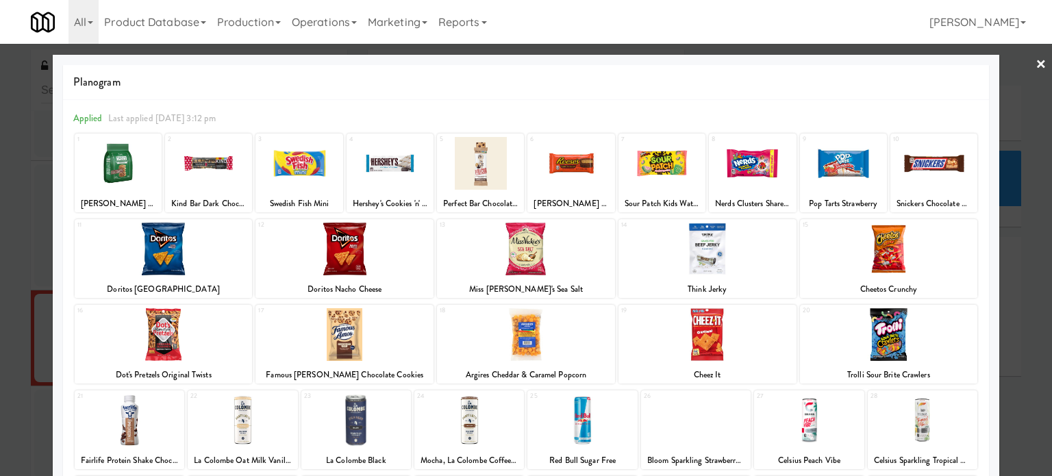
click at [1004, 254] on div at bounding box center [526, 238] width 1052 height 476
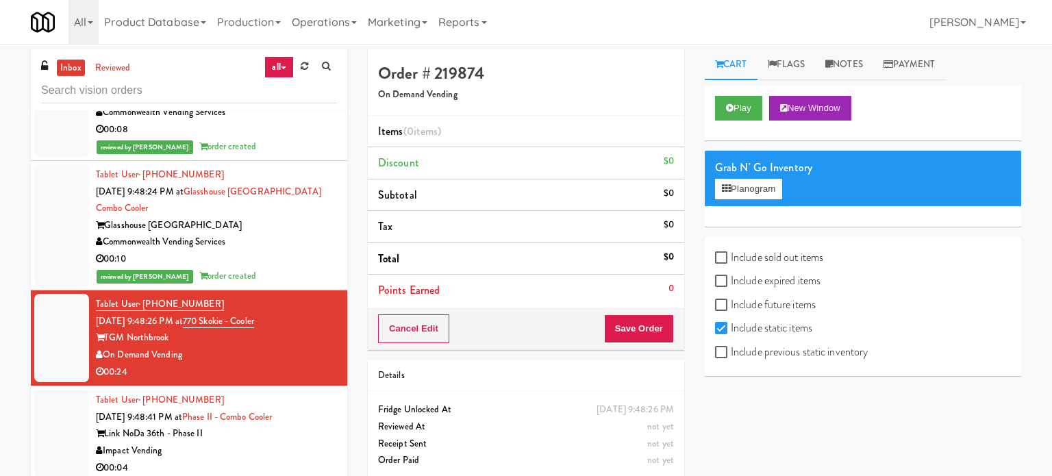
scroll to position [5179, 0]
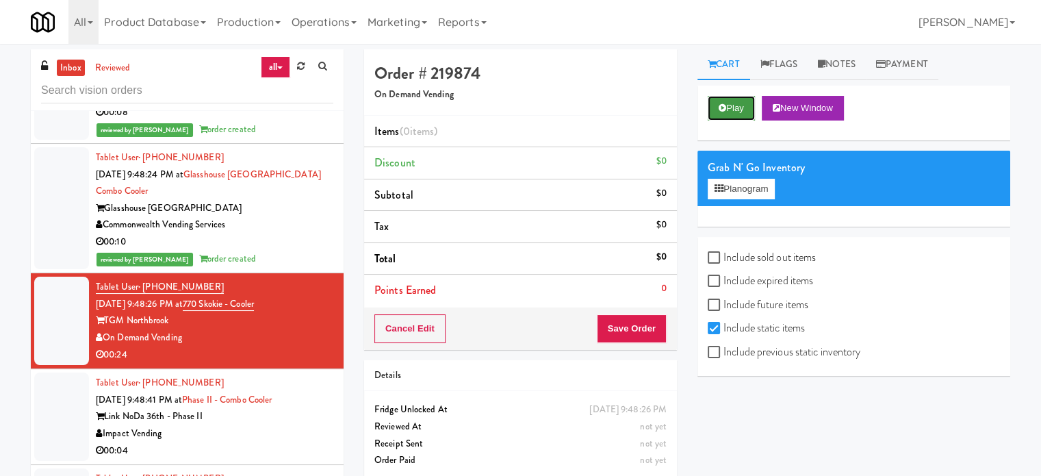
click at [742, 106] on button "Play" at bounding box center [731, 108] width 47 height 25
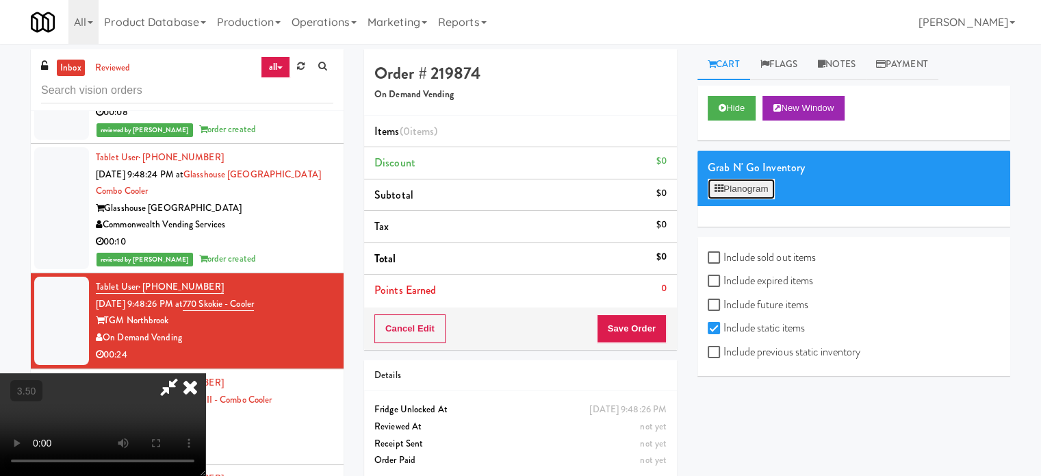
click at [756, 188] on button "Planogram" at bounding box center [741, 189] width 67 height 21
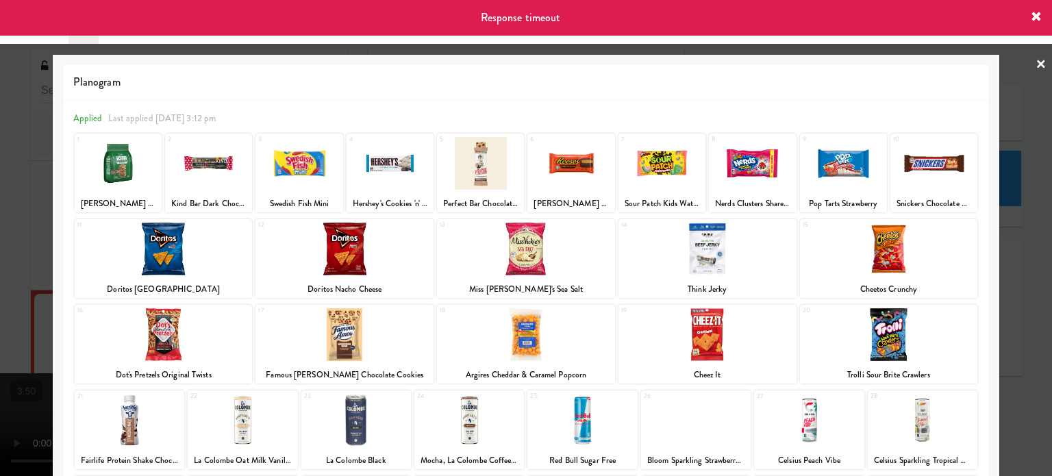
click at [1025, 294] on div at bounding box center [526, 238] width 1052 height 476
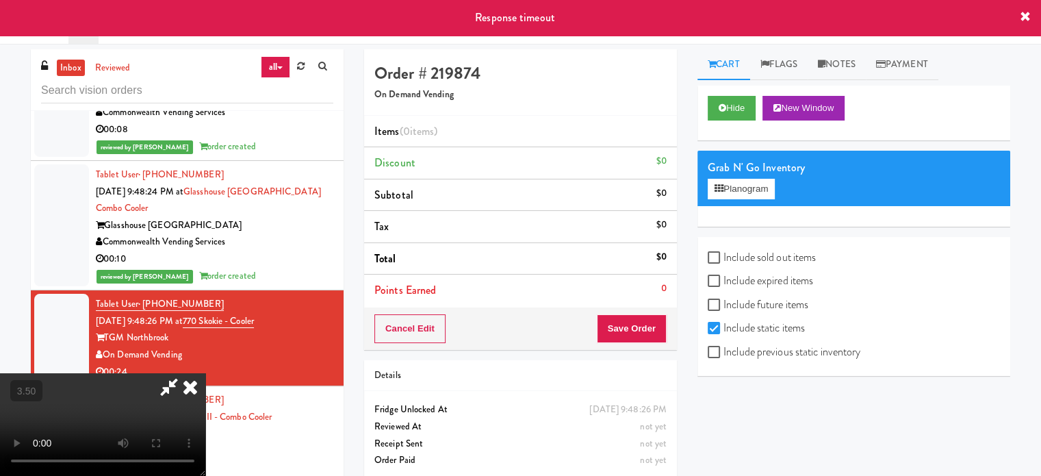
scroll to position [5179, 0]
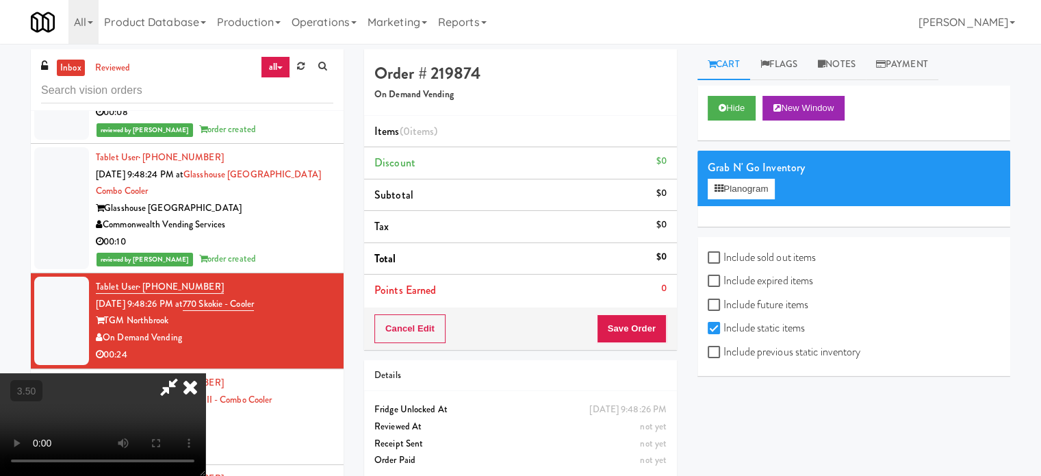
click at [205, 373] on icon at bounding box center [190, 386] width 30 height 27
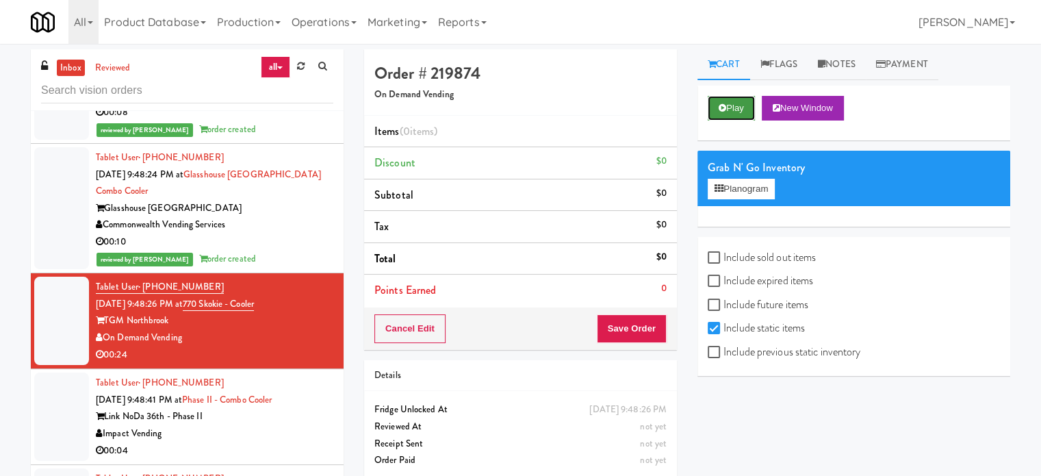
click at [718, 112] on button "Play" at bounding box center [731, 108] width 47 height 25
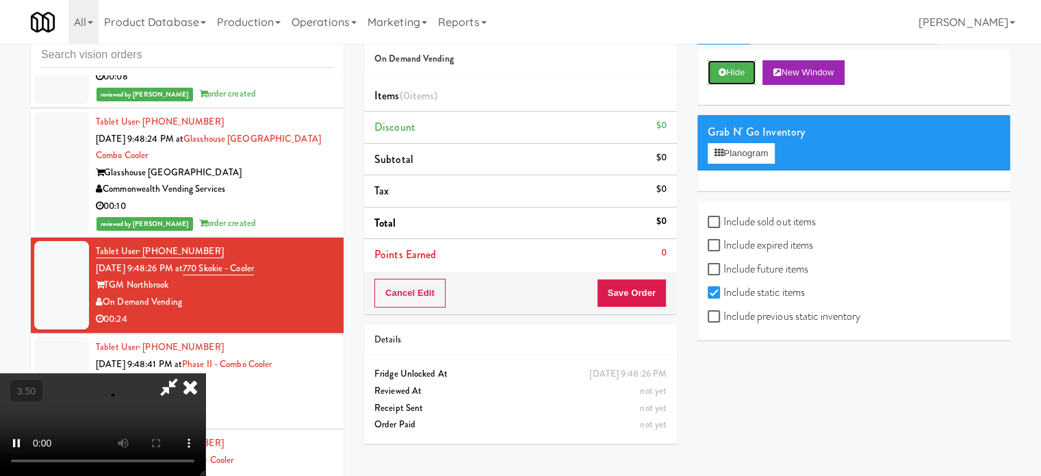
scroll to position [55, 0]
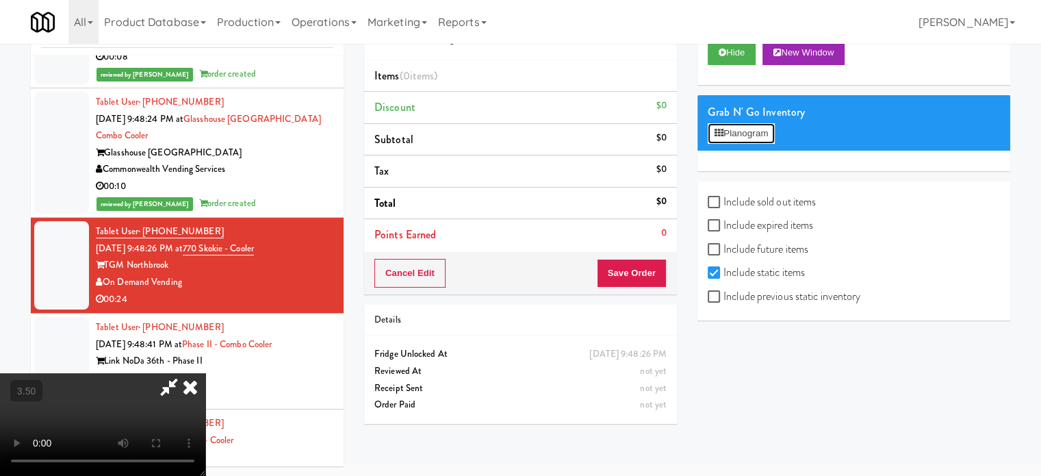
click at [759, 139] on button "Planogram" at bounding box center [741, 133] width 67 height 21
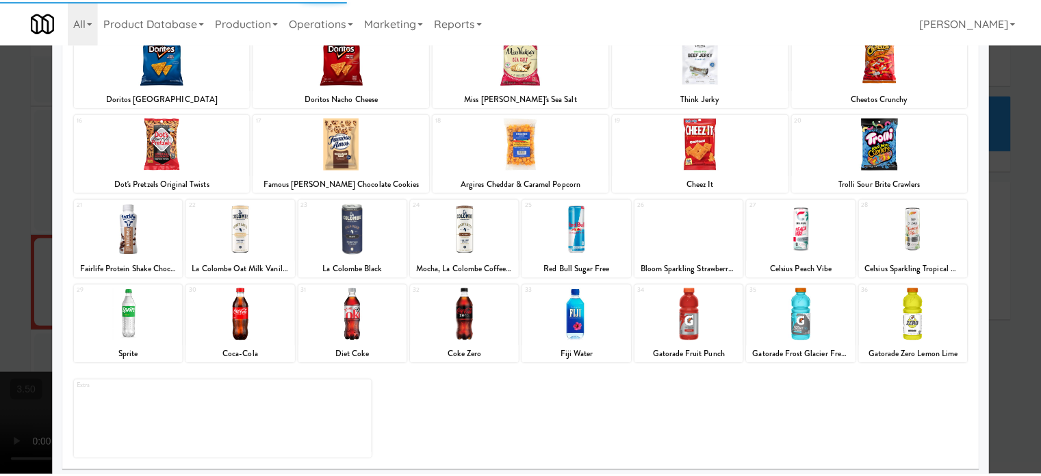
scroll to position [196, 0]
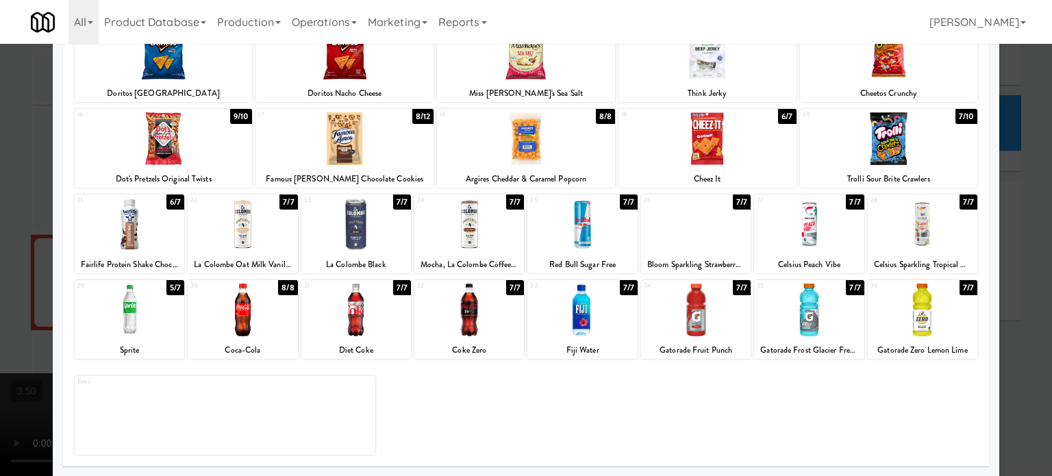
click at [961, 282] on div "7/7" at bounding box center [968, 287] width 18 height 15
click at [959, 292] on div "7/7" at bounding box center [968, 287] width 18 height 15
click at [959, 290] on div "7/7" at bounding box center [968, 287] width 18 height 15
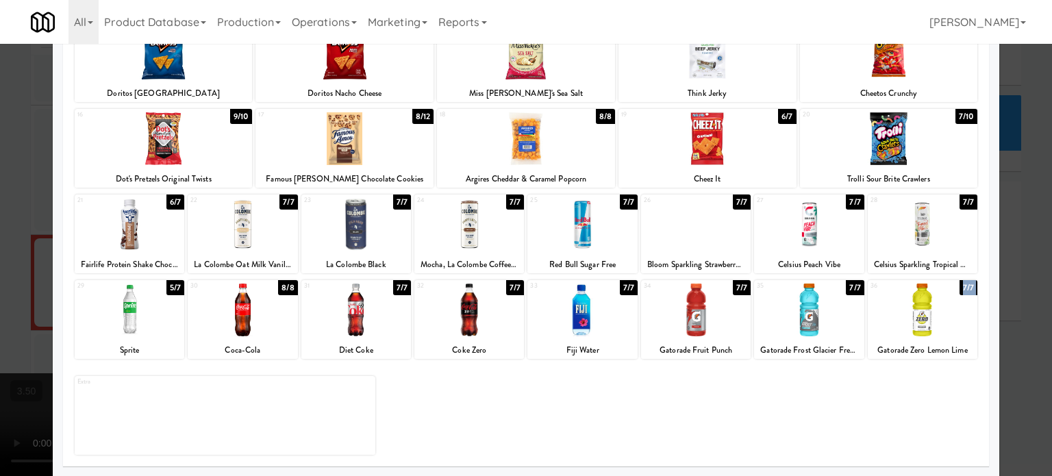
click at [959, 290] on div "7/7" at bounding box center [968, 287] width 18 height 15
click at [1003, 293] on div at bounding box center [526, 238] width 1052 height 476
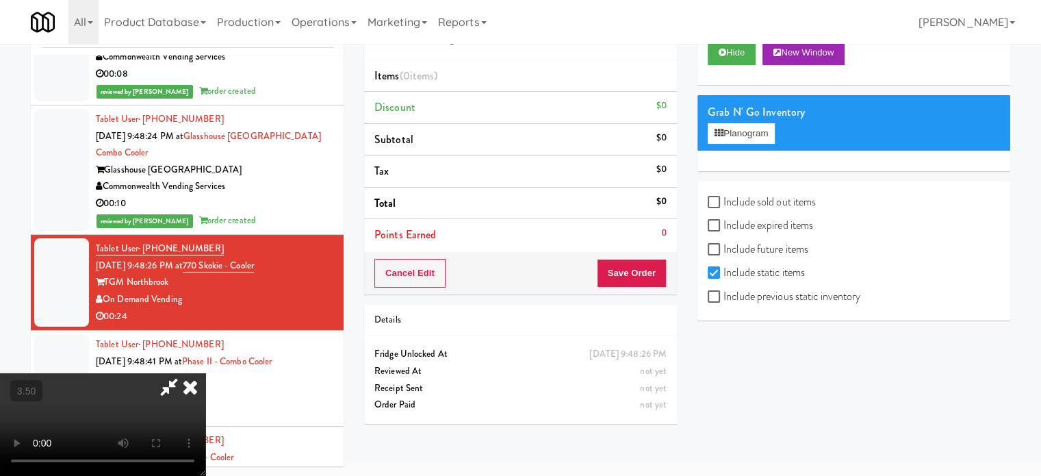
scroll to position [5179, 0]
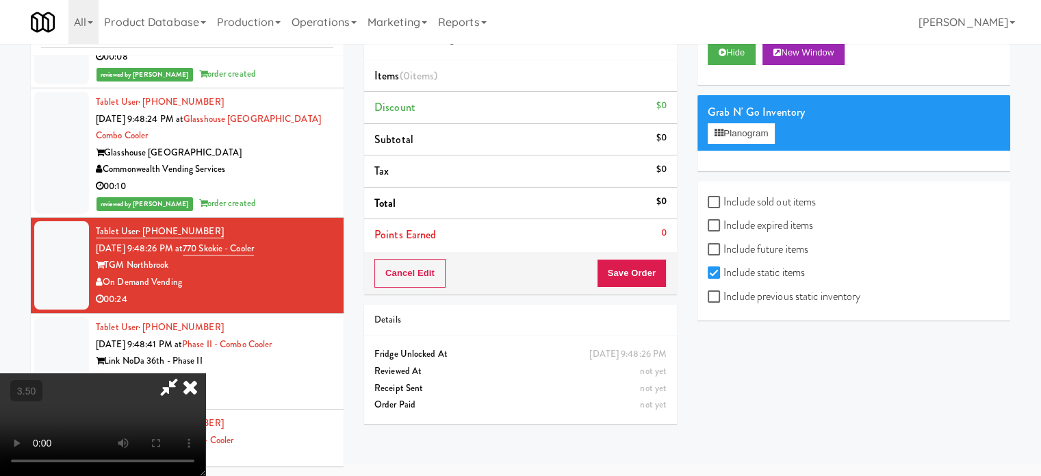
click at [205, 373] on icon at bounding box center [190, 386] width 30 height 27
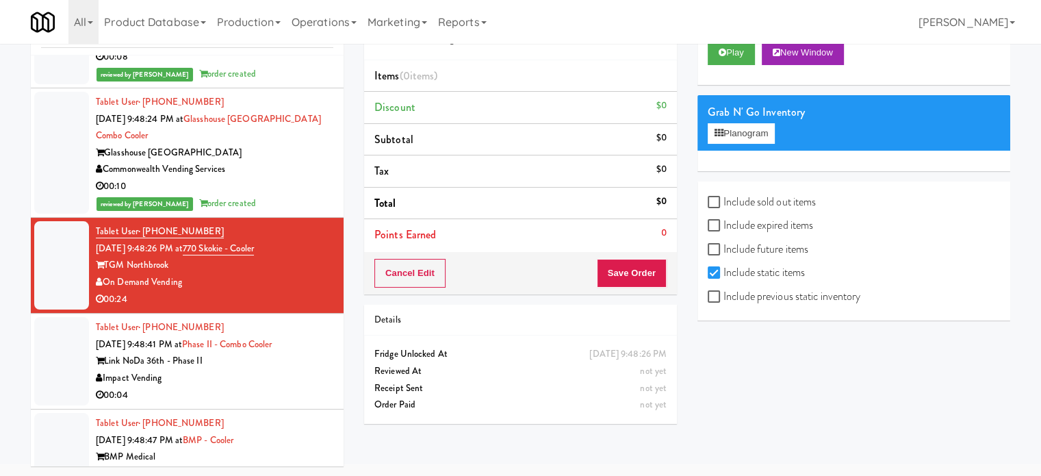
drag, startPoint x: 312, startPoint y: 374, endPoint x: 301, endPoint y: 303, distance: 71.3
click at [311, 375] on div "Impact Vending" at bounding box center [215, 378] width 238 height 17
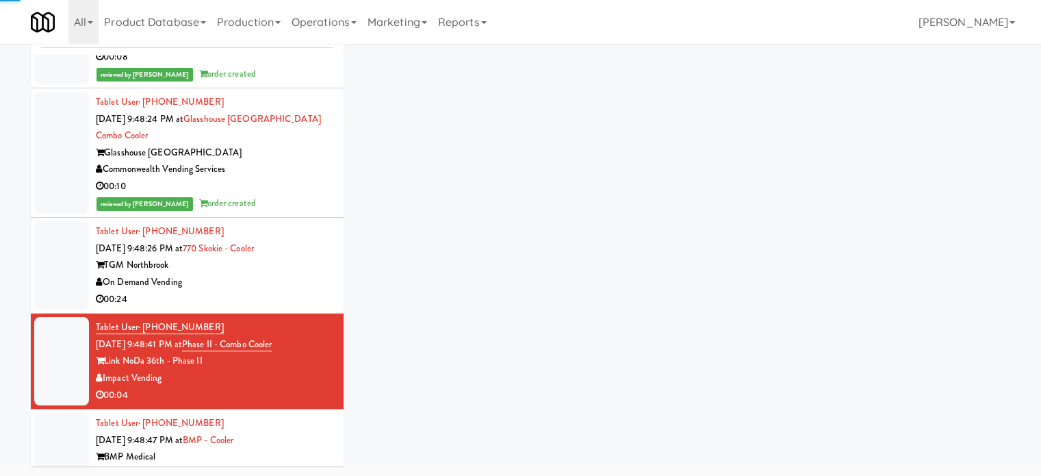
click at [301, 291] on div "00:24" at bounding box center [215, 299] width 238 height 17
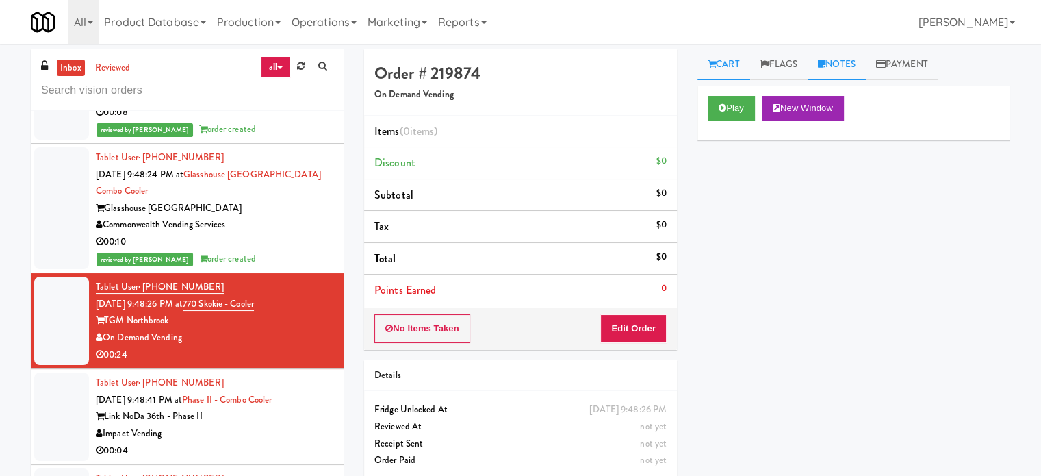
click at [852, 62] on link "Notes" at bounding box center [837, 64] width 58 height 31
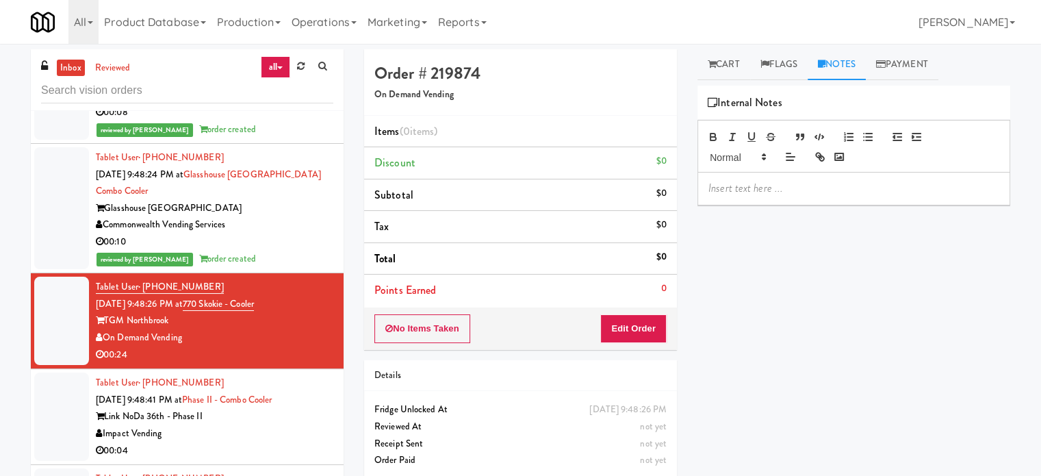
click at [792, 190] on p at bounding box center [854, 188] width 291 height 15
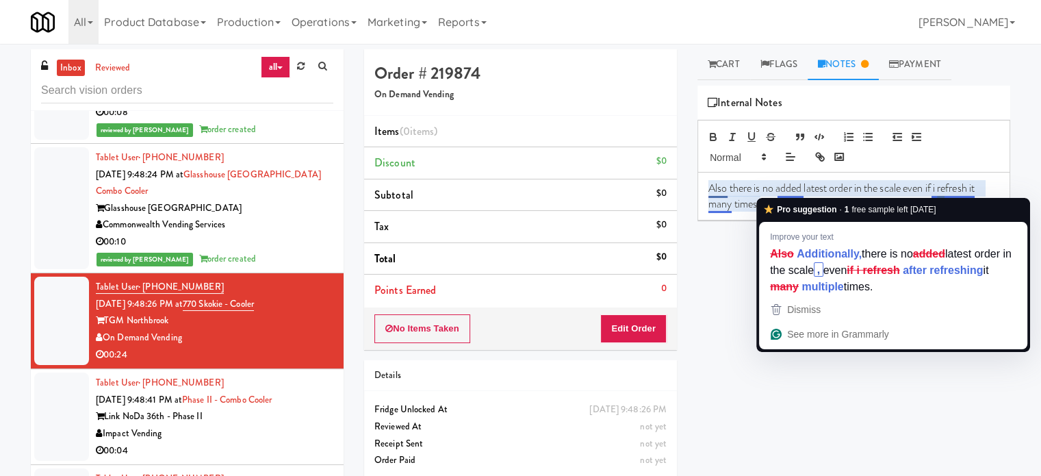
click at [962, 377] on div "Play New Window Primary Flag Clear Flag if unable to determine what was taken o…" at bounding box center [854, 343] width 313 height 514
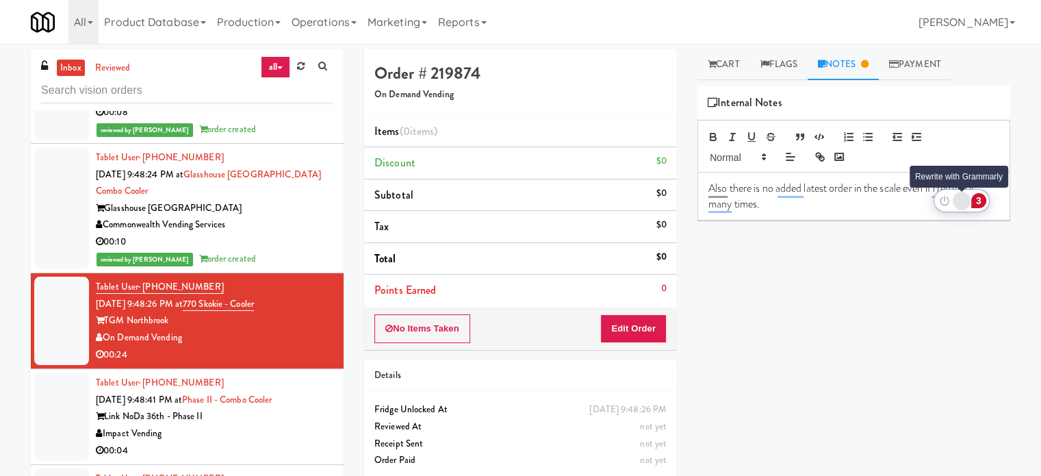
click at [963, 201] on div "Rewrite with Grammarly" at bounding box center [962, 201] width 15 height 16
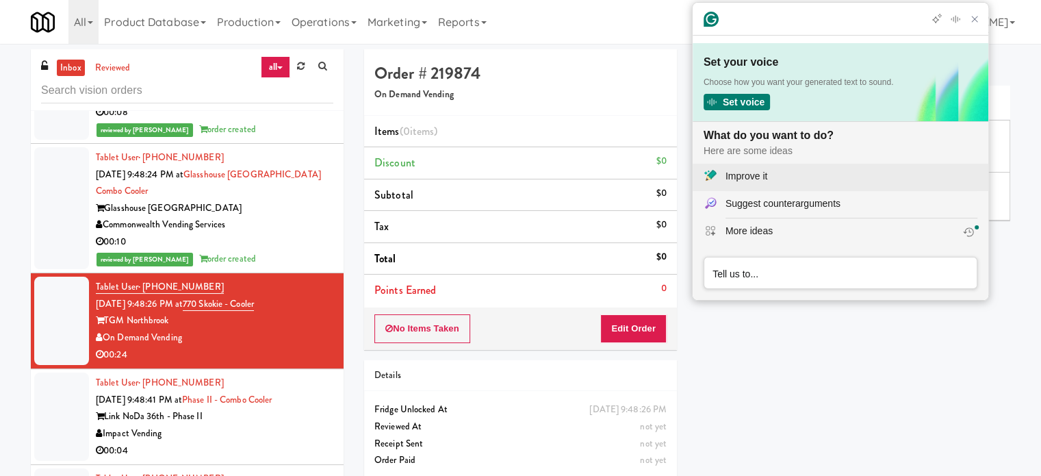
click at [733, 177] on div "Improve it" at bounding box center [747, 176] width 42 height 14
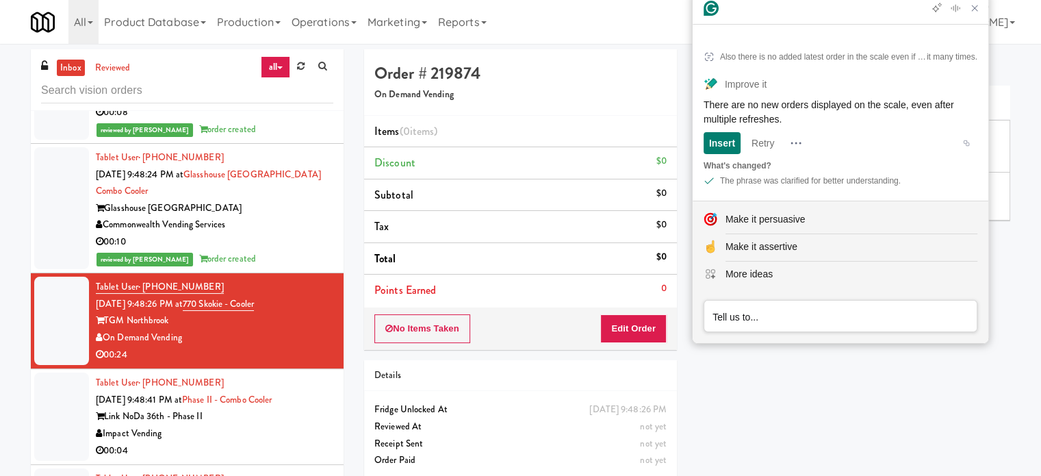
drag, startPoint x: 700, startPoint y: 101, endPoint x: 787, endPoint y: 117, distance: 88.5
click at [787, 117] on article "Also there is no added latest order in the scale even if i refresh it many time…" at bounding box center [841, 116] width 296 height 168
click at [977, 14] on icon "Close Grammarly Assistant" at bounding box center [975, 8] width 11 height 11
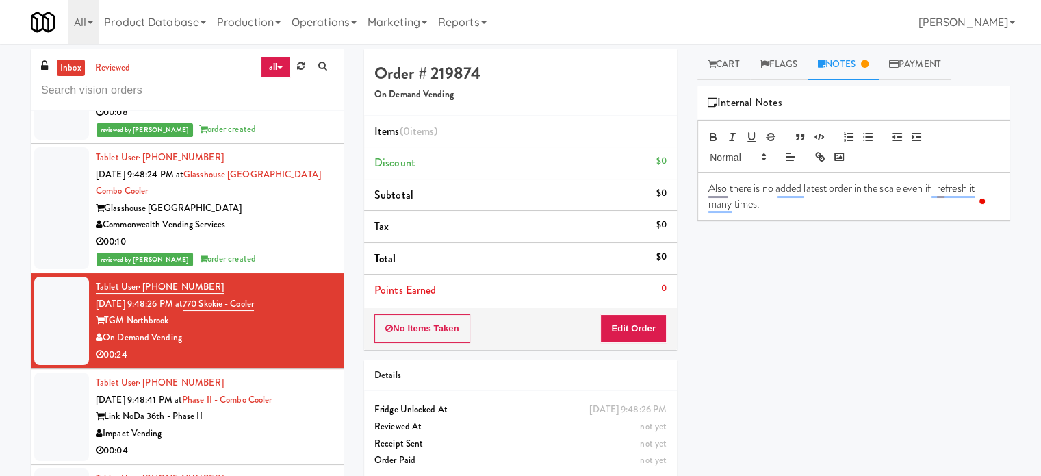
click at [768, 191] on p "Also there is no added latest order in the scale even if i refresh it many time…" at bounding box center [854, 196] width 291 height 31
click at [770, 190] on p "Also there is no added latest order in the scale even if i refresh it many time…" at bounding box center [854, 196] width 291 height 31
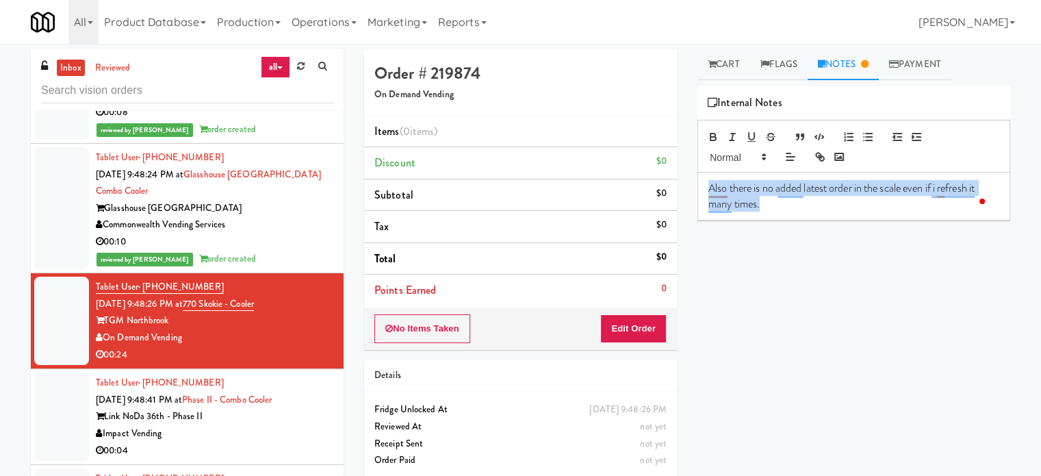
click at [770, 189] on p "Also there is no added latest order in the scale even if i refresh it many time…" at bounding box center [854, 196] width 291 height 31
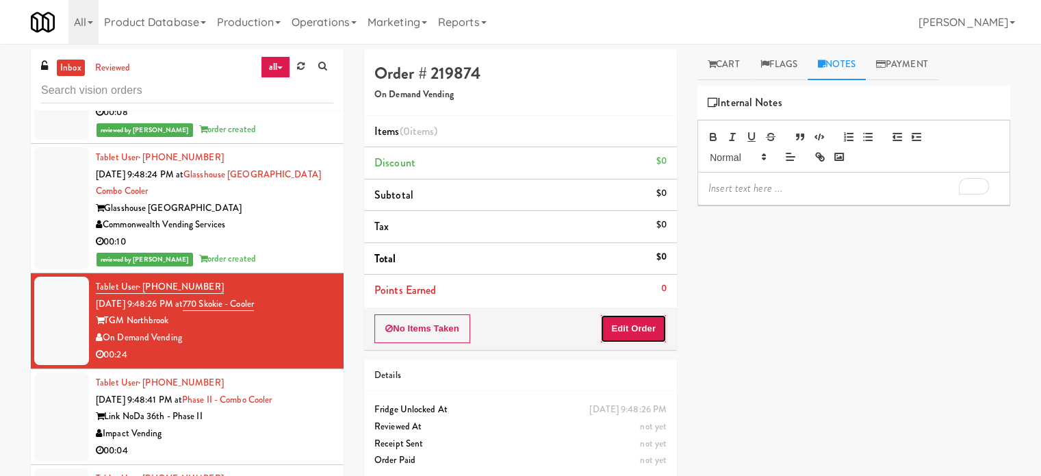
click at [628, 331] on button "Edit Order" at bounding box center [634, 328] width 66 height 29
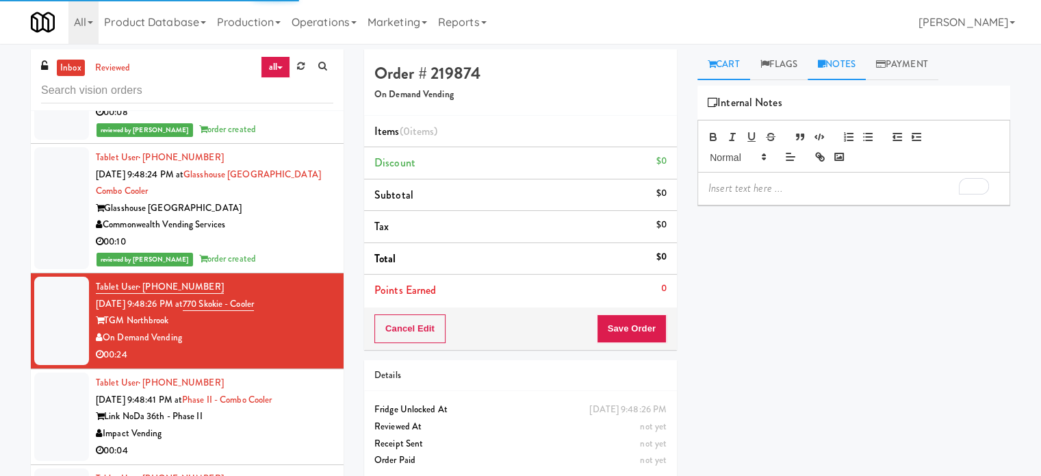
click at [729, 66] on link "Cart" at bounding box center [724, 64] width 53 height 31
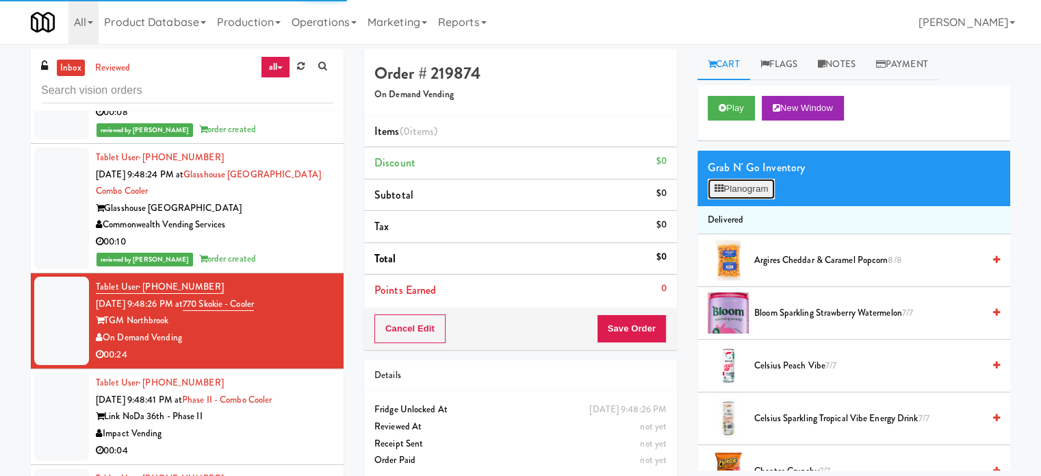
click at [757, 188] on button "Planogram" at bounding box center [741, 189] width 67 height 21
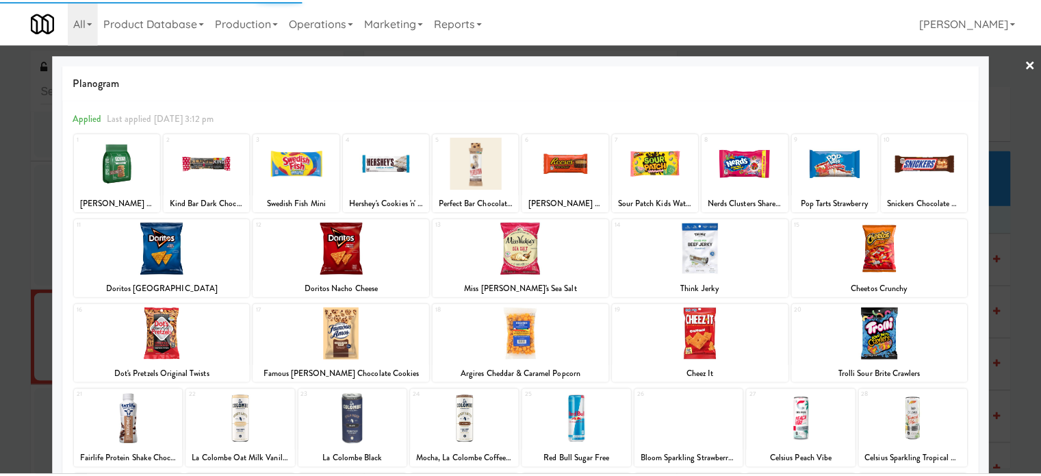
scroll to position [196, 0]
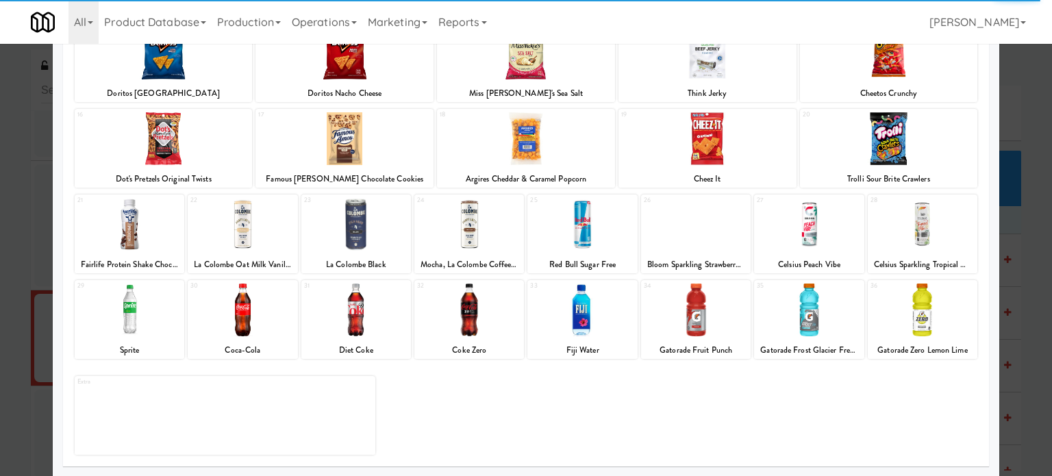
click at [952, 292] on div at bounding box center [923, 309] width 110 height 53
click at [952, 293] on div at bounding box center [923, 309] width 110 height 53
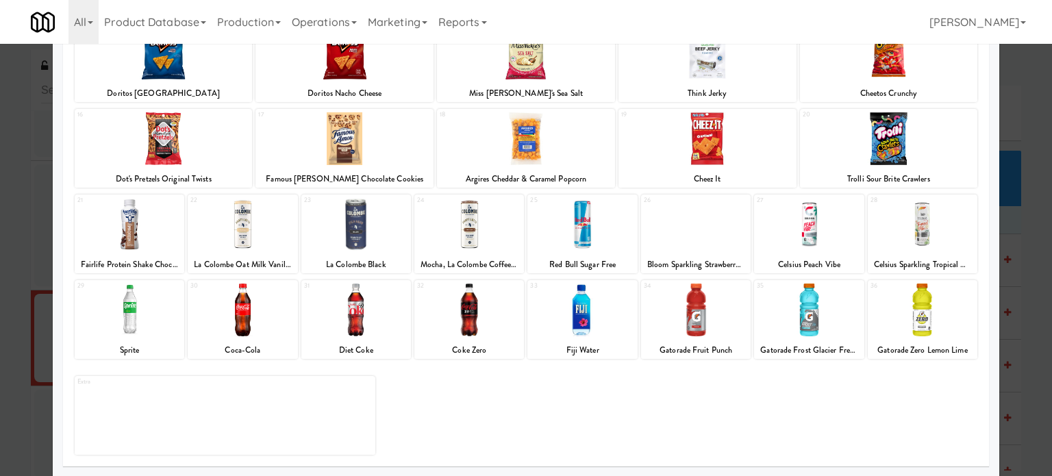
click at [1011, 195] on div at bounding box center [526, 238] width 1052 height 476
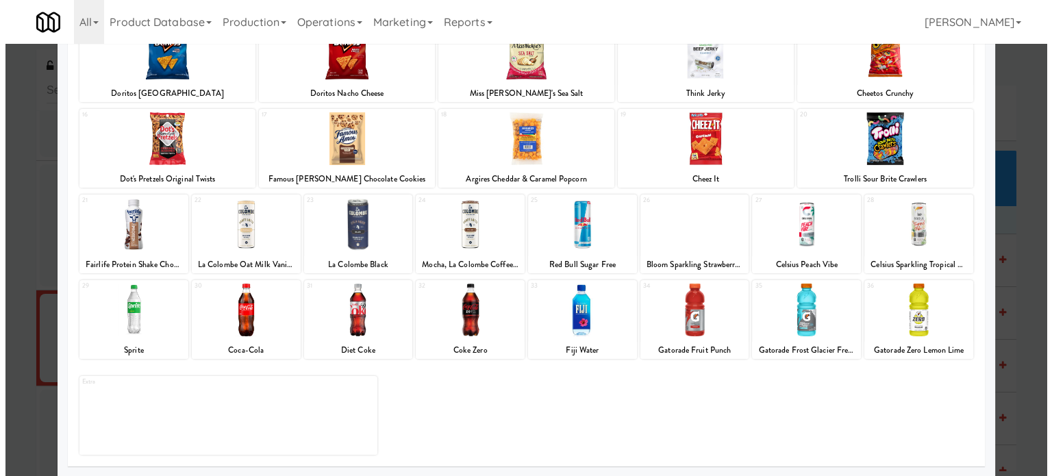
scroll to position [5179, 0]
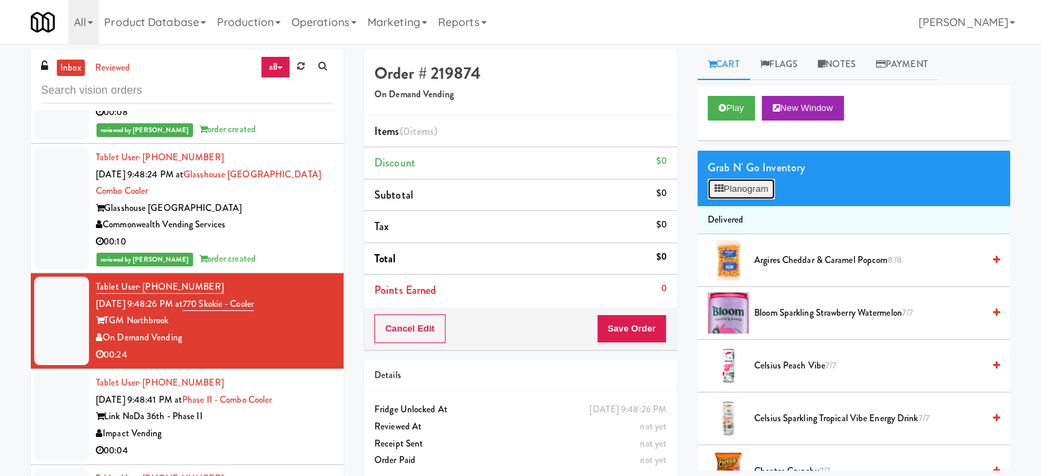
click at [736, 195] on button "Planogram" at bounding box center [741, 189] width 67 height 21
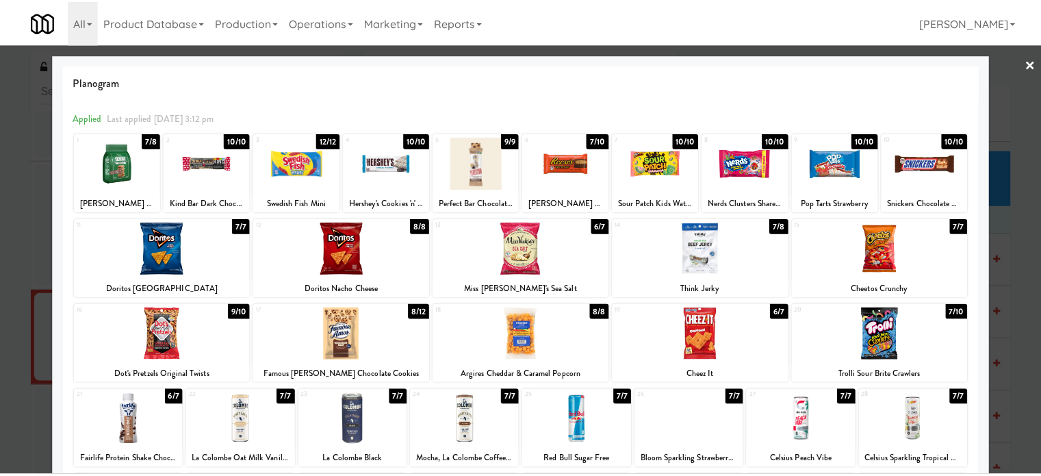
scroll to position [196, 0]
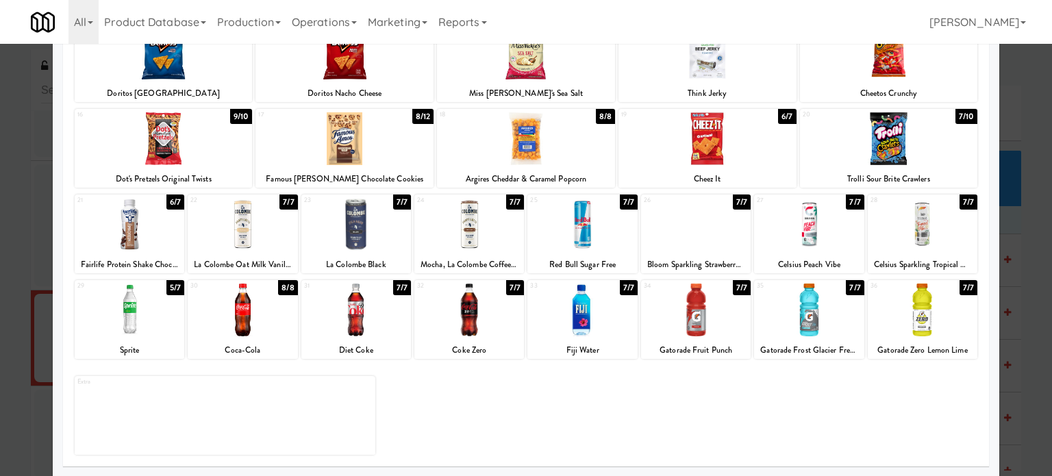
click at [959, 290] on div "7/7" at bounding box center [968, 287] width 18 height 15
click at [997, 301] on div at bounding box center [526, 238] width 1052 height 476
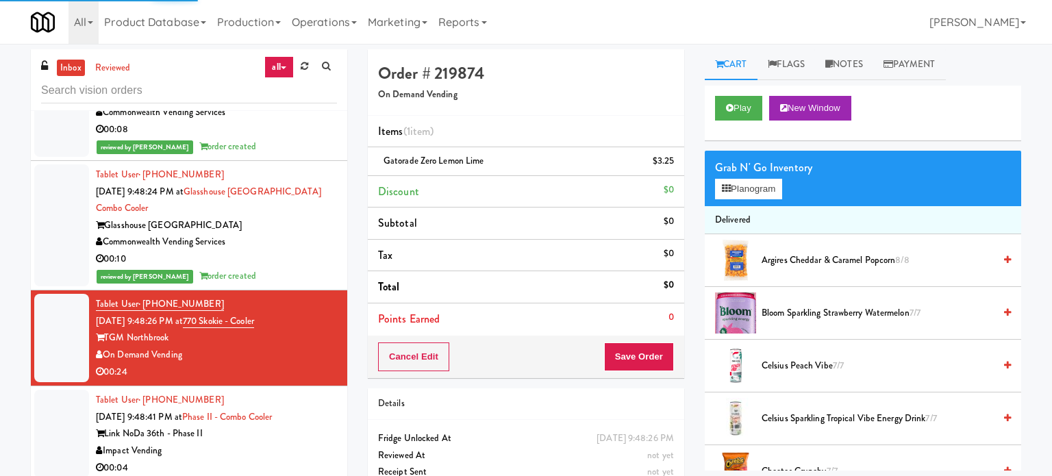
scroll to position [5179, 0]
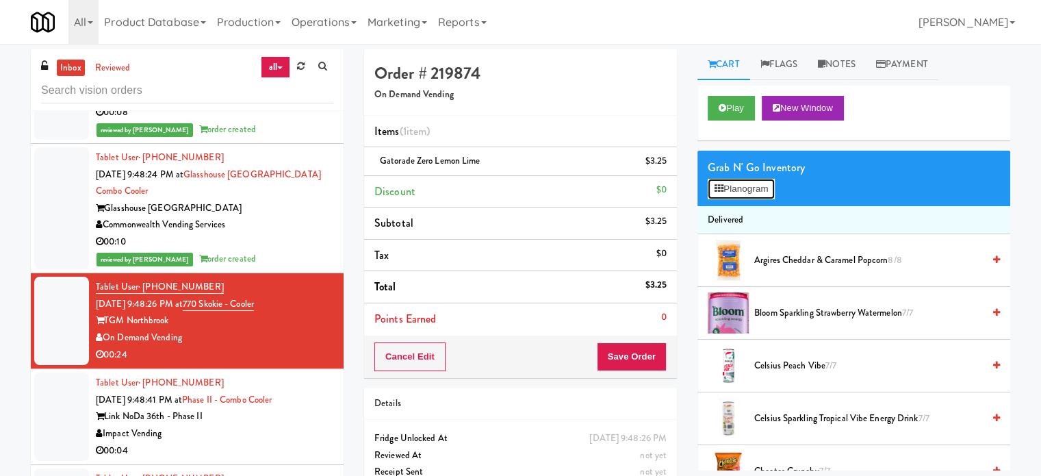
click at [744, 194] on button "Planogram" at bounding box center [741, 189] width 67 height 21
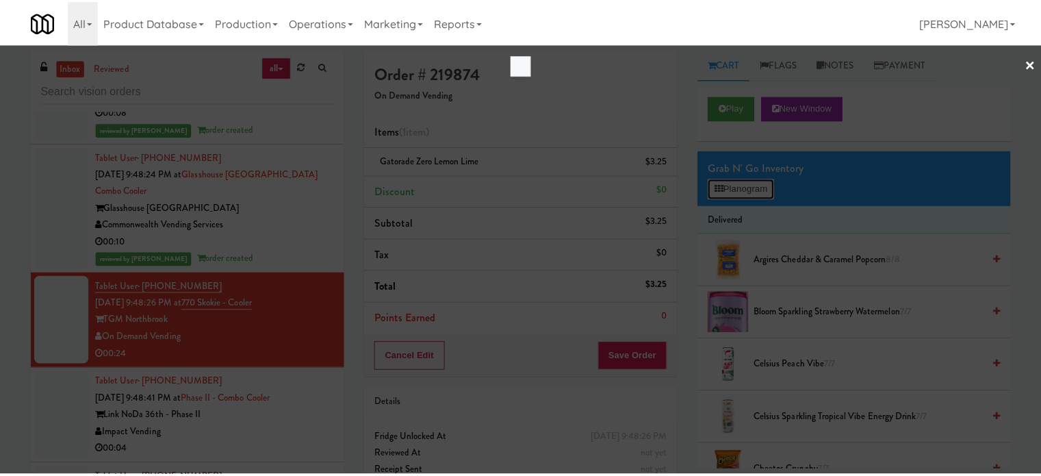
scroll to position [5162, 0]
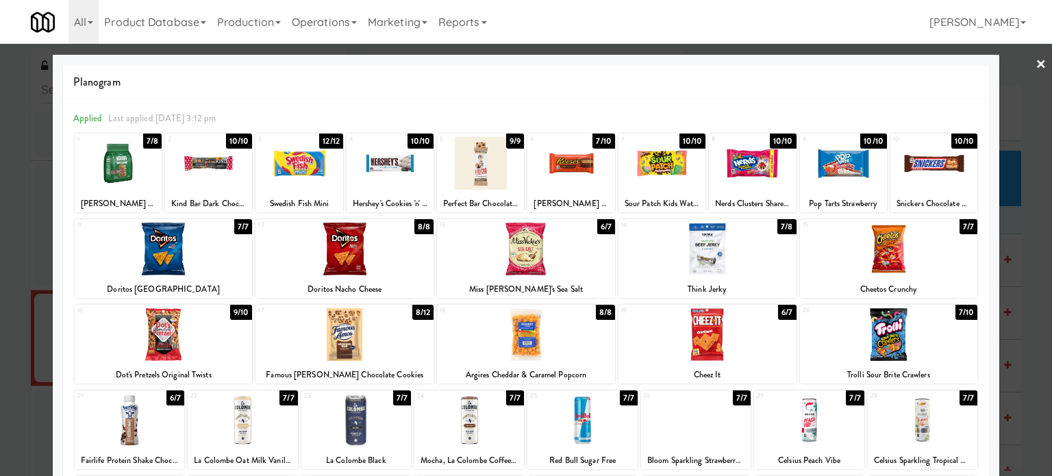
click at [1025, 233] on div at bounding box center [526, 238] width 1052 height 476
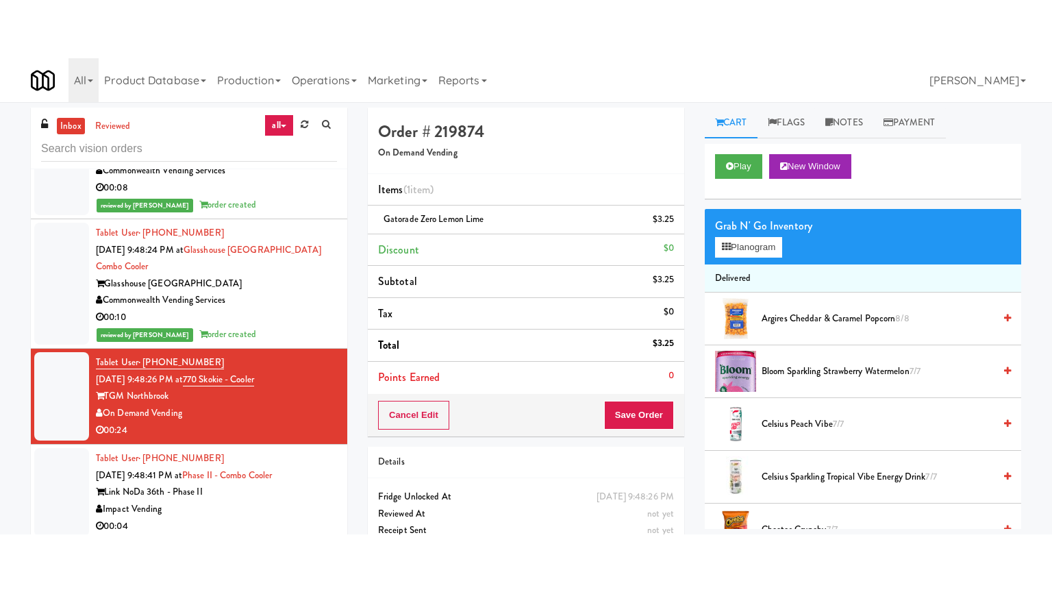
scroll to position [5179, 0]
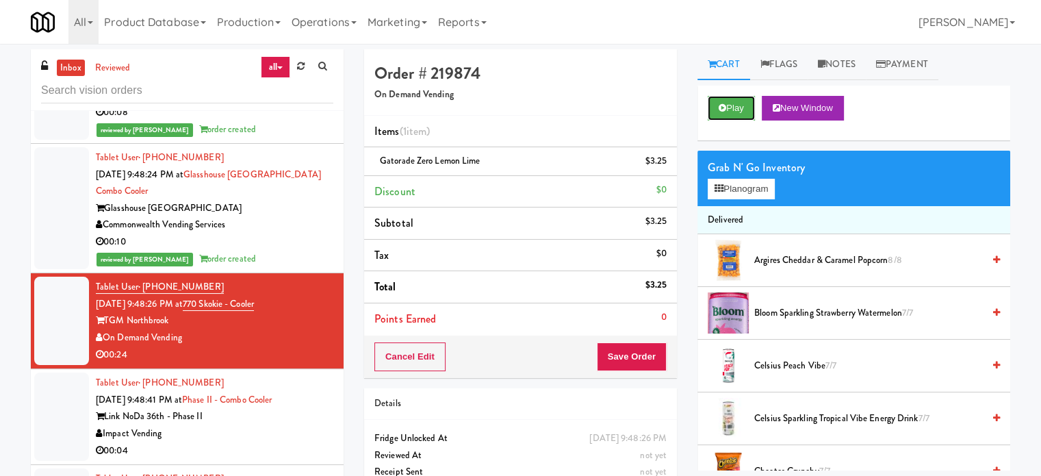
click at [726, 108] on button "Play" at bounding box center [731, 108] width 47 height 25
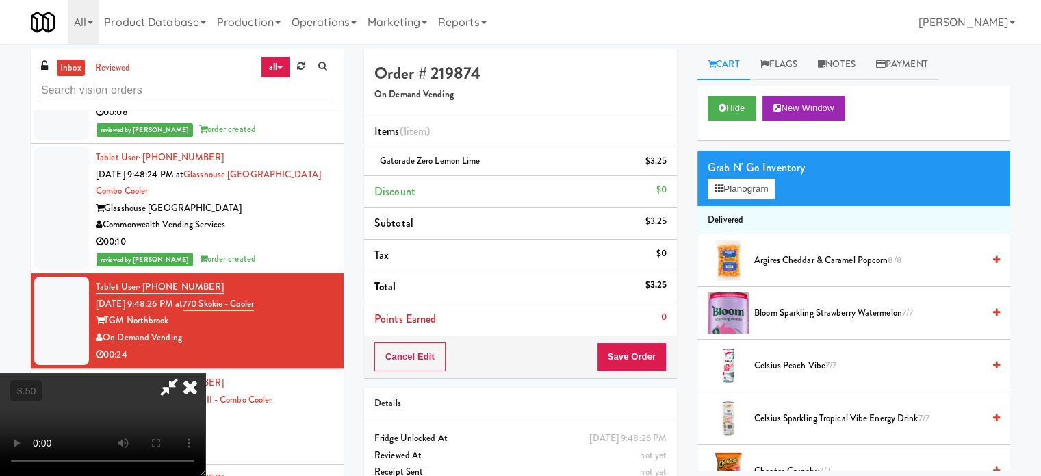
drag, startPoint x: 411, startPoint y: 345, endPoint x: 419, endPoint y: 341, distance: 9.2
click at [205, 373] on video at bounding box center [102, 424] width 205 height 103
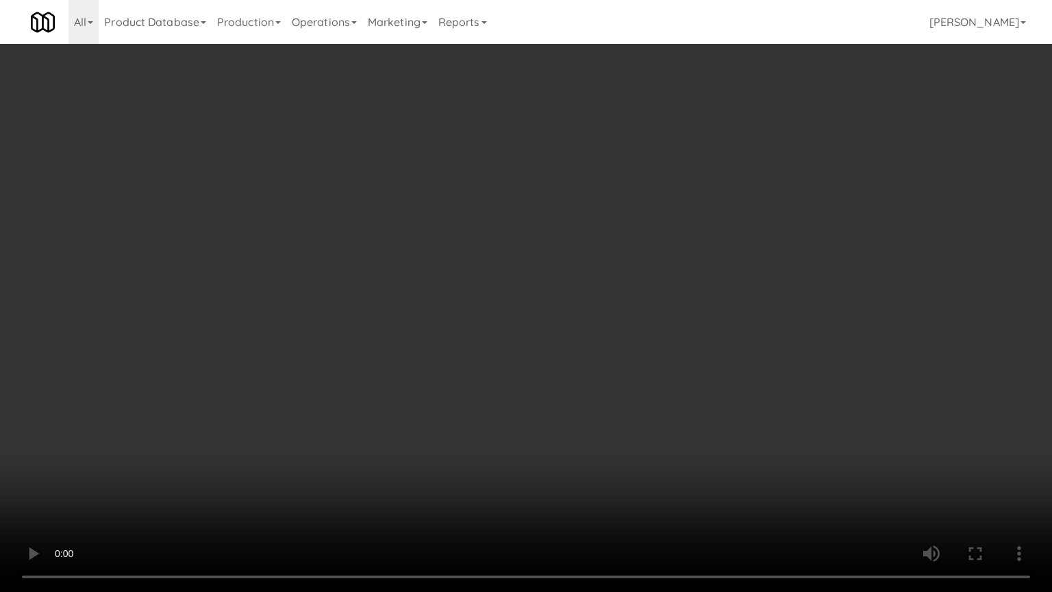
click at [467, 316] on video at bounding box center [526, 296] width 1052 height 592
click at [477, 316] on video at bounding box center [526, 296] width 1052 height 592
click at [486, 310] on video at bounding box center [526, 296] width 1052 height 592
click at [504, 297] on video at bounding box center [526, 296] width 1052 height 592
click at [508, 286] on video at bounding box center [526, 296] width 1052 height 592
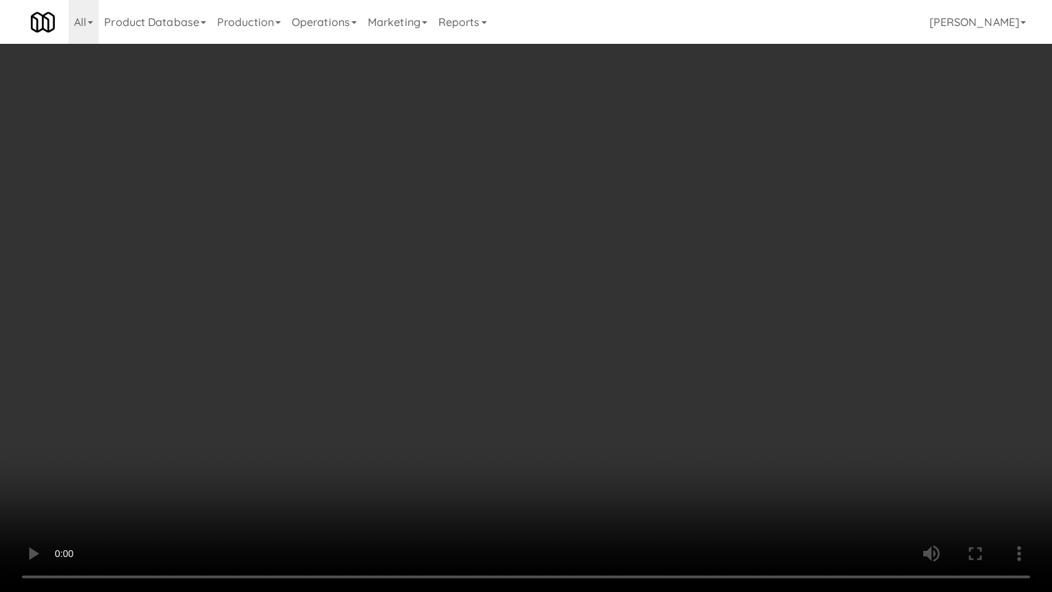
click at [508, 286] on video at bounding box center [526, 296] width 1052 height 592
click at [519, 288] on video at bounding box center [526, 296] width 1052 height 592
click at [516, 295] on video at bounding box center [526, 296] width 1052 height 592
click at [522, 285] on video at bounding box center [526, 296] width 1052 height 592
click at [531, 280] on video at bounding box center [526, 296] width 1052 height 592
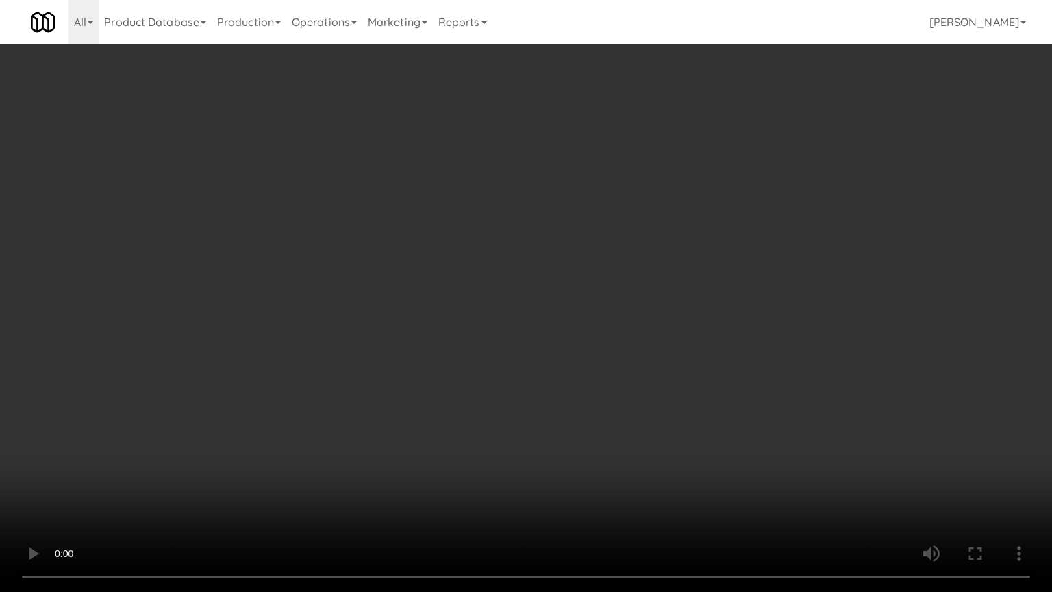
click at [577, 288] on video at bounding box center [526, 296] width 1052 height 592
drag, startPoint x: 552, startPoint y: 290, endPoint x: 555, endPoint y: 260, distance: 29.6
click at [553, 285] on video at bounding box center [526, 296] width 1052 height 592
click at [548, 252] on video at bounding box center [526, 296] width 1052 height 592
drag, startPoint x: 549, startPoint y: 252, endPoint x: 620, endPoint y: 136, distance: 135.5
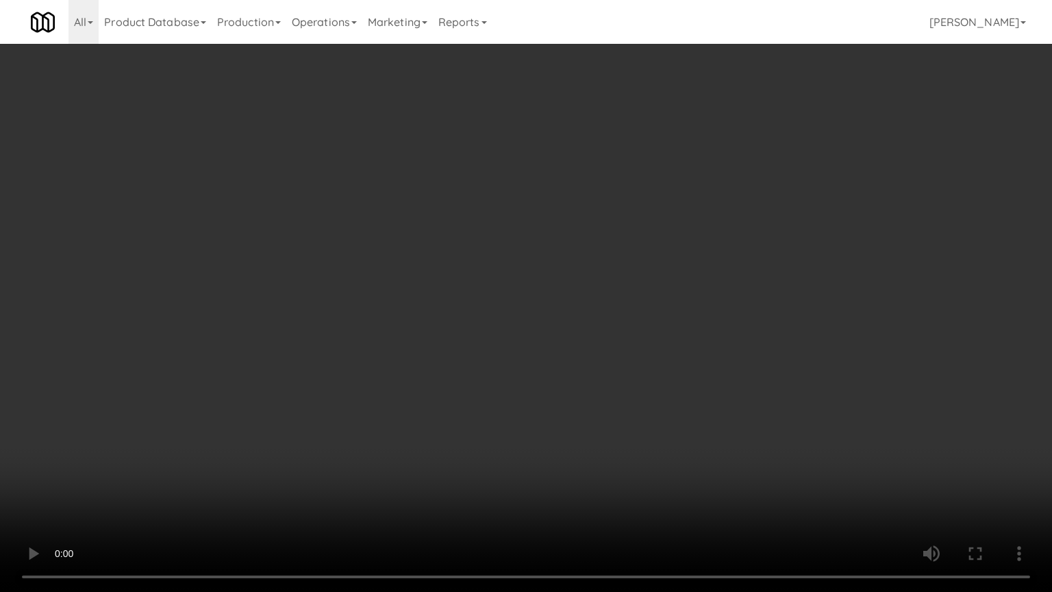
click at [552, 250] on video at bounding box center [526, 296] width 1052 height 592
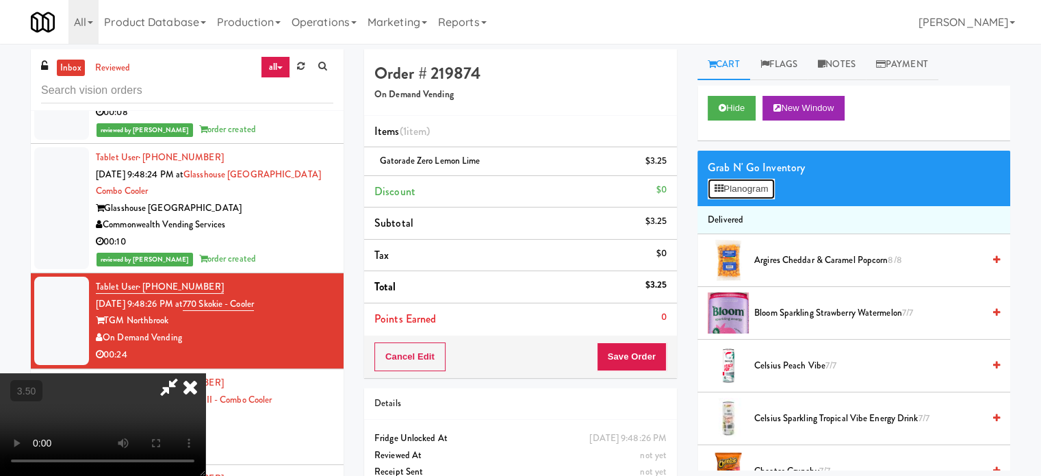
click at [746, 180] on button "Planogram" at bounding box center [741, 189] width 67 height 21
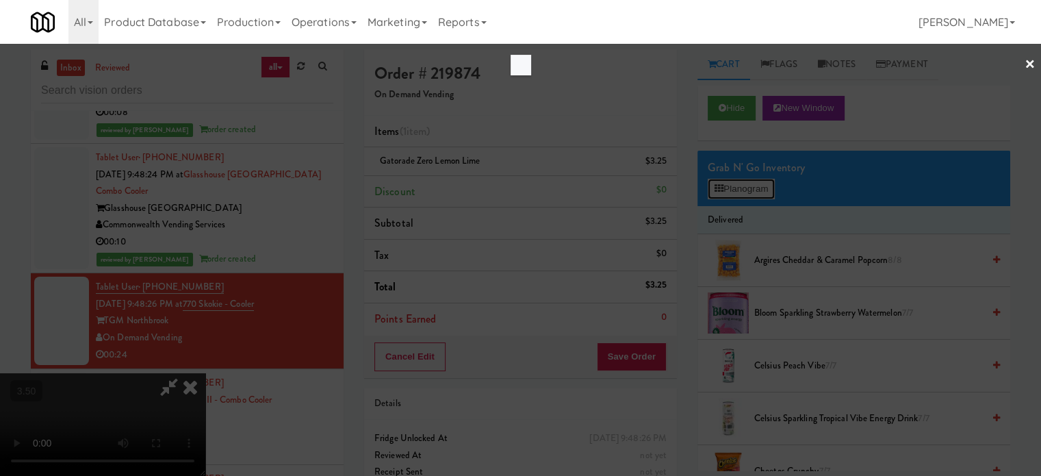
scroll to position [5162, 0]
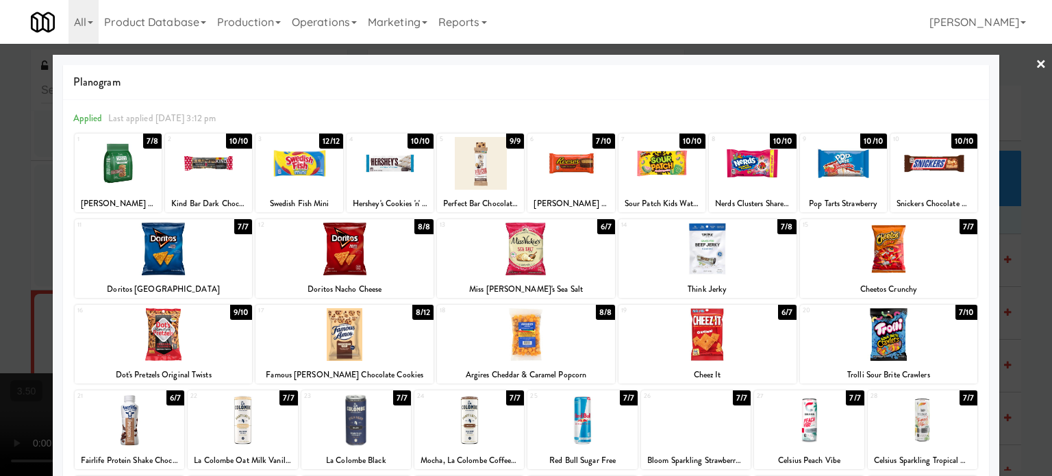
click at [419, 226] on div "8/8" at bounding box center [423, 226] width 19 height 15
click at [783, 314] on div "6/7" at bounding box center [787, 312] width 18 height 15
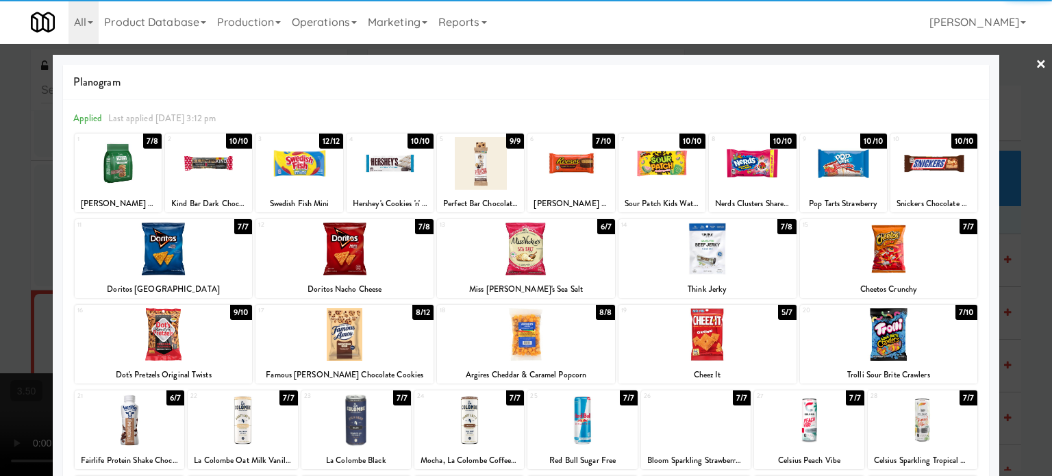
click at [1010, 297] on div at bounding box center [526, 238] width 1052 height 476
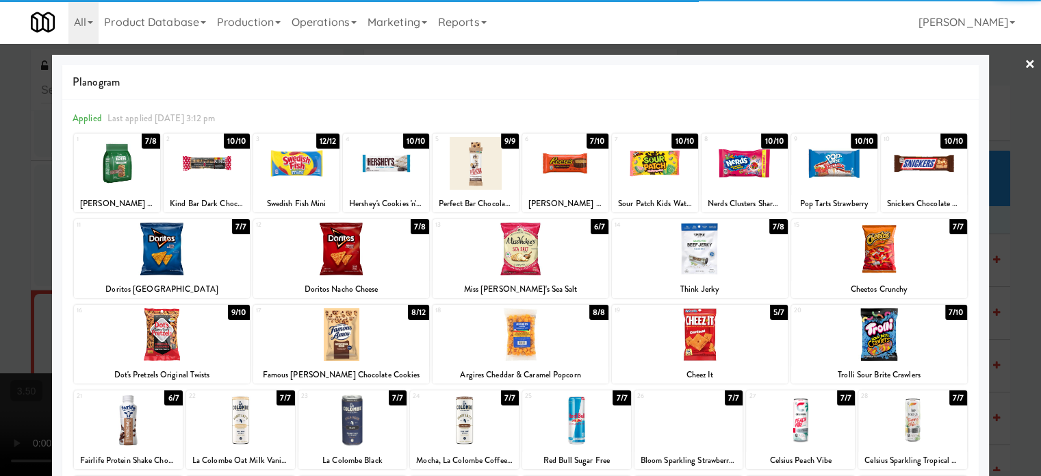
scroll to position [5179, 0]
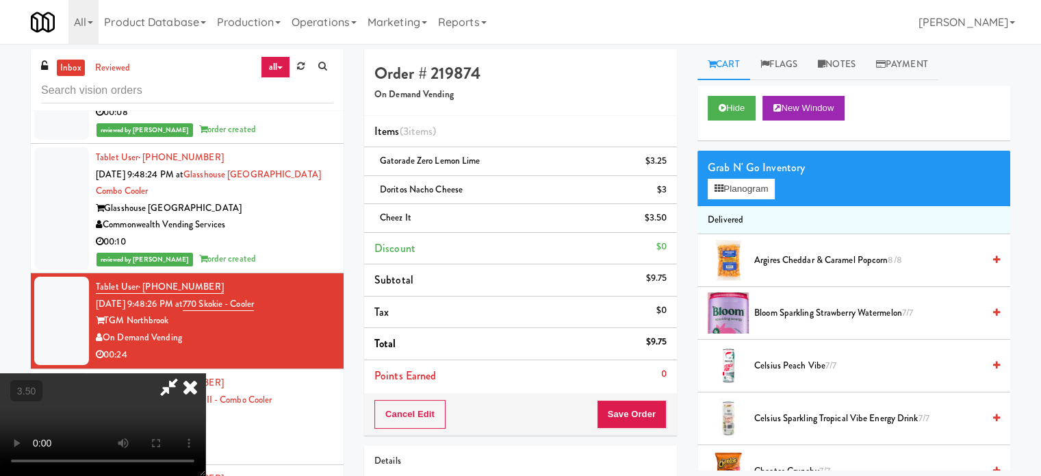
click at [205, 373] on icon at bounding box center [190, 386] width 30 height 27
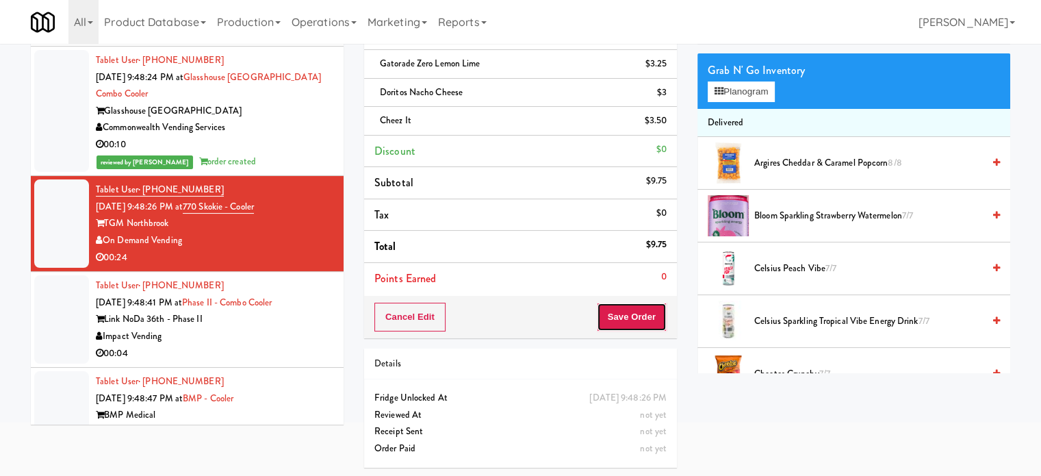
click at [625, 317] on button "Save Order" at bounding box center [632, 317] width 70 height 29
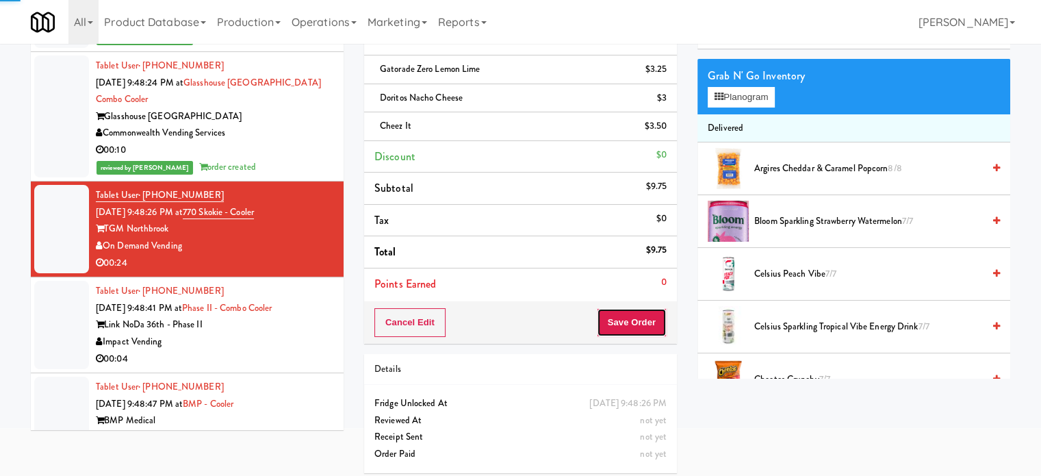
scroll to position [97, 0]
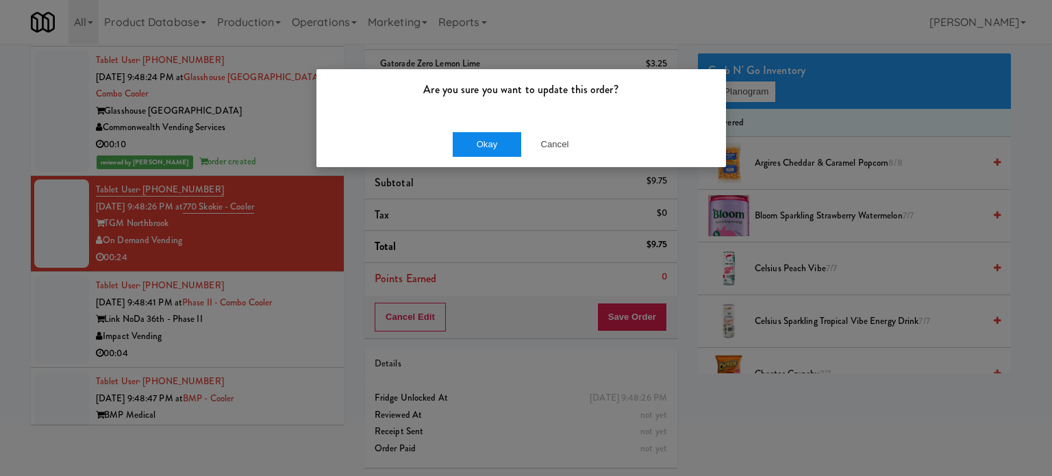
click at [485, 131] on div "Okay Cancel" at bounding box center [520, 144] width 409 height 46
click at [493, 143] on button "Okay" at bounding box center [487, 144] width 68 height 25
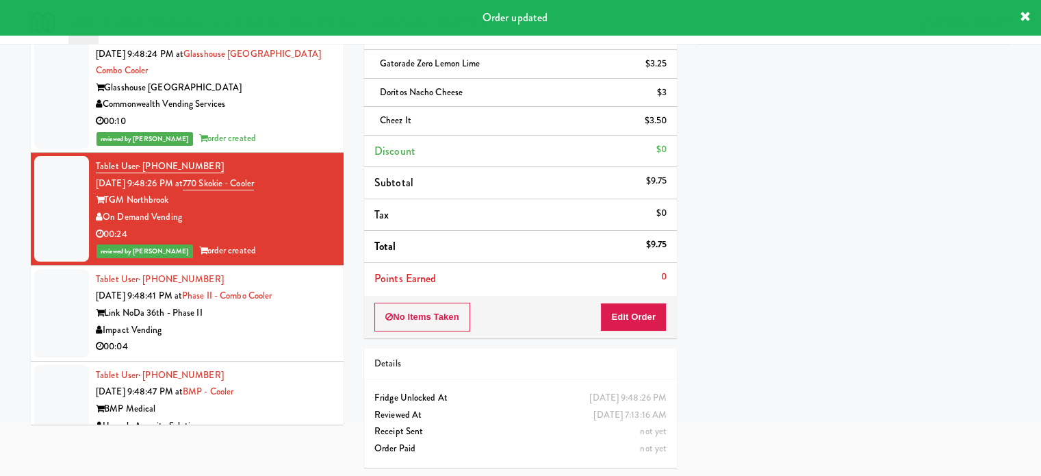
scroll to position [5222, 0]
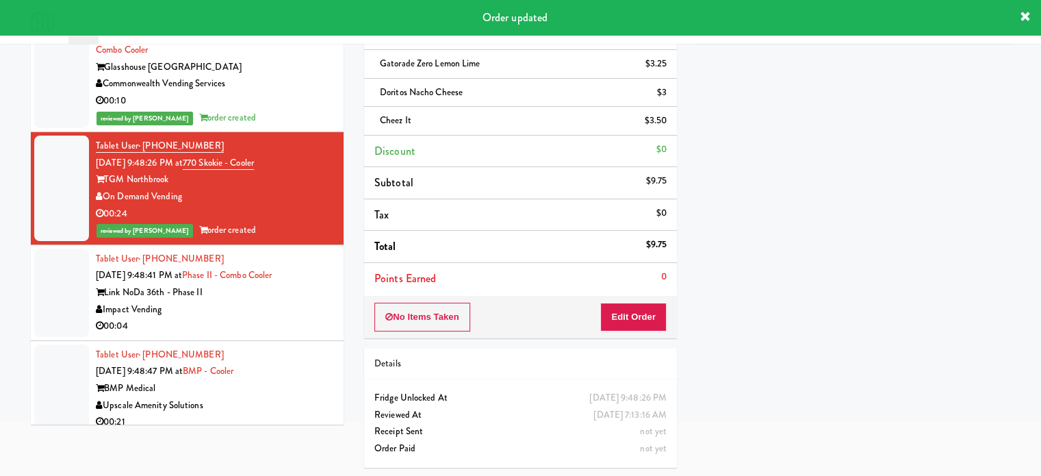
click at [296, 312] on div "Tablet User · (980) 355-7551 Aug 19, 2025 9:48:41 PM at Phase II - Combo Cooler…" at bounding box center [215, 293] width 238 height 84
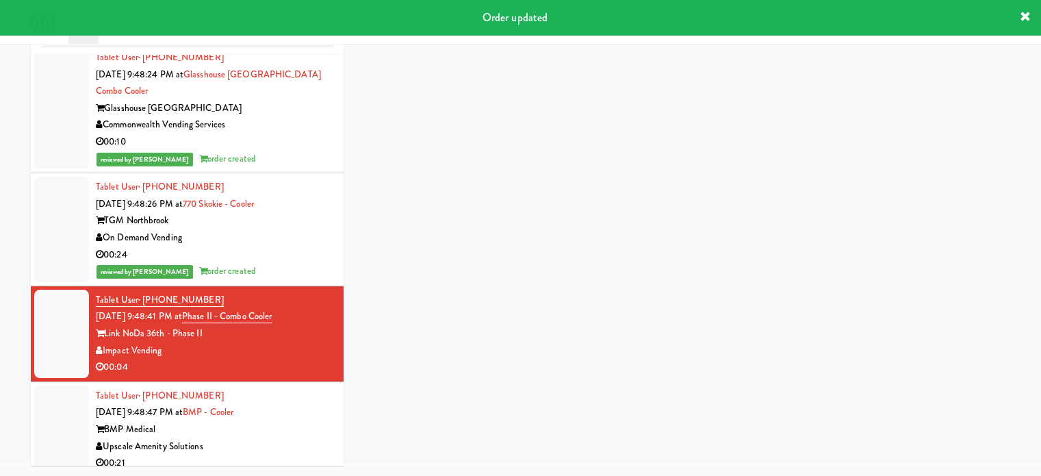
scroll to position [55, 0]
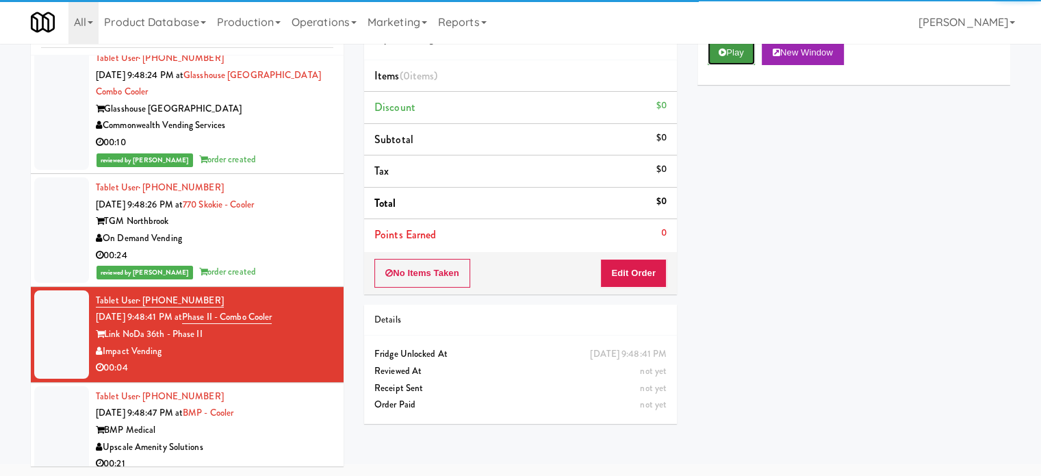
click at [726, 48] on button "Play" at bounding box center [731, 52] width 47 height 25
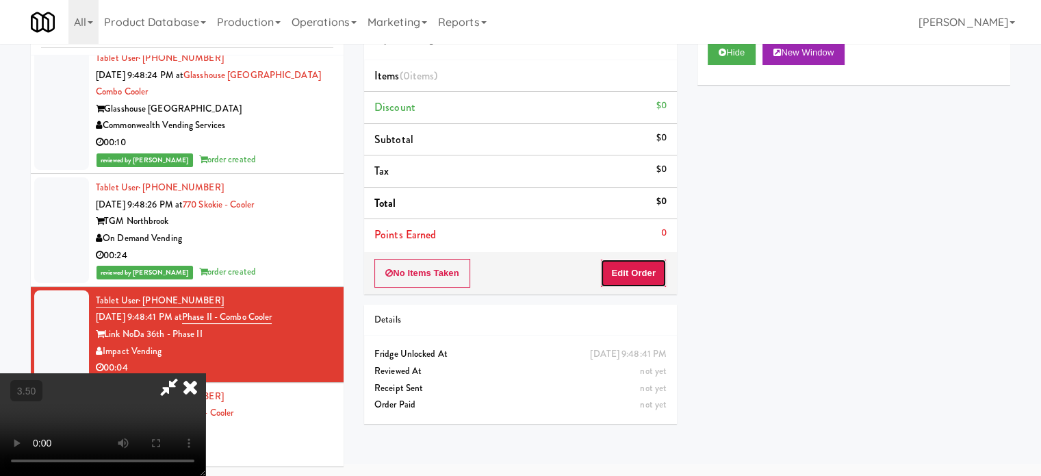
click at [635, 273] on button "Edit Order" at bounding box center [634, 273] width 66 height 29
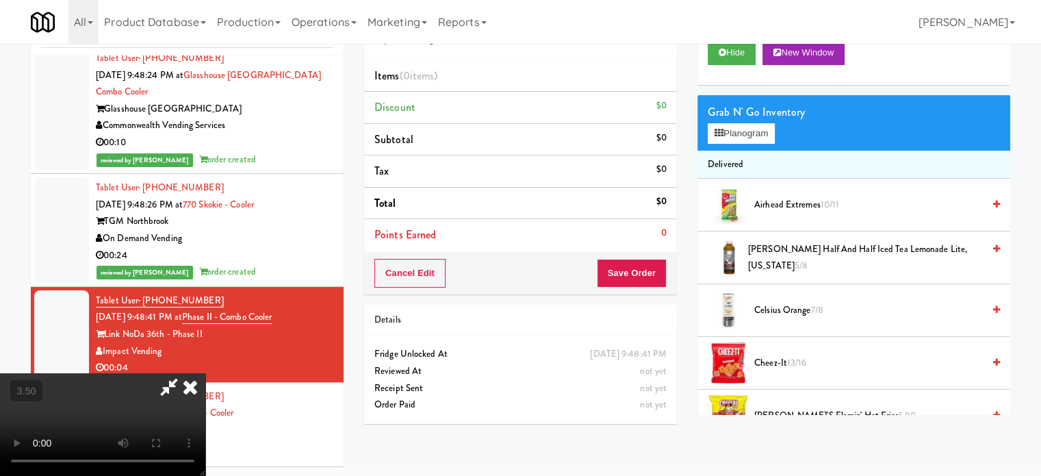
click at [205, 373] on video at bounding box center [102, 424] width 205 height 103
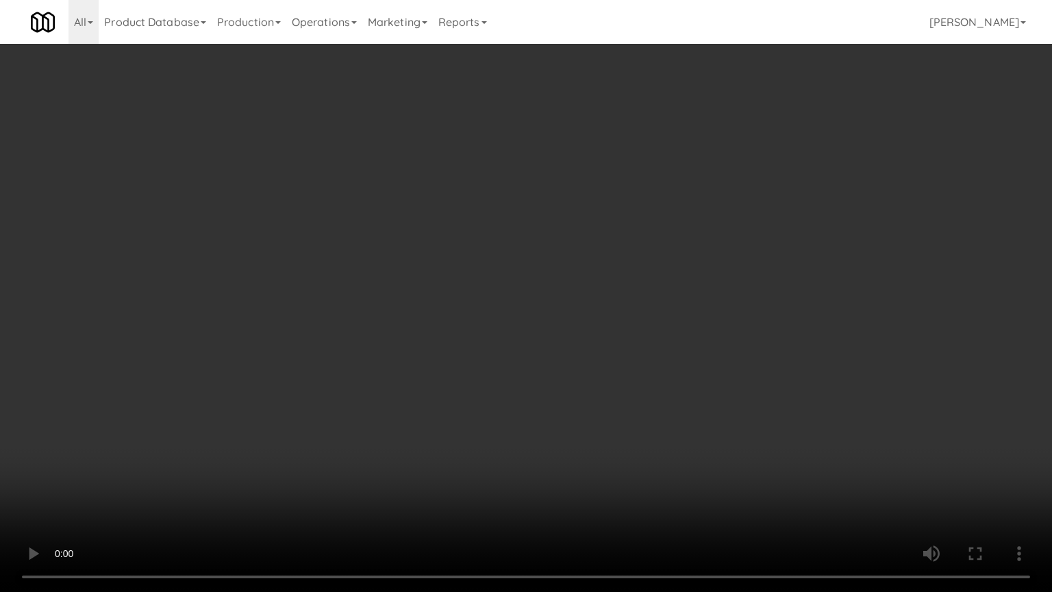
scroll to position [5205, 0]
click at [395, 225] on video at bounding box center [526, 296] width 1052 height 592
click at [403, 229] on video at bounding box center [526, 296] width 1052 height 592
click at [485, 236] on video at bounding box center [526, 296] width 1052 height 592
click at [488, 233] on video at bounding box center [526, 296] width 1052 height 592
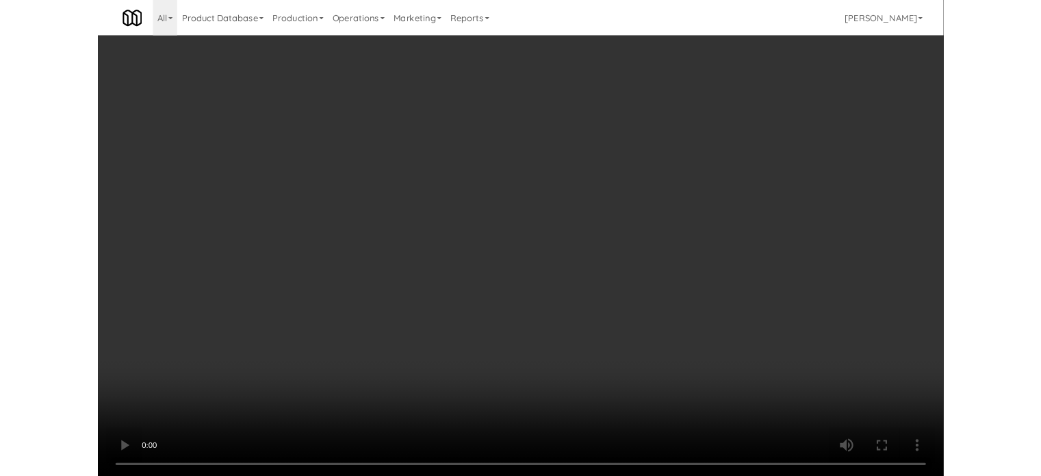
scroll to position [55, 0]
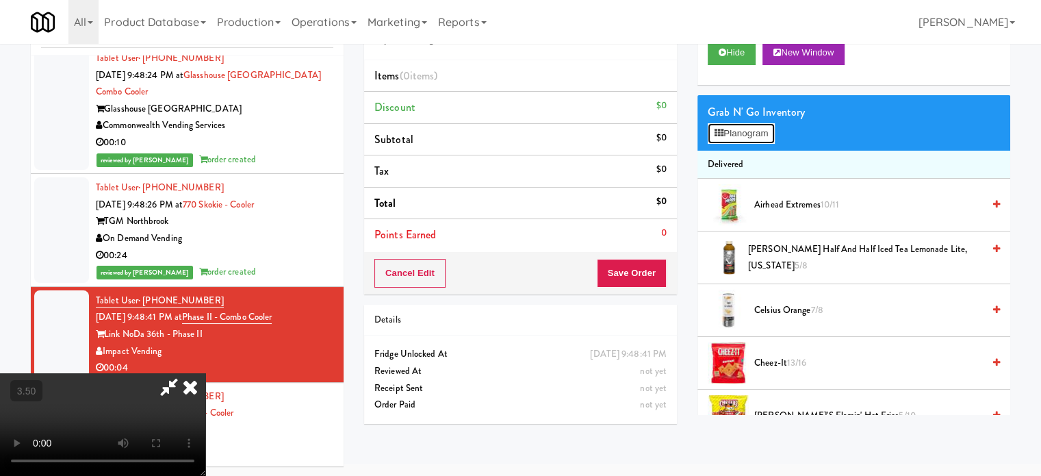
click at [711, 134] on button "Planogram" at bounding box center [741, 133] width 67 height 21
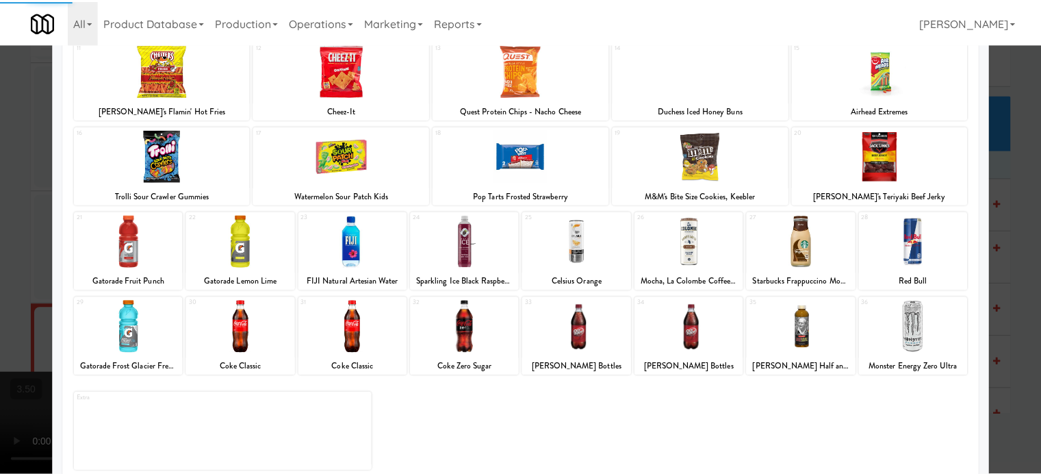
scroll to position [196, 0]
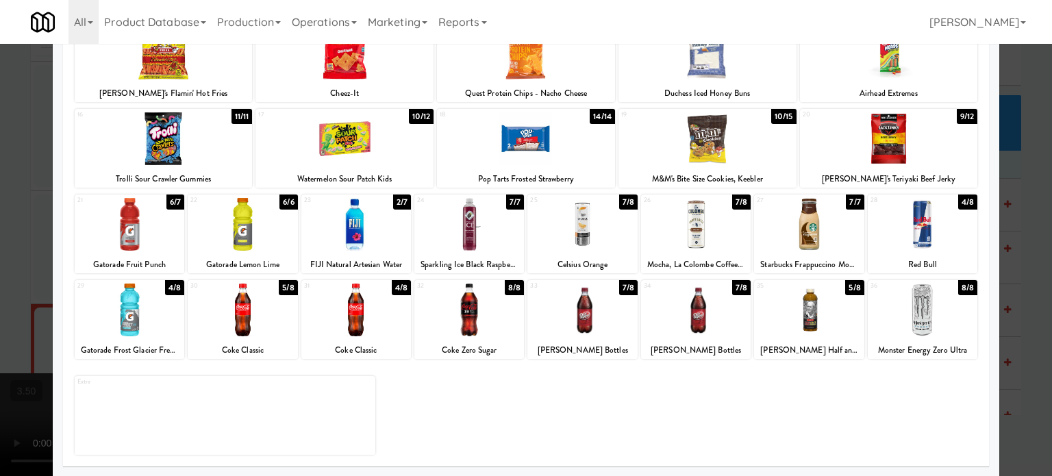
click at [397, 199] on div "2/7" at bounding box center [402, 201] width 18 height 15
click at [1020, 237] on div at bounding box center [526, 238] width 1052 height 476
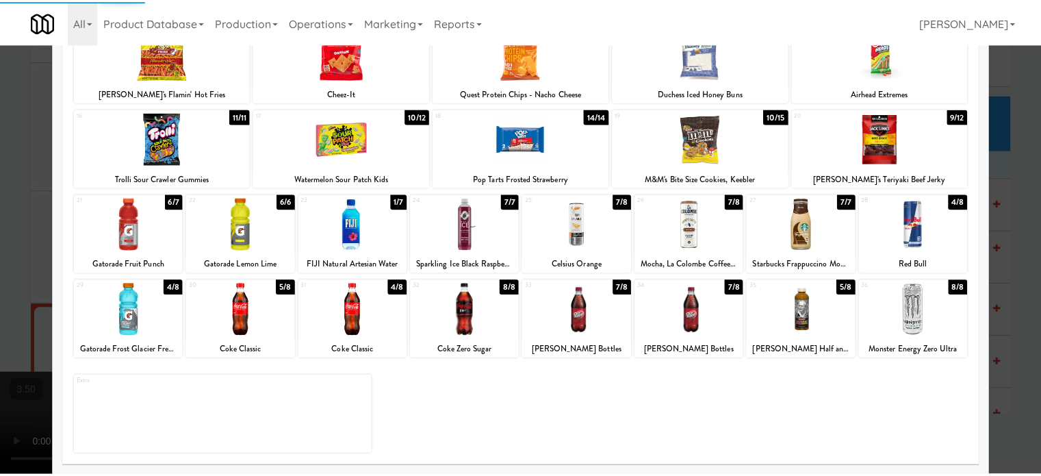
scroll to position [5222, 0]
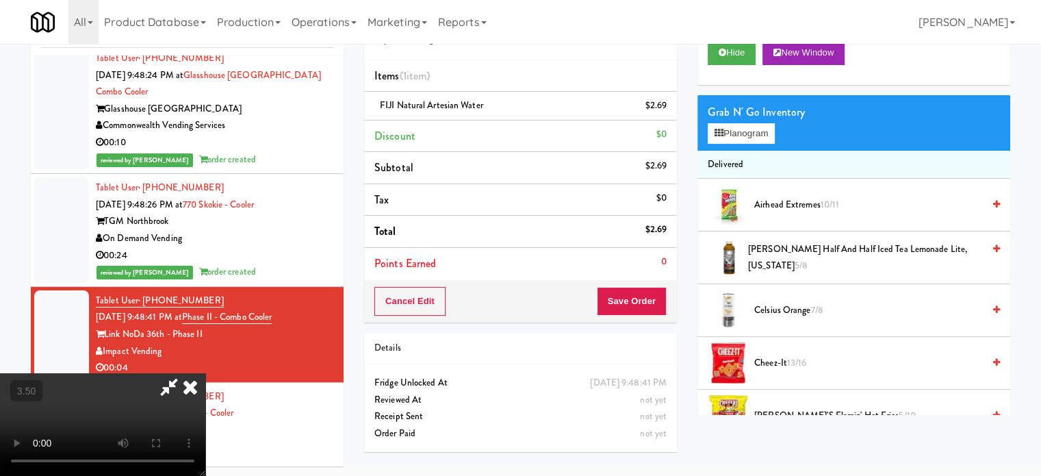
click at [205, 373] on icon at bounding box center [190, 386] width 30 height 27
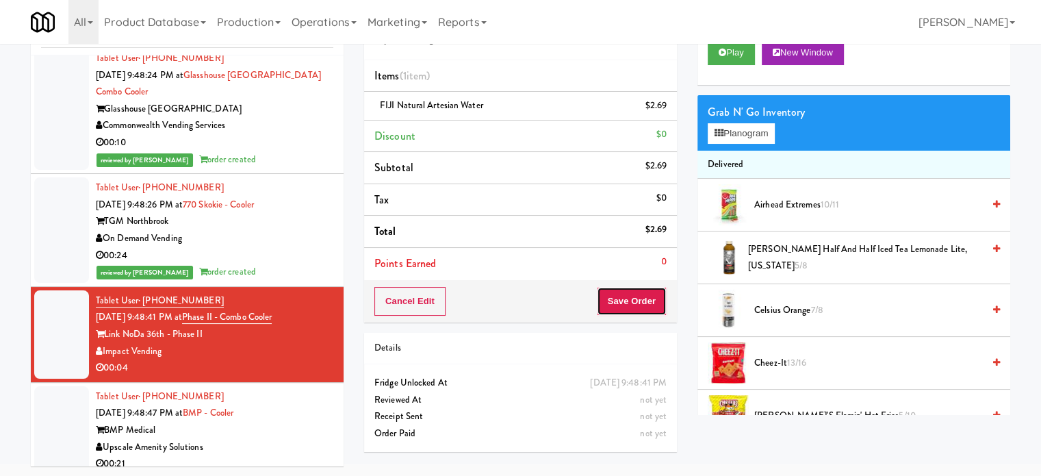
click at [658, 292] on button "Save Order" at bounding box center [632, 301] width 70 height 29
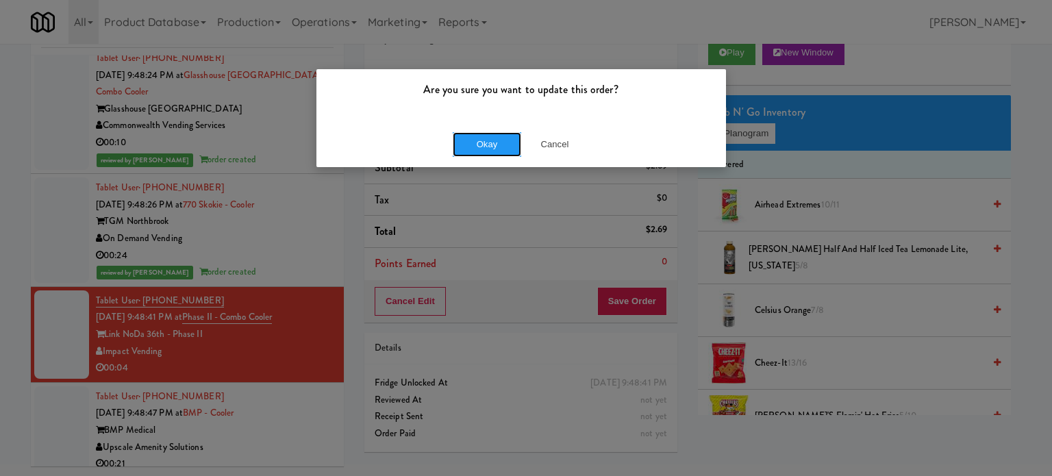
drag, startPoint x: 477, startPoint y: 144, endPoint x: 477, endPoint y: 84, distance: 60.3
click at [477, 144] on button "Okay" at bounding box center [487, 144] width 68 height 25
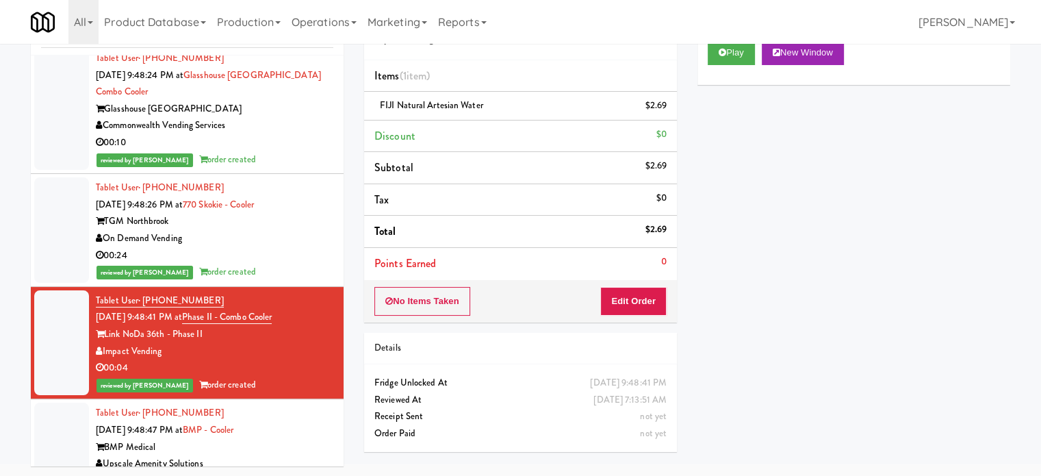
click at [303, 439] on div "BMP Medical" at bounding box center [215, 447] width 238 height 17
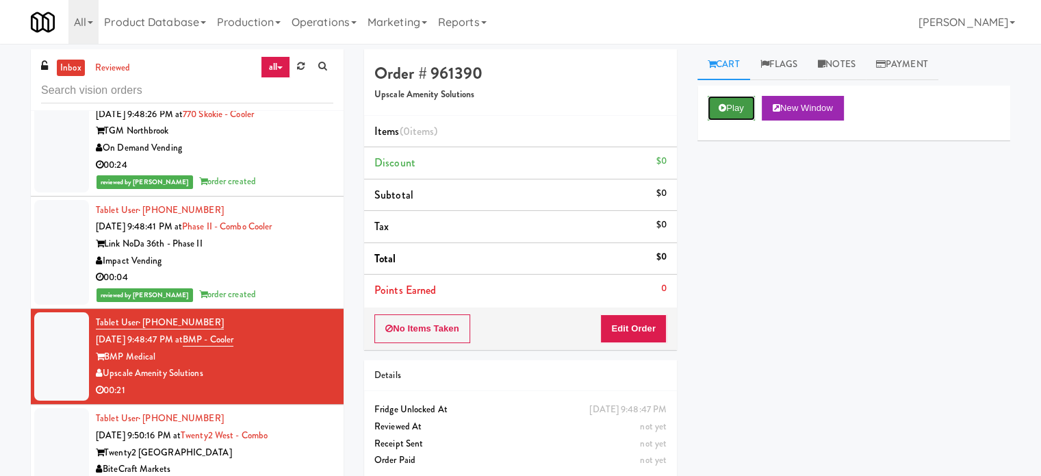
click at [734, 116] on button "Play" at bounding box center [731, 108] width 47 height 25
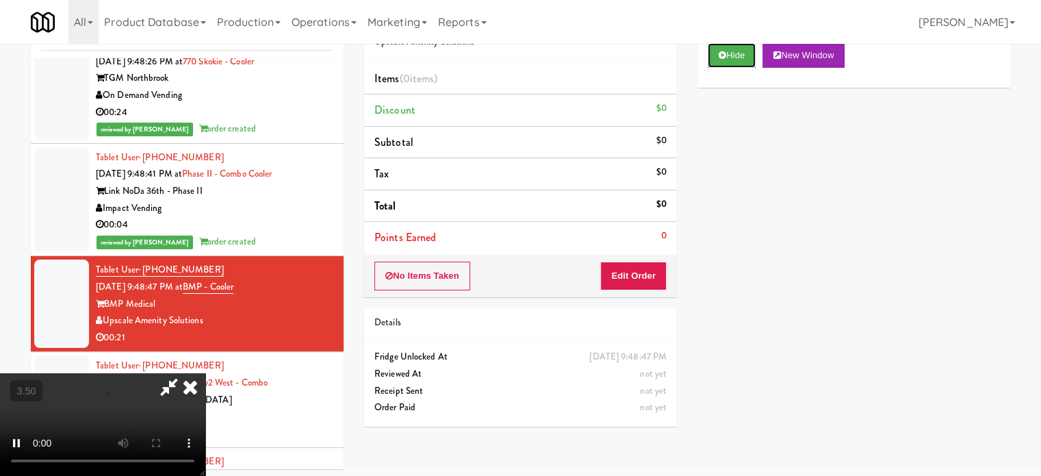
scroll to position [55, 0]
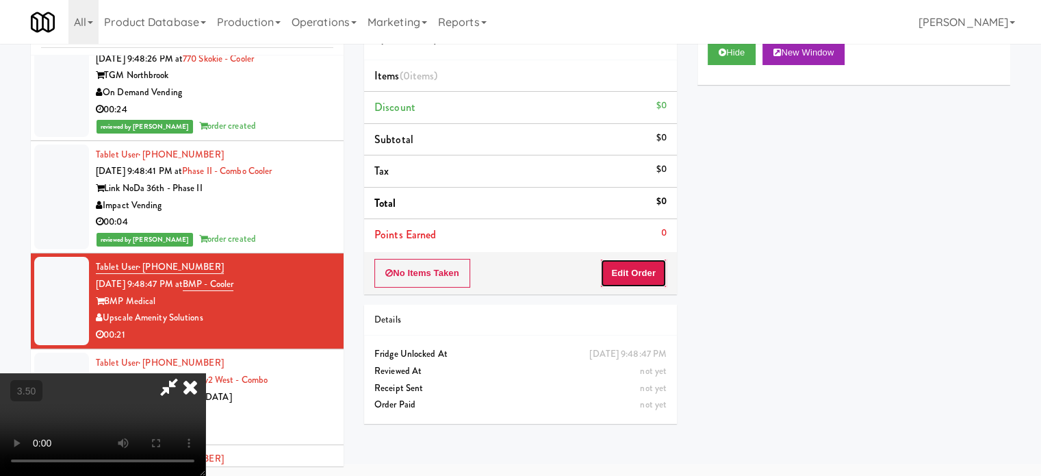
click at [653, 267] on button "Edit Order" at bounding box center [634, 273] width 66 height 29
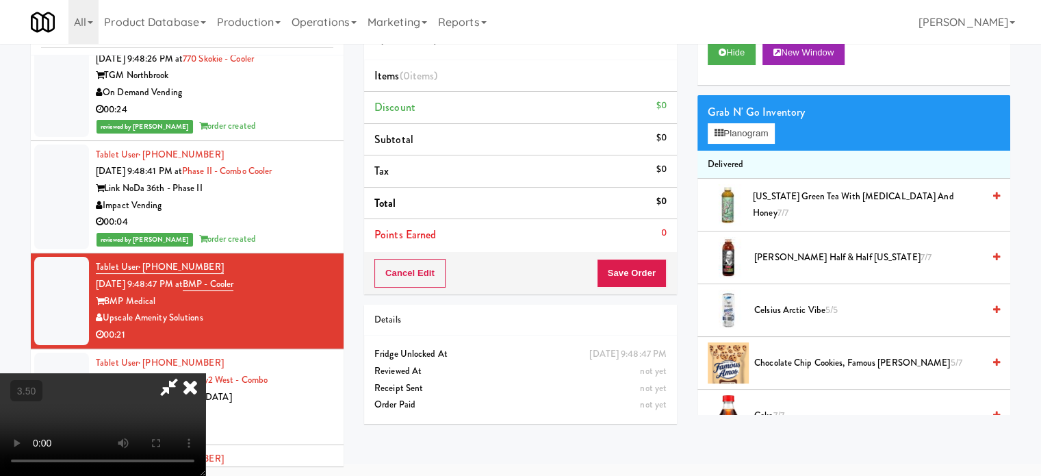
click at [205, 373] on video at bounding box center [102, 424] width 205 height 103
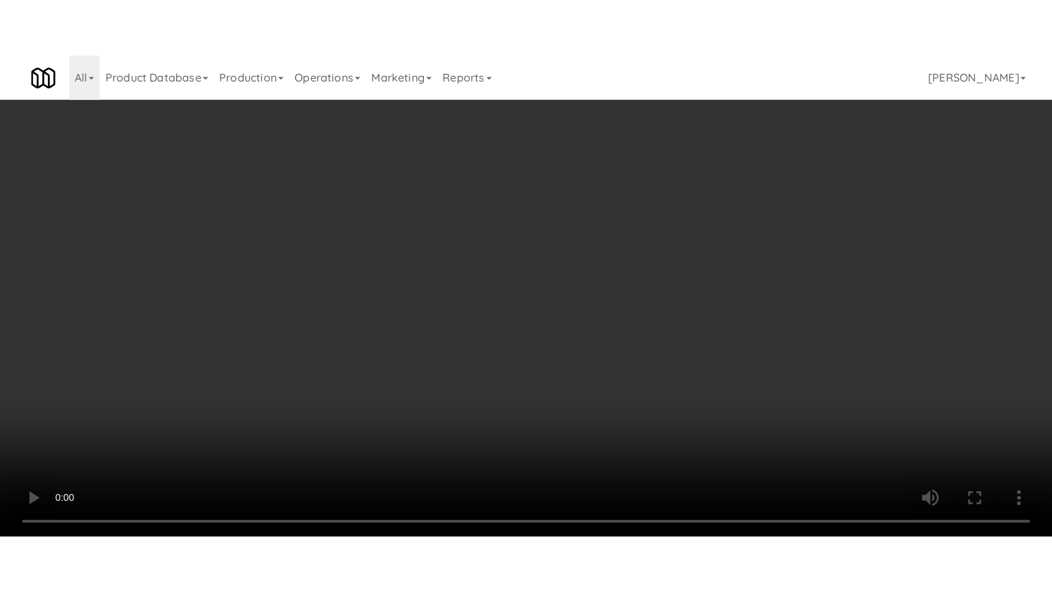
scroll to position [5352, 0]
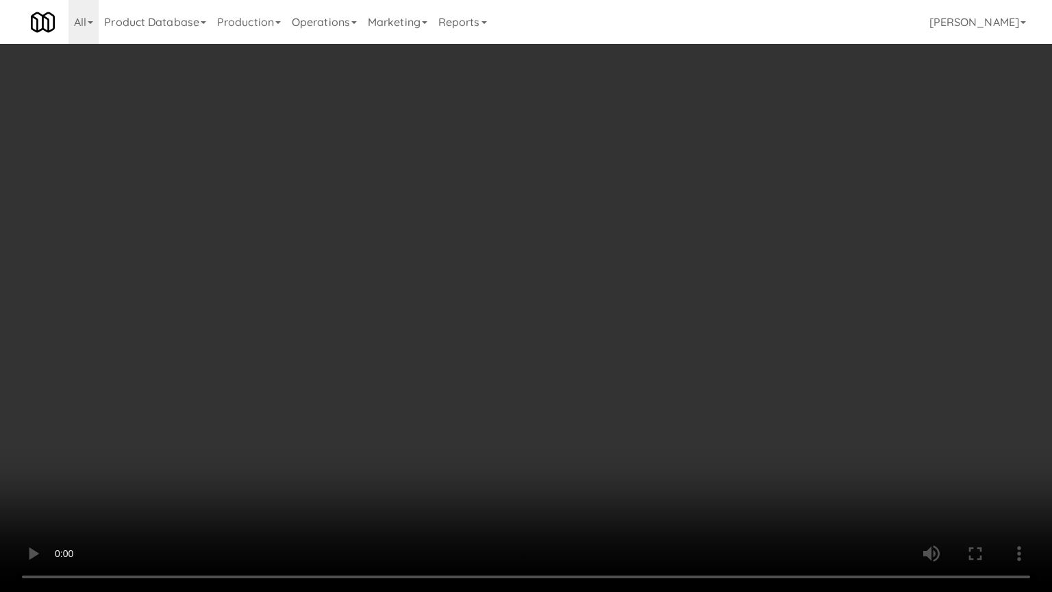
click at [494, 293] on video at bounding box center [526, 296] width 1052 height 592
click at [493, 292] on video at bounding box center [526, 296] width 1052 height 592
click at [495, 294] on video at bounding box center [526, 296] width 1052 height 592
click at [498, 297] on video at bounding box center [526, 296] width 1052 height 592
click at [498, 296] on video at bounding box center [526, 296] width 1052 height 592
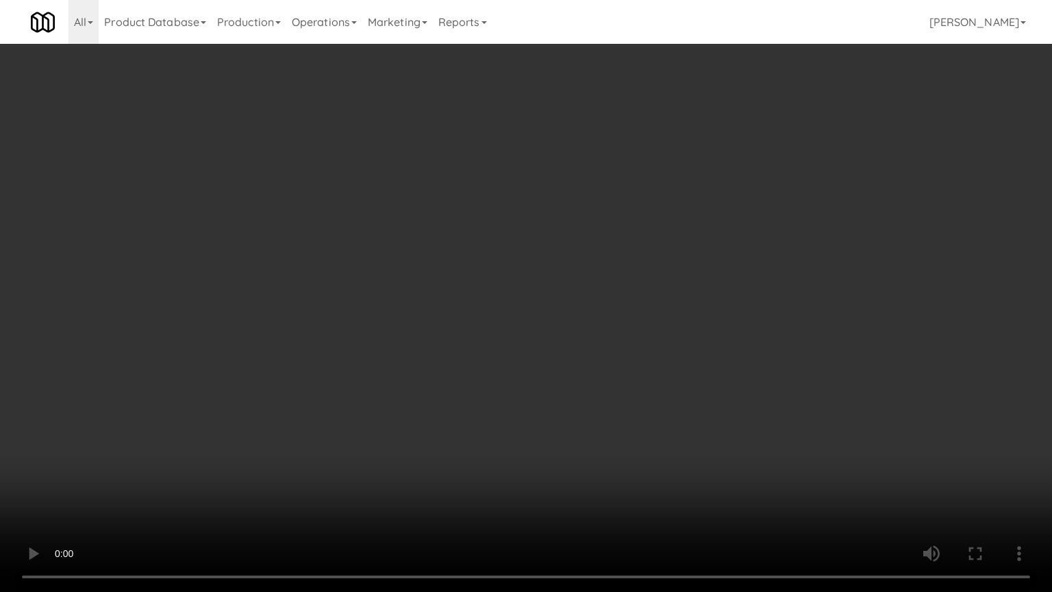
click at [535, 296] on video at bounding box center [526, 296] width 1052 height 592
click at [535, 297] on video at bounding box center [526, 296] width 1052 height 592
click at [548, 293] on video at bounding box center [526, 296] width 1052 height 592
click at [548, 284] on video at bounding box center [526, 296] width 1052 height 592
click at [548, 281] on video at bounding box center [526, 296] width 1052 height 592
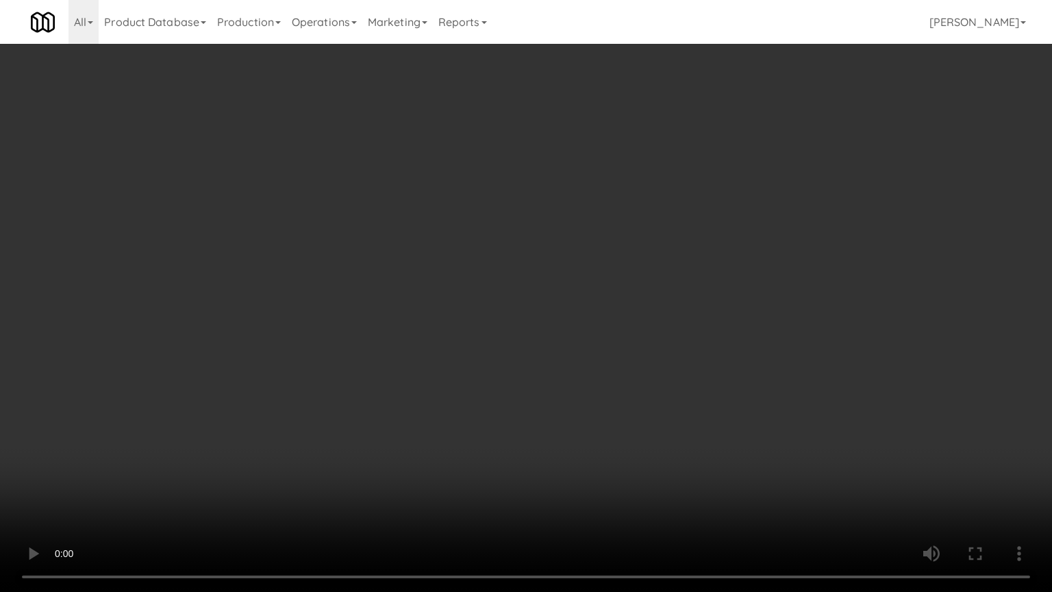
click at [549, 281] on video at bounding box center [526, 296] width 1052 height 592
click at [546, 288] on video at bounding box center [526, 296] width 1052 height 592
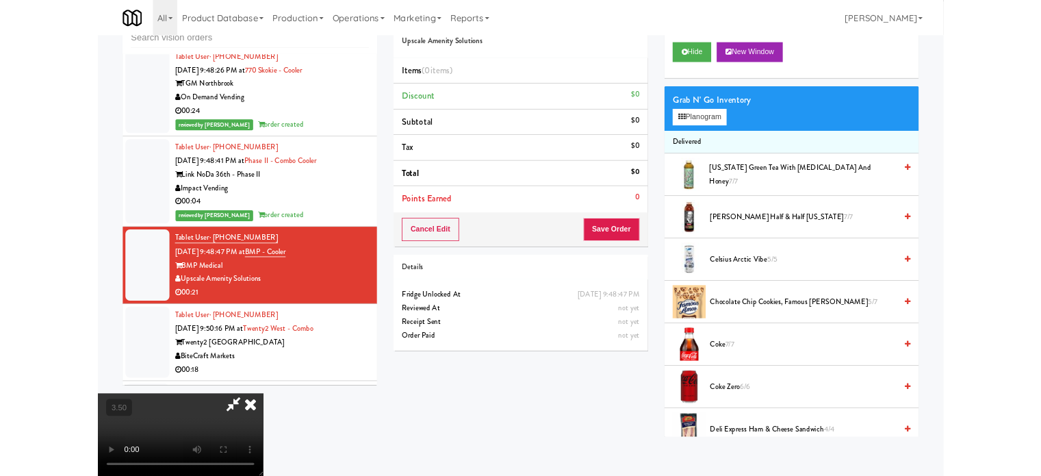
scroll to position [5368, 0]
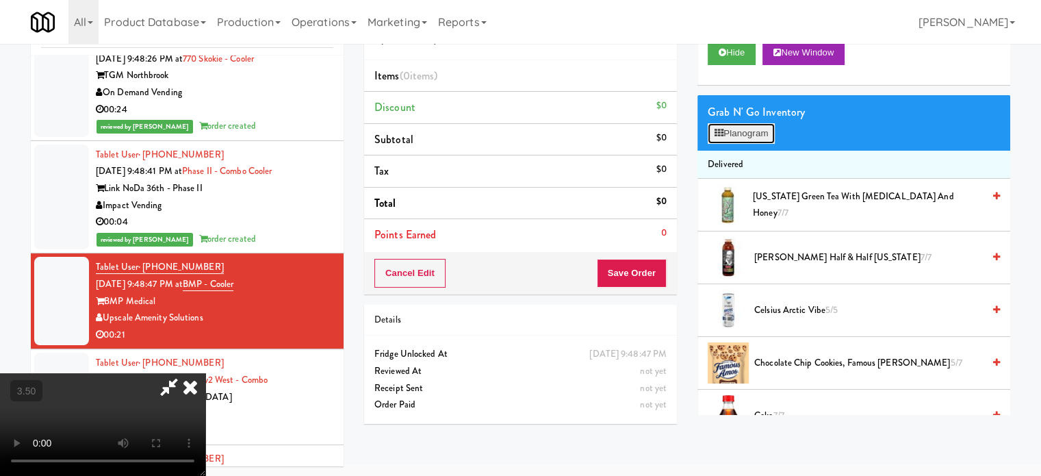
click at [746, 136] on button "Planogram" at bounding box center [741, 133] width 67 height 21
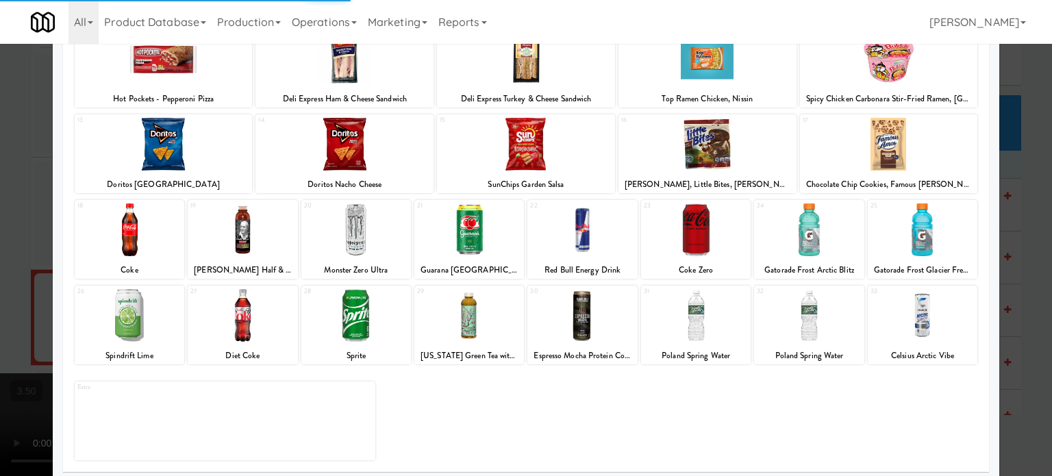
scroll to position [196, 0]
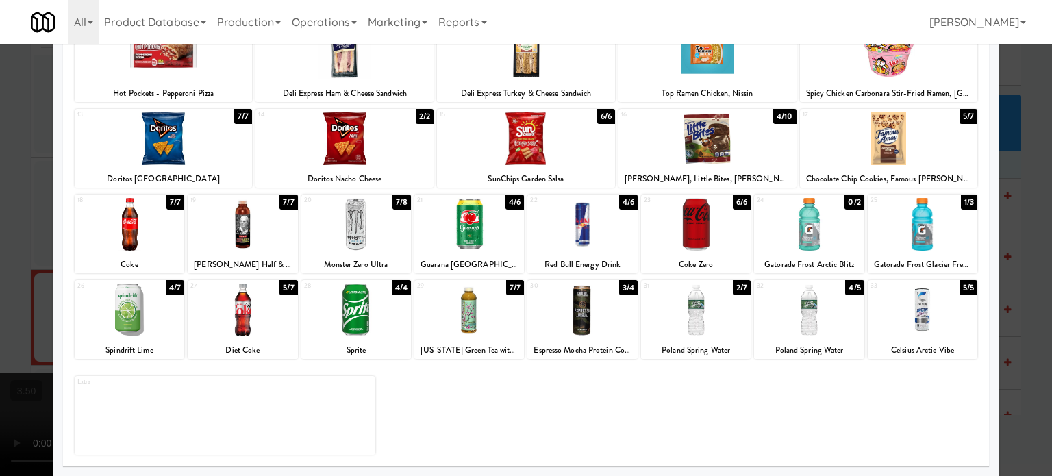
click at [514, 289] on div "7/7" at bounding box center [515, 287] width 18 height 15
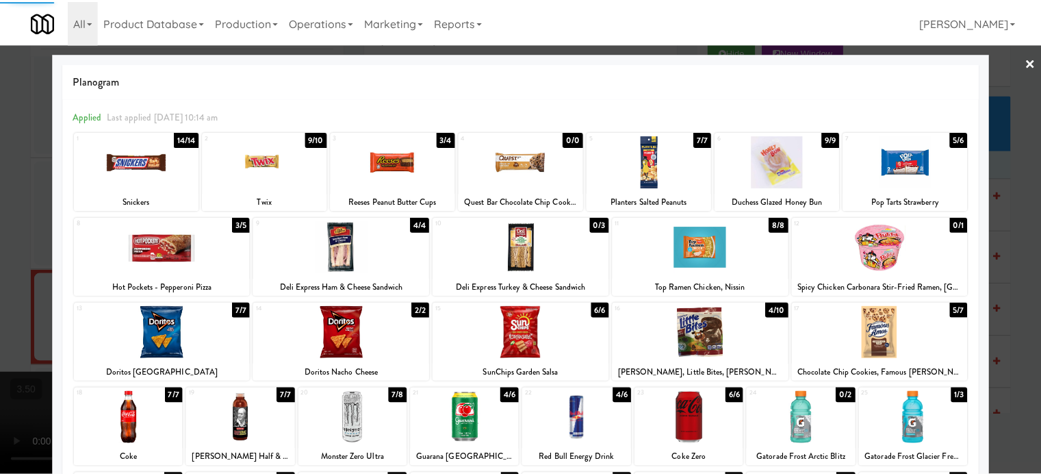
scroll to position [0, 0]
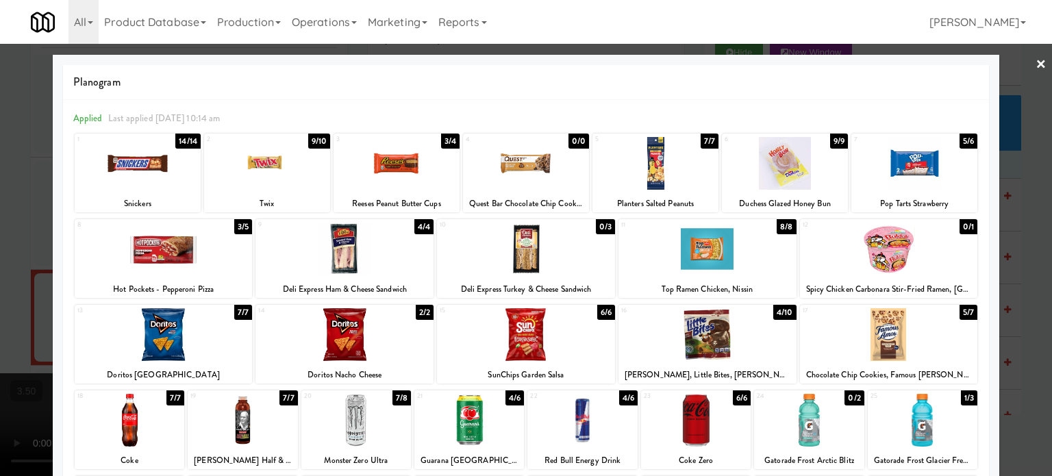
drag, startPoint x: 1017, startPoint y: 265, endPoint x: 931, endPoint y: 276, distance: 86.3
click at [1017, 266] on div at bounding box center [526, 238] width 1052 height 476
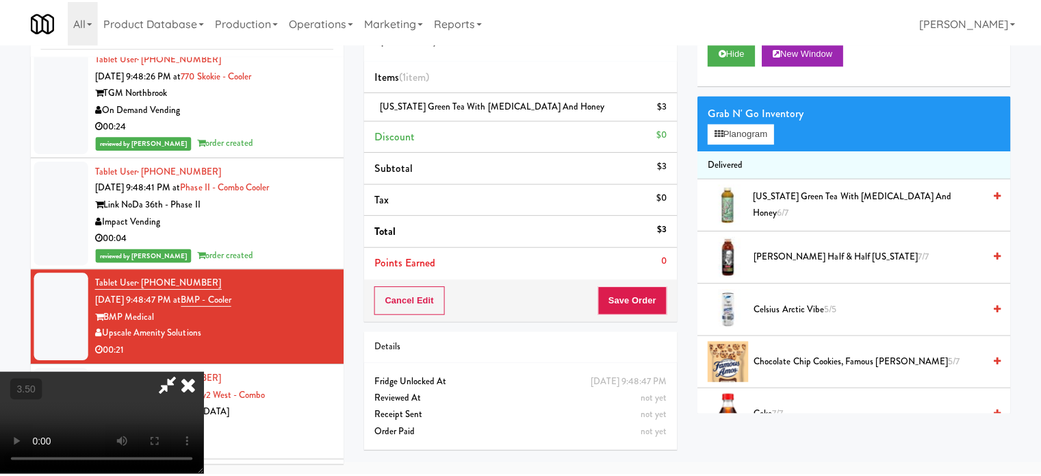
scroll to position [5368, 0]
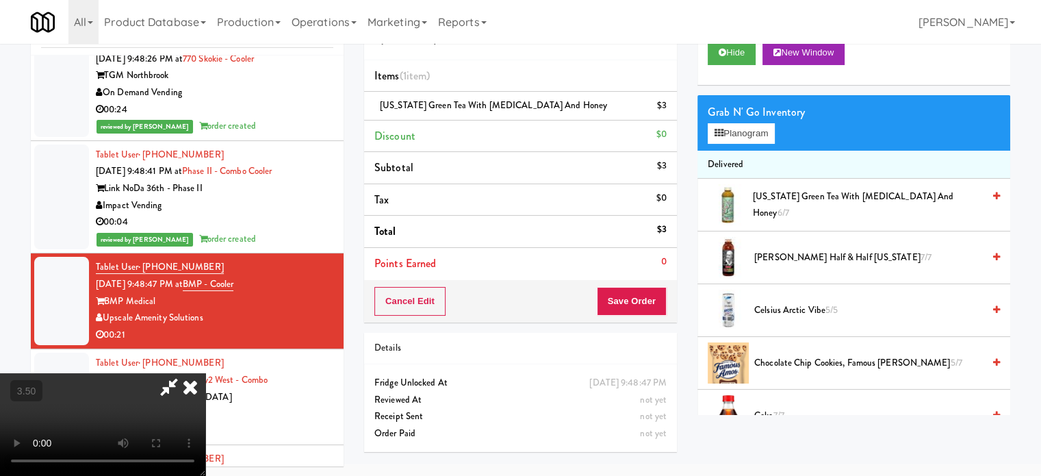
click at [205, 373] on video at bounding box center [102, 424] width 205 height 103
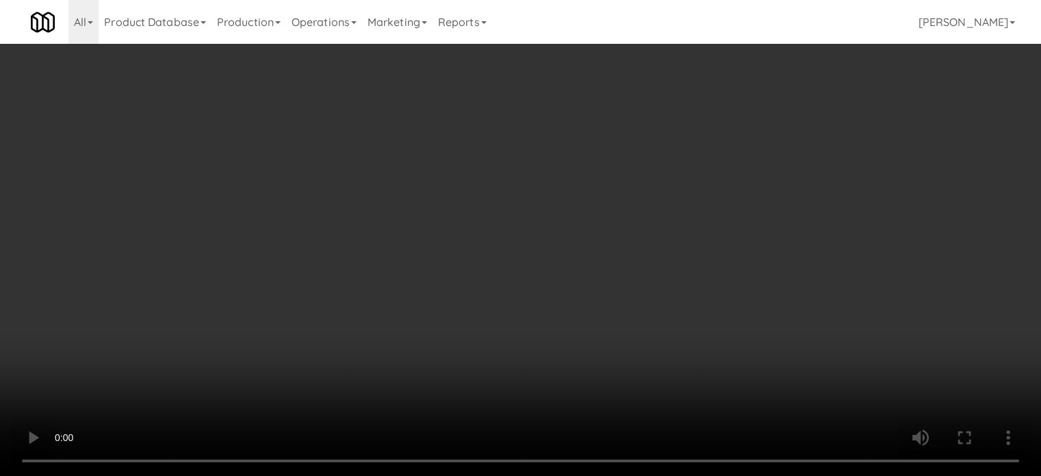
scroll to position [5352, 0]
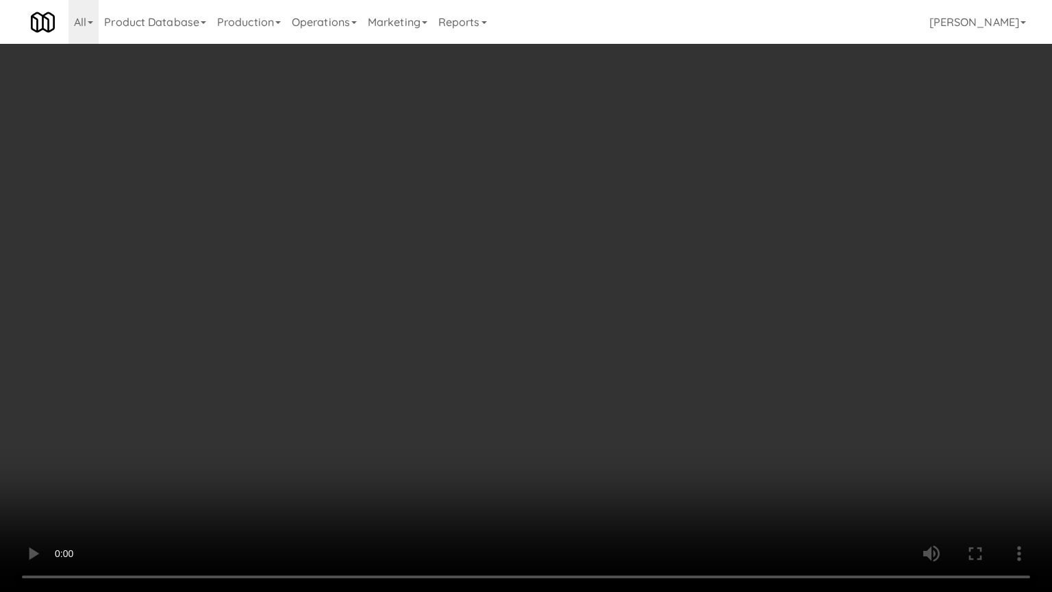
drag, startPoint x: 333, startPoint y: 412, endPoint x: 372, endPoint y: 364, distance: 61.3
click at [338, 408] on video at bounding box center [526, 296] width 1052 height 592
click at [479, 441] on video at bounding box center [526, 296] width 1052 height 592
click at [479, 438] on video at bounding box center [526, 296] width 1052 height 592
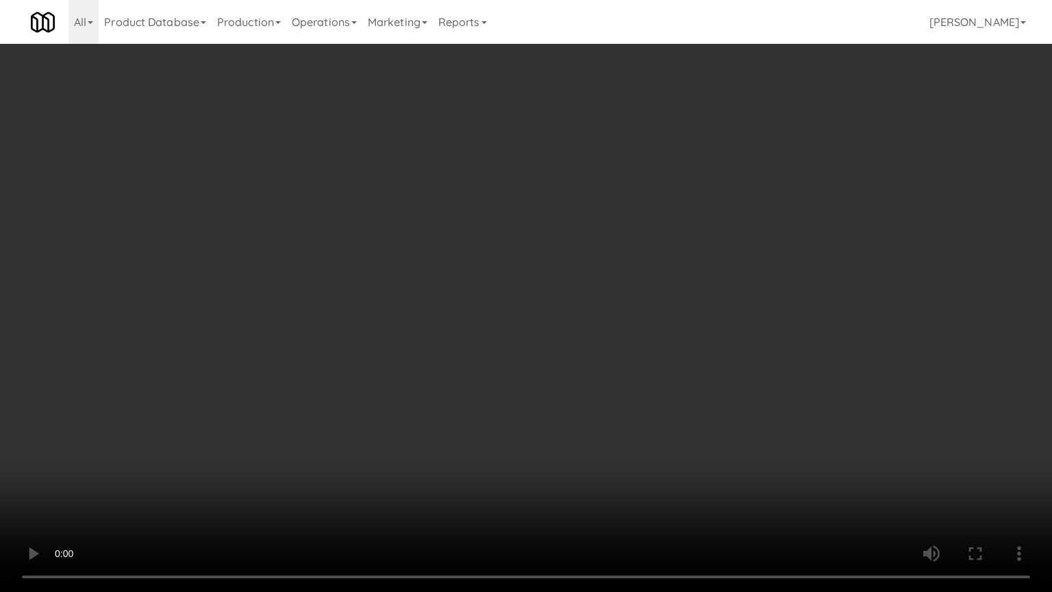
click at [481, 436] on video at bounding box center [526, 296] width 1052 height 592
drag, startPoint x: 402, startPoint y: 498, endPoint x: 436, endPoint y: 422, distance: 84.0
click at [402, 475] on video at bounding box center [526, 296] width 1052 height 592
click at [433, 417] on video at bounding box center [526, 296] width 1052 height 592
click at [430, 413] on video at bounding box center [526, 296] width 1052 height 592
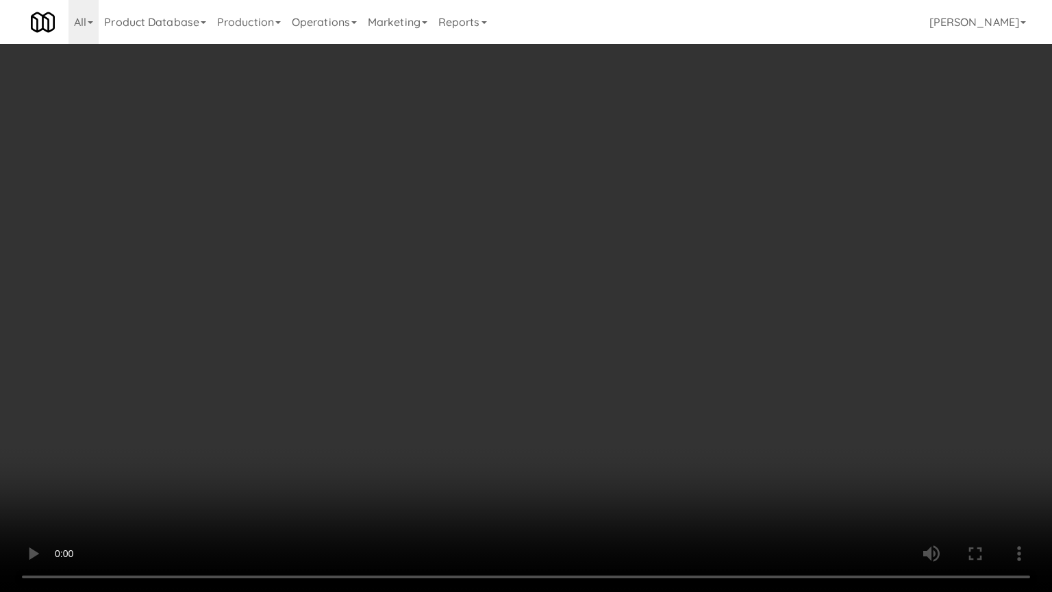
click at [430, 413] on video at bounding box center [526, 296] width 1052 height 592
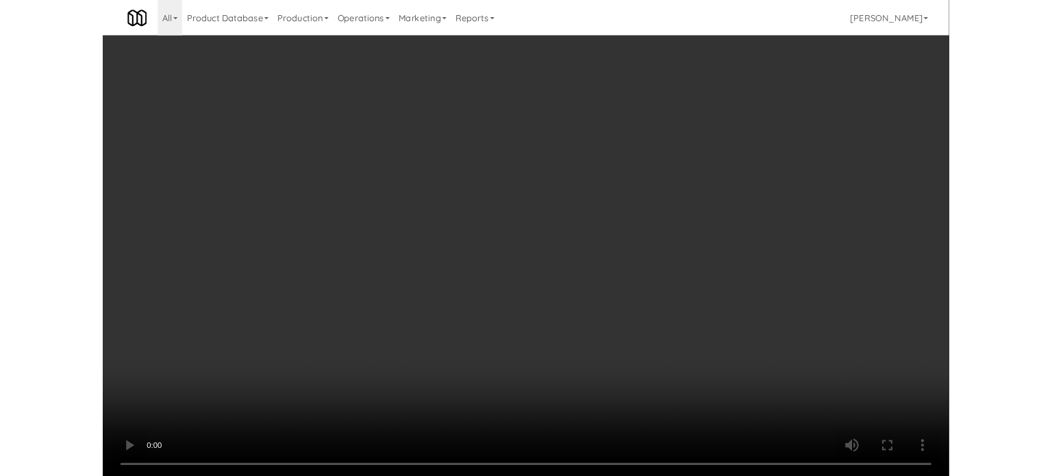
scroll to position [5368, 0]
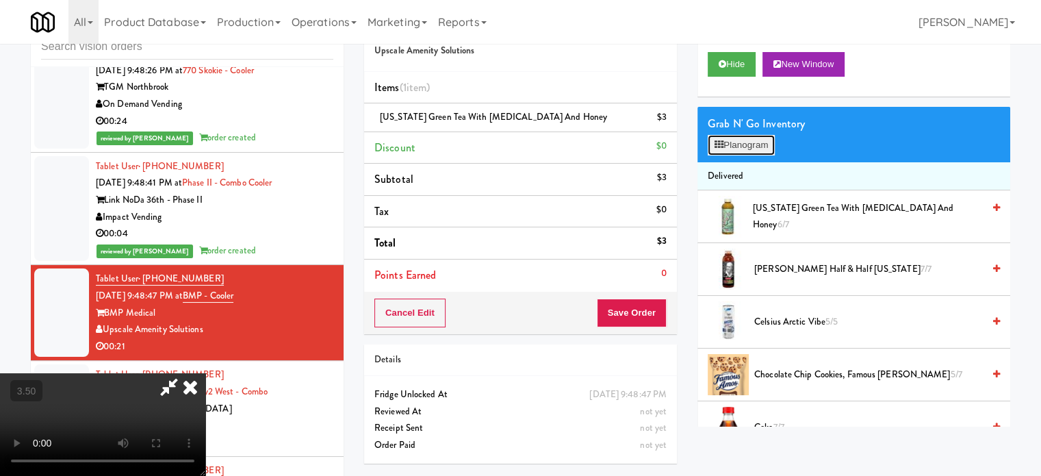
click at [727, 149] on button "Planogram" at bounding box center [741, 145] width 67 height 21
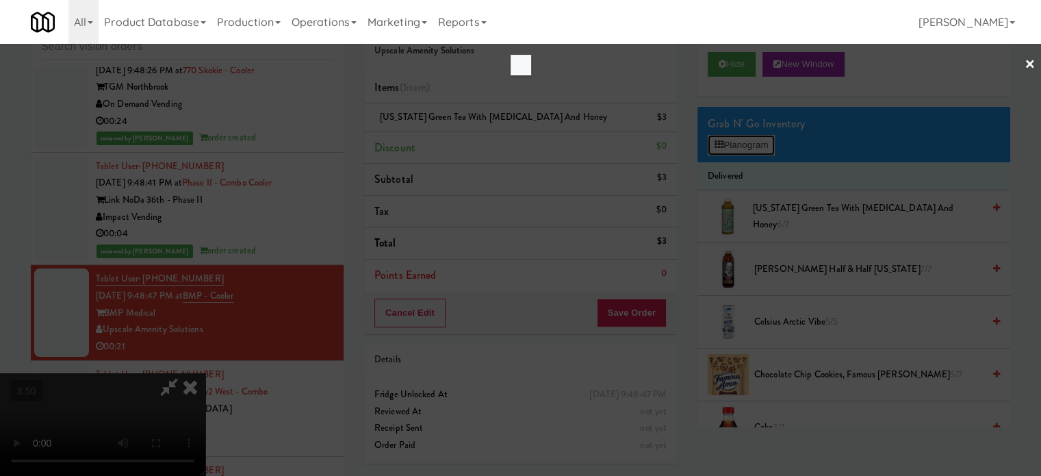
scroll to position [5352, 0]
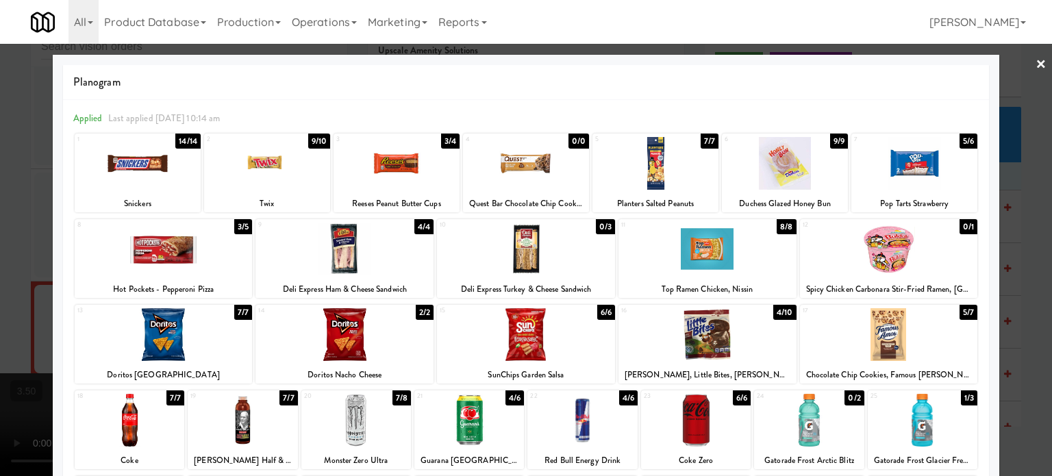
click at [419, 227] on div "4/4" at bounding box center [423, 226] width 19 height 15
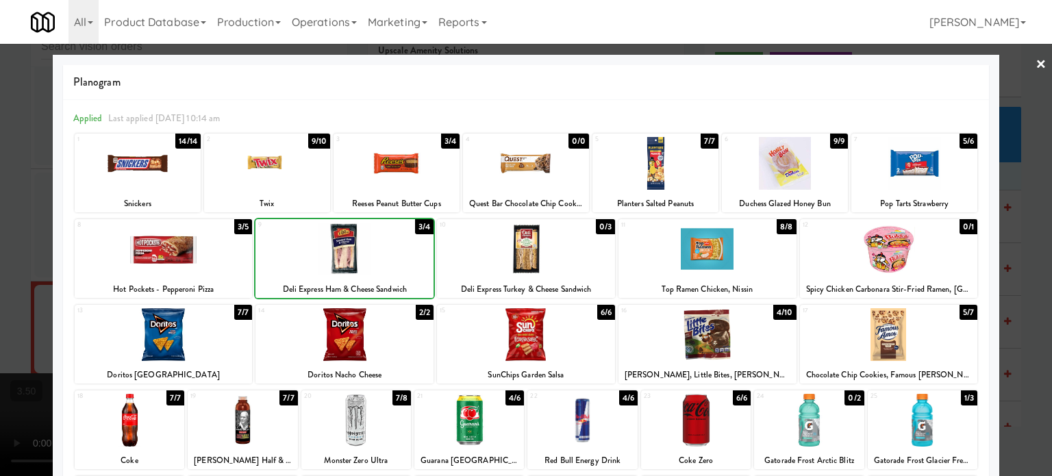
click at [419, 225] on div "3/4" at bounding box center [424, 226] width 18 height 15
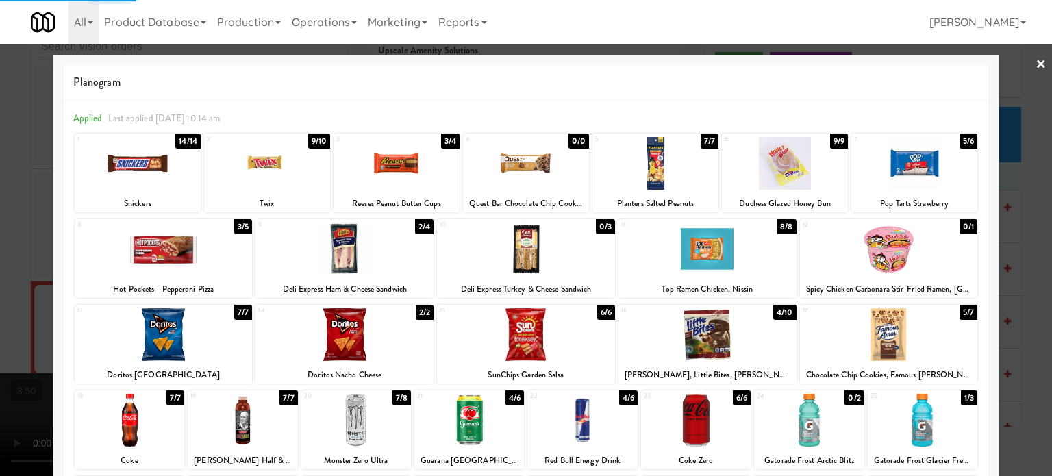
click at [1005, 281] on div at bounding box center [526, 238] width 1052 height 476
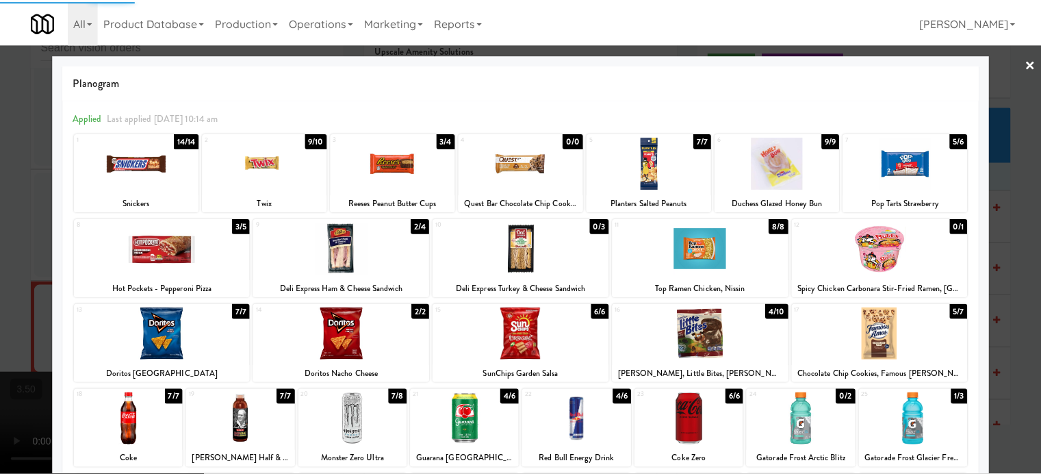
scroll to position [5368, 0]
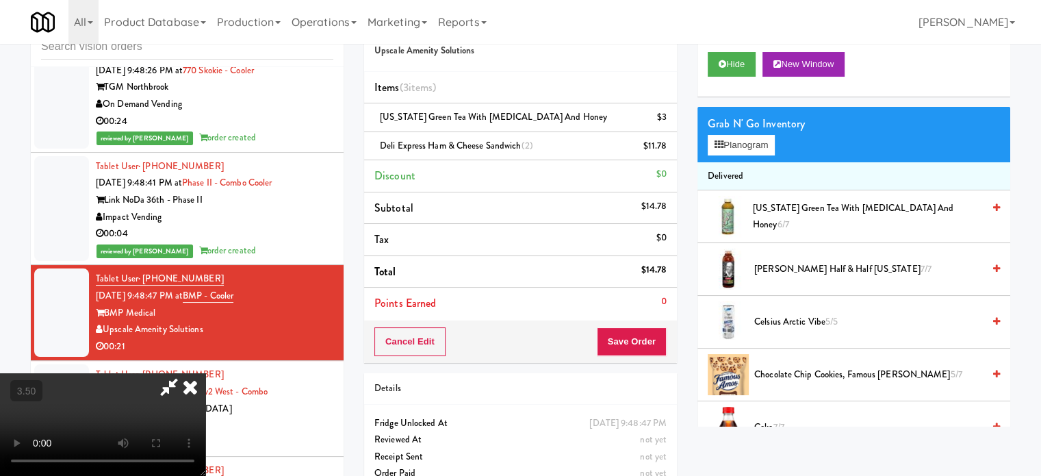
click at [205, 373] on icon at bounding box center [190, 386] width 30 height 27
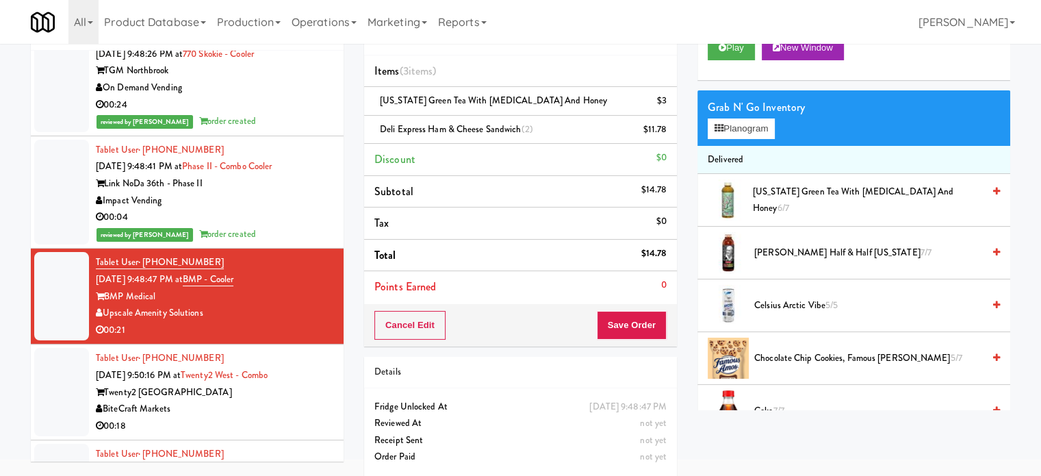
scroll to position [68, 0]
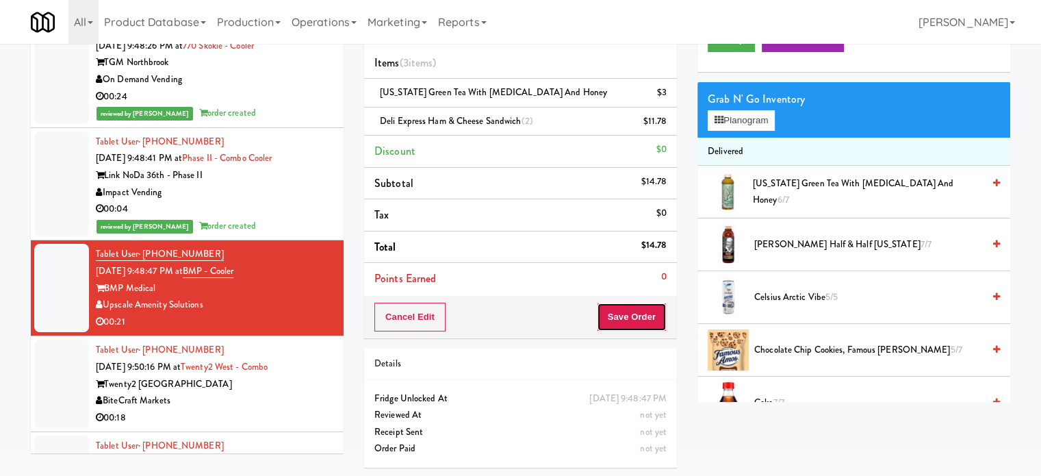
click at [622, 320] on button "Save Order" at bounding box center [632, 317] width 70 height 29
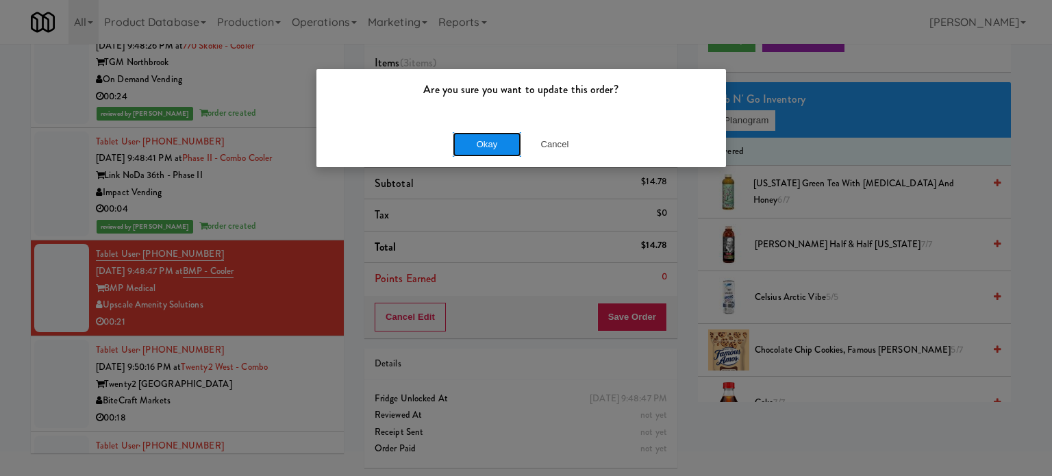
click at [491, 144] on button "Okay" at bounding box center [487, 144] width 68 height 25
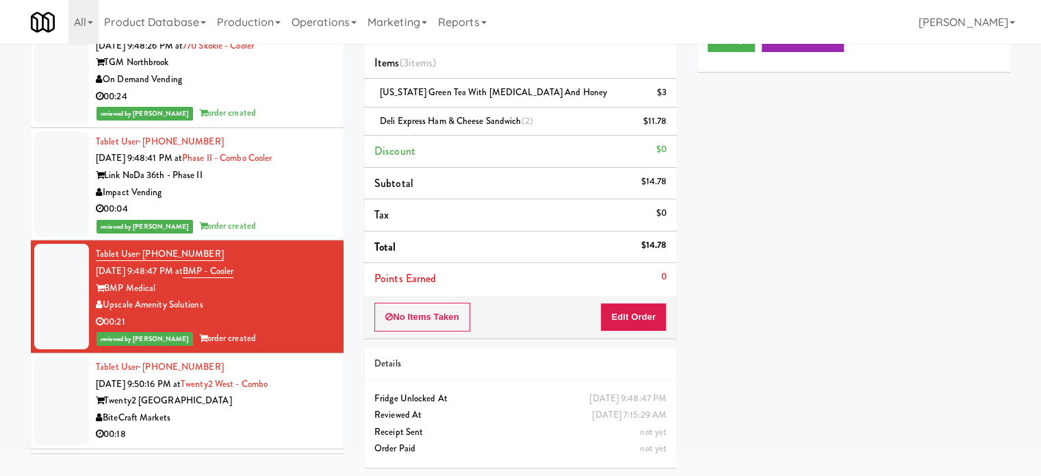
click at [324, 391] on li "Tablet User · (786) 529-4425 Aug 19, 2025 9:50:16 PM at Twenty2 West - Combo Tw…" at bounding box center [187, 401] width 313 height 96
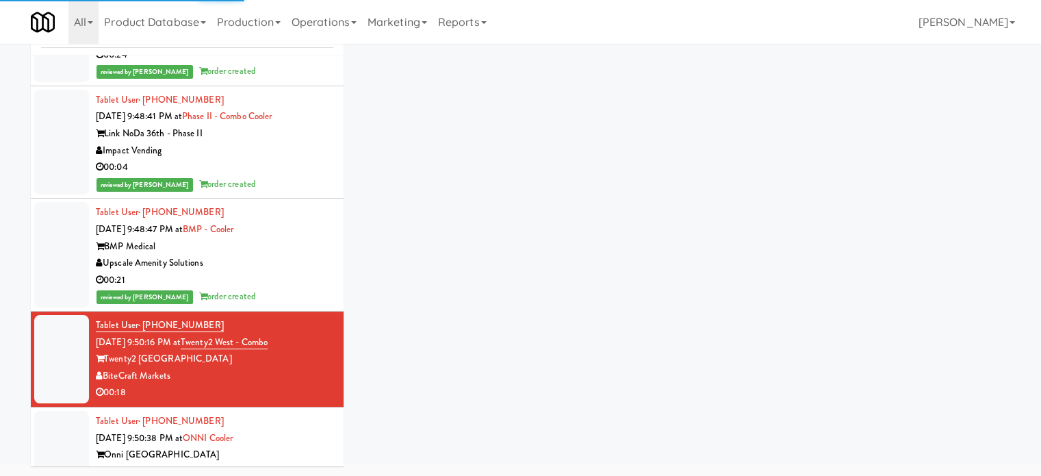
scroll to position [5444, 0]
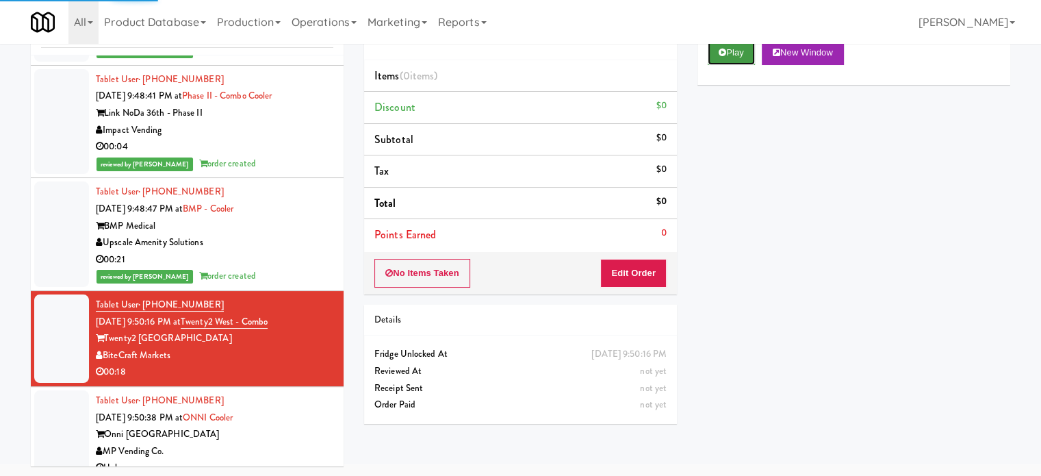
click at [742, 54] on button "Play" at bounding box center [731, 52] width 47 height 25
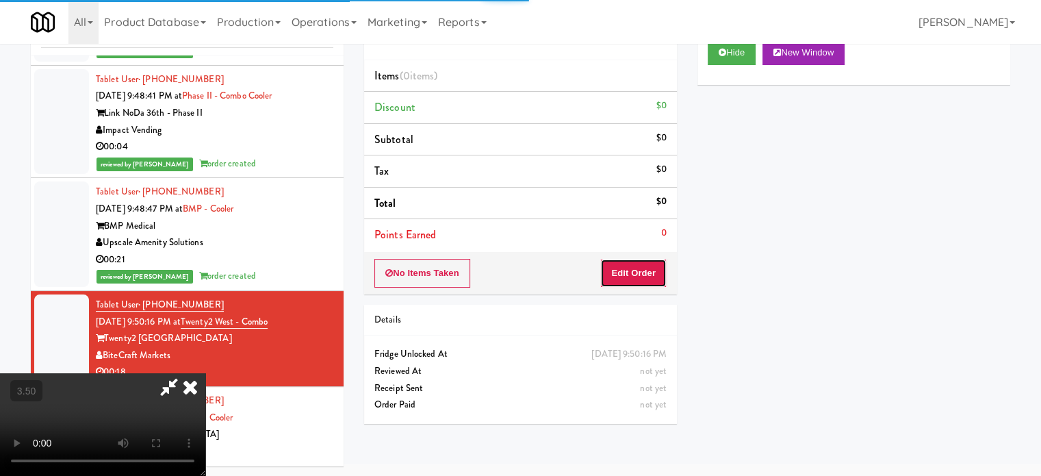
click at [644, 268] on button "Edit Order" at bounding box center [634, 273] width 66 height 29
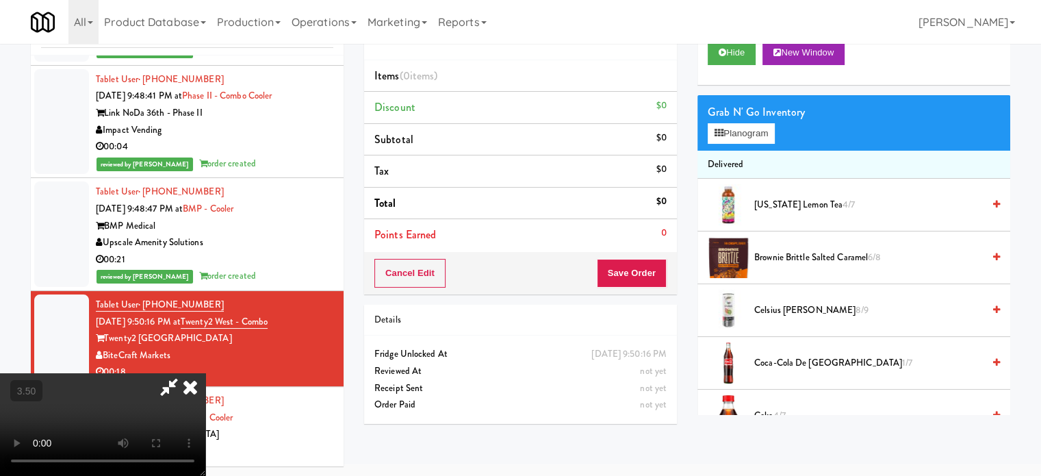
click at [205, 373] on video at bounding box center [102, 424] width 205 height 103
drag, startPoint x: 359, startPoint y: 260, endPoint x: 412, endPoint y: 262, distance: 52.1
click at [205, 373] on video at bounding box center [102, 424] width 205 height 103
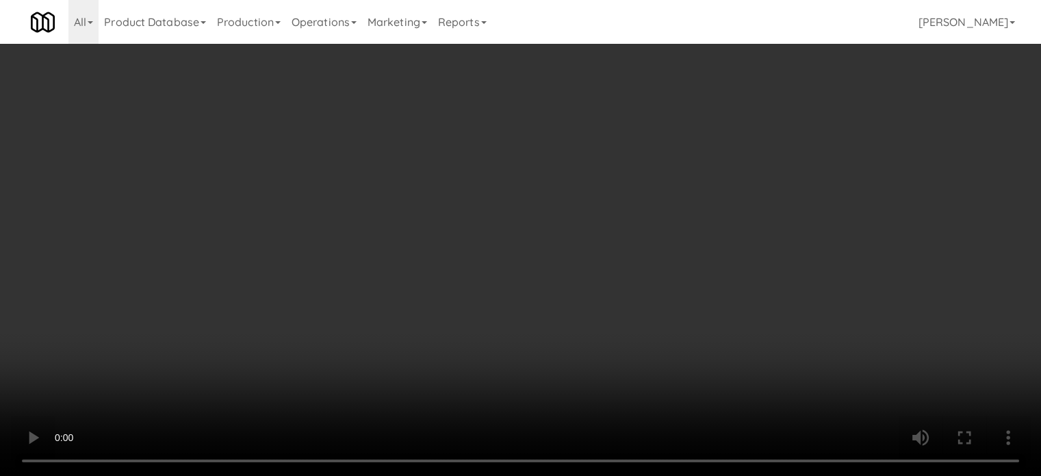
scroll to position [5427, 0]
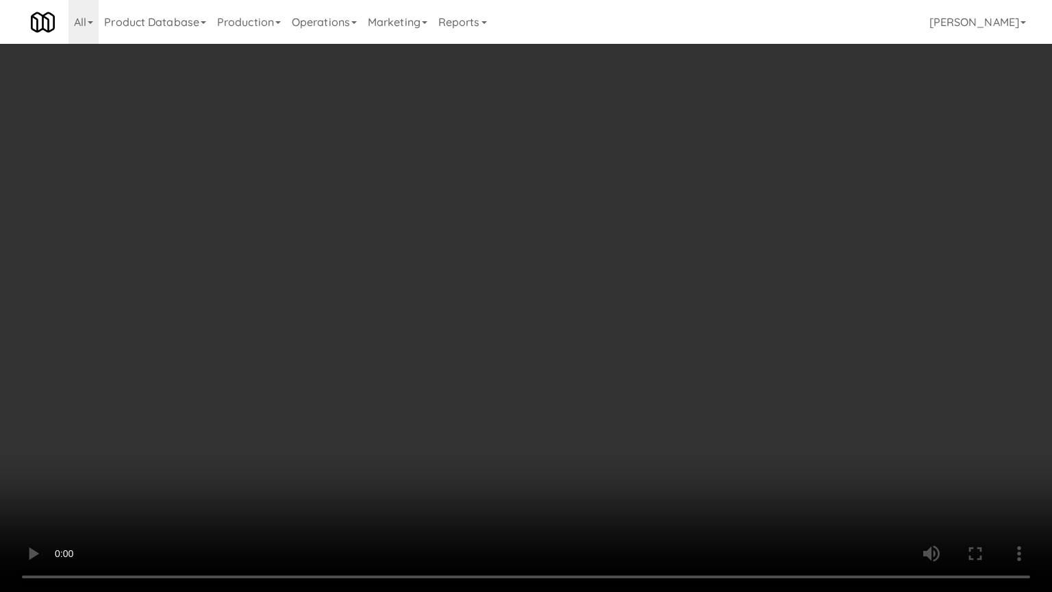
click at [501, 251] on video at bounding box center [526, 296] width 1052 height 592
click at [501, 253] on video at bounding box center [526, 296] width 1052 height 592
click at [559, 272] on video at bounding box center [526, 296] width 1052 height 592
click at [422, 355] on video at bounding box center [526, 296] width 1052 height 592
click at [486, 282] on video at bounding box center [526, 296] width 1052 height 592
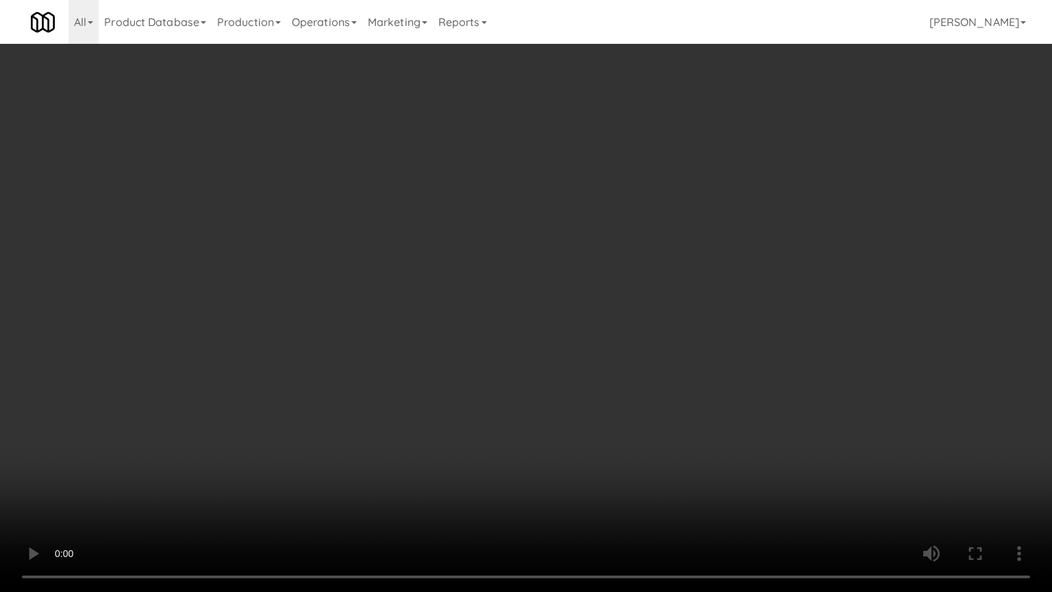
click at [487, 276] on video at bounding box center [526, 296] width 1052 height 592
click at [564, 296] on video at bounding box center [526, 296] width 1052 height 592
click at [575, 282] on video at bounding box center [526, 296] width 1052 height 592
click at [575, 281] on video at bounding box center [526, 296] width 1052 height 592
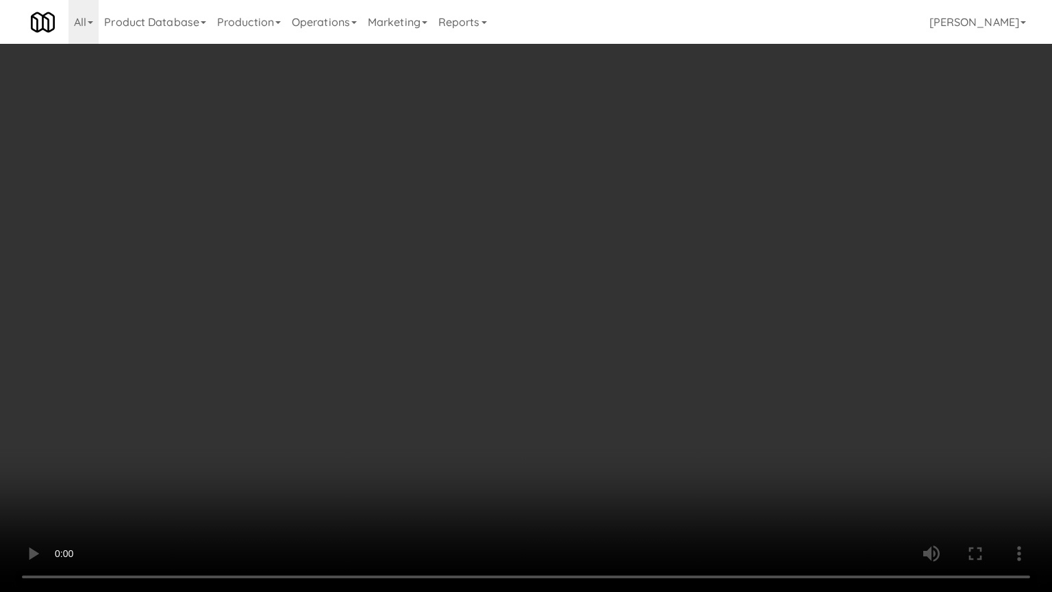
click at [592, 270] on video at bounding box center [526, 296] width 1052 height 592
click at [592, 272] on video at bounding box center [526, 296] width 1052 height 592
click at [593, 272] on video at bounding box center [526, 296] width 1052 height 592
click at [594, 272] on video at bounding box center [526, 296] width 1052 height 592
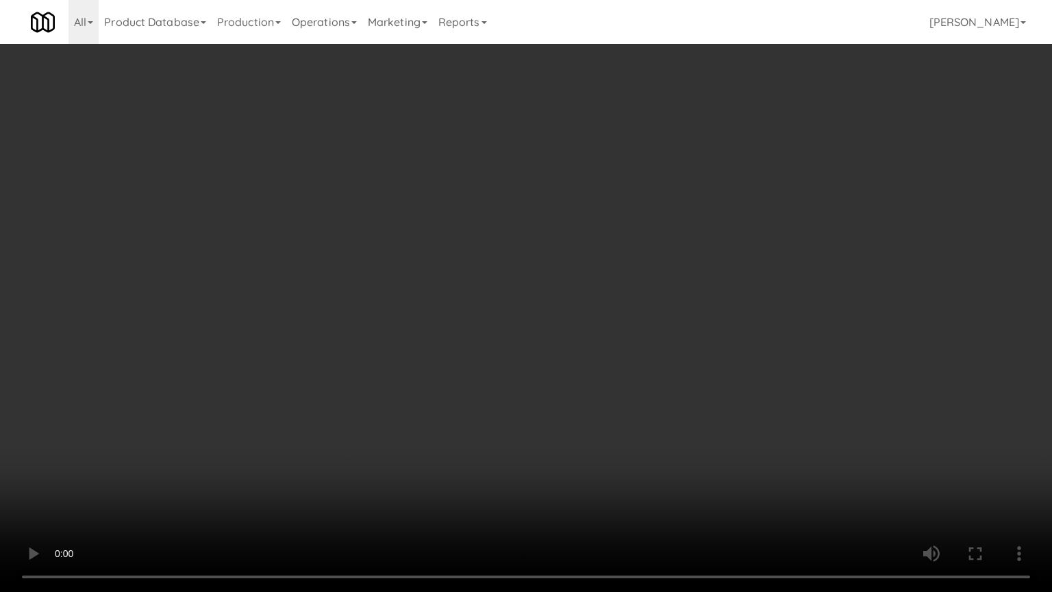
click at [594, 272] on video at bounding box center [526, 296] width 1052 height 592
click at [639, 282] on video at bounding box center [526, 296] width 1052 height 592
drag, startPoint x: 598, startPoint y: 289, endPoint x: 605, endPoint y: 286, distance: 7.7
click at [601, 289] on video at bounding box center [526, 296] width 1052 height 592
click at [605, 286] on video at bounding box center [526, 296] width 1052 height 592
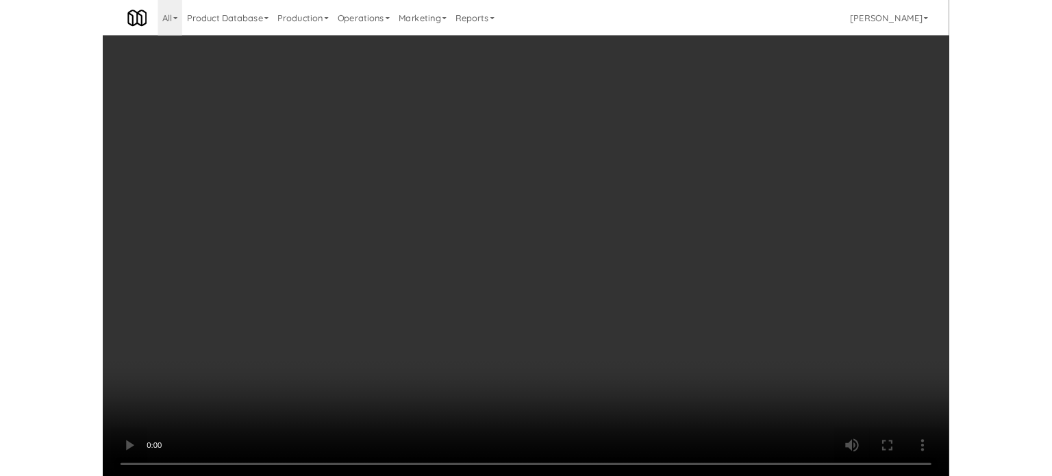
scroll to position [5444, 0]
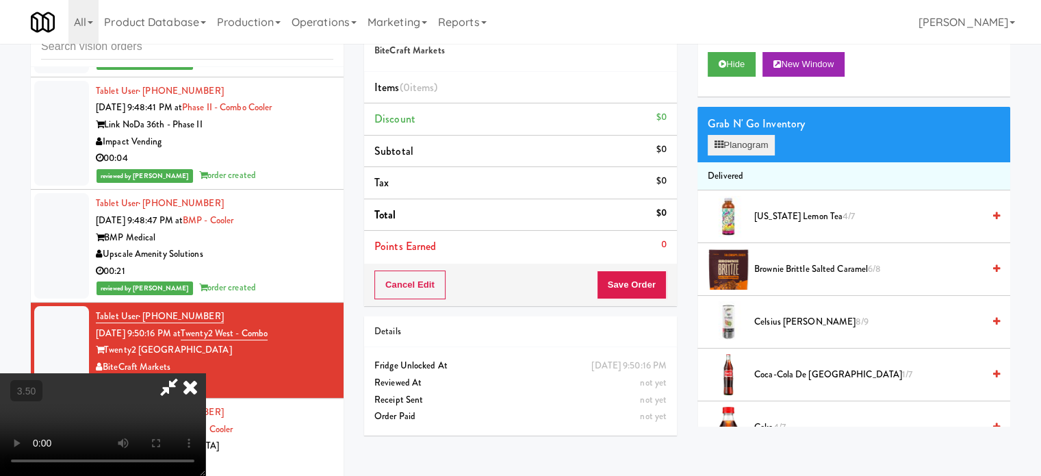
click at [740, 155] on div "Grab N' Go Inventory Planogram" at bounding box center [854, 134] width 313 height 55
click at [741, 148] on button "Planogram" at bounding box center [741, 145] width 67 height 21
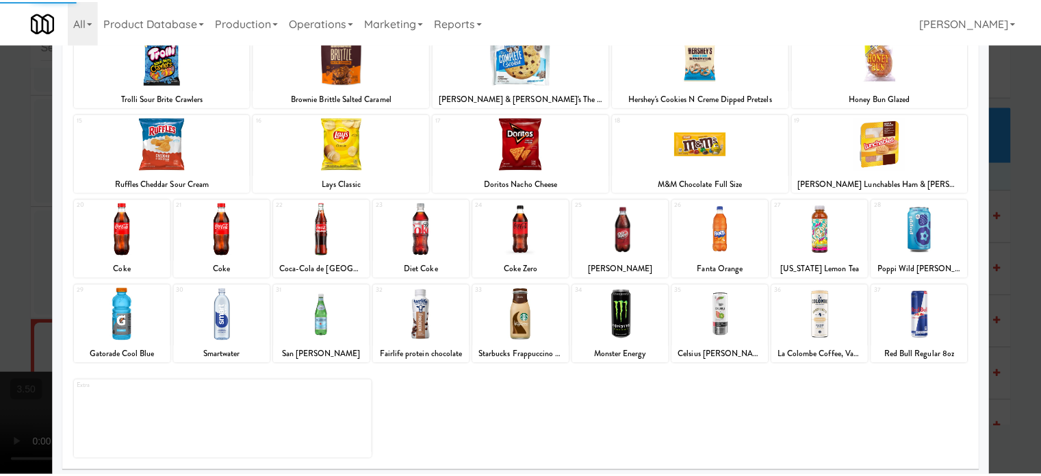
scroll to position [196, 0]
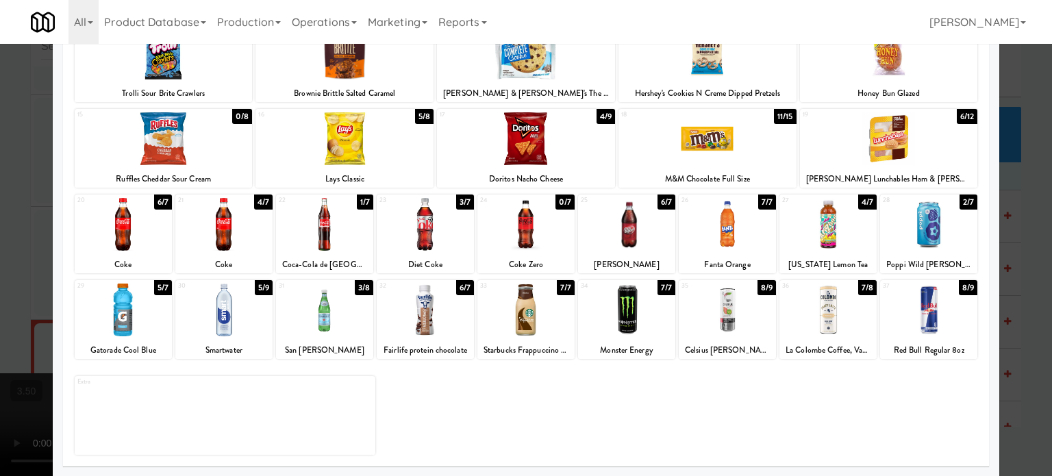
drag, startPoint x: 257, startPoint y: 202, endPoint x: 833, endPoint y: 202, distance: 576.5
click at [257, 202] on div "4/7" at bounding box center [263, 201] width 18 height 15
click at [1013, 246] on div at bounding box center [526, 238] width 1052 height 476
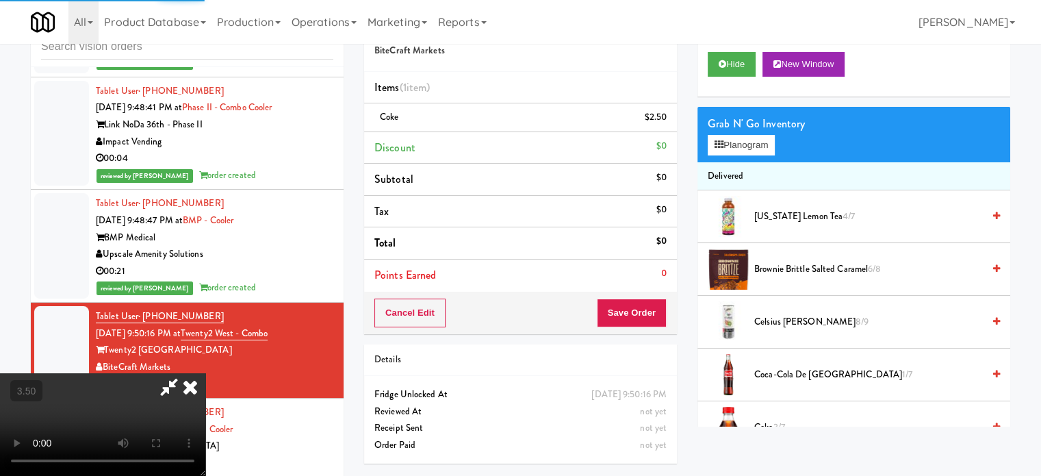
click at [205, 373] on video at bounding box center [102, 424] width 205 height 103
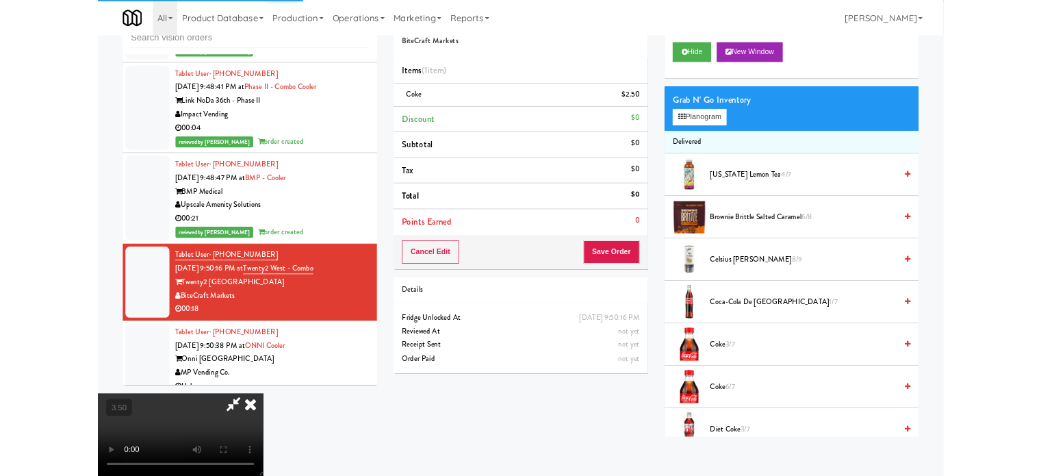
scroll to position [5427, 0]
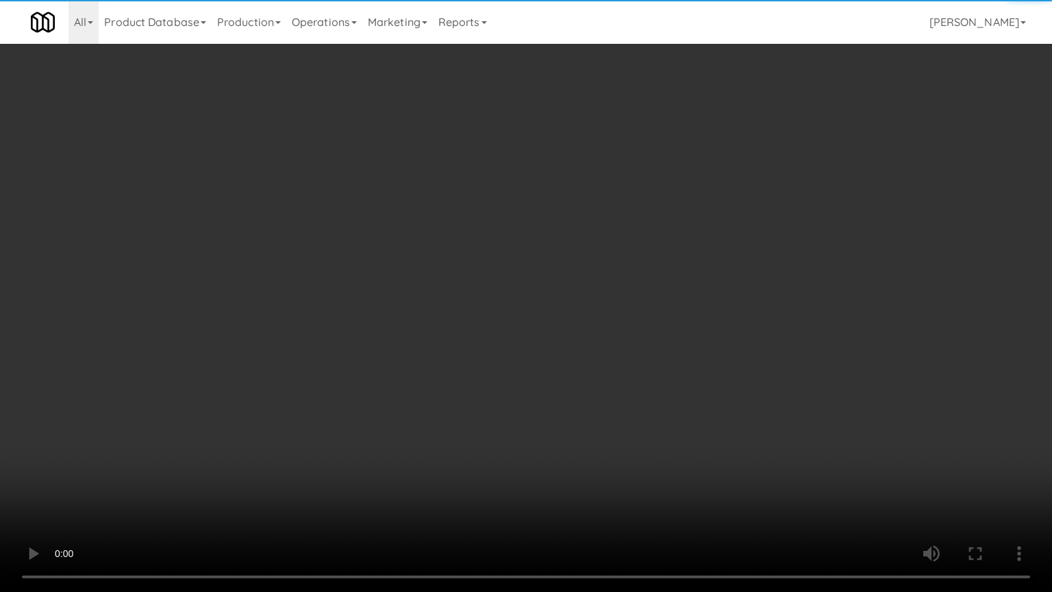
click at [268, 441] on video at bounding box center [526, 296] width 1052 height 592
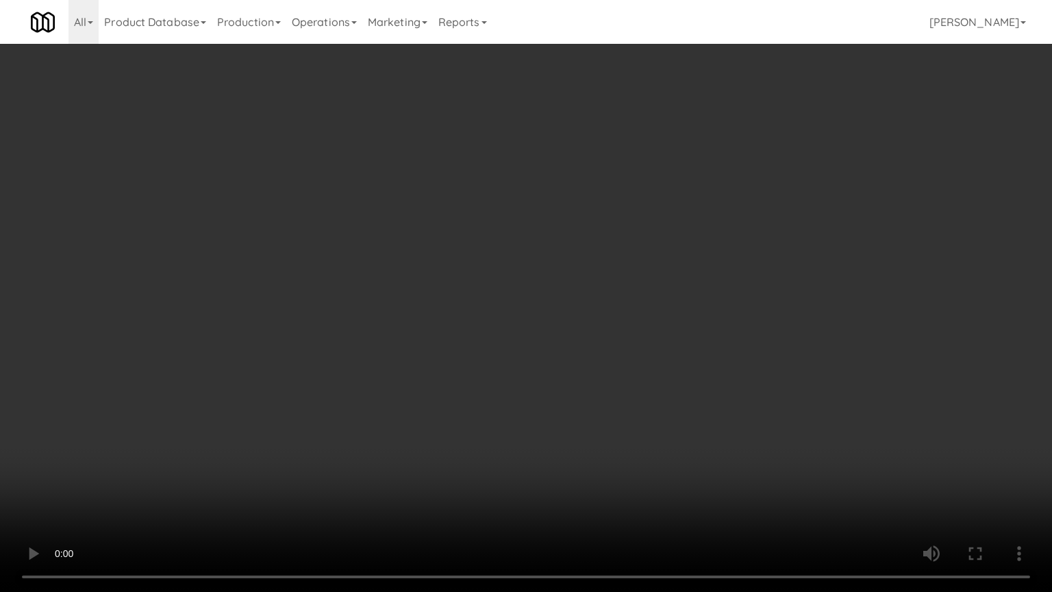
click at [453, 279] on video at bounding box center [526, 296] width 1052 height 592
click at [477, 279] on video at bounding box center [526, 296] width 1052 height 592
click at [524, 271] on video at bounding box center [526, 296] width 1052 height 592
click at [530, 260] on video at bounding box center [526, 296] width 1052 height 592
click at [559, 254] on video at bounding box center [526, 296] width 1052 height 592
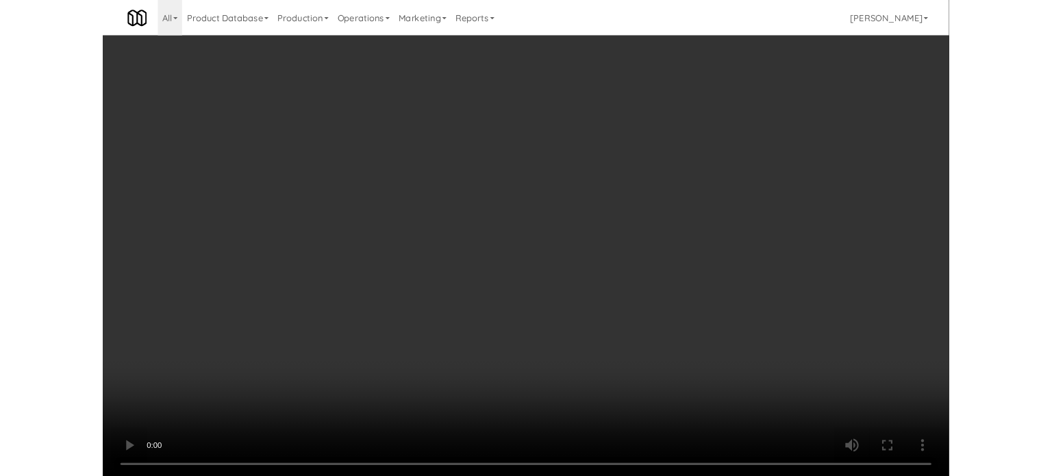
scroll to position [5444, 0]
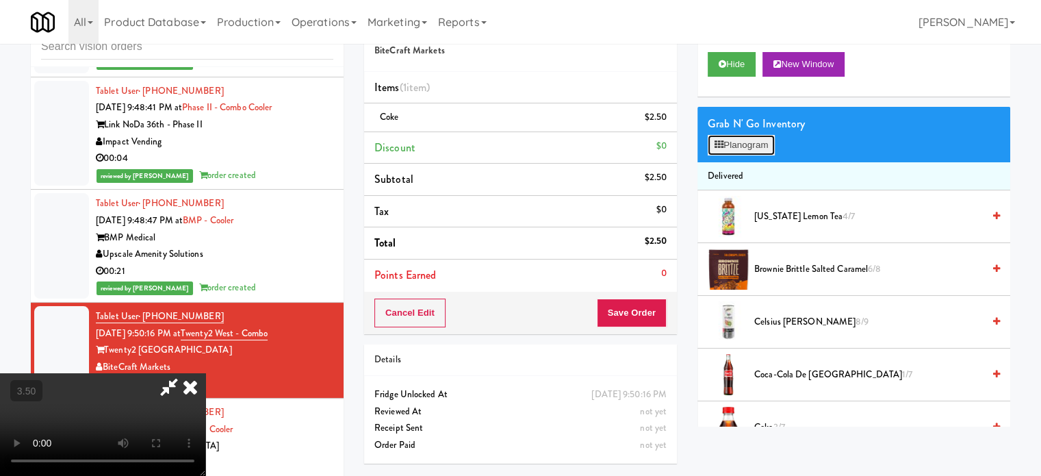
click at [729, 149] on button "Planogram" at bounding box center [741, 145] width 67 height 21
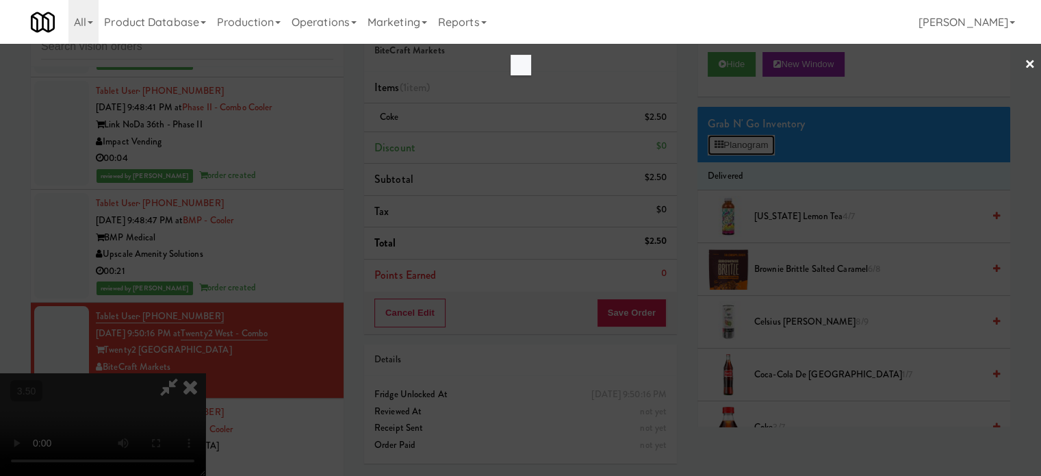
scroll to position [5427, 0]
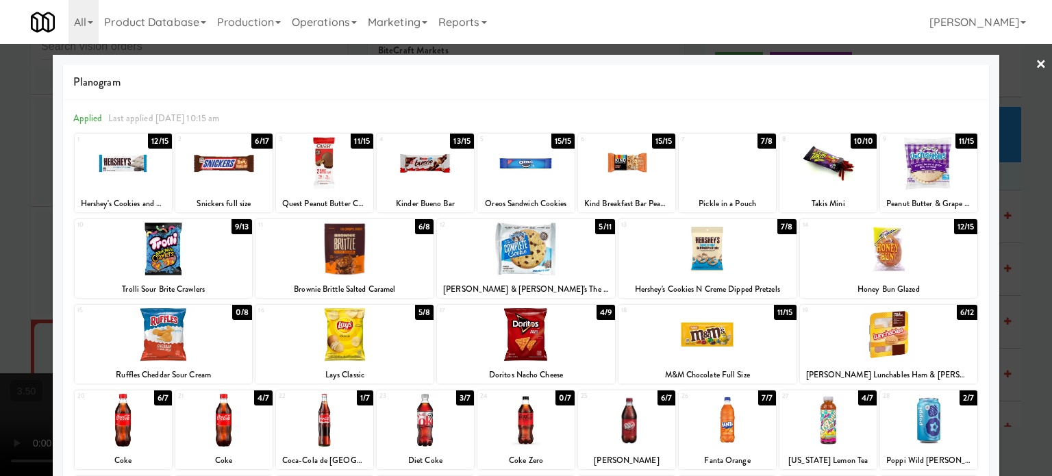
click at [556, 142] on div "15/15" at bounding box center [563, 141] width 24 height 15
click at [1003, 223] on div at bounding box center [526, 238] width 1052 height 476
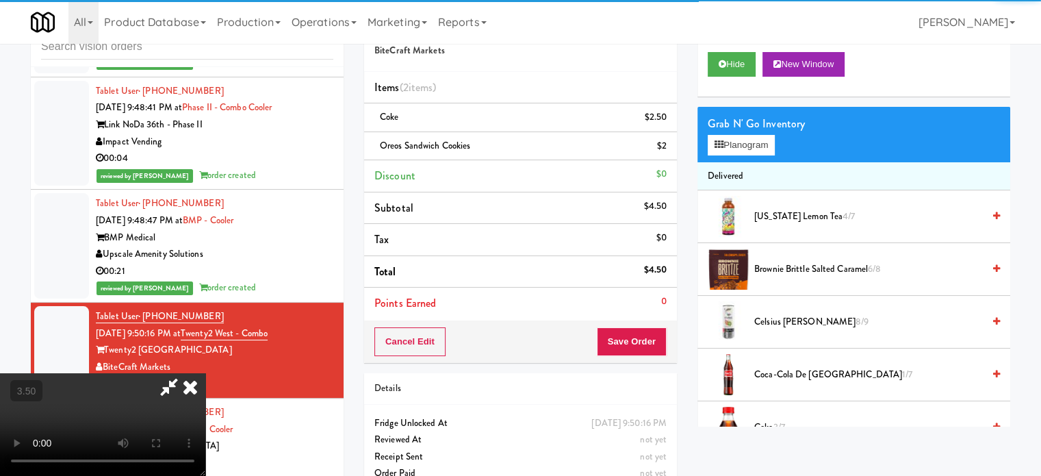
click at [205, 373] on video at bounding box center [102, 424] width 205 height 103
drag, startPoint x: 330, startPoint y: 249, endPoint x: 342, endPoint y: 234, distance: 19.0
click at [205, 373] on video at bounding box center [102, 424] width 205 height 103
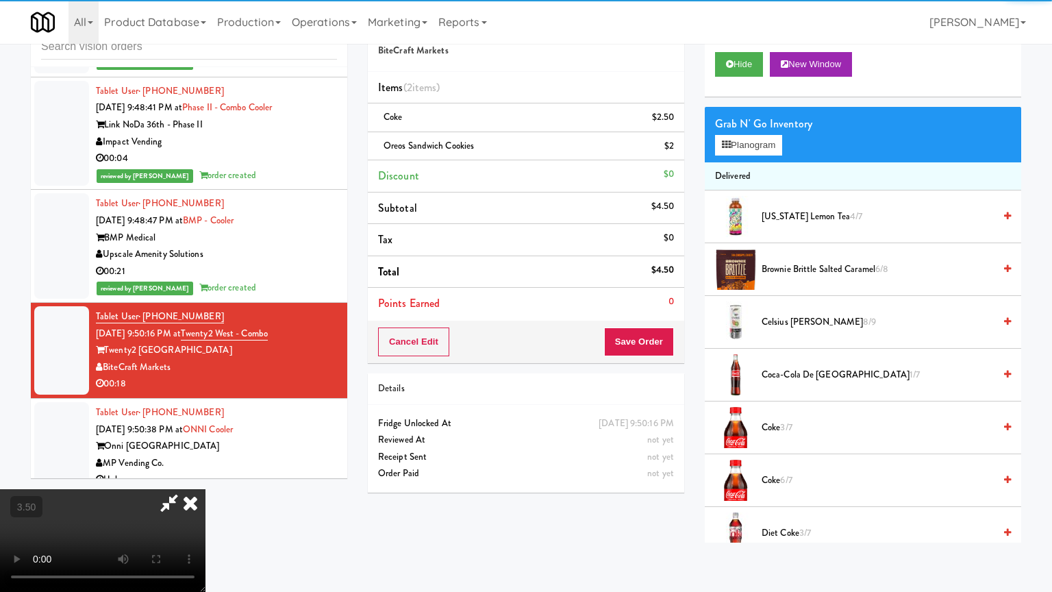
click at [205, 475] on video at bounding box center [102, 540] width 205 height 103
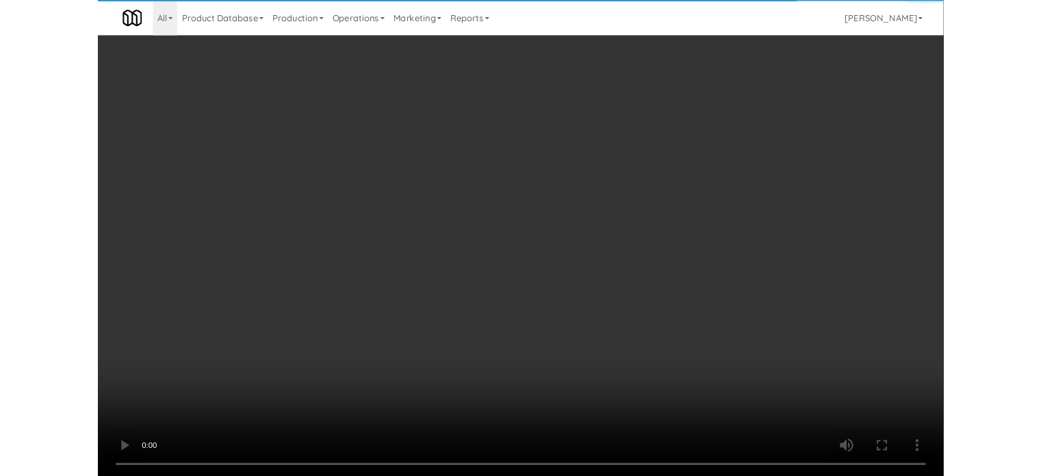
scroll to position [5427, 0]
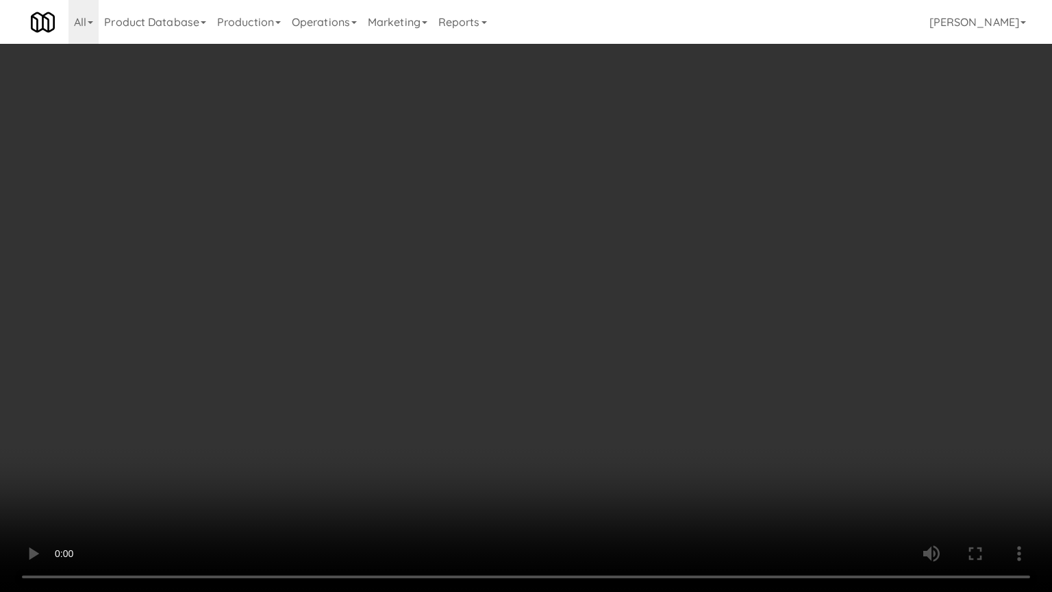
click at [512, 261] on video at bounding box center [526, 296] width 1052 height 592
drag, startPoint x: 190, startPoint y: 468, endPoint x: 316, endPoint y: 378, distance: 154.7
click at [192, 468] on video at bounding box center [526, 296] width 1052 height 592
click at [362, 340] on video at bounding box center [526, 296] width 1052 height 592
click at [365, 340] on video at bounding box center [526, 296] width 1052 height 592
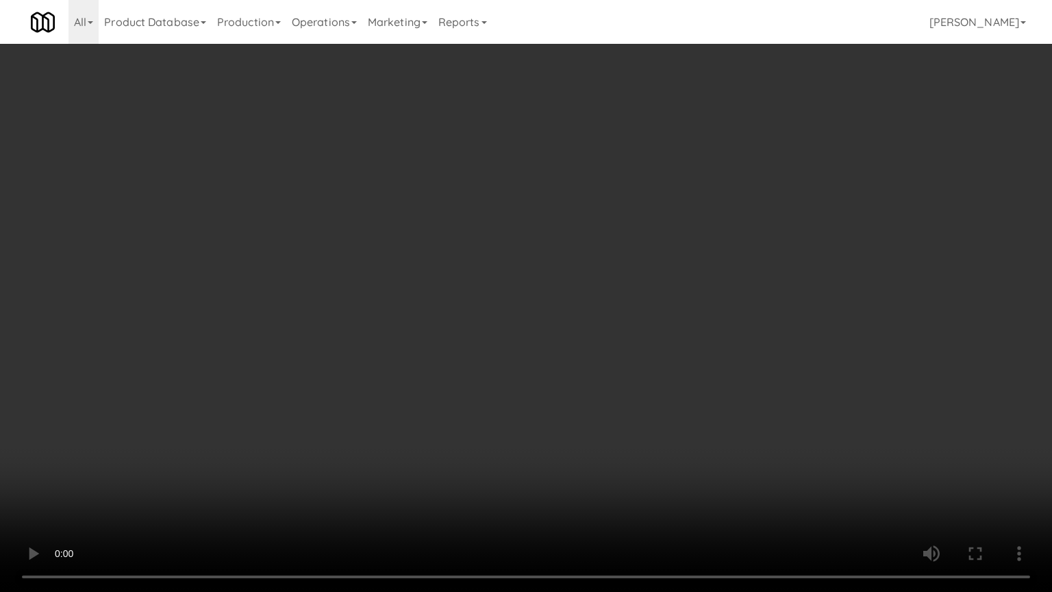
click at [366, 340] on video at bounding box center [526, 296] width 1052 height 592
click at [366, 339] on video at bounding box center [526, 296] width 1052 height 592
click at [399, 346] on video at bounding box center [526, 296] width 1052 height 592
click at [399, 345] on video at bounding box center [526, 296] width 1052 height 592
click at [400, 338] on video at bounding box center [526, 296] width 1052 height 592
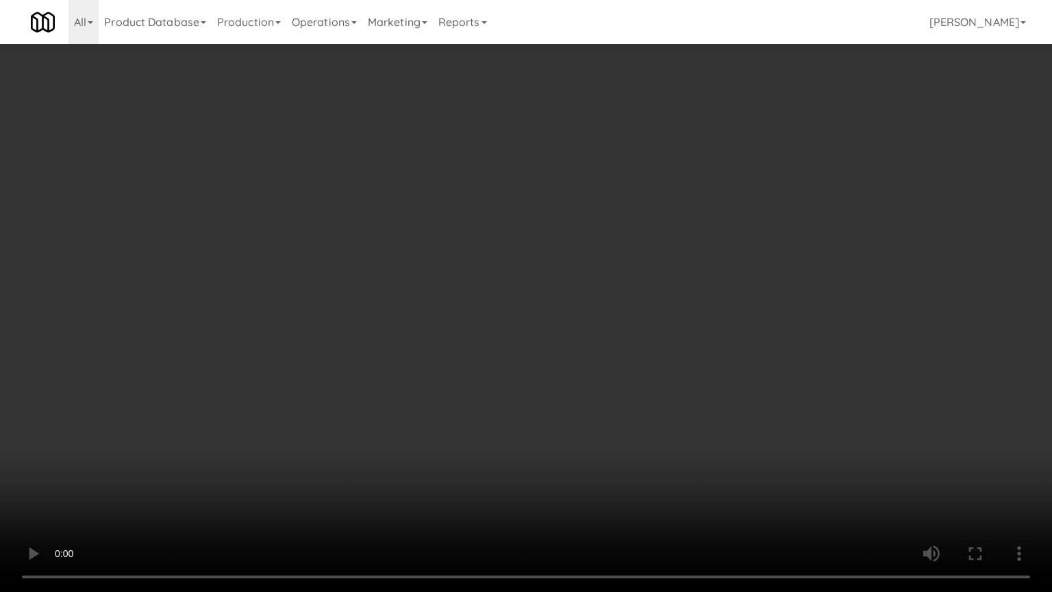
drag, startPoint x: 400, startPoint y: 336, endPoint x: 514, endPoint y: 232, distance: 154.1
click at [401, 336] on video at bounding box center [526, 296] width 1052 height 592
click at [416, 330] on video at bounding box center [526, 296] width 1052 height 592
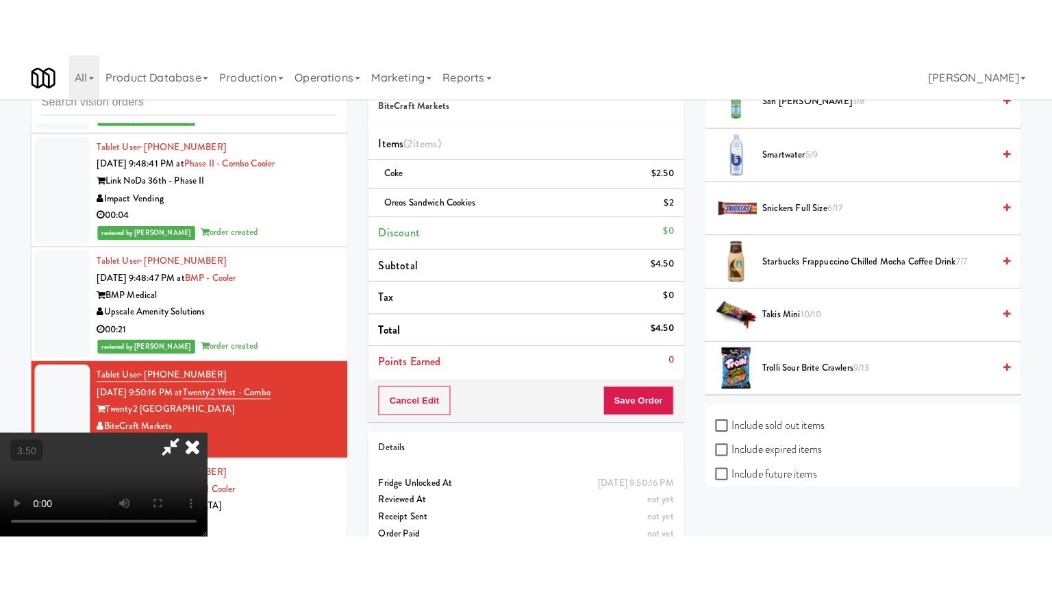
scroll to position [1712, 0]
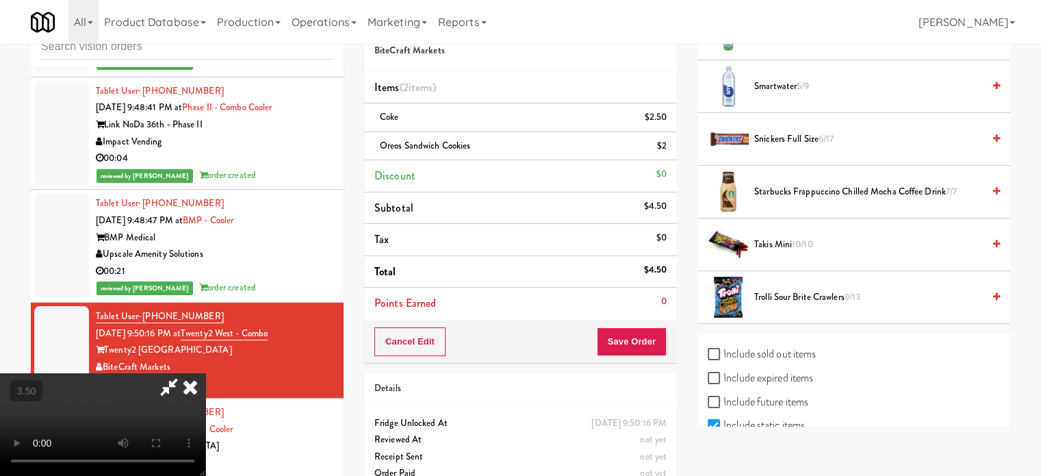
click at [790, 185] on span "Starbucks Frappuccino Chilled Mocha Coffee Drink 7/7" at bounding box center [869, 192] width 229 height 17
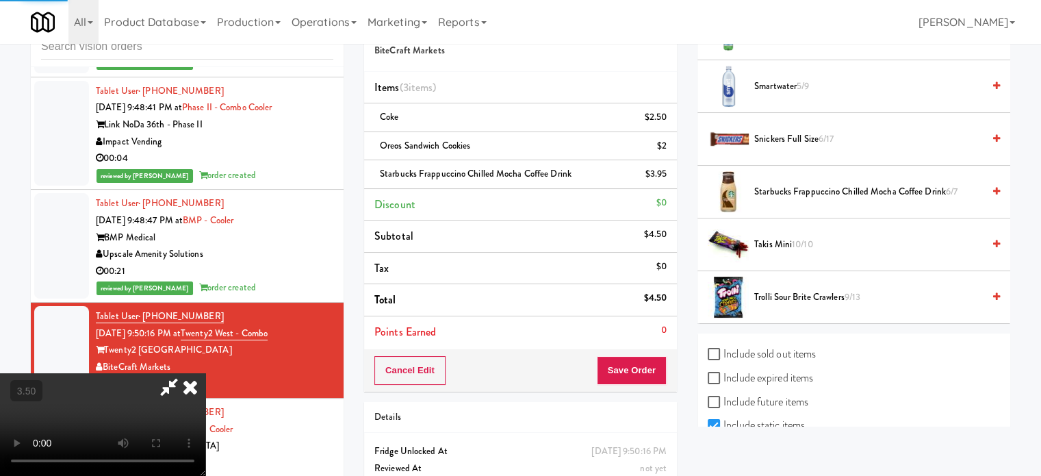
click at [205, 373] on video at bounding box center [102, 424] width 205 height 103
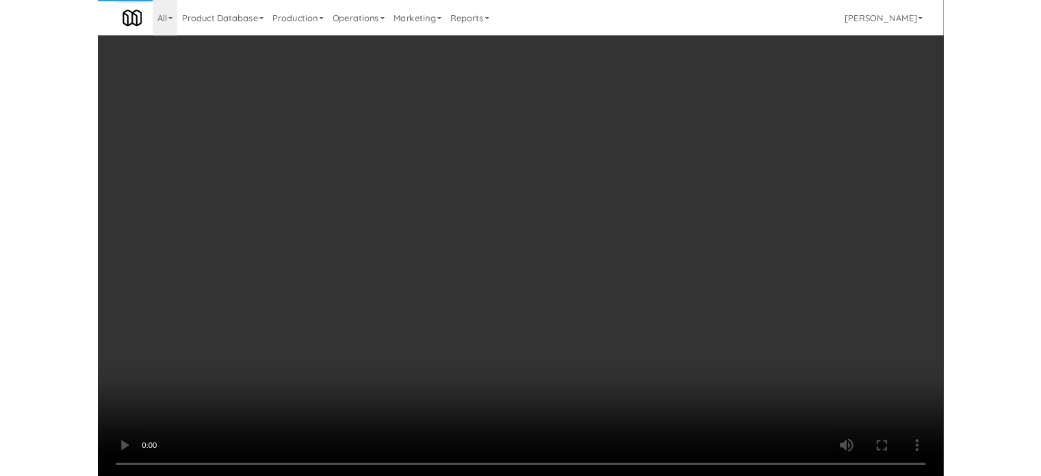
scroll to position [5427, 0]
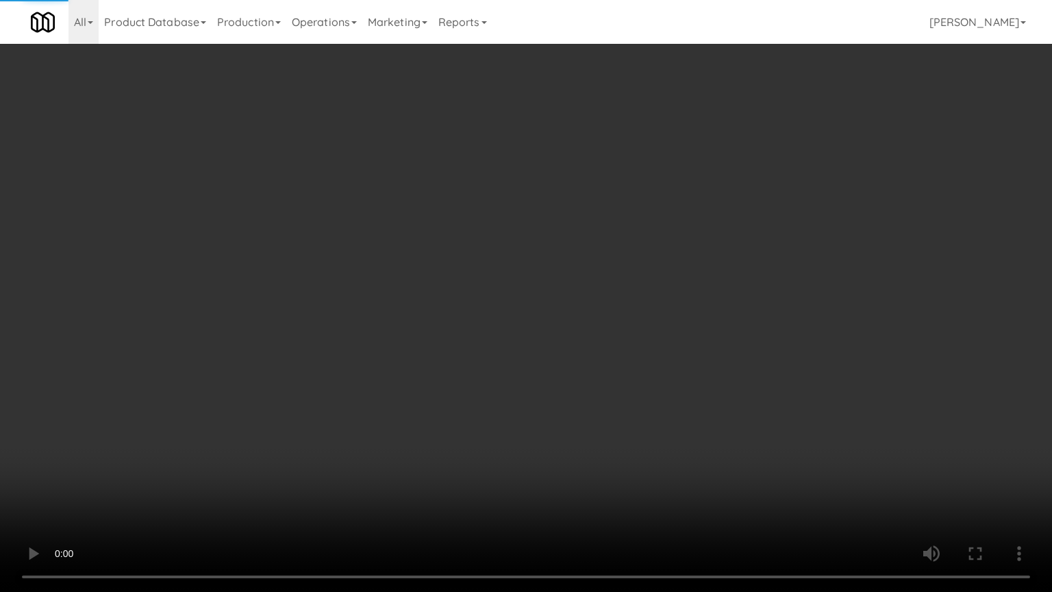
click at [486, 312] on video at bounding box center [526, 296] width 1052 height 592
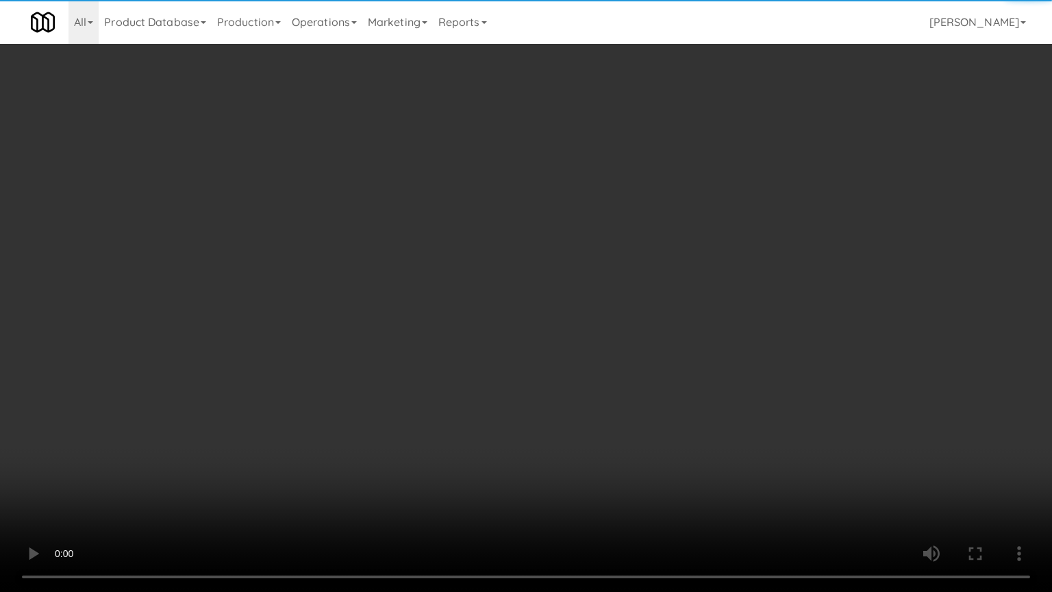
click at [490, 308] on video at bounding box center [526, 296] width 1052 height 592
click at [489, 316] on video at bounding box center [526, 296] width 1052 height 592
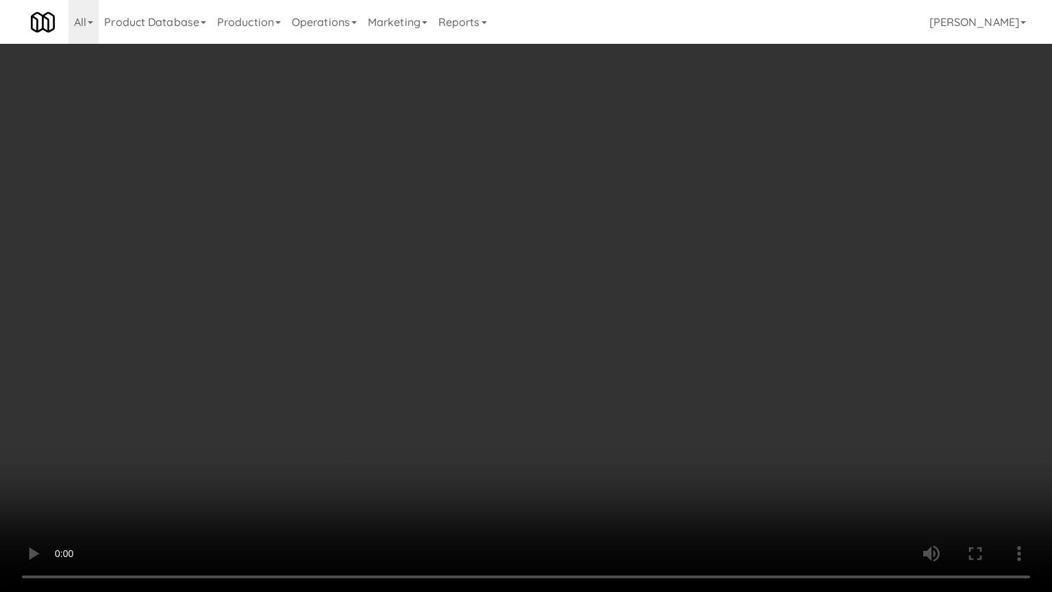
click at [493, 323] on video at bounding box center [526, 296] width 1052 height 592
click at [486, 326] on video at bounding box center [526, 296] width 1052 height 592
click at [486, 325] on video at bounding box center [526, 296] width 1052 height 592
drag, startPoint x: 486, startPoint y: 325, endPoint x: 505, endPoint y: 319, distance: 19.5
click at [491, 325] on video at bounding box center [526, 296] width 1052 height 592
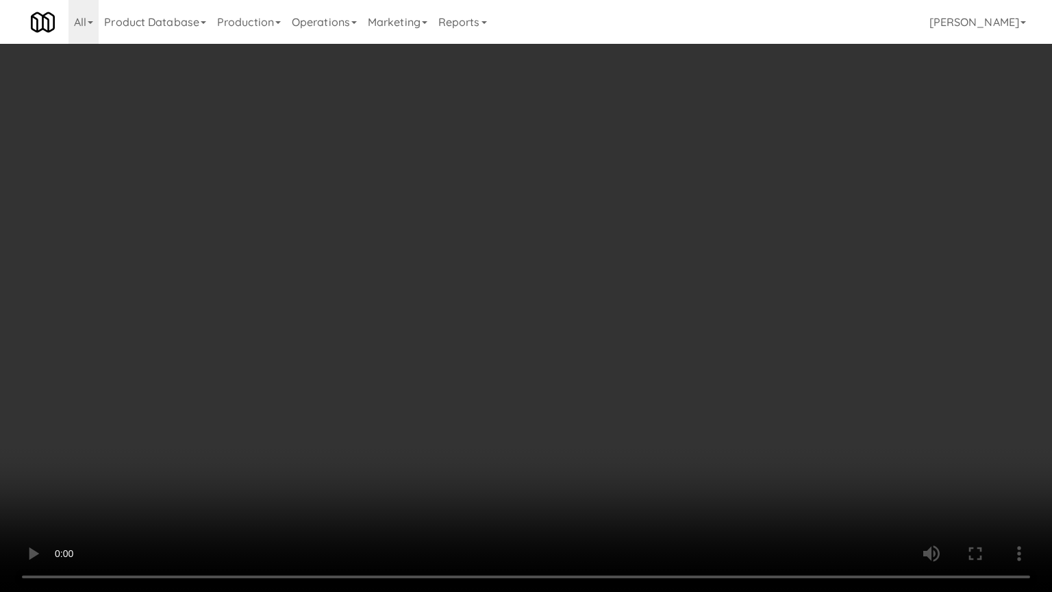
drag, startPoint x: 505, startPoint y: 319, endPoint x: 637, endPoint y: 214, distance: 168.6
click at [514, 317] on video at bounding box center [526, 296] width 1052 height 592
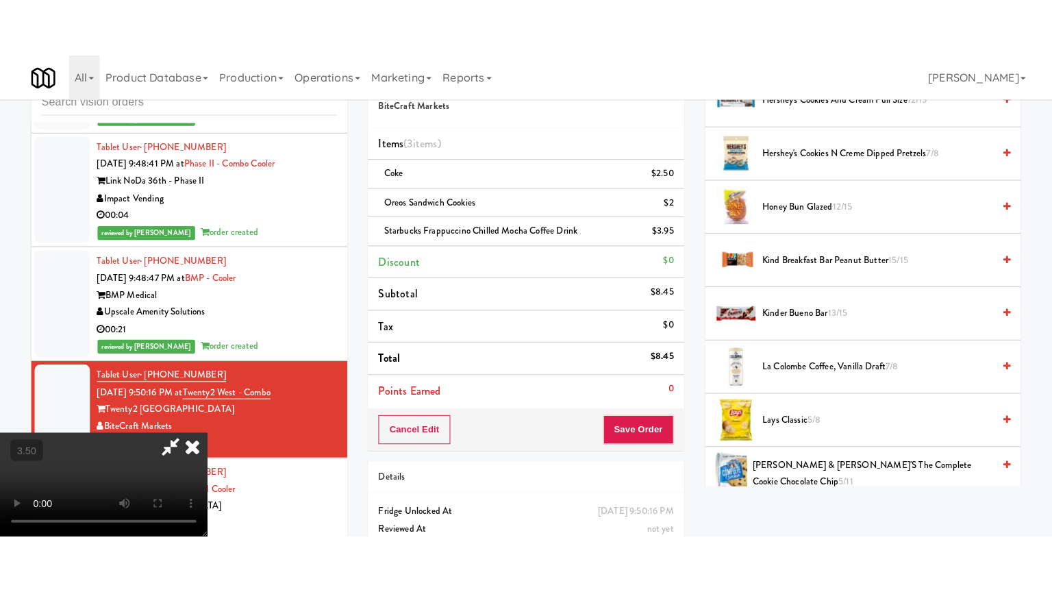
scroll to position [735, 0]
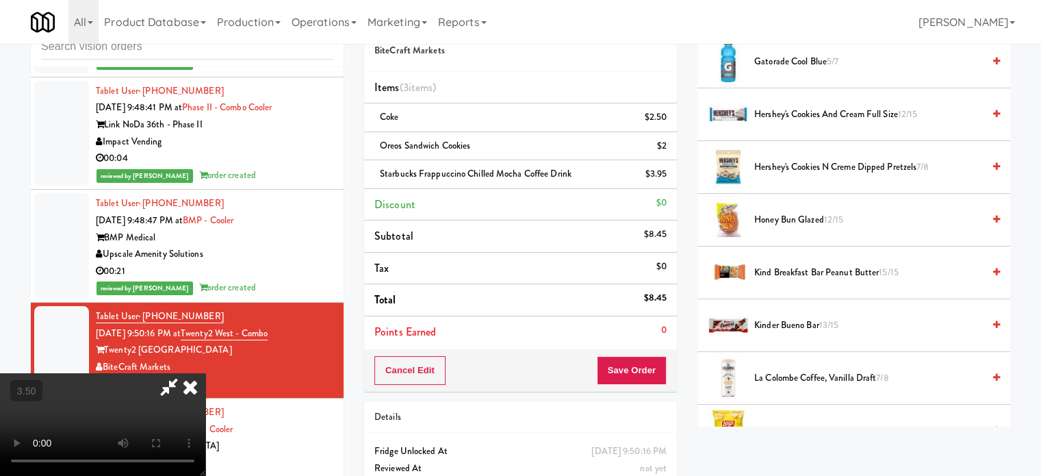
click at [831, 323] on span "13/15" at bounding box center [830, 324] width 20 height 13
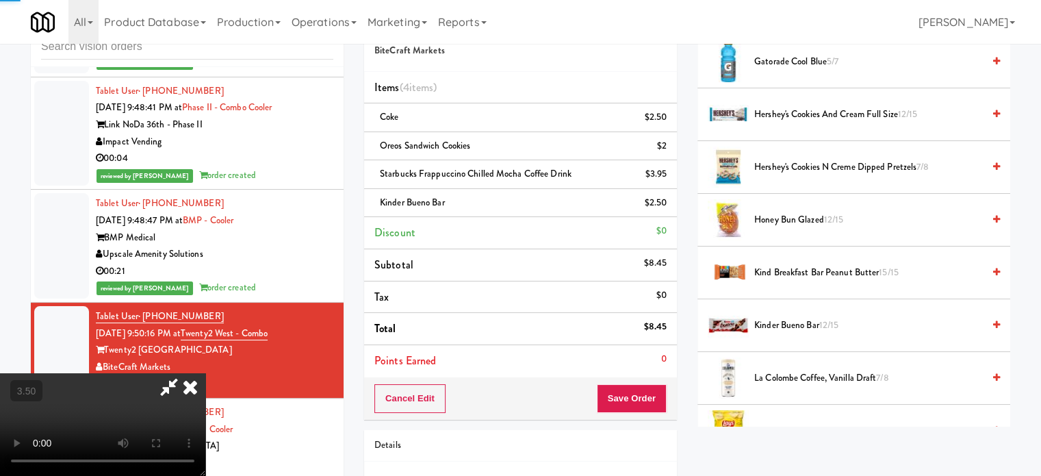
click at [831, 320] on span "12/15" at bounding box center [830, 324] width 20 height 13
click at [205, 373] on video at bounding box center [102, 424] width 205 height 103
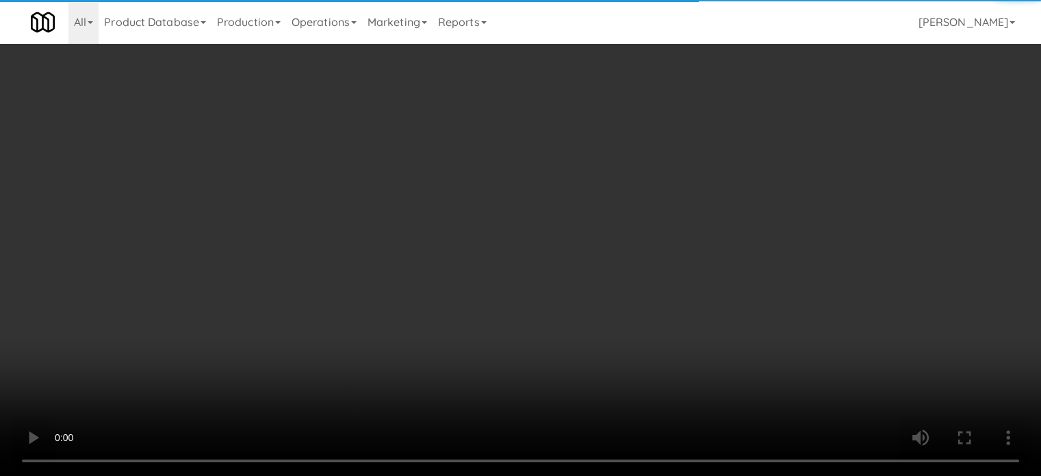
scroll to position [5427, 0]
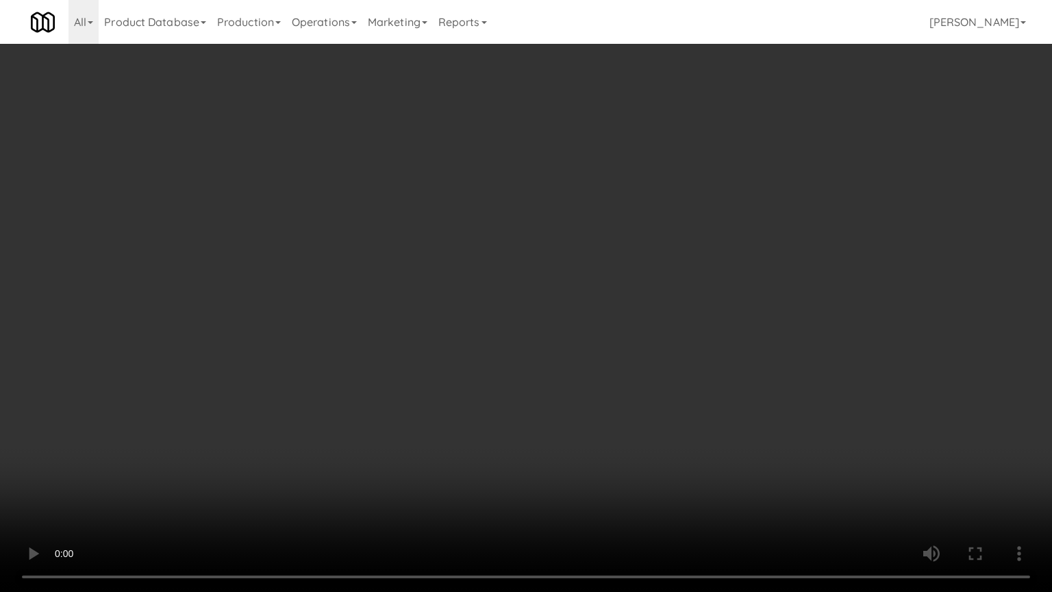
click at [527, 304] on video at bounding box center [526, 296] width 1052 height 592
click at [530, 303] on video at bounding box center [526, 296] width 1052 height 592
click at [571, 329] on video at bounding box center [526, 296] width 1052 height 592
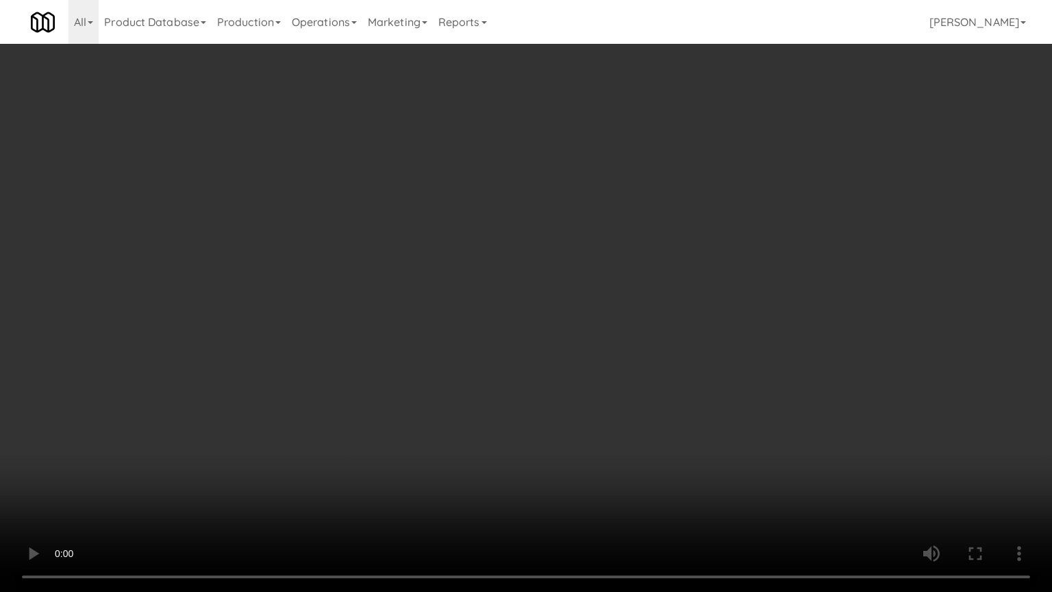
drag, startPoint x: 564, startPoint y: 337, endPoint x: 591, endPoint y: 320, distance: 31.7
click at [567, 336] on video at bounding box center [526, 296] width 1052 height 592
drag, startPoint x: 591, startPoint y: 320, endPoint x: 803, endPoint y: 179, distance: 254.9
click at [606, 310] on video at bounding box center [526, 296] width 1052 height 592
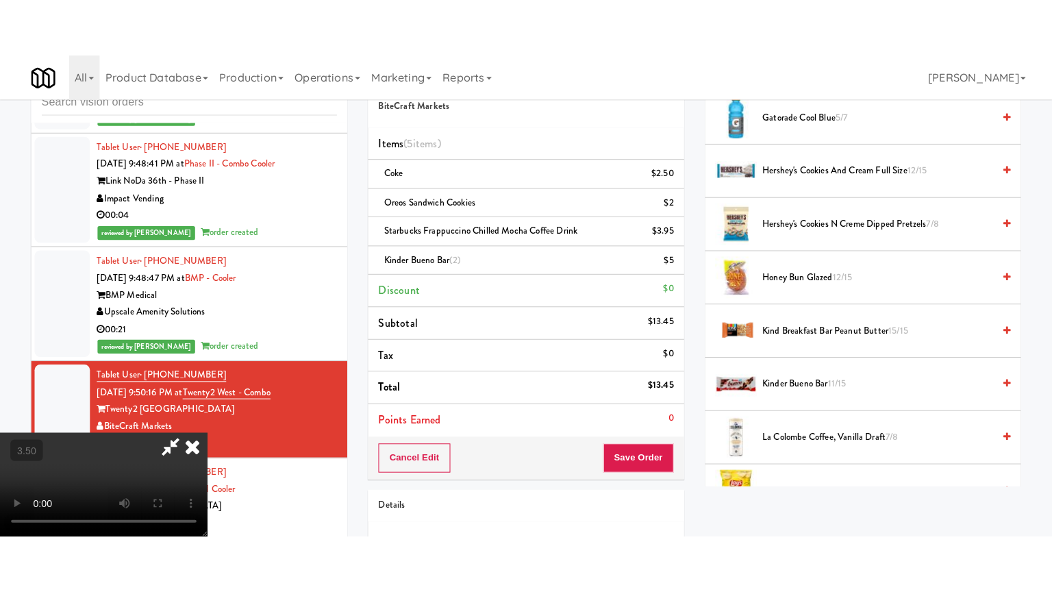
scroll to position [392, 0]
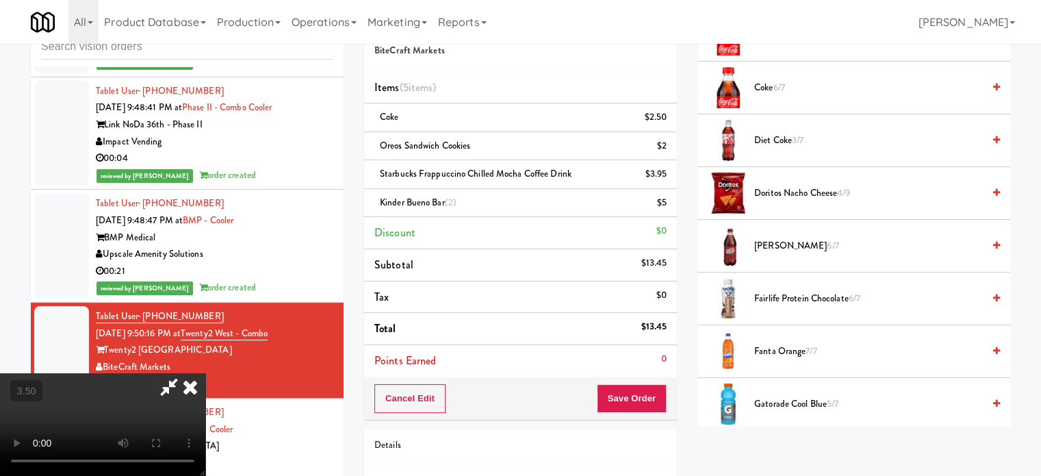
drag, startPoint x: 813, startPoint y: 351, endPoint x: 794, endPoint y: 359, distance: 21.1
click at [813, 352] on span "7/7" at bounding box center [811, 350] width 11 height 13
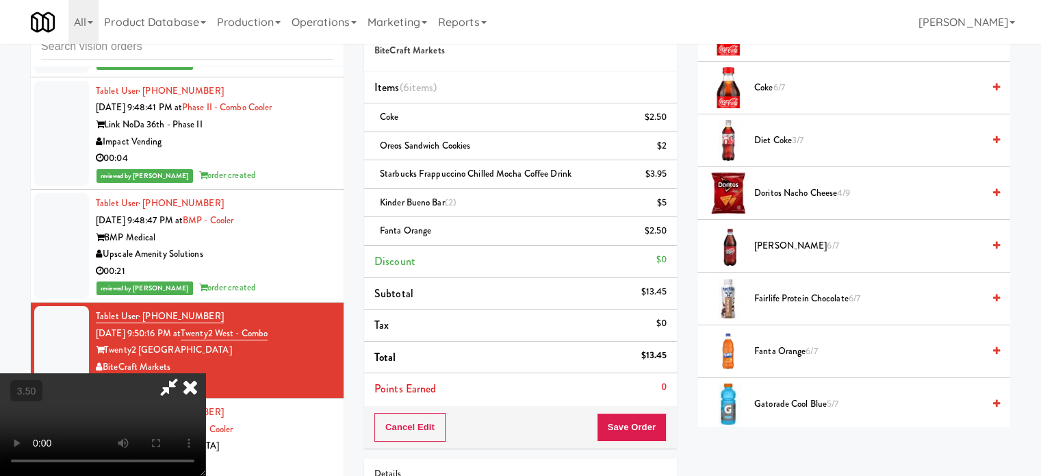
click at [205, 373] on video at bounding box center [102, 424] width 205 height 103
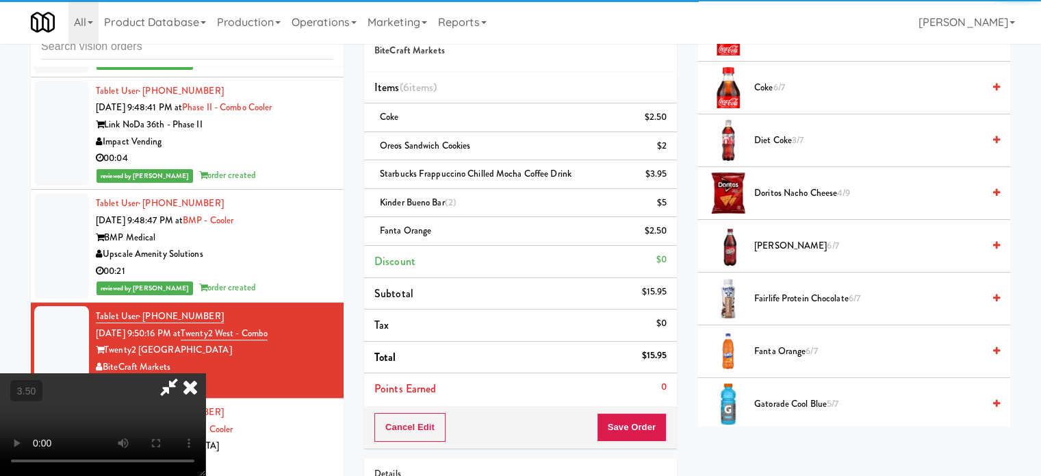
drag, startPoint x: 331, startPoint y: 380, endPoint x: 345, endPoint y: 364, distance: 20.9
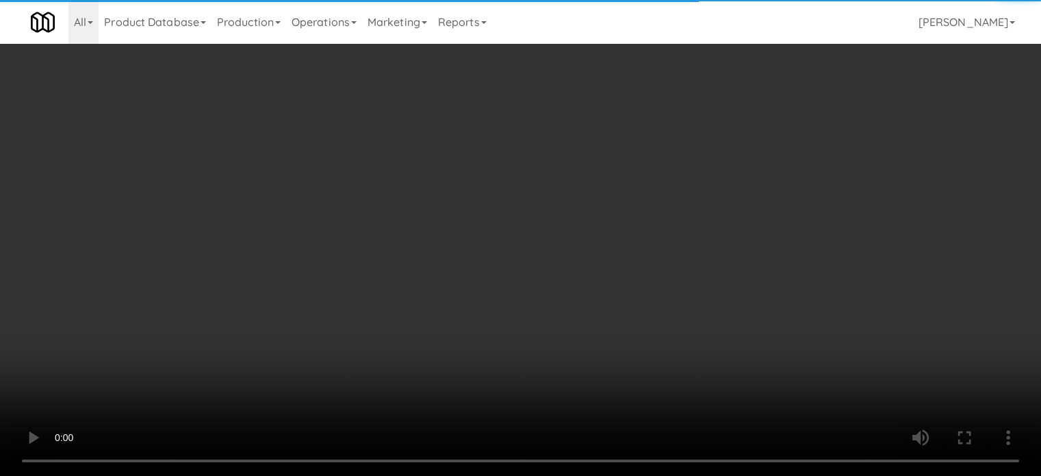
click at [332, 378] on video at bounding box center [520, 238] width 1041 height 476
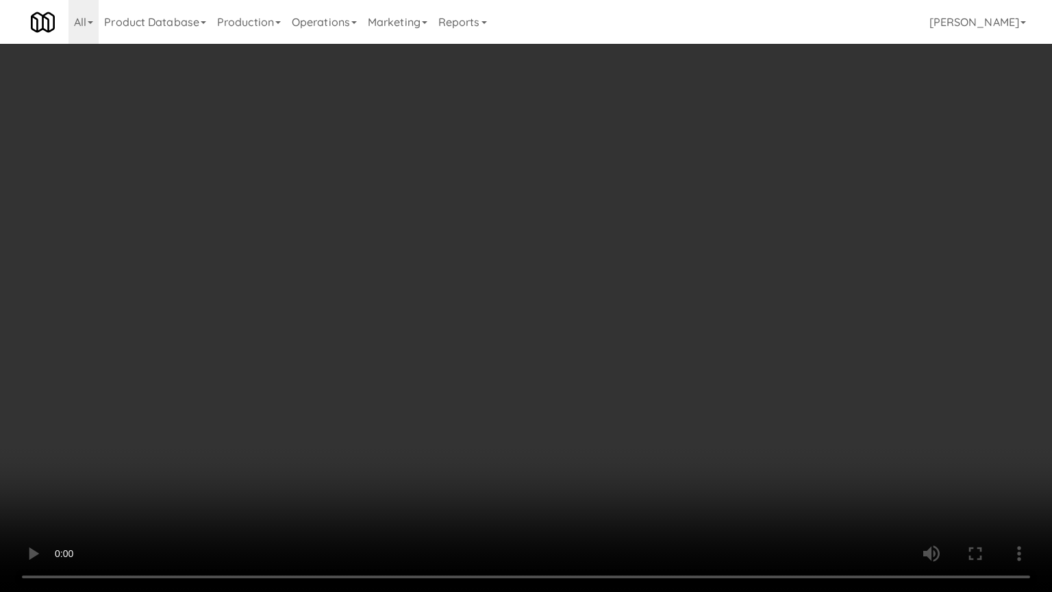
click at [518, 297] on video at bounding box center [526, 296] width 1052 height 592
click at [525, 290] on video at bounding box center [526, 296] width 1052 height 592
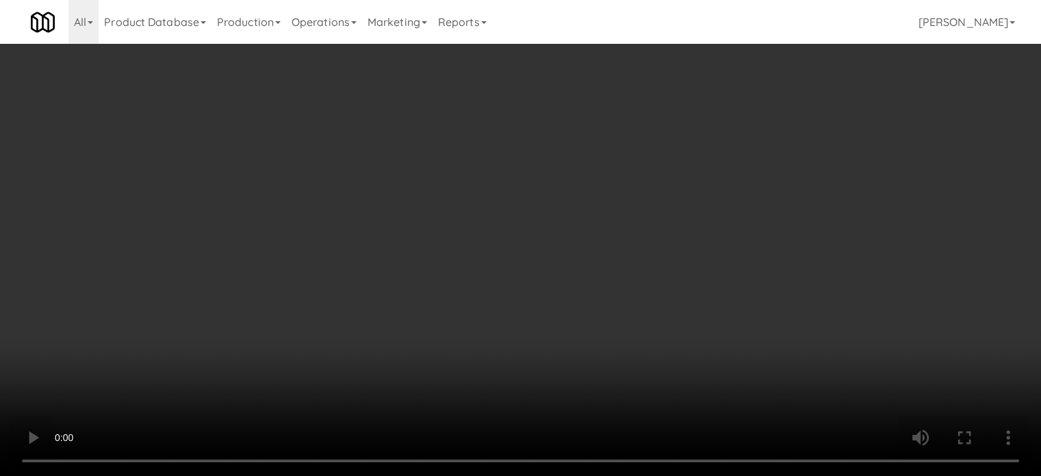
scroll to position [5444, 0]
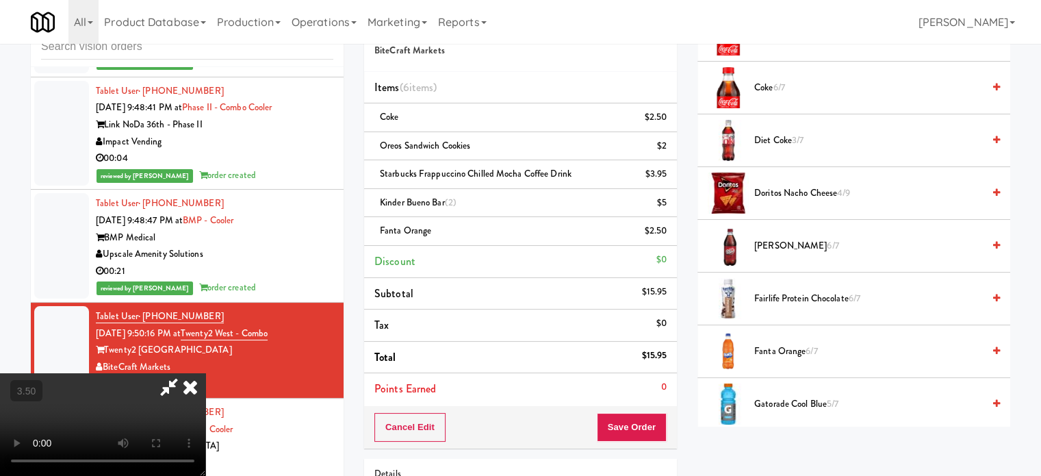
click at [205, 373] on icon at bounding box center [190, 386] width 30 height 27
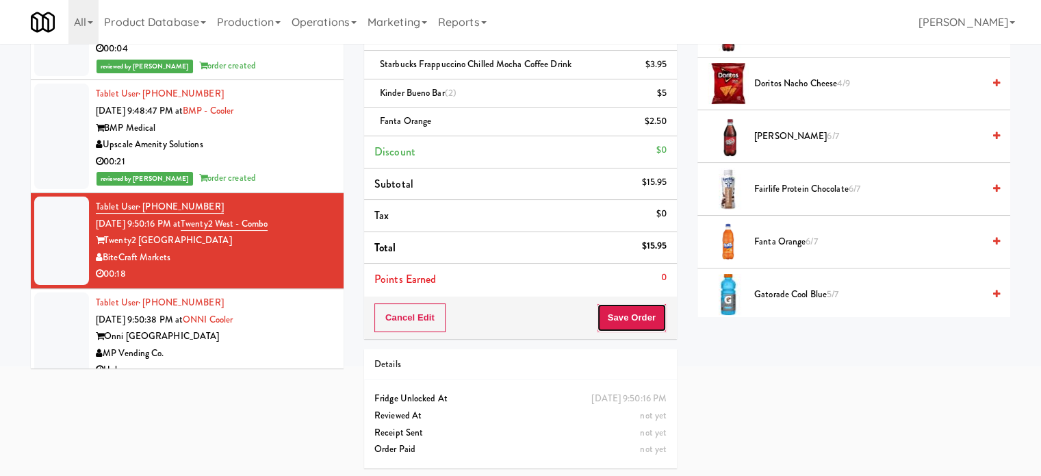
click at [627, 312] on button "Save Order" at bounding box center [632, 317] width 70 height 29
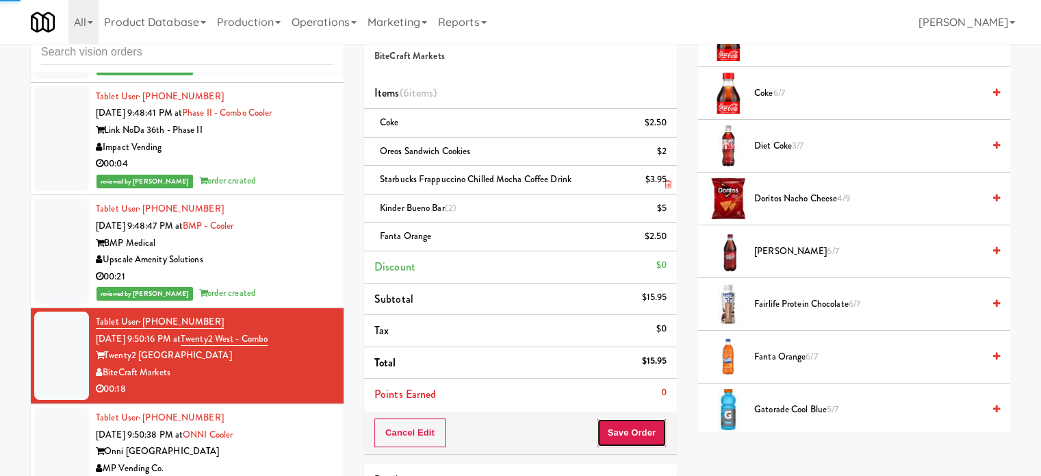
scroll to position [0, 0]
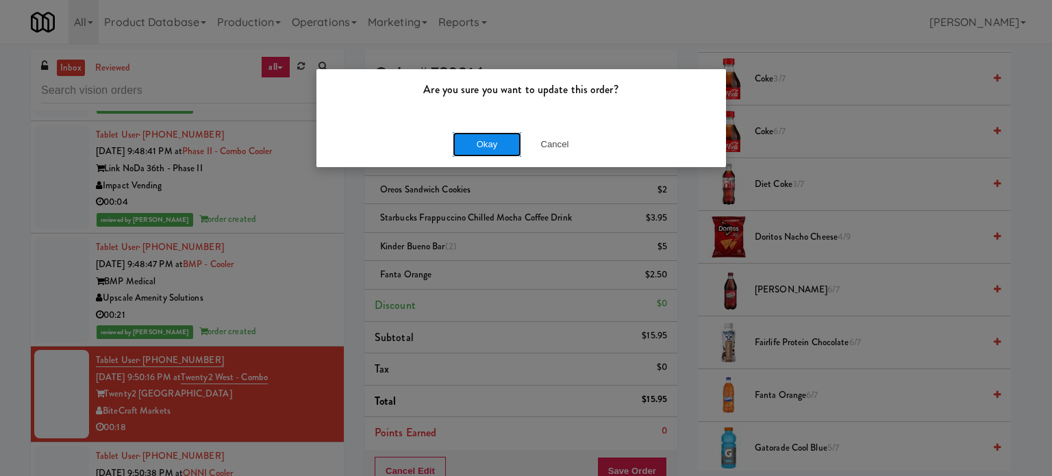
click at [498, 147] on button "Okay" at bounding box center [487, 144] width 68 height 25
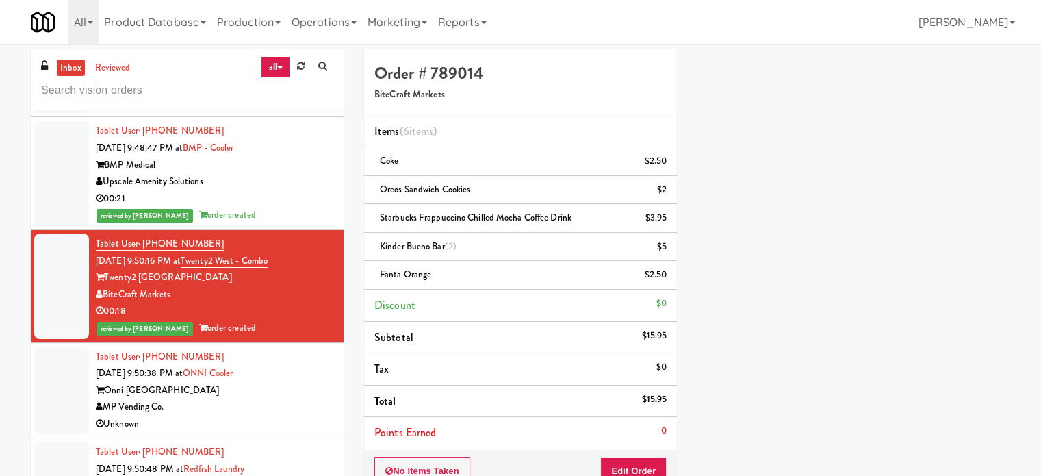
scroll to position [5601, 0]
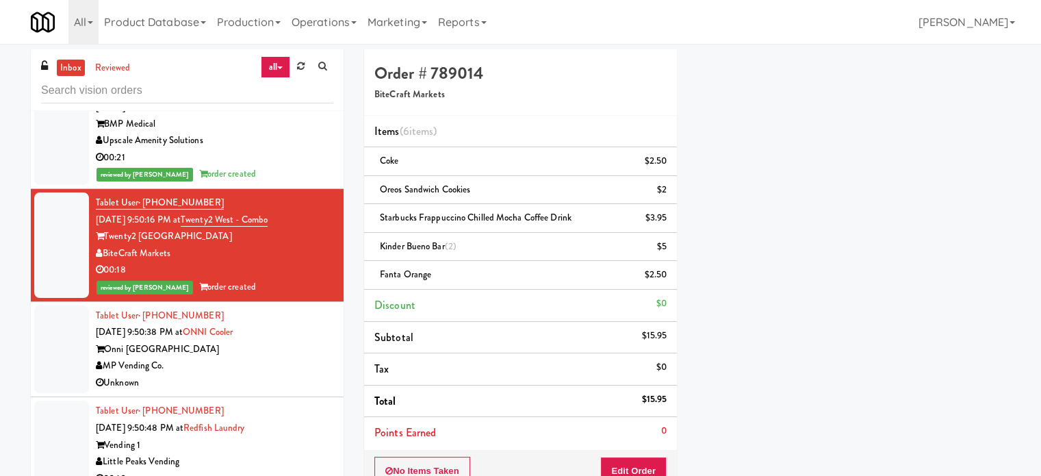
click at [287, 362] on div "MP Vending Co." at bounding box center [215, 365] width 238 height 17
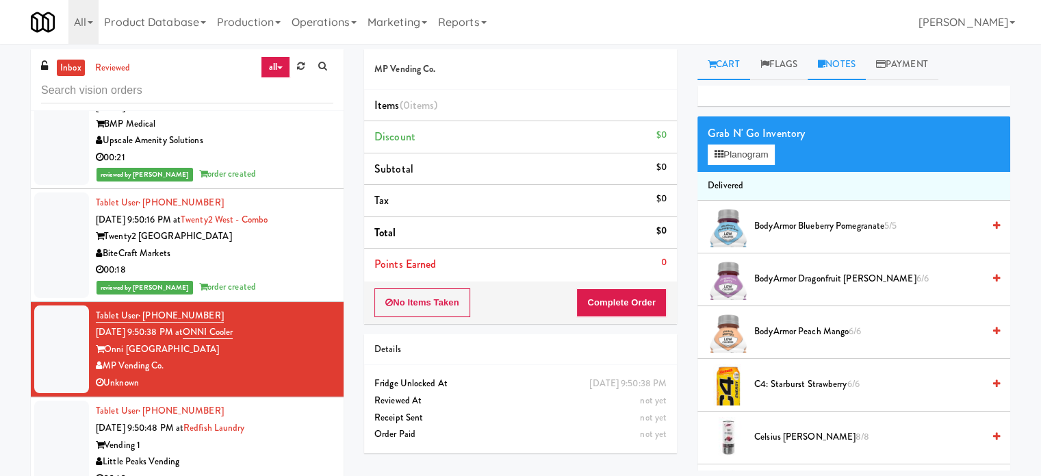
click at [850, 68] on link "Notes" at bounding box center [837, 64] width 58 height 31
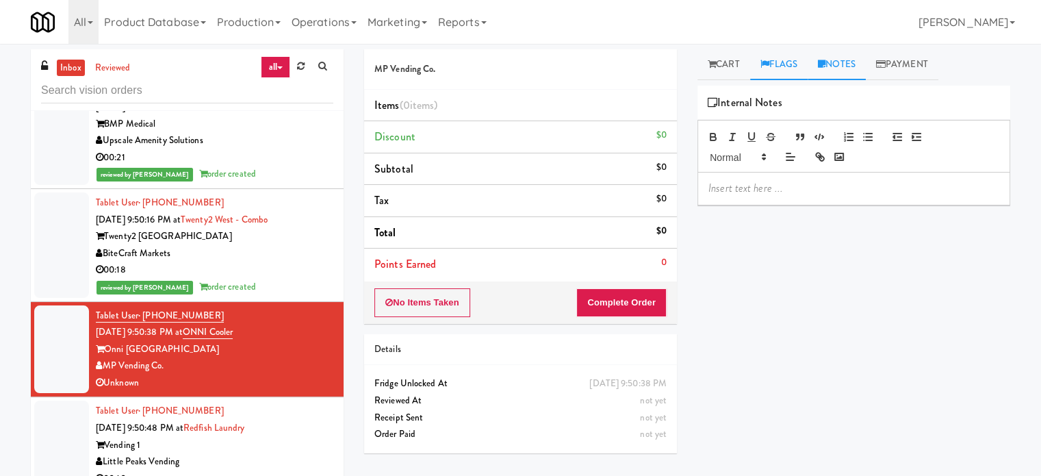
click at [786, 63] on link "Flags" at bounding box center [779, 64] width 58 height 31
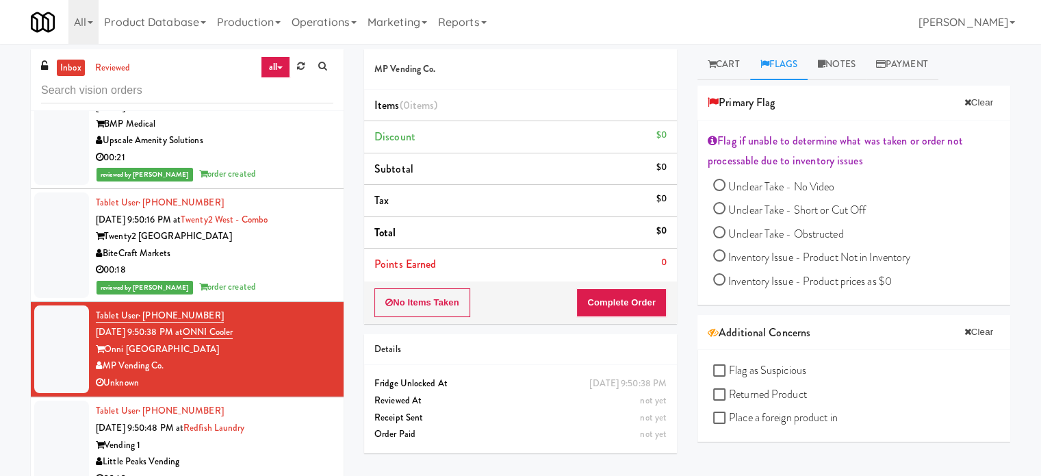
click at [719, 188] on input "Unclear Take - No Video" at bounding box center [719, 187] width 12 height 12
radio input "true"
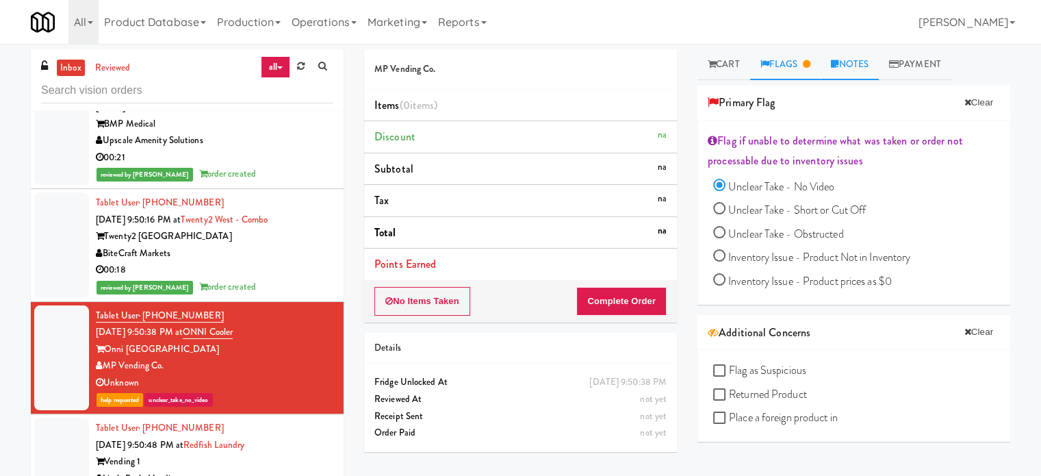
click at [864, 74] on link "Notes" at bounding box center [850, 64] width 58 height 31
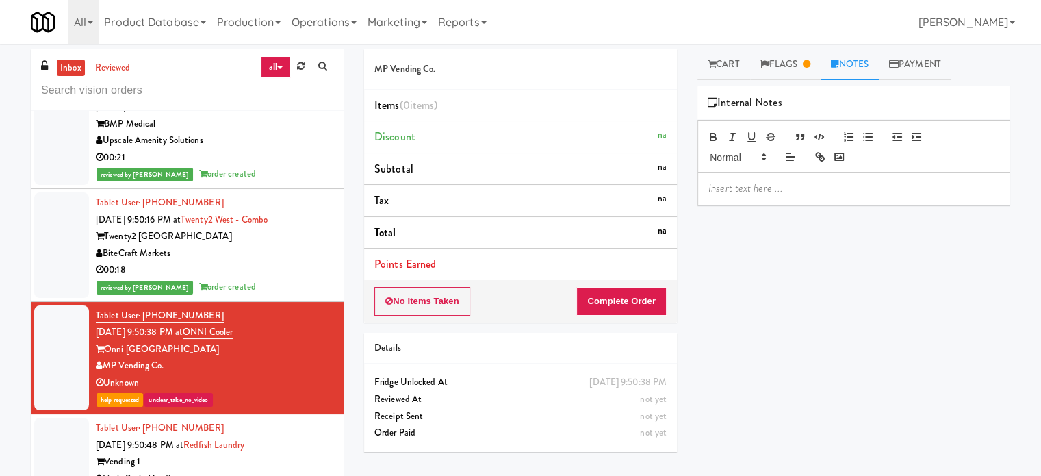
click at [783, 183] on p at bounding box center [854, 188] width 291 height 15
click at [792, 67] on link "Flags" at bounding box center [785, 64] width 71 height 31
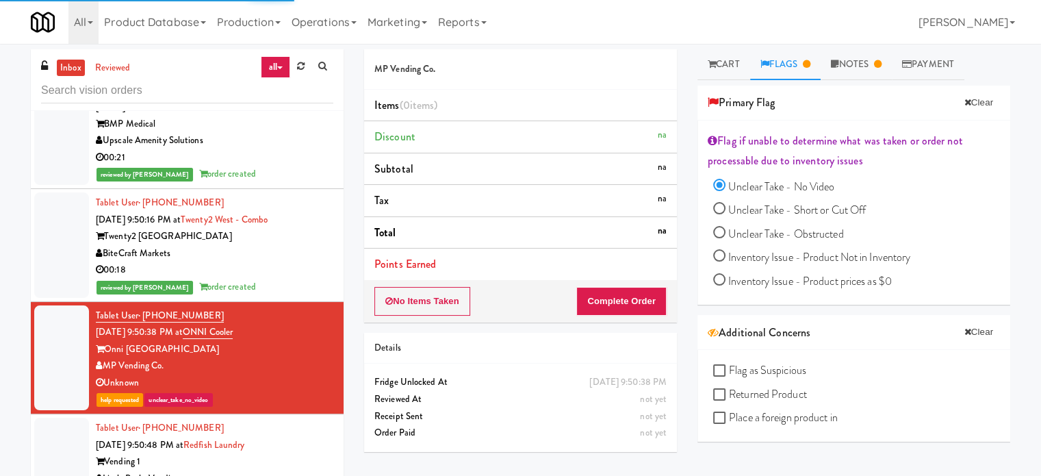
click at [304, 434] on div "Tablet User · (541) 403-4305 Aug 19, 2025 9:50:48 PM at Redfish Laundry Vending…" at bounding box center [215, 462] width 238 height 84
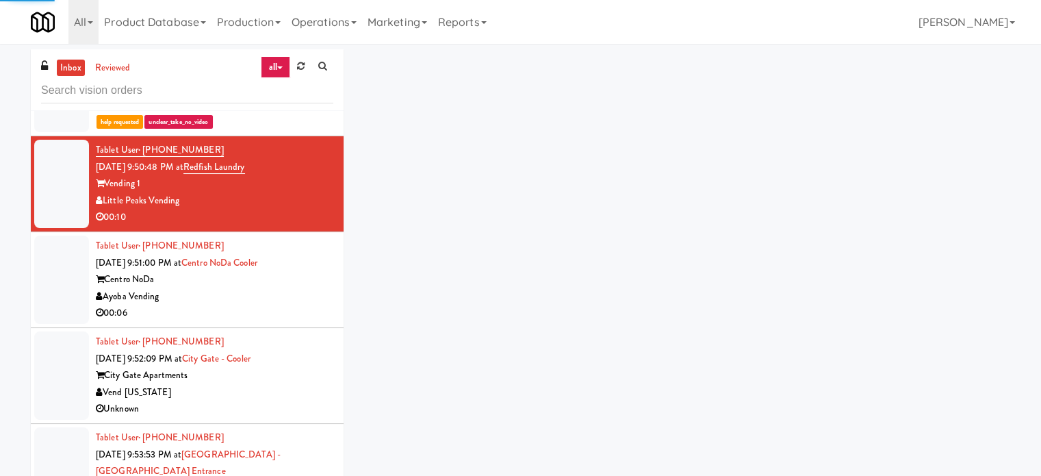
scroll to position [5885, 0]
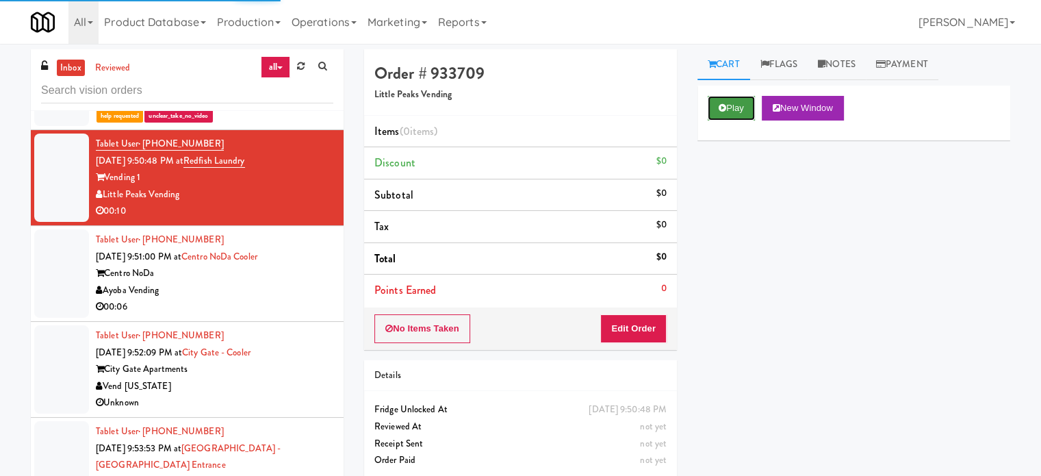
click at [737, 104] on button "Play" at bounding box center [731, 108] width 47 height 25
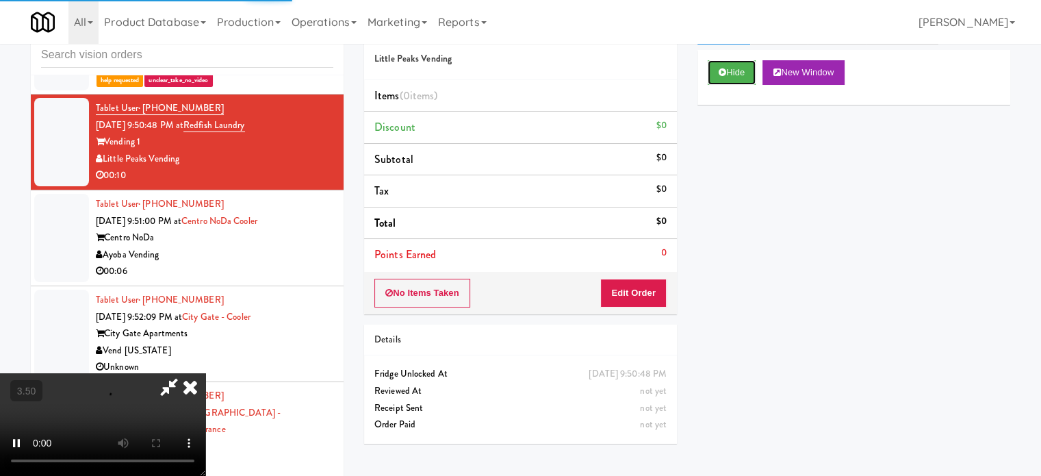
scroll to position [55, 0]
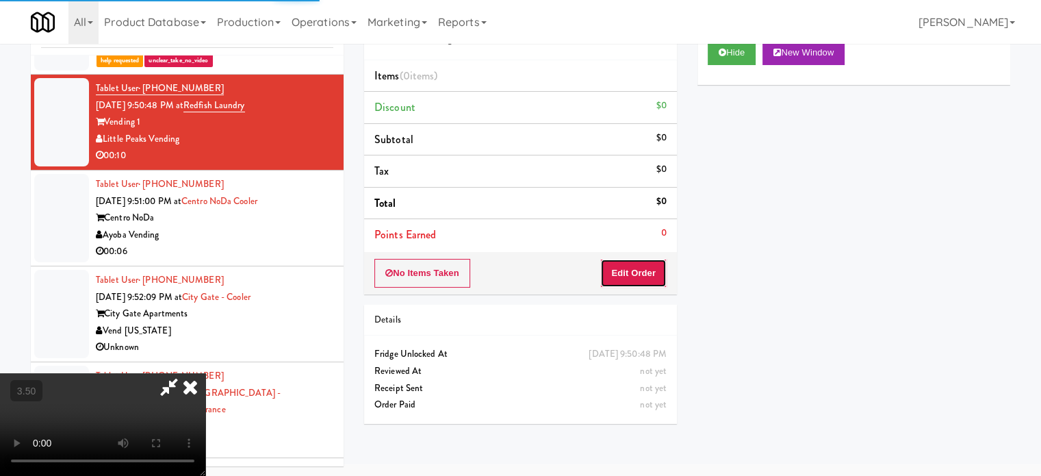
click at [651, 268] on button "Edit Order" at bounding box center [634, 273] width 66 height 29
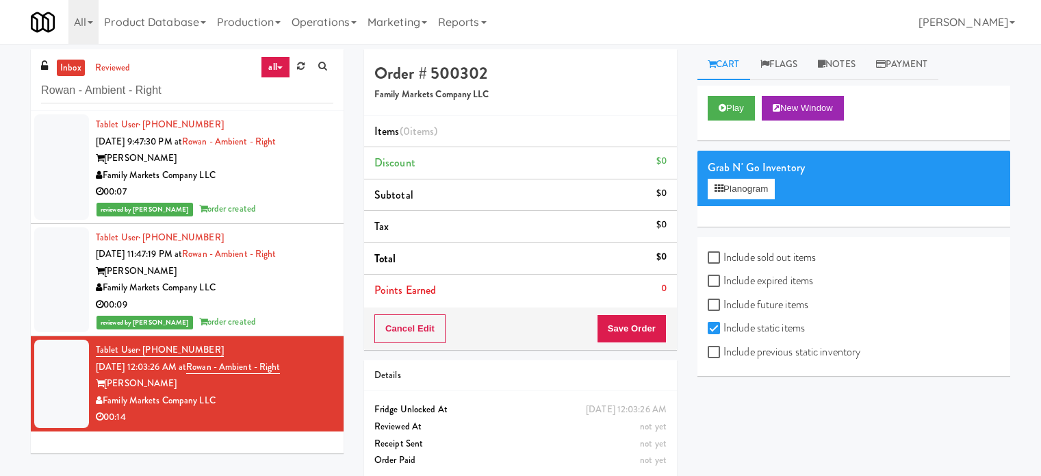
click at [299, 294] on div "Family Markets Company LLC" at bounding box center [215, 287] width 238 height 17
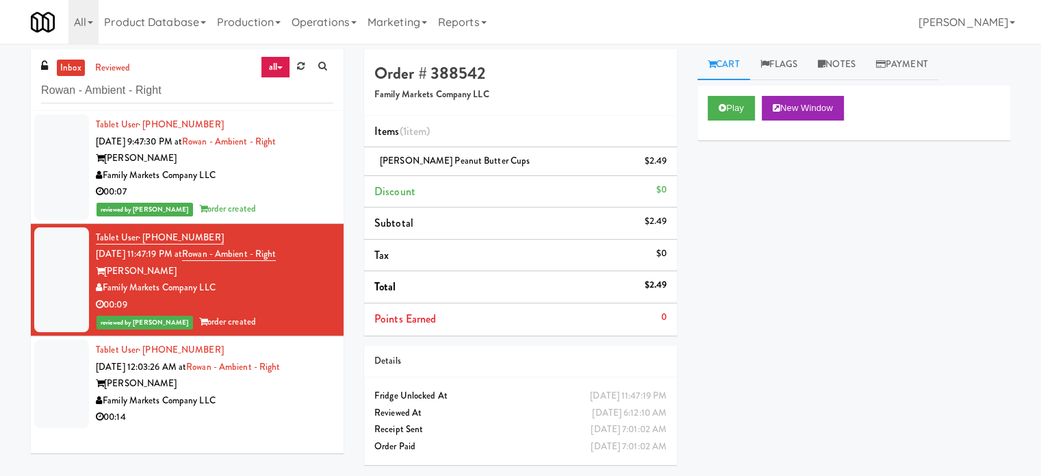
click at [249, 402] on div "Family Markets Company LLC" at bounding box center [215, 400] width 238 height 17
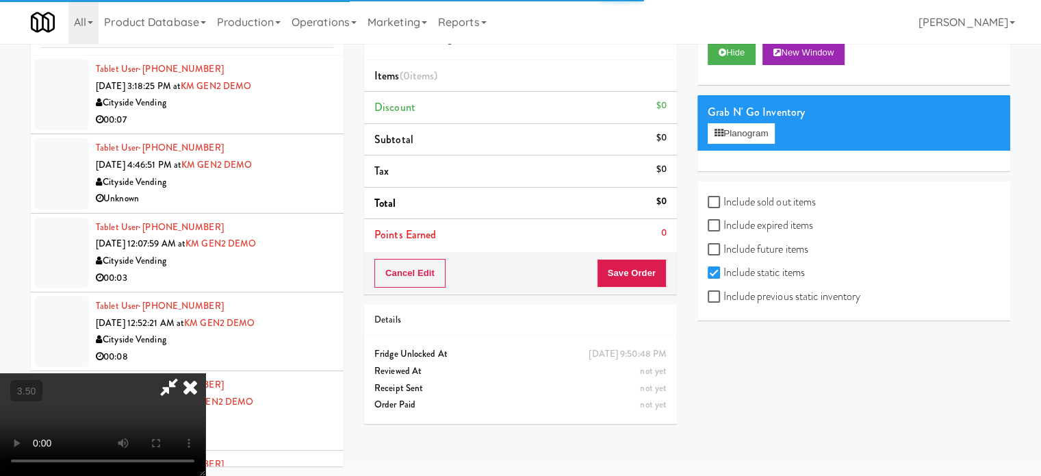
scroll to position [5885, 0]
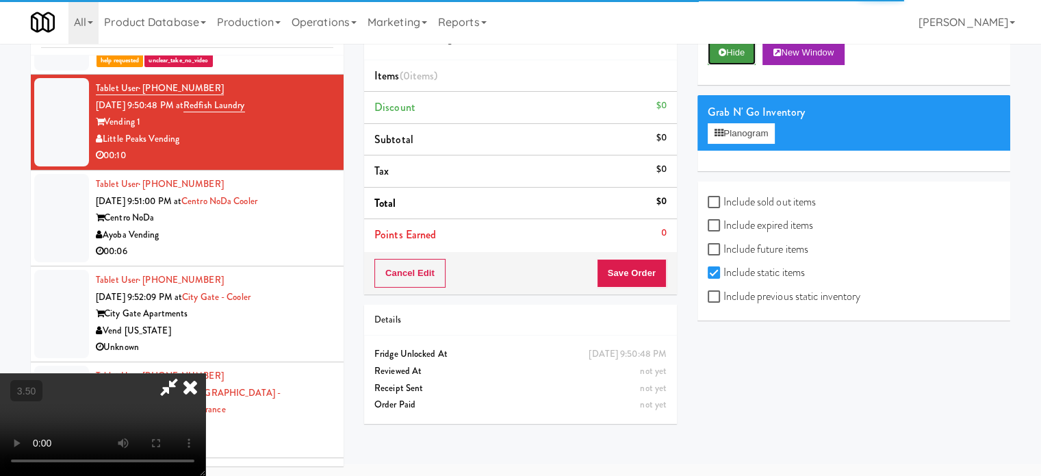
click at [727, 50] on button "Hide" at bounding box center [732, 52] width 48 height 25
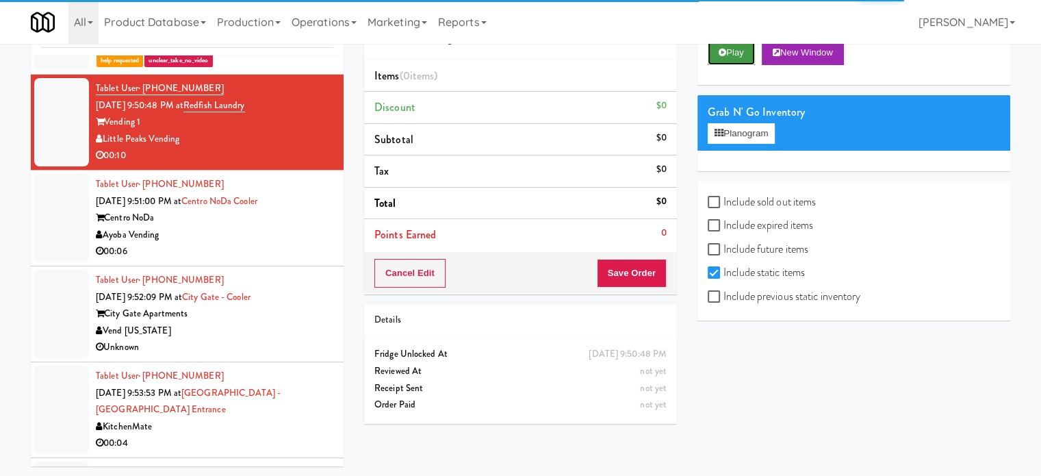
click at [728, 50] on button "Play" at bounding box center [731, 52] width 47 height 25
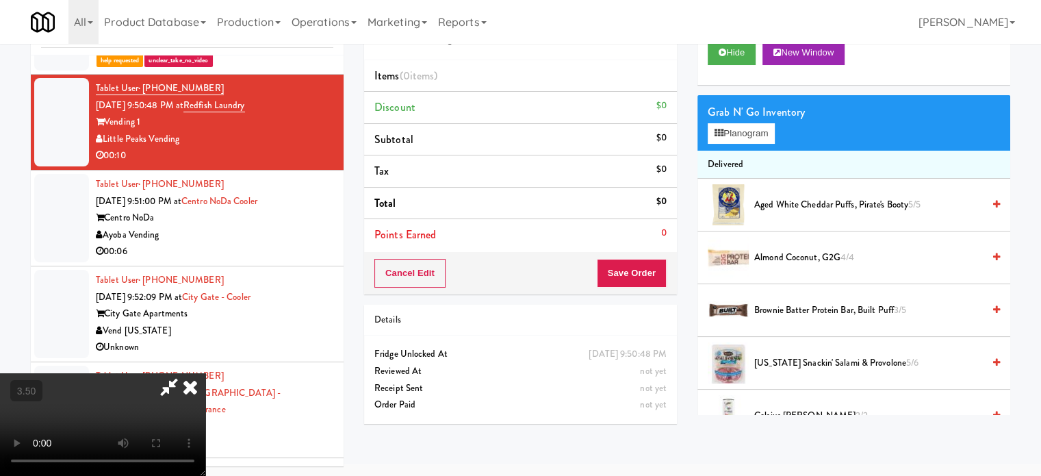
click at [205, 373] on video at bounding box center [102, 424] width 205 height 103
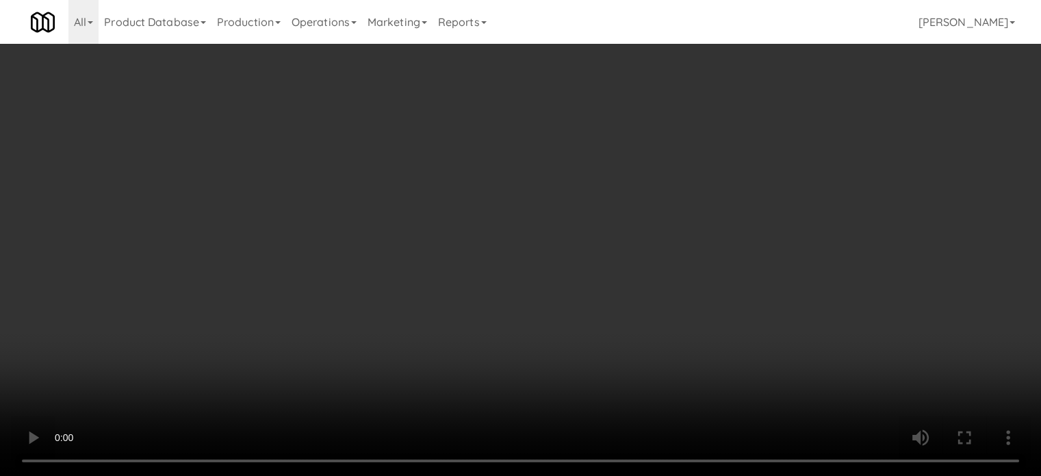
scroll to position [5868, 0]
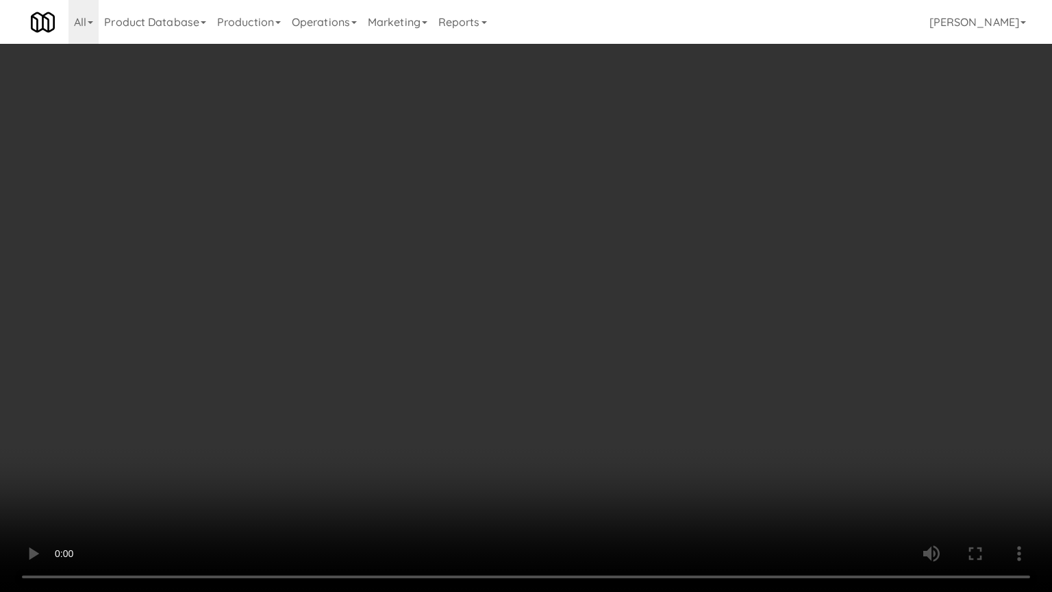
click at [457, 299] on video at bounding box center [526, 296] width 1052 height 592
click at [513, 257] on video at bounding box center [526, 296] width 1052 height 592
drag, startPoint x: 514, startPoint y: 257, endPoint x: 664, endPoint y: 119, distance: 203.0
click at [515, 257] on video at bounding box center [526, 296] width 1052 height 592
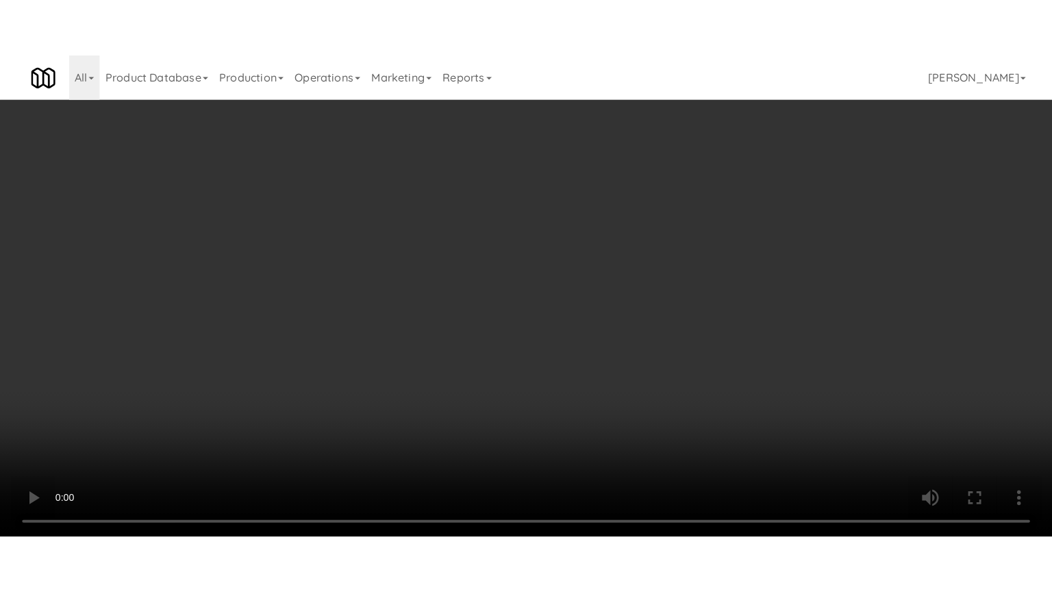
scroll to position [5885, 0]
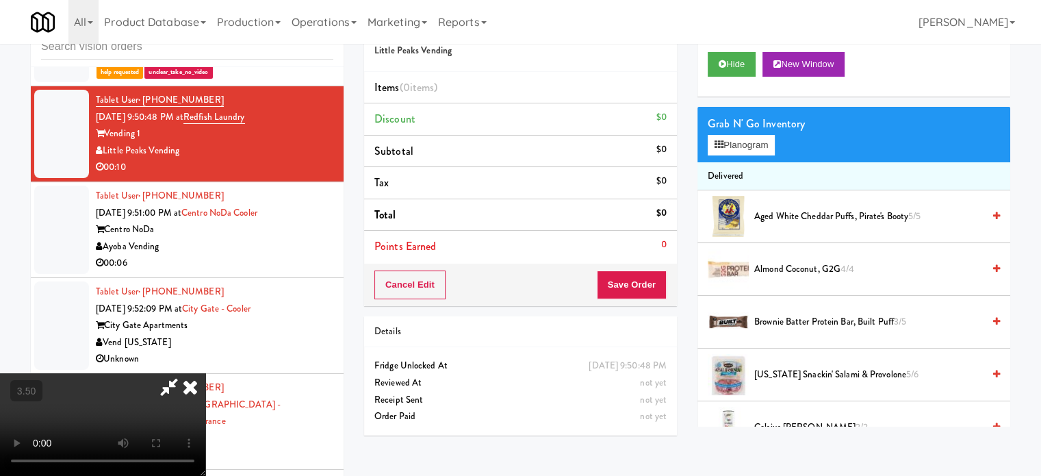
click at [205, 373] on video at bounding box center [102, 424] width 205 height 103
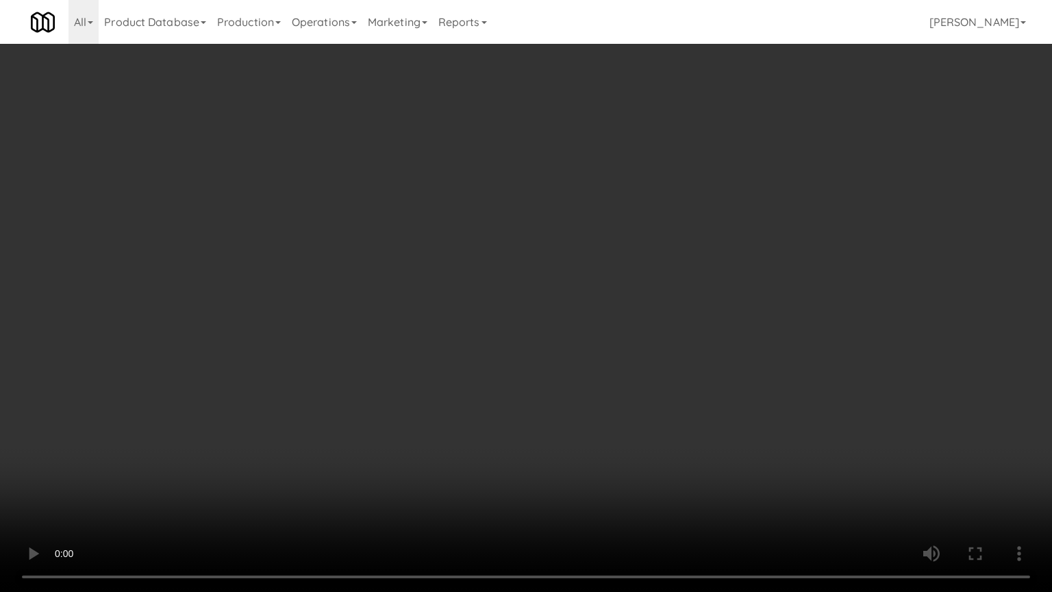
click at [396, 257] on video at bounding box center [526, 296] width 1052 height 592
click at [446, 222] on video at bounding box center [526, 296] width 1052 height 592
click at [450, 218] on video at bounding box center [526, 296] width 1052 height 592
click at [458, 216] on video at bounding box center [526, 296] width 1052 height 592
drag, startPoint x: 79, startPoint y: 503, endPoint x: 93, endPoint y: 514, distance: 18.1
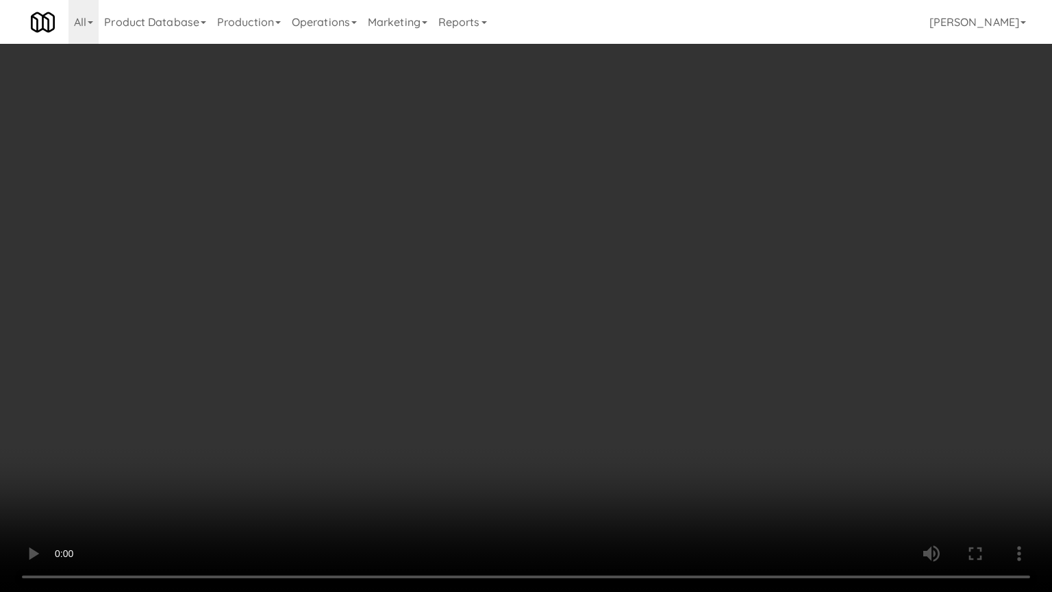
click at [79, 475] on video at bounding box center [526, 296] width 1052 height 592
click at [454, 343] on video at bounding box center [526, 296] width 1052 height 592
click at [540, 264] on video at bounding box center [526, 296] width 1052 height 592
click at [618, 231] on video at bounding box center [526, 296] width 1052 height 592
click at [618, 232] on video at bounding box center [526, 296] width 1052 height 592
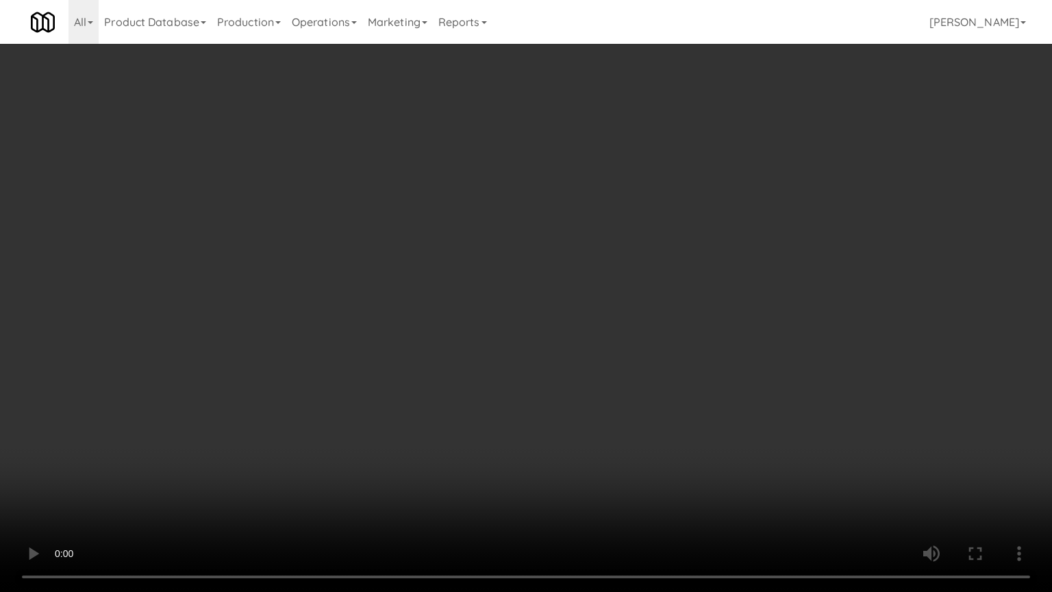
click at [618, 231] on video at bounding box center [526, 296] width 1052 height 592
click at [618, 233] on video at bounding box center [526, 296] width 1052 height 592
click at [630, 230] on video at bounding box center [526, 296] width 1052 height 592
drag, startPoint x: 642, startPoint y: 236, endPoint x: 720, endPoint y: 222, distance: 79.9
click at [643, 236] on video at bounding box center [526, 296] width 1052 height 592
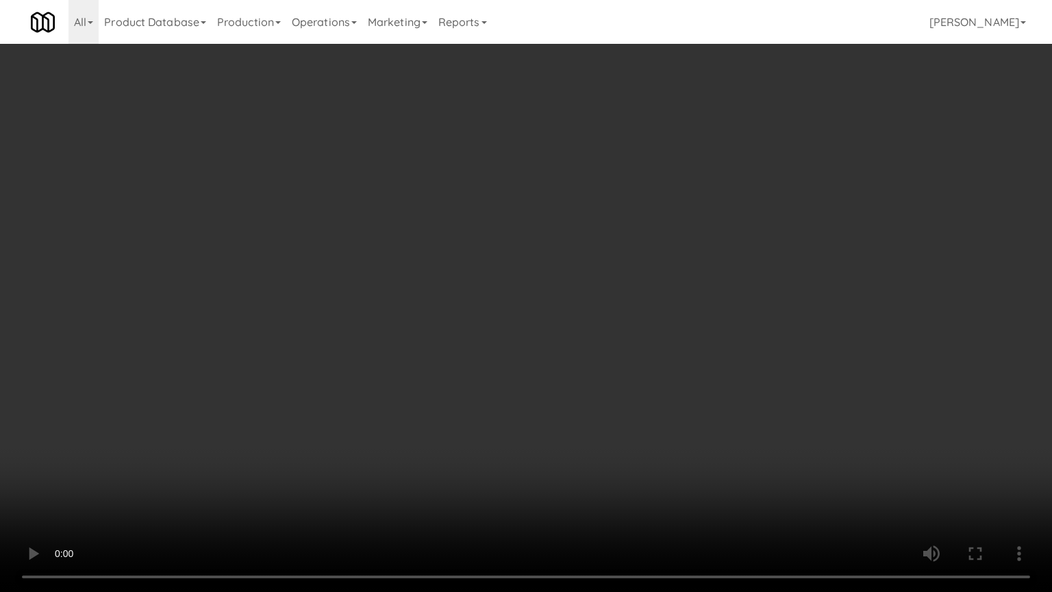
click at [722, 223] on video at bounding box center [526, 296] width 1052 height 592
click at [731, 227] on video at bounding box center [526, 296] width 1052 height 592
click at [734, 231] on video at bounding box center [526, 296] width 1052 height 592
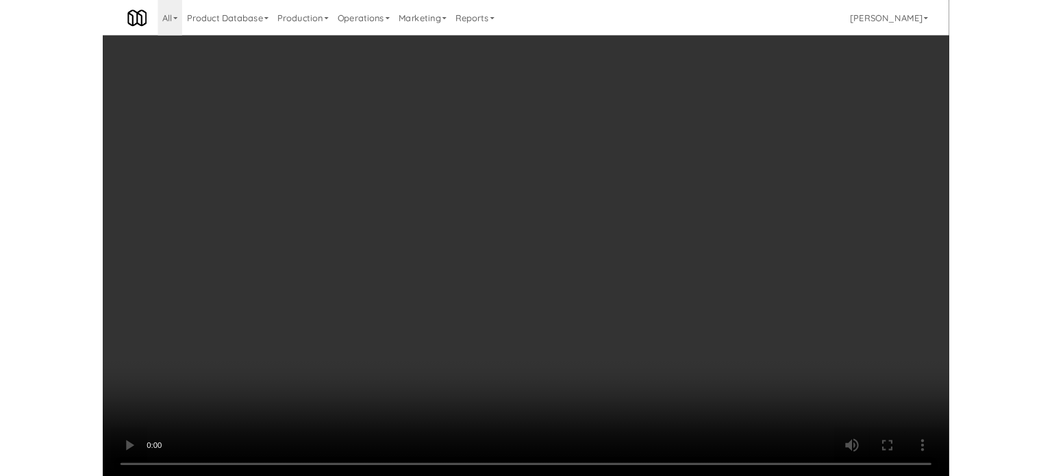
scroll to position [5885, 0]
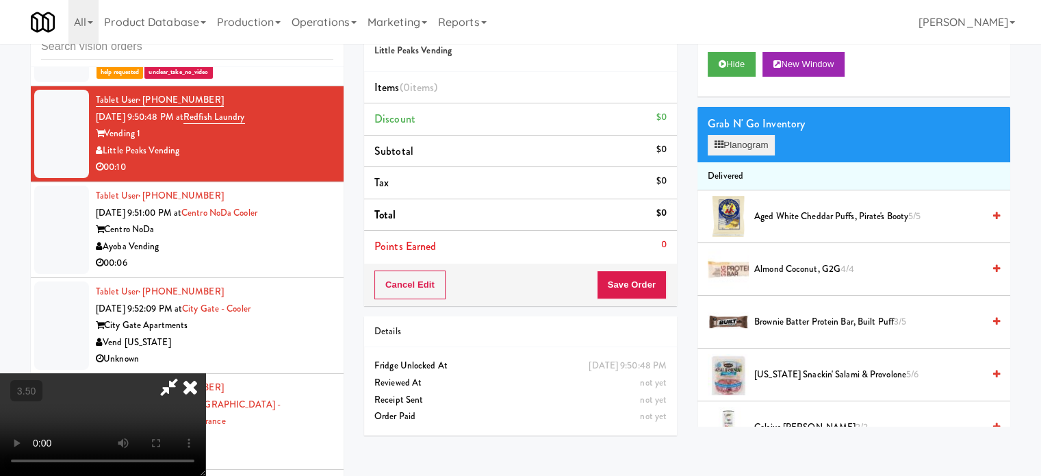
click at [754, 157] on div "Grab N' Go Inventory Planogram" at bounding box center [854, 134] width 313 height 55
click at [755, 147] on button "Planogram" at bounding box center [741, 145] width 67 height 21
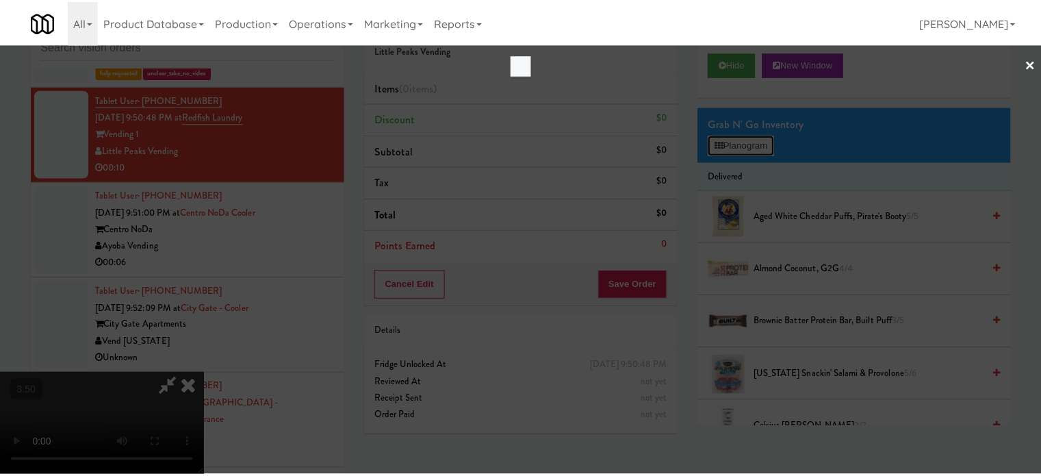
scroll to position [5868, 0]
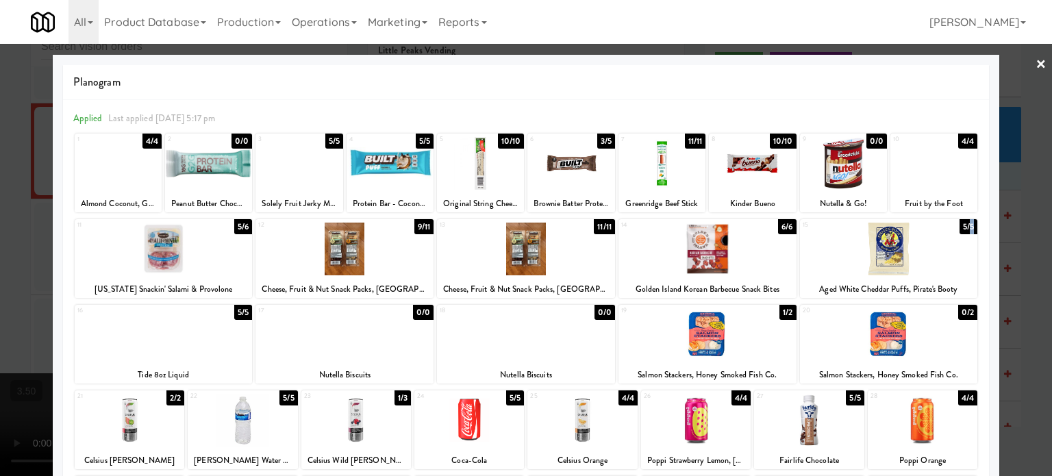
click at [959, 225] on div "5/5" at bounding box center [968, 226] width 18 height 15
click at [1000, 223] on div at bounding box center [526, 238] width 1052 height 476
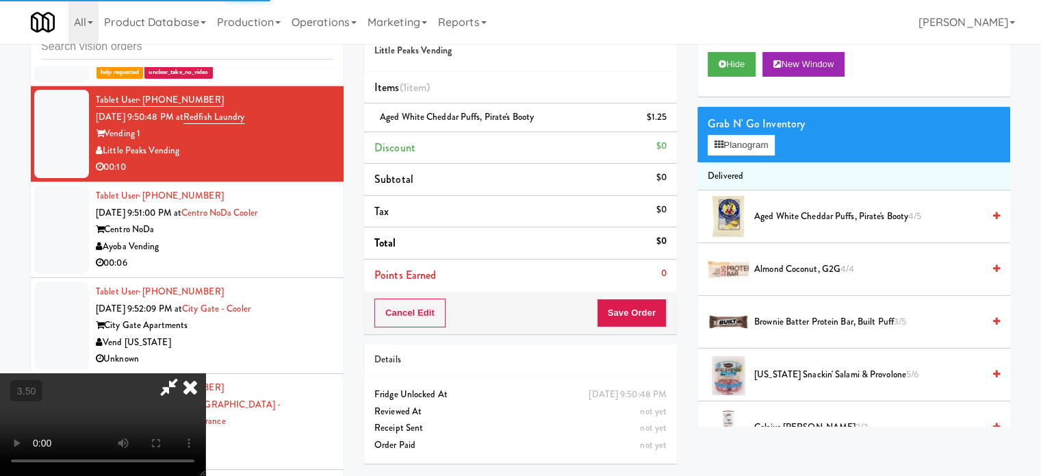
click at [205, 373] on video at bounding box center [102, 424] width 205 height 103
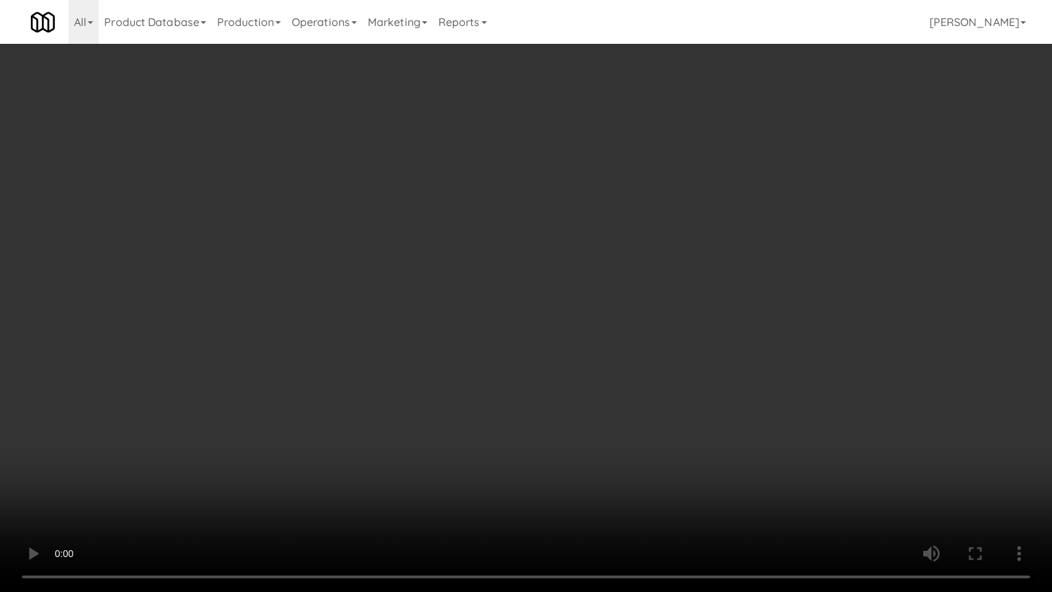
click at [481, 386] on video at bounding box center [526, 296] width 1052 height 592
click at [652, 188] on video at bounding box center [526, 296] width 1052 height 592
click at [662, 184] on video at bounding box center [526, 296] width 1052 height 592
click at [666, 179] on video at bounding box center [526, 296] width 1052 height 592
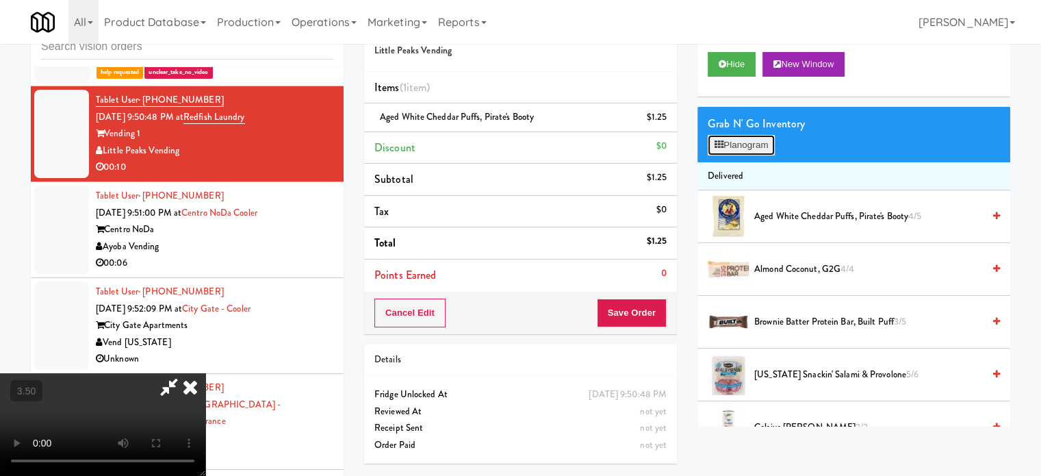
click at [769, 139] on button "Planogram" at bounding box center [741, 145] width 67 height 21
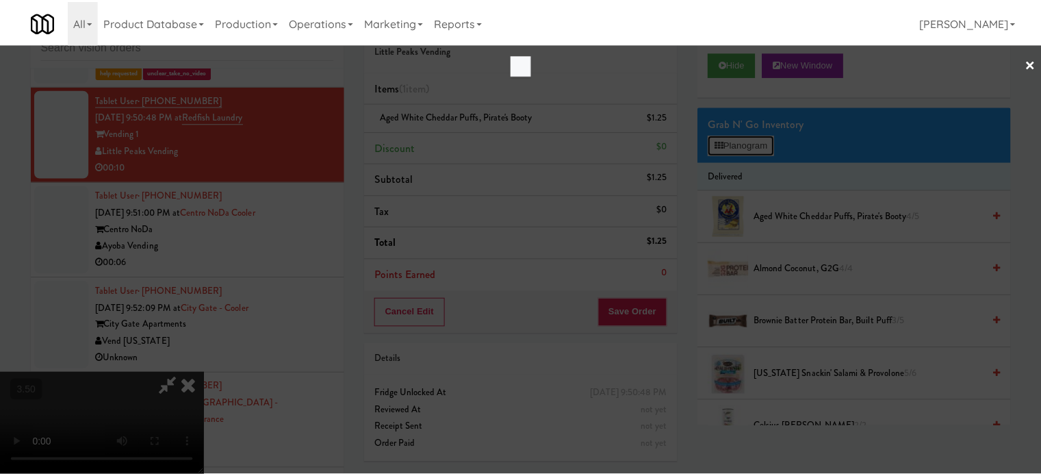
scroll to position [5868, 0]
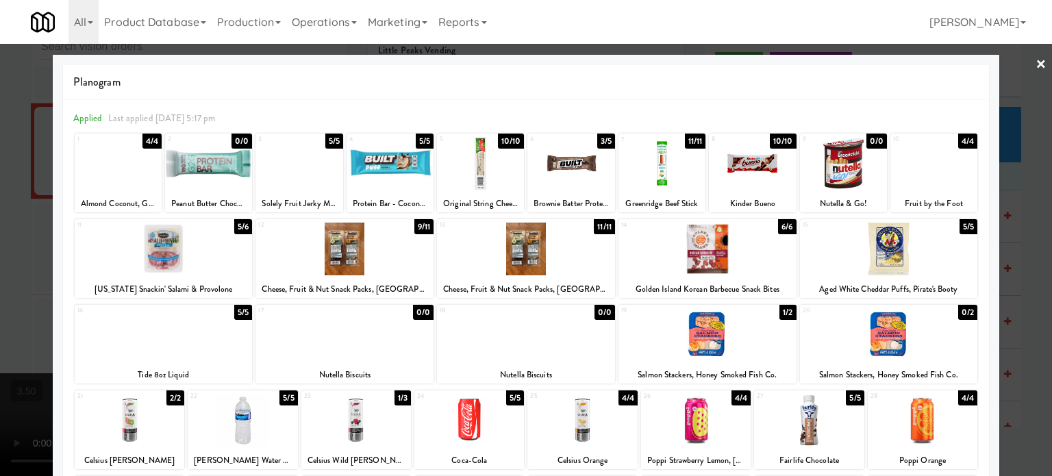
click at [958, 139] on div "4/4" at bounding box center [967, 141] width 19 height 15
click at [781, 141] on div "10/10" at bounding box center [783, 141] width 27 height 15
click at [1033, 218] on div at bounding box center [526, 238] width 1052 height 476
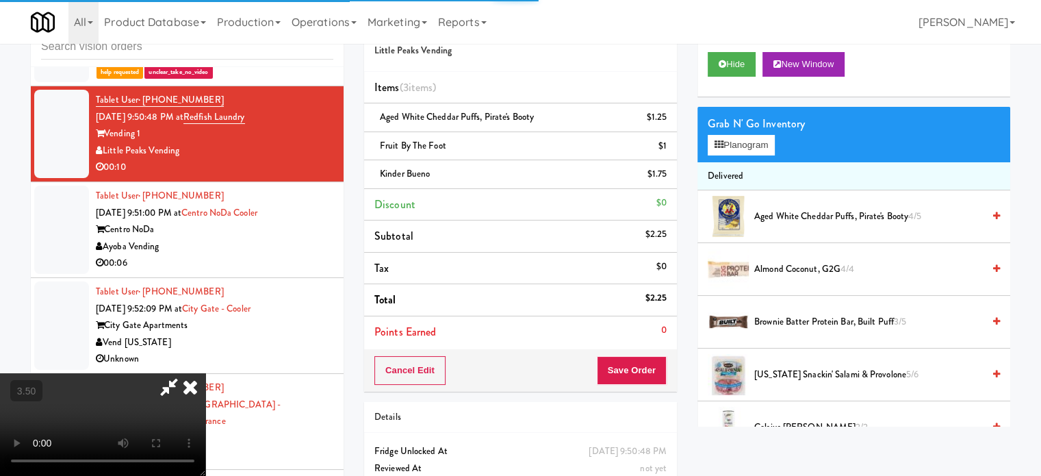
click at [205, 373] on video at bounding box center [102, 424] width 205 height 103
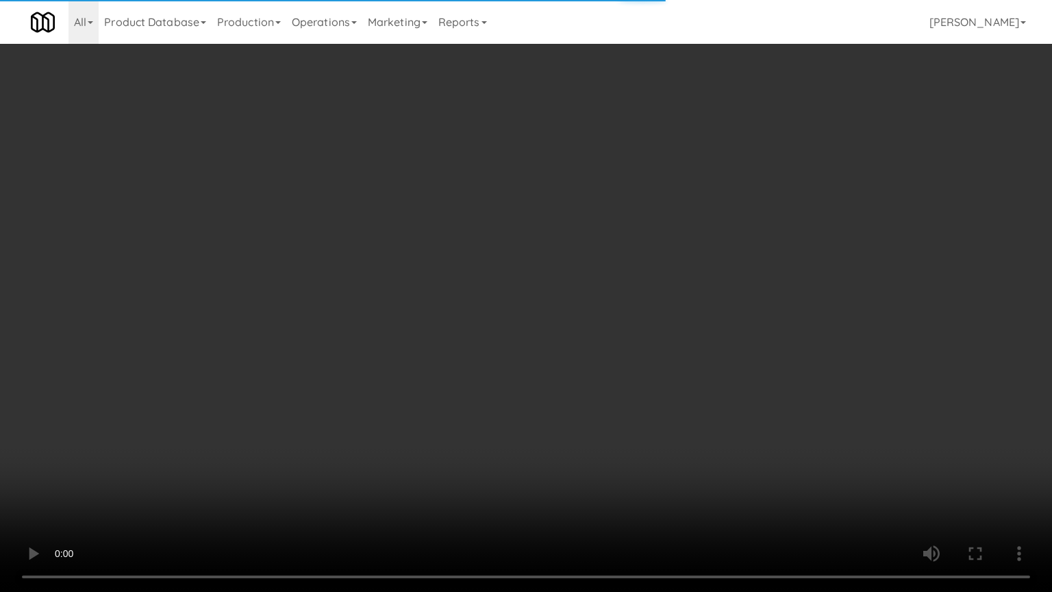
click at [676, 453] on video at bounding box center [526, 296] width 1052 height 592
click at [626, 362] on video at bounding box center [526, 296] width 1052 height 592
click at [559, 307] on video at bounding box center [526, 296] width 1052 height 592
click at [557, 263] on video at bounding box center [526, 296] width 1052 height 592
click at [564, 255] on video at bounding box center [526, 296] width 1052 height 592
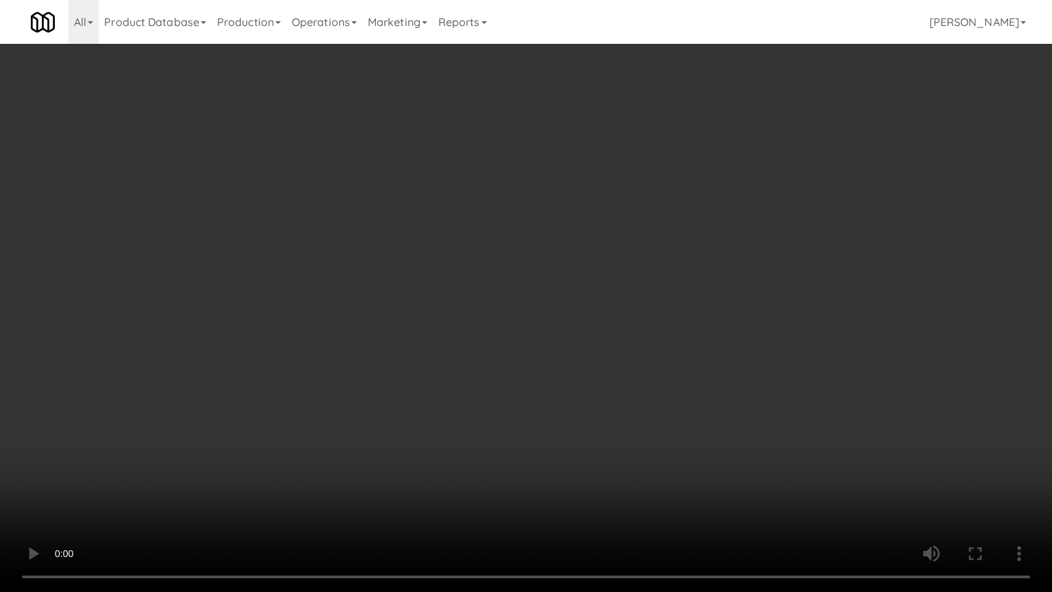
click at [564, 247] on video at bounding box center [526, 296] width 1052 height 592
click at [564, 244] on video at bounding box center [526, 296] width 1052 height 592
click at [570, 240] on video at bounding box center [526, 296] width 1052 height 592
click at [570, 238] on video at bounding box center [526, 296] width 1052 height 592
click at [581, 233] on video at bounding box center [526, 296] width 1052 height 592
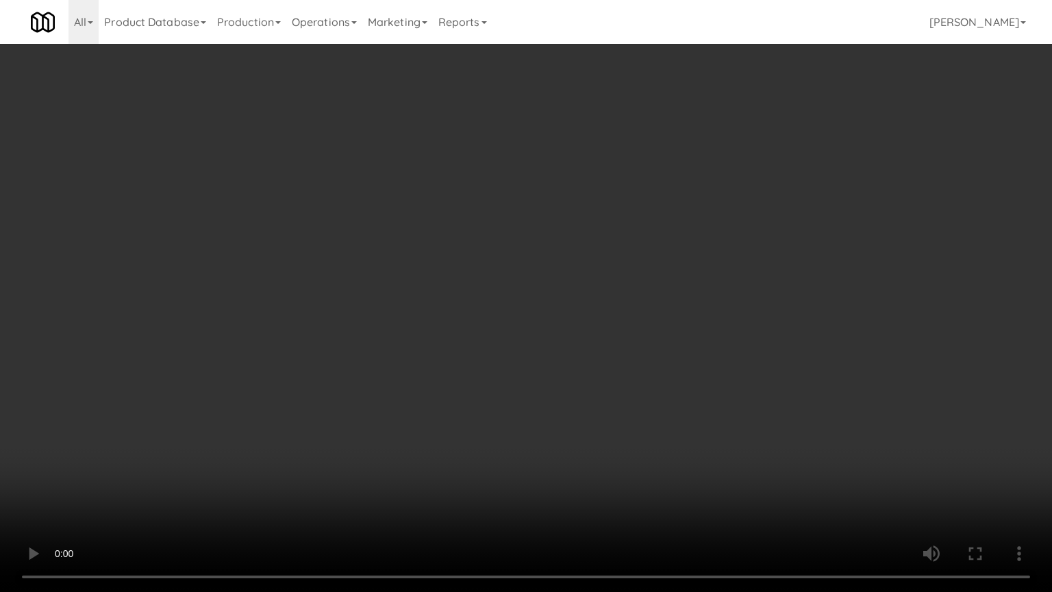
click at [578, 233] on video at bounding box center [526, 296] width 1052 height 592
click at [579, 225] on video at bounding box center [526, 296] width 1052 height 592
click at [575, 364] on video at bounding box center [526, 296] width 1052 height 592
click at [567, 257] on video at bounding box center [526, 296] width 1052 height 592
click at [572, 264] on video at bounding box center [526, 296] width 1052 height 592
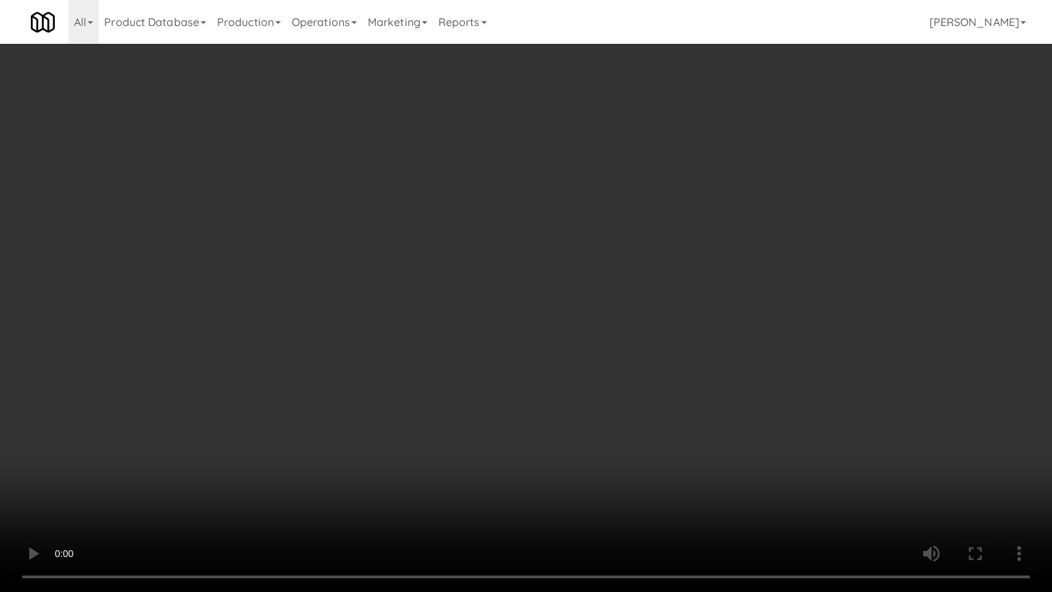
click at [579, 260] on video at bounding box center [526, 296] width 1052 height 592
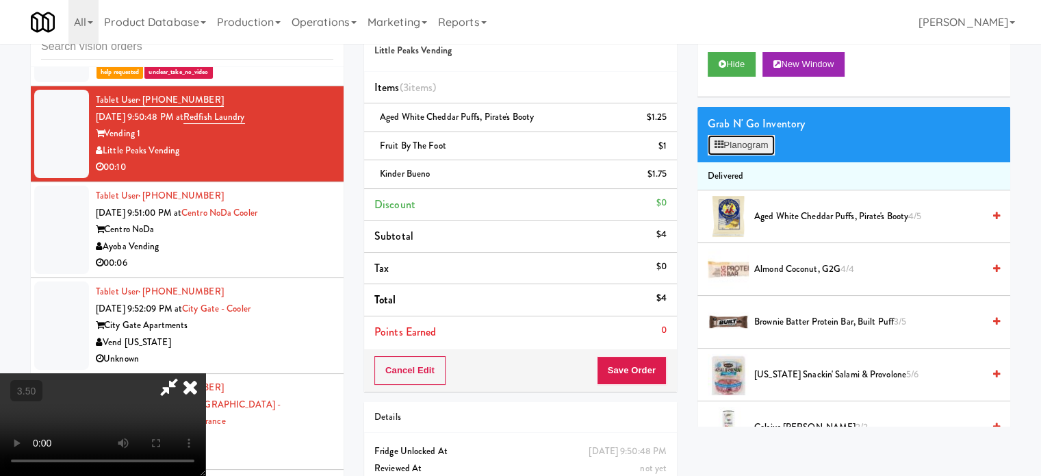
click at [764, 140] on button "Planogram" at bounding box center [741, 145] width 67 height 21
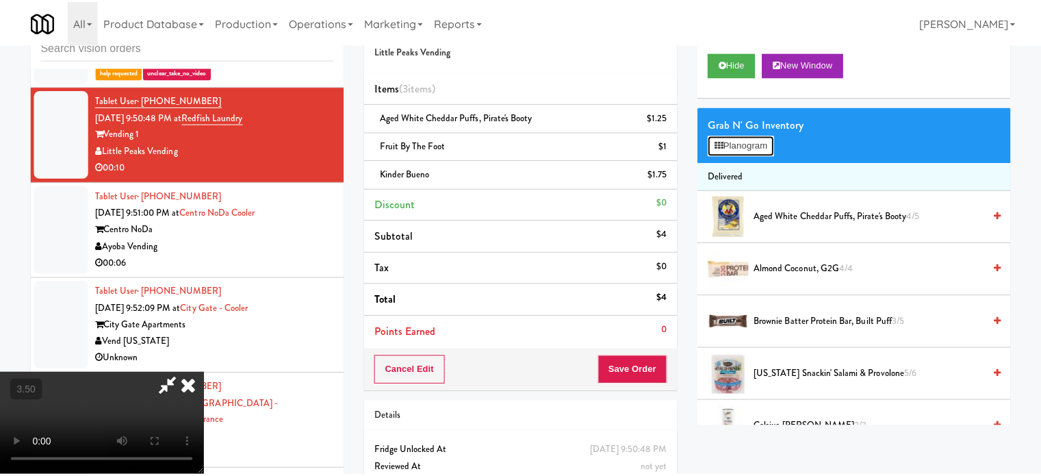
scroll to position [5868, 0]
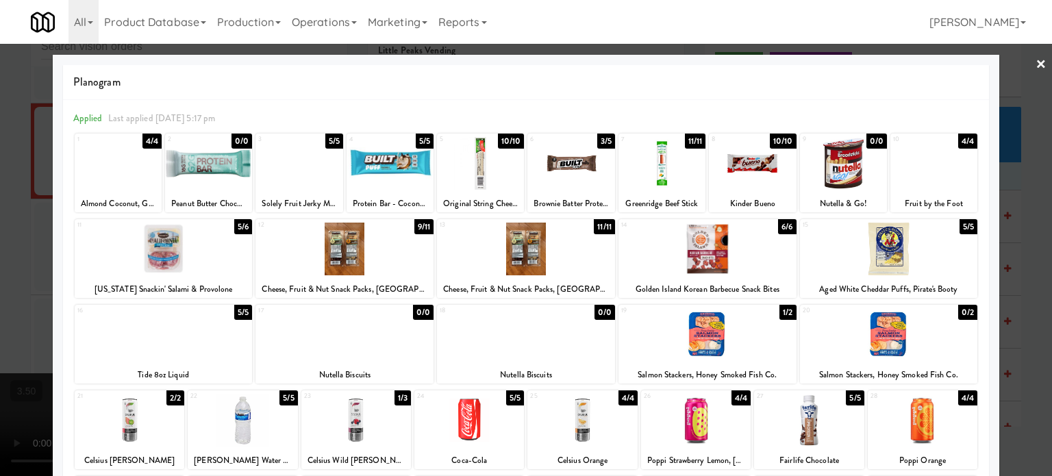
click at [511, 142] on div "10/10" at bounding box center [511, 141] width 27 height 15
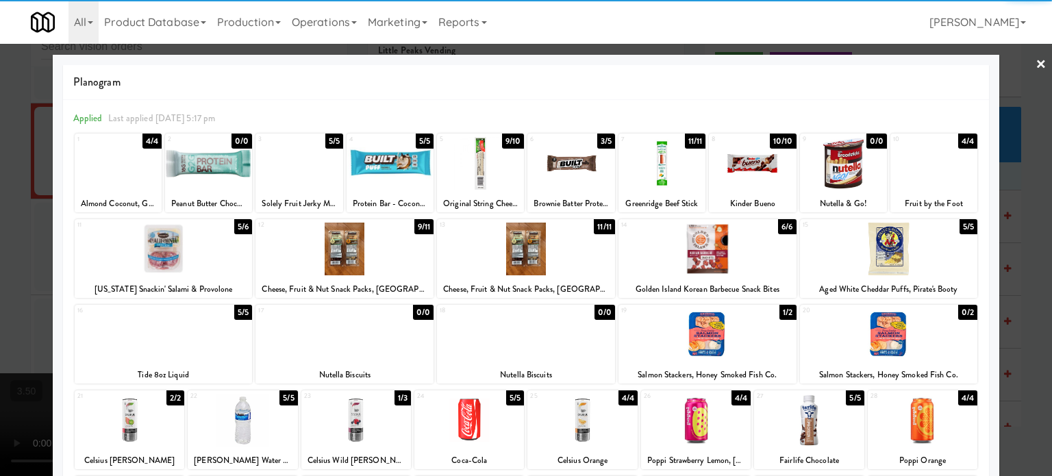
click at [1015, 224] on div at bounding box center [526, 238] width 1052 height 476
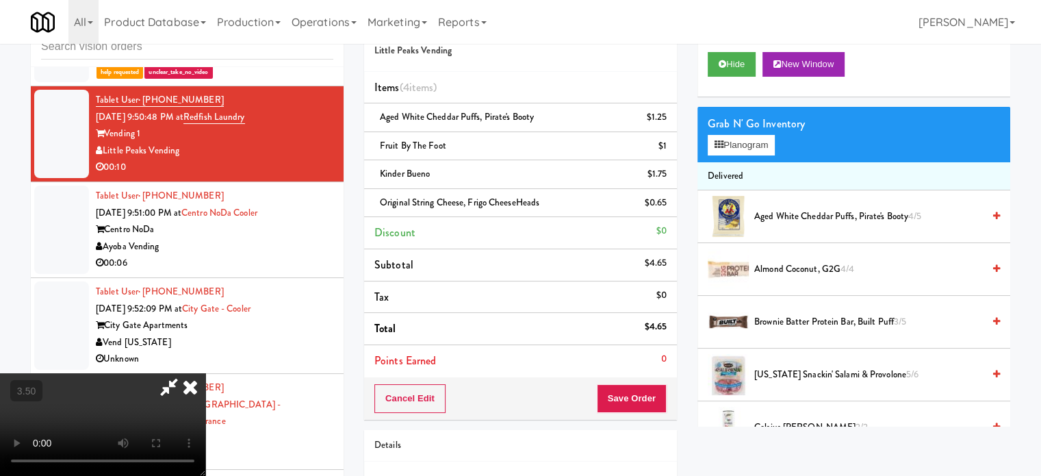
click at [205, 373] on video at bounding box center [102, 424] width 205 height 103
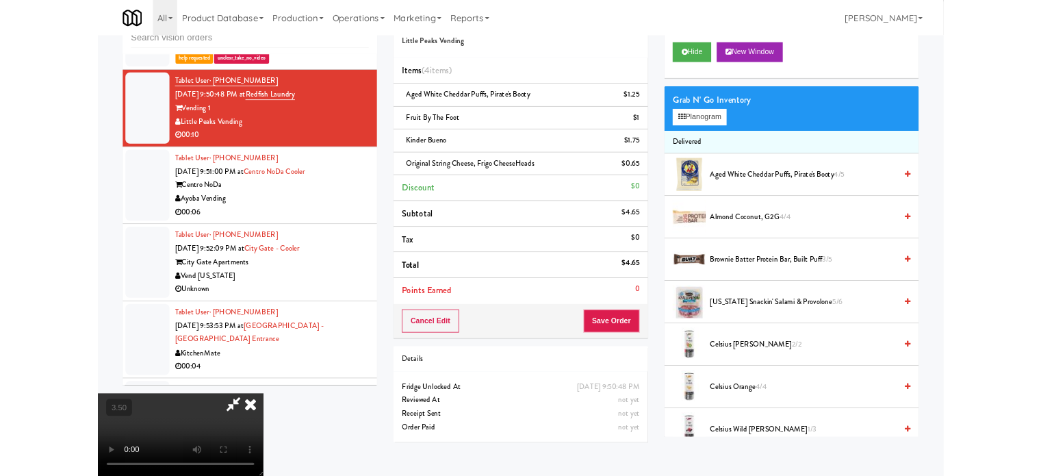
scroll to position [5868, 0]
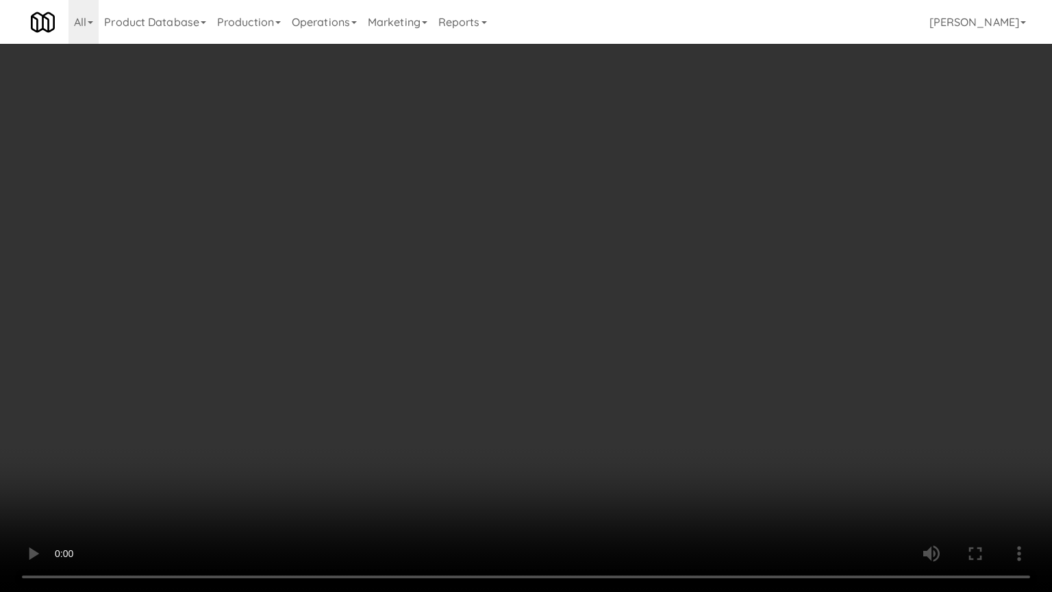
drag, startPoint x: 419, startPoint y: 367, endPoint x: 425, endPoint y: 359, distance: 9.3
click at [419, 367] on video at bounding box center [526, 296] width 1052 height 592
click at [408, 353] on video at bounding box center [526, 296] width 1052 height 592
click at [411, 290] on video at bounding box center [526, 296] width 1052 height 592
click at [712, 438] on video at bounding box center [526, 296] width 1052 height 592
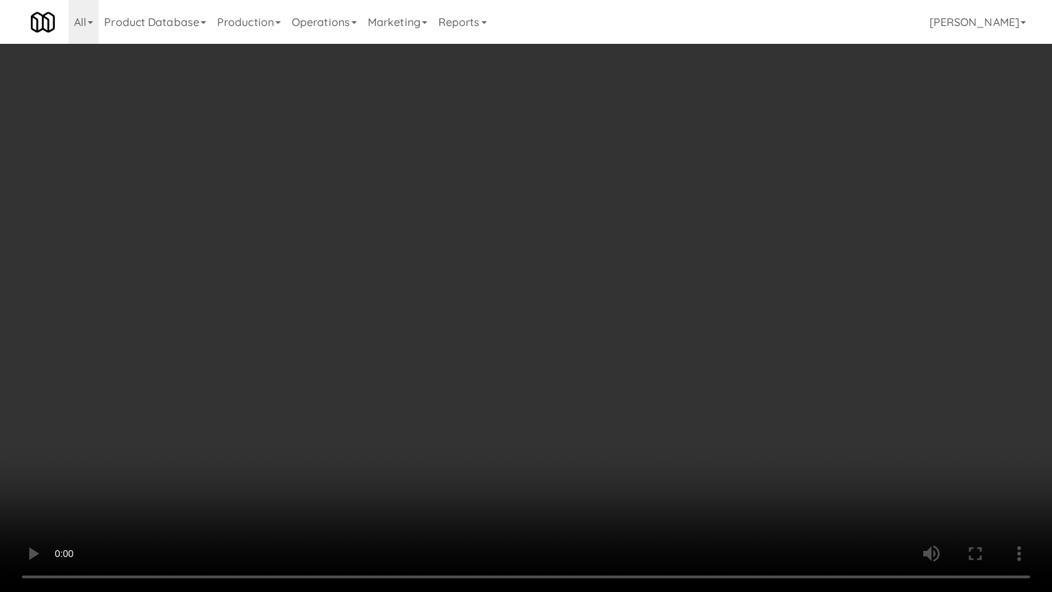
click at [494, 285] on video at bounding box center [526, 296] width 1052 height 592
click at [672, 464] on video at bounding box center [526, 296] width 1052 height 592
click at [609, 403] on video at bounding box center [526, 296] width 1052 height 592
click at [614, 405] on video at bounding box center [526, 296] width 1052 height 592
click at [669, 397] on video at bounding box center [526, 296] width 1052 height 592
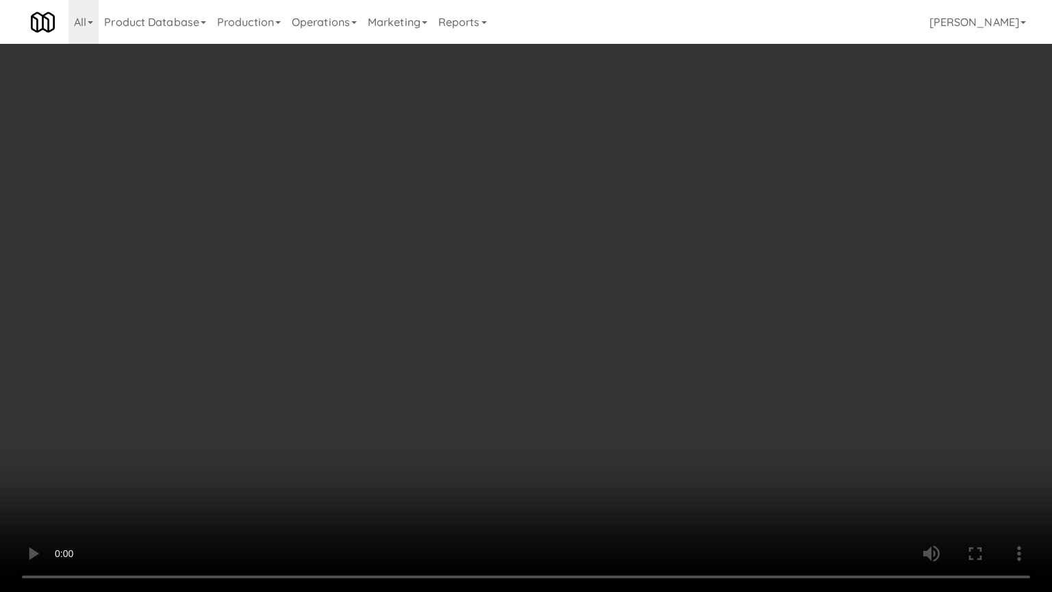
click at [670, 396] on video at bounding box center [526, 296] width 1052 height 592
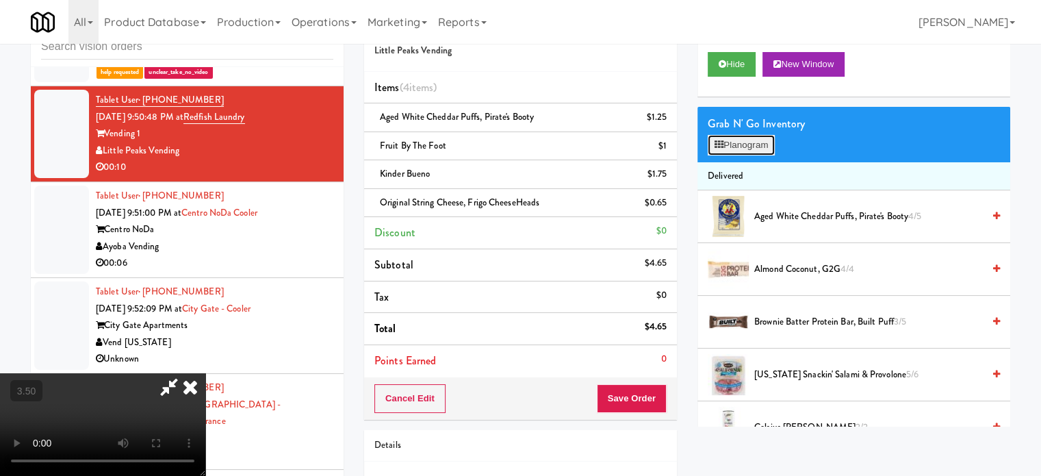
click at [748, 140] on button "Planogram" at bounding box center [741, 145] width 67 height 21
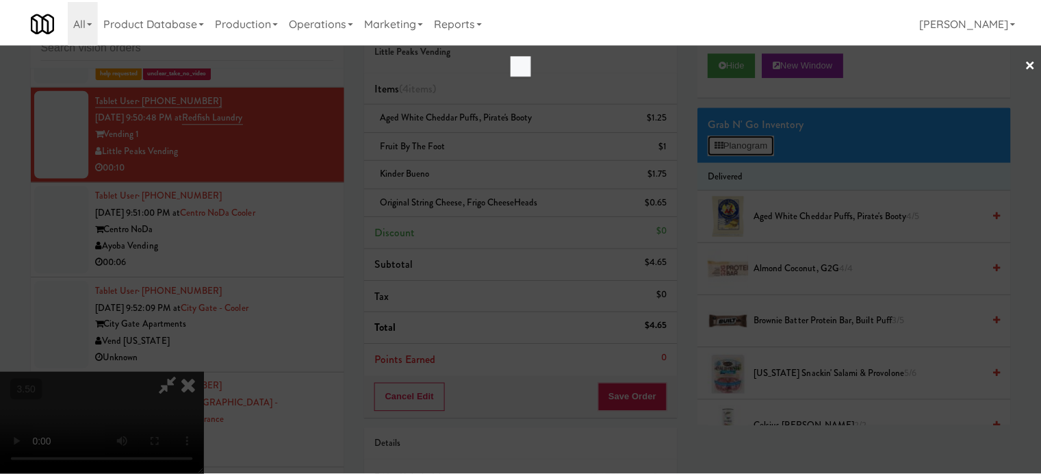
scroll to position [5868, 0]
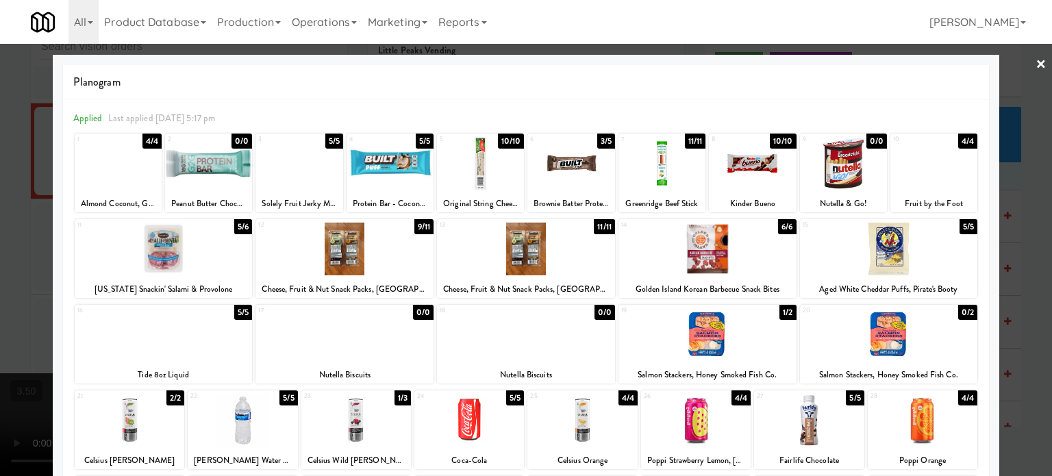
click at [1019, 225] on div at bounding box center [526, 238] width 1052 height 476
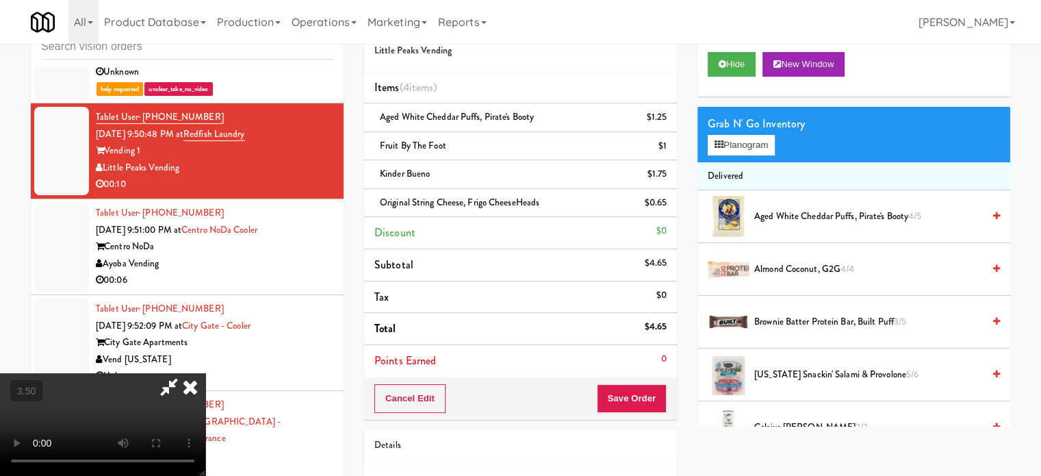
scroll to position [5885, 0]
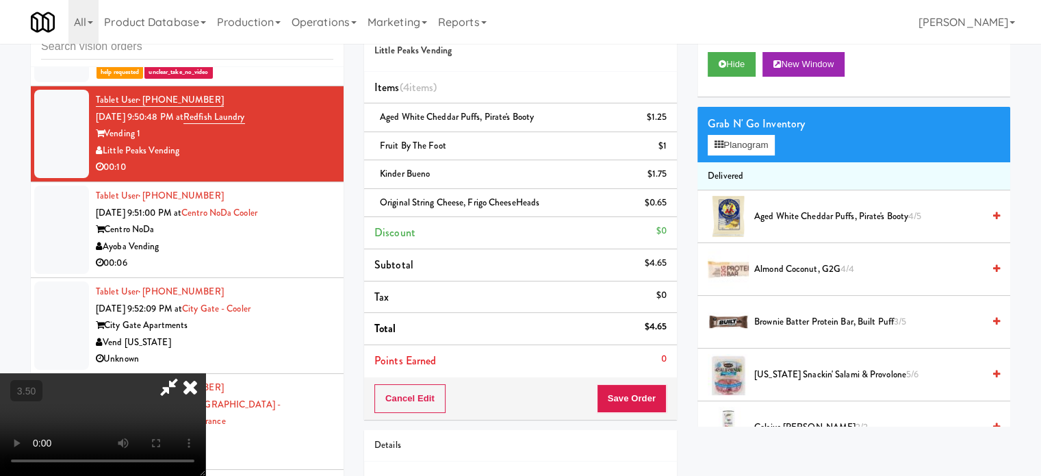
click at [205, 373] on icon at bounding box center [190, 386] width 30 height 27
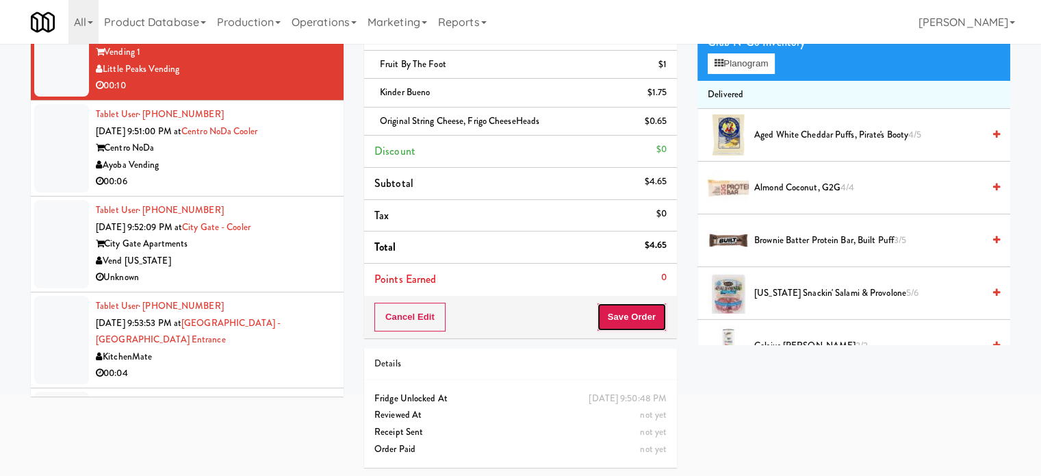
click at [624, 307] on button "Save Order" at bounding box center [632, 317] width 70 height 29
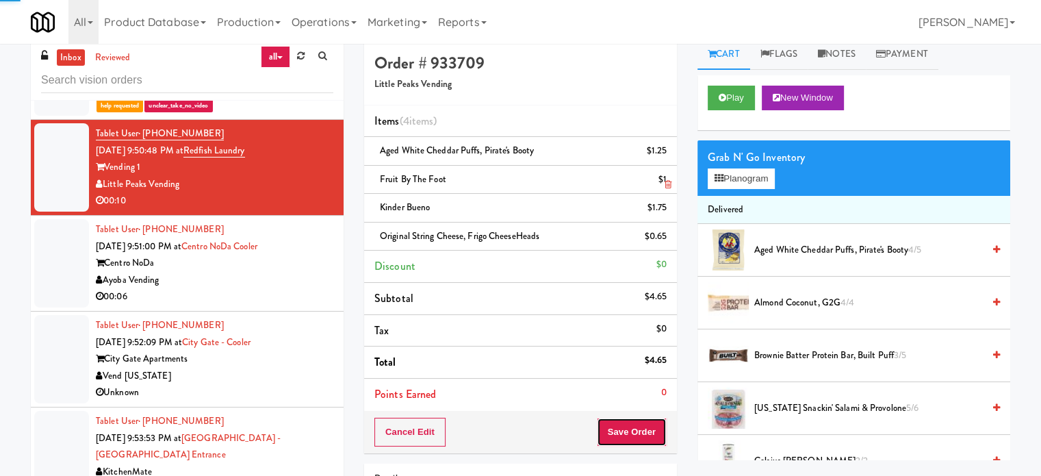
scroll to position [0, 0]
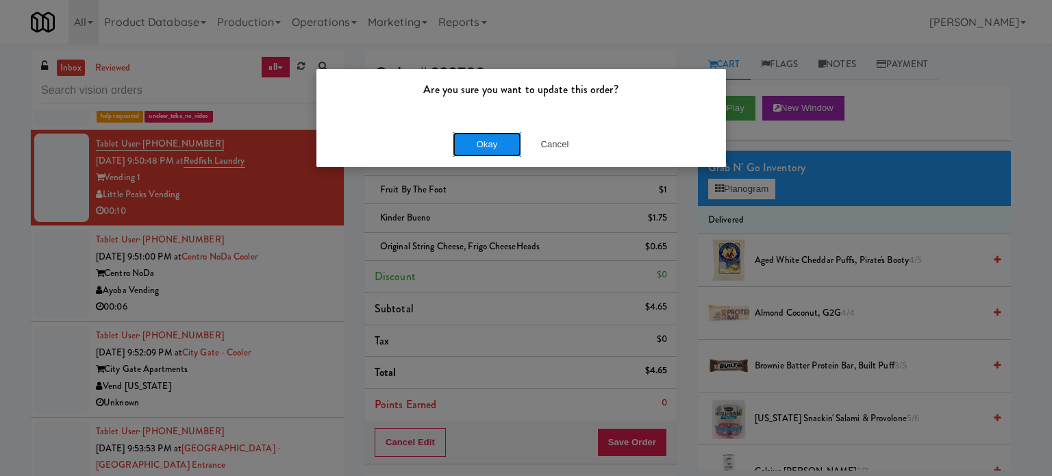
click at [503, 144] on button "Okay" at bounding box center [487, 144] width 68 height 25
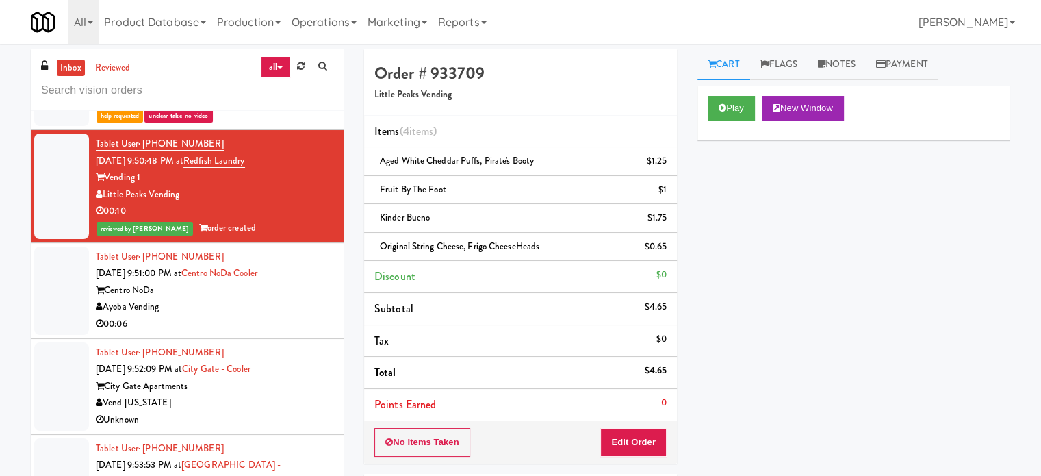
drag, startPoint x: 253, startPoint y: 292, endPoint x: 347, endPoint y: 273, distance: 96.4
click at [253, 292] on div "Centro NoDa" at bounding box center [215, 290] width 238 height 17
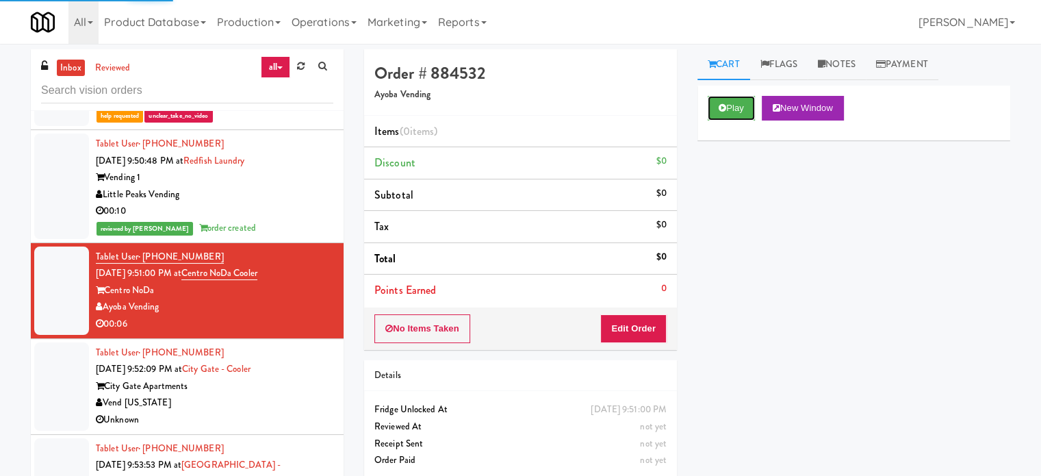
click at [735, 99] on button "Play" at bounding box center [731, 108] width 47 height 25
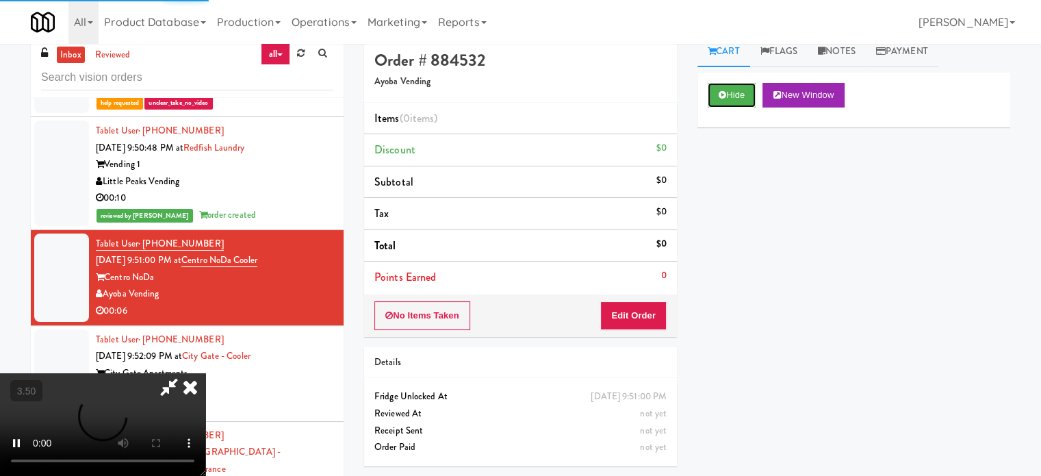
scroll to position [55, 0]
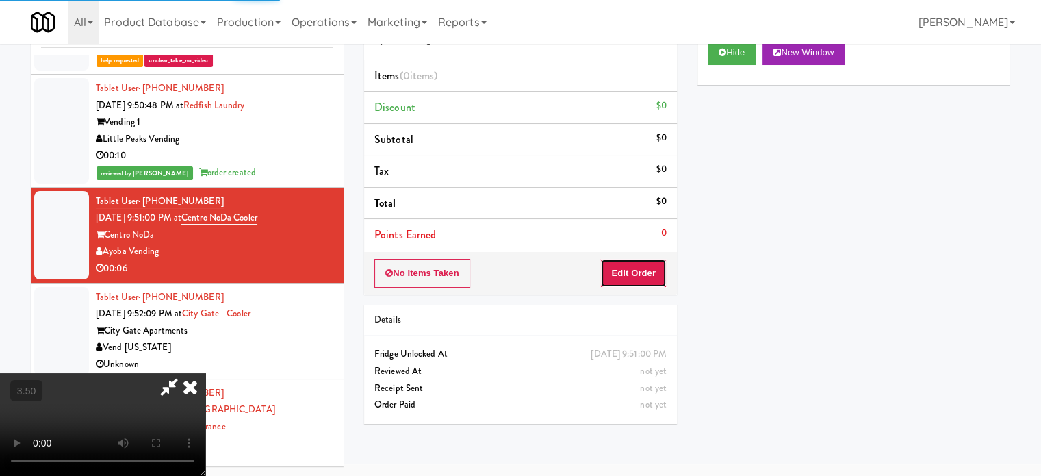
click at [641, 268] on button "Edit Order" at bounding box center [634, 273] width 66 height 29
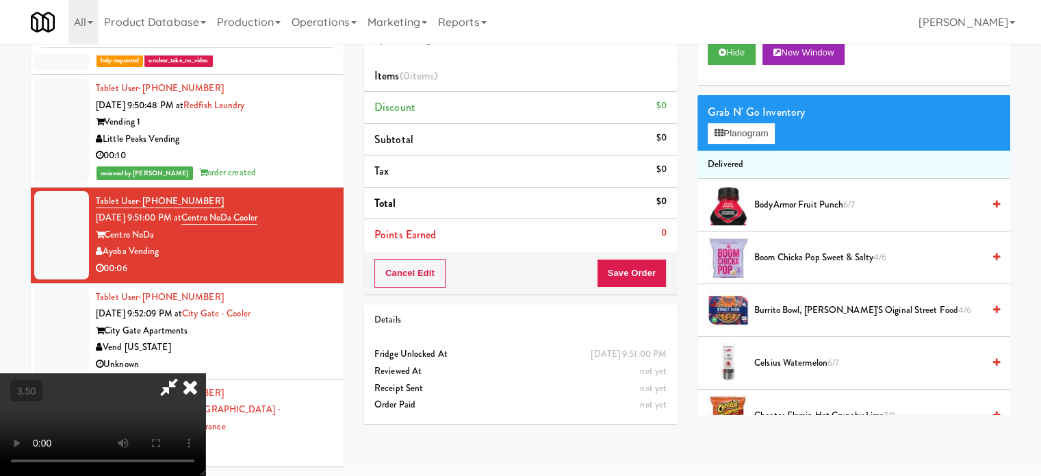
click at [205, 373] on icon at bounding box center [190, 386] width 30 height 27
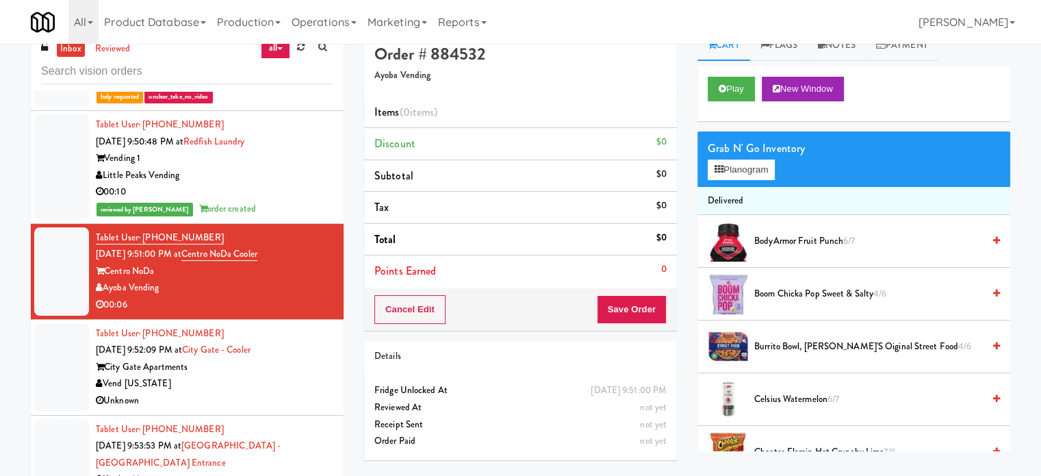
scroll to position [0, 0]
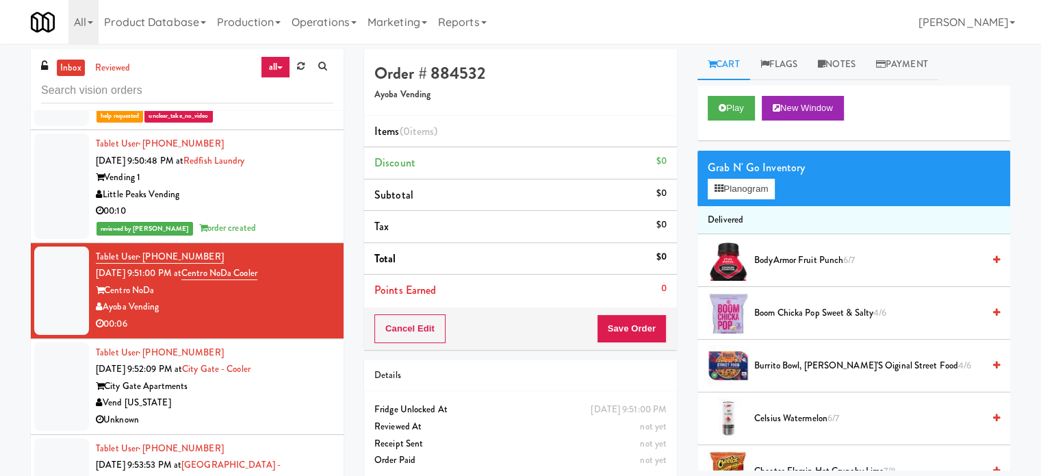
drag, startPoint x: 848, startPoint y: 65, endPoint x: 815, endPoint y: 218, distance: 156.9
click at [848, 65] on link "Notes" at bounding box center [837, 64] width 58 height 31
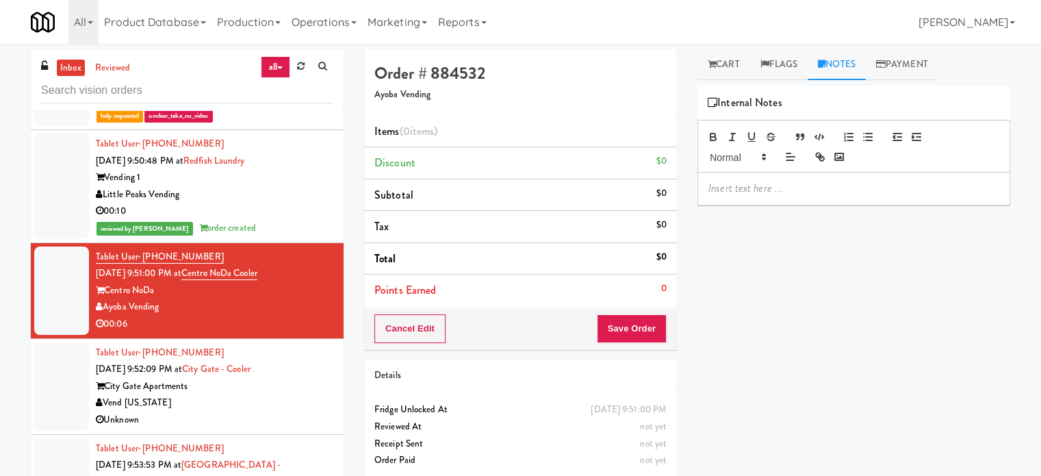
click at [786, 187] on p at bounding box center [854, 188] width 291 height 15
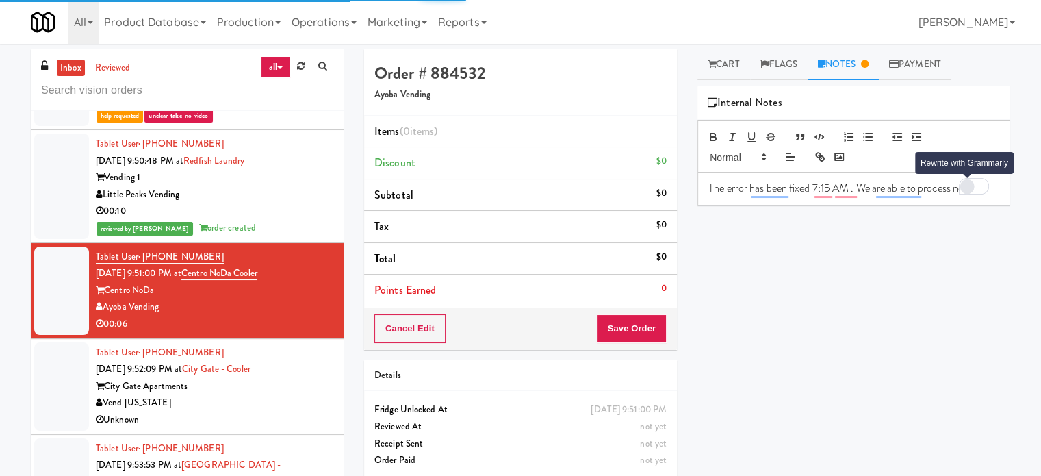
click at [964, 186] on div "Rewrite with Grammarly" at bounding box center [967, 185] width 12 height 12
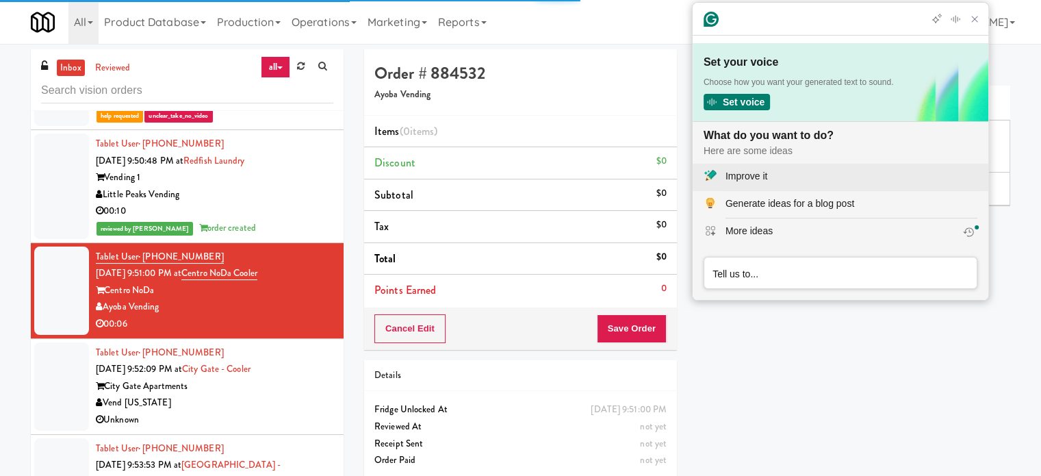
click at [753, 178] on div "Improve it" at bounding box center [747, 176] width 42 height 14
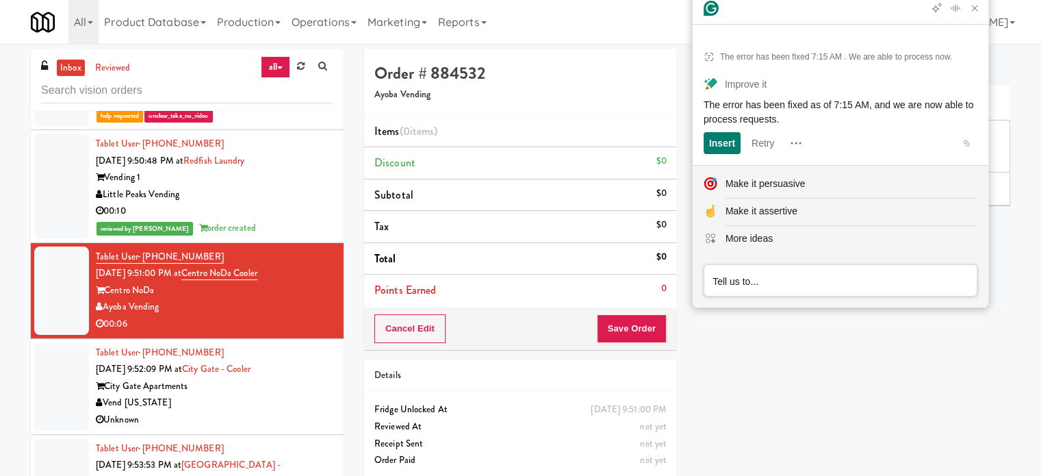
drag, startPoint x: 700, startPoint y: 102, endPoint x: 818, endPoint y: 122, distance: 119.4
click at [818, 122] on article "The error has been fixed 7:15 AM . We are able to process now. Improve it The e…" at bounding box center [841, 98] width 296 height 133
click at [980, 12] on icon "Close Grammarly Assistant" at bounding box center [975, 8] width 11 height 11
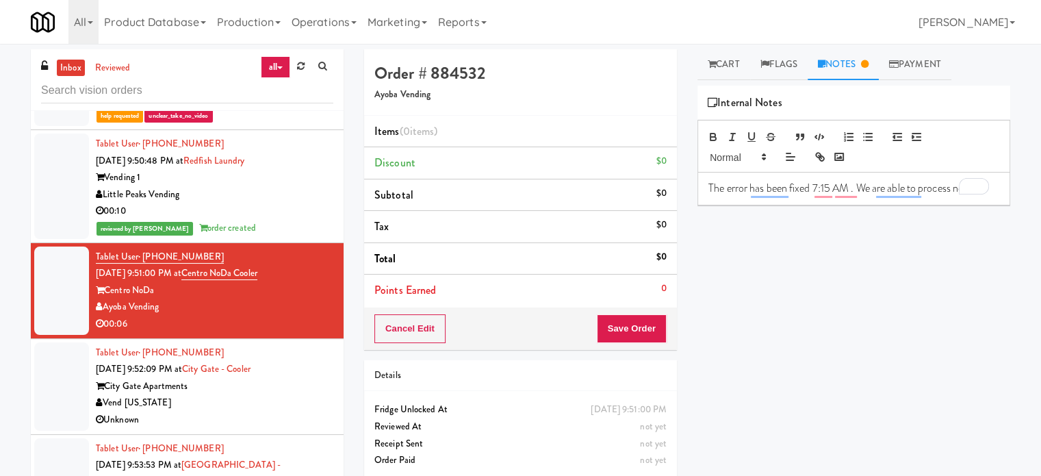
click at [749, 194] on p "The error has been fixed 7:15 AM . We are able to process now." at bounding box center [854, 188] width 291 height 15
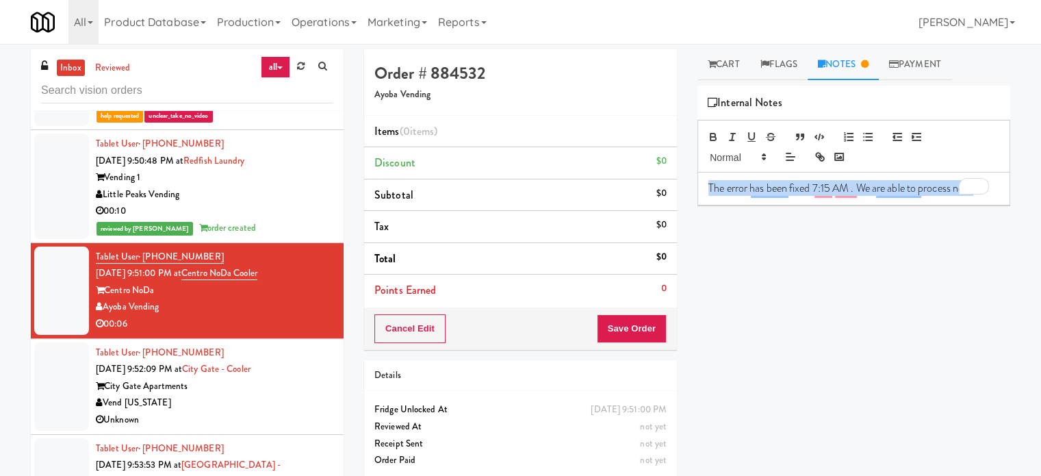
click at [749, 194] on p "The error has been fixed 7:15 AM . We are able to process now." at bounding box center [854, 188] width 291 height 15
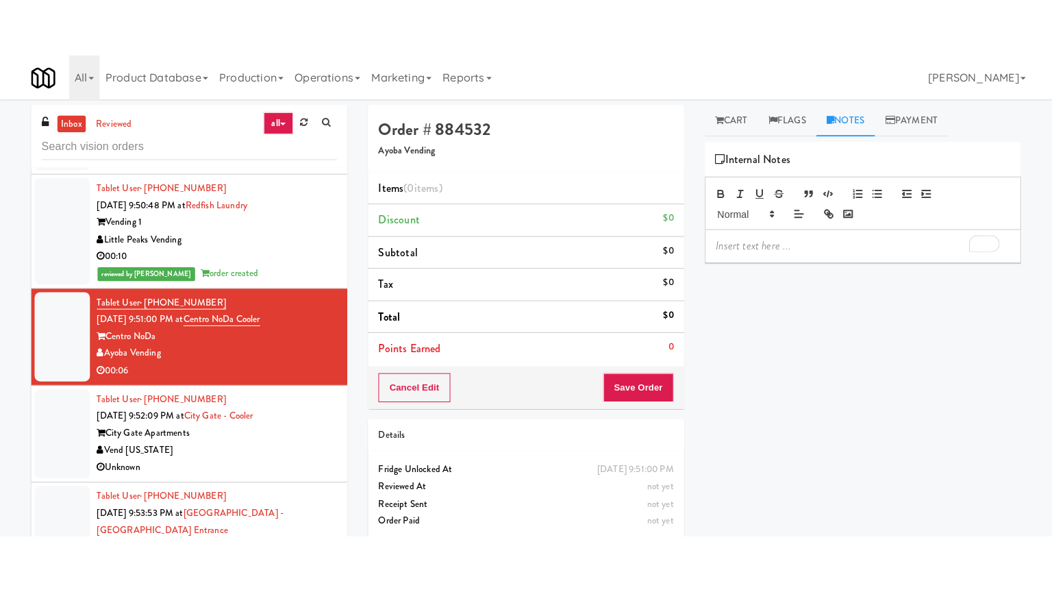
scroll to position [5919, 0]
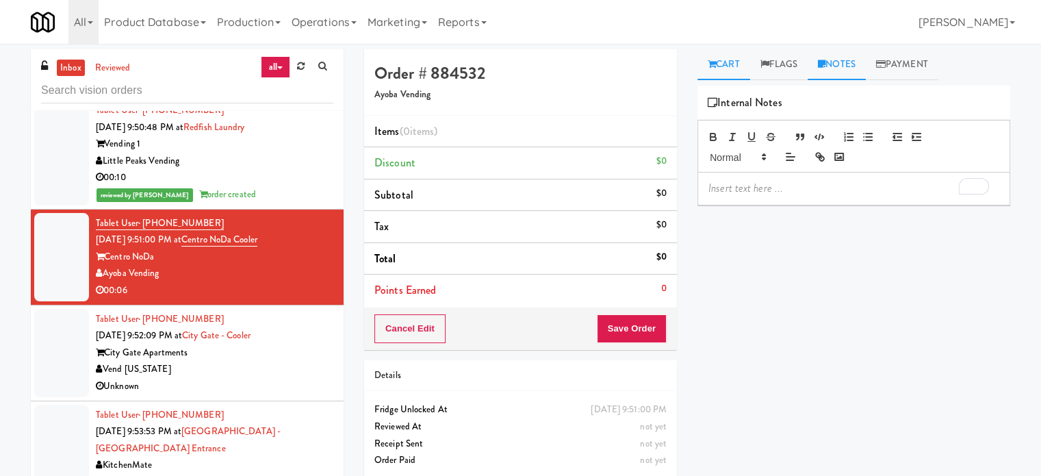
click at [740, 62] on link "Cart" at bounding box center [724, 64] width 53 height 31
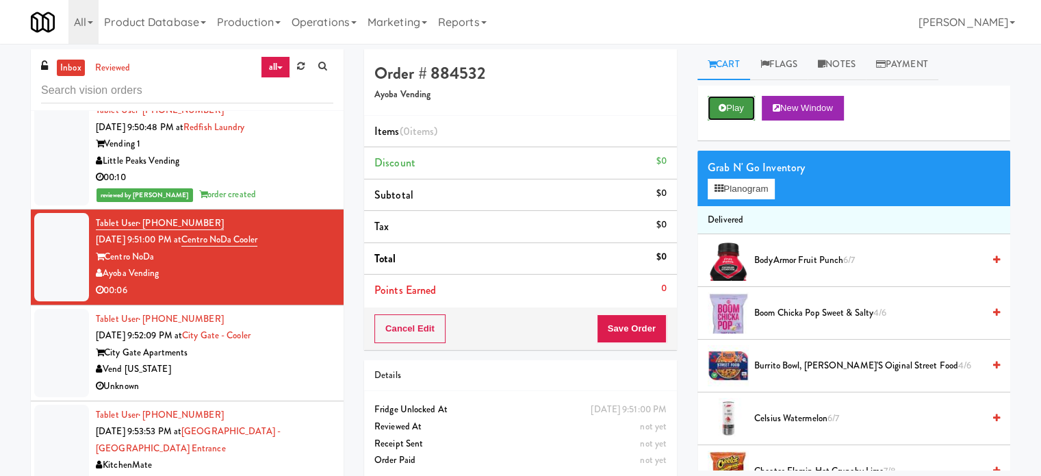
click at [739, 112] on button "Play" at bounding box center [731, 108] width 47 height 25
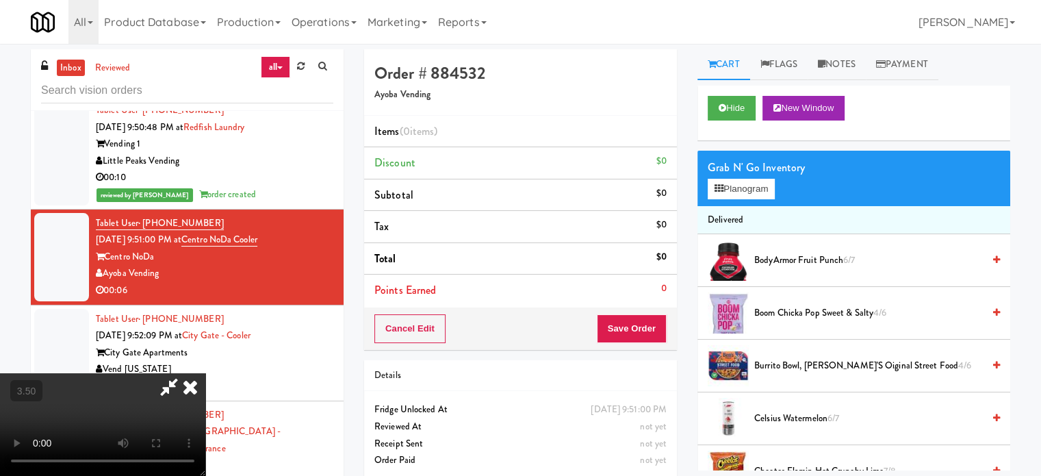
drag, startPoint x: 404, startPoint y: 290, endPoint x: 410, endPoint y: 284, distance: 8.2
click at [205, 373] on video at bounding box center [102, 424] width 205 height 103
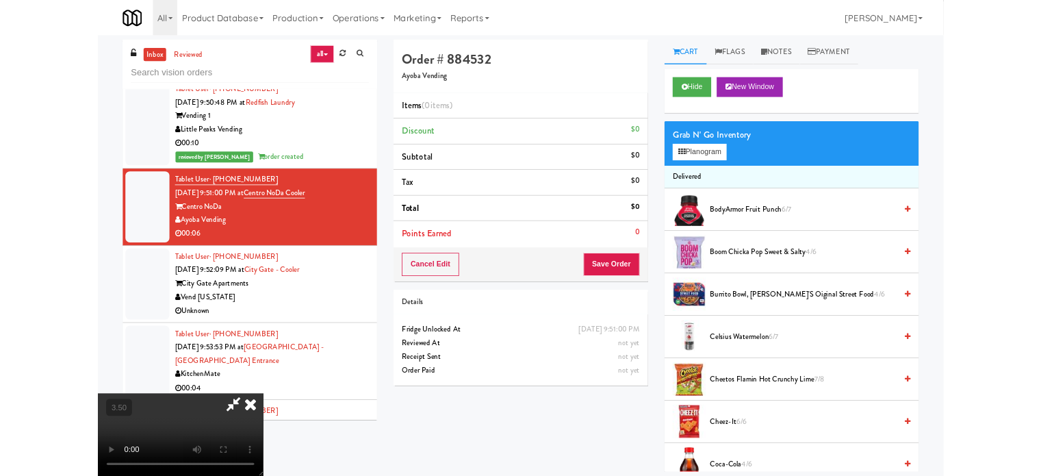
scroll to position [5902, 0]
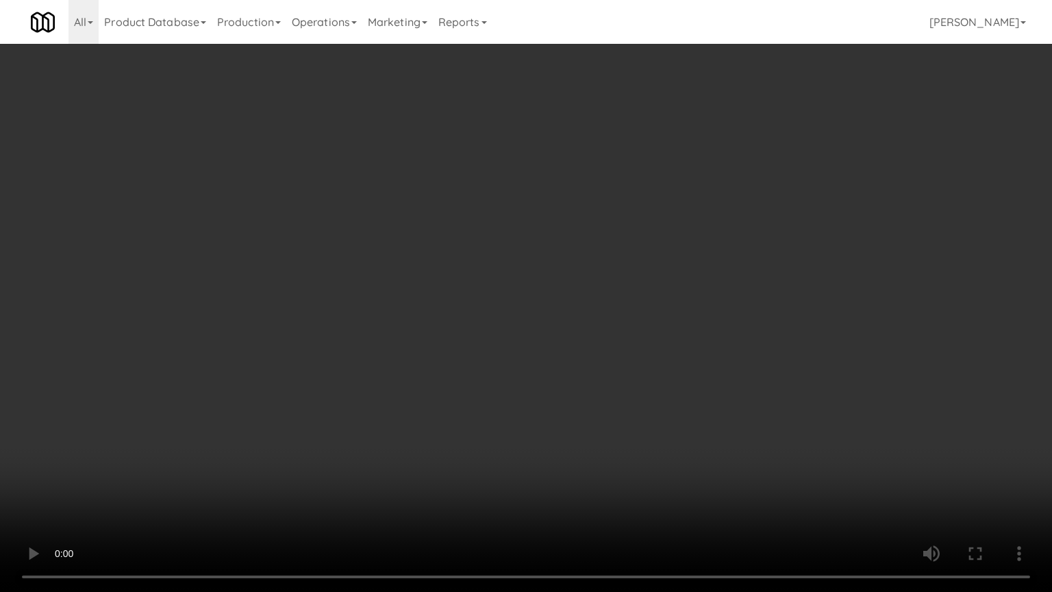
click at [501, 270] on video at bounding box center [526, 296] width 1052 height 592
click at [334, 415] on video at bounding box center [526, 296] width 1052 height 592
click at [498, 277] on video at bounding box center [526, 296] width 1052 height 592
click at [507, 270] on video at bounding box center [526, 296] width 1052 height 592
click at [509, 273] on video at bounding box center [526, 296] width 1052 height 592
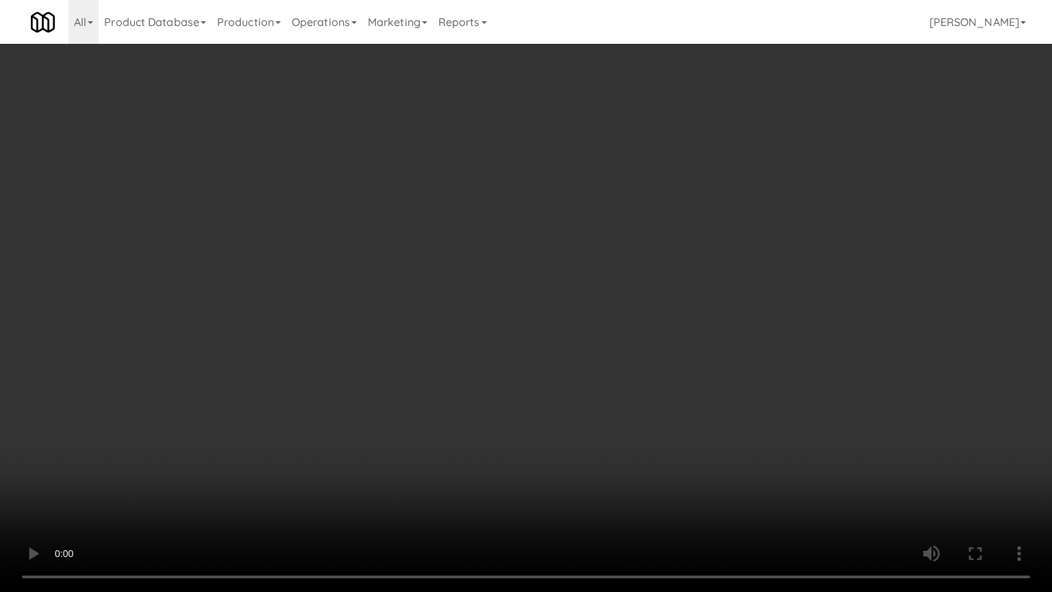
click at [511, 271] on video at bounding box center [526, 296] width 1052 height 592
click at [534, 273] on video at bounding box center [526, 296] width 1052 height 592
click at [496, 356] on video at bounding box center [526, 296] width 1052 height 592
click at [498, 348] on video at bounding box center [526, 296] width 1052 height 592
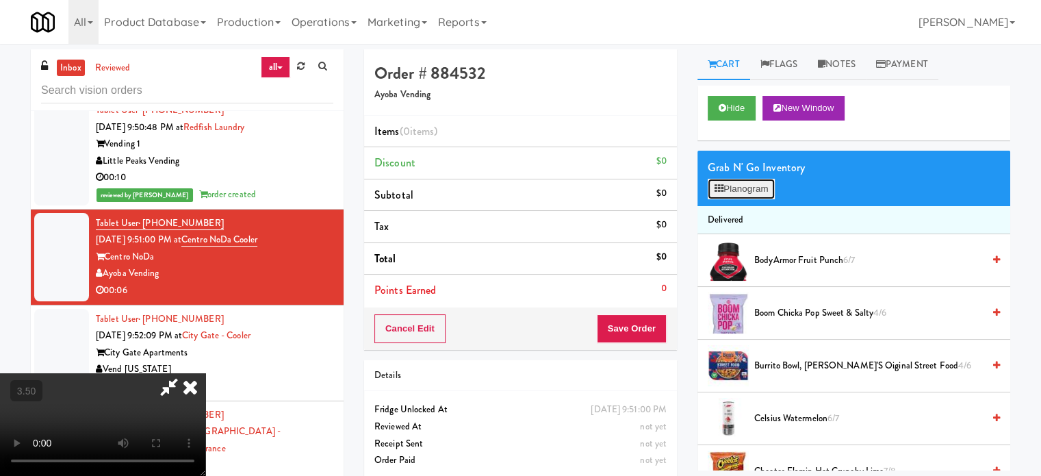
click at [744, 191] on button "Planogram" at bounding box center [741, 189] width 67 height 21
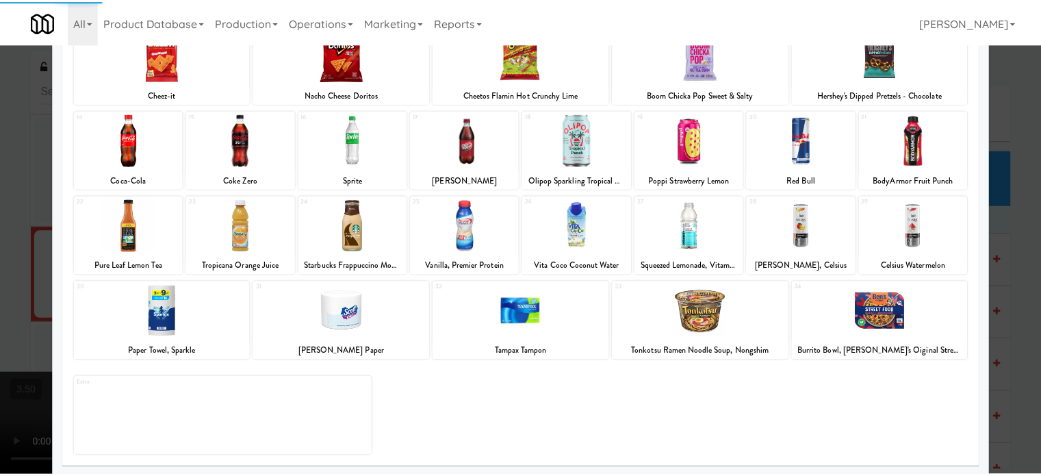
scroll to position [196, 0]
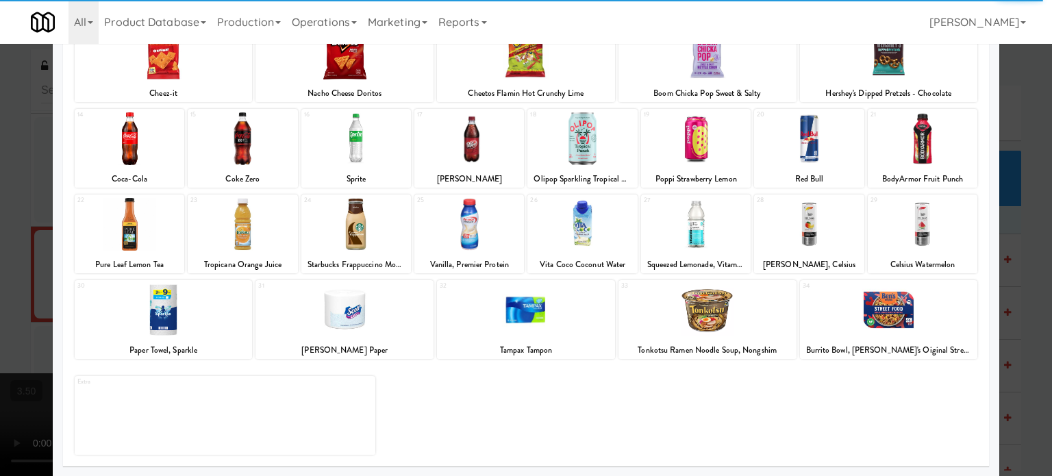
click at [1013, 230] on div at bounding box center [526, 238] width 1052 height 476
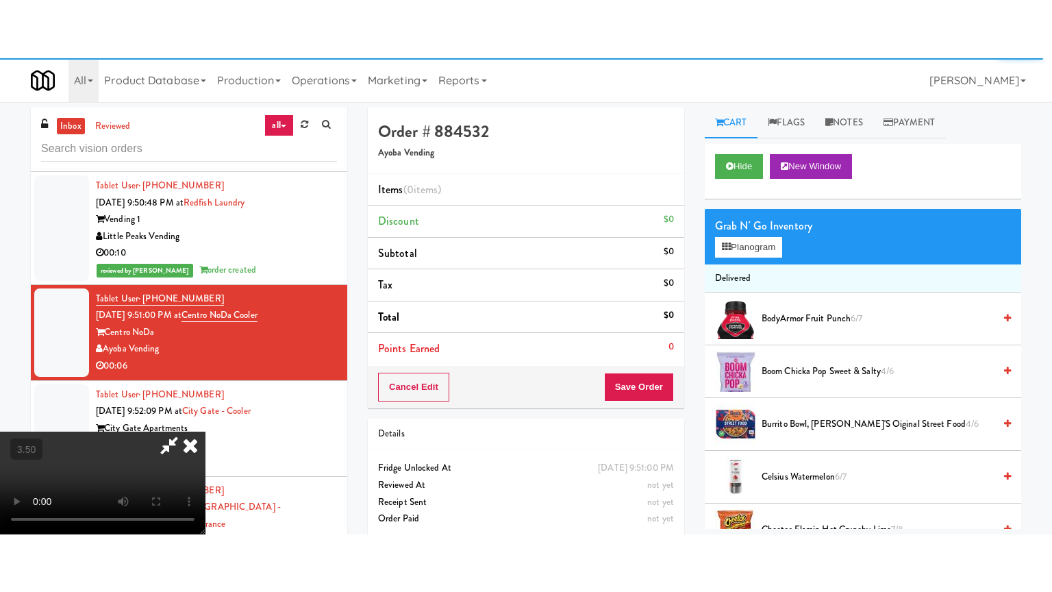
scroll to position [5919, 0]
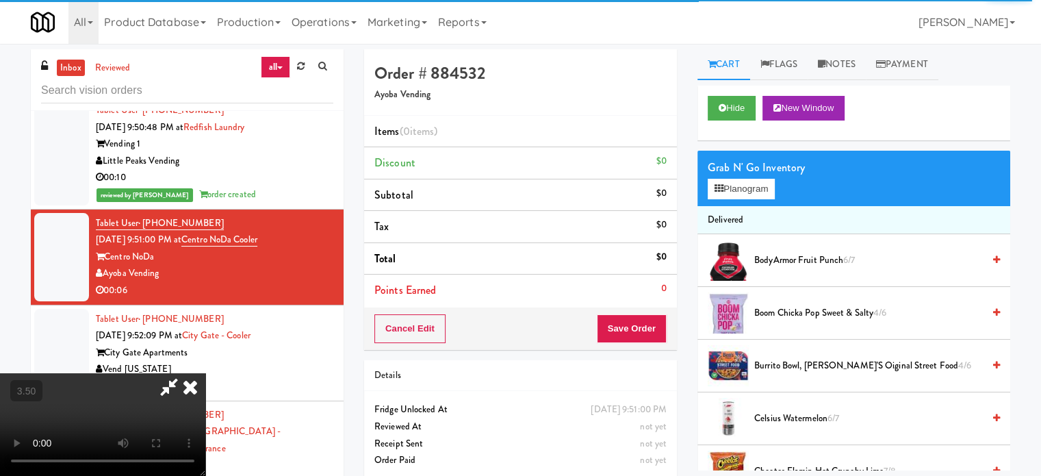
click at [205, 373] on icon at bounding box center [190, 386] width 30 height 27
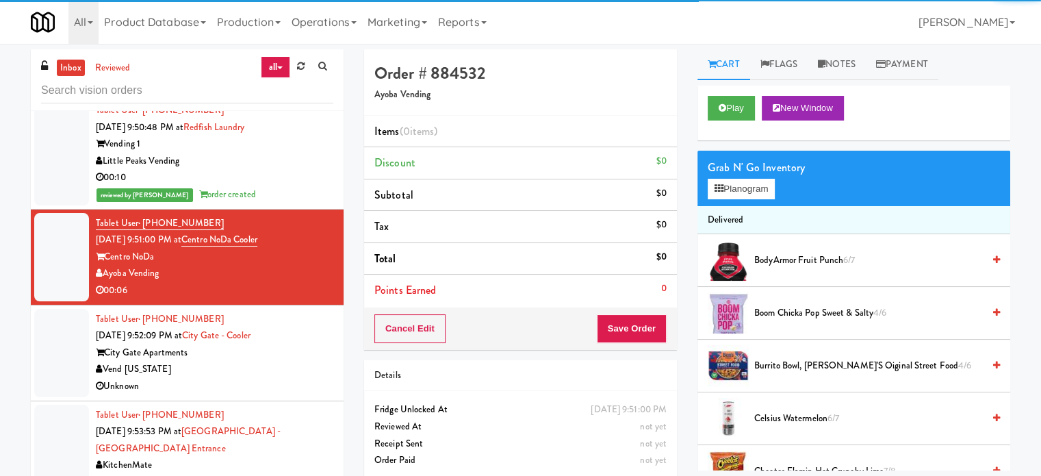
drag, startPoint x: 290, startPoint y: 175, endPoint x: 290, endPoint y: 184, distance: 8.9
click at [290, 177] on div "00:10" at bounding box center [215, 177] width 238 height 17
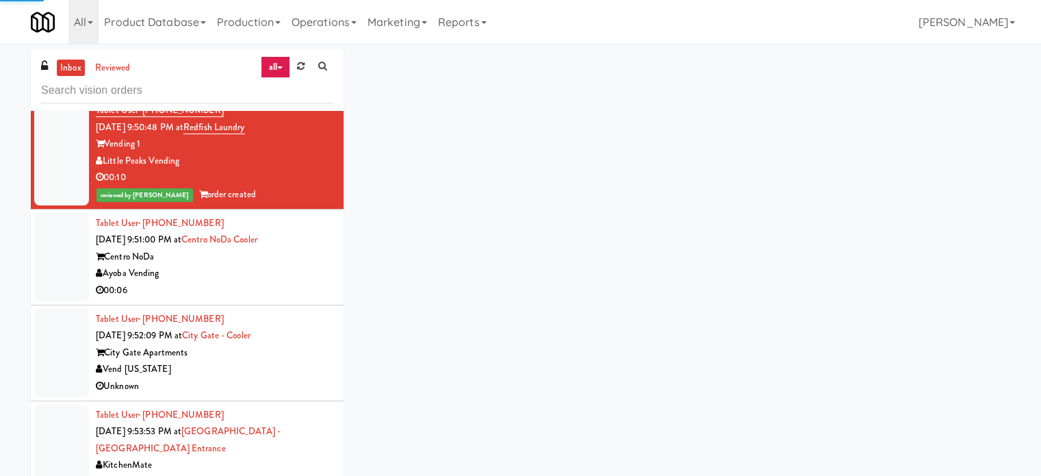
drag, startPoint x: 279, startPoint y: 279, endPoint x: 397, endPoint y: 247, distance: 122.6
click at [280, 282] on div "00:06" at bounding box center [215, 290] width 238 height 17
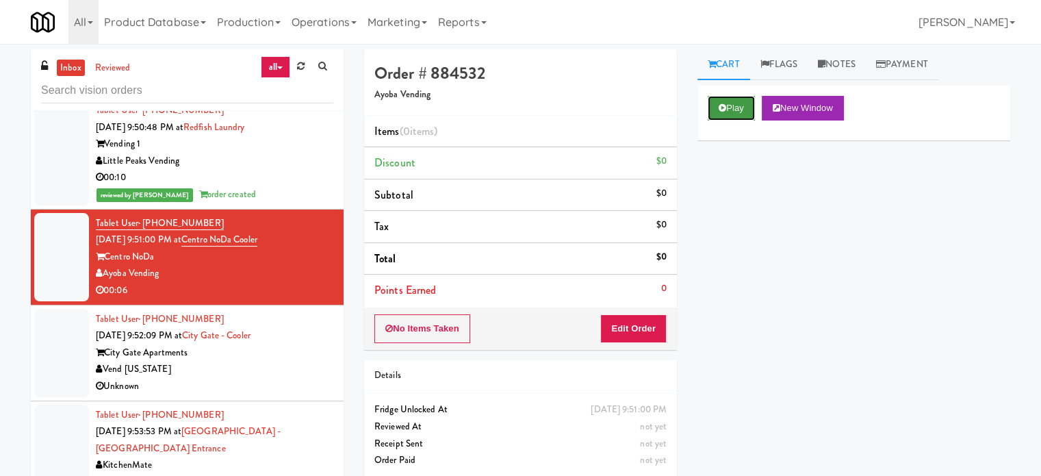
click at [727, 106] on button "Play" at bounding box center [731, 108] width 47 height 25
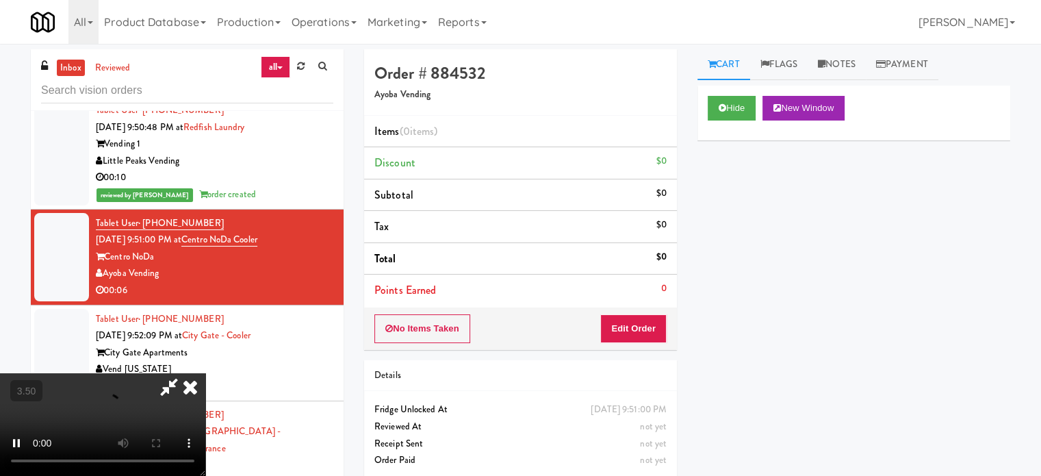
click at [649, 316] on div "No Items Taken Edit Order" at bounding box center [520, 328] width 313 height 42
click at [645, 324] on button "Edit Order" at bounding box center [634, 328] width 66 height 29
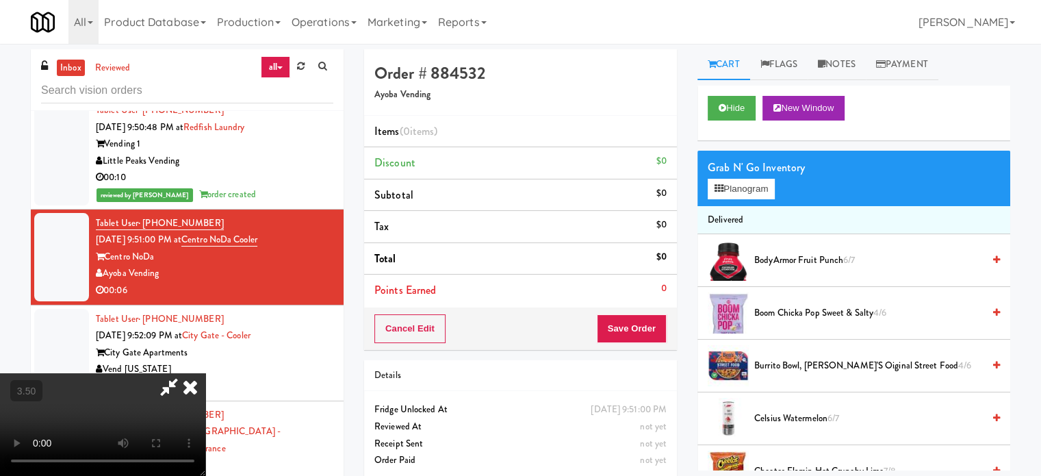
click at [205, 373] on video at bounding box center [102, 424] width 205 height 103
drag, startPoint x: 414, startPoint y: 270, endPoint x: 415, endPoint y: 260, distance: 9.7
click at [205, 373] on video at bounding box center [102, 424] width 205 height 103
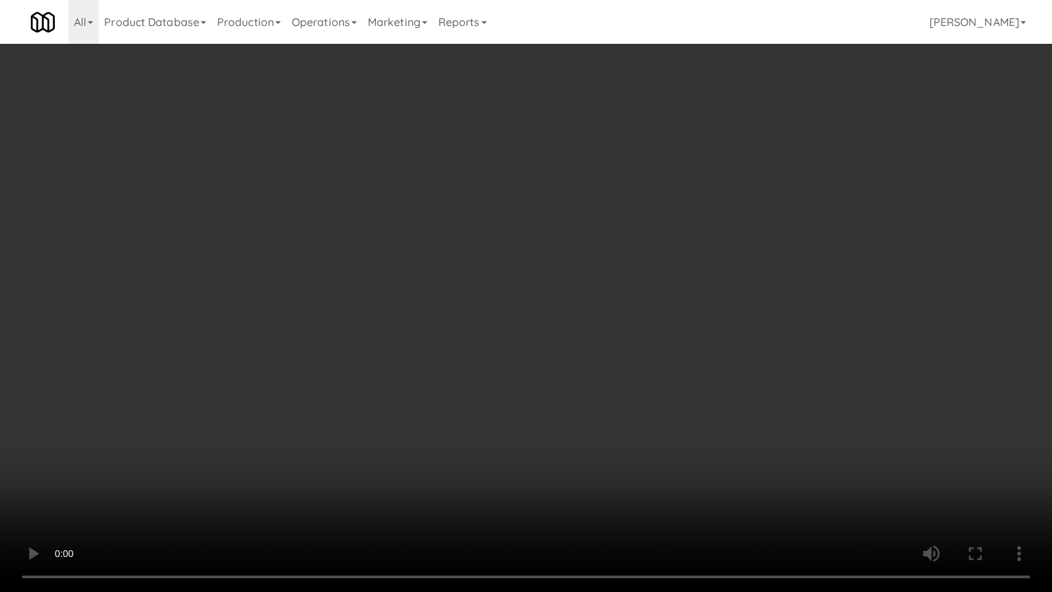
drag, startPoint x: 301, startPoint y: 460, endPoint x: 528, endPoint y: 300, distance: 277.6
click at [308, 451] on video at bounding box center [526, 296] width 1052 height 592
click at [529, 296] on video at bounding box center [526, 296] width 1052 height 592
click at [531, 296] on video at bounding box center [526, 296] width 1052 height 592
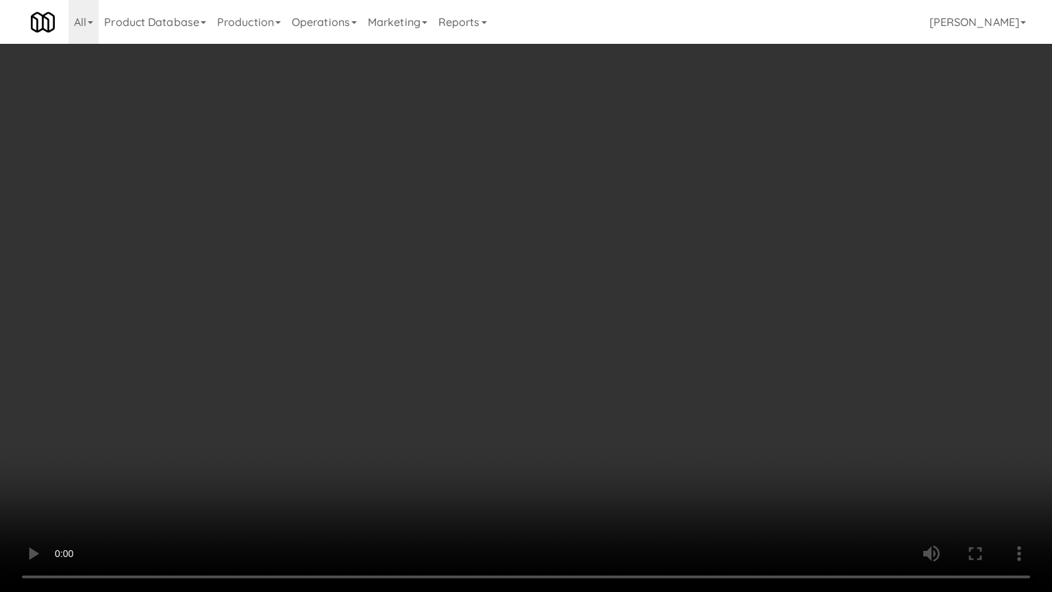
click at [575, 363] on video at bounding box center [526, 296] width 1052 height 592
click at [590, 351] on video at bounding box center [526, 296] width 1052 height 592
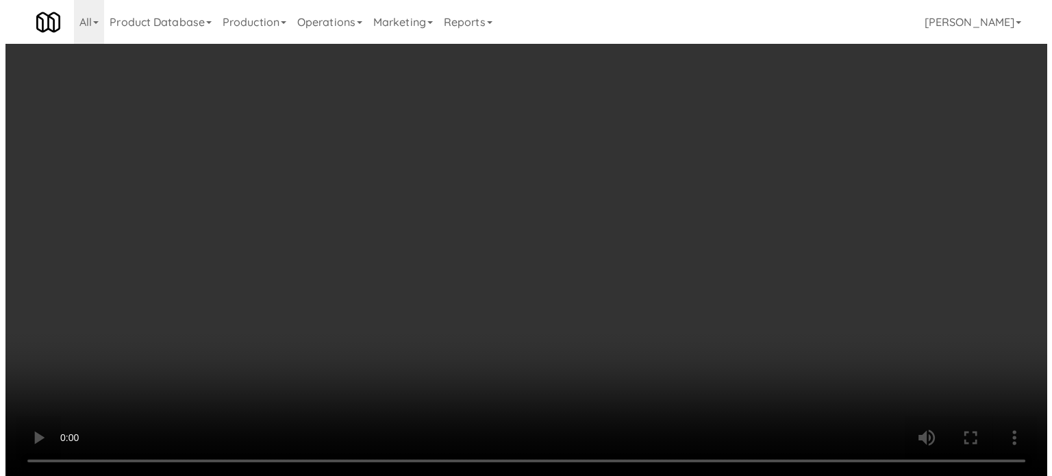
scroll to position [5919, 0]
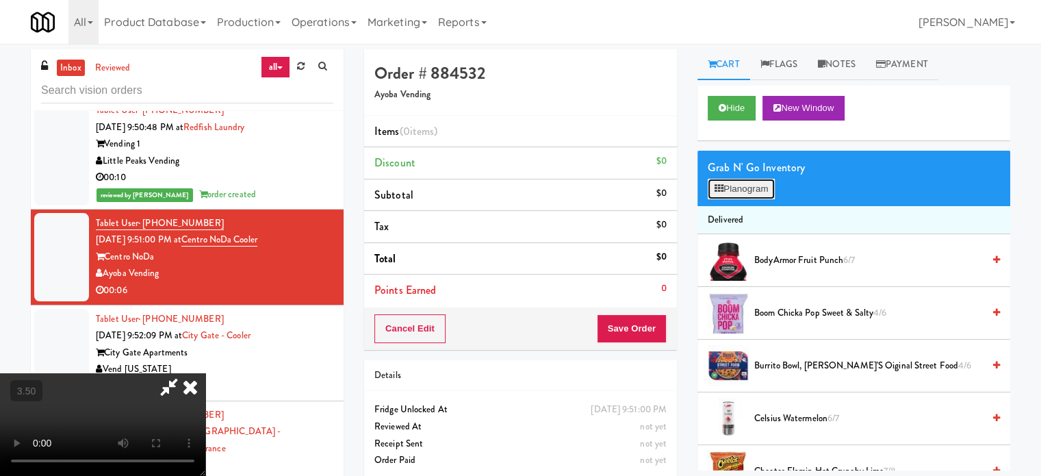
drag, startPoint x: 757, startPoint y: 193, endPoint x: 727, endPoint y: 183, distance: 31.8
click at [757, 193] on button "Planogram" at bounding box center [741, 189] width 67 height 21
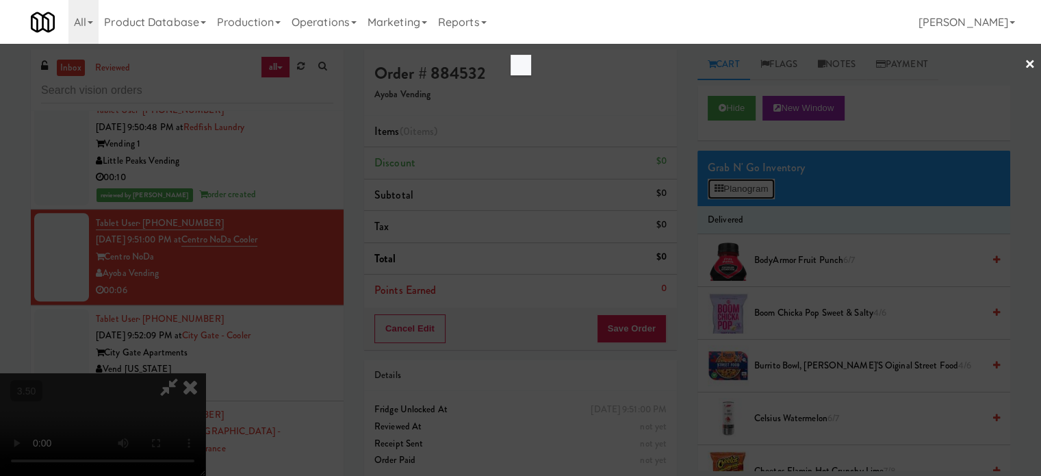
scroll to position [5902, 0]
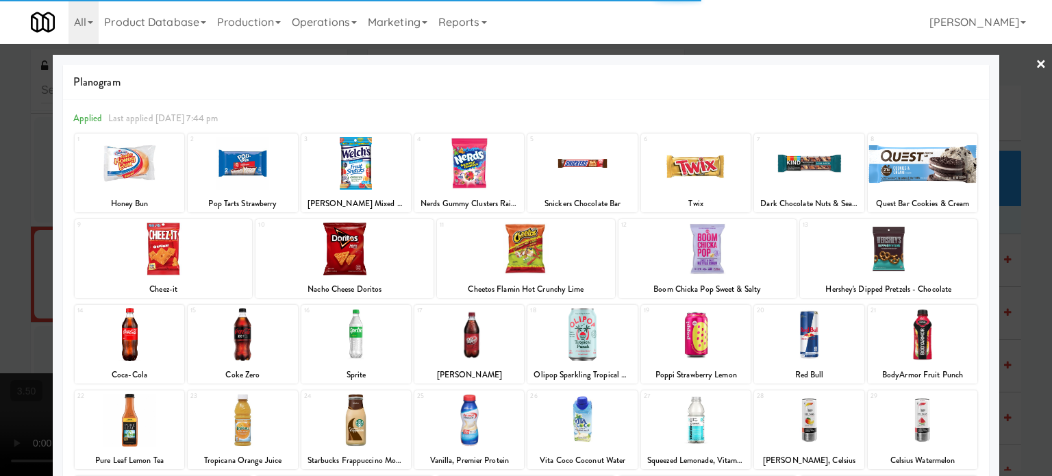
click at [1012, 240] on div at bounding box center [526, 238] width 1052 height 476
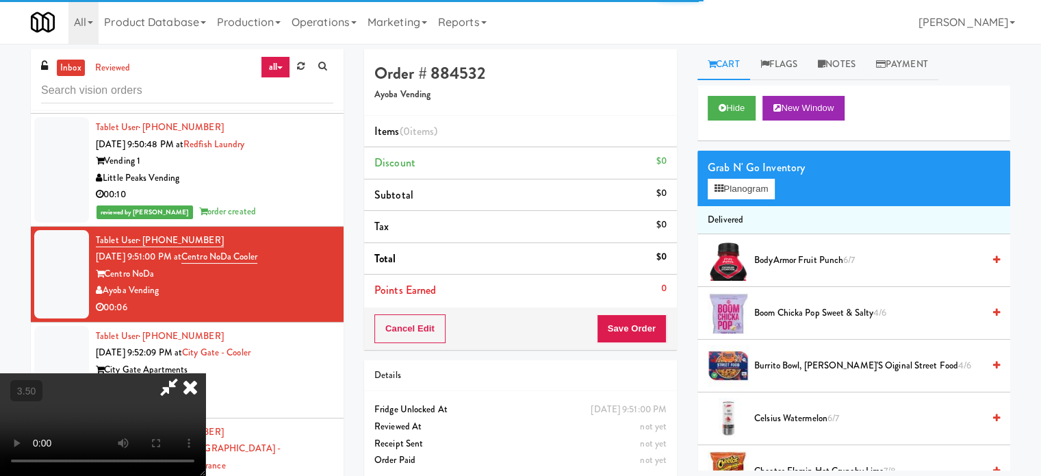
scroll to position [5919, 0]
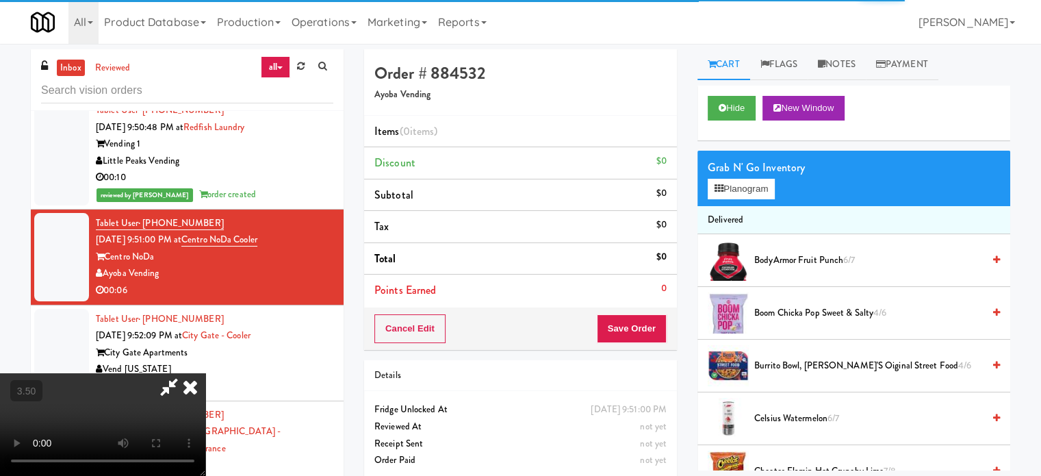
click at [205, 373] on icon at bounding box center [190, 386] width 30 height 27
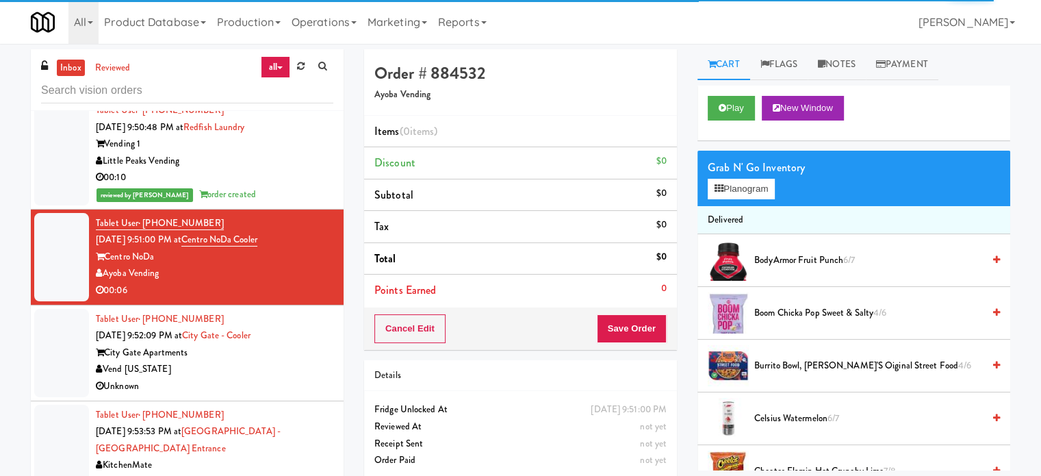
click at [306, 169] on div "00:10" at bounding box center [215, 177] width 238 height 17
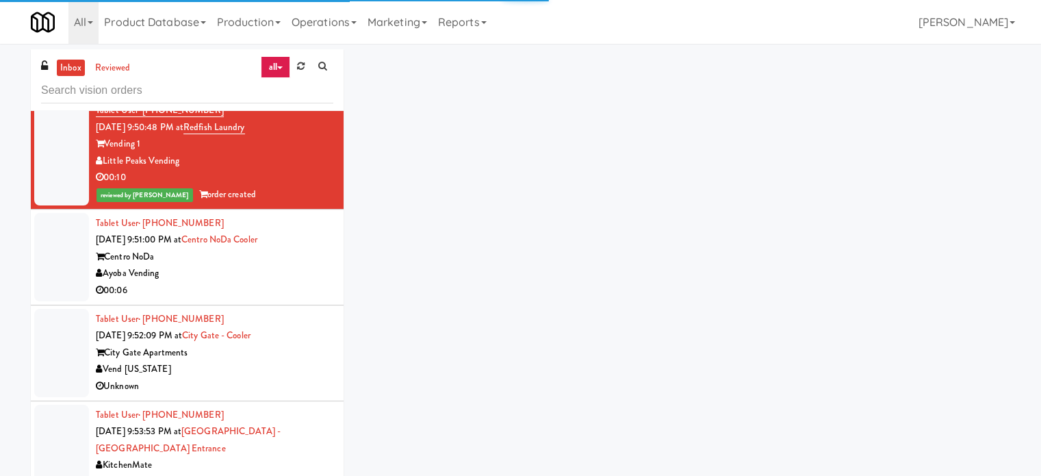
click at [301, 251] on div "Centro NoDa" at bounding box center [215, 257] width 238 height 17
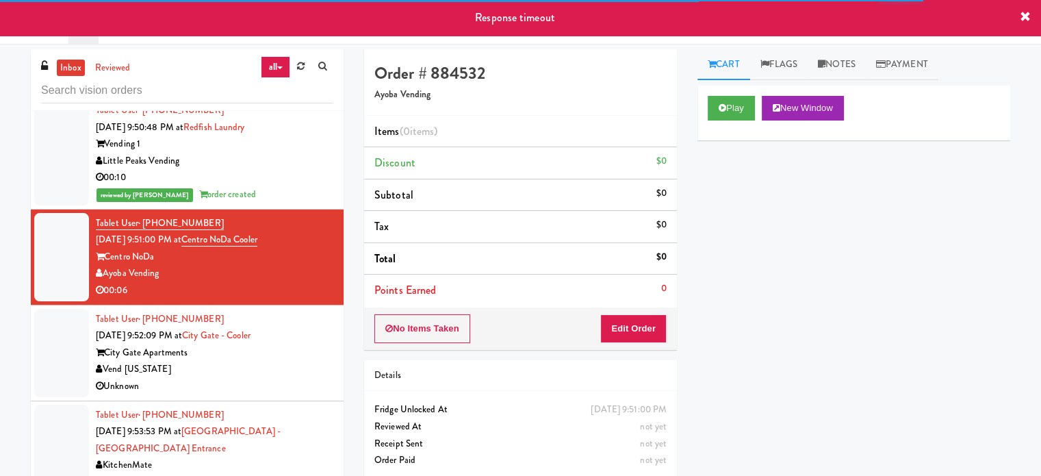
click at [703, 171] on div "Play New Window Primary Flag Clear Flag if unable to determine what was taken o…" at bounding box center [854, 343] width 313 height 514
click at [289, 169] on div "00:10" at bounding box center [215, 177] width 238 height 17
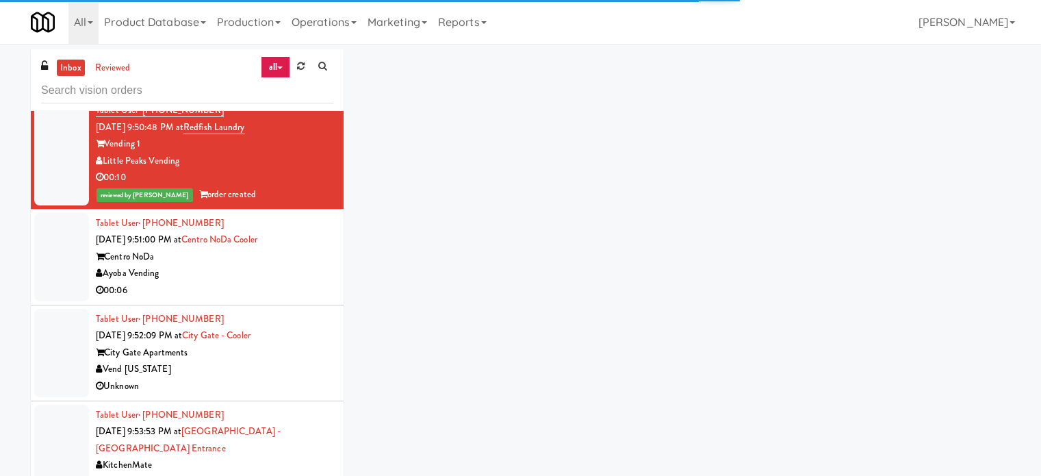
click at [294, 286] on div "00:06" at bounding box center [215, 290] width 238 height 17
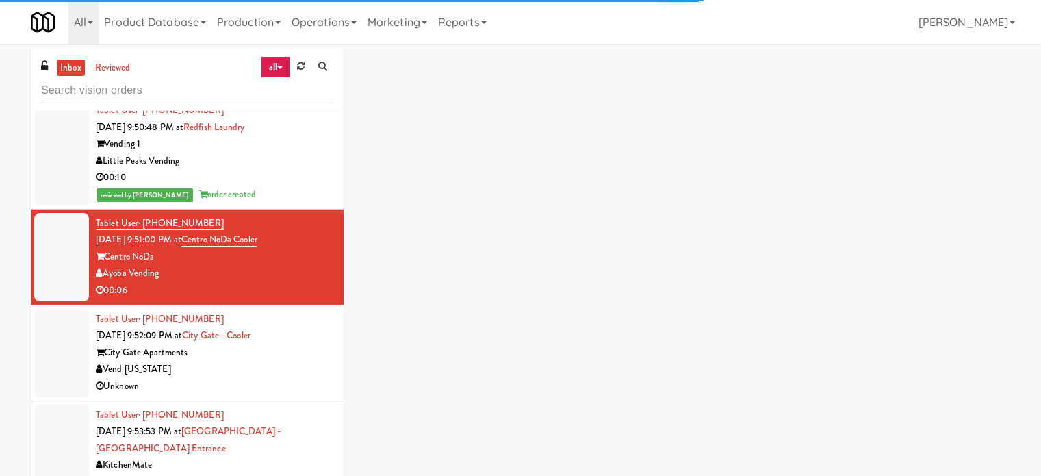
click at [303, 177] on div "00:10" at bounding box center [215, 177] width 238 height 17
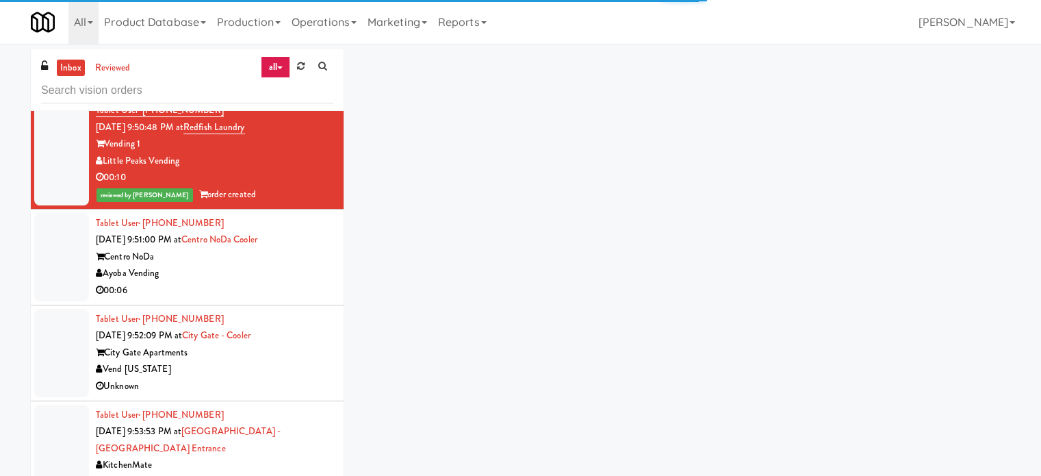
click at [265, 257] on div "Centro NoDa" at bounding box center [215, 257] width 238 height 17
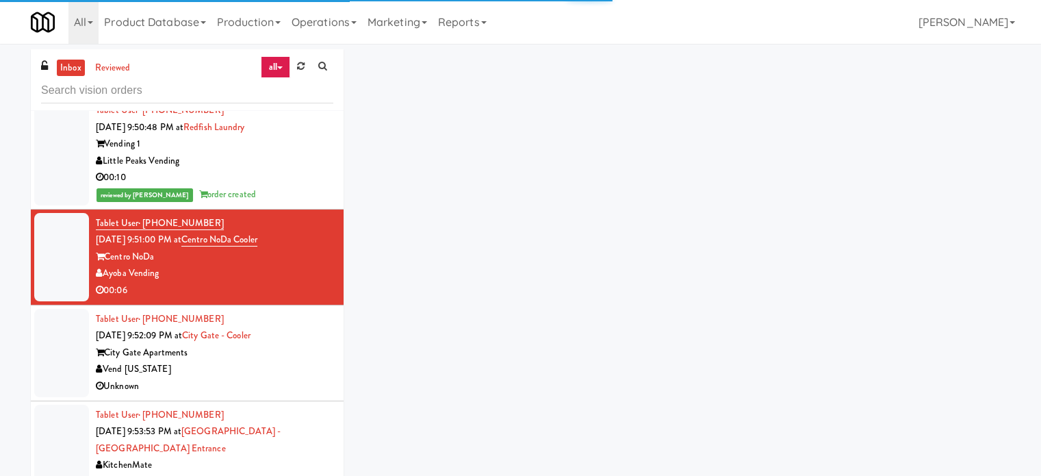
click at [289, 180] on div "00:10" at bounding box center [215, 177] width 238 height 17
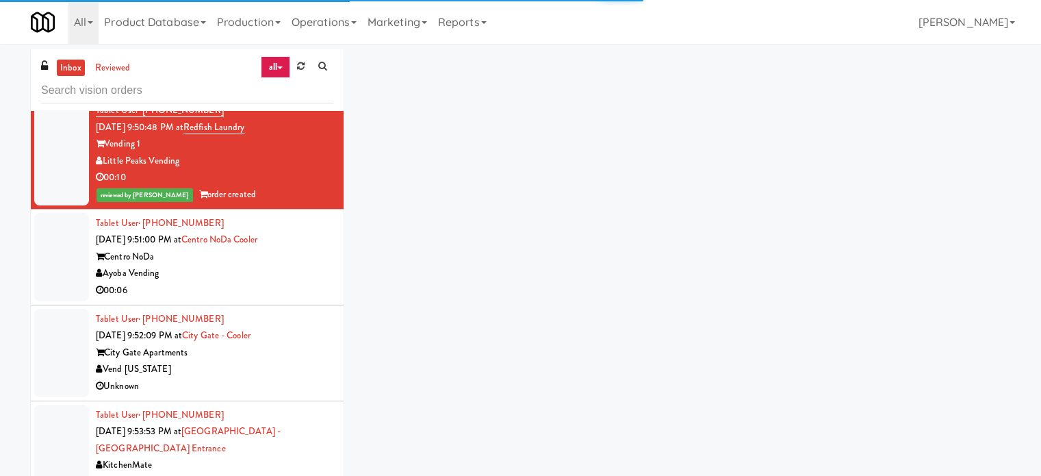
click at [297, 258] on div "Centro NoDa" at bounding box center [215, 257] width 238 height 17
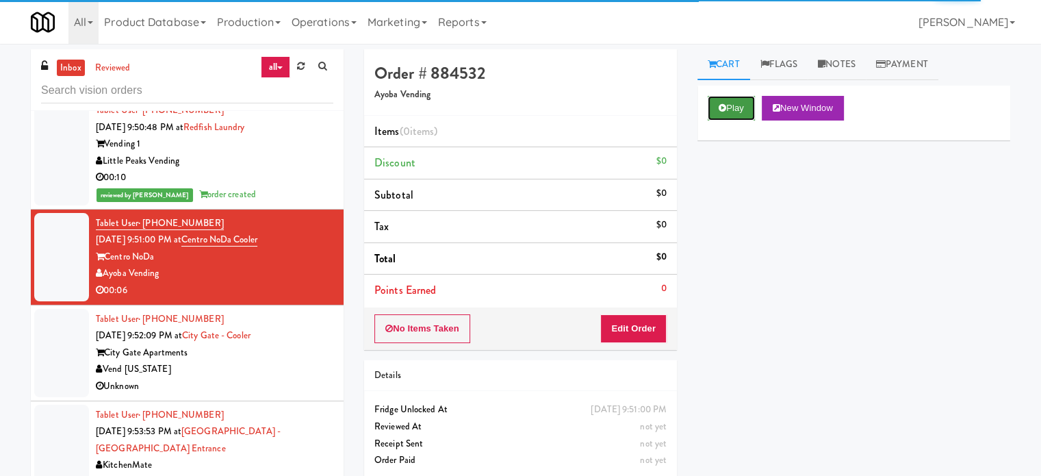
click at [738, 109] on button "Play" at bounding box center [731, 108] width 47 height 25
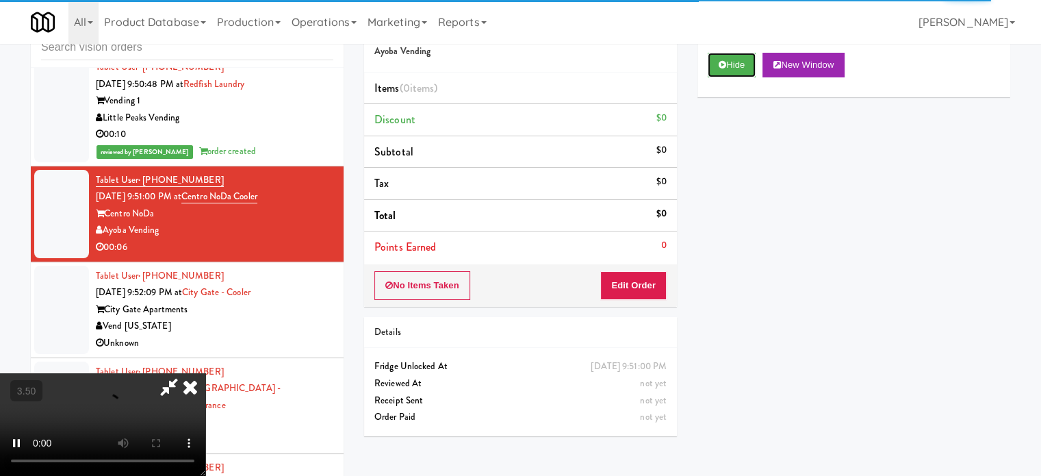
scroll to position [55, 0]
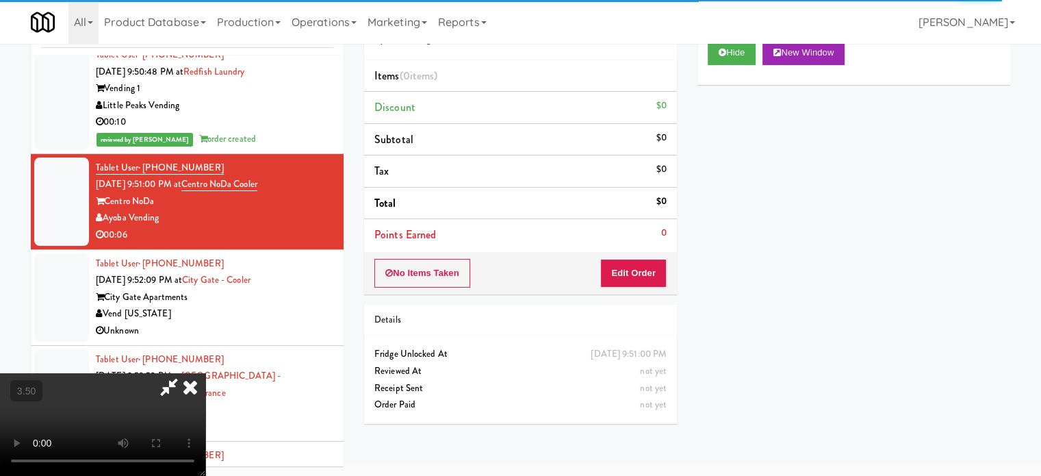
click at [642, 287] on div "No Items Taken Edit Order" at bounding box center [520, 273] width 313 height 42
click at [639, 267] on button "Edit Order" at bounding box center [634, 273] width 66 height 29
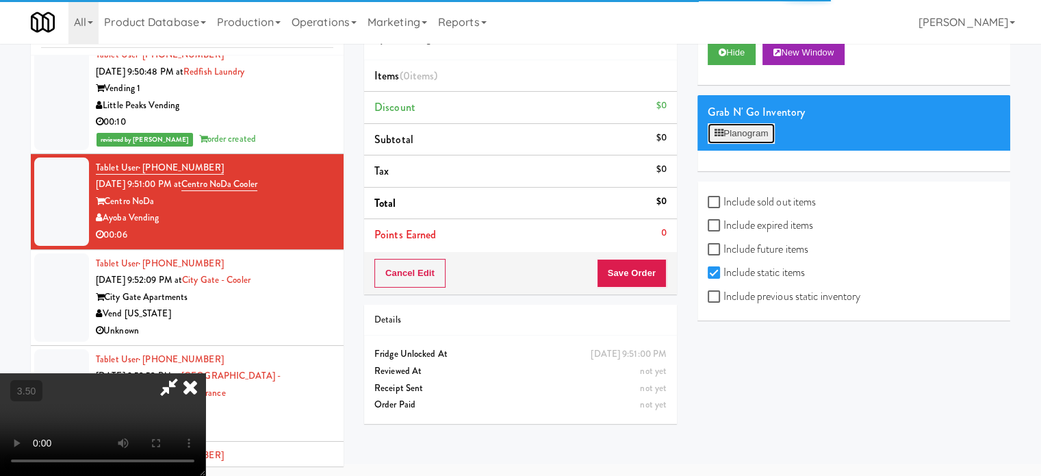
click at [750, 131] on button "Planogram" at bounding box center [741, 133] width 67 height 21
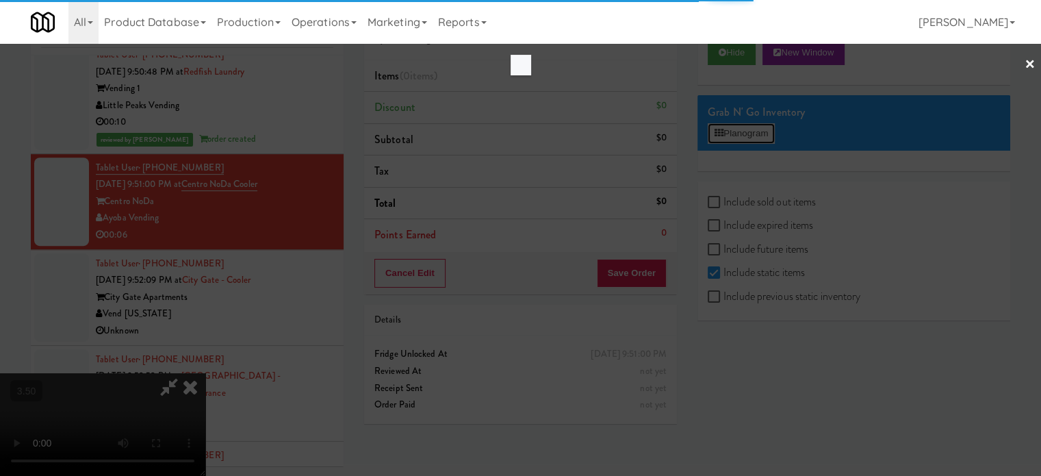
scroll to position [5902, 0]
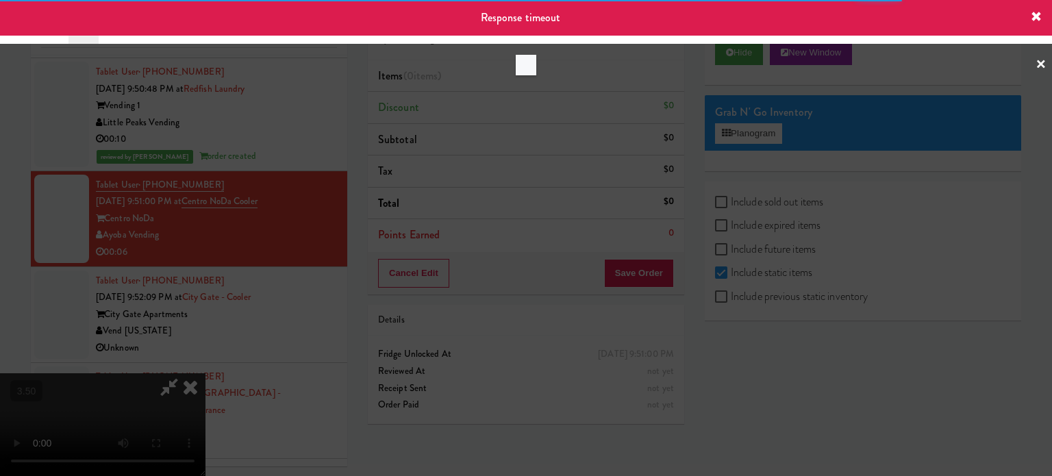
click at [553, 316] on div at bounding box center [526, 238] width 1052 height 476
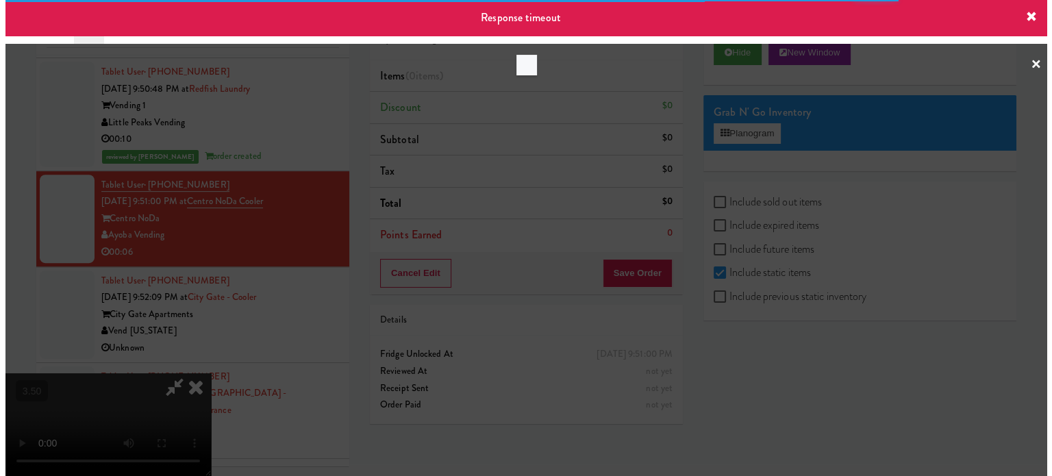
scroll to position [5919, 0]
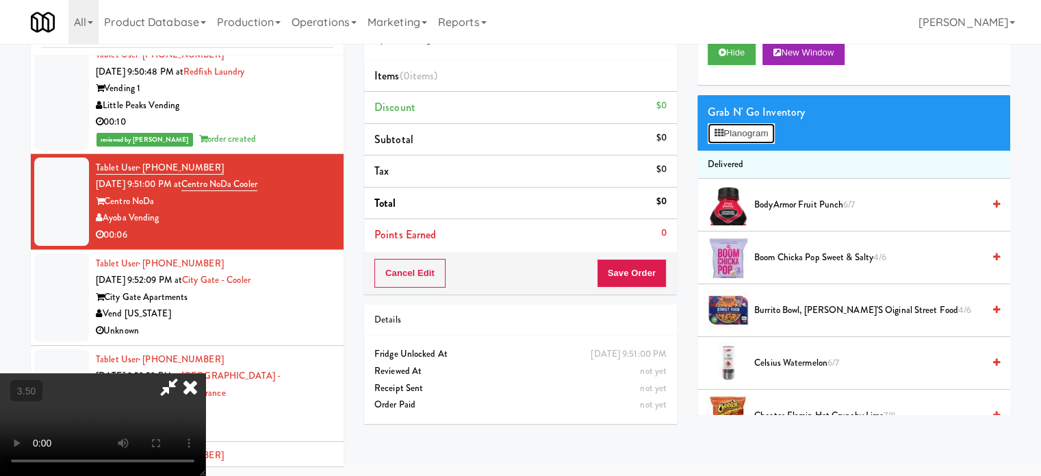
click at [763, 129] on button "Planogram" at bounding box center [741, 133] width 67 height 21
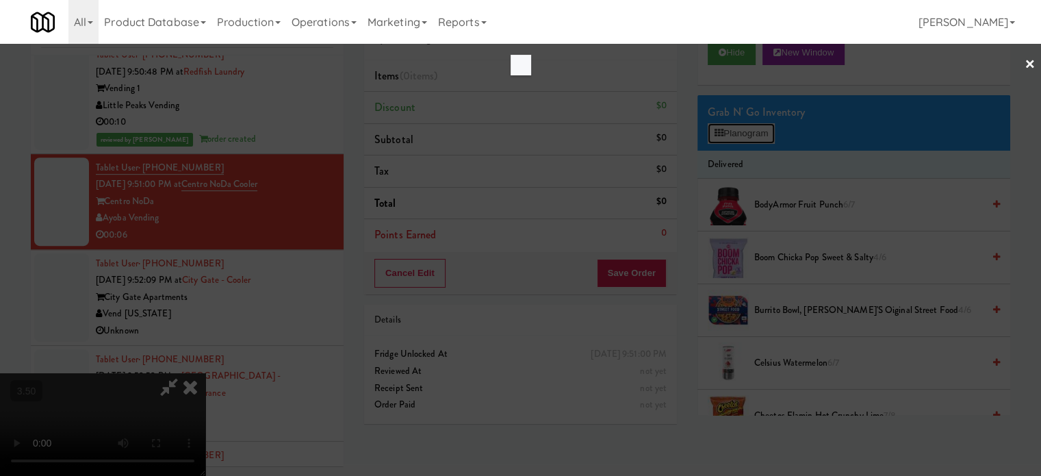
scroll to position [5902, 0]
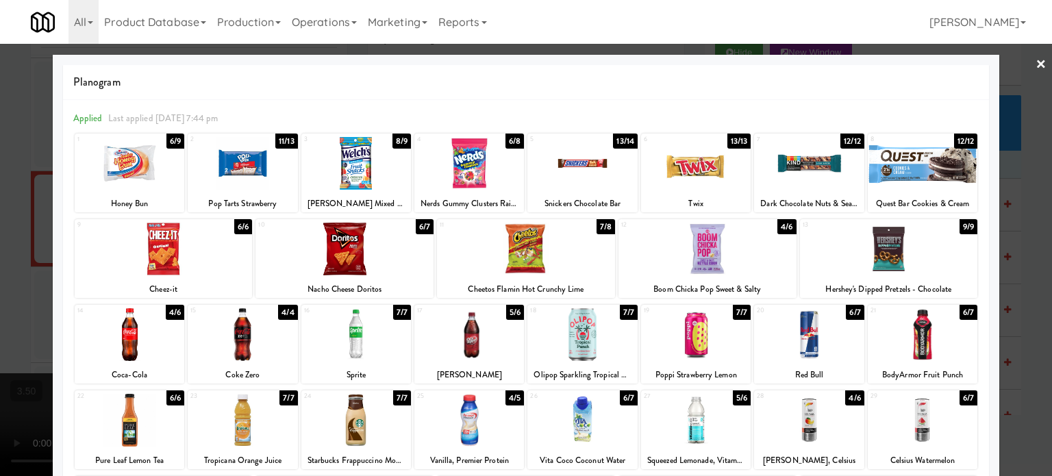
click at [513, 401] on div "4/5" at bounding box center [514, 397] width 18 height 15
click at [173, 140] on div "6/9" at bounding box center [175, 141] width 18 height 15
click at [1019, 230] on div at bounding box center [526, 238] width 1052 height 476
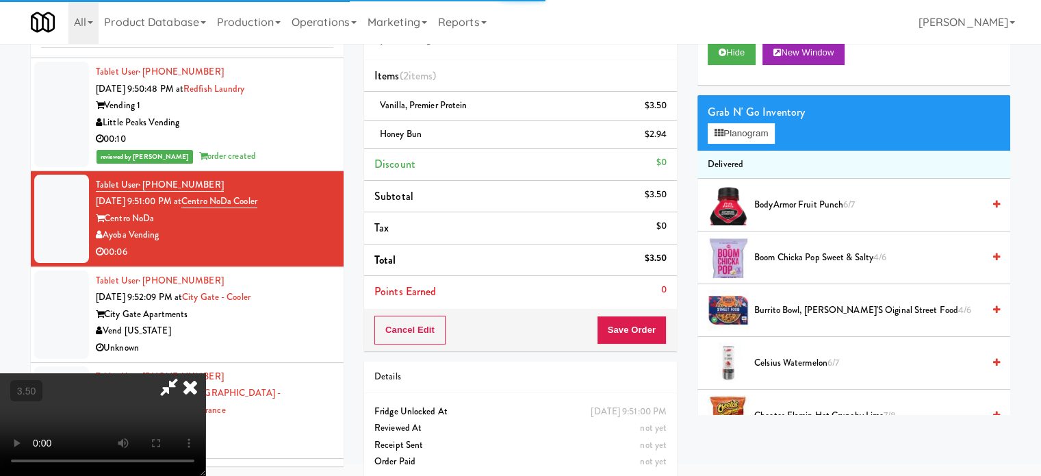
scroll to position [5919, 0]
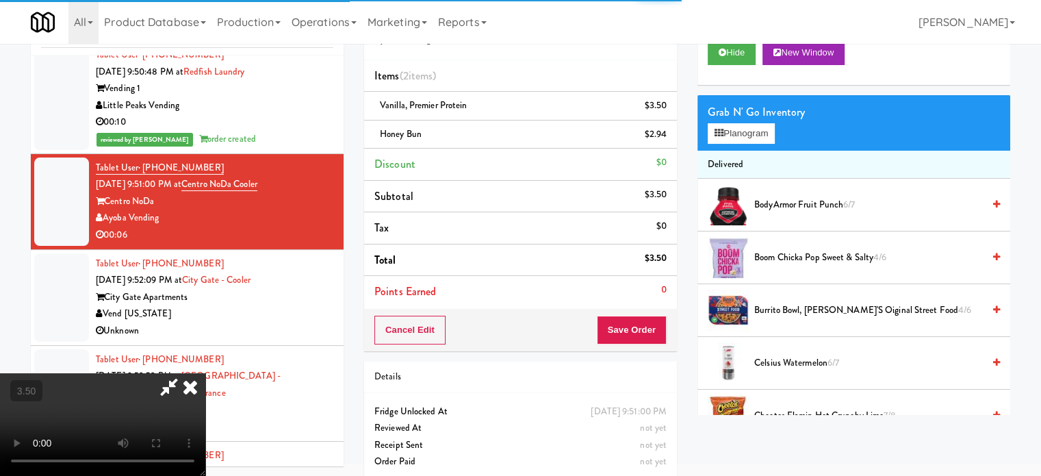
drag, startPoint x: 598, startPoint y: 60, endPoint x: 592, endPoint y: 81, distance: 21.3
click at [205, 373] on icon at bounding box center [190, 386] width 30 height 27
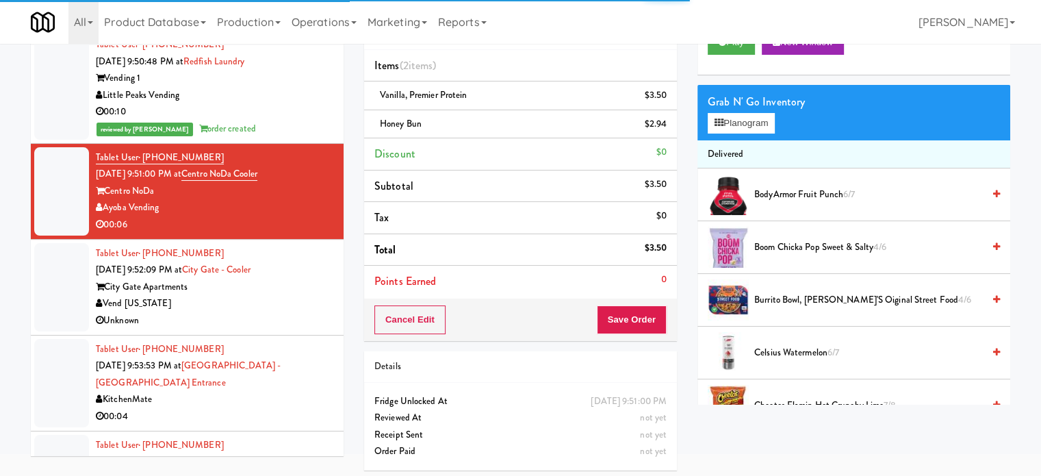
scroll to position [68, 0]
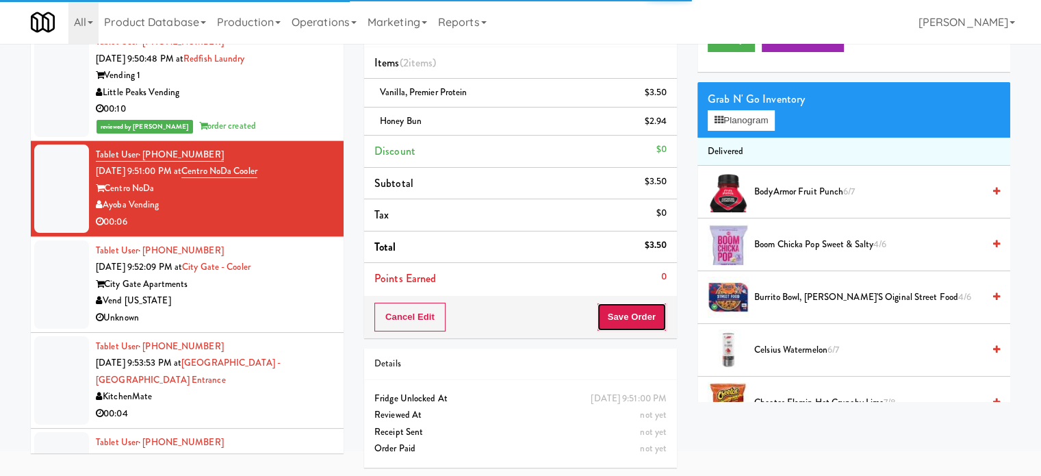
click at [644, 320] on button "Save Order" at bounding box center [632, 317] width 70 height 29
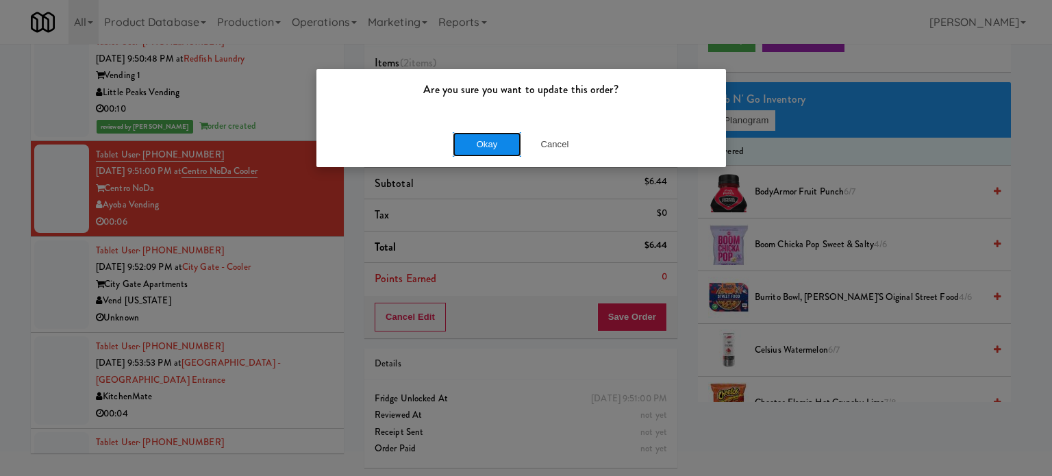
click at [483, 148] on button "Okay" at bounding box center [487, 144] width 68 height 25
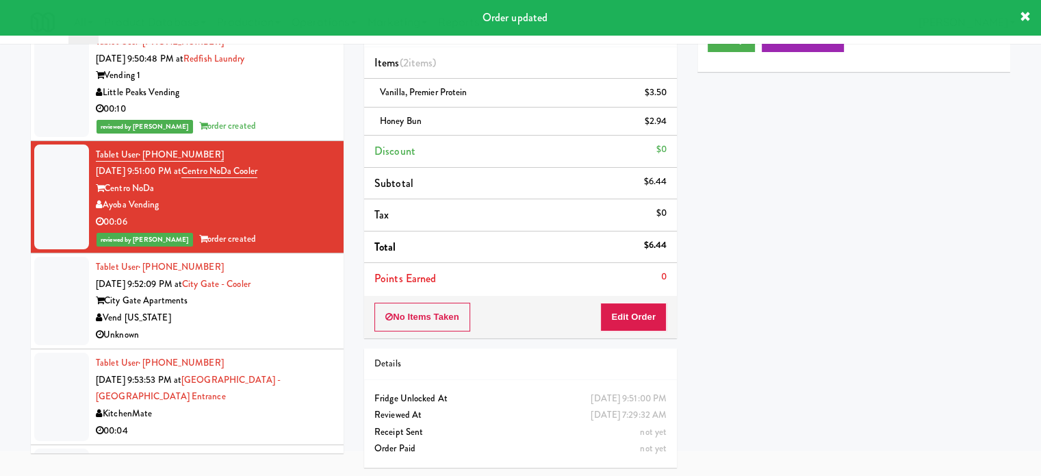
click at [301, 327] on div "Unknown" at bounding box center [215, 335] width 238 height 17
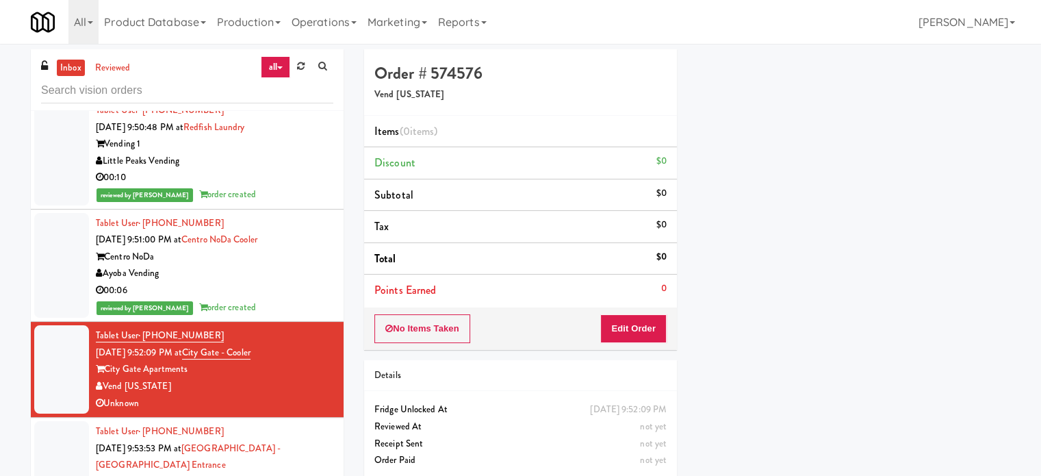
scroll to position [6261, 0]
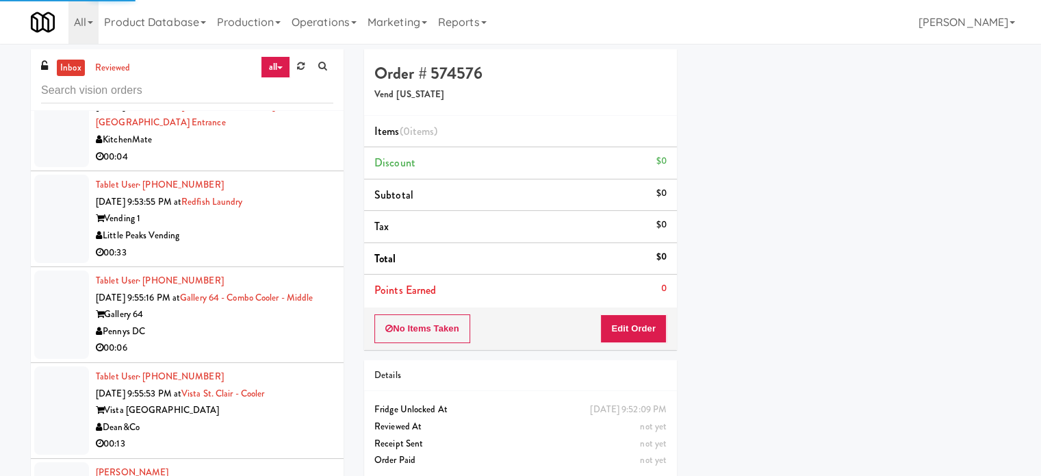
click at [290, 154] on div "00:04" at bounding box center [215, 157] width 238 height 17
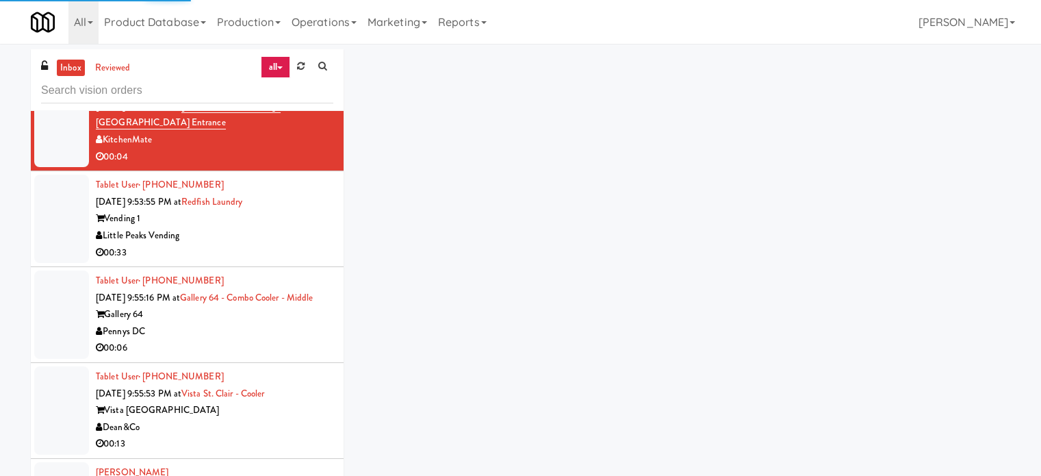
click at [301, 231] on div "Little Peaks Vending" at bounding box center [215, 235] width 238 height 17
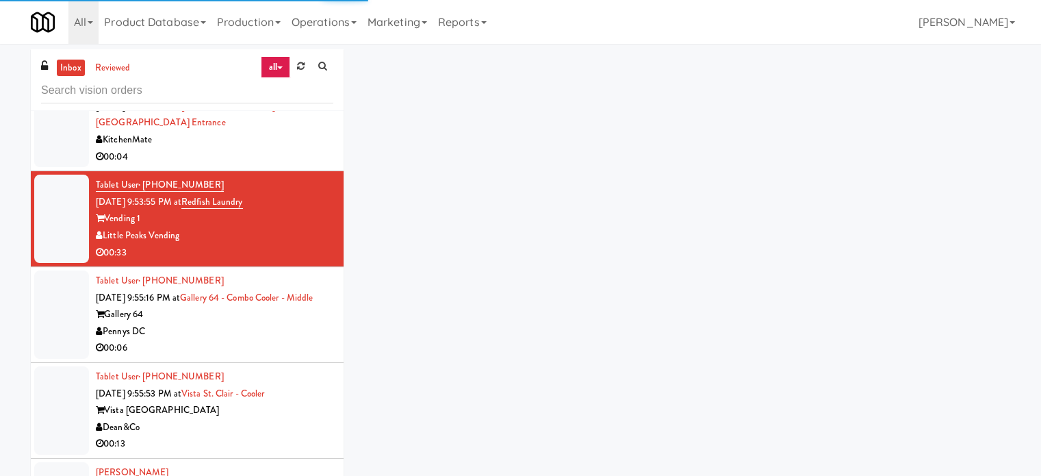
click at [290, 336] on div "Pennys DC" at bounding box center [215, 331] width 238 height 17
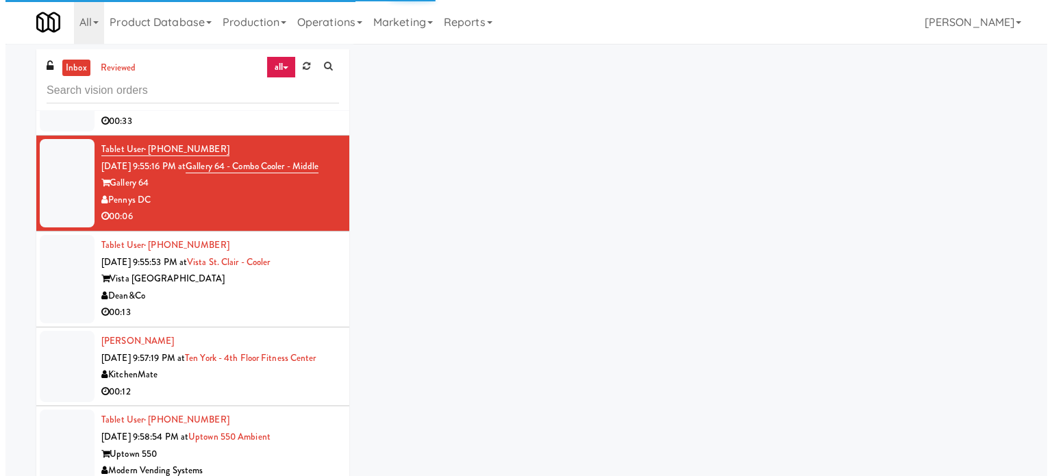
scroll to position [6425, 0]
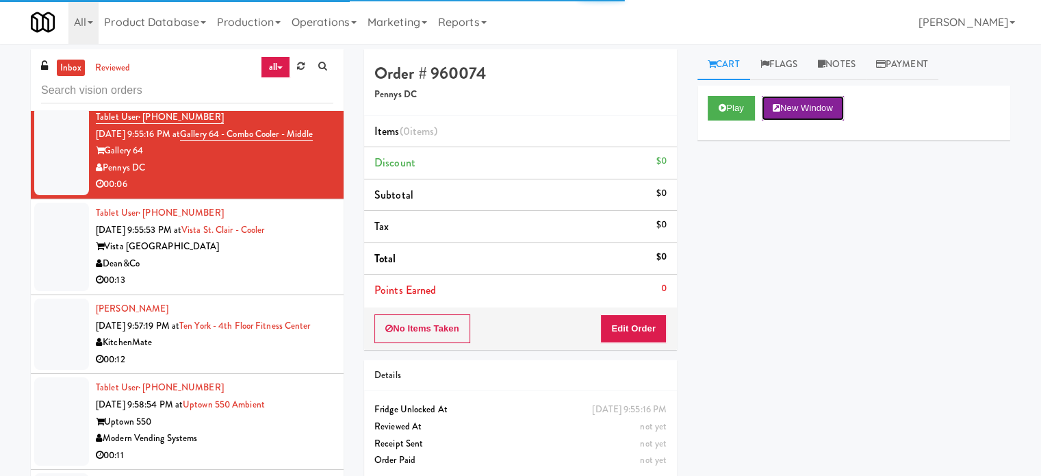
click at [766, 96] on button "New Window" at bounding box center [803, 108] width 82 height 25
click at [792, 105] on button "New Window" at bounding box center [803, 108] width 82 height 25
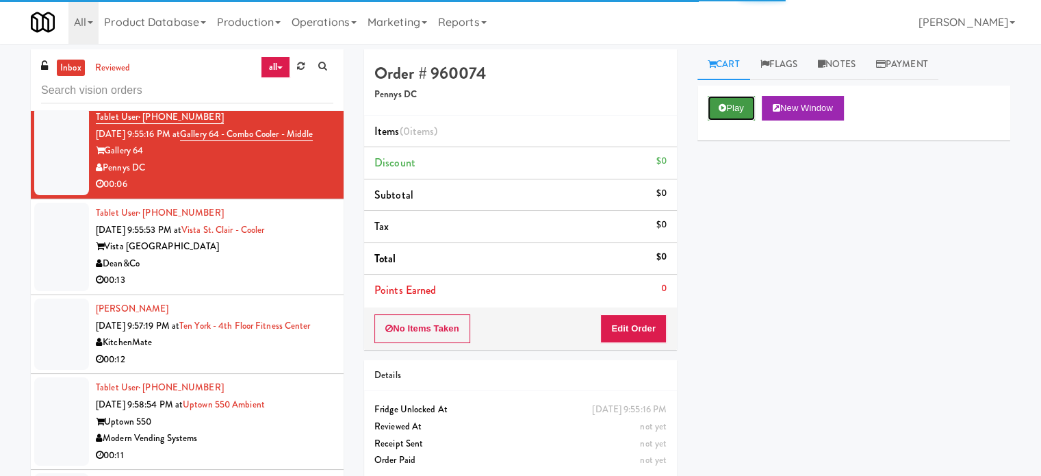
click at [720, 108] on icon at bounding box center [723, 107] width 8 height 9
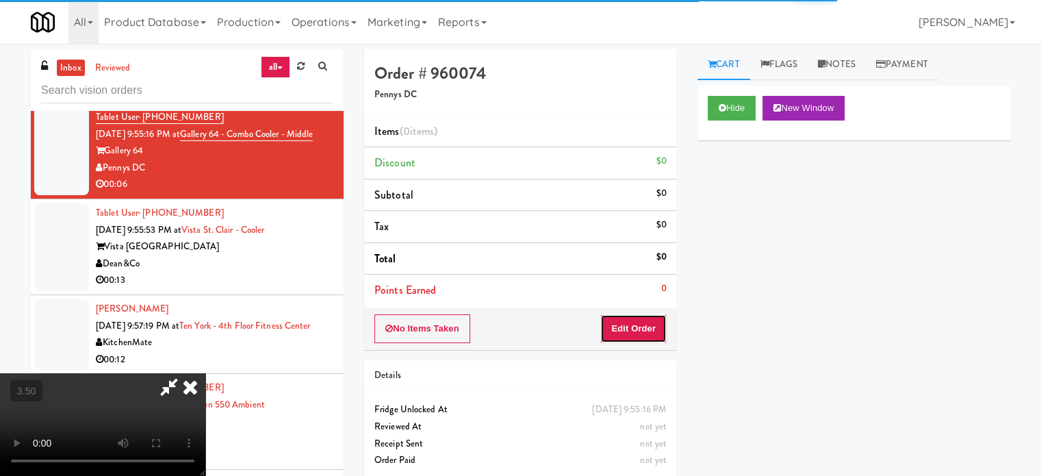
click at [630, 339] on button "Edit Order" at bounding box center [634, 328] width 66 height 29
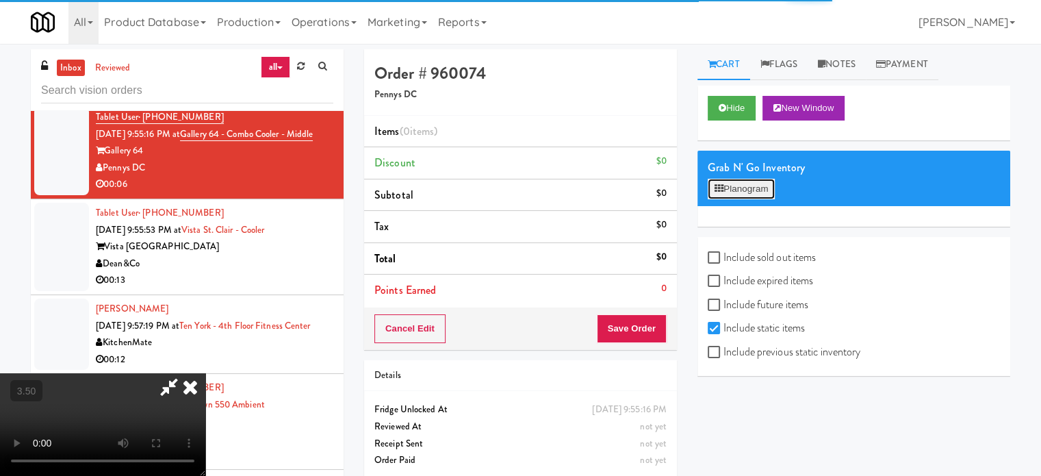
click at [751, 190] on button "Planogram" at bounding box center [741, 189] width 67 height 21
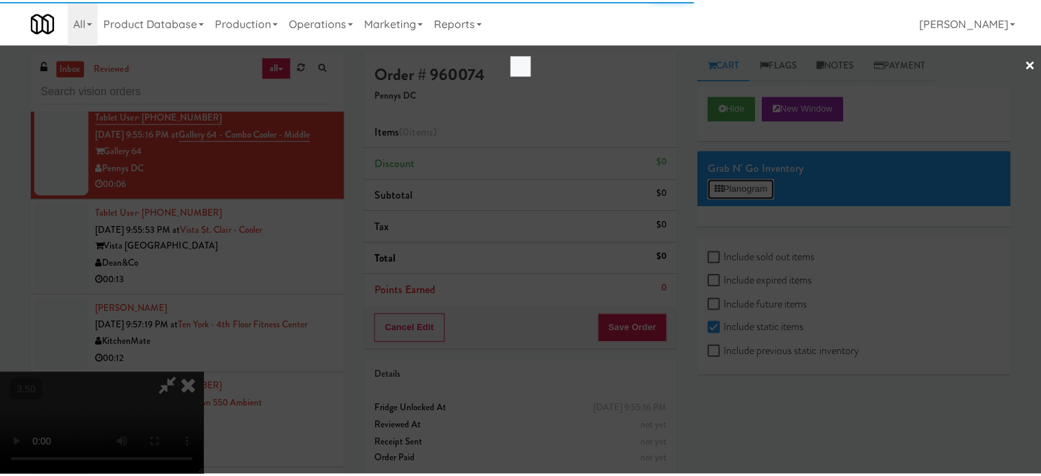
scroll to position [6408, 0]
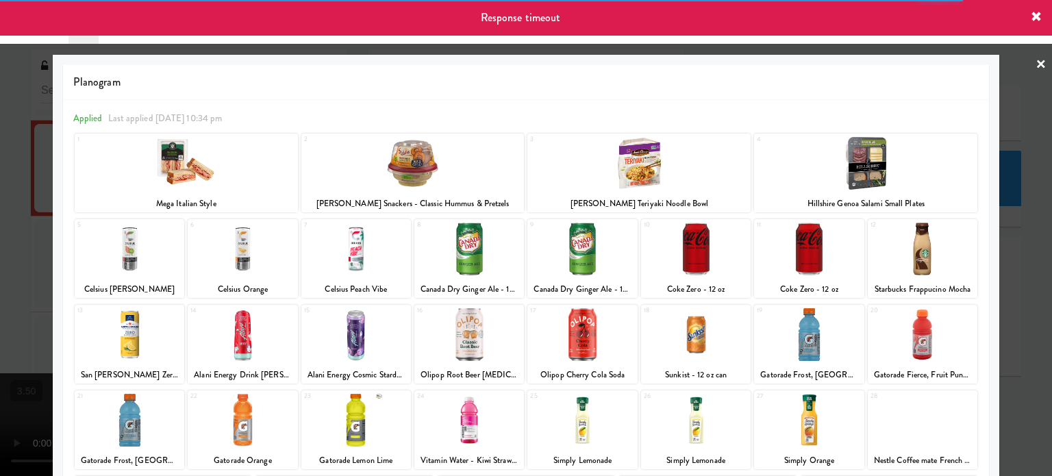
click at [1011, 209] on div at bounding box center [526, 238] width 1052 height 476
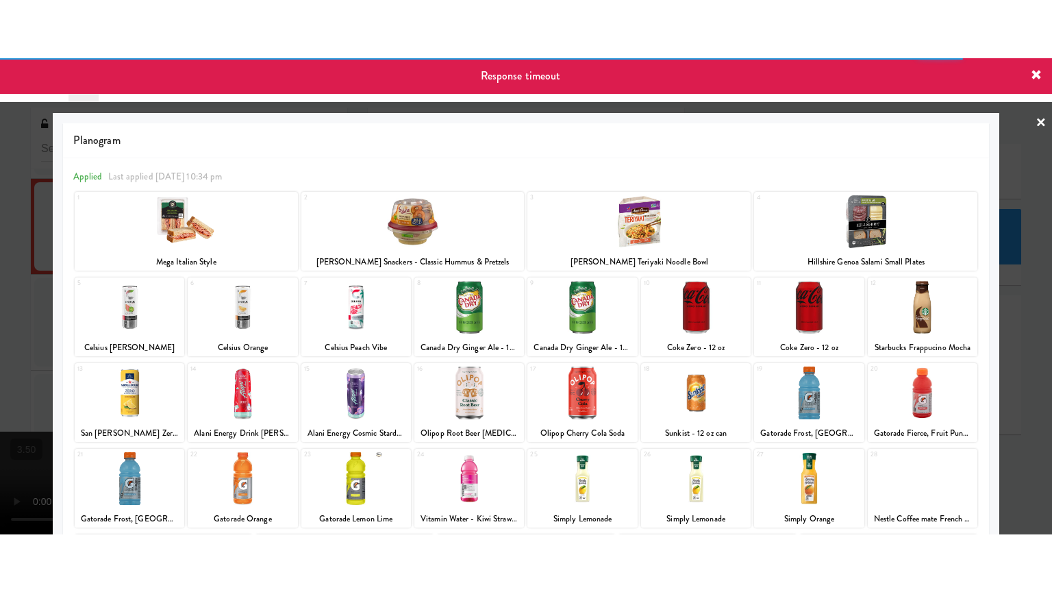
scroll to position [6425, 0]
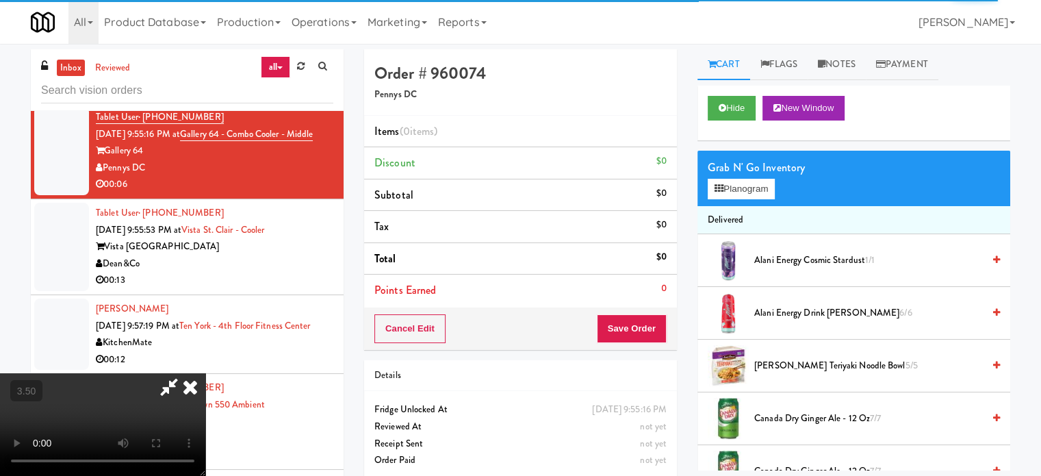
click at [205, 373] on video at bounding box center [102, 424] width 205 height 103
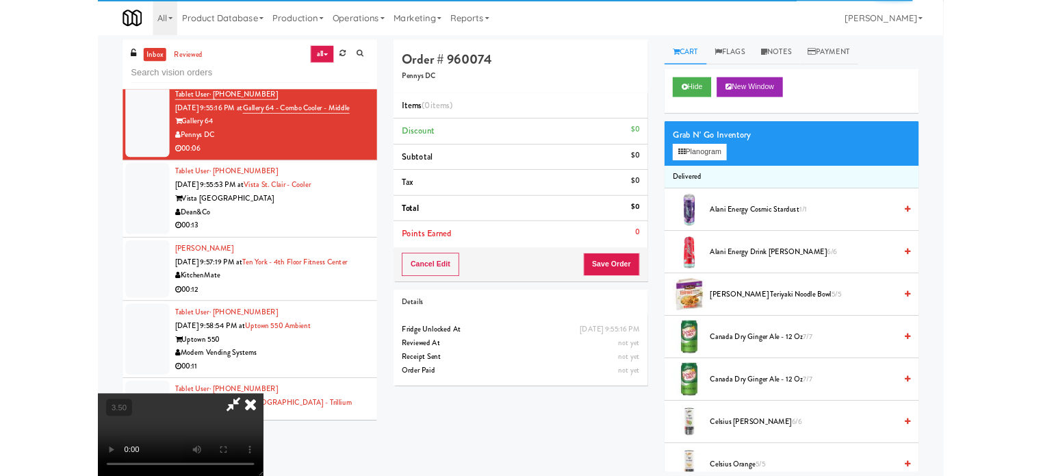
scroll to position [6408, 0]
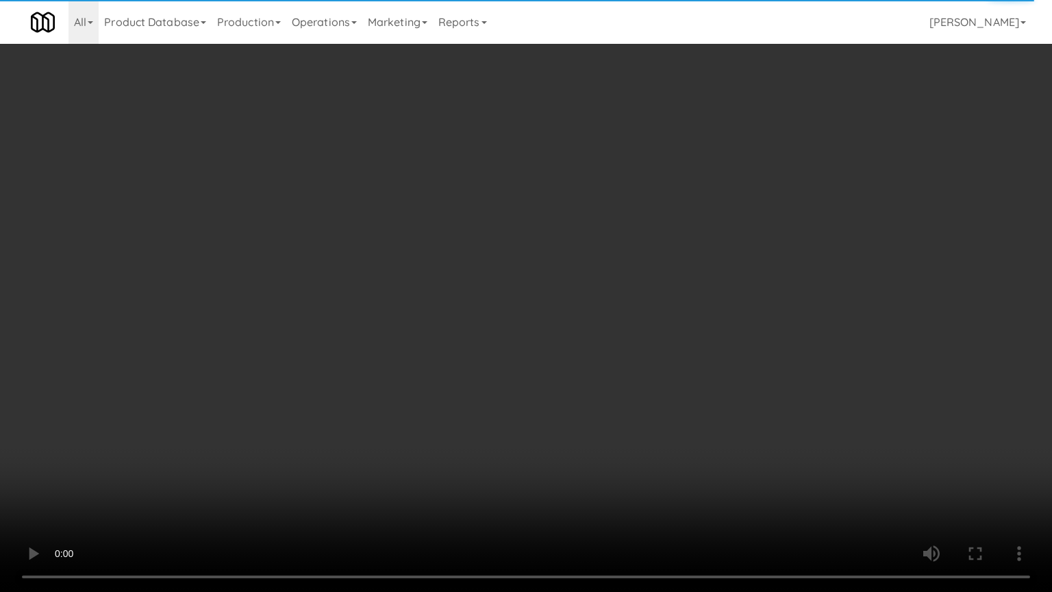
drag, startPoint x: 220, startPoint y: 433, endPoint x: 316, endPoint y: 383, distance: 107.8
click at [222, 433] on video at bounding box center [526, 296] width 1052 height 592
click at [476, 323] on video at bounding box center [526, 296] width 1052 height 592
click at [288, 441] on video at bounding box center [526, 296] width 1052 height 592
drag, startPoint x: 396, startPoint y: 407, endPoint x: 403, endPoint y: 374, distance: 34.2
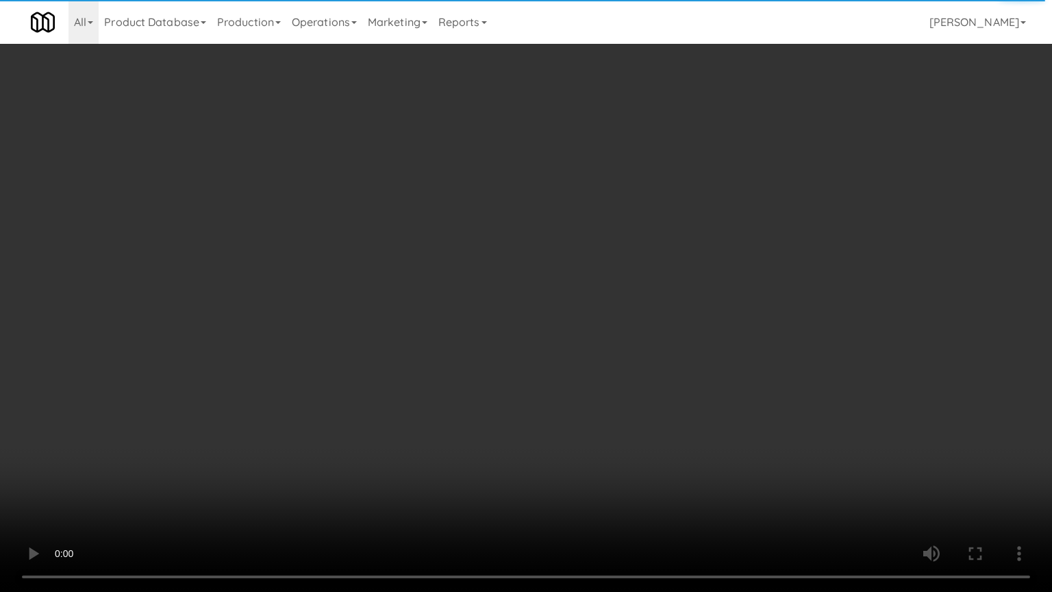
click at [400, 386] on video at bounding box center [526, 296] width 1052 height 592
click at [415, 348] on video at bounding box center [526, 296] width 1052 height 592
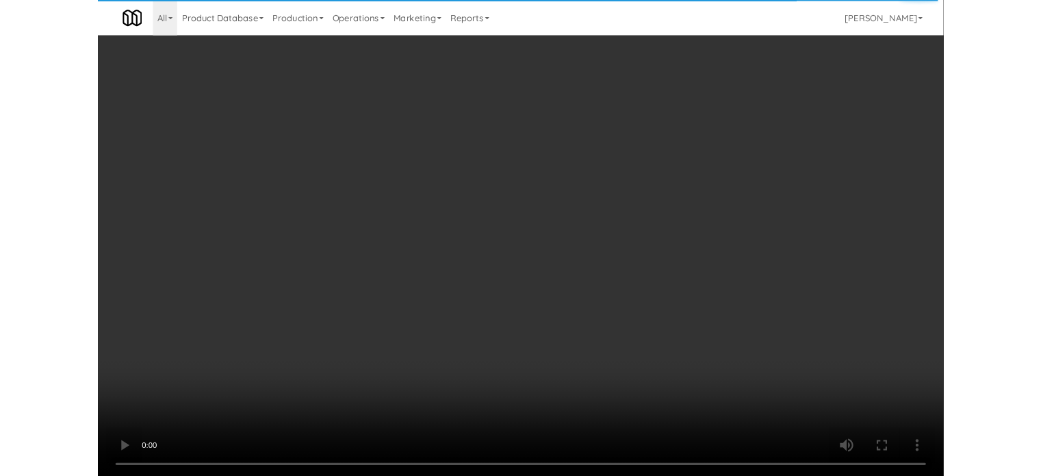
scroll to position [6425, 0]
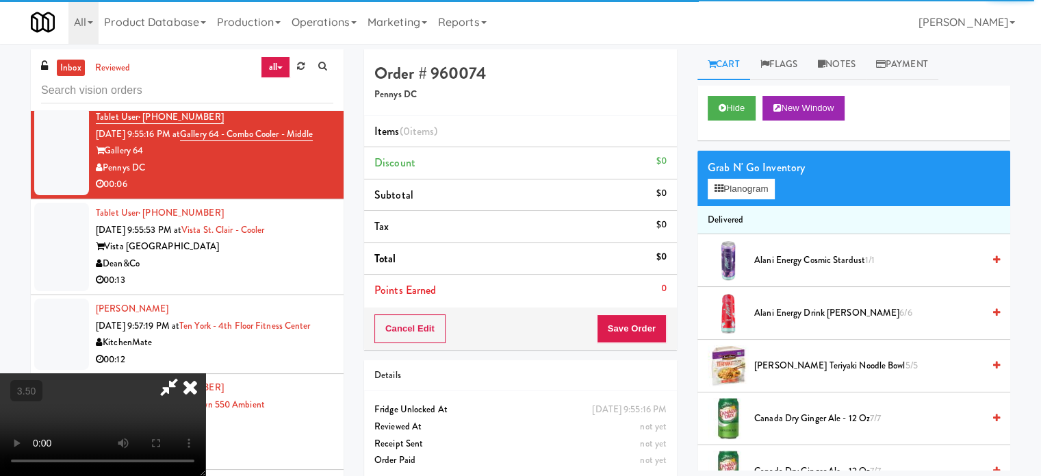
click at [205, 373] on icon at bounding box center [190, 386] width 30 height 27
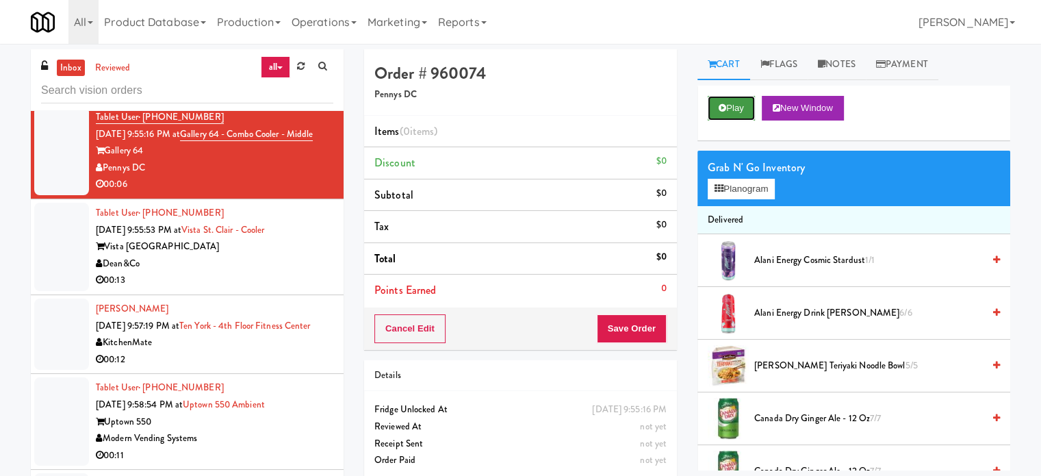
click at [728, 112] on button "Play" at bounding box center [731, 108] width 47 height 25
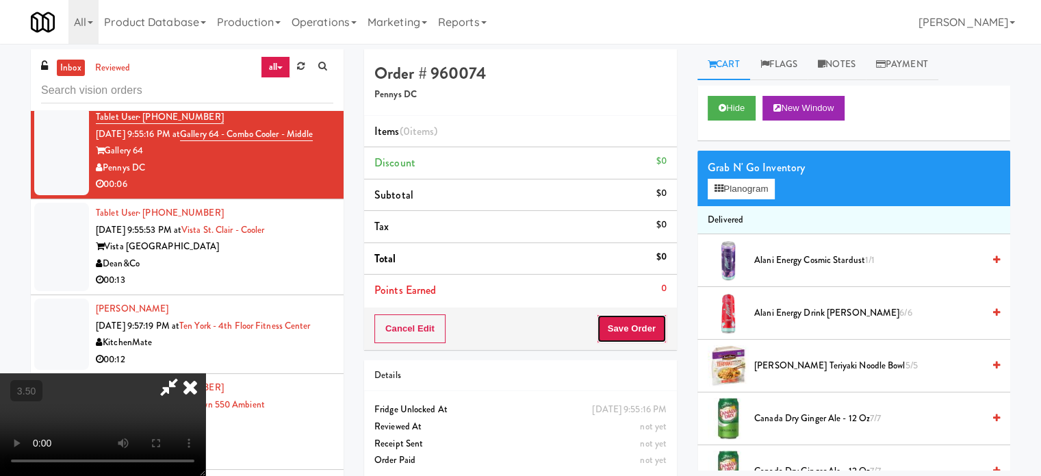
click at [633, 333] on button "Save Order" at bounding box center [632, 328] width 70 height 29
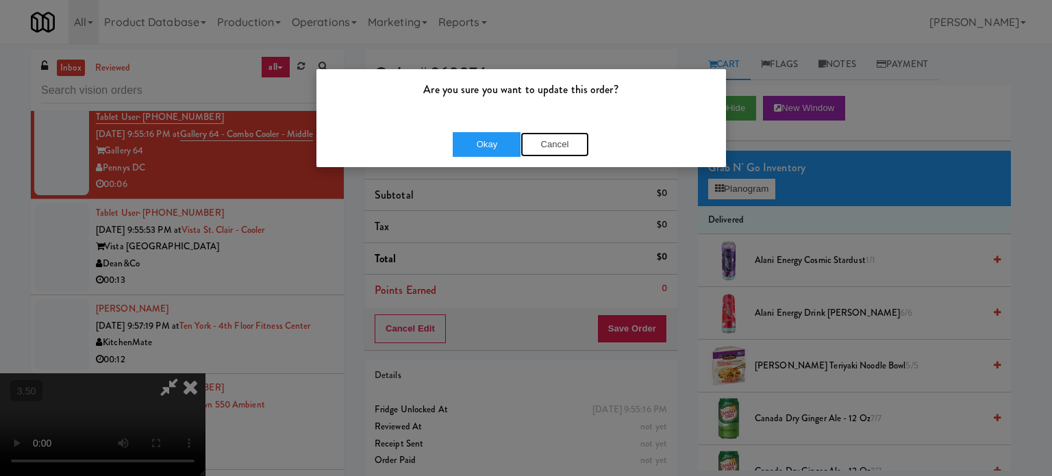
drag, startPoint x: 566, startPoint y: 139, endPoint x: 635, endPoint y: 145, distance: 69.4
click at [566, 142] on button "Cancel" at bounding box center [554, 144] width 68 height 25
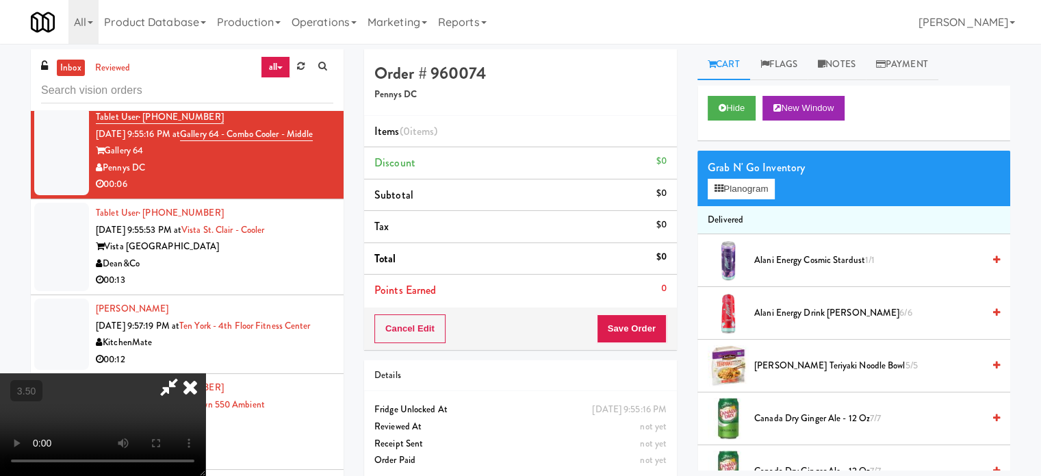
scroll to position [368, 0]
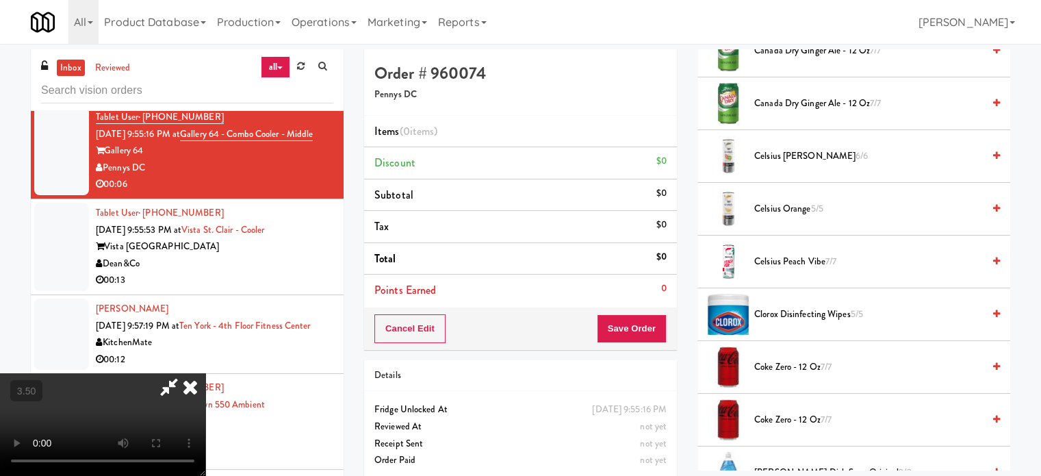
click at [205, 373] on icon at bounding box center [190, 386] width 30 height 27
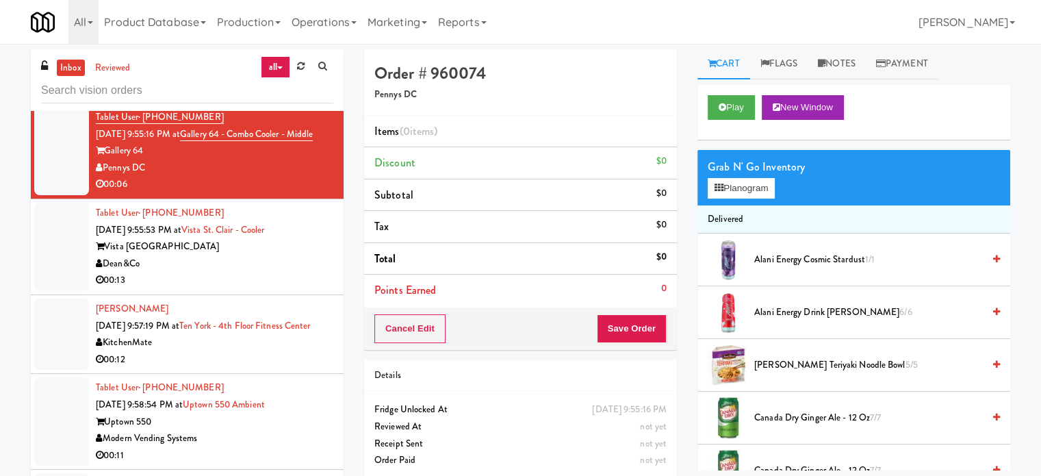
scroll to position [0, 0]
click at [781, 416] on span "Canada Dry Ginger Ale - 12 oz 7/7" at bounding box center [869, 418] width 229 height 17
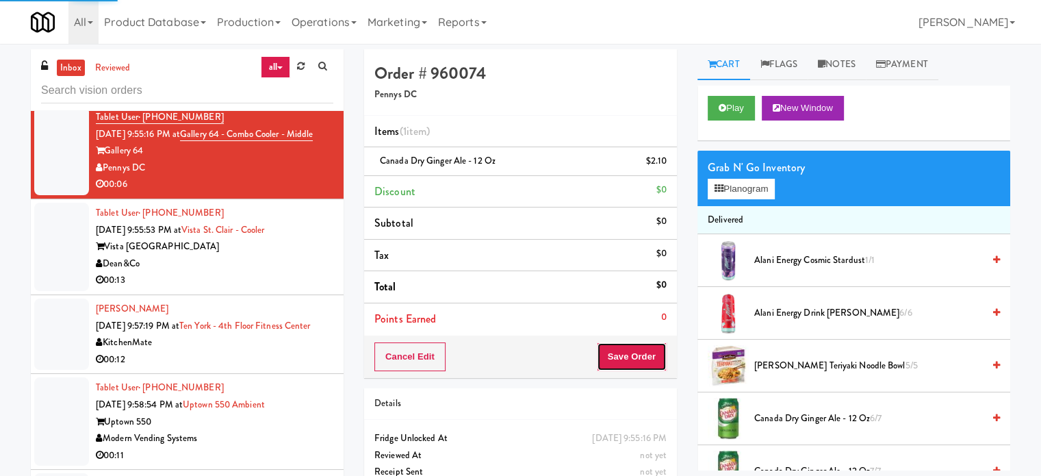
click at [651, 357] on button "Save Order" at bounding box center [632, 356] width 70 height 29
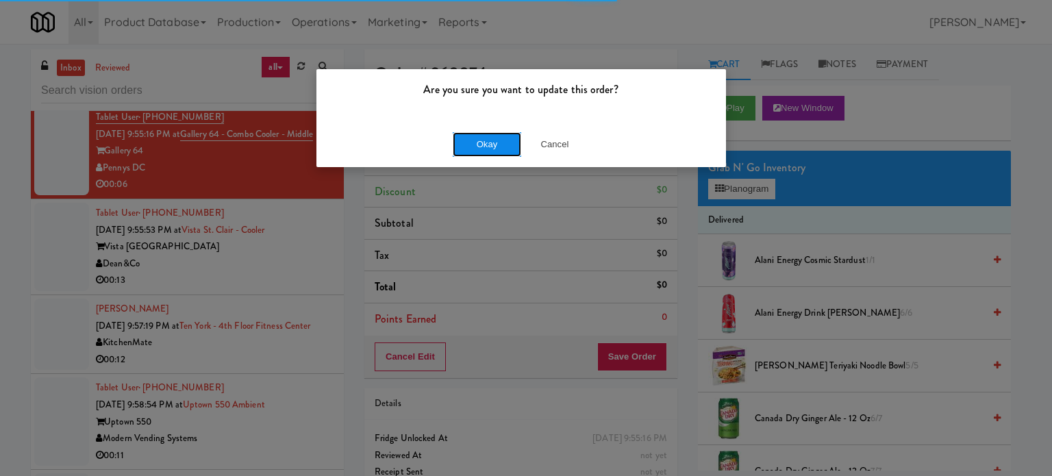
click at [495, 150] on button "Okay" at bounding box center [487, 144] width 68 height 25
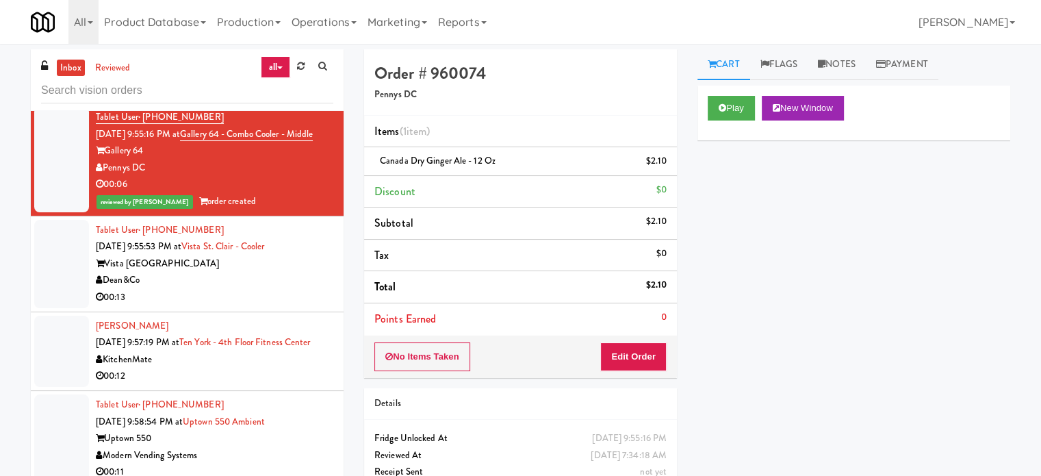
click at [255, 304] on div "00:13" at bounding box center [215, 297] width 238 height 17
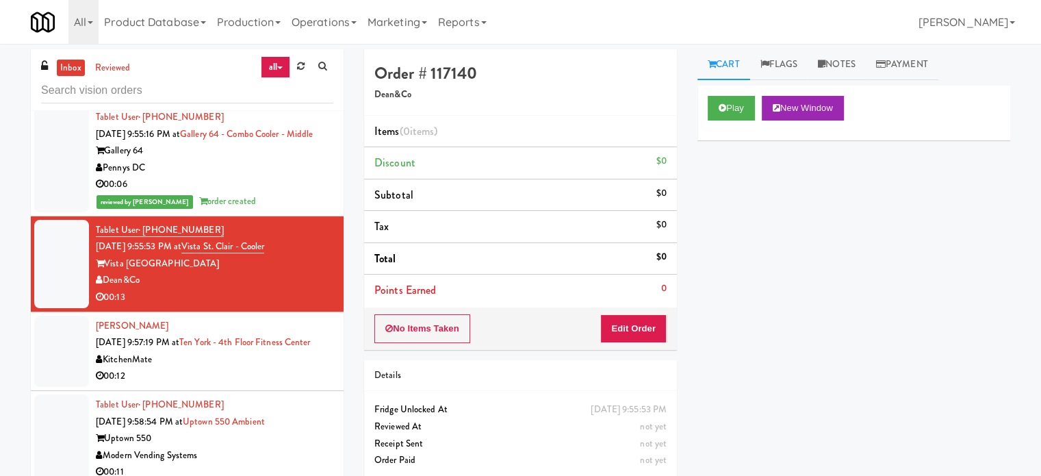
click at [290, 377] on div "Durotimi Thompson Aug 19, 2025 9:57:19 PM at Ten York - 4th Floor Fitness Cente…" at bounding box center [215, 351] width 238 height 67
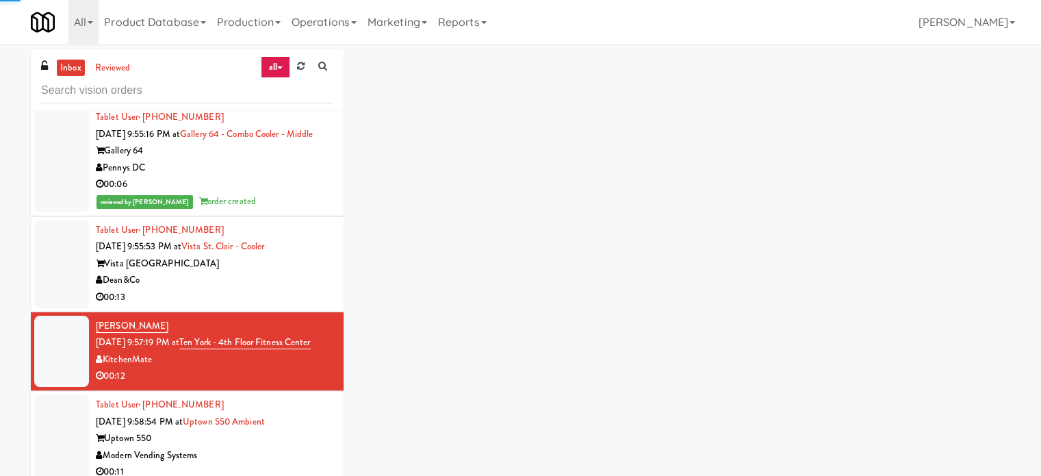
drag, startPoint x: 294, startPoint y: 323, endPoint x: 294, endPoint y: 313, distance: 9.6
click at [294, 323] on li "Durotimi Thompson Aug 19, 2025 9:57:19 PM at Ten York - 4th Floor Fitness Cente…" at bounding box center [187, 351] width 313 height 79
click at [299, 289] on div "Dean&Co" at bounding box center [215, 280] width 238 height 17
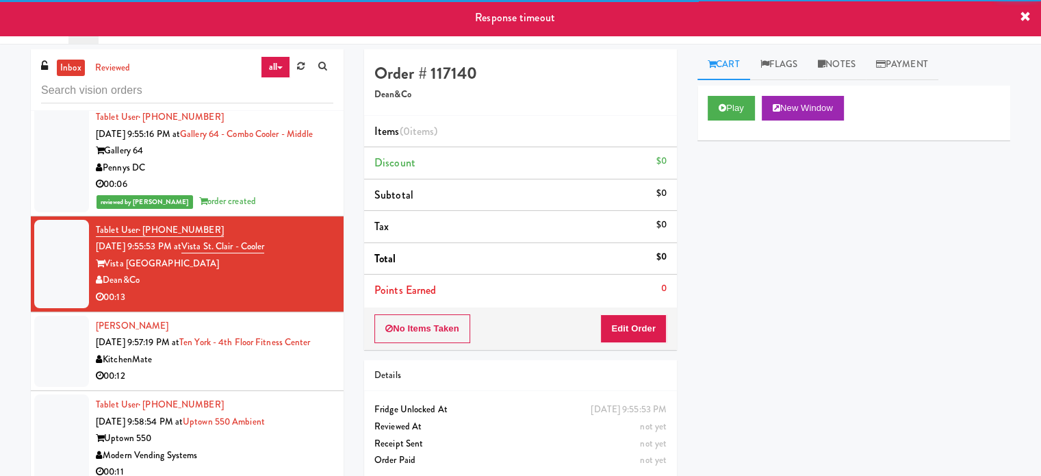
click at [304, 210] on div "reviewed by Jenet R order created" at bounding box center [215, 201] width 238 height 17
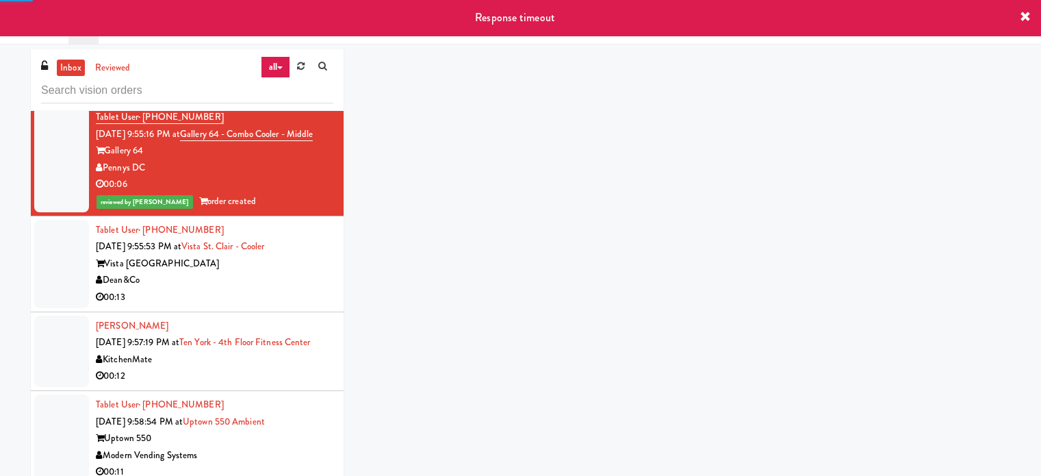
click at [303, 286] on div "Dean&Co" at bounding box center [215, 280] width 238 height 17
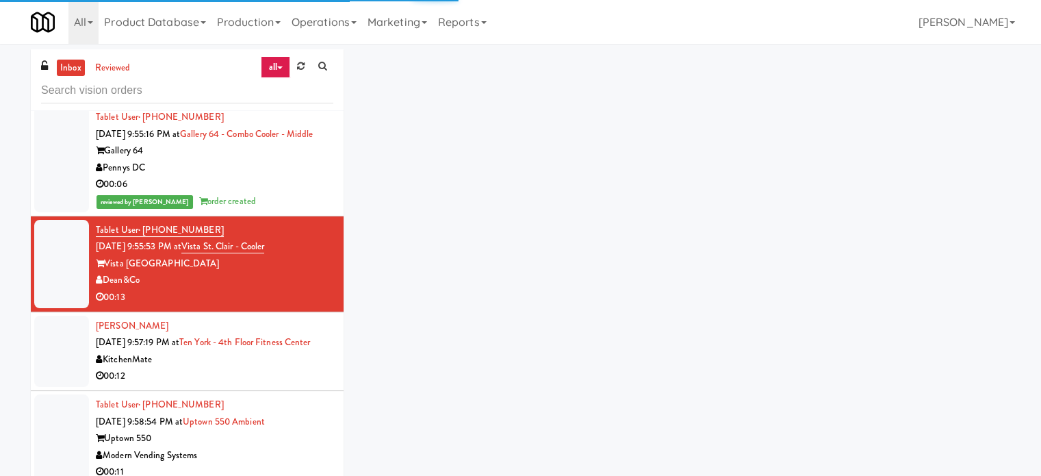
click at [270, 177] on div "Pennys DC" at bounding box center [215, 168] width 238 height 17
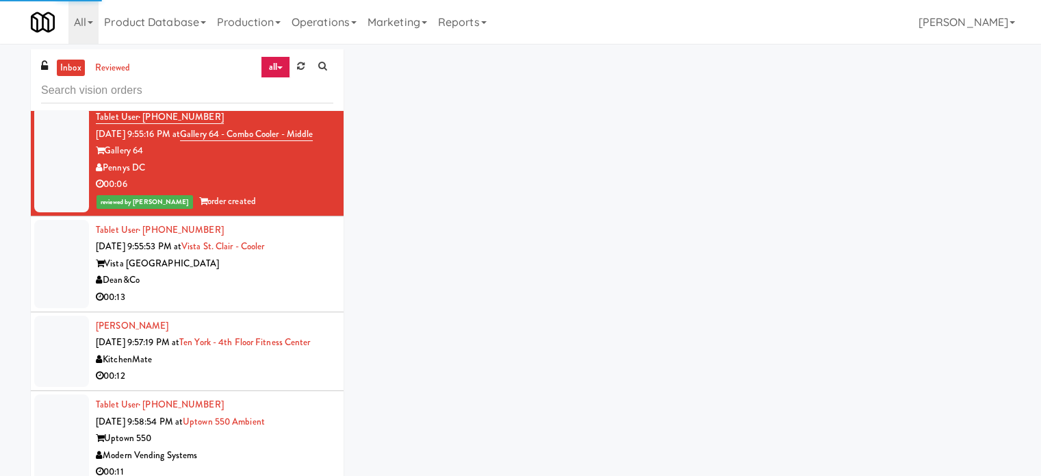
drag, startPoint x: 264, startPoint y: 287, endPoint x: 622, endPoint y: 180, distance: 373.7
click at [264, 288] on div "Dean&Co" at bounding box center [215, 280] width 238 height 17
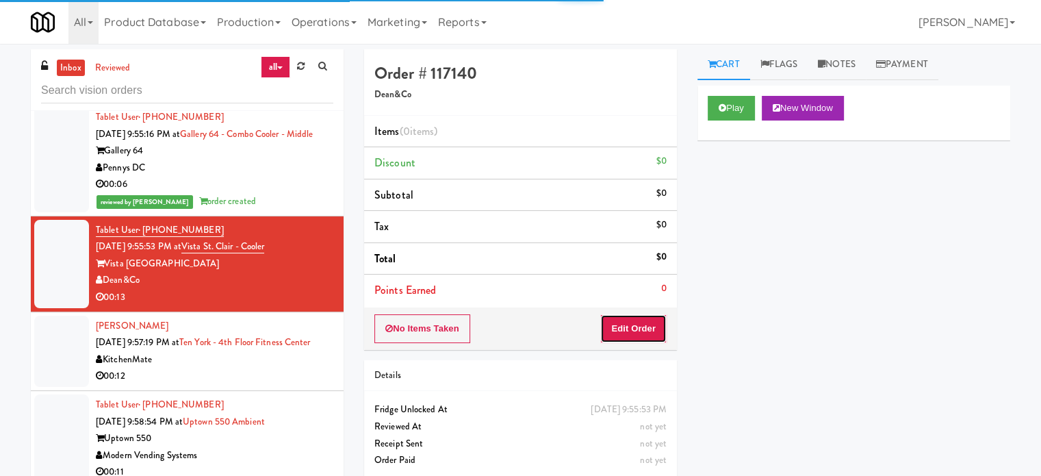
click at [620, 325] on button "Edit Order" at bounding box center [634, 328] width 66 height 29
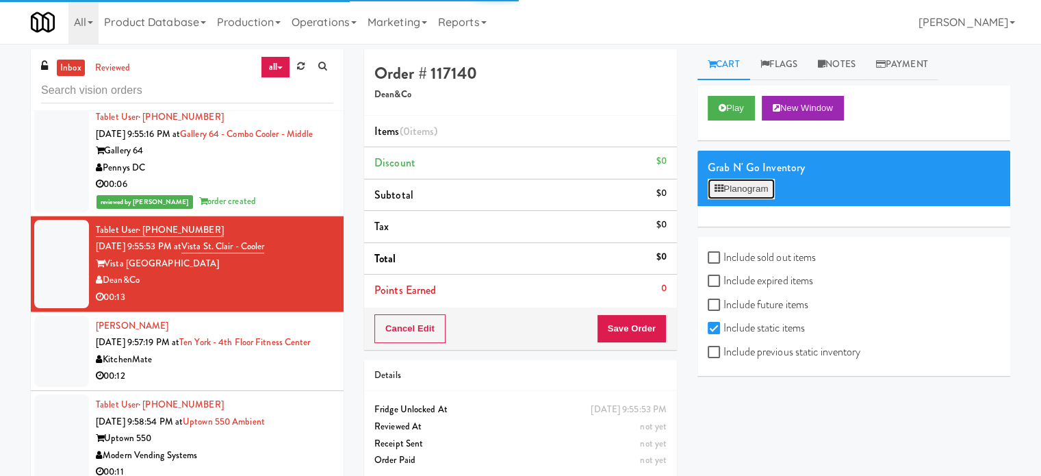
click at [751, 181] on button "Planogram" at bounding box center [741, 189] width 67 height 21
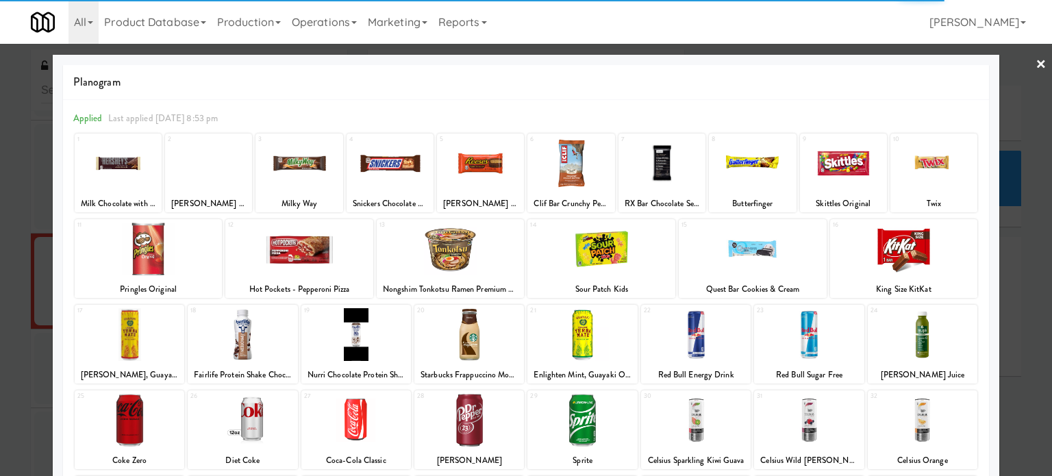
click at [1002, 101] on div at bounding box center [526, 238] width 1052 height 476
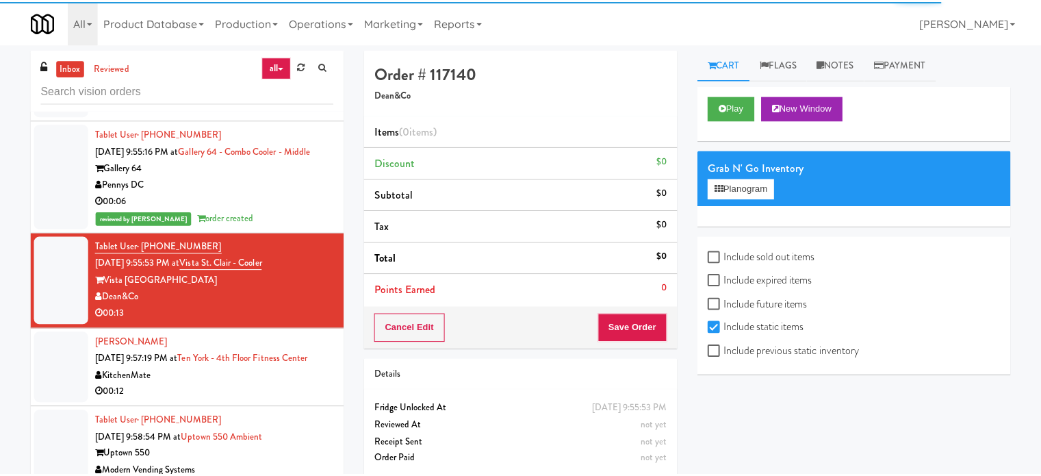
scroll to position [6425, 0]
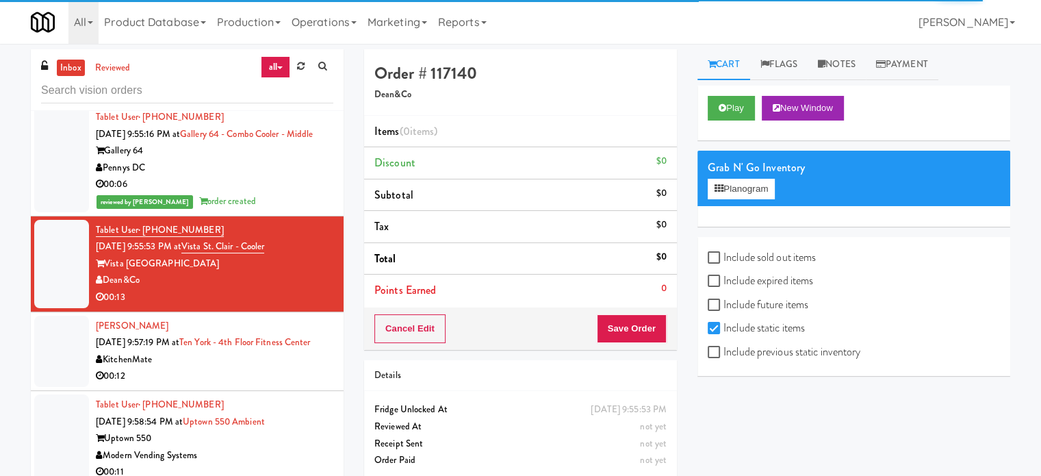
click at [309, 368] on div "KitchenMate" at bounding box center [215, 359] width 238 height 17
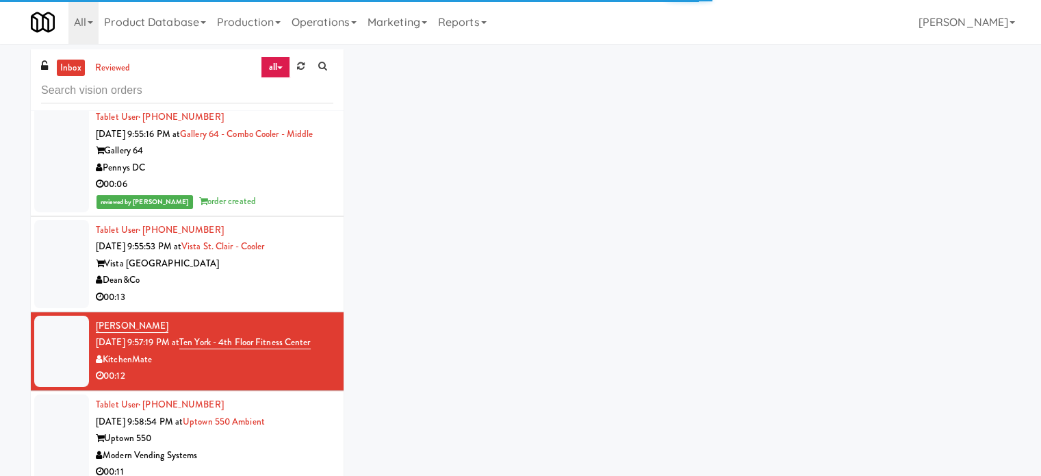
click at [312, 289] on div "Dean&Co" at bounding box center [215, 280] width 238 height 17
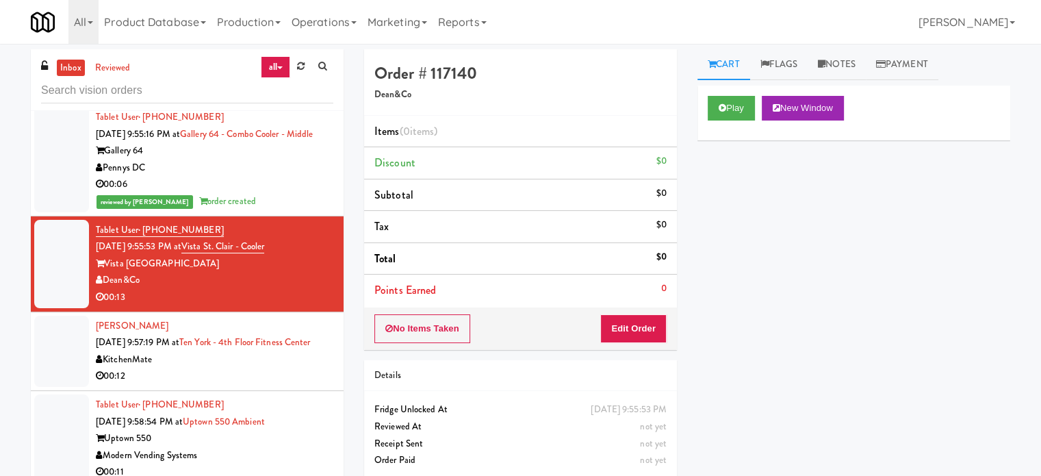
drag, startPoint x: 973, startPoint y: 112, endPoint x: 956, endPoint y: 106, distance: 18.2
click at [973, 112] on div "Play New Window" at bounding box center [854, 108] width 292 height 25
click at [861, 66] on link "Notes" at bounding box center [837, 64] width 58 height 31
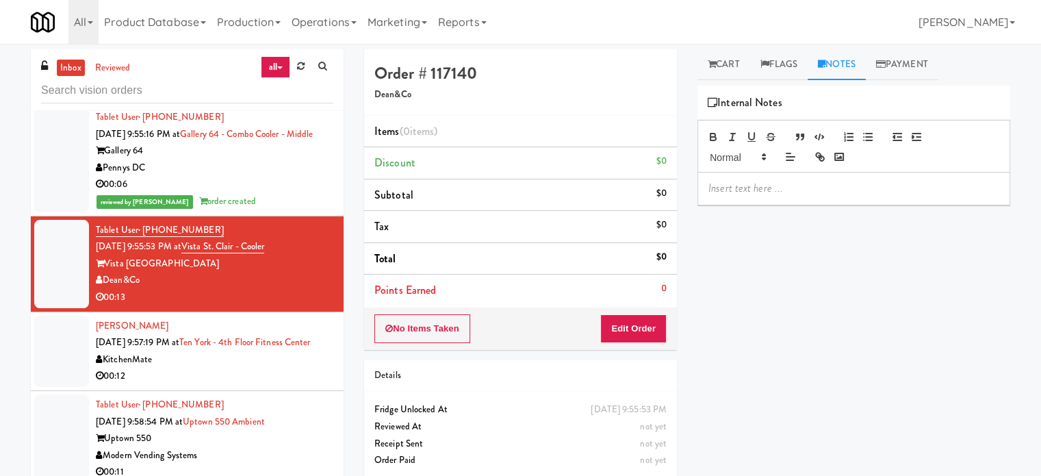
click at [793, 181] on p at bounding box center [854, 188] width 291 height 15
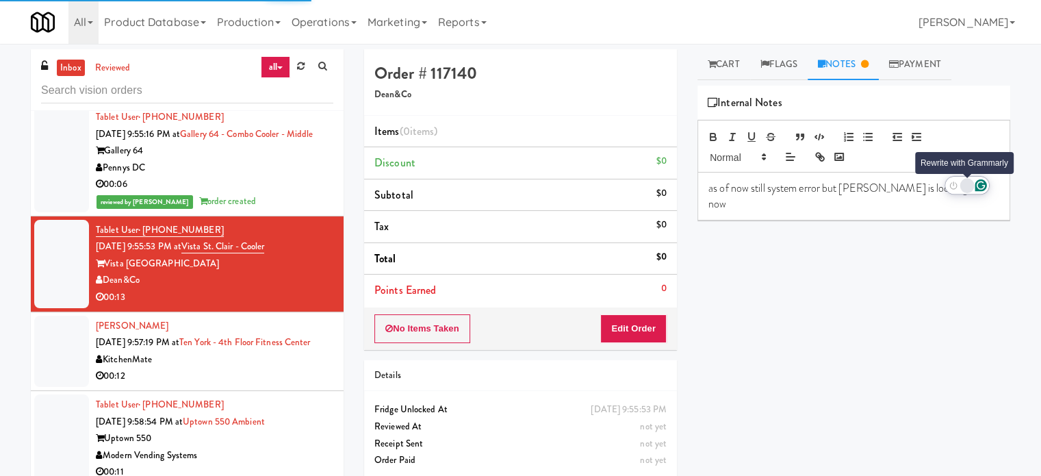
click at [968, 188] on div "Rewrite with Grammarly" at bounding box center [967, 185] width 12 height 12
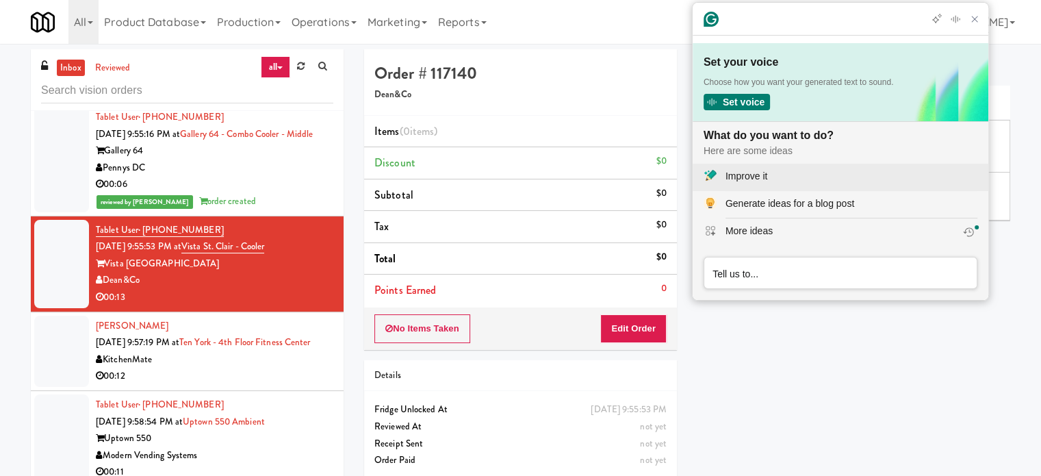
click at [740, 175] on div "Improve it" at bounding box center [747, 176] width 42 height 14
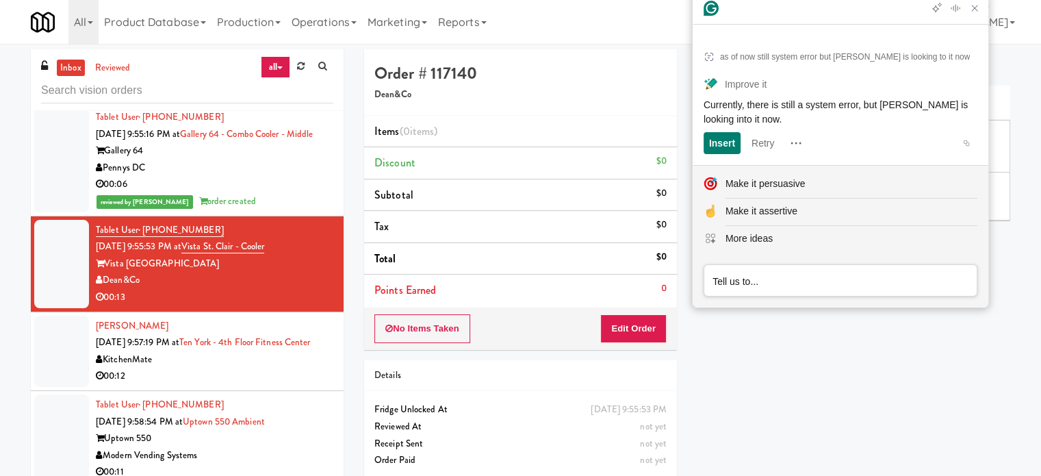
drag, startPoint x: 700, startPoint y: 99, endPoint x: 756, endPoint y: 115, distance: 57.8
click at [756, 115] on article "as of now still system error but joshua is looking to it now Improve it Current…" at bounding box center [841, 98] width 296 height 133
click at [975, 14] on icon "Close Grammarly Assistant" at bounding box center [975, 8] width 11 height 11
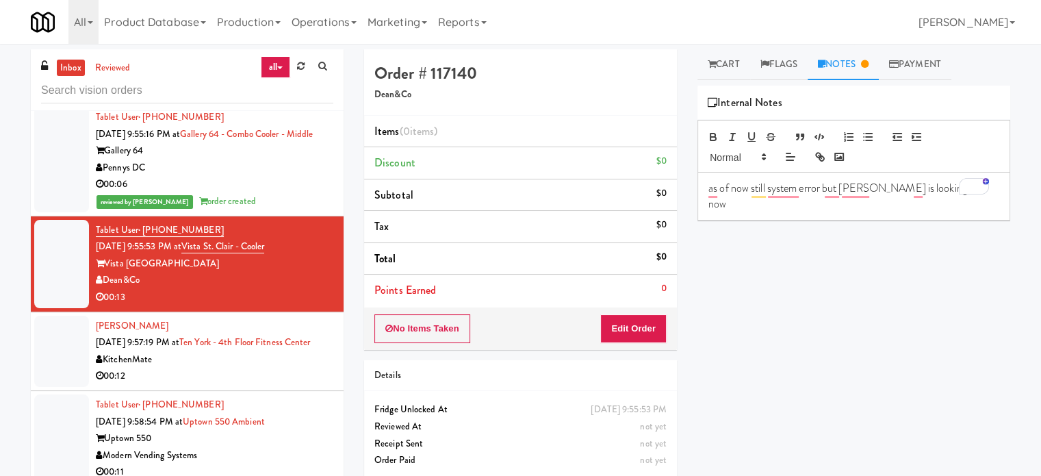
click at [811, 193] on p "as of now still system error but joshua is looking to it now" at bounding box center [854, 196] width 291 height 31
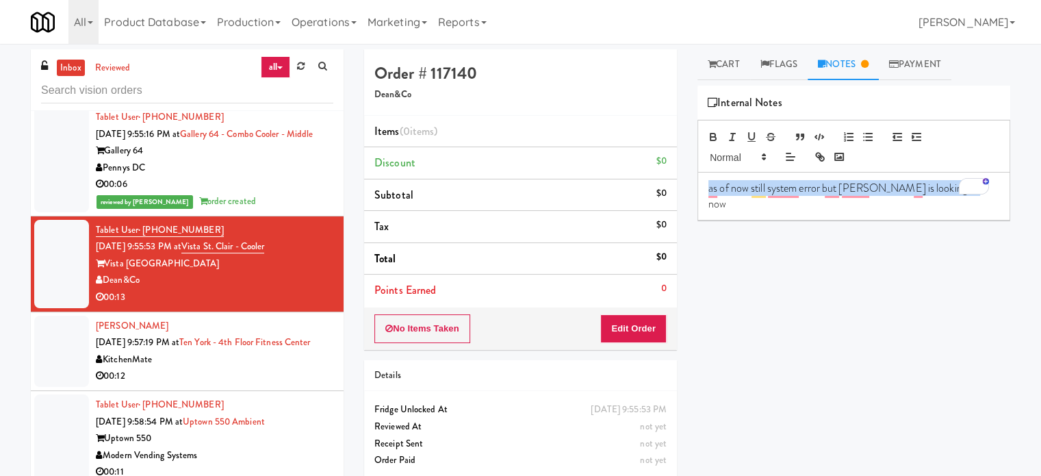
click at [811, 193] on p "as of now still system error but joshua is looking to it now" at bounding box center [854, 196] width 291 height 31
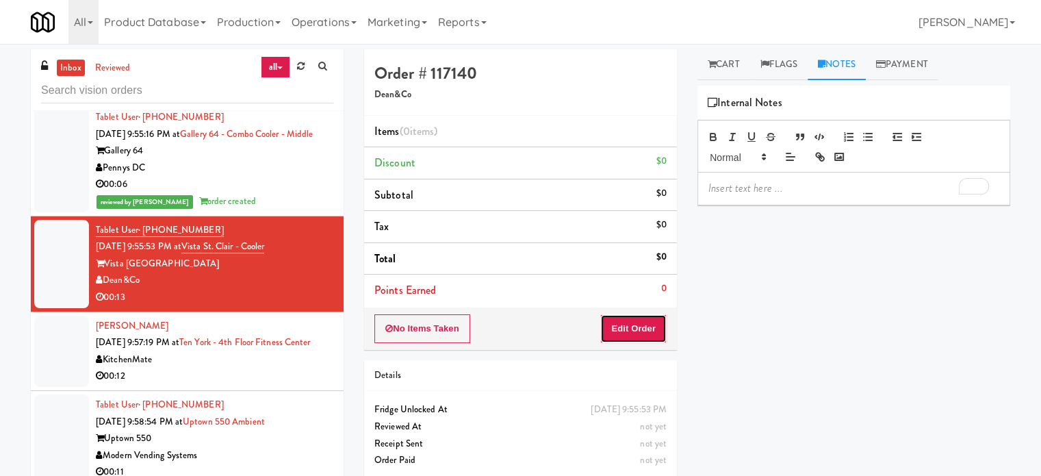
drag, startPoint x: 653, startPoint y: 328, endPoint x: 716, endPoint y: 262, distance: 91.5
click at [653, 328] on button "Edit Order" at bounding box center [634, 328] width 66 height 29
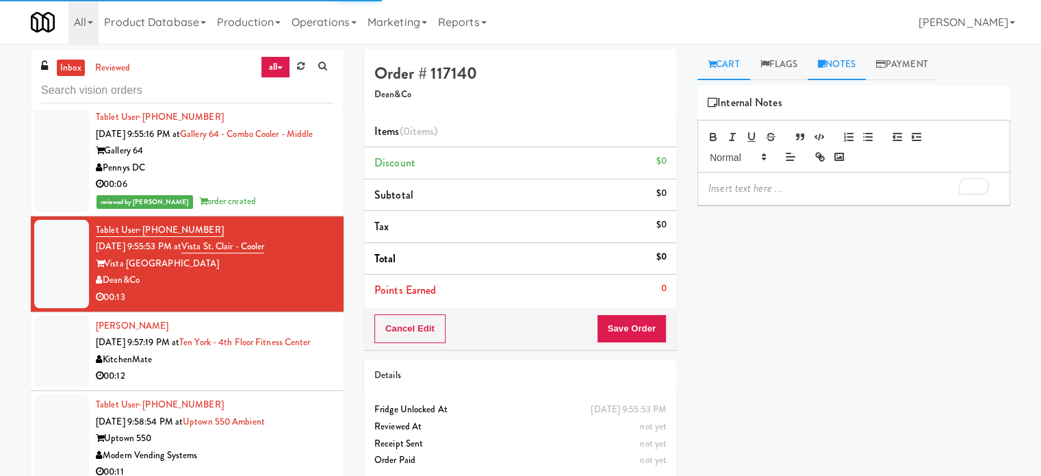
click at [726, 60] on link "Cart" at bounding box center [724, 64] width 53 height 31
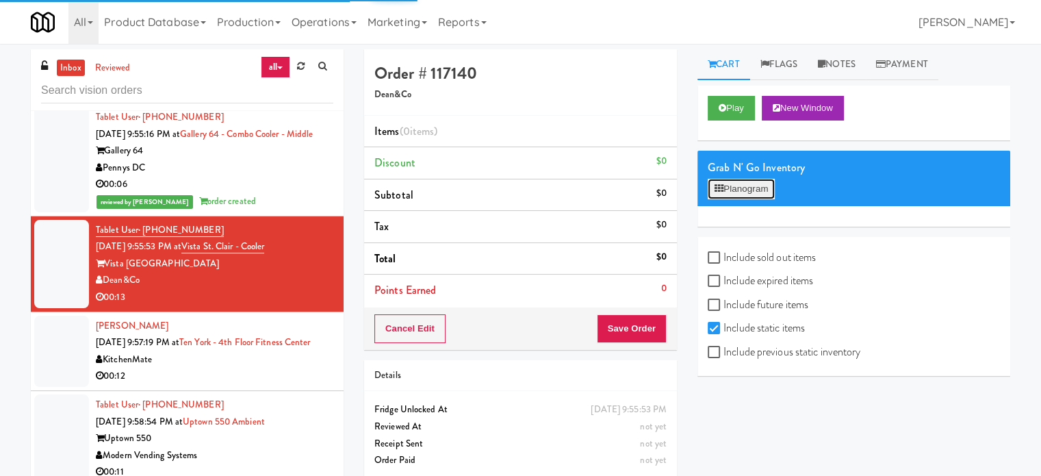
click at [750, 188] on button "Planogram" at bounding box center [741, 189] width 67 height 21
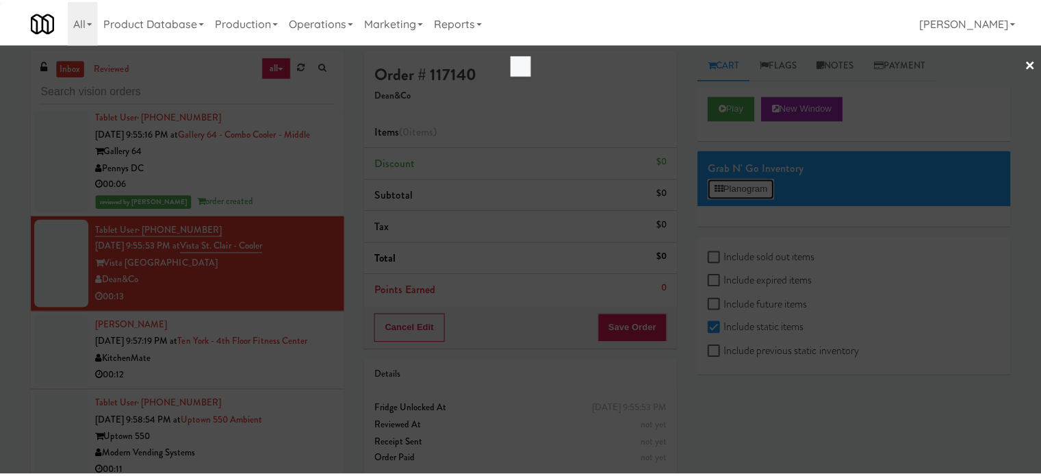
scroll to position [6408, 0]
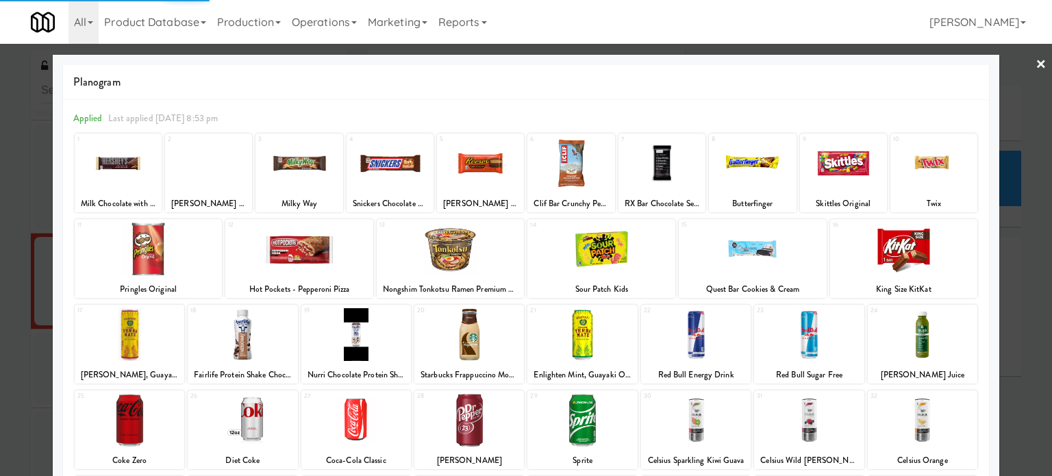
click at [1006, 243] on div at bounding box center [526, 238] width 1052 height 476
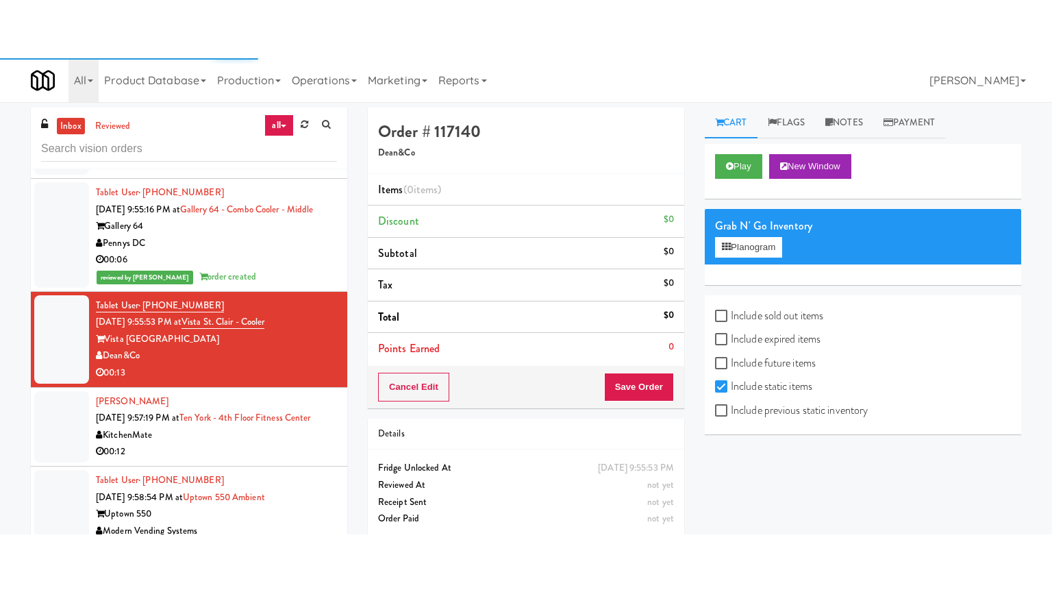
scroll to position [6425, 0]
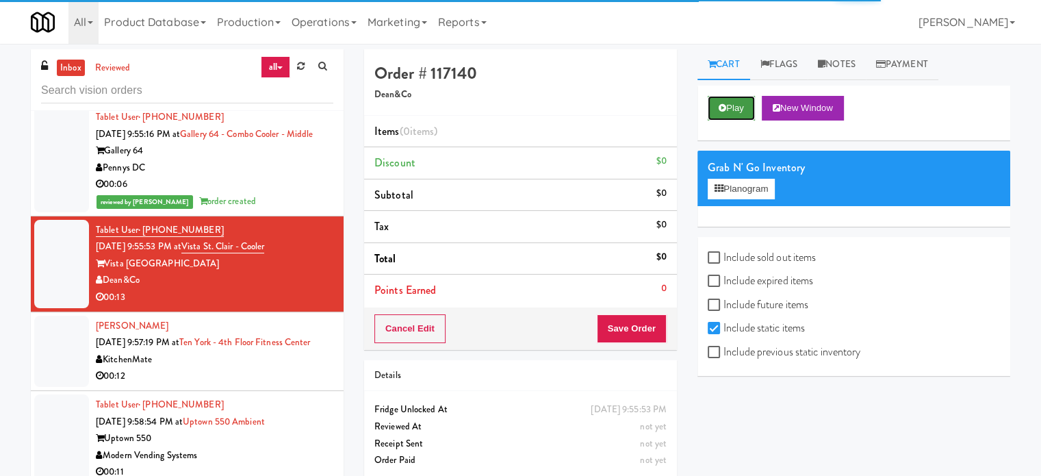
click at [727, 101] on button "Play" at bounding box center [731, 108] width 47 height 25
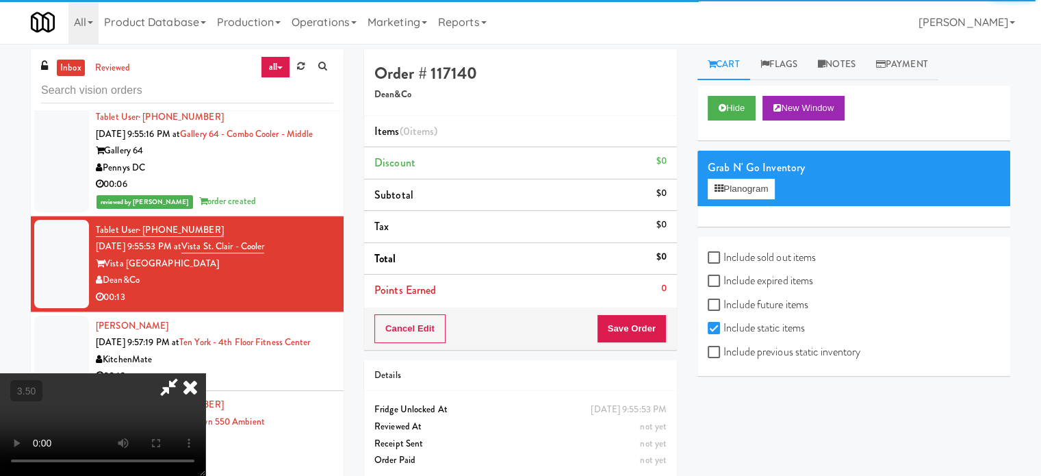
drag, startPoint x: 394, startPoint y: 294, endPoint x: 390, endPoint y: 281, distance: 13.5
click at [205, 373] on video at bounding box center [102, 424] width 205 height 103
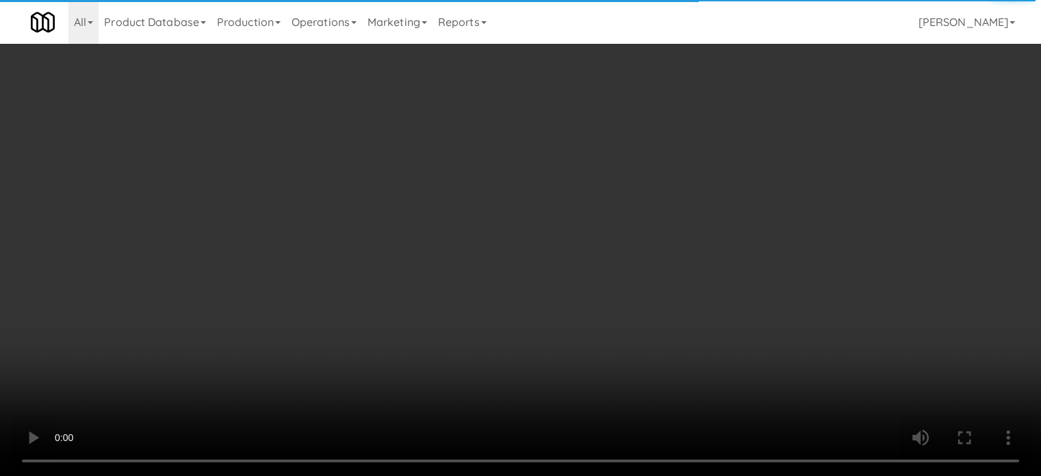
click at [228, 329] on video at bounding box center [520, 238] width 1041 height 476
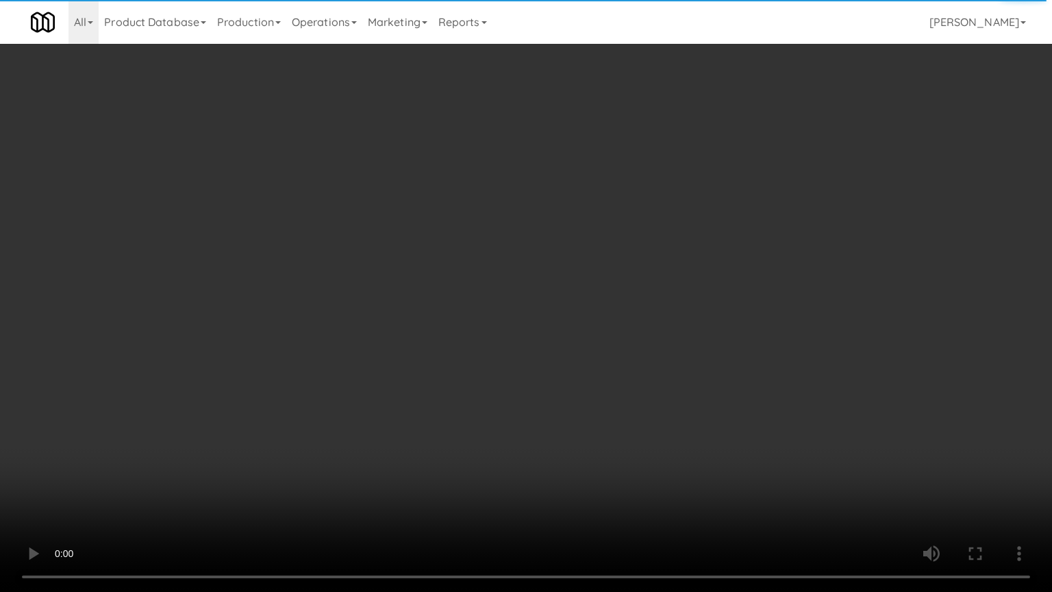
drag, startPoint x: 246, startPoint y: 299, endPoint x: 258, endPoint y: 294, distance: 13.2
click at [246, 299] on video at bounding box center [526, 296] width 1052 height 592
click at [386, 284] on video at bounding box center [526, 296] width 1052 height 592
click at [414, 302] on video at bounding box center [526, 296] width 1052 height 592
click at [495, 307] on video at bounding box center [526, 296] width 1052 height 592
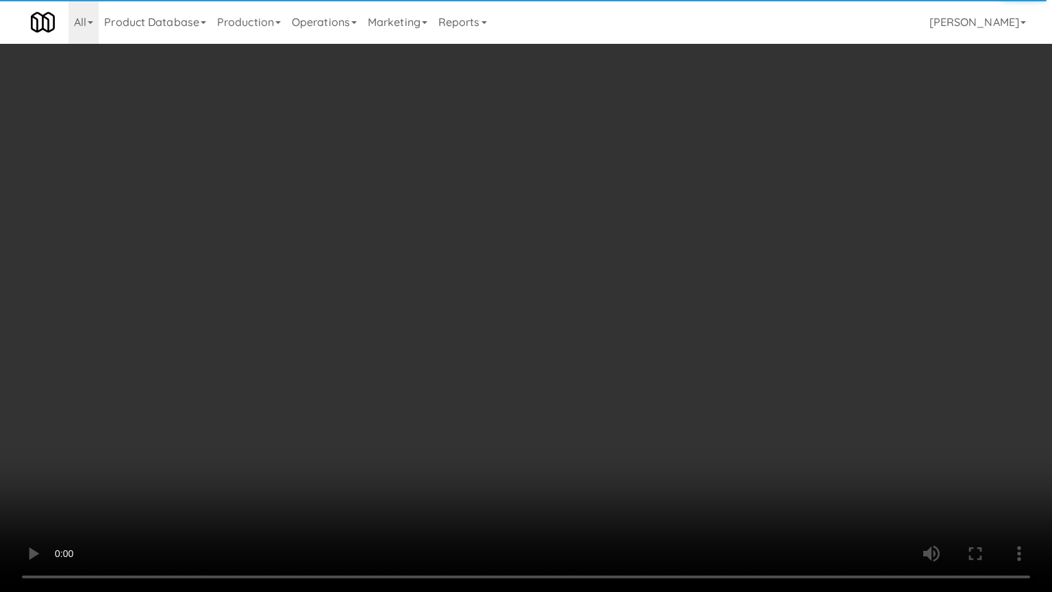
click at [491, 312] on video at bounding box center [526, 296] width 1052 height 592
click at [614, 339] on video at bounding box center [526, 296] width 1052 height 592
click at [598, 343] on video at bounding box center [526, 296] width 1052 height 592
click at [419, 359] on video at bounding box center [526, 296] width 1052 height 592
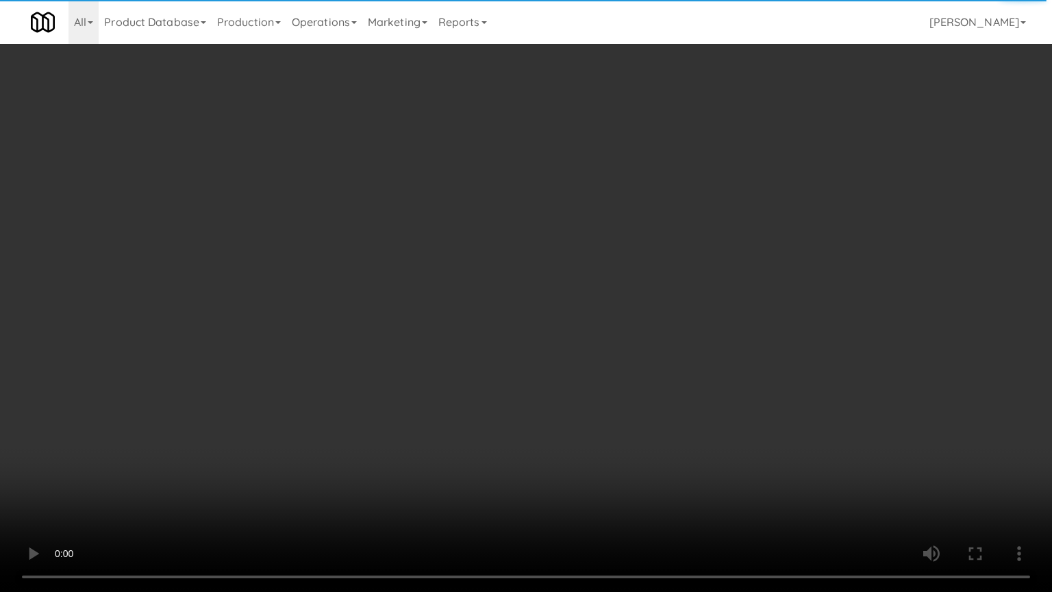
click at [499, 349] on video at bounding box center [526, 296] width 1052 height 592
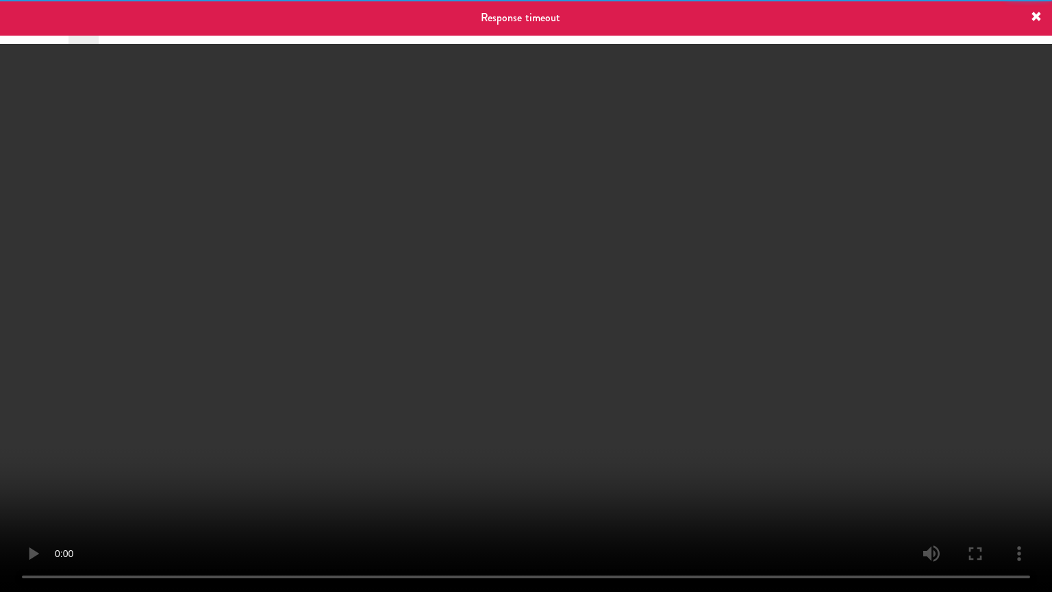
click at [489, 353] on video at bounding box center [526, 296] width 1052 height 592
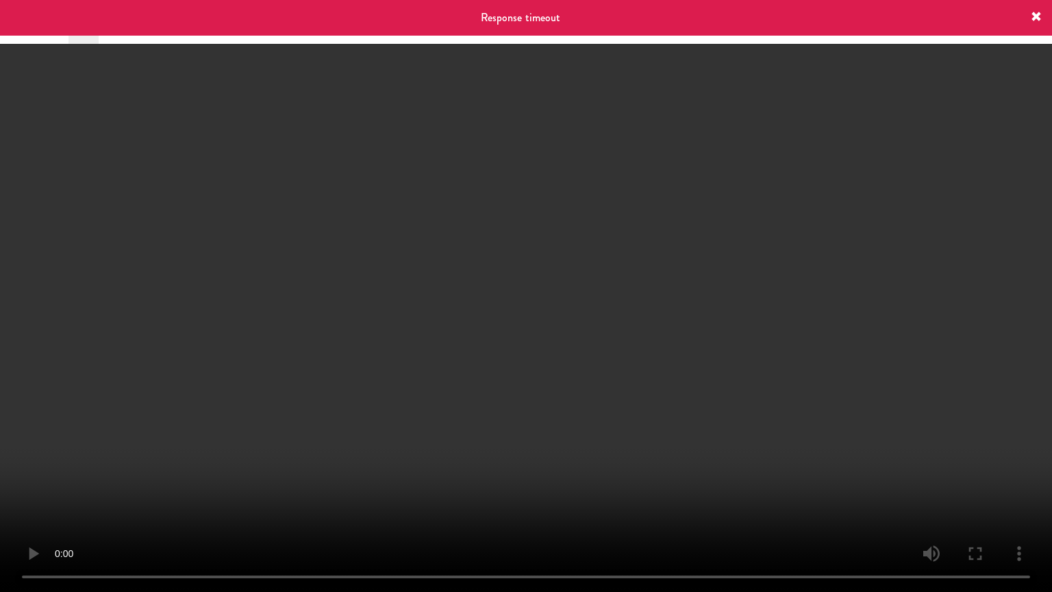
click at [542, 359] on video at bounding box center [526, 296] width 1052 height 592
click at [486, 361] on video at bounding box center [526, 296] width 1052 height 592
click at [488, 360] on video at bounding box center [526, 296] width 1052 height 592
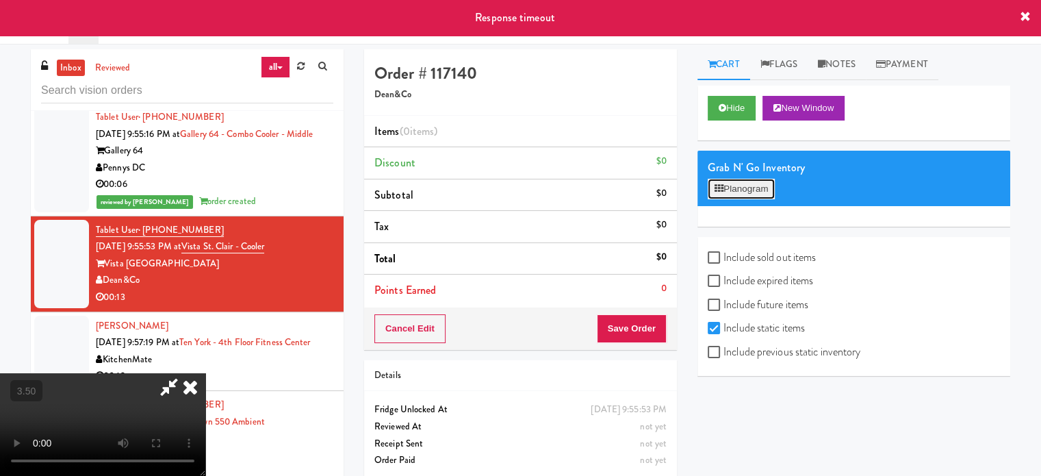
click at [772, 187] on button "Planogram" at bounding box center [741, 189] width 67 height 21
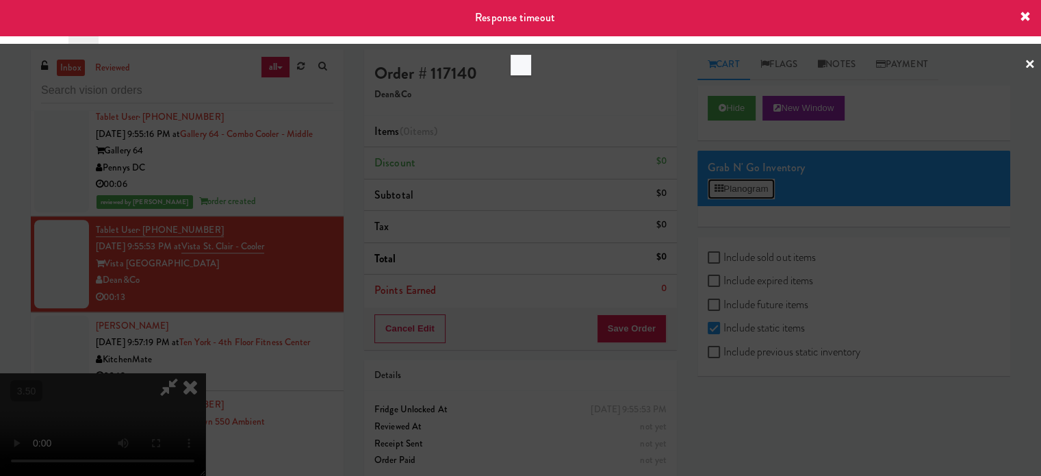
scroll to position [6408, 0]
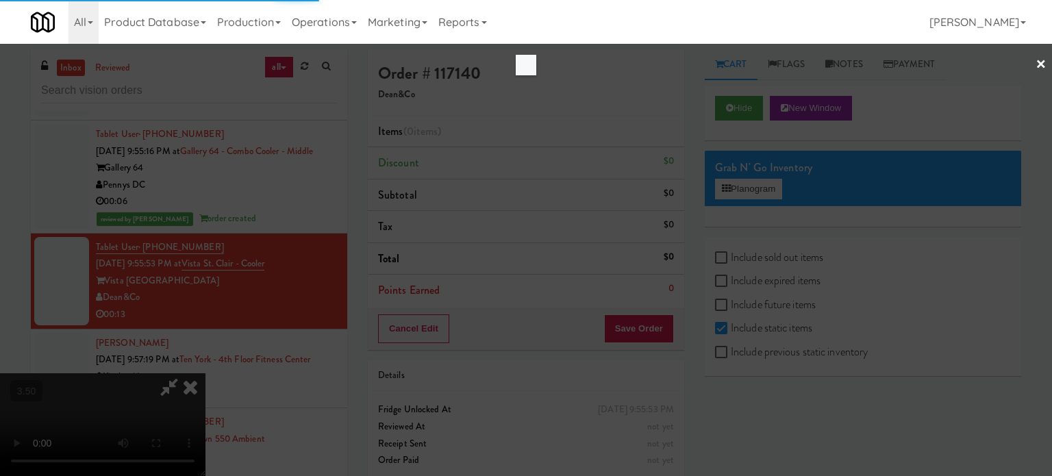
click at [938, 255] on div at bounding box center [526, 238] width 1052 height 476
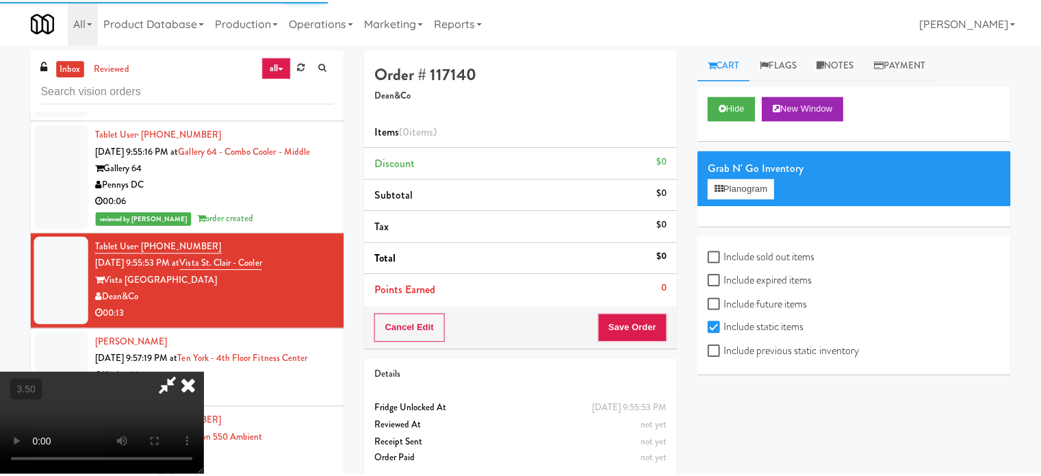
scroll to position [6425, 0]
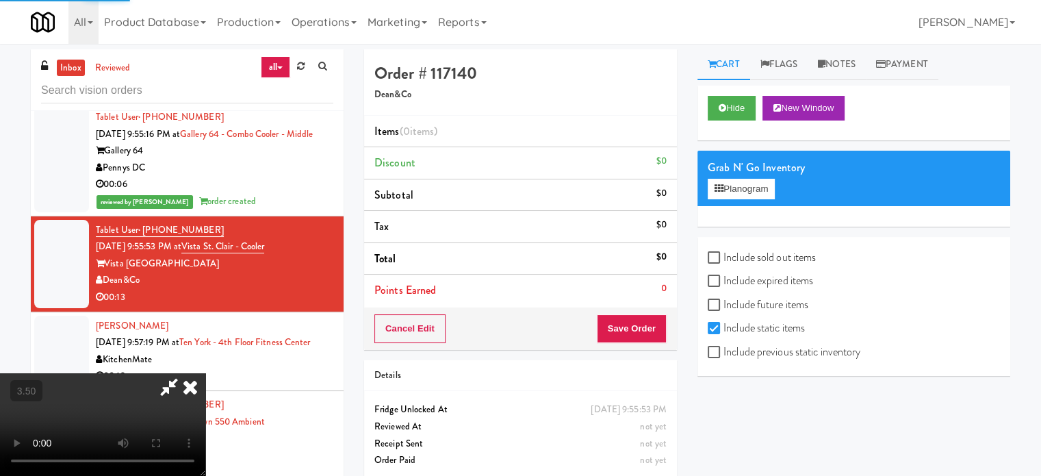
click at [205, 373] on icon at bounding box center [190, 386] width 30 height 27
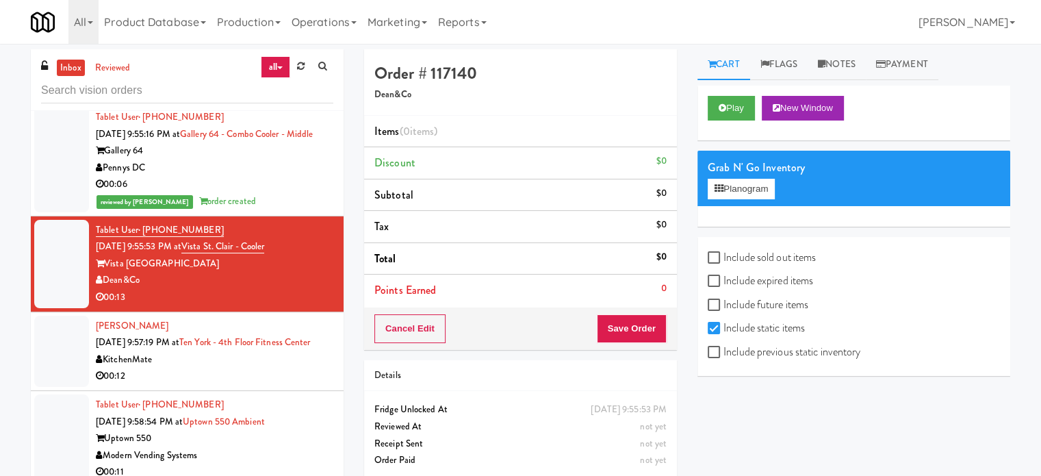
click at [227, 368] on div "KitchenMate" at bounding box center [215, 359] width 238 height 17
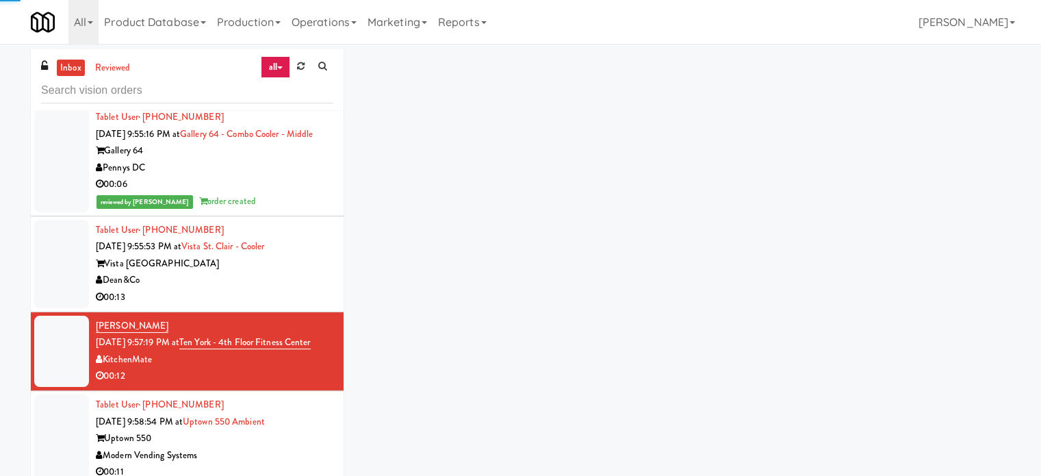
click at [257, 304] on div "00:13" at bounding box center [215, 297] width 238 height 17
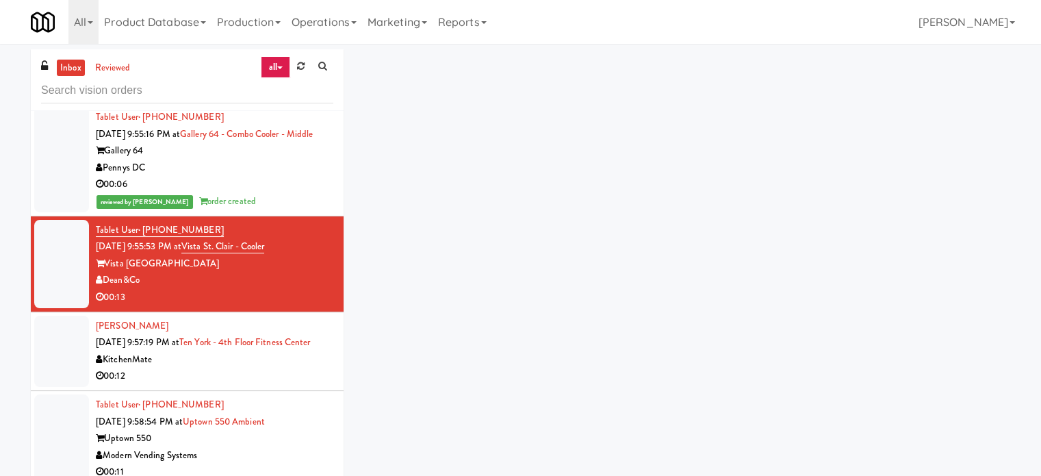
click at [324, 383] on li "Durotimi Thompson Aug 19, 2025 9:57:19 PM at Ten York - 4th Floor Fitness Cente…" at bounding box center [187, 351] width 313 height 79
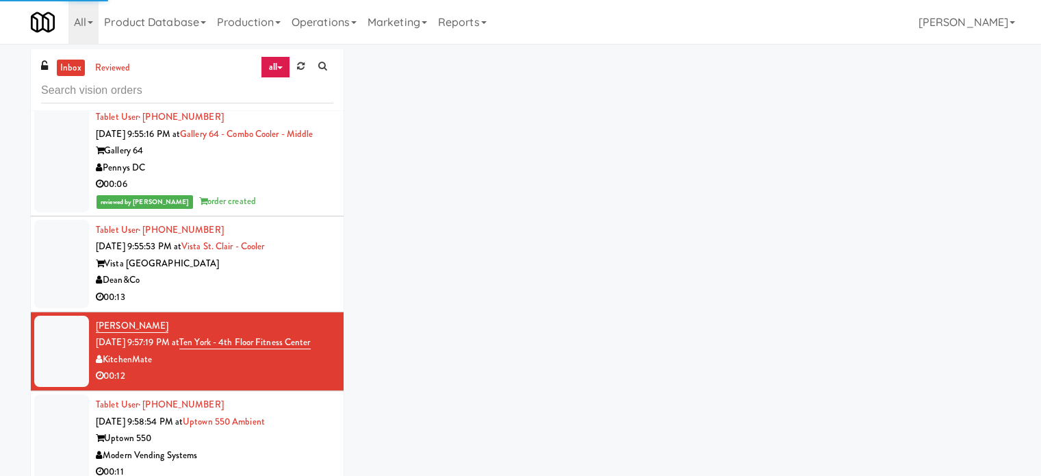
click at [317, 301] on div "00:13" at bounding box center [215, 297] width 238 height 17
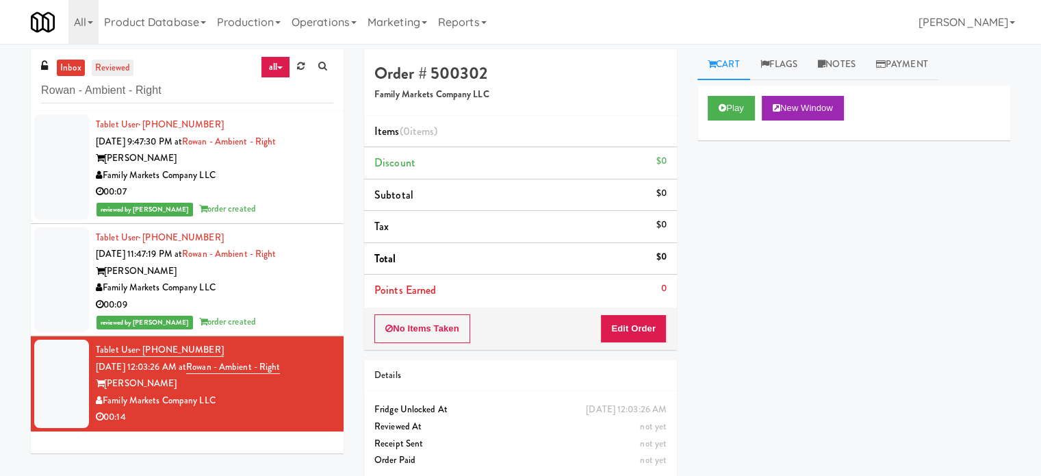
click at [118, 73] on link "reviewed" at bounding box center [113, 68] width 42 height 17
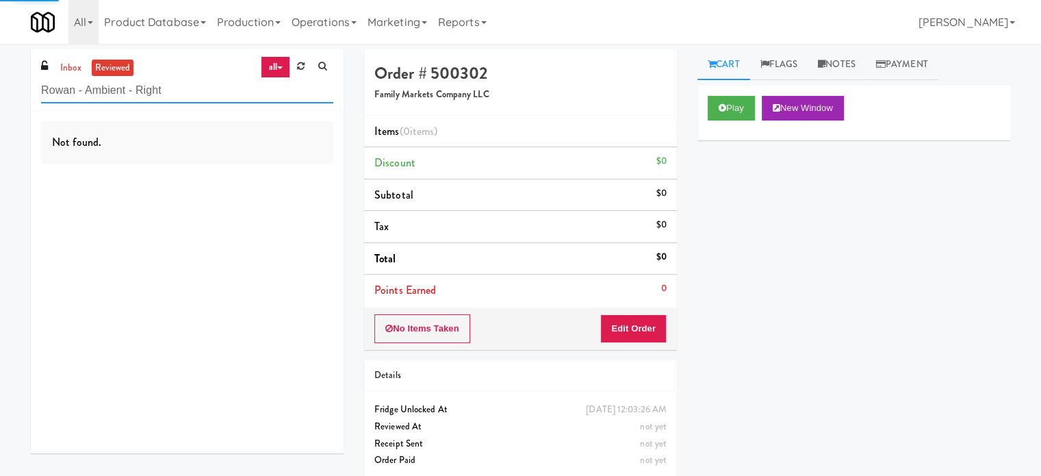
click at [160, 86] on input "Rowan - Ambient - Right" at bounding box center [187, 90] width 292 height 25
type input "g"
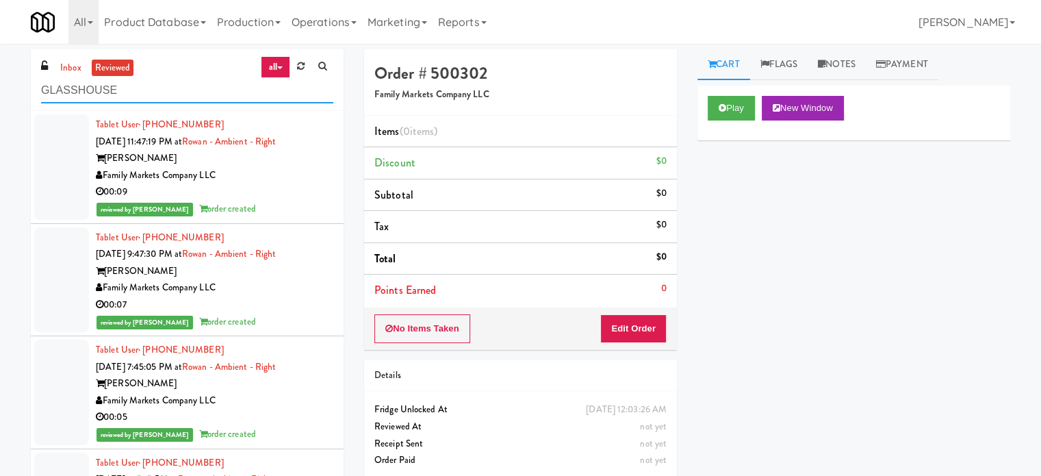
type input "GLASSHOUSE"
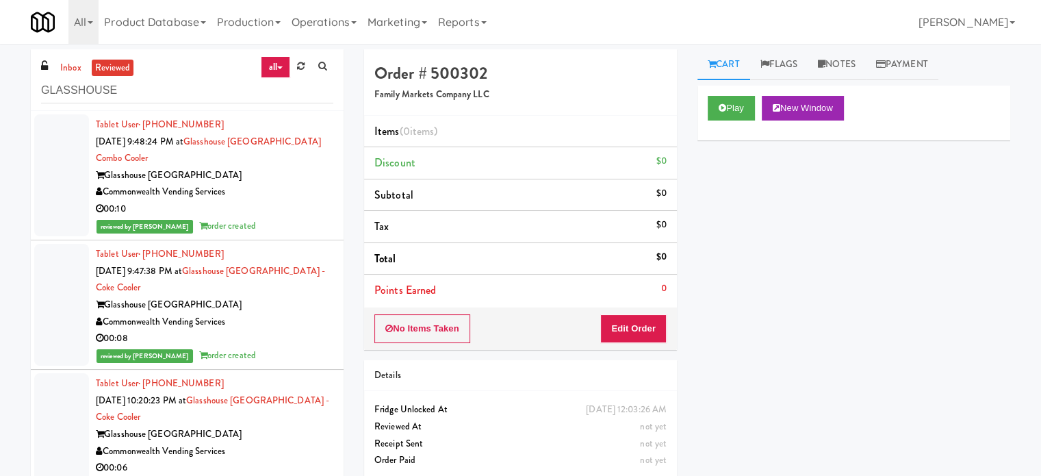
click at [283, 218] on div "reviewed by Jenet R order created" at bounding box center [215, 226] width 238 height 17
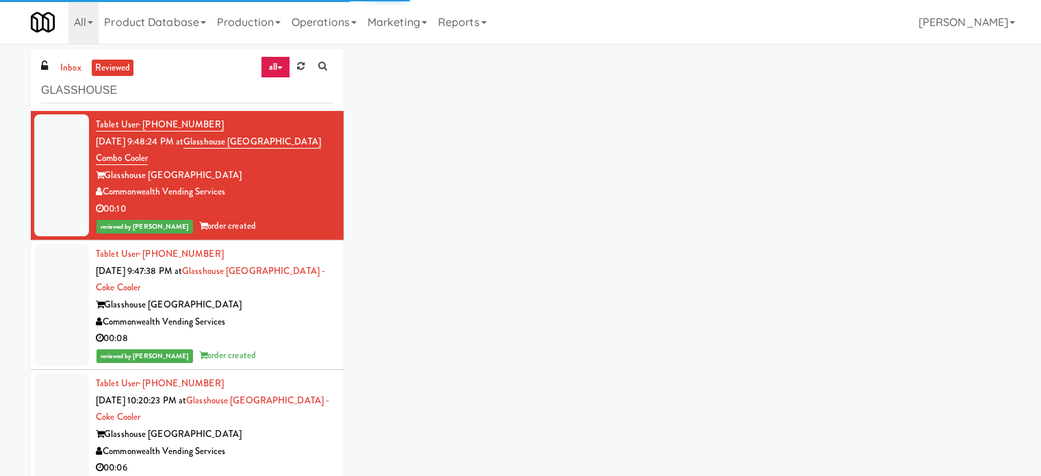
click at [300, 333] on div "00:08" at bounding box center [215, 338] width 238 height 17
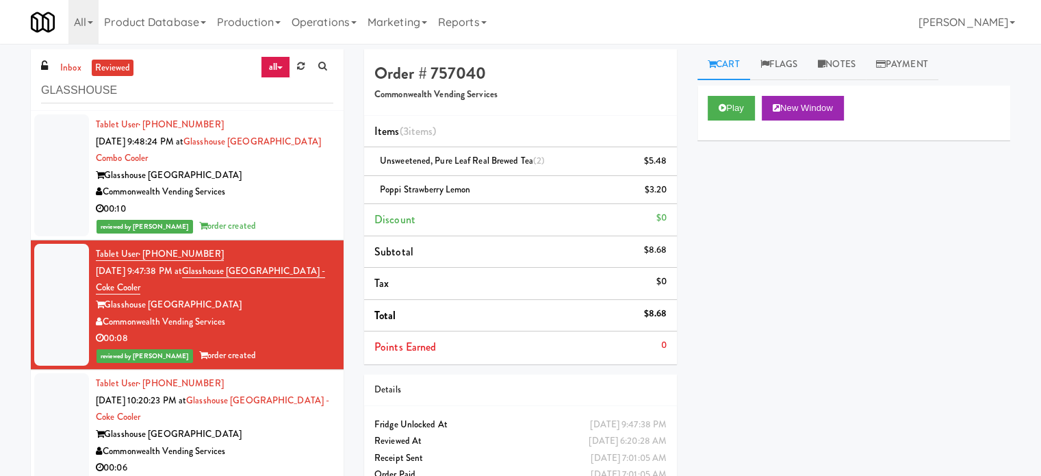
click at [260, 219] on div "reviewed by Jenet R order created" at bounding box center [215, 226] width 238 height 17
